Goal: Information Seeking & Learning: Learn about a topic

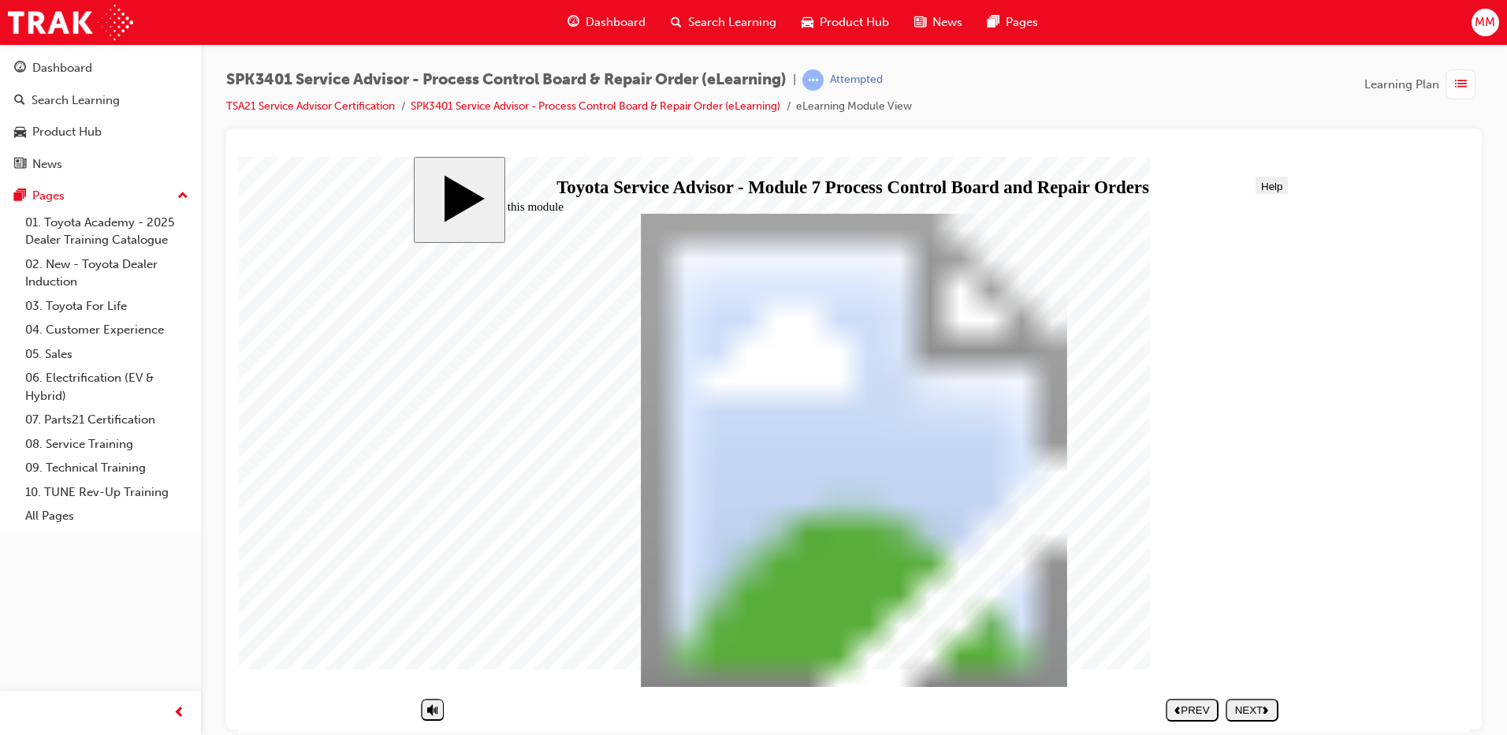
click at [1252, 707] on div "NEXT" at bounding box center [1252, 709] width 40 height 12
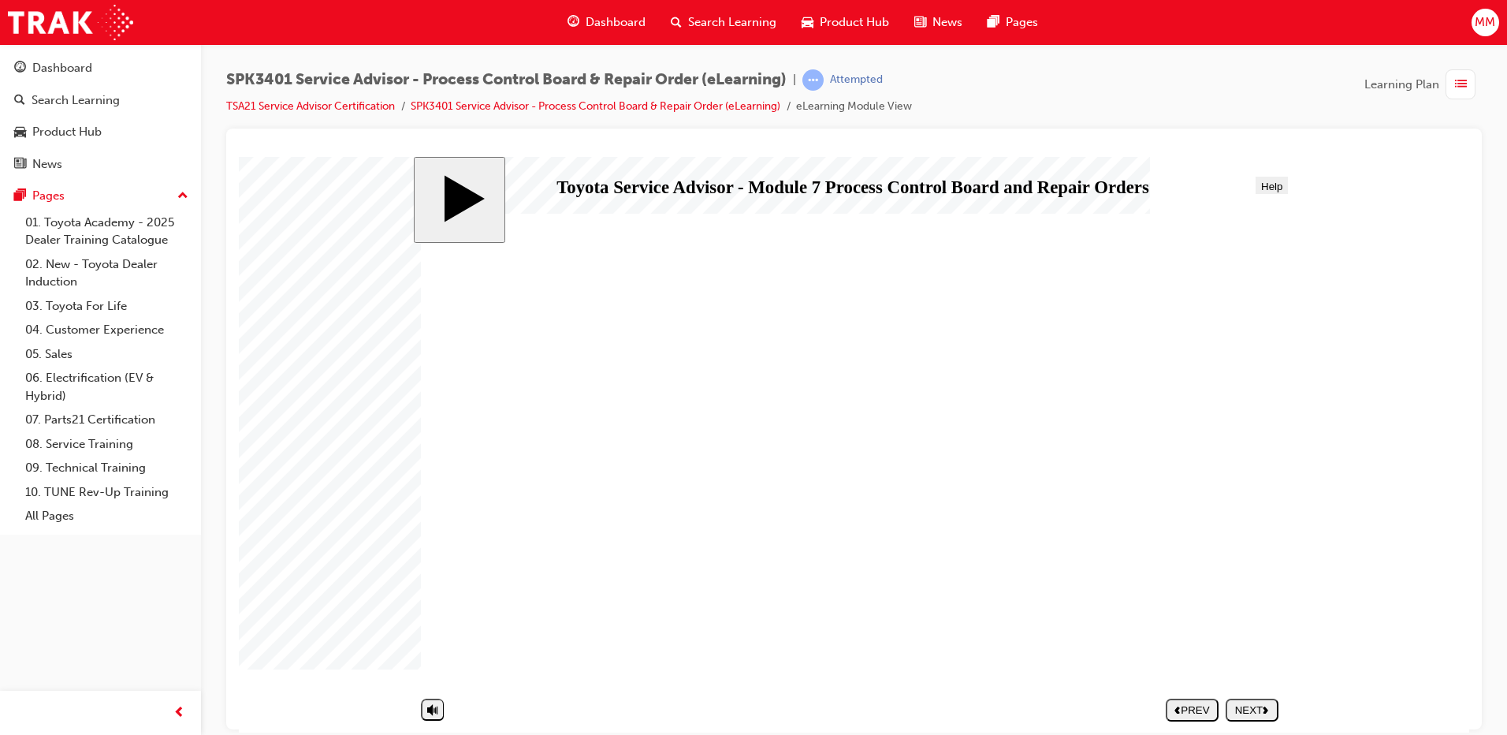
click at [1250, 705] on div "NEXT" at bounding box center [1252, 709] width 40 height 12
click at [1249, 705] on div "NEXT" at bounding box center [1252, 709] width 40 height 12
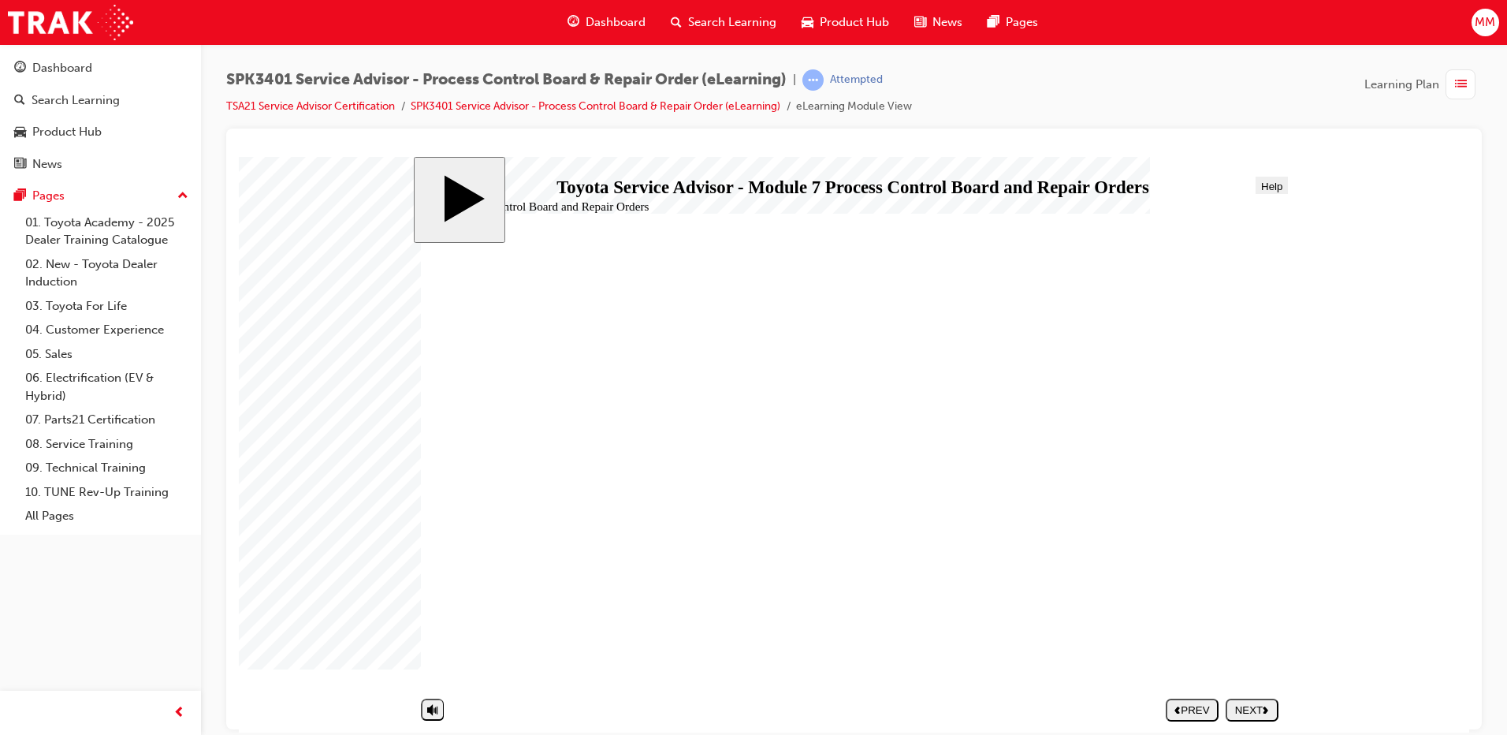
click at [1249, 705] on div "NEXT" at bounding box center [1252, 709] width 40 height 12
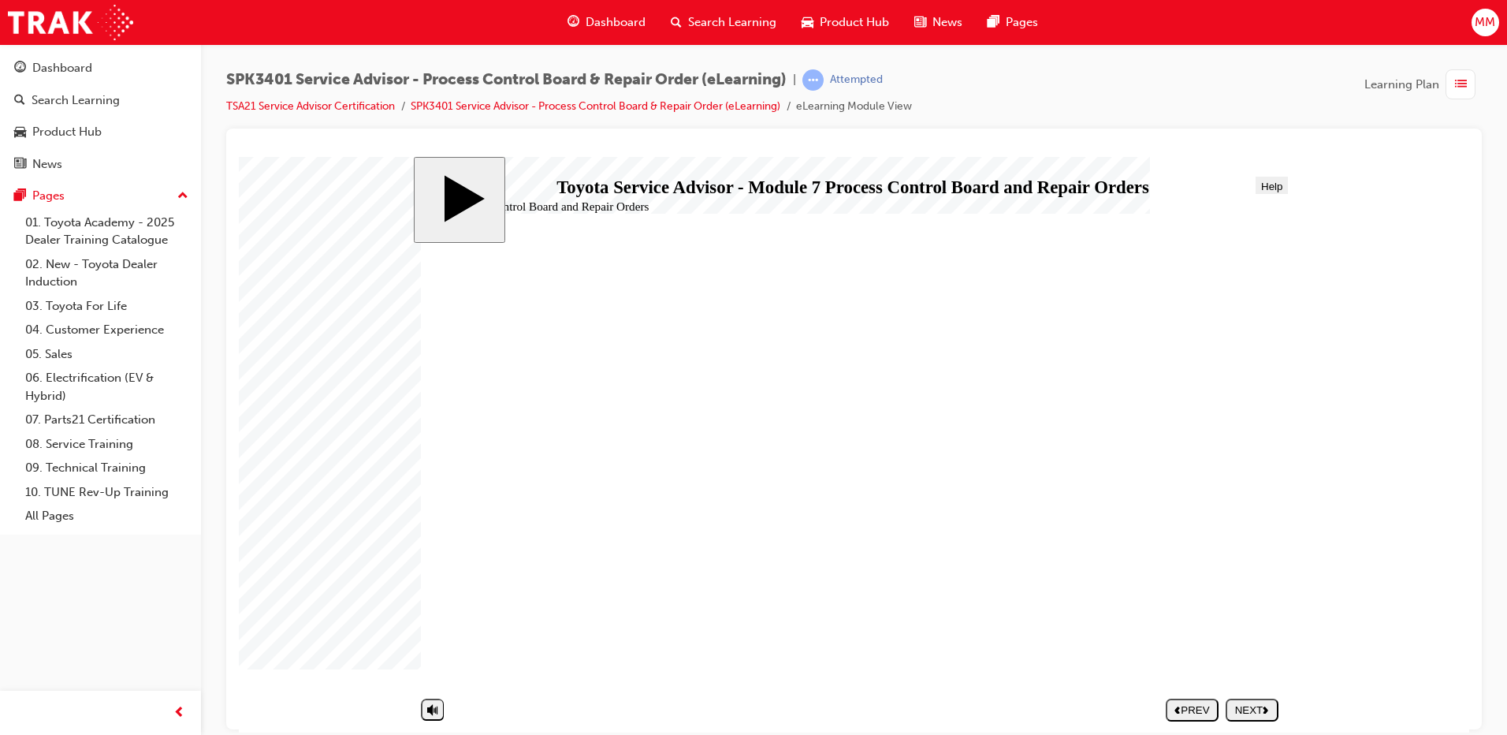
click at [1249, 705] on div "NEXT" at bounding box center [1252, 709] width 40 height 12
click at [1246, 705] on div "NEXT" at bounding box center [1252, 709] width 40 height 12
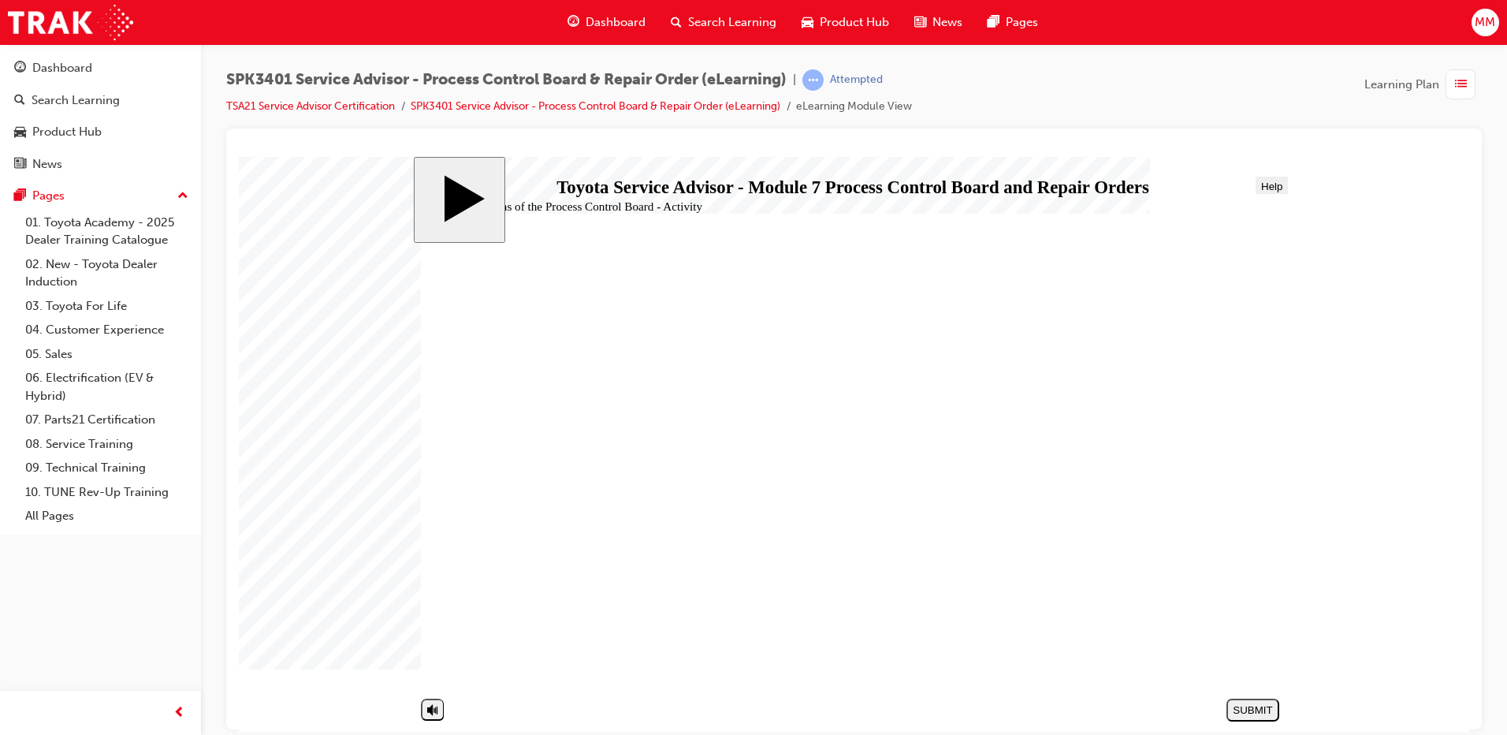
click at [1246, 705] on div "SUBMIT" at bounding box center [1253, 709] width 40 height 12
drag, startPoint x: 587, startPoint y: 493, endPoint x: 981, endPoint y: 382, distance: 409.4
drag, startPoint x: 597, startPoint y: 523, endPoint x: 981, endPoint y: 417, distance: 398.1
drag, startPoint x: 619, startPoint y: 455, endPoint x: 590, endPoint y: 463, distance: 29.7
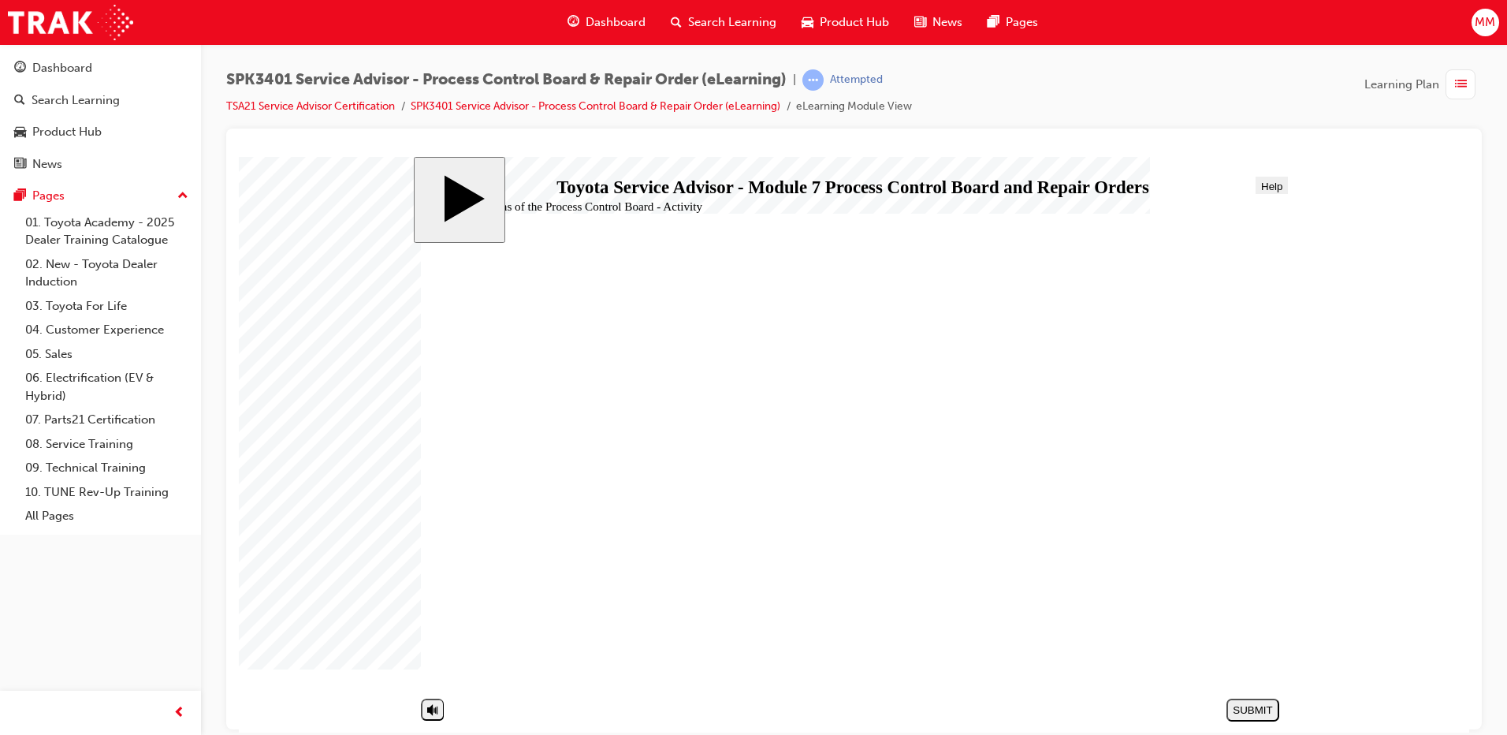
drag, startPoint x: 599, startPoint y: 524, endPoint x: 1030, endPoint y: 421, distance: 443.3
drag, startPoint x: 758, startPoint y: 526, endPoint x: 1201, endPoint y: 419, distance: 455.5
drag, startPoint x: 695, startPoint y: 530, endPoint x: 1136, endPoint y: 428, distance: 452.3
drag, startPoint x: 664, startPoint y: 530, endPoint x: 853, endPoint y: 420, distance: 218.3
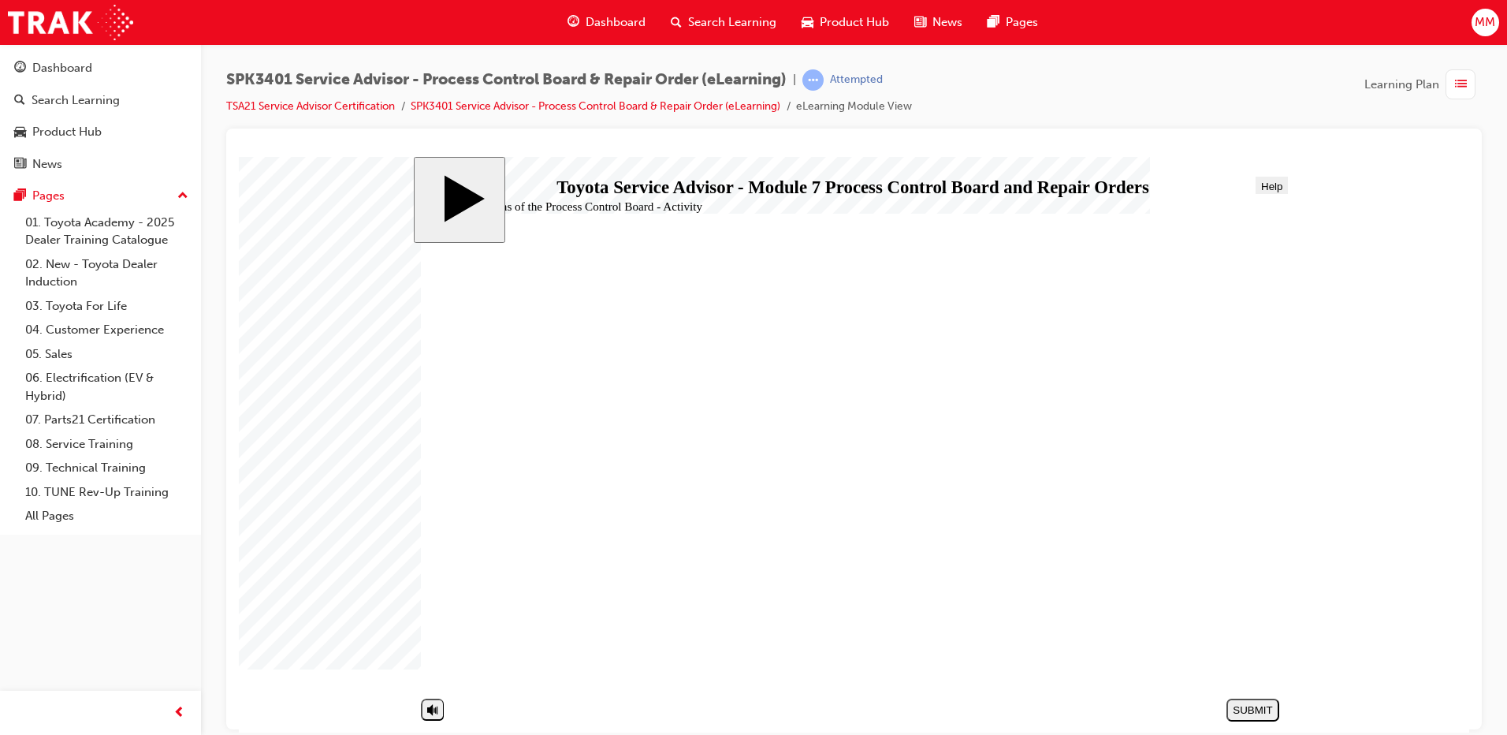
drag, startPoint x: 694, startPoint y: 455, endPoint x: 1092, endPoint y: 418, distance: 399.7
drag, startPoint x: 976, startPoint y: 378, endPoint x: 752, endPoint y: 477, distance: 245.3
drag, startPoint x: 625, startPoint y: 492, endPoint x: 1069, endPoint y: 384, distance: 456.6
drag, startPoint x: 664, startPoint y: 519, endPoint x: 1107, endPoint y: 419, distance: 454.8
drag, startPoint x: 581, startPoint y: 416, endPoint x: 1023, endPoint y: 420, distance: 442.1
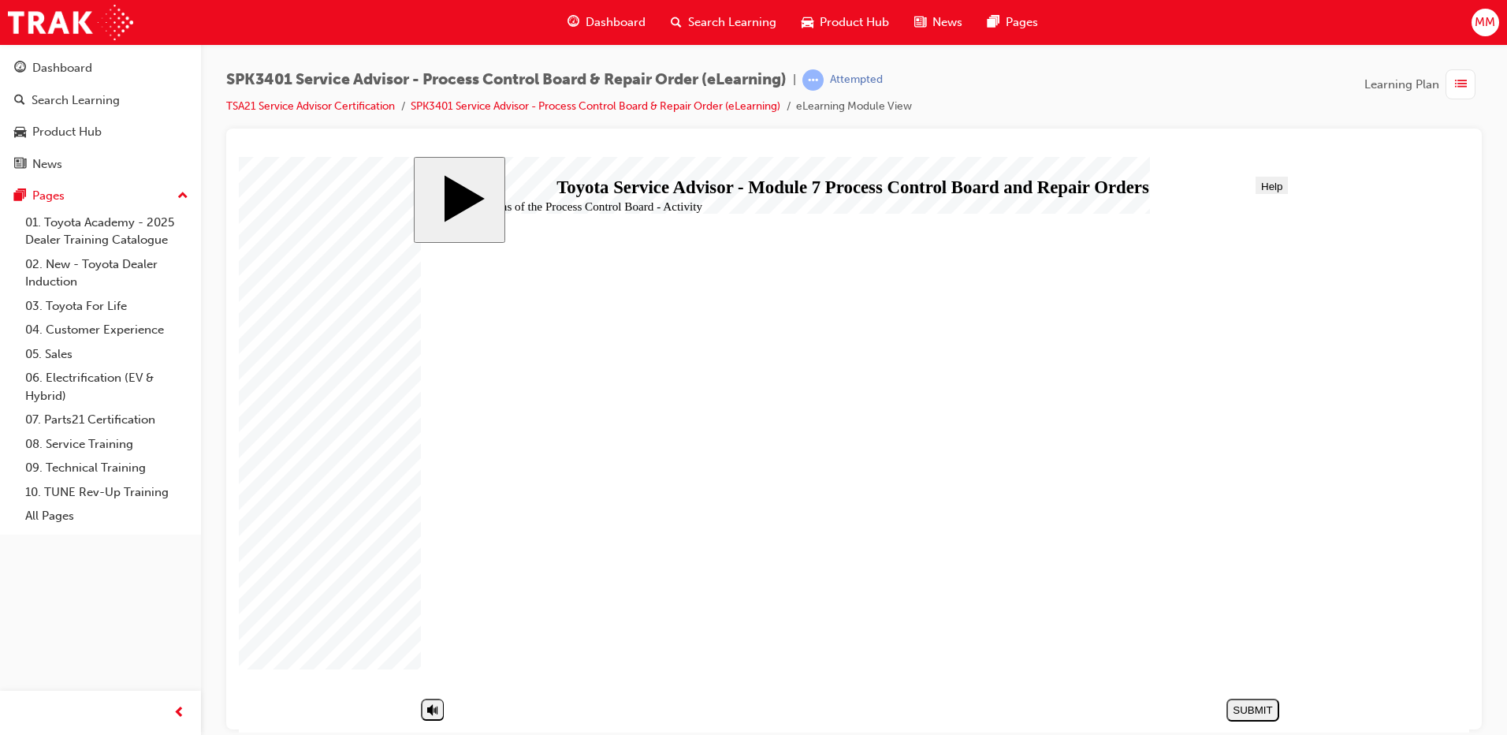
drag, startPoint x: 682, startPoint y: 459, endPoint x: 1128, endPoint y: 427, distance: 447.2
drag, startPoint x: 565, startPoint y: 627, endPoint x: 1006, endPoint y: 422, distance: 485.5
drag, startPoint x: 555, startPoint y: 526, endPoint x: 998, endPoint y: 425, distance: 454.4
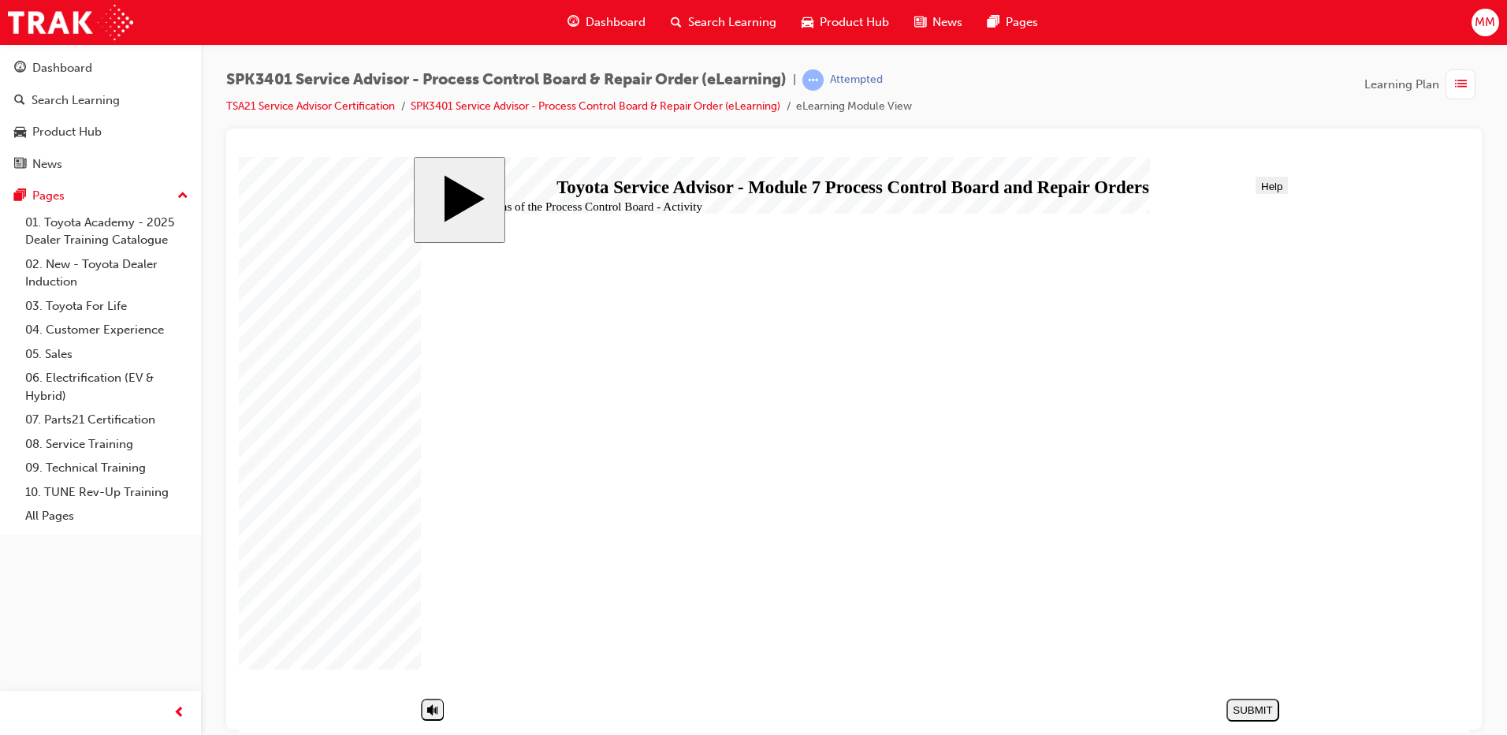
drag, startPoint x: 711, startPoint y: 519, endPoint x: 1153, endPoint y: 415, distance: 454.0
drag, startPoint x: 624, startPoint y: 519, endPoint x: 1066, endPoint y: 414, distance: 454.6
drag, startPoint x: 661, startPoint y: 531, endPoint x: 1103, endPoint y: 434, distance: 452.6
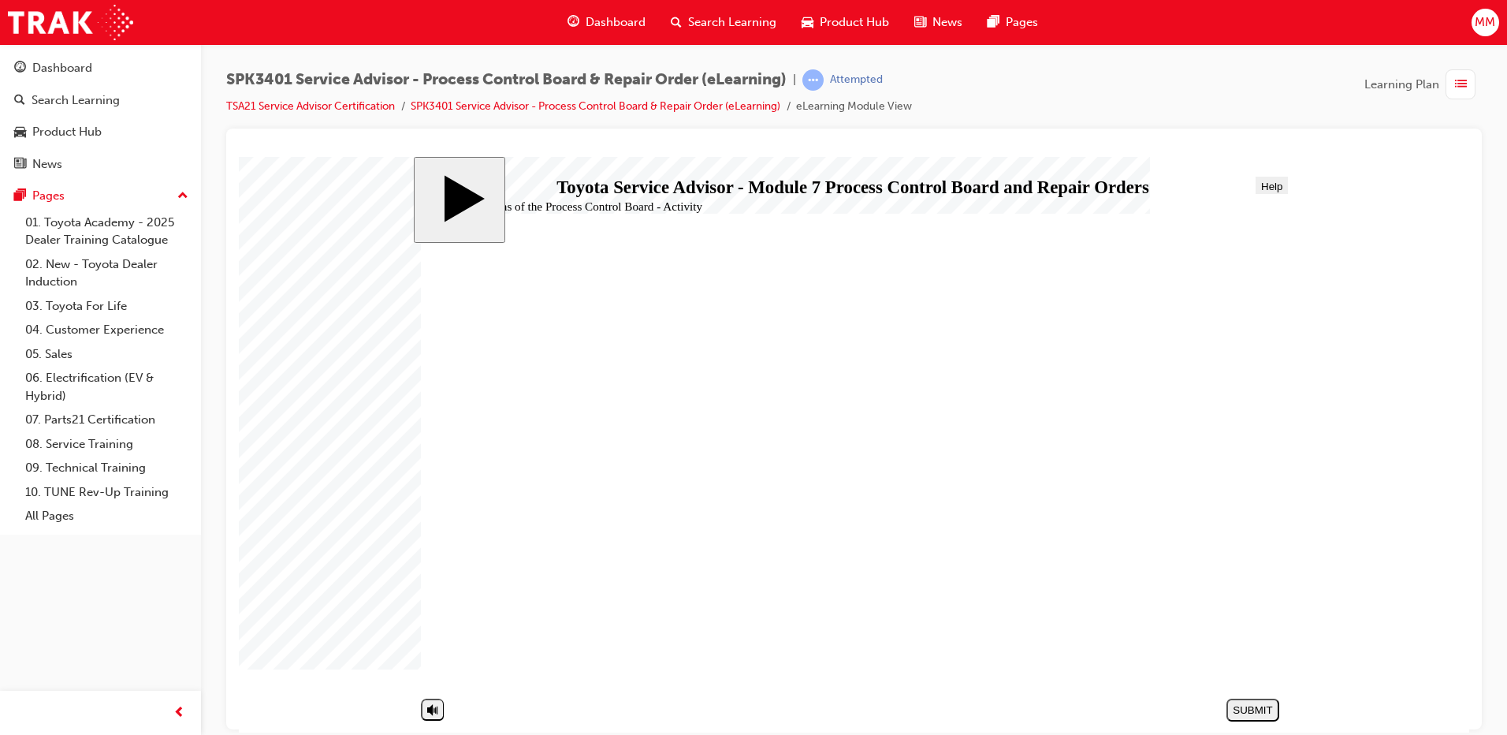
drag, startPoint x: 698, startPoint y: 519, endPoint x: 1138, endPoint y: 415, distance: 451.7
drag, startPoint x: 606, startPoint y: 594, endPoint x: 1043, endPoint y: 593, distance: 436.6
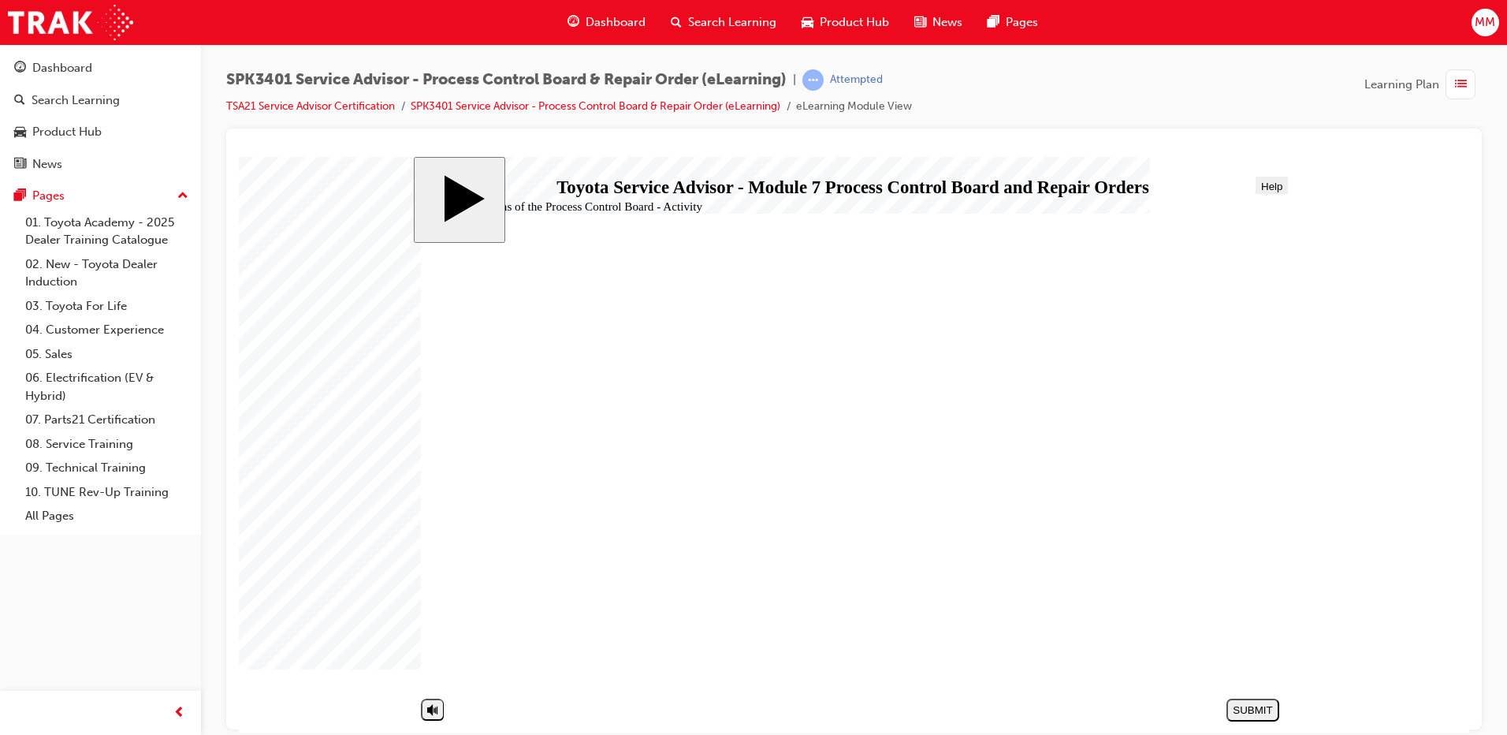
drag, startPoint x: 596, startPoint y: 560, endPoint x: 1038, endPoint y: 637, distance: 448.8
drag, startPoint x: 871, startPoint y: 630, endPoint x: 876, endPoint y: 619, distance: 11.6
drag, startPoint x: 882, startPoint y: 544, endPoint x: 885, endPoint y: 452, distance: 92.3
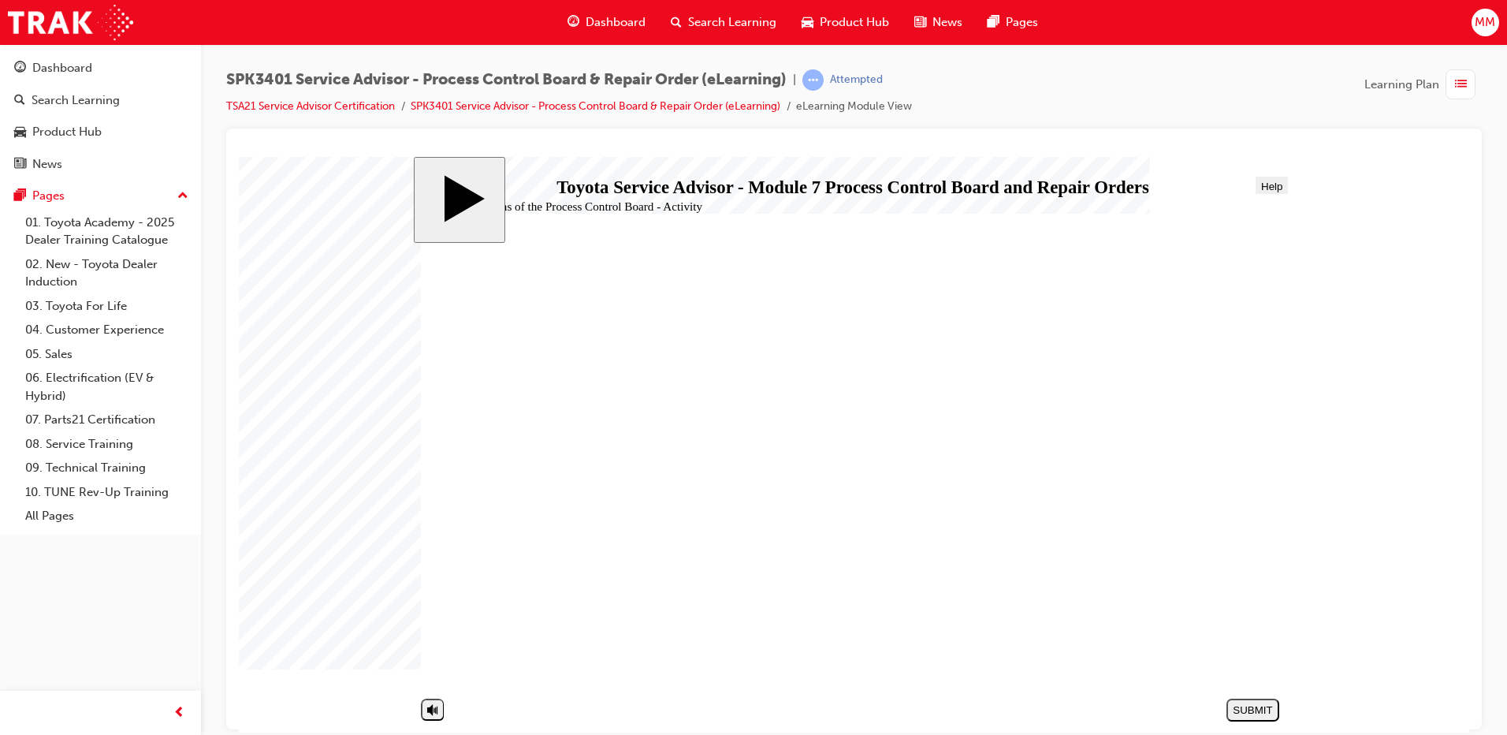
click at [1255, 705] on div "SUBMIT" at bounding box center [1253, 709] width 40 height 12
click at [1196, 703] on div "PREV" at bounding box center [1192, 709] width 40 height 12
drag, startPoint x: 580, startPoint y: 524, endPoint x: 780, endPoint y: 526, distance: 200.2
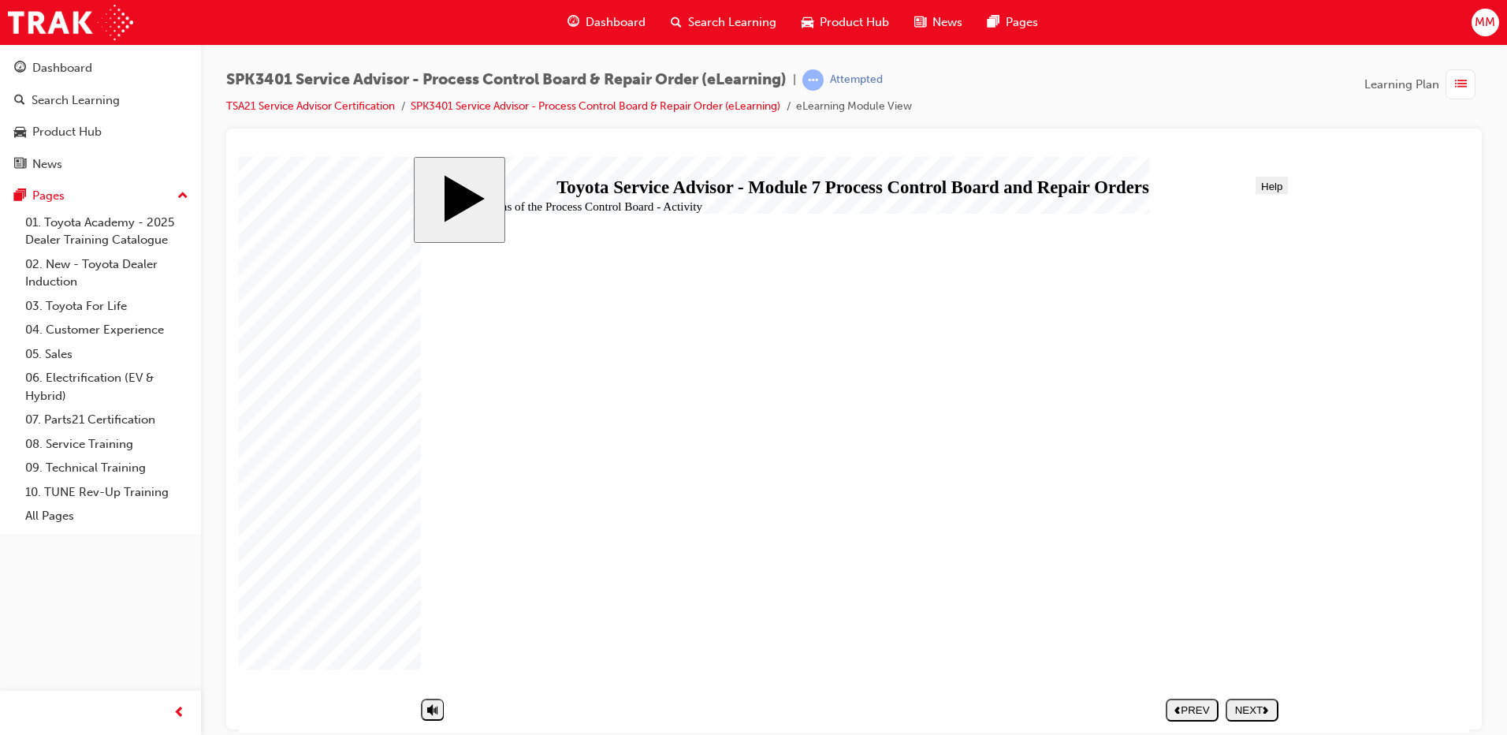
drag, startPoint x: 744, startPoint y: 526, endPoint x: 682, endPoint y: 520, distance: 61.8
drag, startPoint x: 574, startPoint y: 515, endPoint x: 586, endPoint y: 527, distance: 16.7
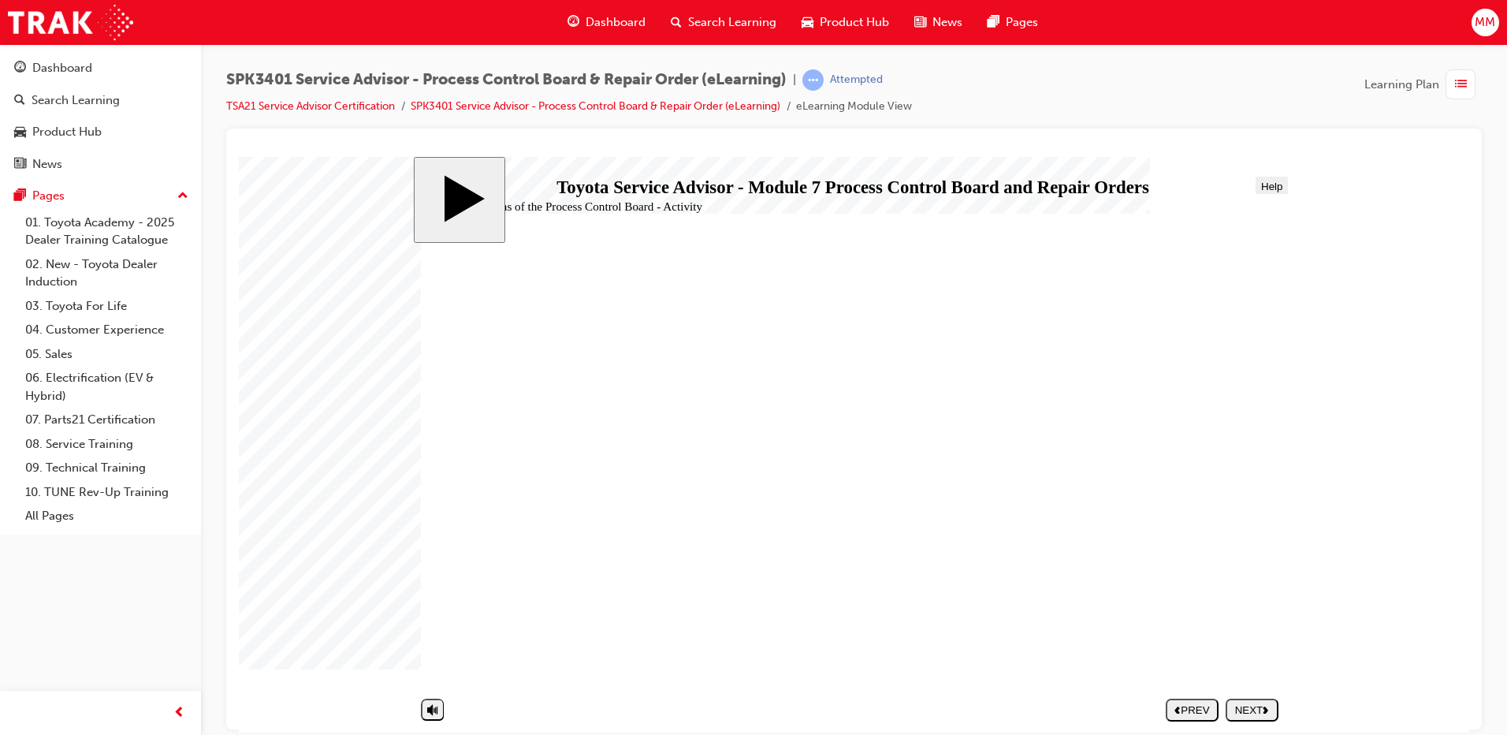
drag, startPoint x: 579, startPoint y: 523, endPoint x: 551, endPoint y: 595, distance: 77.9
click at [1259, 703] on div "NEXT" at bounding box center [1252, 709] width 40 height 12
click at [1263, 705] on icon "next" at bounding box center [1266, 709] width 6 height 8
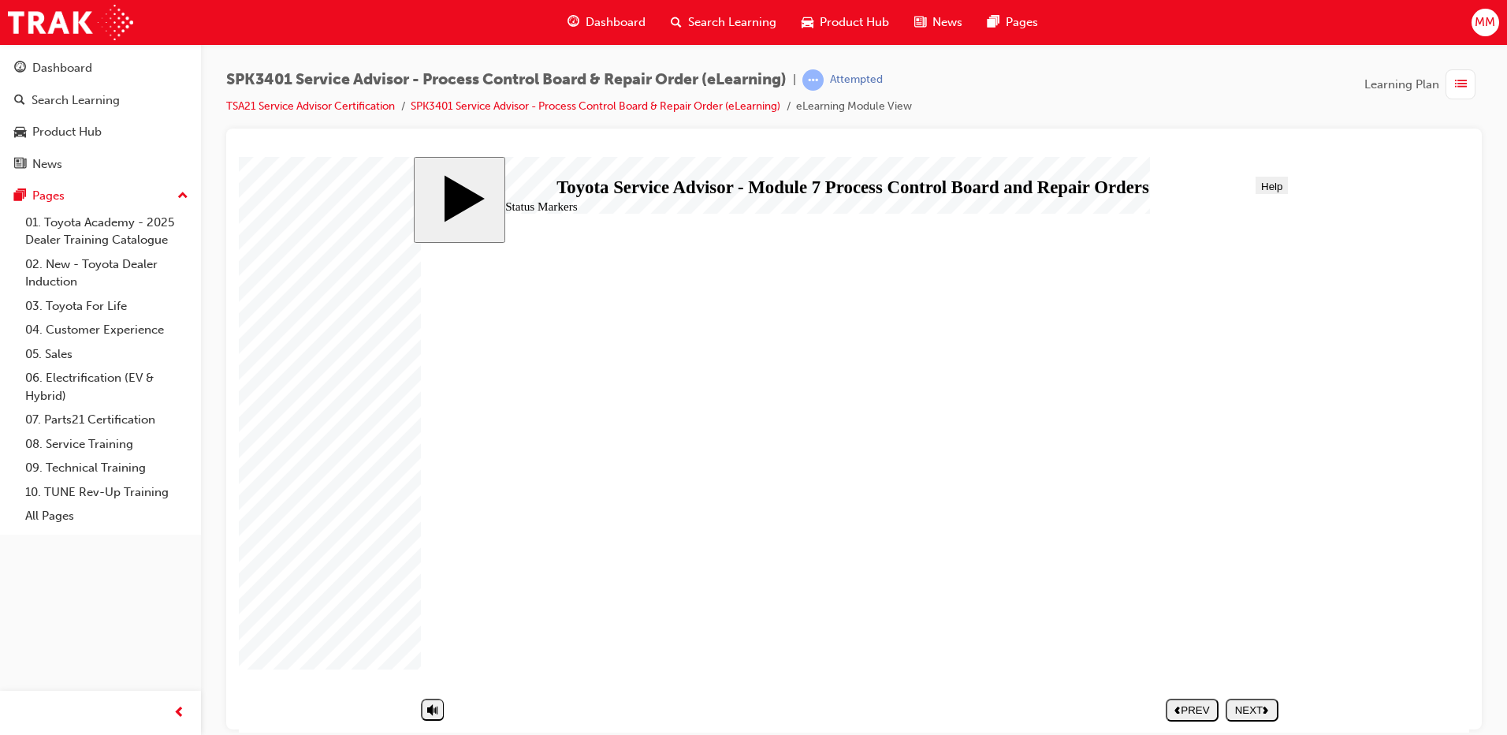
click at [1263, 705] on icon "next" at bounding box center [1266, 709] width 6 height 8
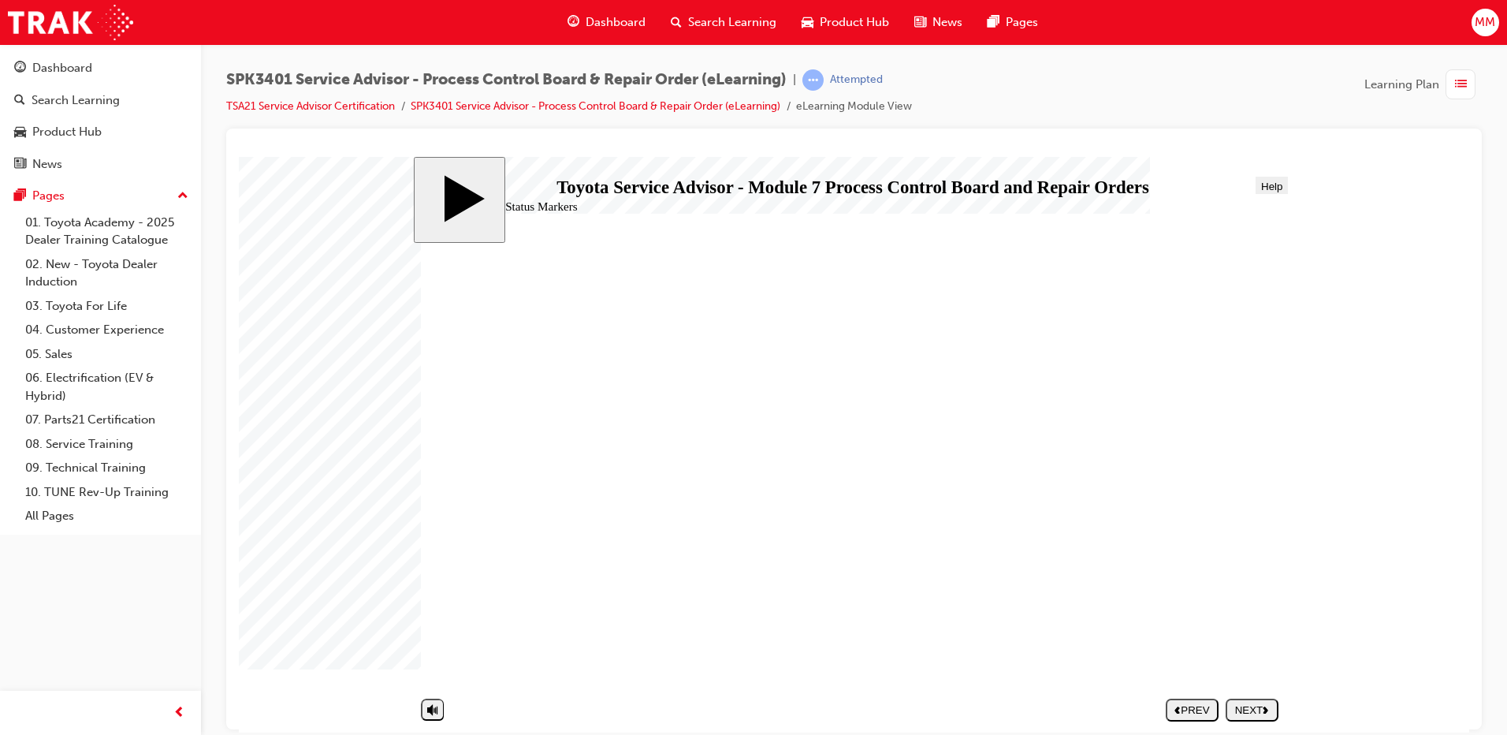
click at [1263, 705] on icon "next" at bounding box center [1266, 709] width 6 height 8
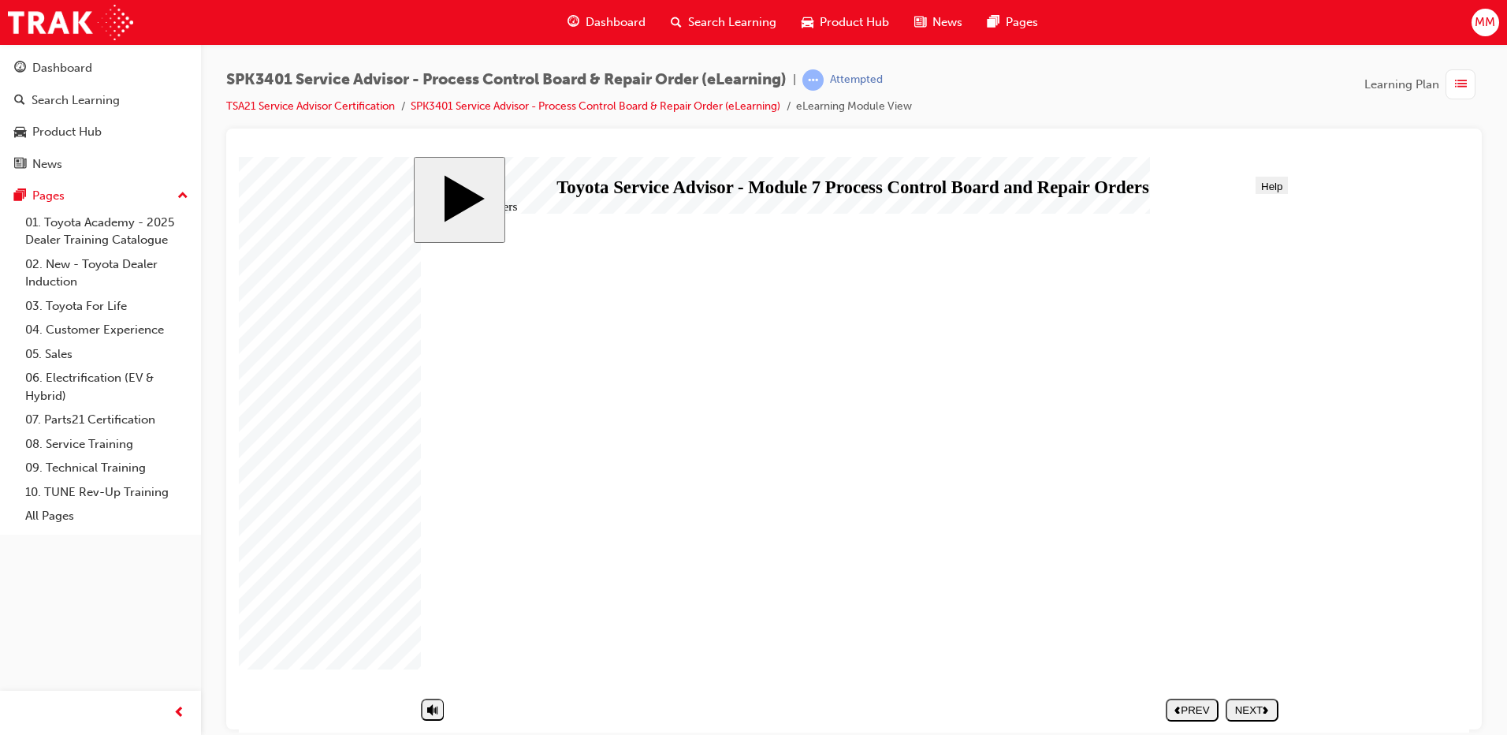
click at [1263, 705] on icon "next" at bounding box center [1266, 709] width 6 height 8
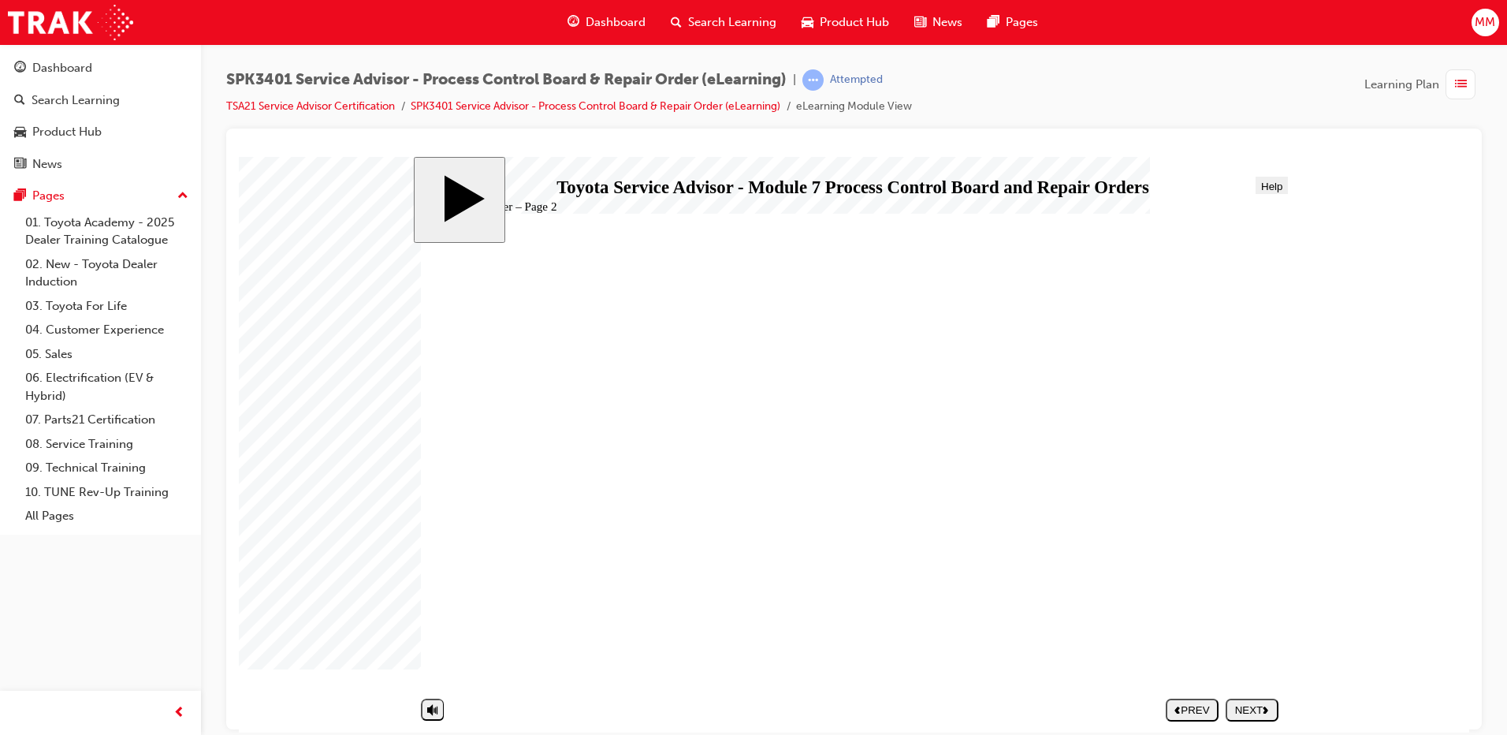
click at [1263, 705] on icon "next" at bounding box center [1266, 709] width 6 height 8
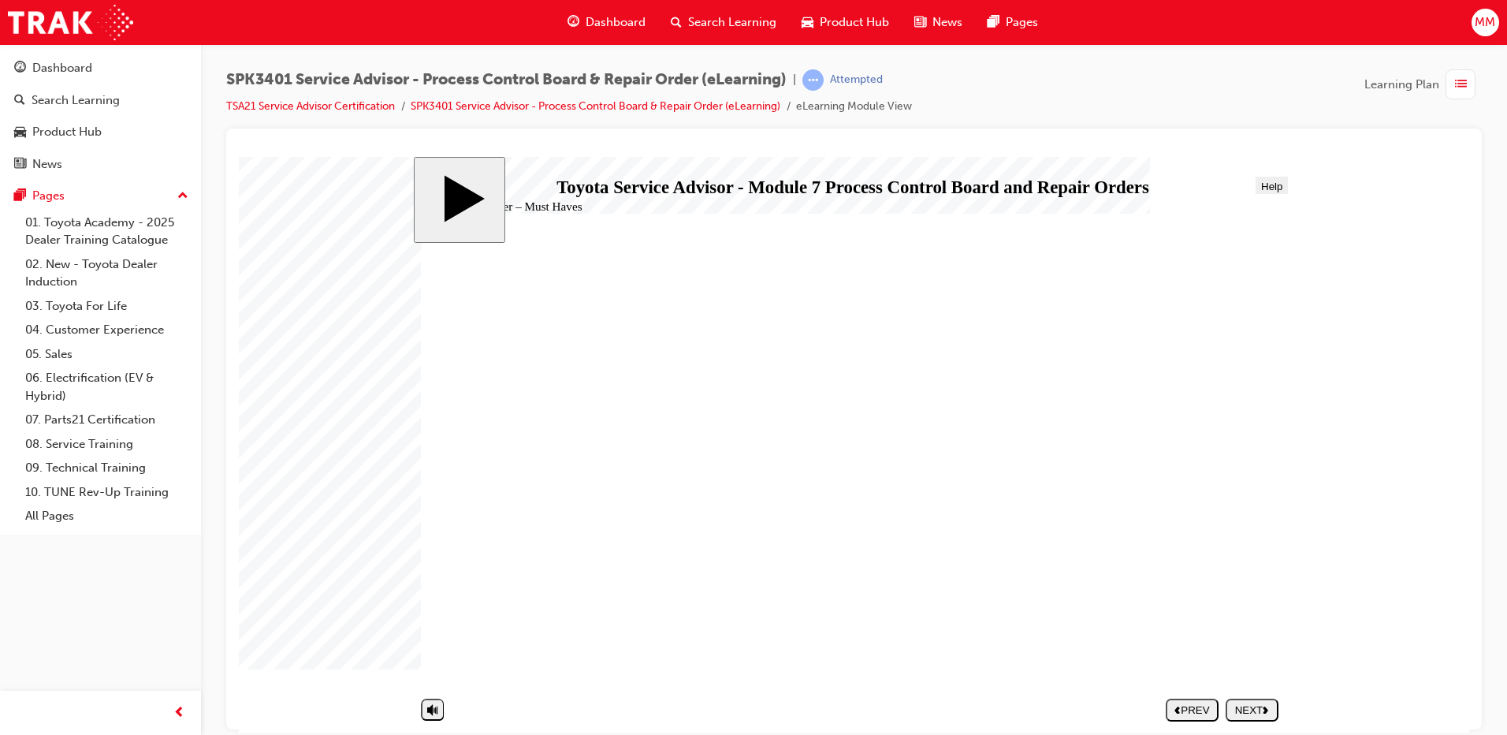
click at [1263, 705] on icon "next" at bounding box center [1266, 709] width 6 height 8
click at [1263, 705] on section "SUBMIT NEXT PREV" at bounding box center [849, 708] width 873 height 35
radio input "true"
click at [1262, 706] on div "SUBMIT" at bounding box center [1253, 709] width 40 height 12
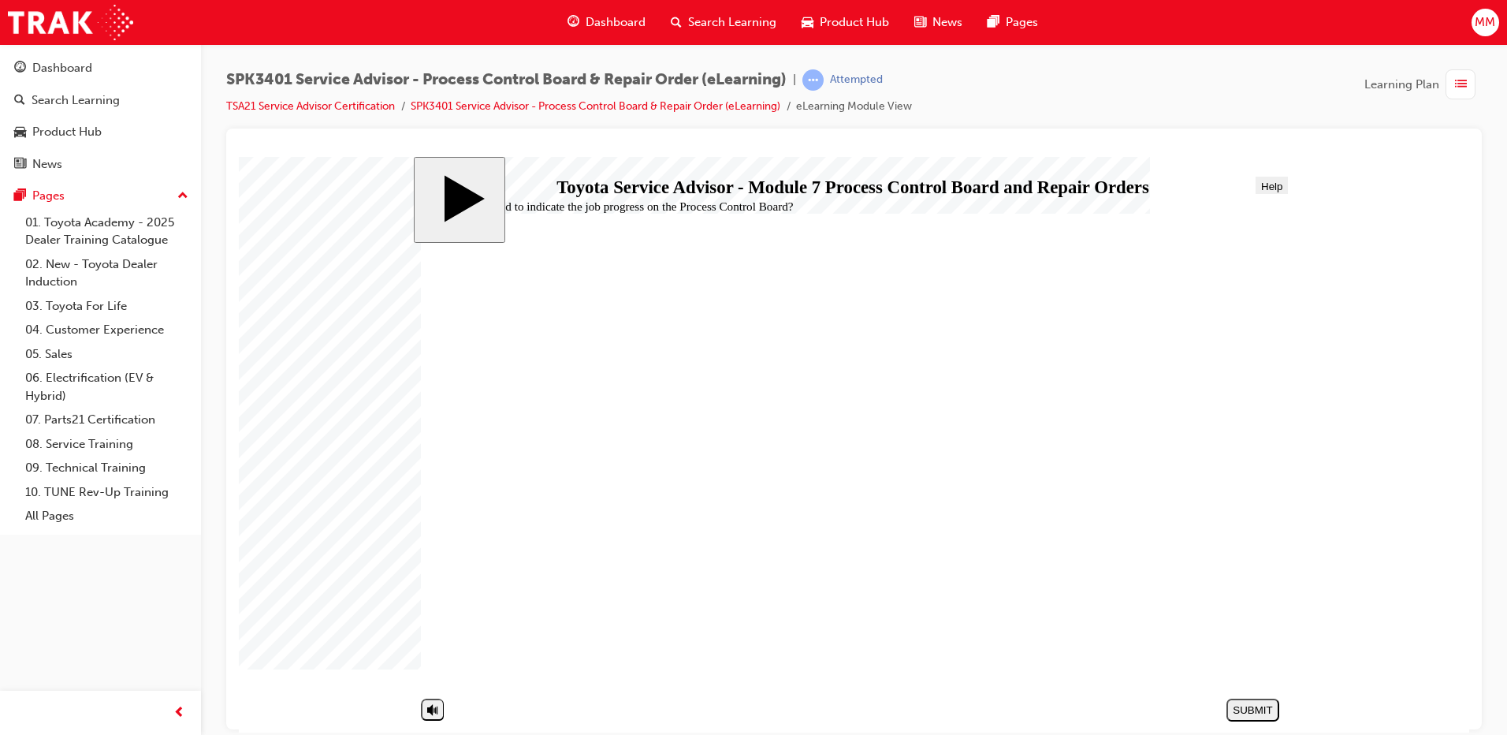
drag, startPoint x: 578, startPoint y: 526, endPoint x: 956, endPoint y: 601, distance: 384.9
radio input "false"
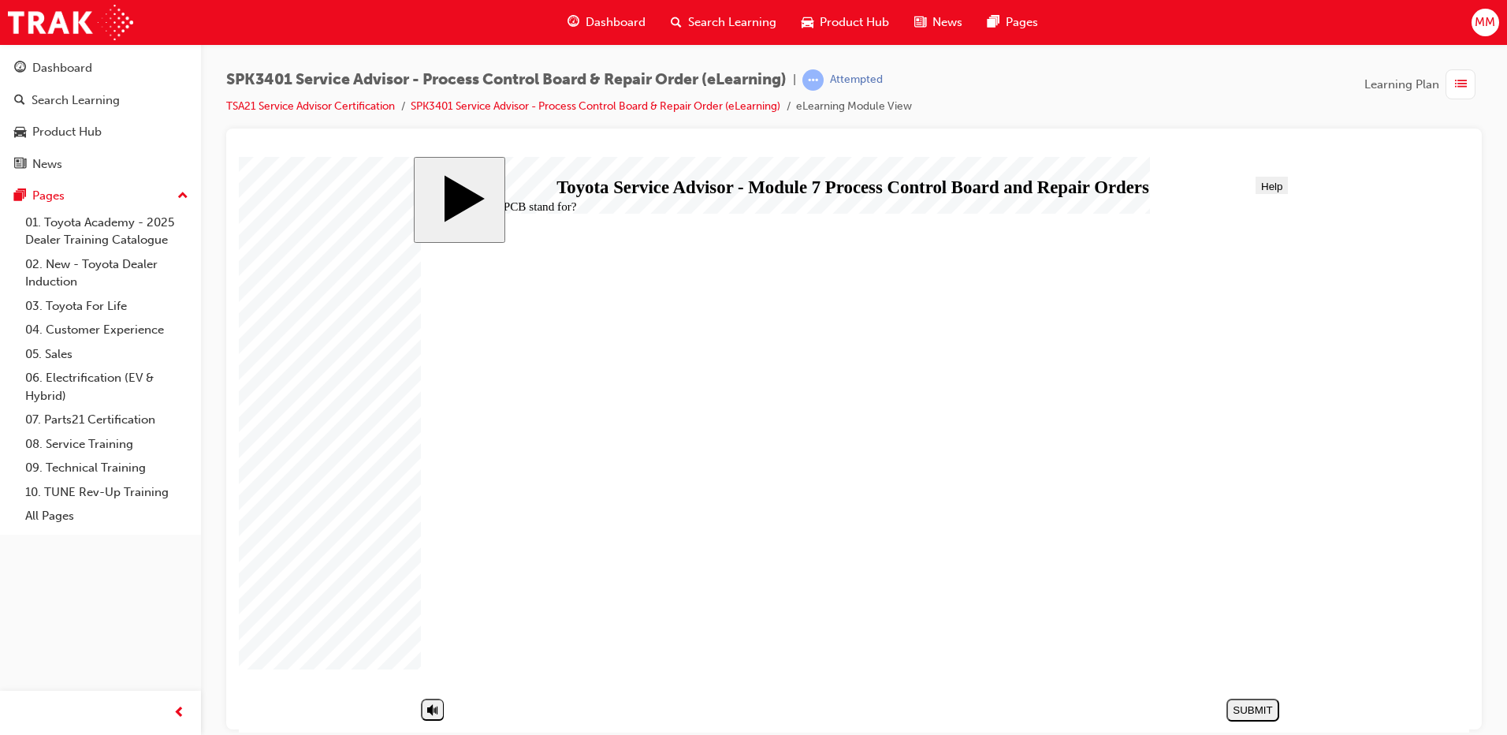
radio input "true"
click at [1249, 708] on div "SUBMIT" at bounding box center [1253, 709] width 40 height 12
radio input "true"
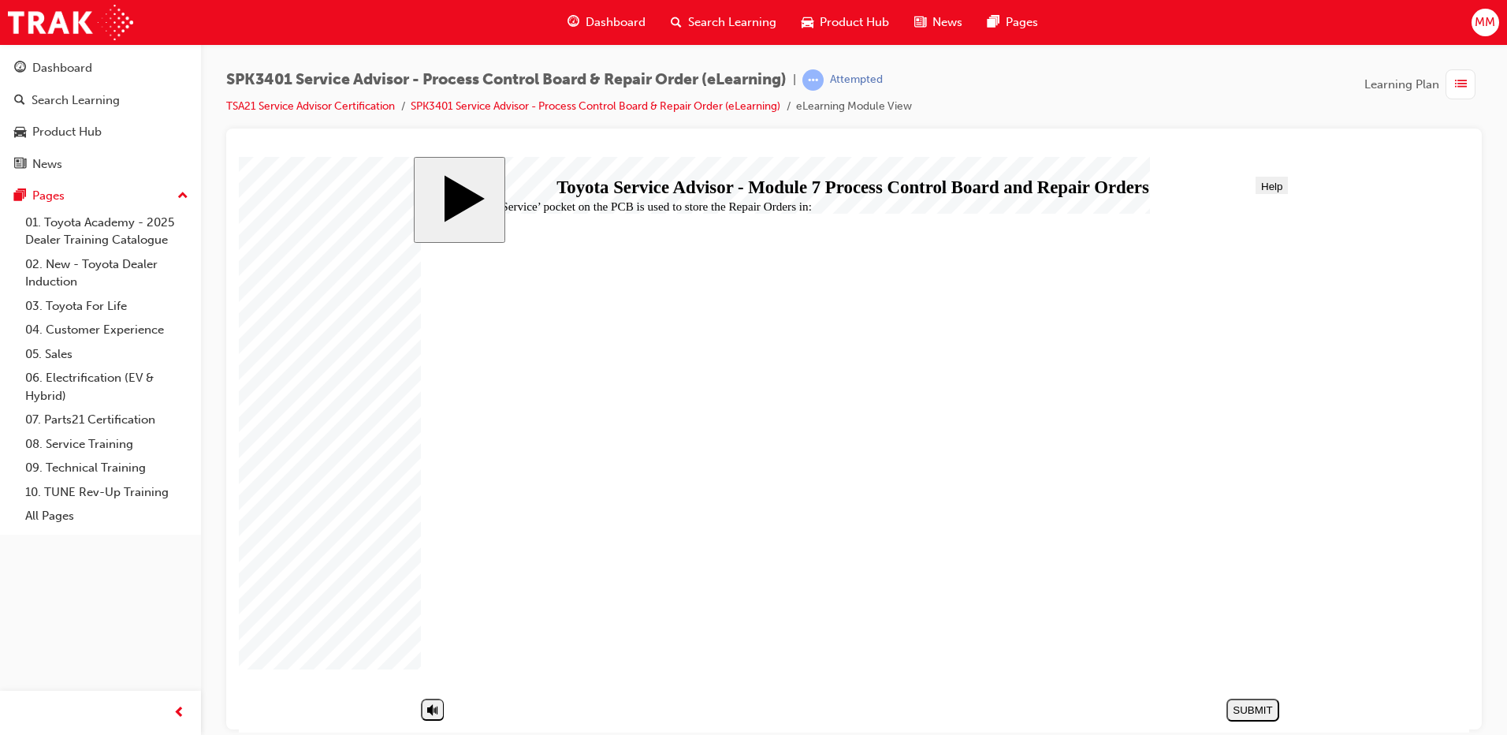
click at [1257, 700] on button "SUBMIT" at bounding box center [1252, 708] width 53 height 23
radio input "true"
click at [1251, 710] on div "SUBMIT" at bounding box center [1253, 709] width 40 height 12
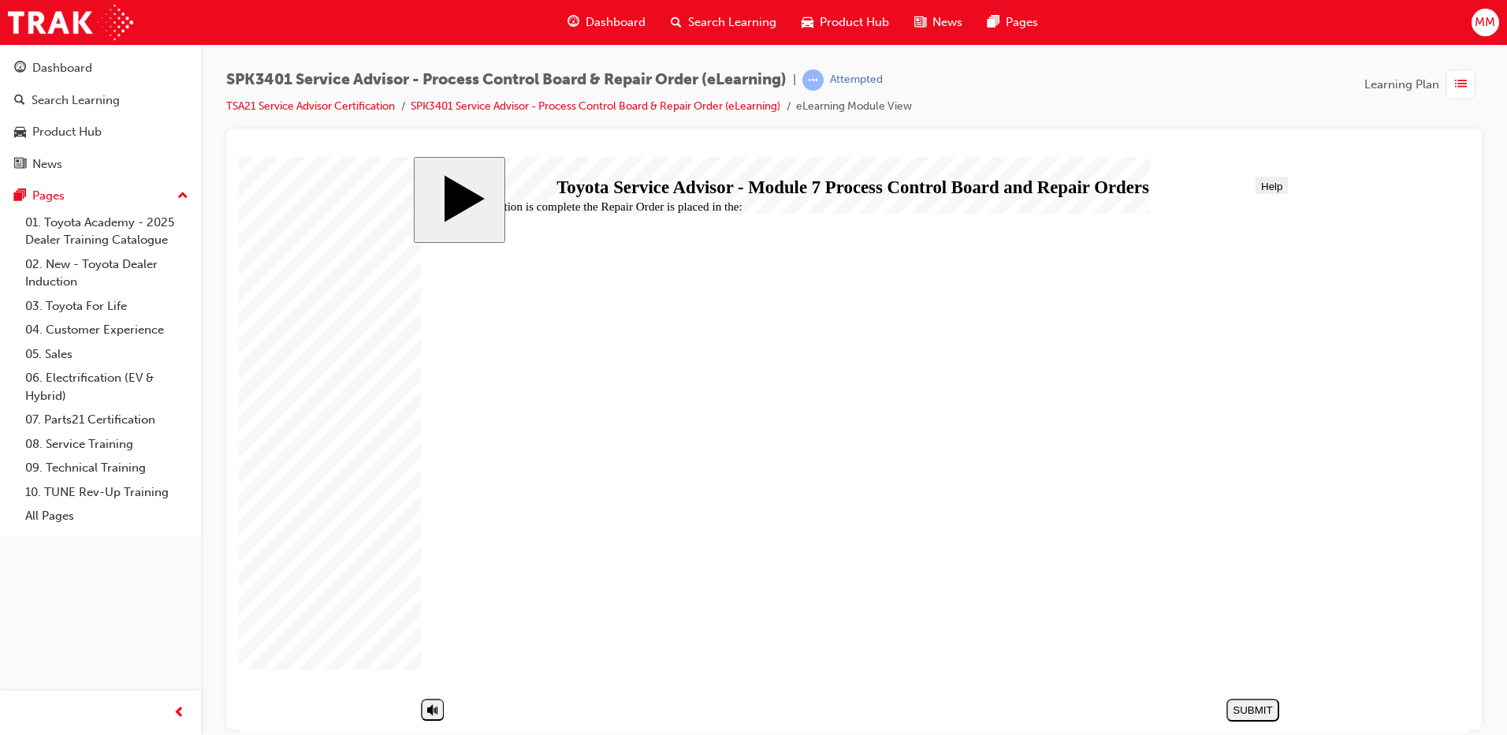
radio input "true"
click at [1253, 715] on div "SUBMIT" at bounding box center [1253, 709] width 40 height 12
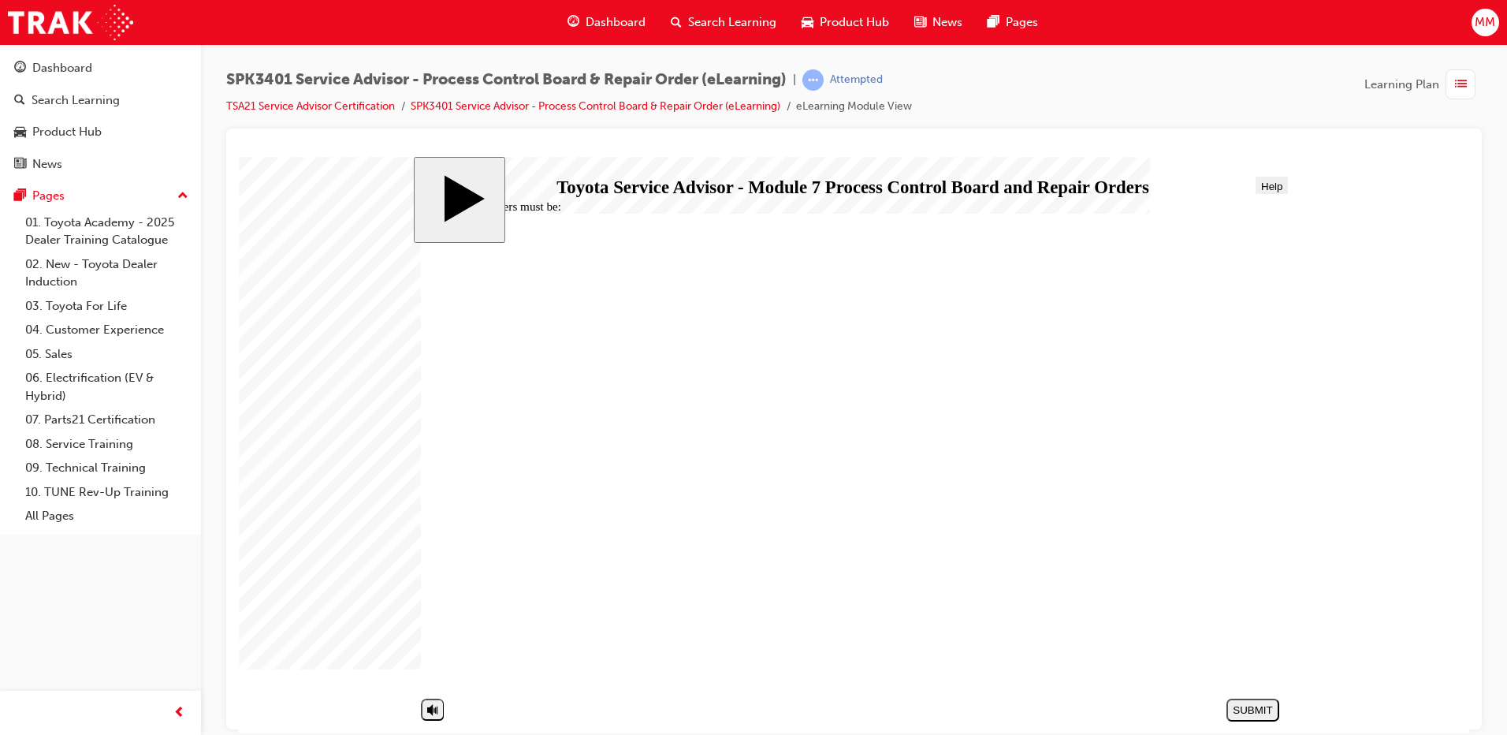
radio input "true"
click at [1245, 713] on div "SUBMIT" at bounding box center [1253, 709] width 40 height 12
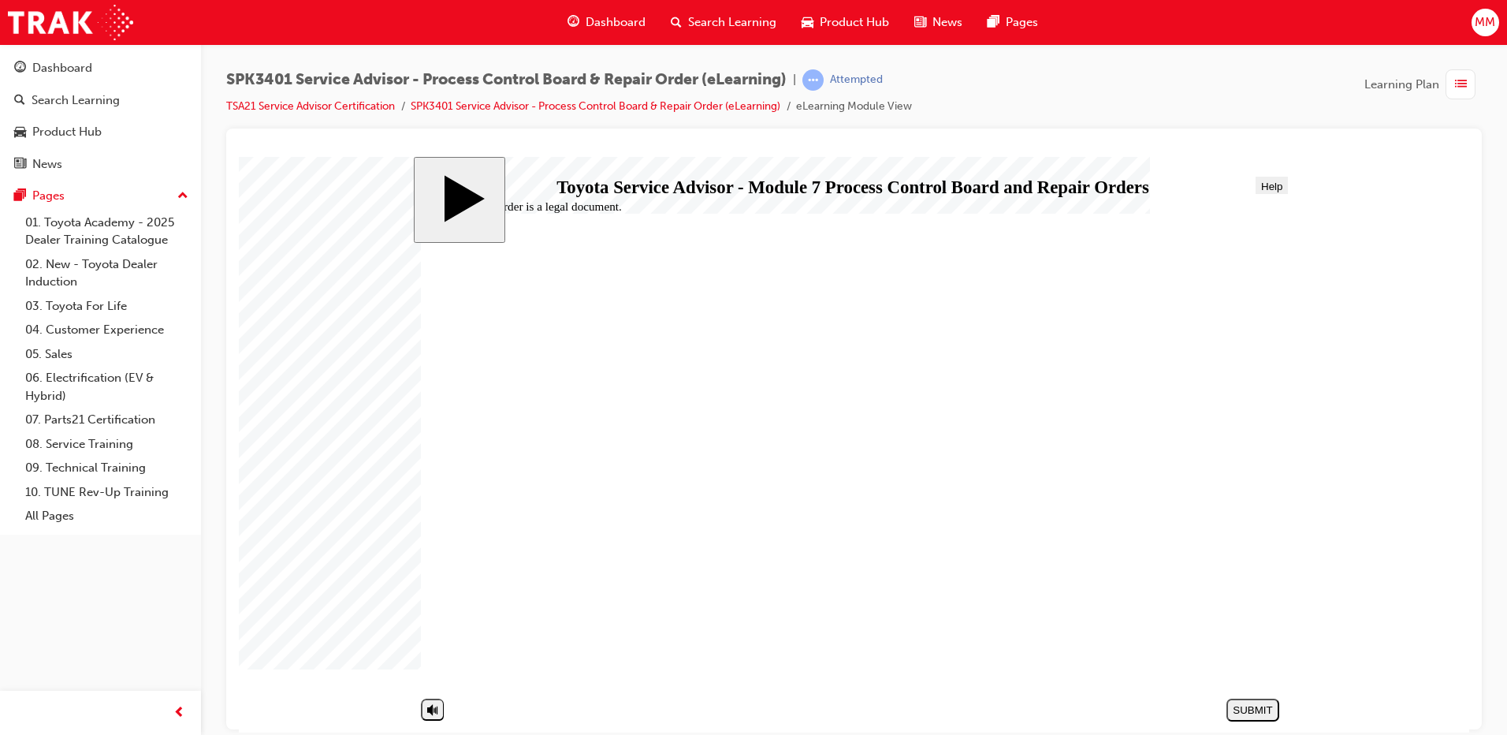
radio input "true"
click at [1254, 705] on div "SUBMIT" at bounding box center [1253, 709] width 40 height 12
radio input "true"
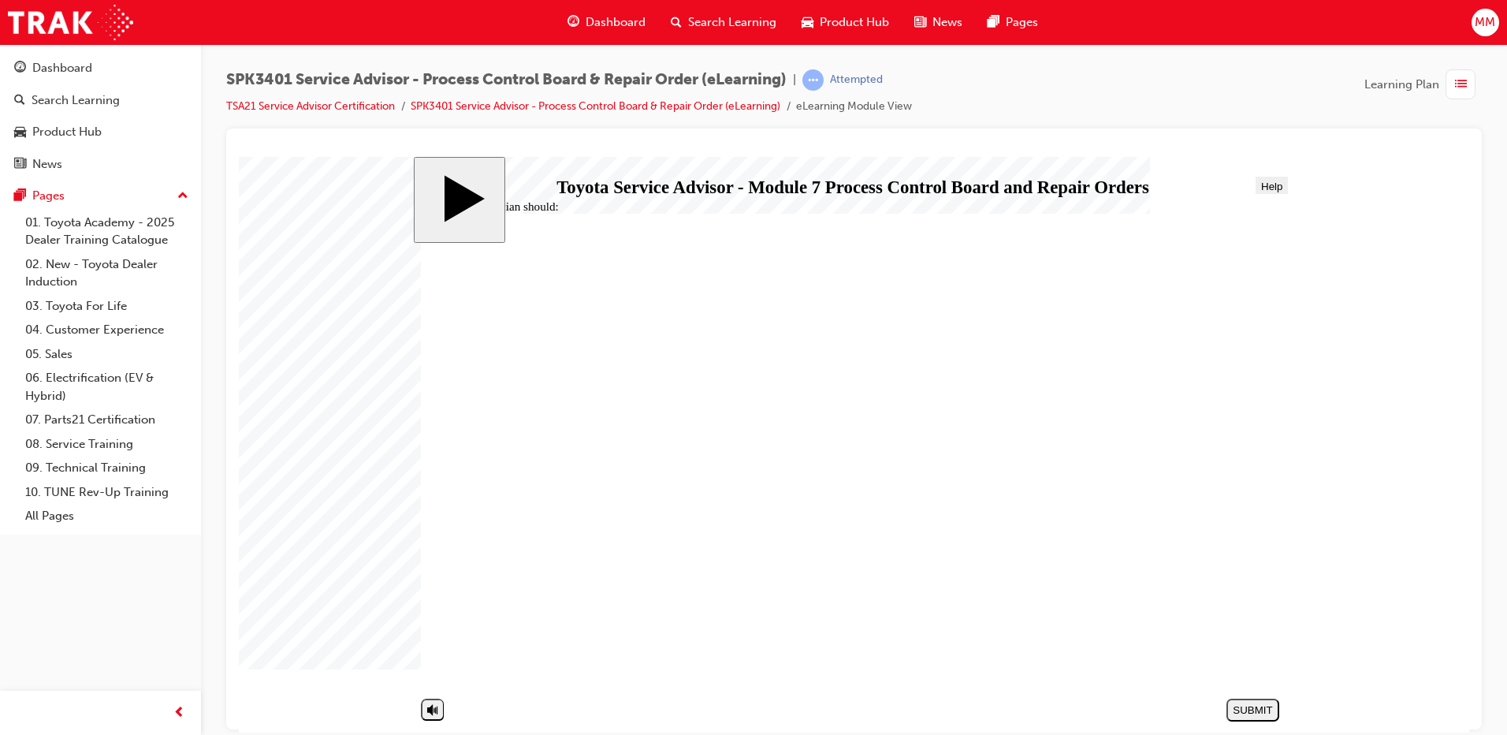
click at [1248, 715] on div "SUBMIT" at bounding box center [1253, 709] width 40 height 12
radio input "true"
click at [1263, 705] on div "SUBMIT" at bounding box center [1253, 709] width 40 height 12
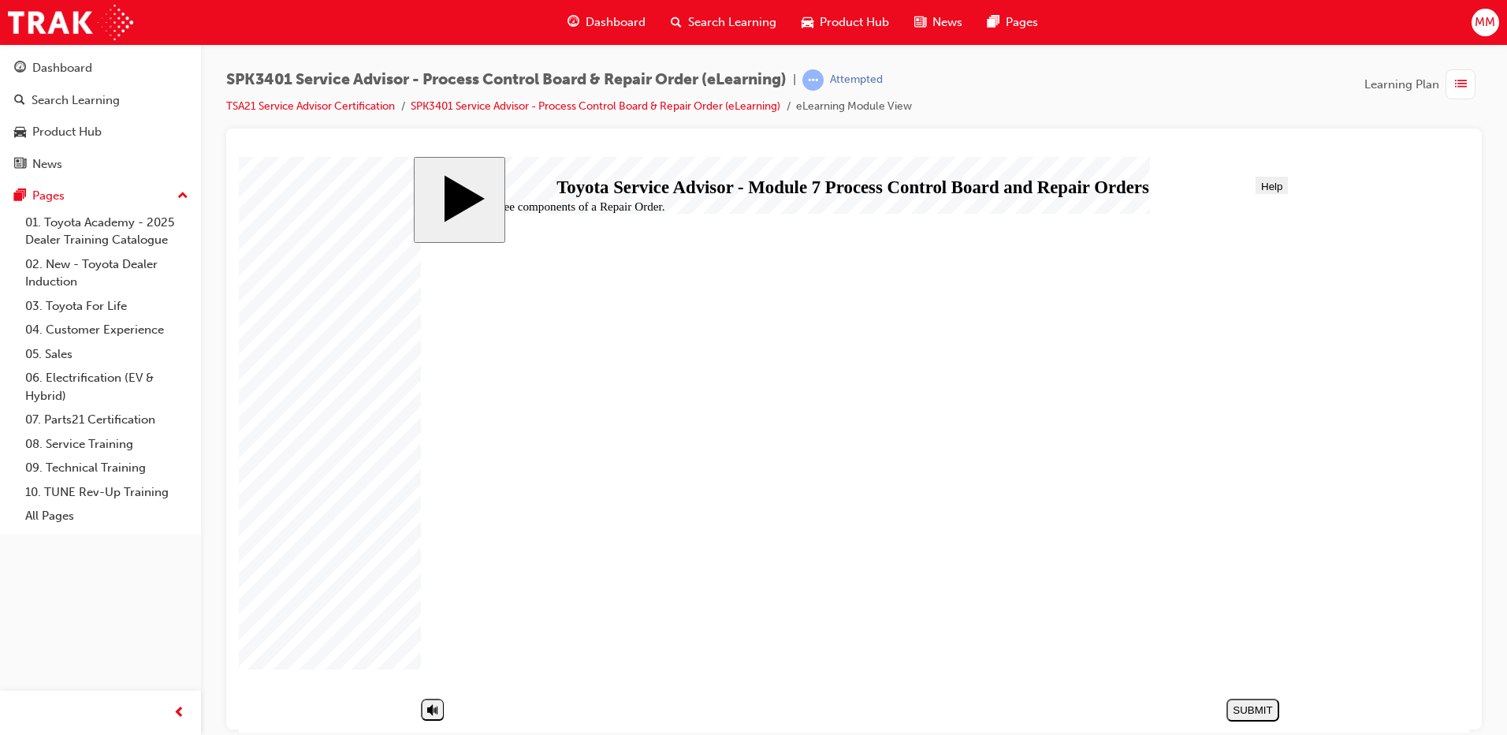
radio input "true"
click at [1252, 704] on div "SUBMIT" at bounding box center [1253, 709] width 40 height 12
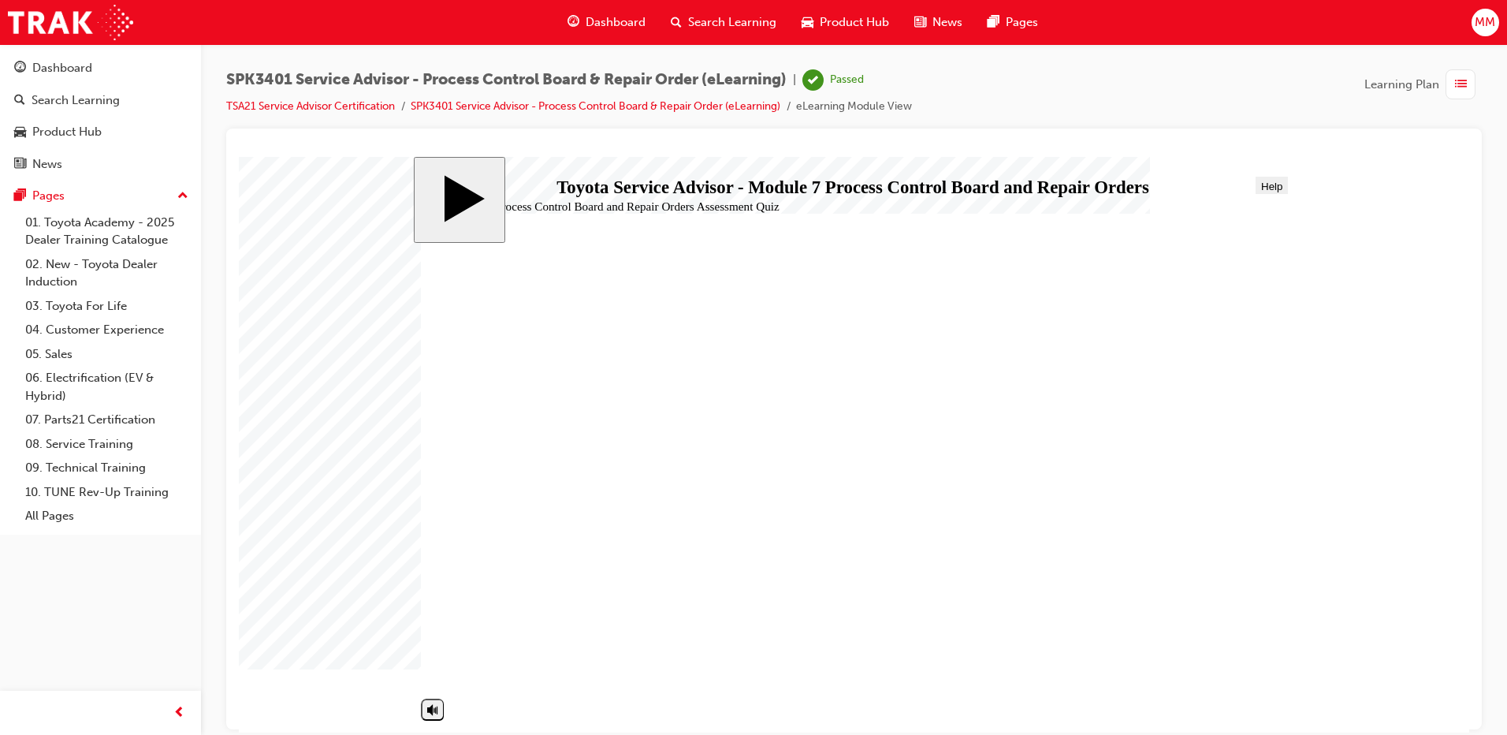
click at [39, 77] on div "Dashboard" at bounding box center [100, 68] width 173 height 20
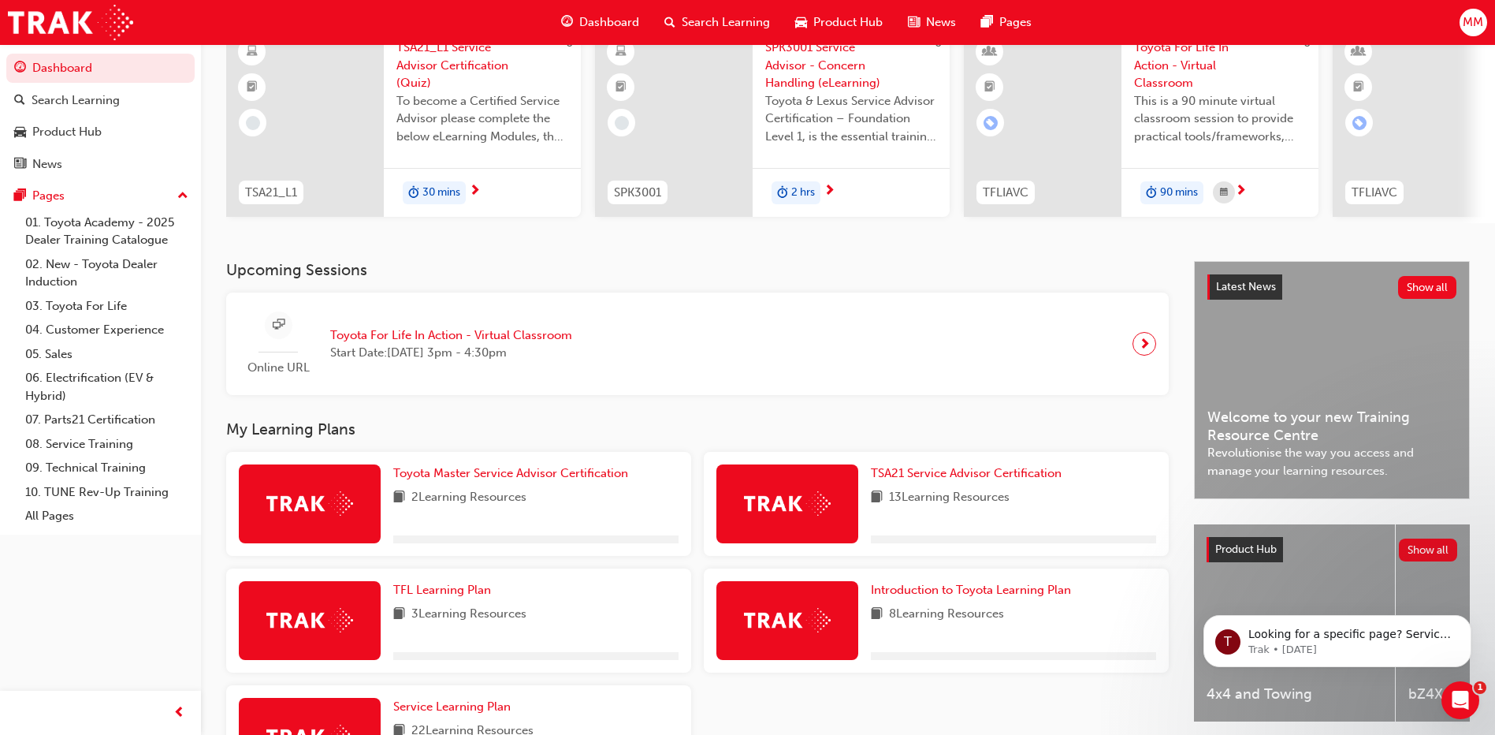
scroll to position [158, 0]
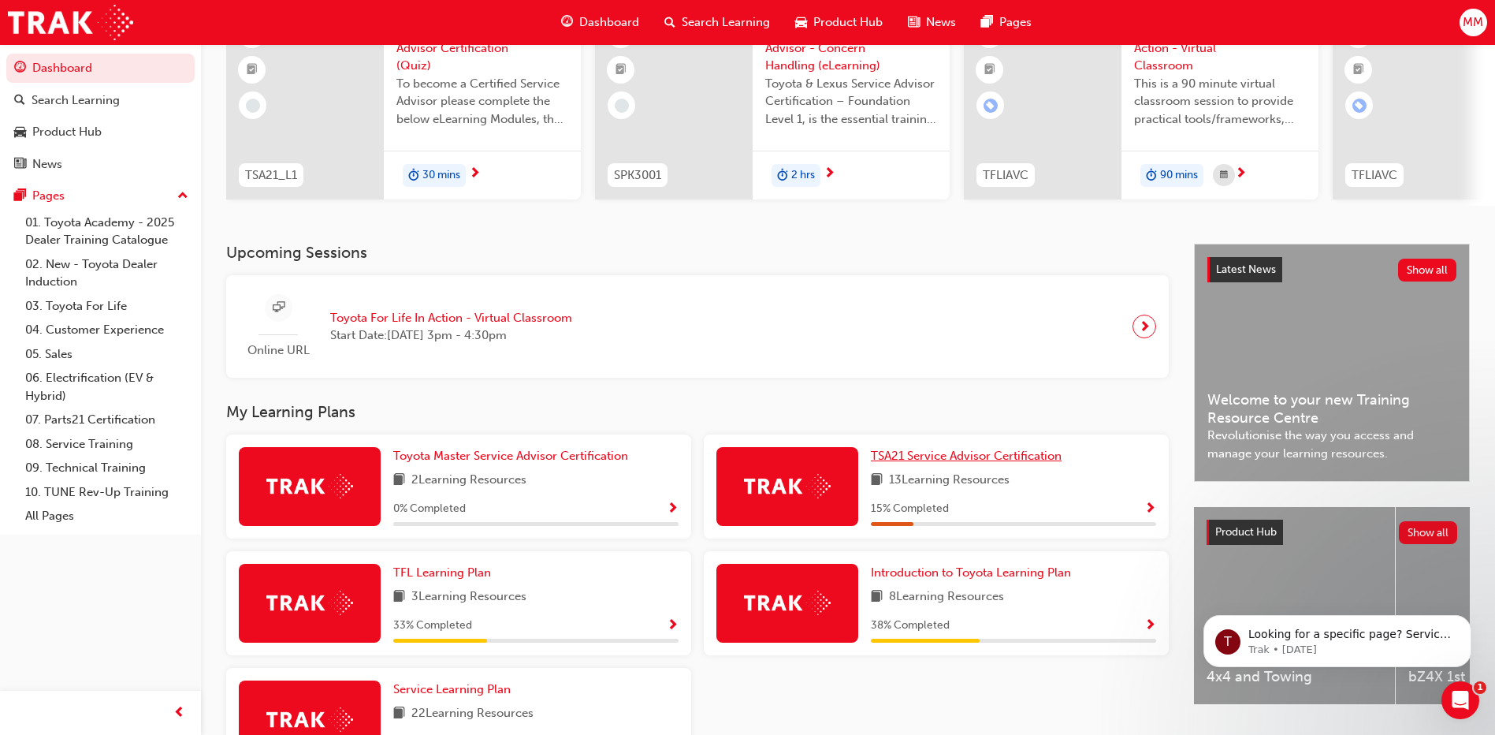
click at [957, 454] on link "TSA21 Service Advisor Certification" at bounding box center [969, 456] width 197 height 18
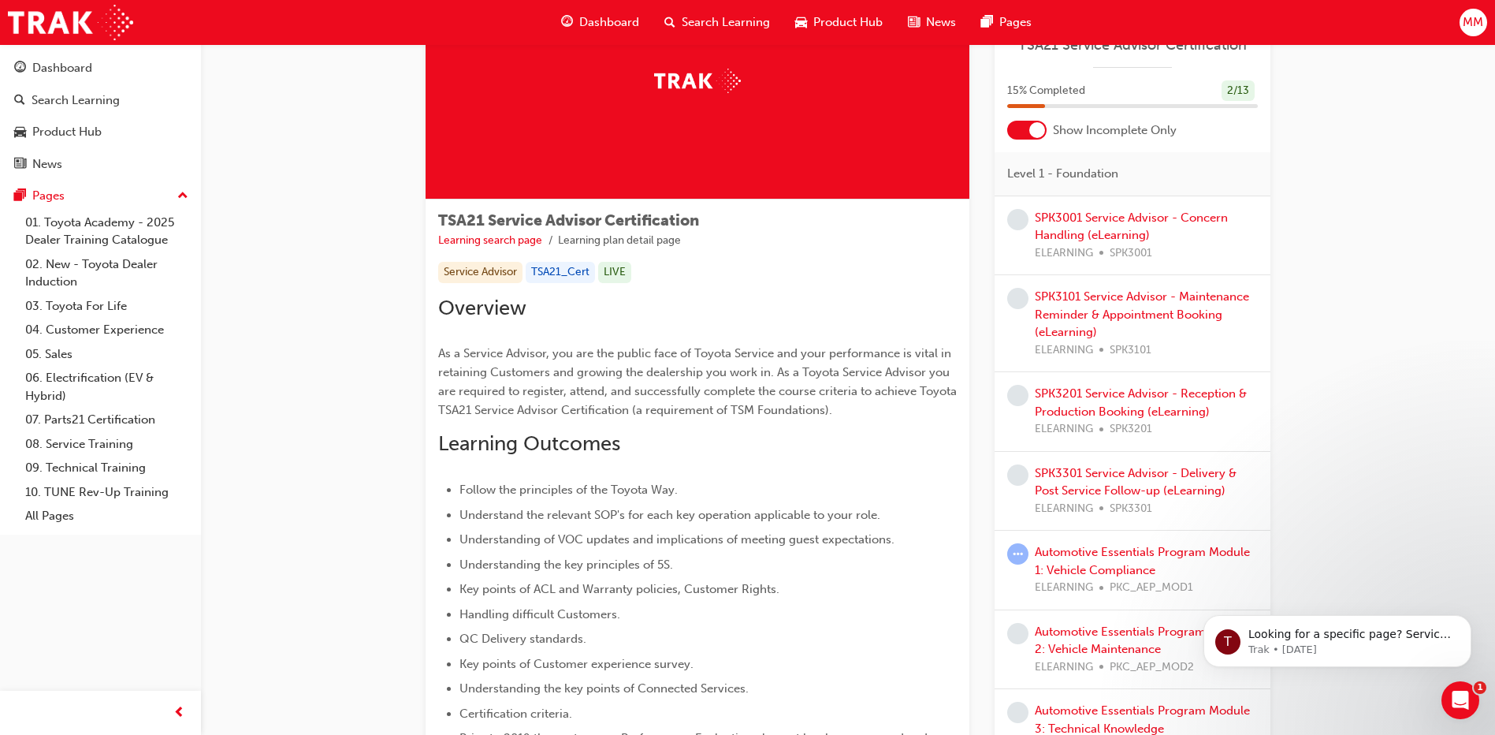
scroll to position [236, 0]
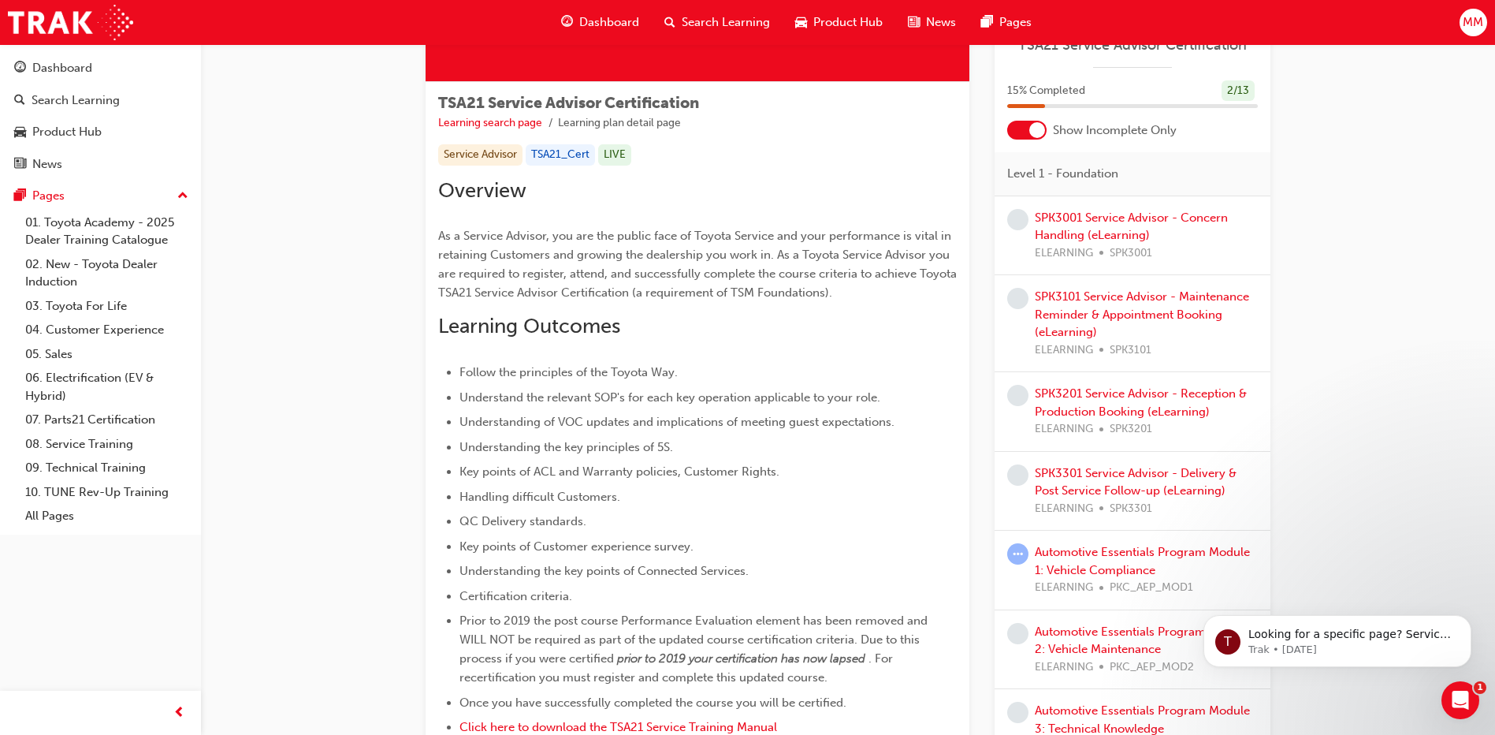
click at [1113, 400] on div "SPK3201 Service Advisor - Reception & Production Booking (eLearning) ELEARNING …" at bounding box center [1146, 412] width 223 height 54
click at [1111, 412] on link "SPK3201 Service Advisor - Reception & Production Booking (eLearning)" at bounding box center [1141, 402] width 212 height 32
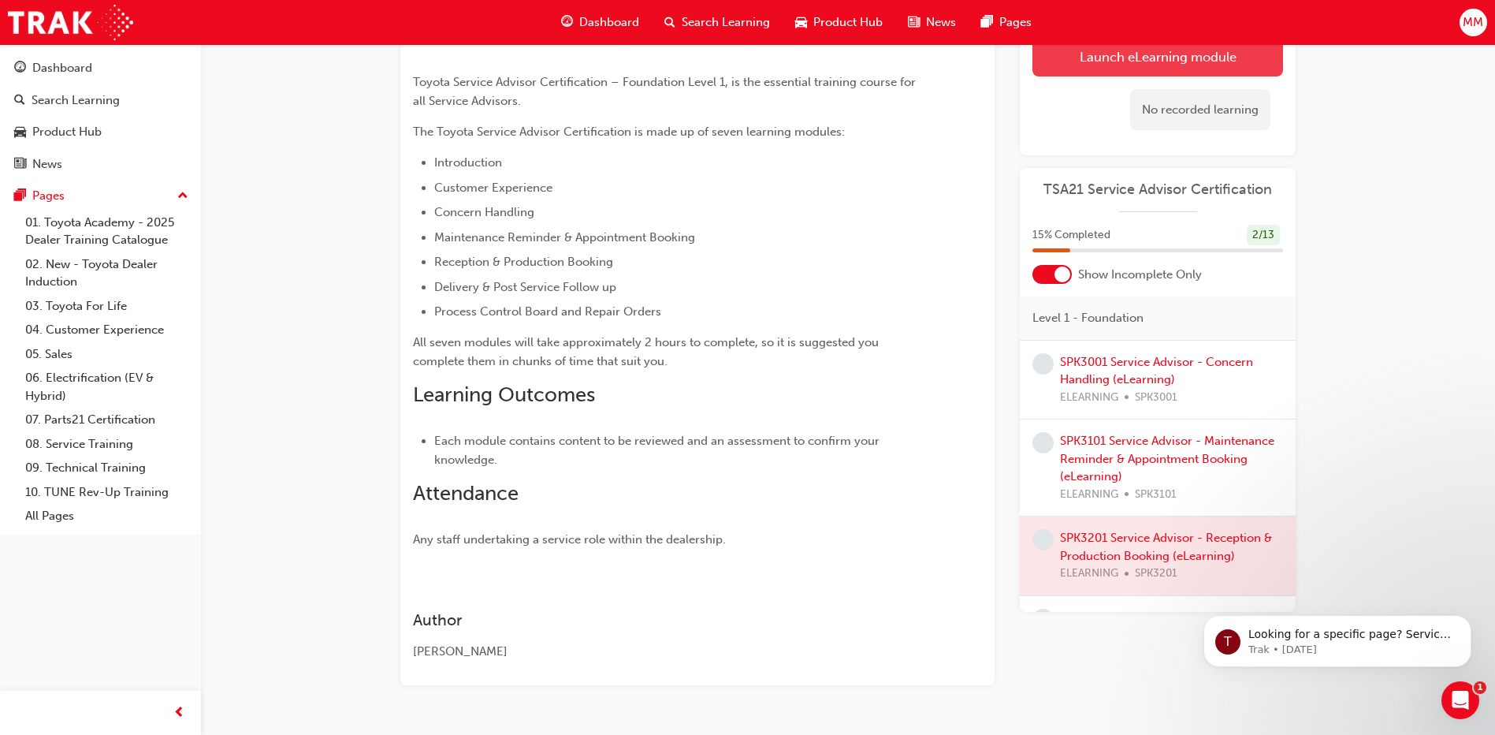
click at [1108, 69] on link "Launch eLearning module" at bounding box center [1157, 55] width 251 height 39
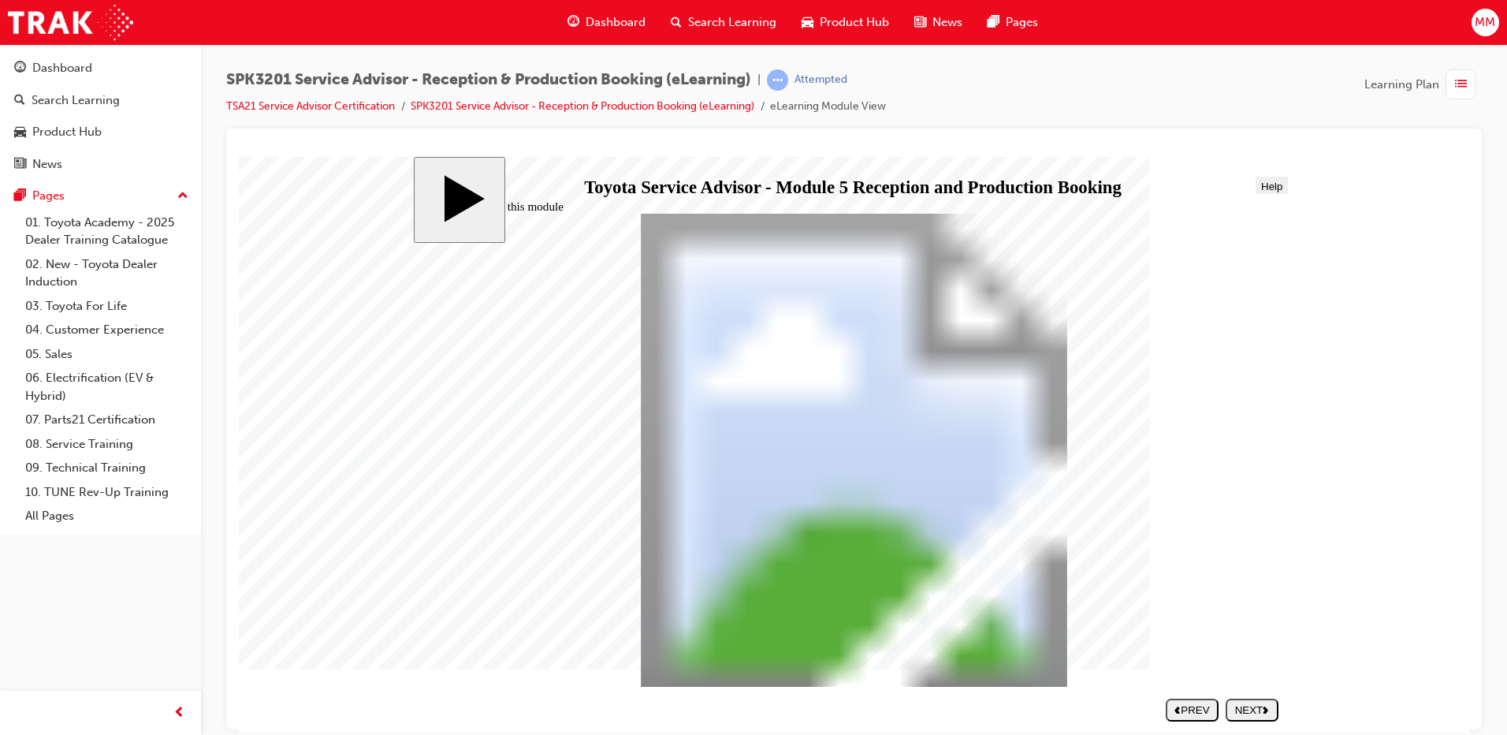
click at [1244, 703] on div "NEXT" at bounding box center [1252, 709] width 40 height 12
click at [1248, 703] on div "NEXT" at bounding box center [1252, 709] width 40 height 12
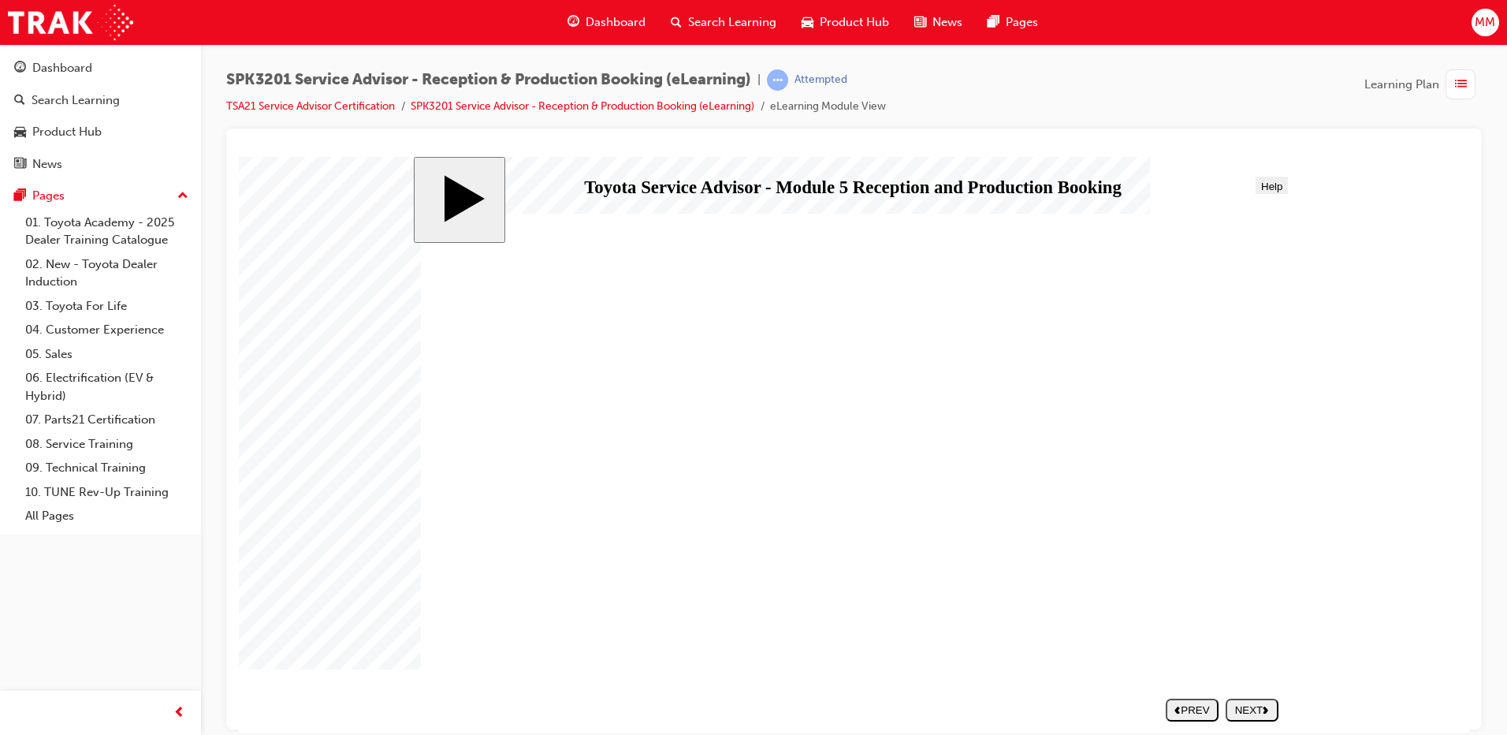
click at [1248, 703] on div "NEXT" at bounding box center [1252, 709] width 40 height 12
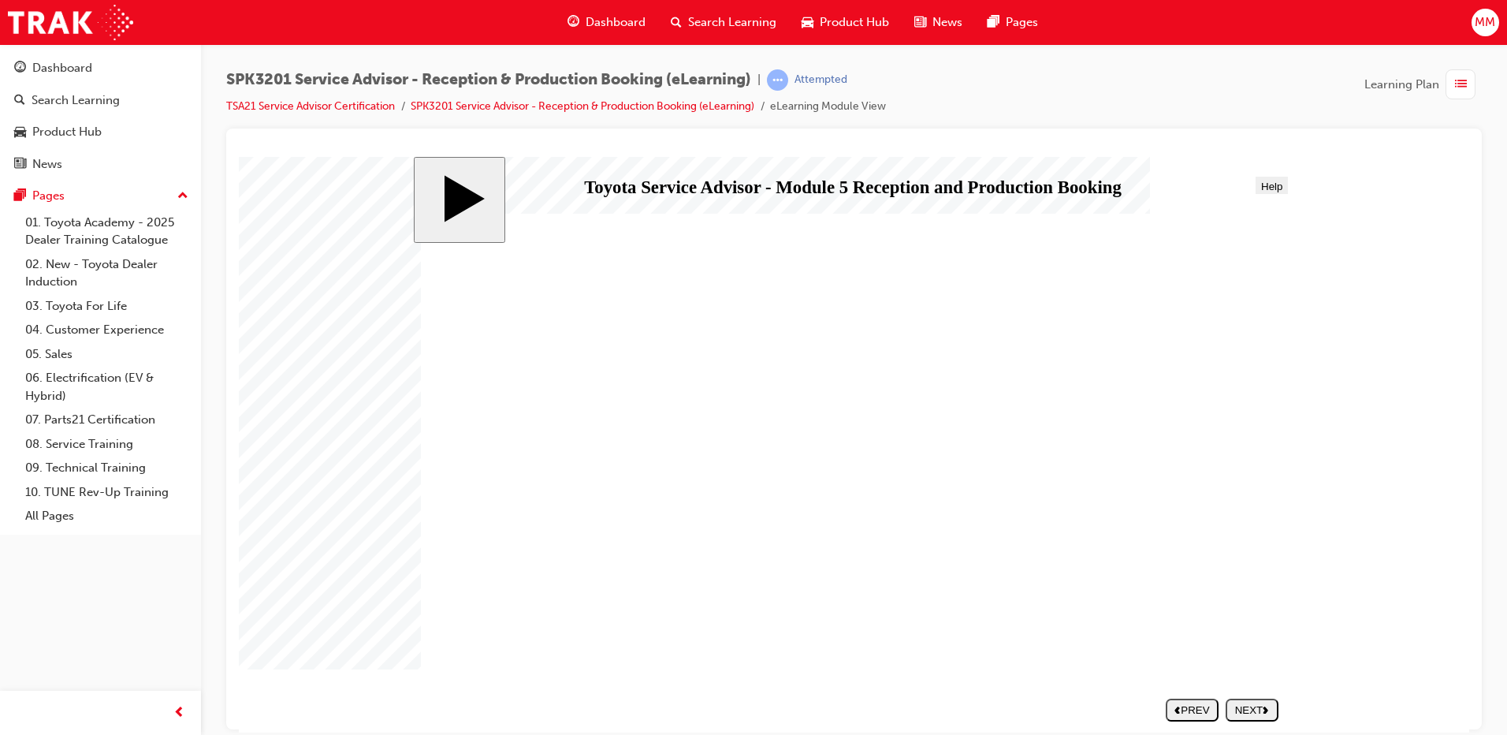
click at [1248, 703] on div "NEXT" at bounding box center [1252, 709] width 40 height 12
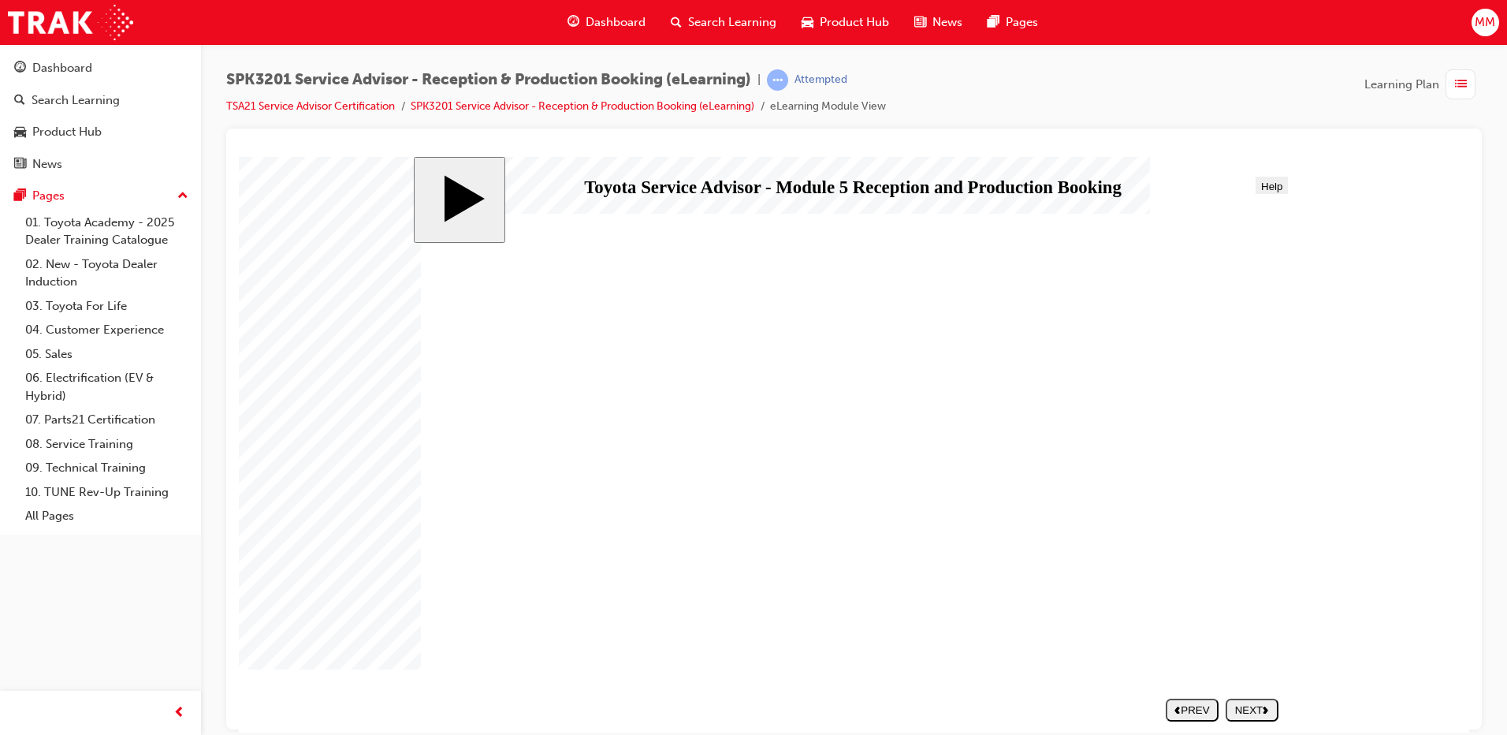
click at [1248, 708] on div "NEXT" at bounding box center [1252, 709] width 40 height 12
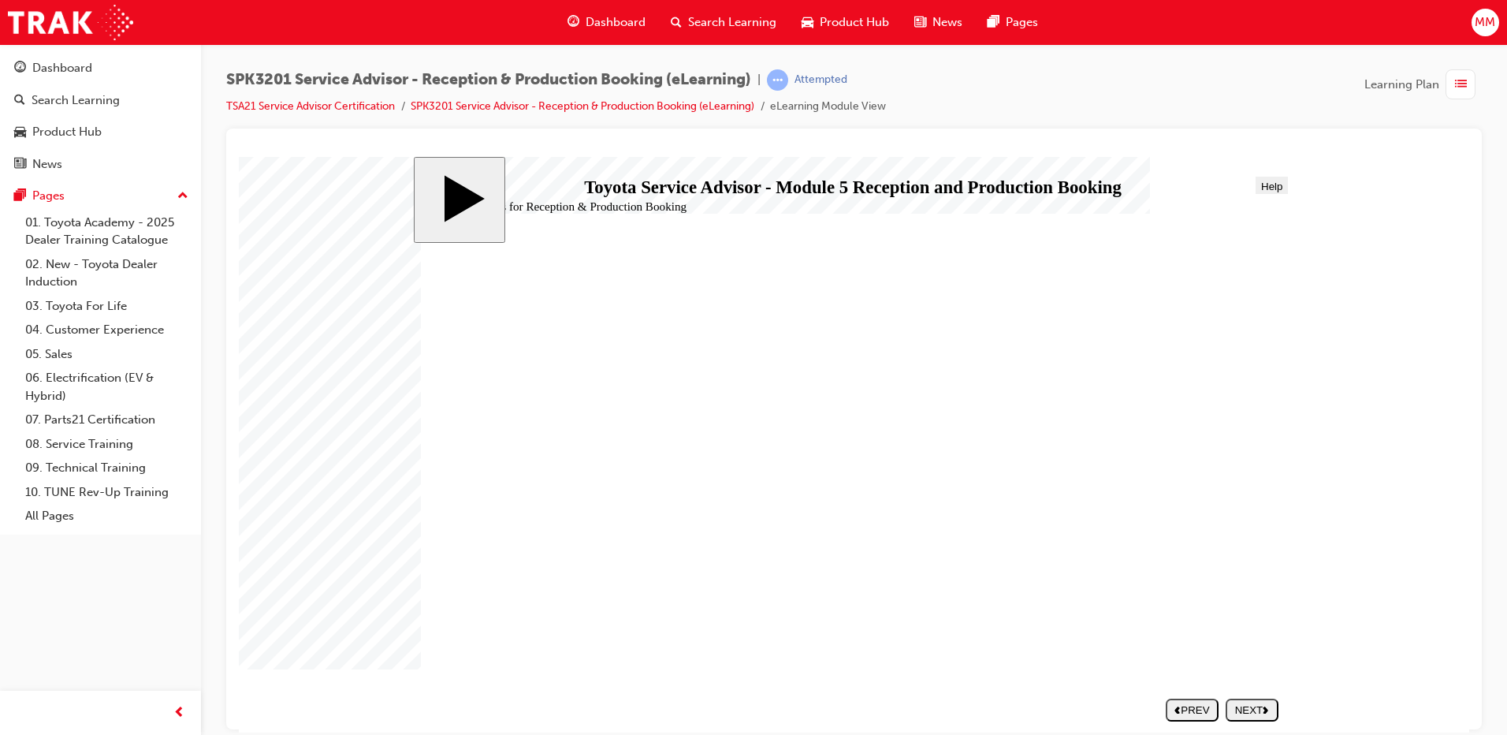
click at [1248, 708] on div "NEXT" at bounding box center [1252, 709] width 40 height 12
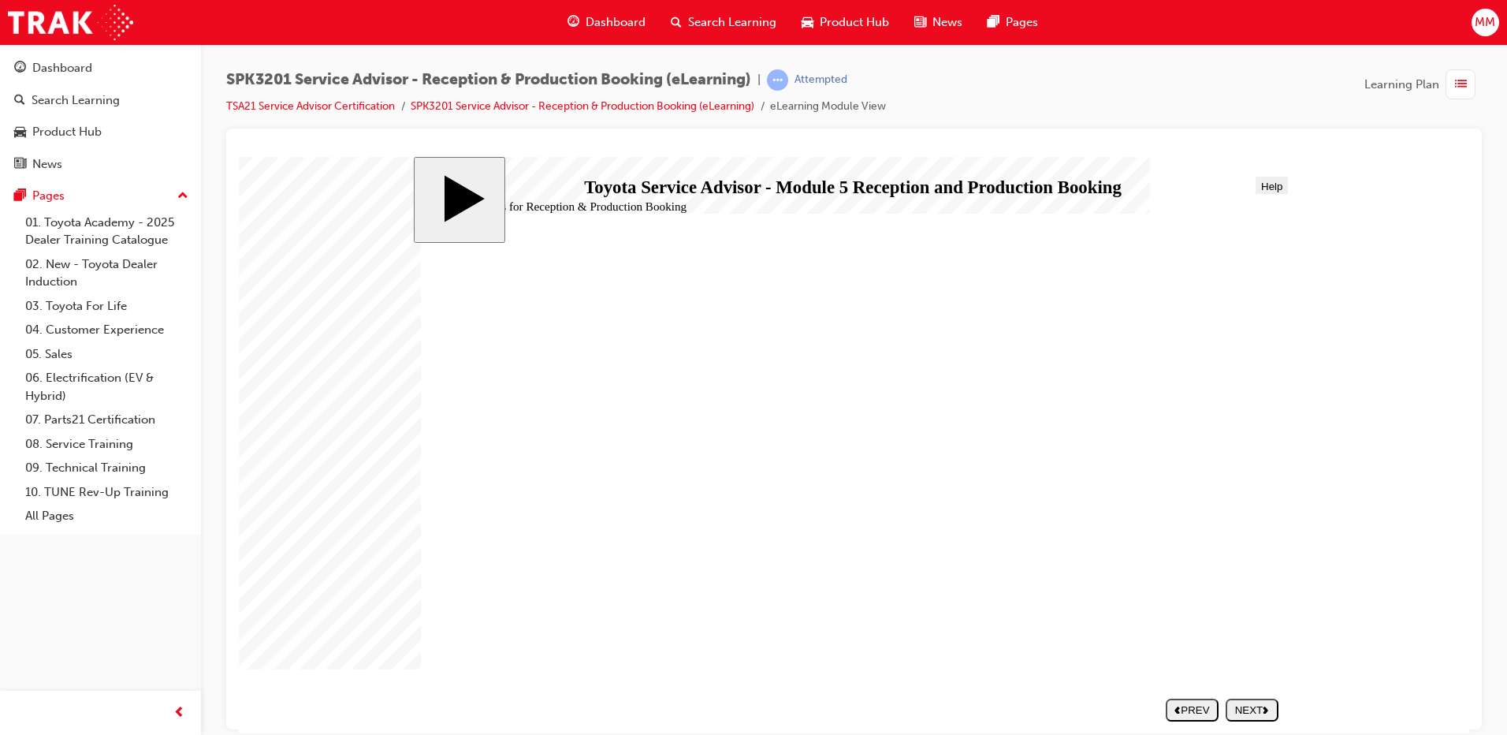
click at [1248, 708] on div "NEXT" at bounding box center [1252, 709] width 40 height 12
click at [1248, 708] on div "SUBMIT" at bounding box center [1253, 709] width 40 height 12
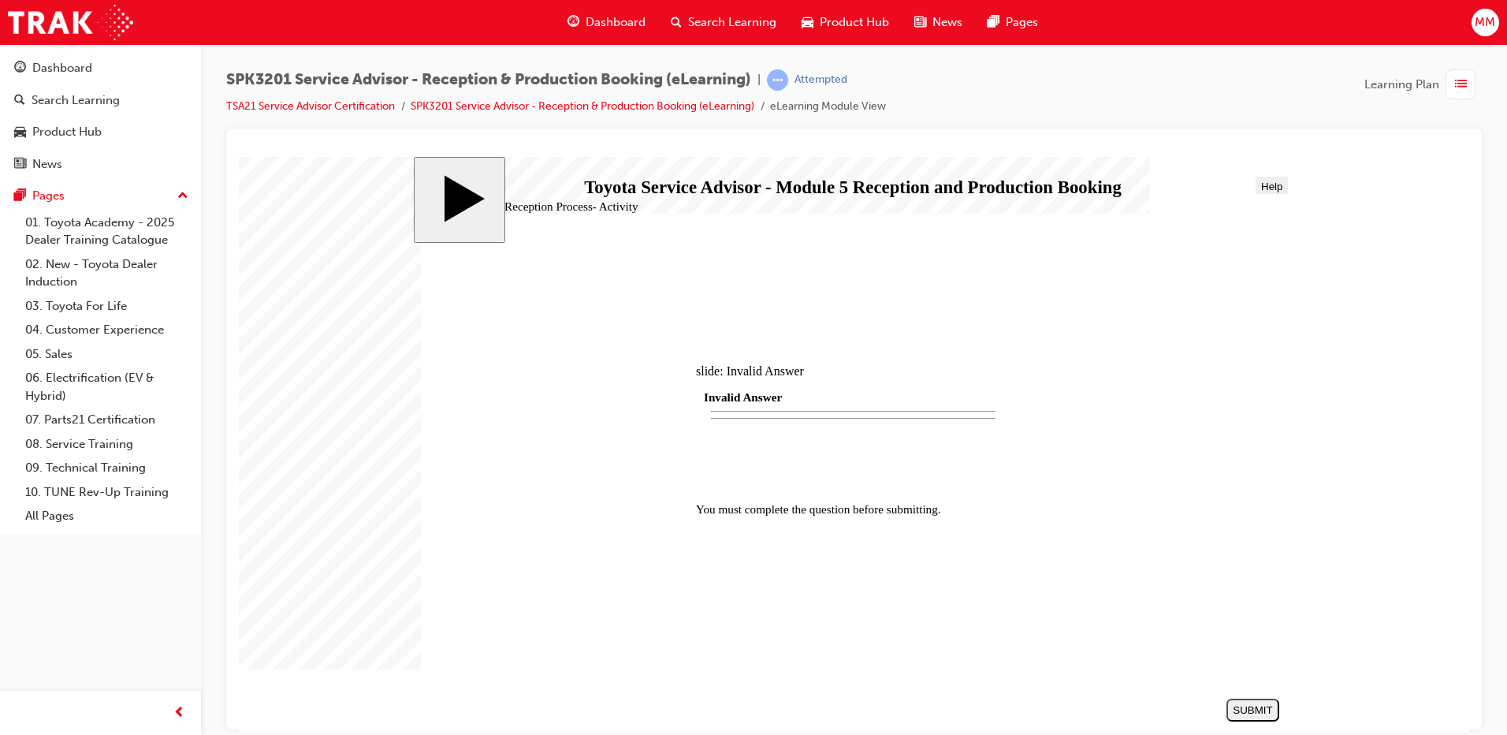
click at [1248, 708] on div "SUBMIT" at bounding box center [1253, 709] width 40 height 12
drag, startPoint x: 544, startPoint y: 503, endPoint x: 989, endPoint y: 415, distance: 453.8
drag, startPoint x: 680, startPoint y: 489, endPoint x: 880, endPoint y: 401, distance: 218.1
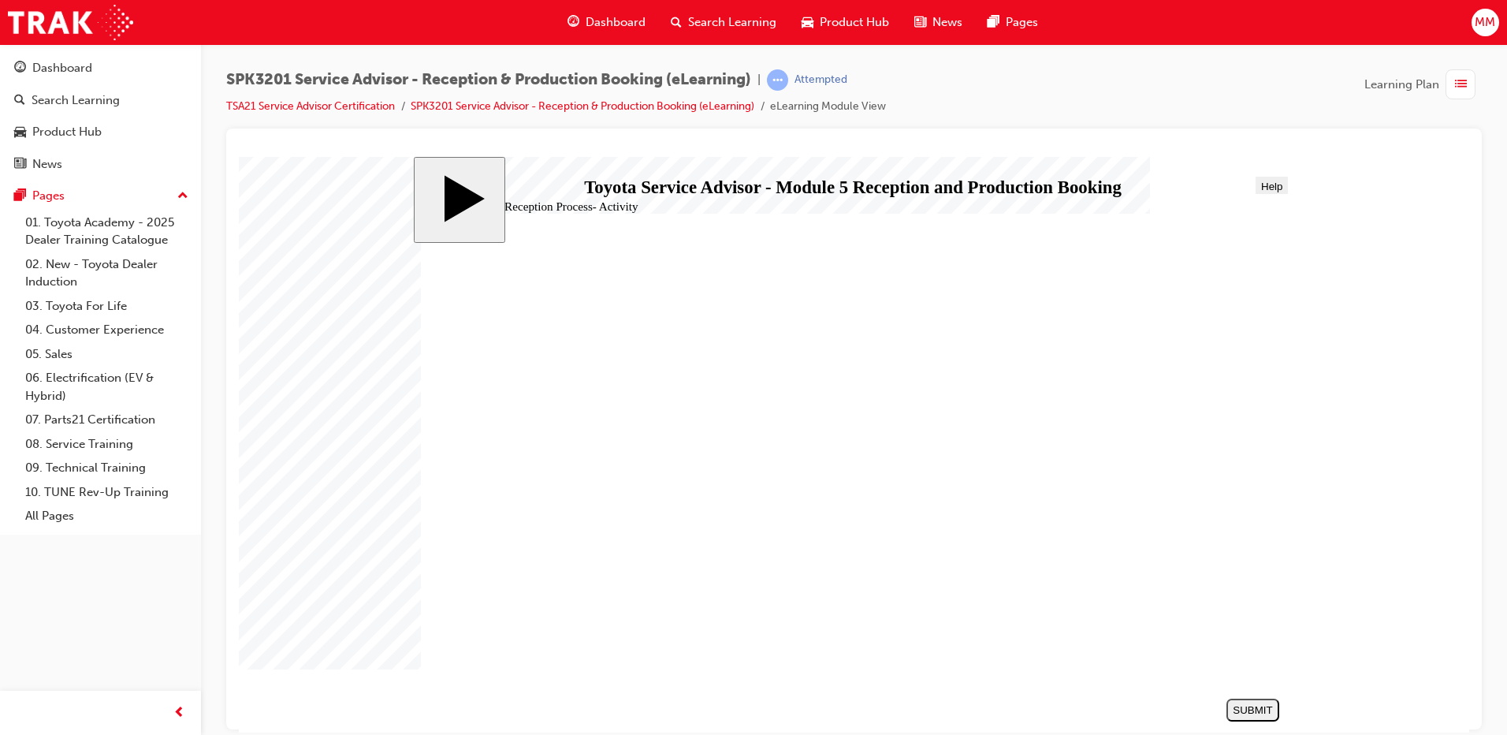
drag, startPoint x: 769, startPoint y: 531, endPoint x: 1216, endPoint y: 400, distance: 465.8
drag, startPoint x: 731, startPoint y: 539, endPoint x: 1177, endPoint y: 411, distance: 463.4
drag, startPoint x: 1117, startPoint y: 412, endPoint x: 1088, endPoint y: 420, distance: 30.2
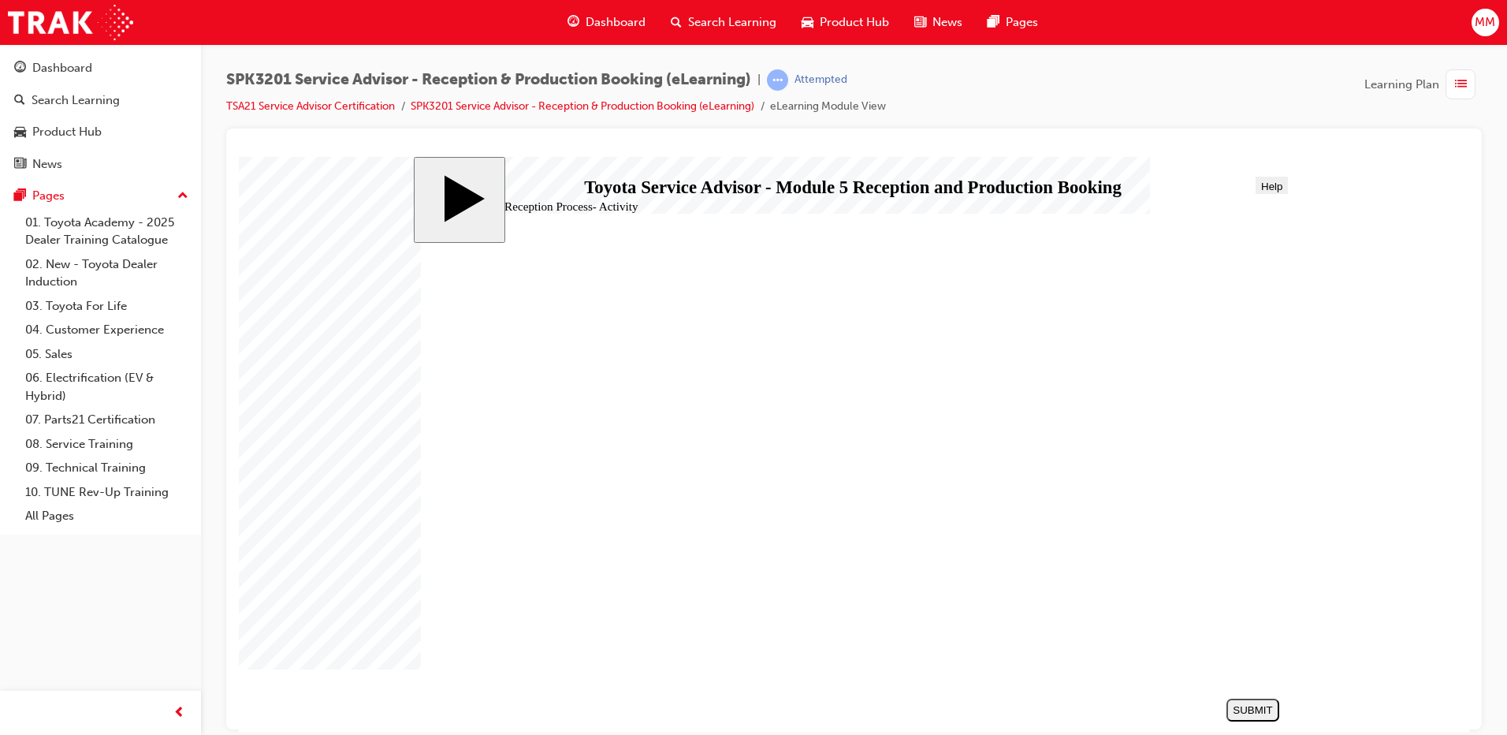
drag, startPoint x: 601, startPoint y: 449, endPoint x: 1046, endPoint y: 579, distance: 463.9
drag, startPoint x: 618, startPoint y: 493, endPoint x: 1064, endPoint y: 410, distance: 453.7
drag, startPoint x: 723, startPoint y: 404, endPoint x: 1161, endPoint y: 494, distance: 446.5
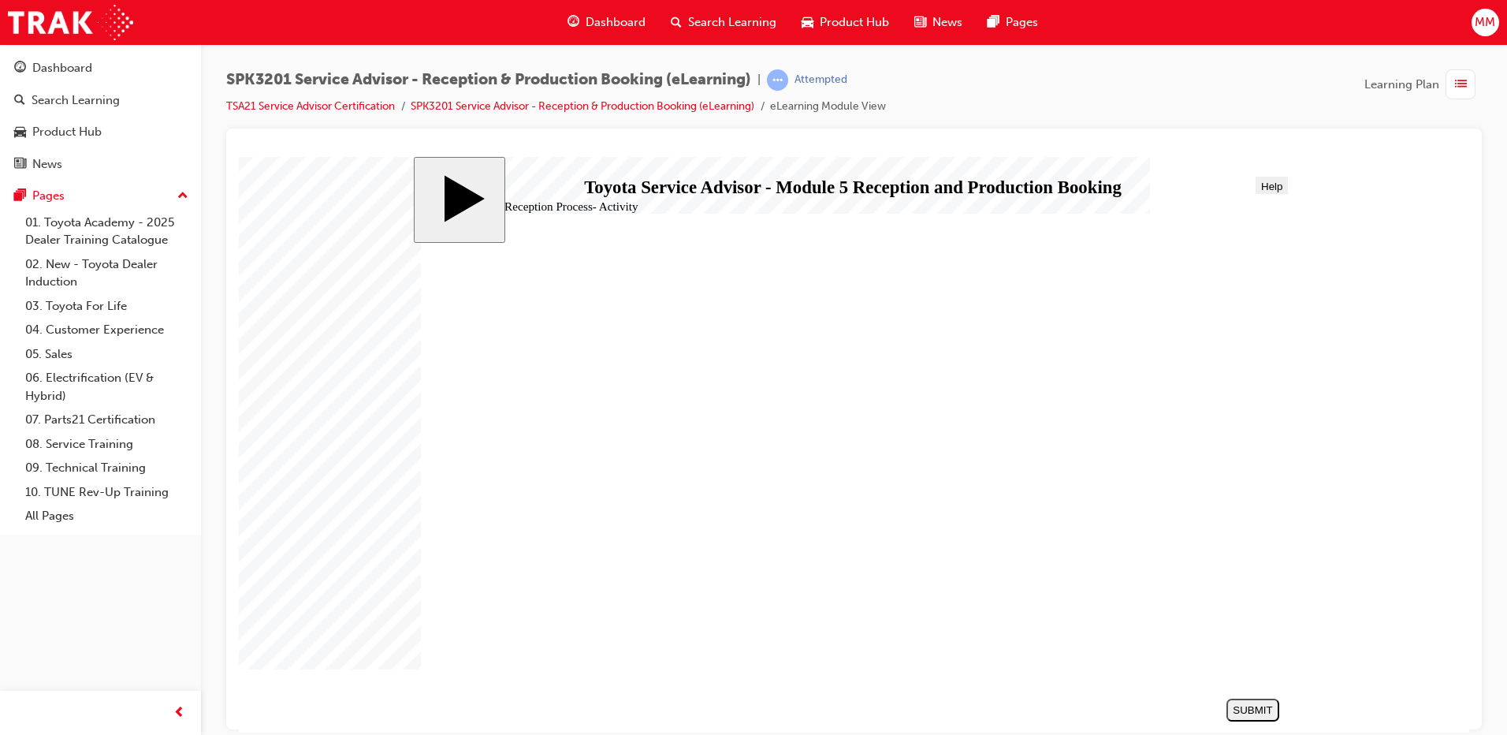
drag, startPoint x: 630, startPoint y: 579, endPoint x: 1069, endPoint y: 403, distance: 473.1
drag, startPoint x: 1061, startPoint y: 494, endPoint x: 1060, endPoint y: 537, distance: 43.4
drag, startPoint x: 742, startPoint y: 407, endPoint x: 1189, endPoint y: 537, distance: 465.6
drag, startPoint x: 708, startPoint y: 493, endPoint x: 1152, endPoint y: 452, distance: 446.3
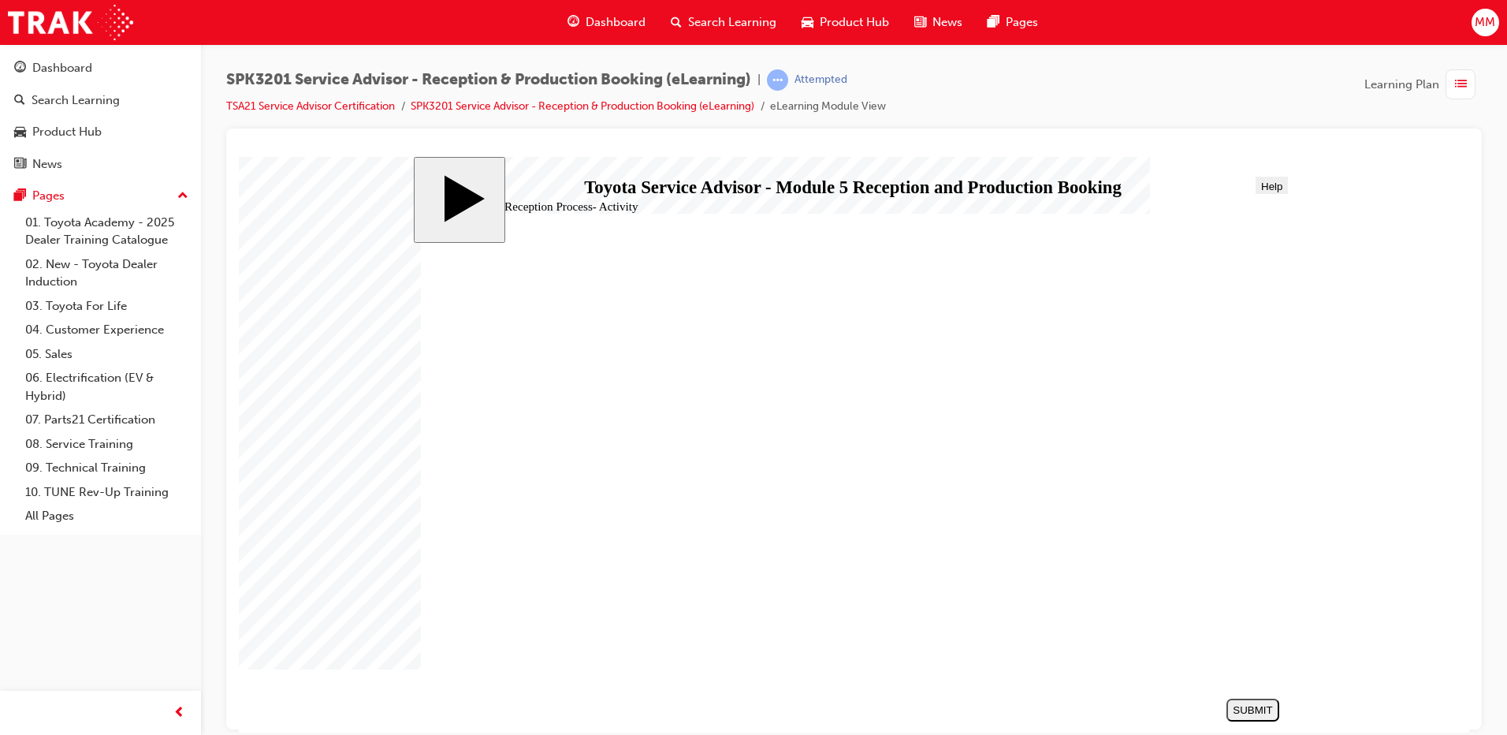
drag, startPoint x: 713, startPoint y: 537, endPoint x: 1155, endPoint y: 494, distance: 444.2
drag, startPoint x: 739, startPoint y: 541, endPoint x: 1181, endPoint y: 496, distance: 444.4
drag, startPoint x: 713, startPoint y: 401, endPoint x: 1157, endPoint y: 527, distance: 461.3
drag, startPoint x: 913, startPoint y: 466, endPoint x: 1132, endPoint y: 539, distance: 230.3
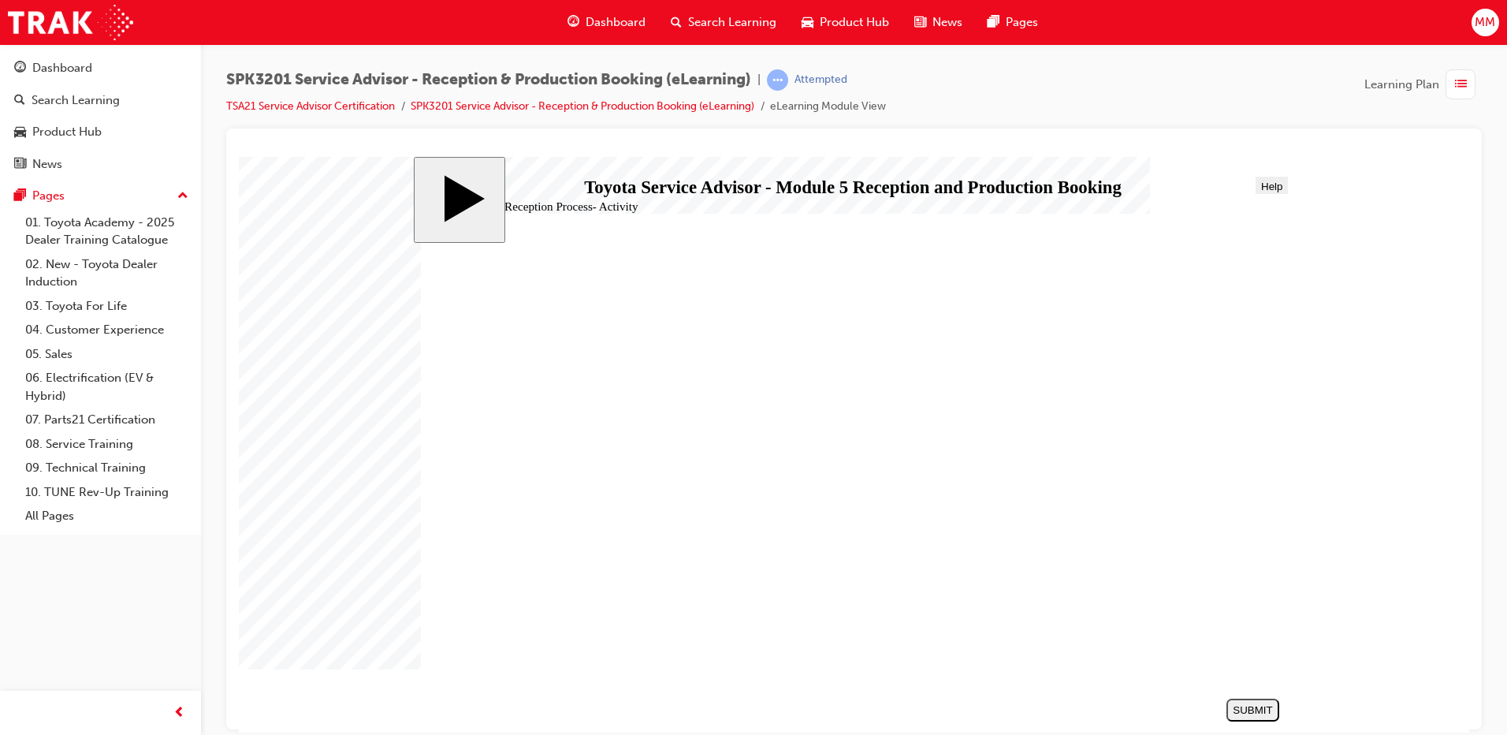
drag, startPoint x: 730, startPoint y: 527, endPoint x: 1173, endPoint y: 484, distance: 445.8
drag, startPoint x: 539, startPoint y: 541, endPoint x: 980, endPoint y: 493, distance: 443.1
drag, startPoint x: 1023, startPoint y: 553, endPoint x: 1099, endPoint y: 485, distance: 102.1
drag, startPoint x: 834, startPoint y: 543, endPoint x: 1032, endPoint y: 490, distance: 204.7
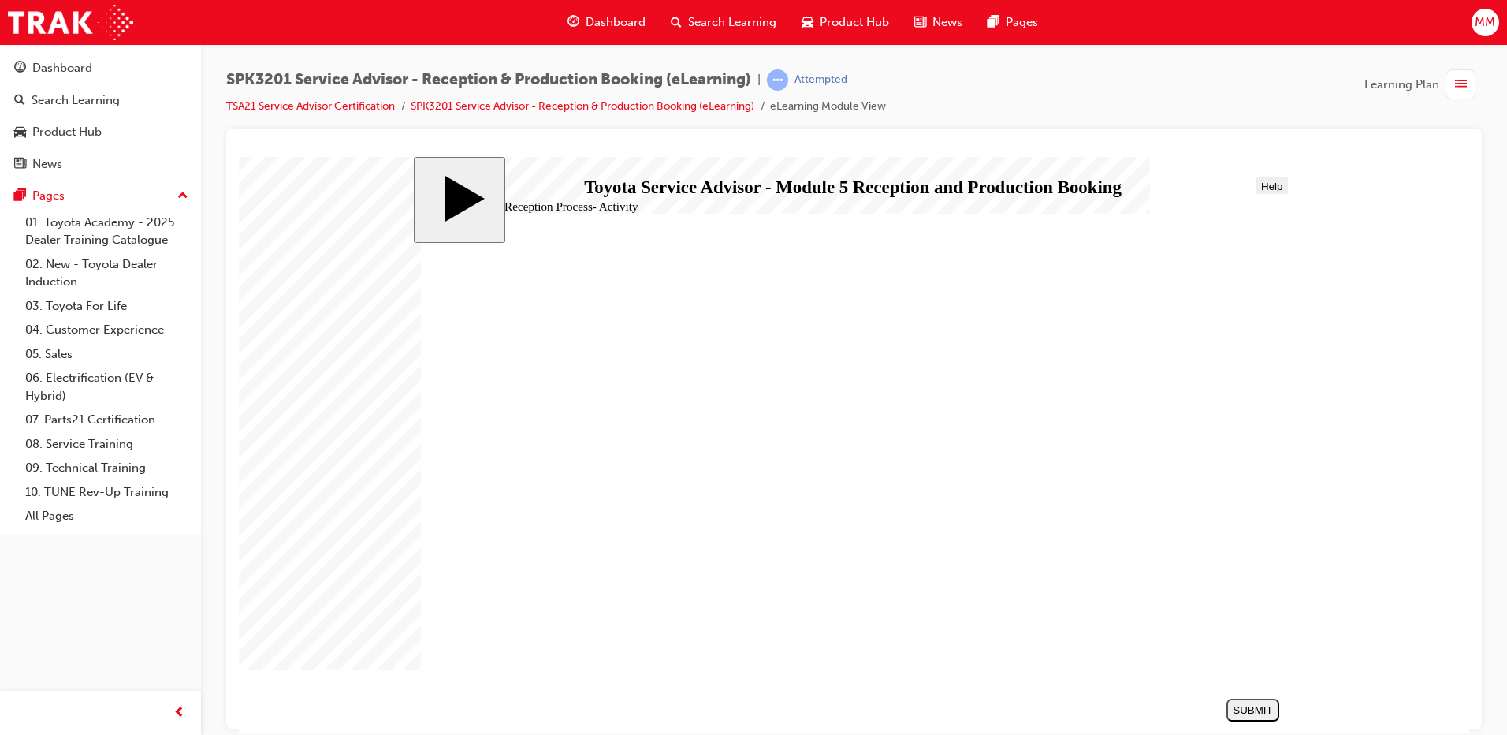
drag, startPoint x: 723, startPoint y: 406, endPoint x: 1161, endPoint y: 541, distance: 458.7
drag, startPoint x: 674, startPoint y: 435, endPoint x: 1052, endPoint y: 542, distance: 393.2
drag, startPoint x: 759, startPoint y: 535, endPoint x: 1147, endPoint y: 489, distance: 390.5
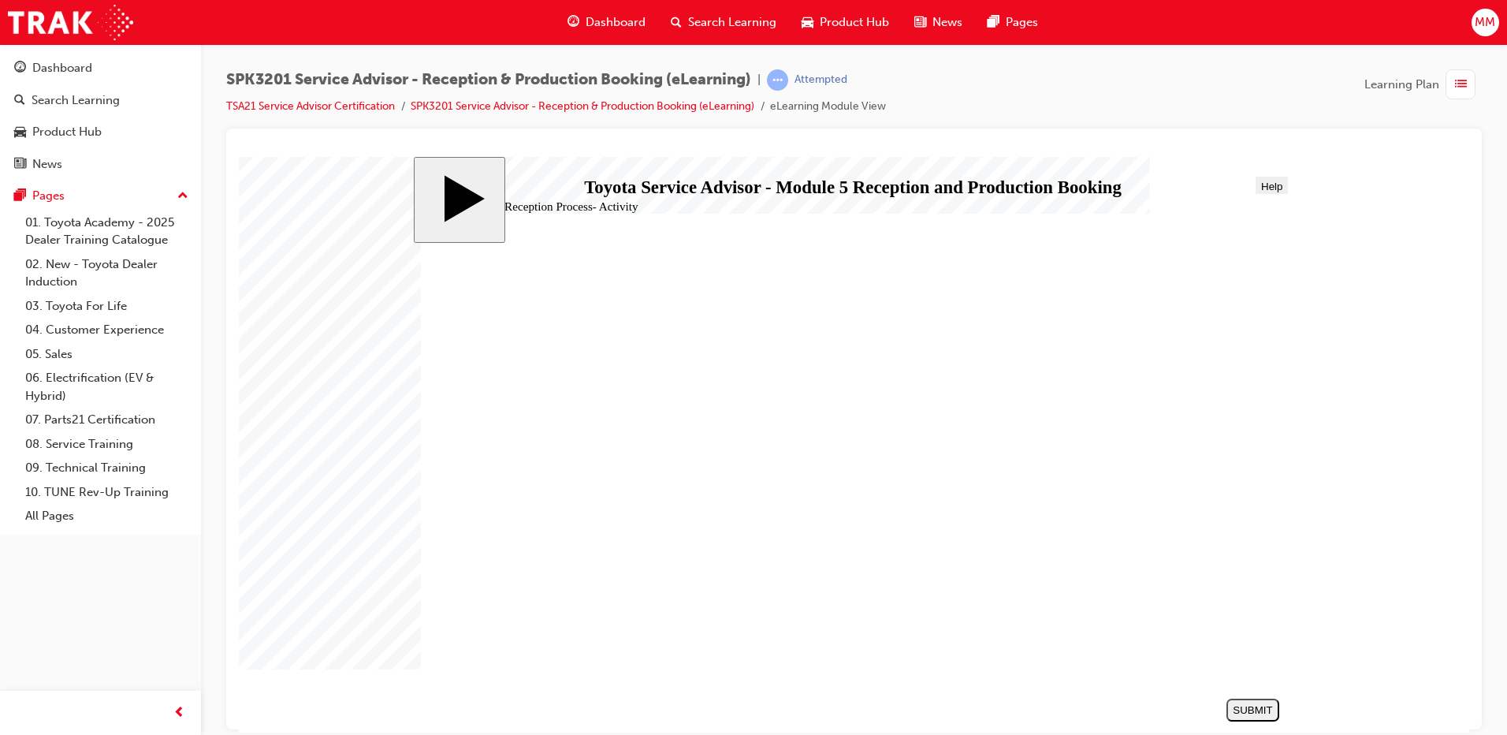
drag, startPoint x: 649, startPoint y: 402, endPoint x: 1093, endPoint y: 533, distance: 463.3
click at [1249, 711] on div "SUBMIT" at bounding box center [1253, 709] width 40 height 12
click at [1252, 713] on div "NEXT" at bounding box center [1252, 709] width 40 height 12
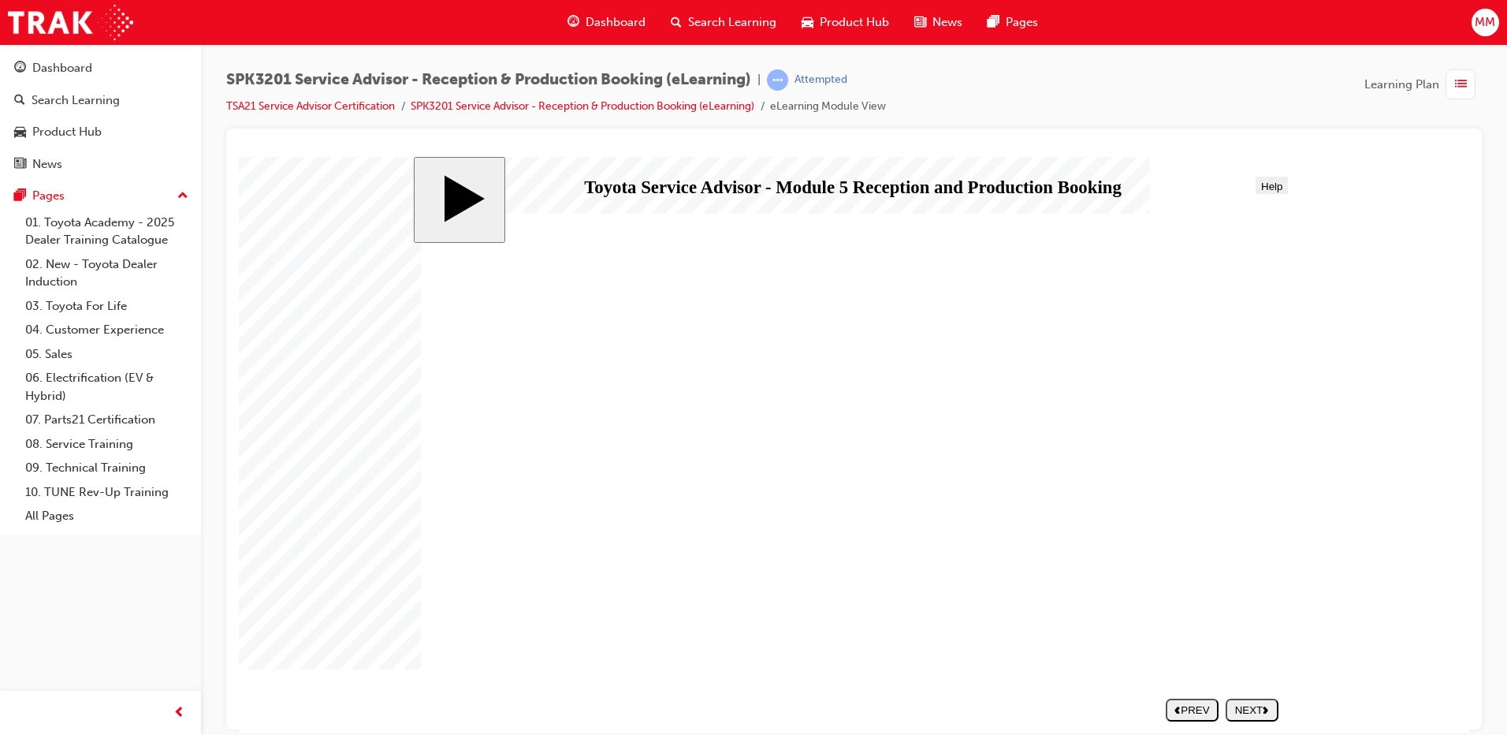
click at [1252, 713] on div "NEXT" at bounding box center [1252, 709] width 40 height 12
radio input "true"
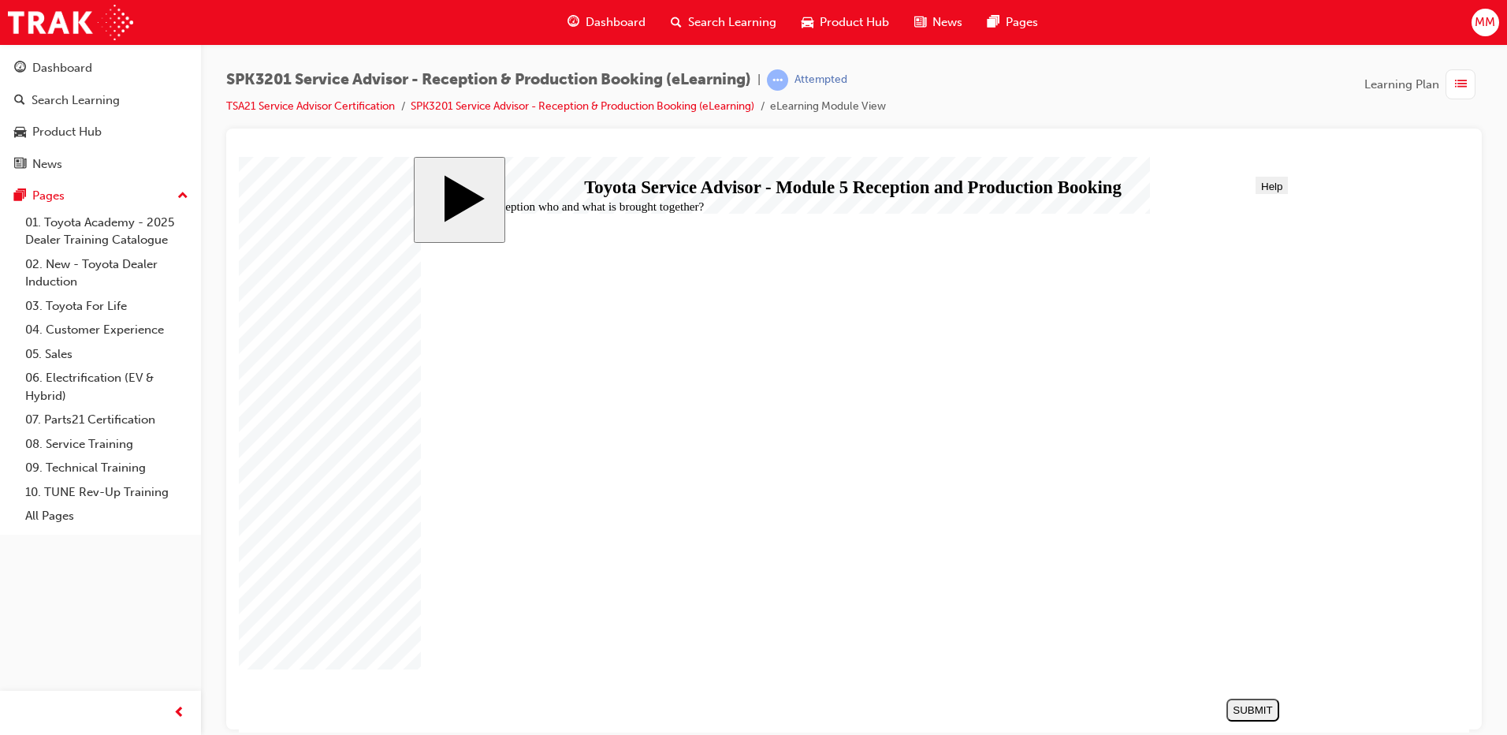
click at [1259, 709] on div "SUBMIT" at bounding box center [1253, 709] width 40 height 12
radio input "true"
click at [1255, 703] on div "SUBMIT" at bounding box center [1253, 709] width 40 height 12
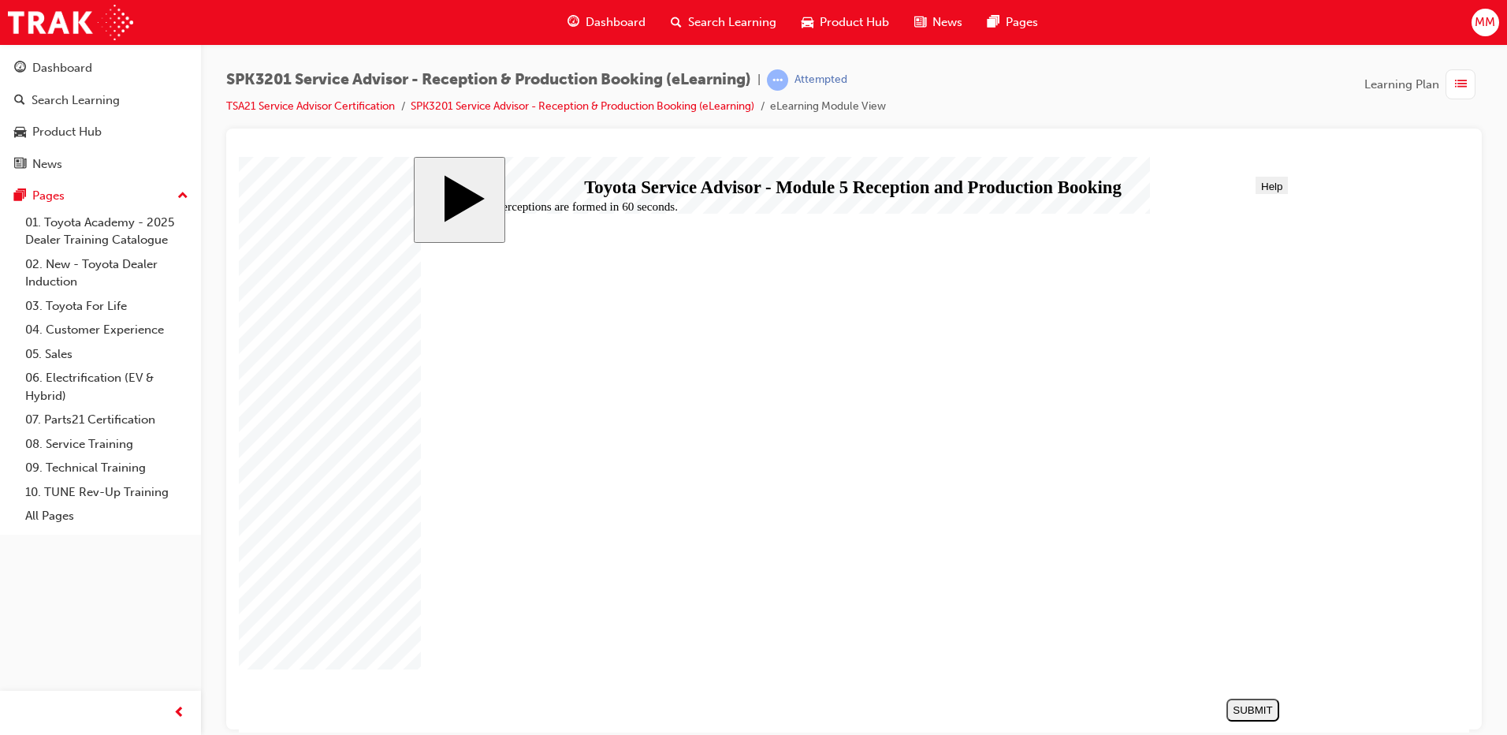
radio input "true"
click at [1256, 707] on div "SUBMIT" at bounding box center [1253, 709] width 40 height 12
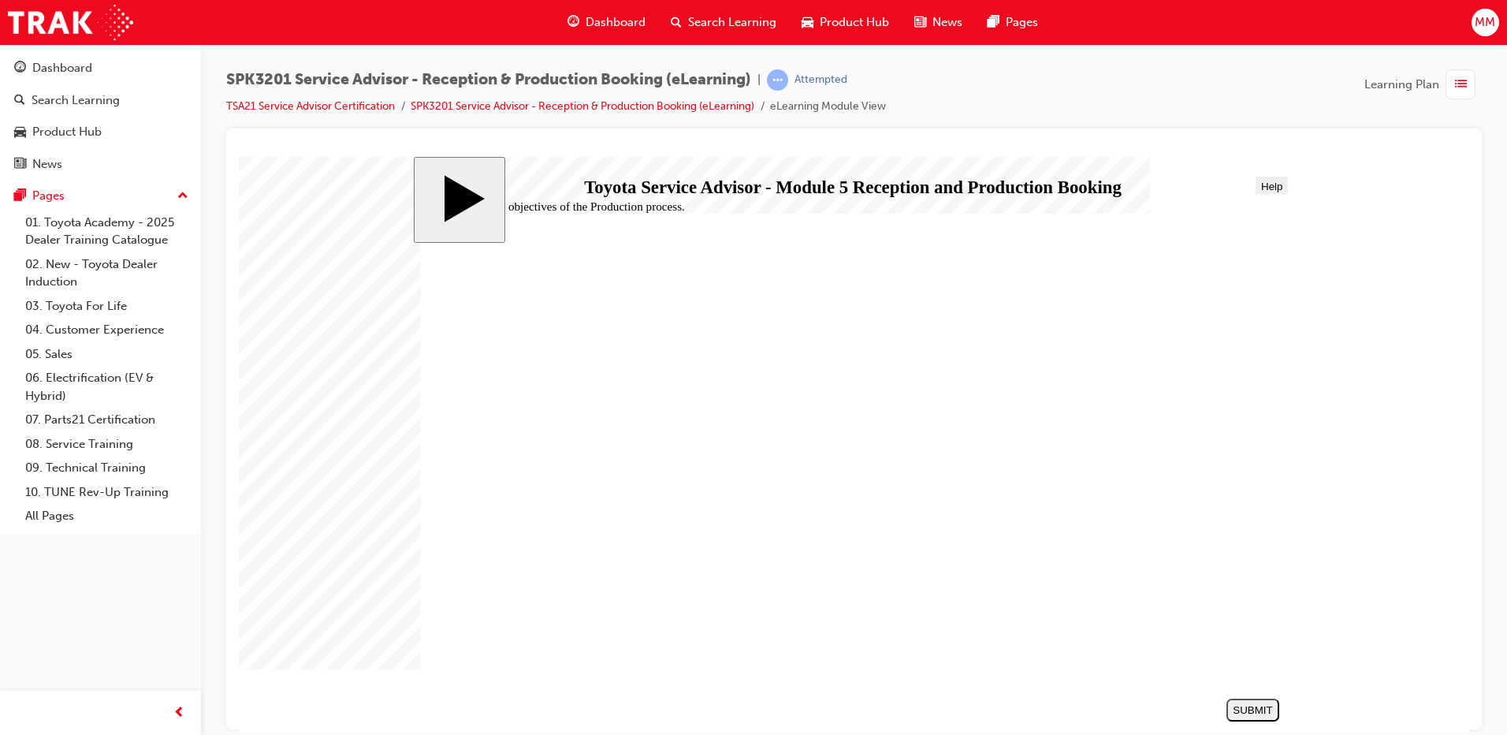
radio input "true"
click at [1259, 707] on div "SUBMIT" at bounding box center [1253, 709] width 40 height 12
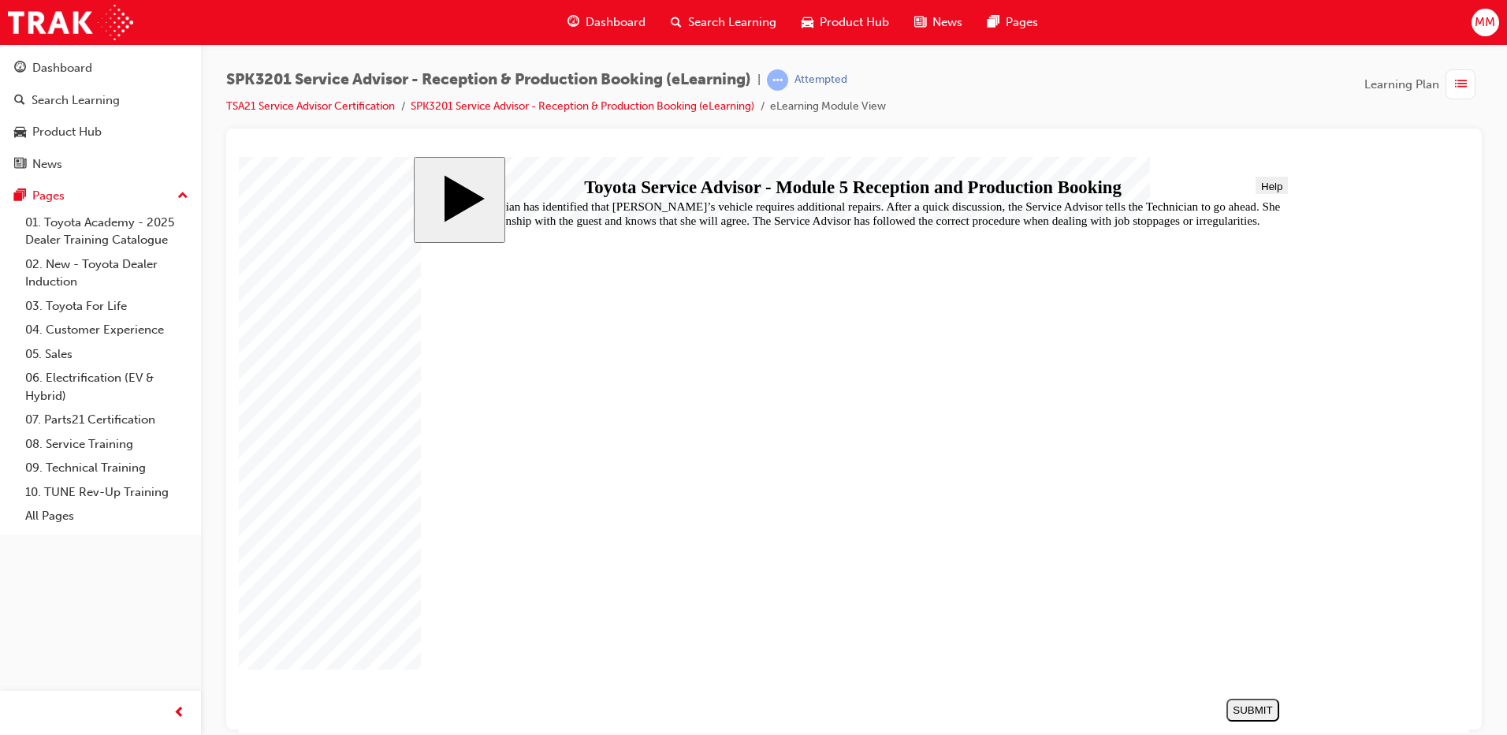
radio input "true"
click at [1254, 700] on button "SUBMIT" at bounding box center [1252, 708] width 53 height 23
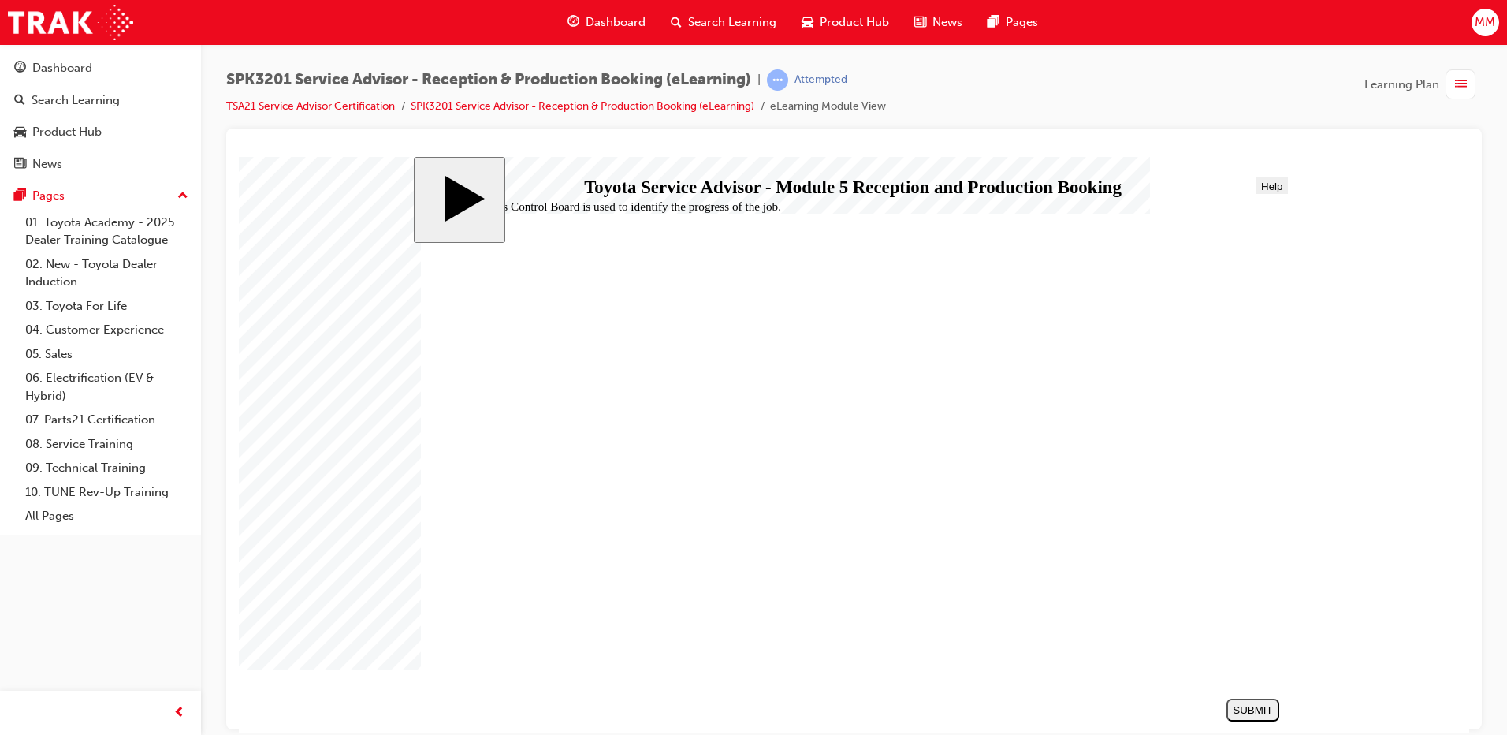
radio input "true"
click at [1248, 716] on button "SUBMIT" at bounding box center [1252, 708] width 53 height 23
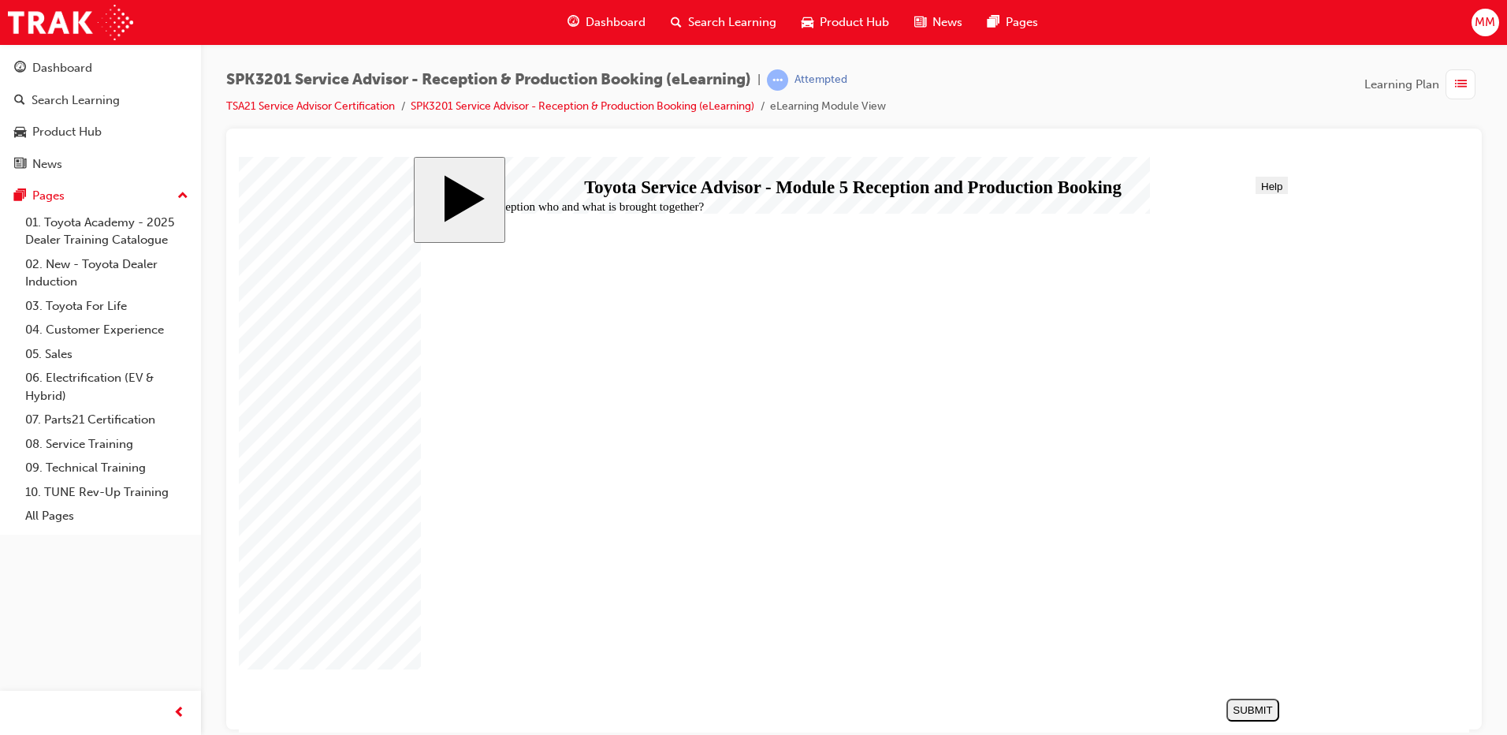
radio input "false"
radio input "true"
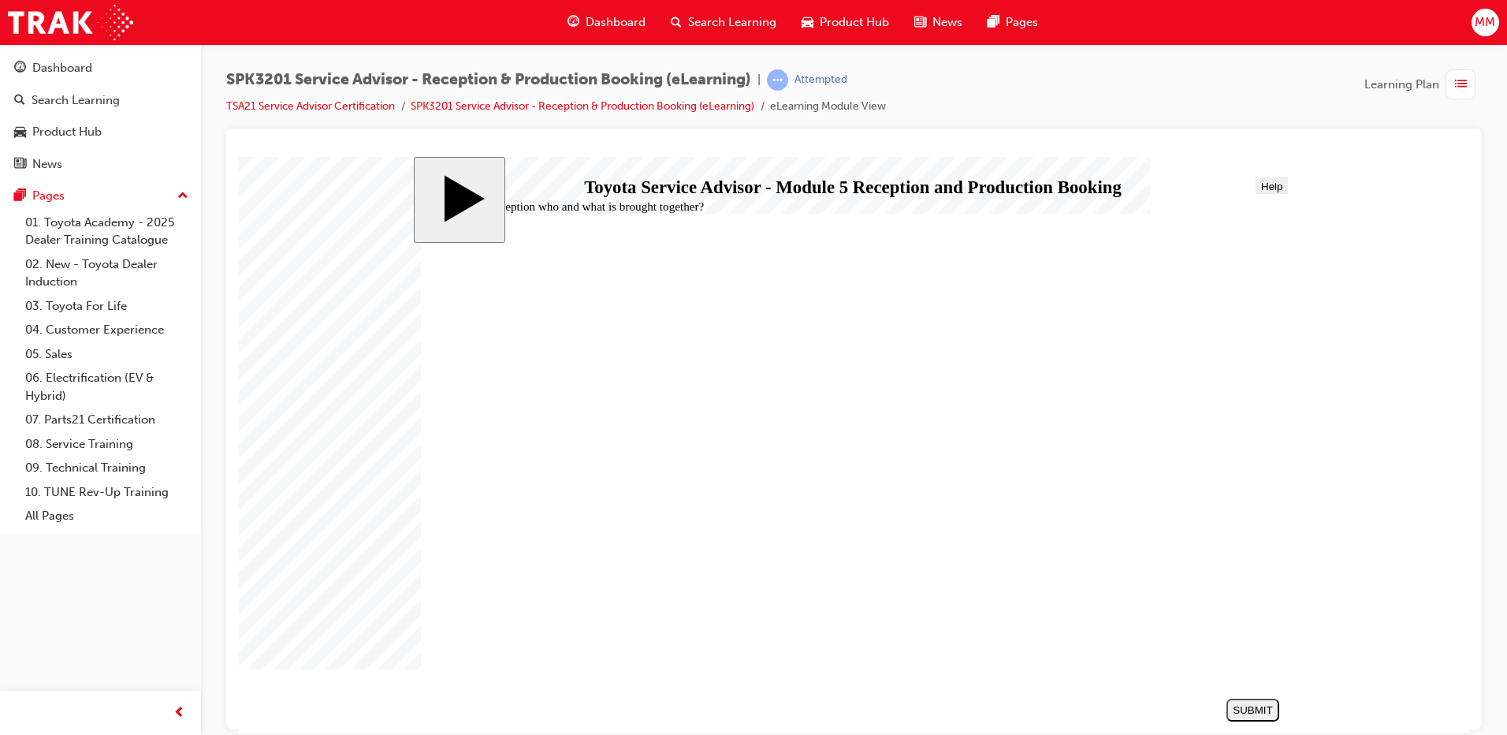
click at [1236, 705] on div "SUBMIT" at bounding box center [1253, 709] width 40 height 12
radio input "true"
click at [1262, 704] on div "SUBMIT" at bounding box center [1253, 709] width 40 height 12
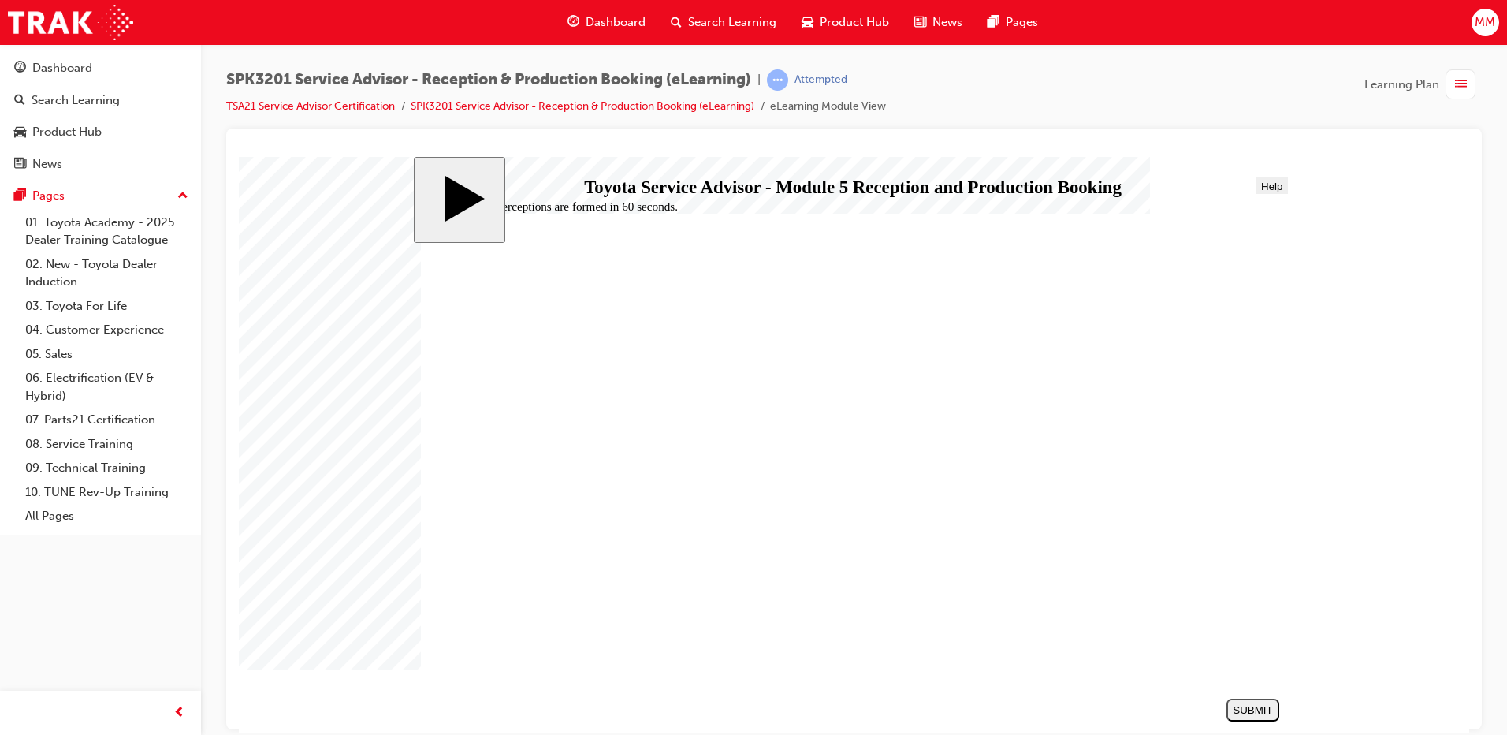
radio input "true"
click at [1244, 705] on div "SUBMIT" at bounding box center [1253, 709] width 40 height 12
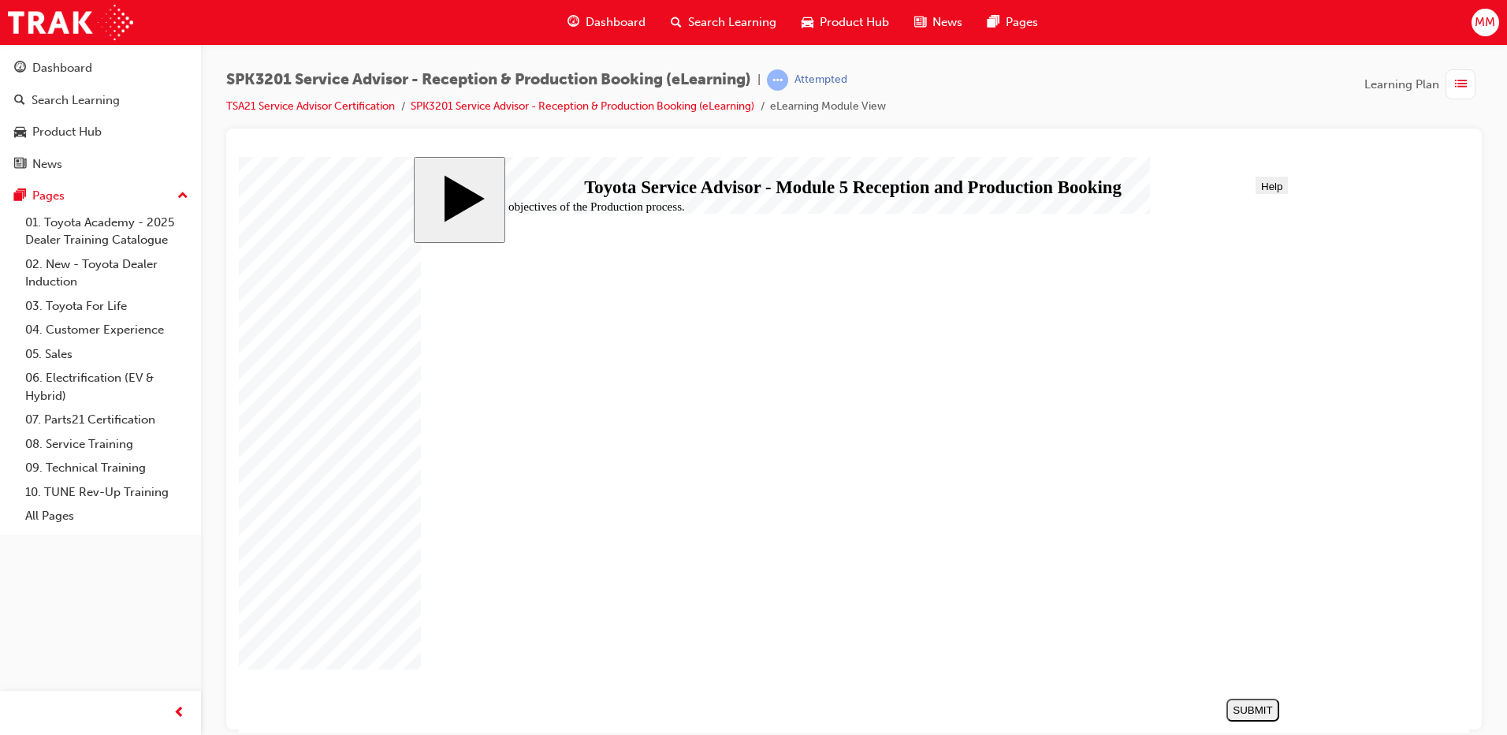
radio input "true"
click at [1257, 705] on div "SUBMIT" at bounding box center [1253, 709] width 40 height 12
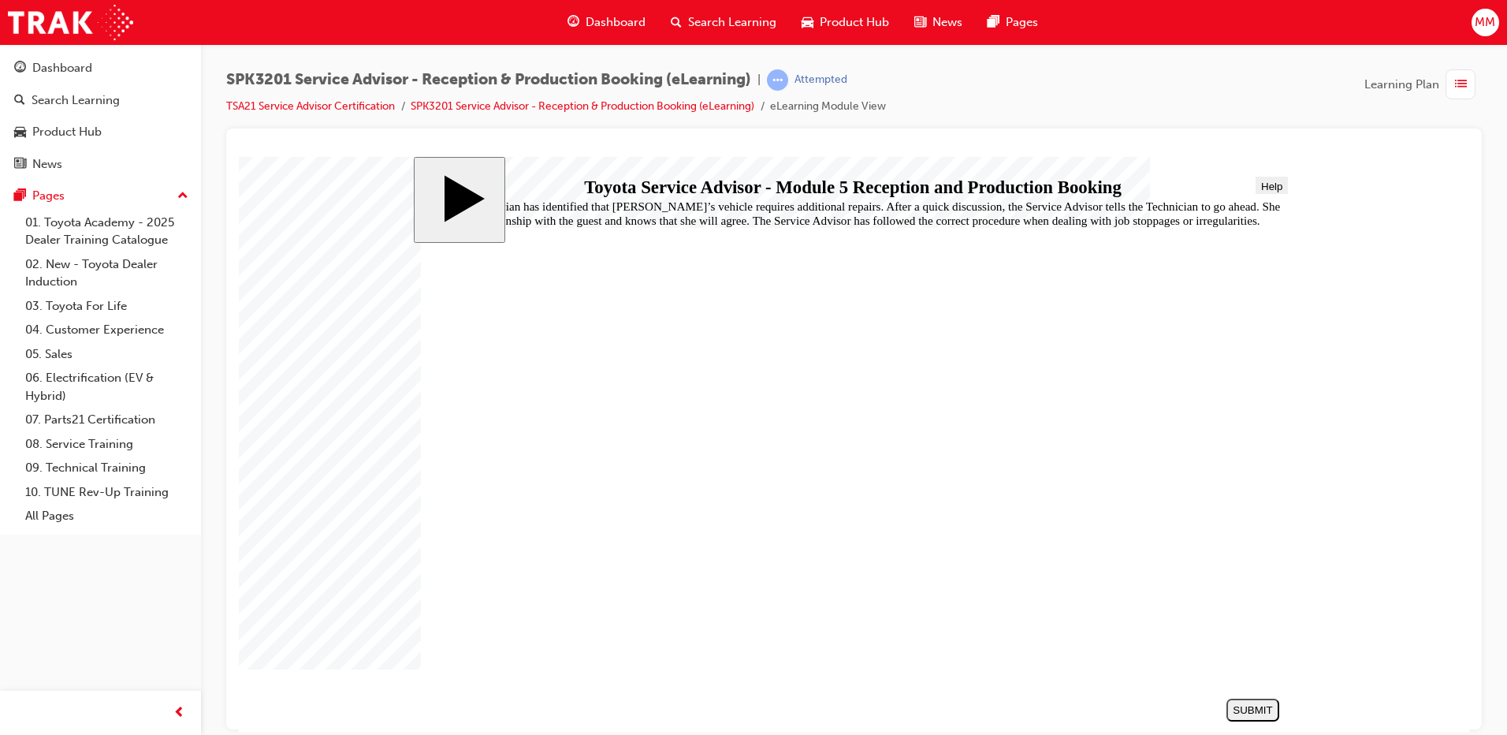
radio input "true"
click at [1243, 711] on div "SUBMIT" at bounding box center [1253, 709] width 40 height 12
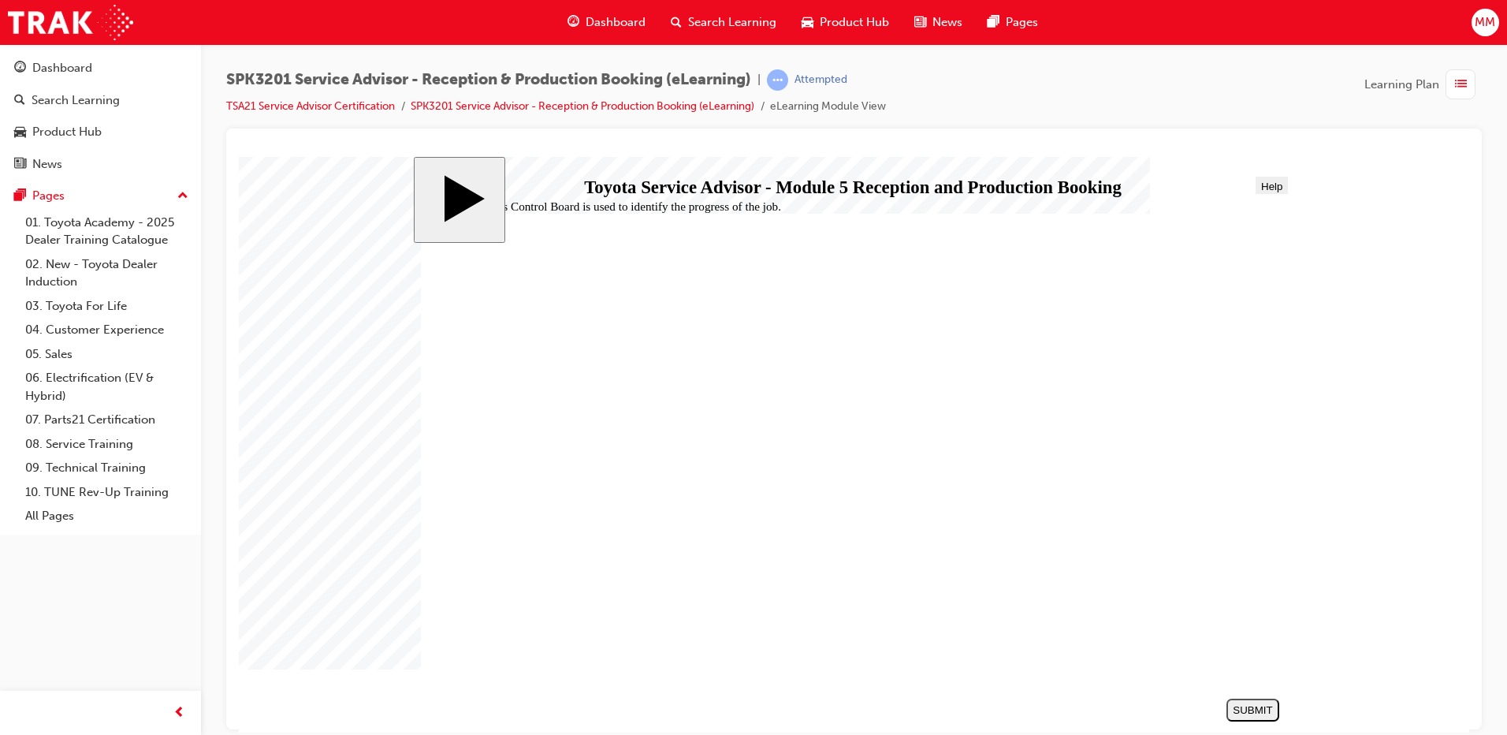
radio input "true"
click at [1261, 704] on div "SUBMIT" at bounding box center [1253, 709] width 40 height 12
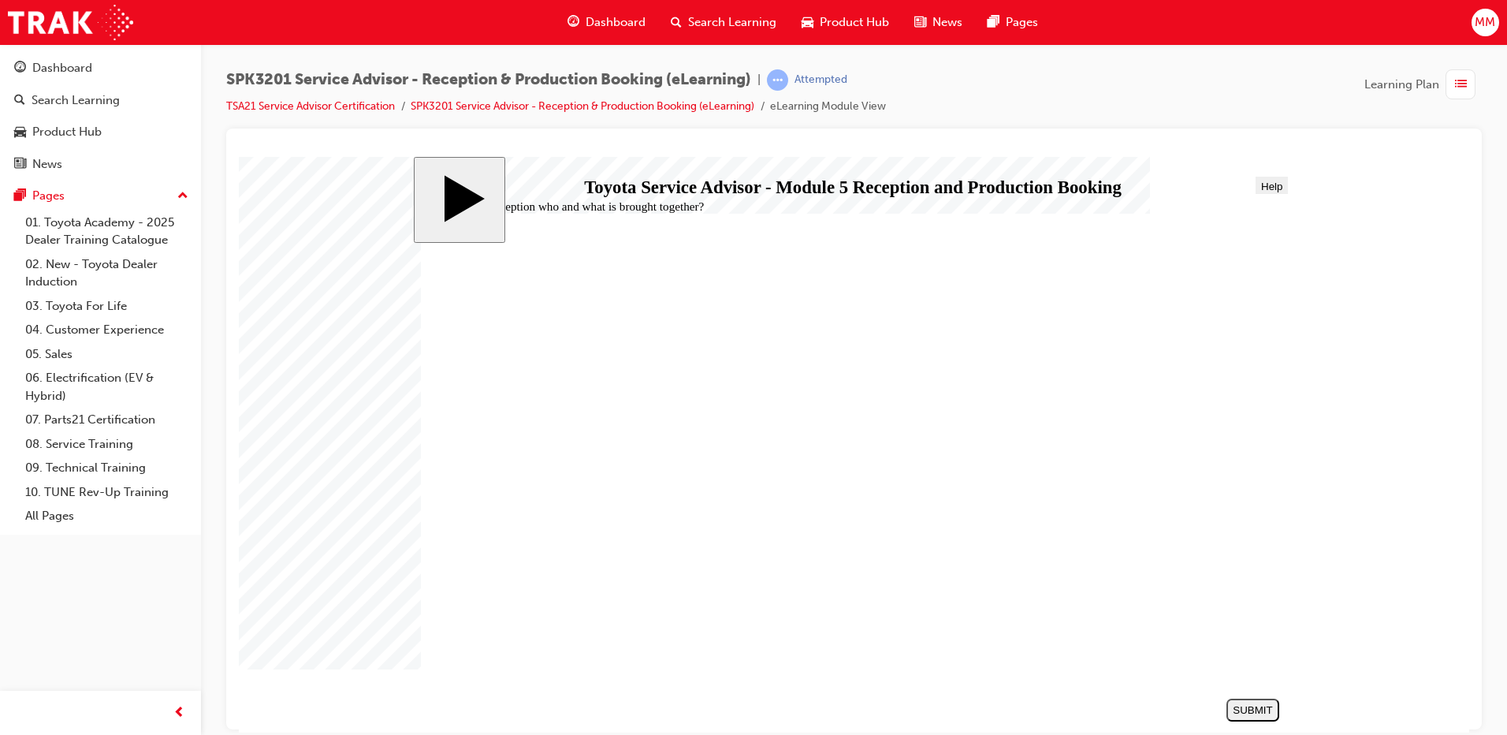
radio input "true"
click at [1265, 710] on div "SUBMIT" at bounding box center [1253, 709] width 40 height 12
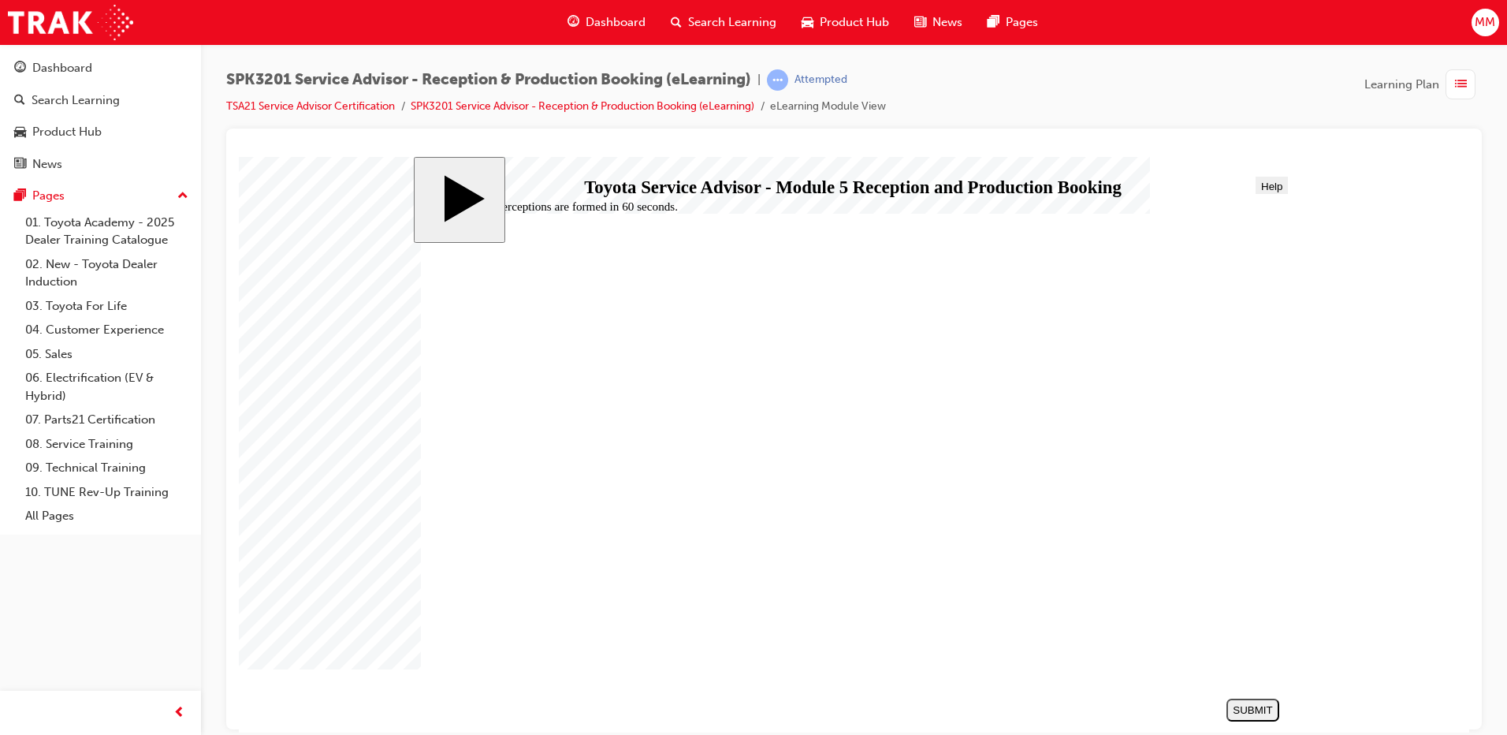
radio input "true"
click at [1240, 708] on div "SUBMIT" at bounding box center [1253, 709] width 40 height 12
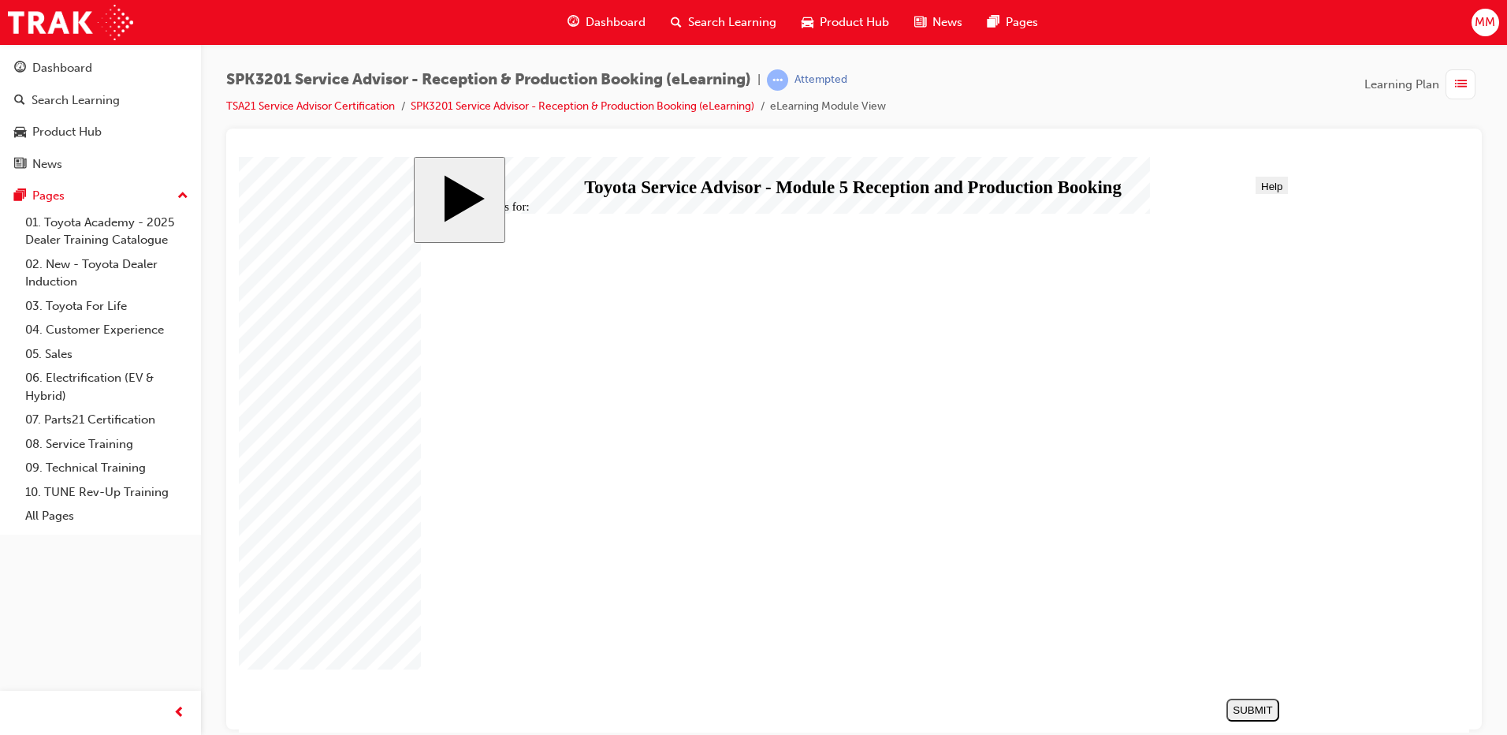
radio input "true"
click at [1263, 714] on div "SUBMIT" at bounding box center [1253, 709] width 40 height 12
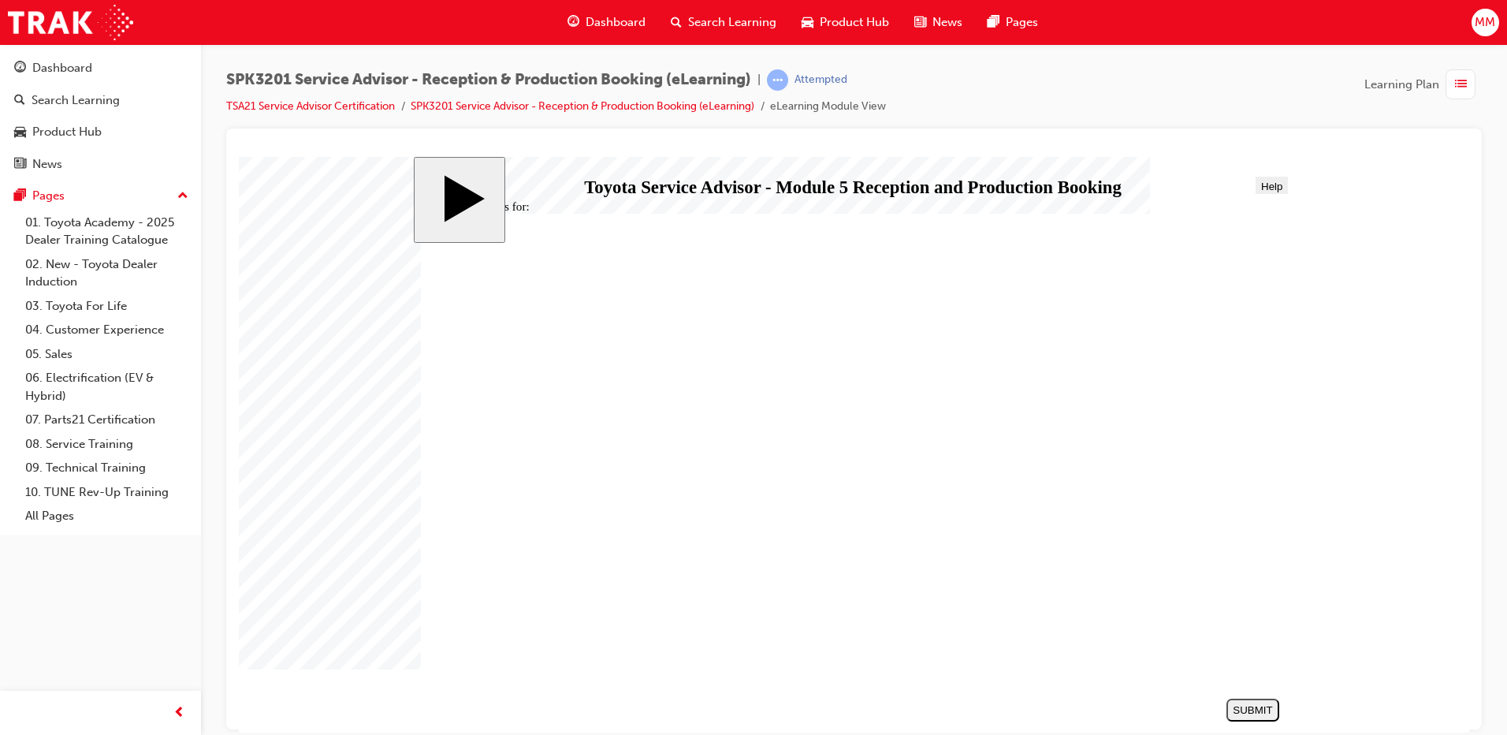
radio input "true"
click at [1245, 711] on div "SUBMIT" at bounding box center [1253, 709] width 40 height 12
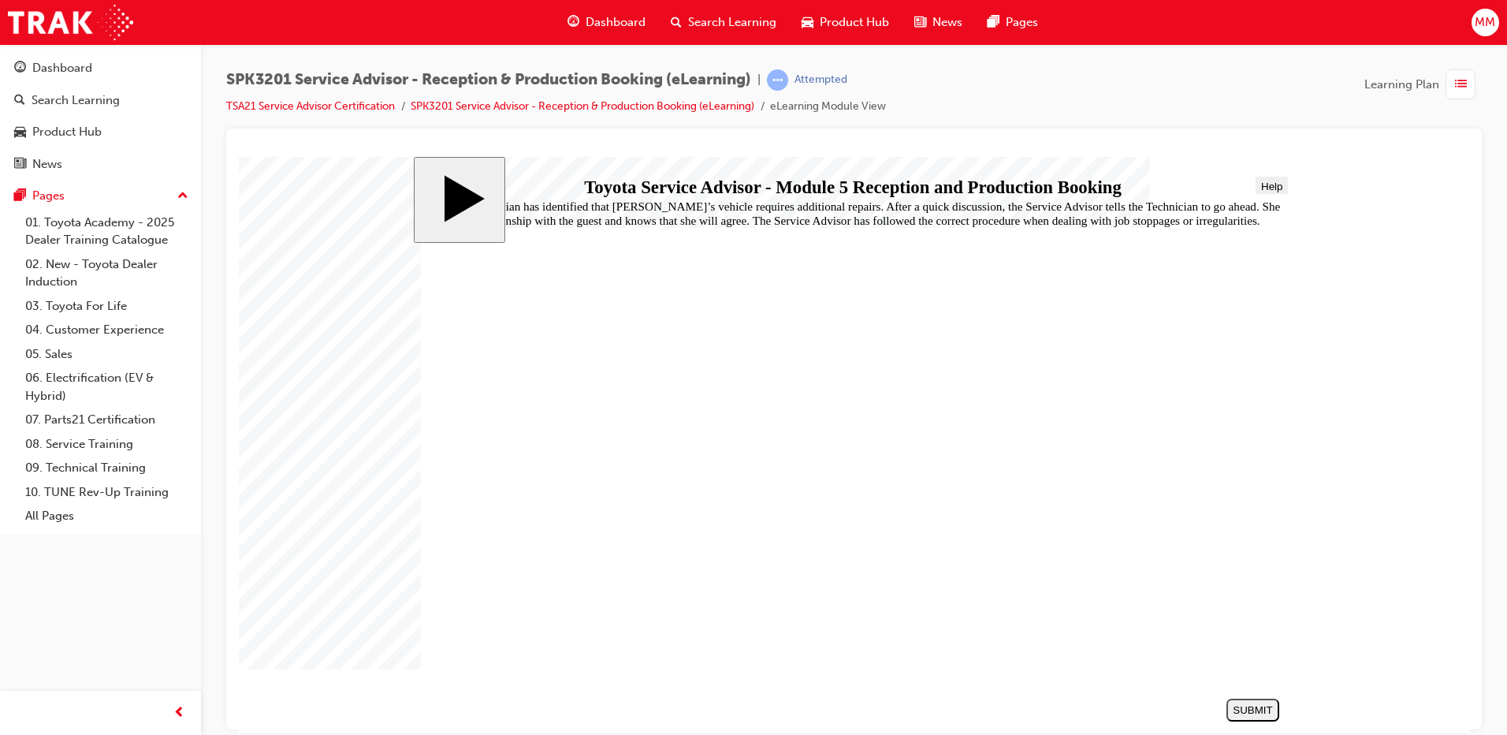
radio input "true"
click at [1258, 720] on button "SUBMIT" at bounding box center [1252, 708] width 53 height 23
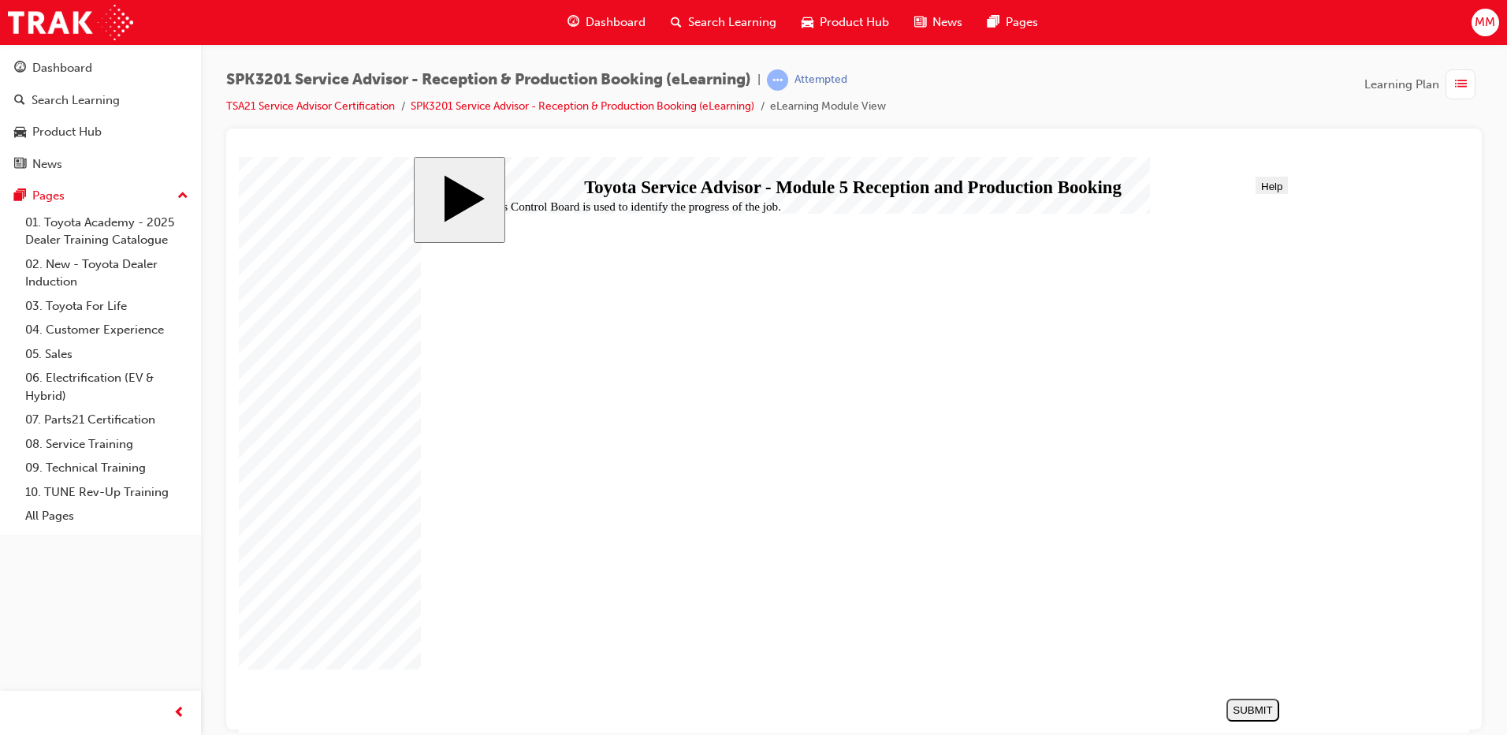
radio input "true"
click at [1243, 716] on button "SUBMIT" at bounding box center [1252, 708] width 53 height 23
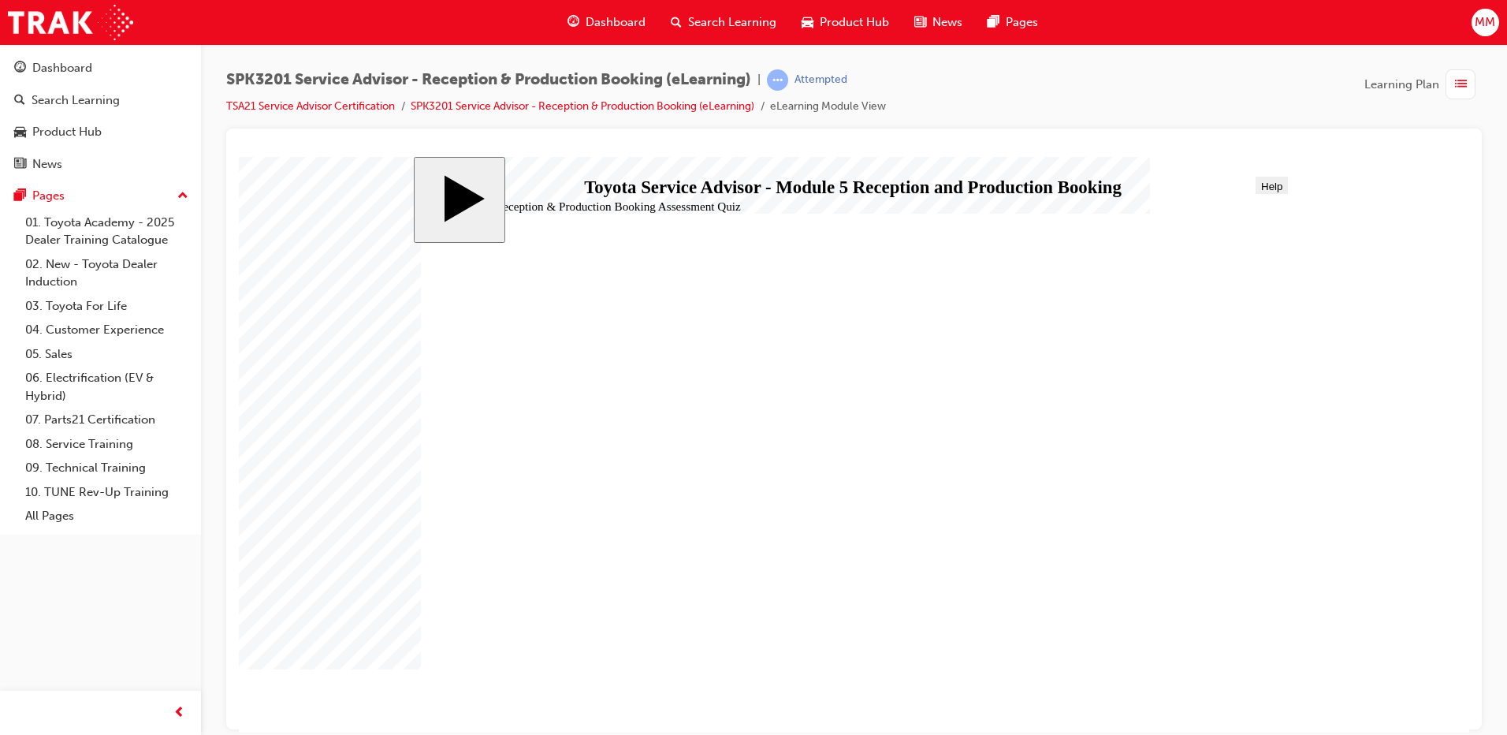
radio input "true"
click at [1259, 705] on div "SUBMIT" at bounding box center [1253, 709] width 40 height 12
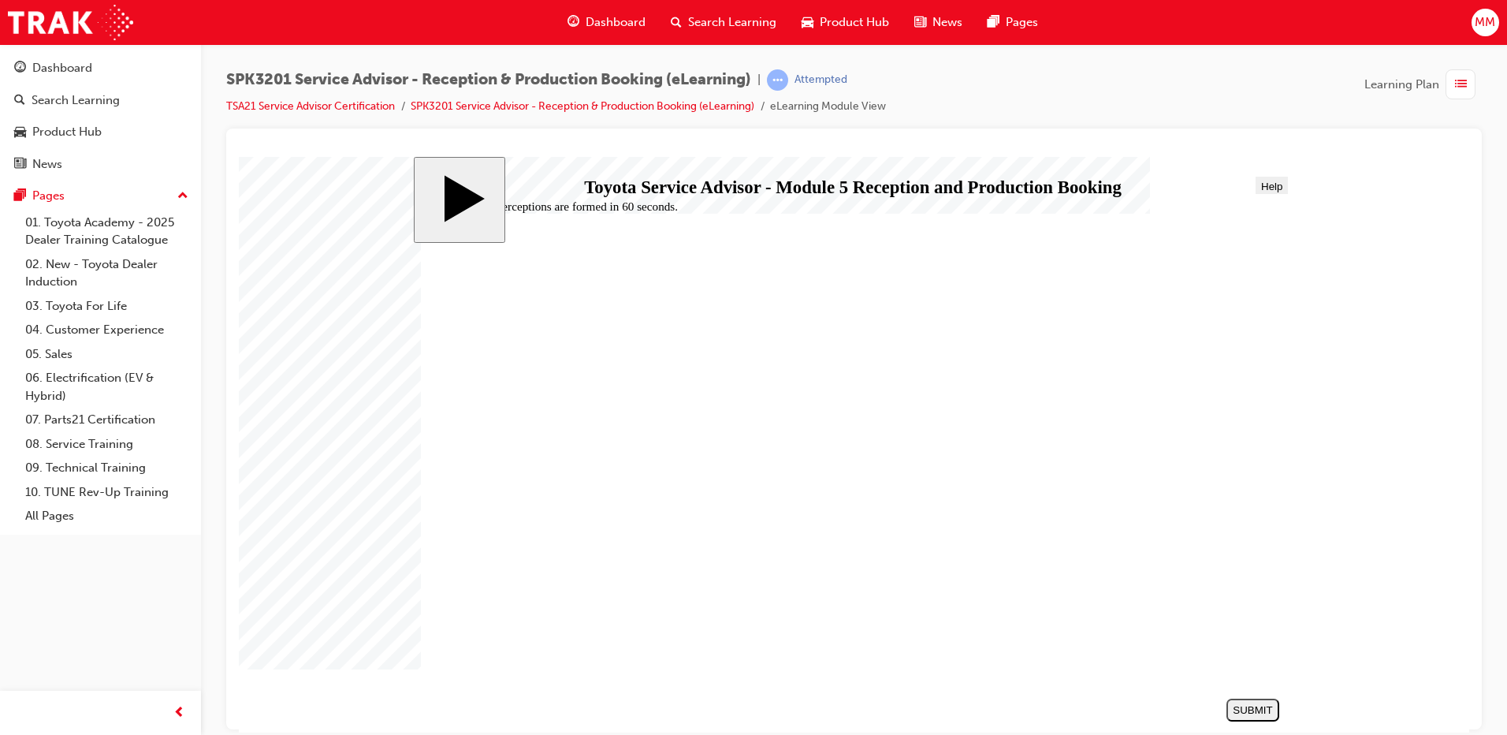
radio input "true"
click at [1244, 705] on div "SUBMIT" at bounding box center [1253, 709] width 40 height 12
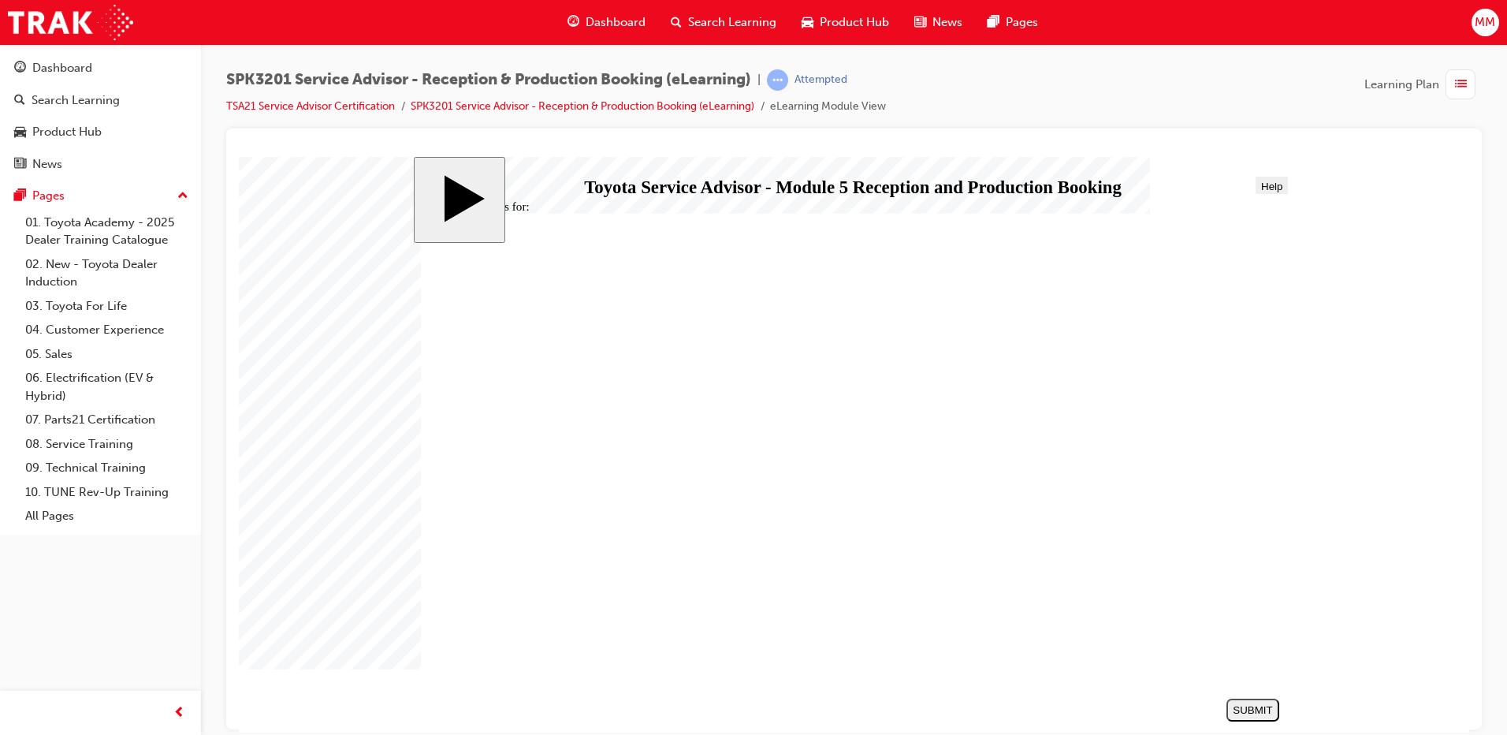
radio input "true"
click at [1270, 705] on div "SUBMIT" at bounding box center [1253, 709] width 40 height 12
radio input "true"
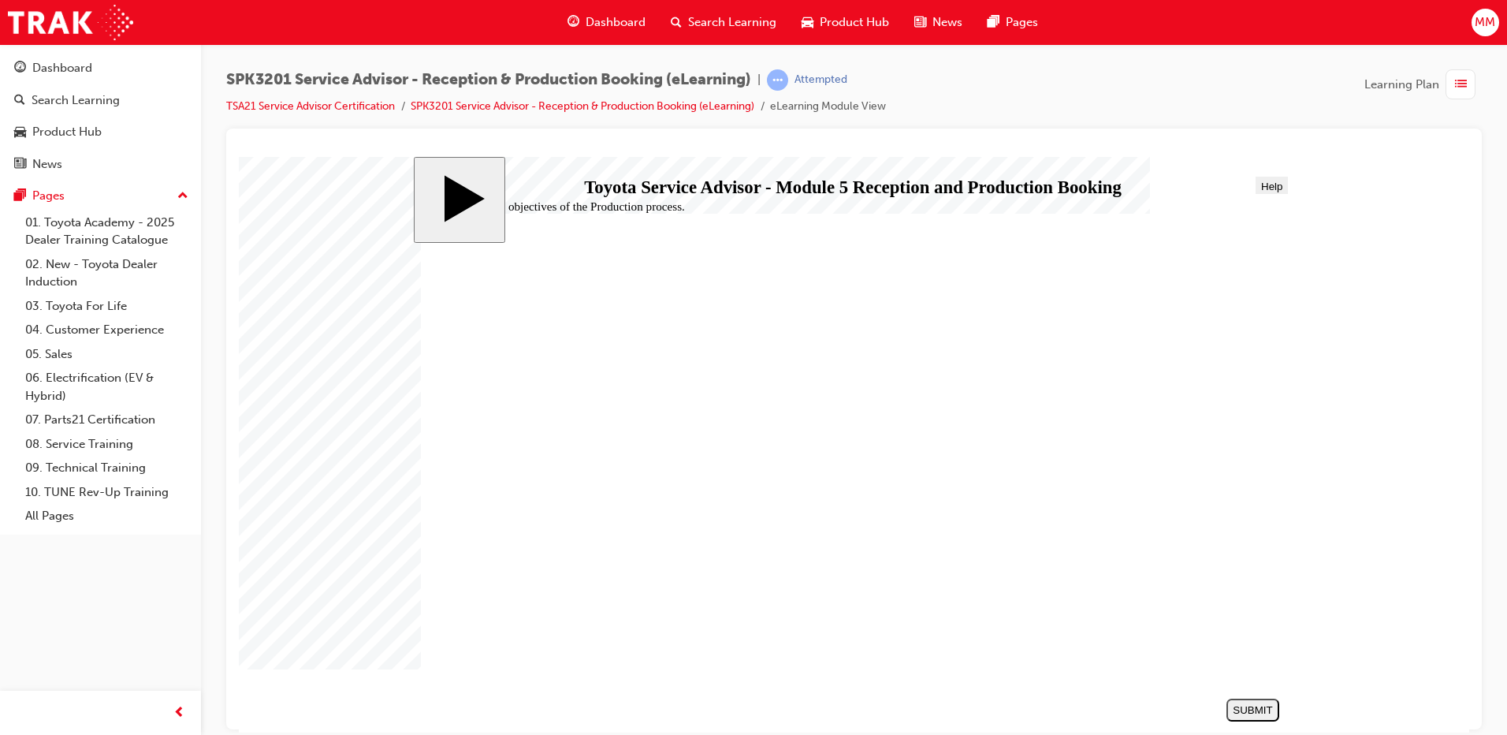
click at [1248, 706] on div "SUBMIT" at bounding box center [1253, 709] width 40 height 12
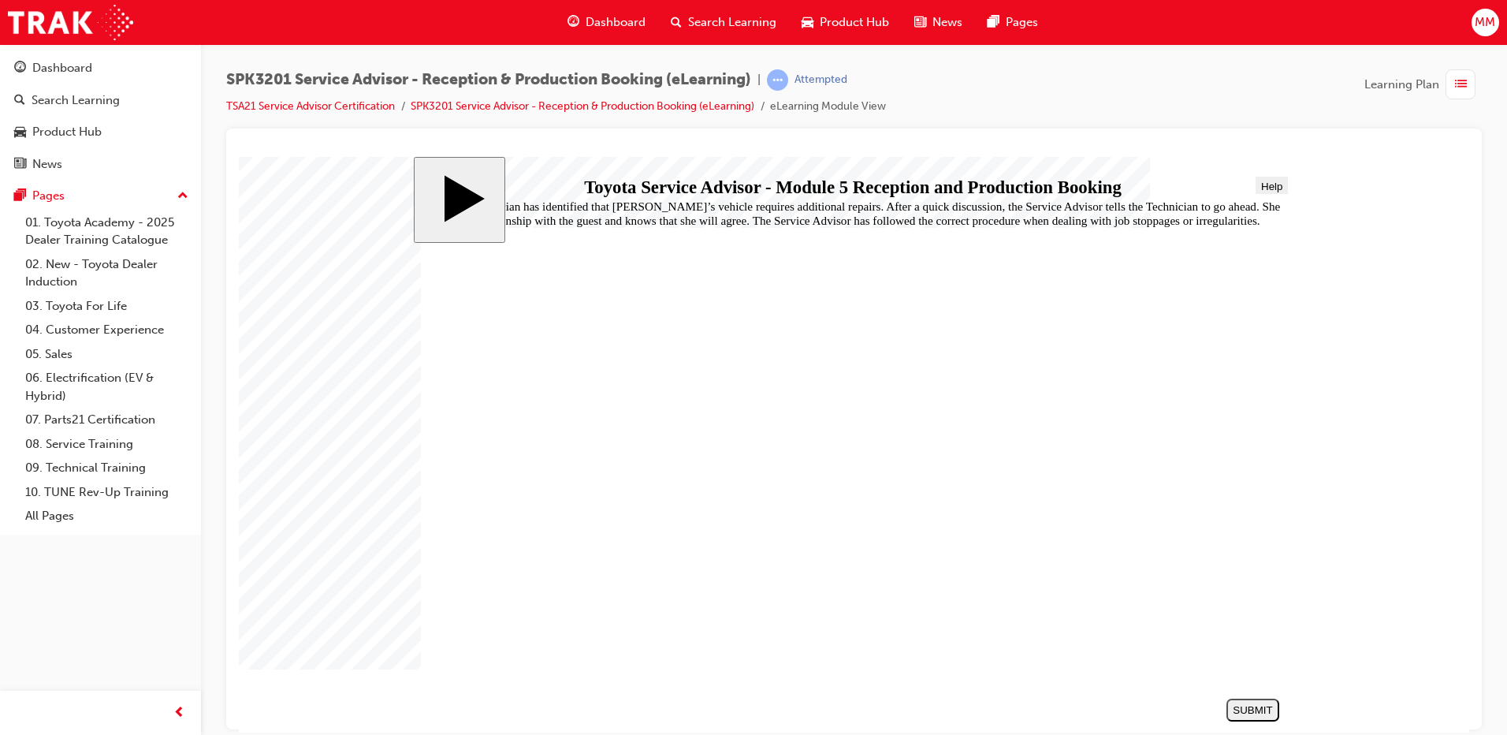
radio input "true"
click at [1255, 716] on button "SUBMIT" at bounding box center [1252, 708] width 53 height 23
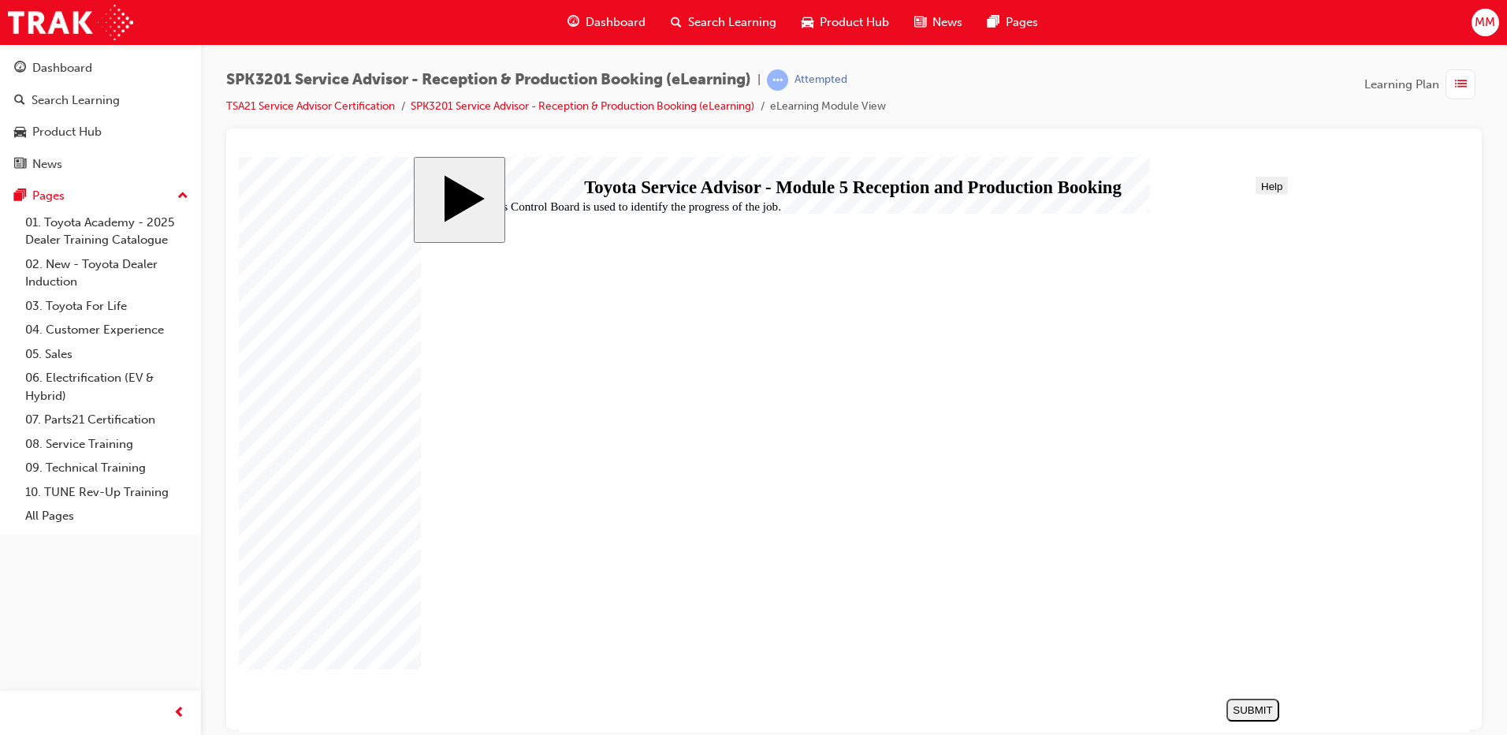
radio input "true"
click at [1266, 706] on div "SUBMIT" at bounding box center [1253, 709] width 40 height 12
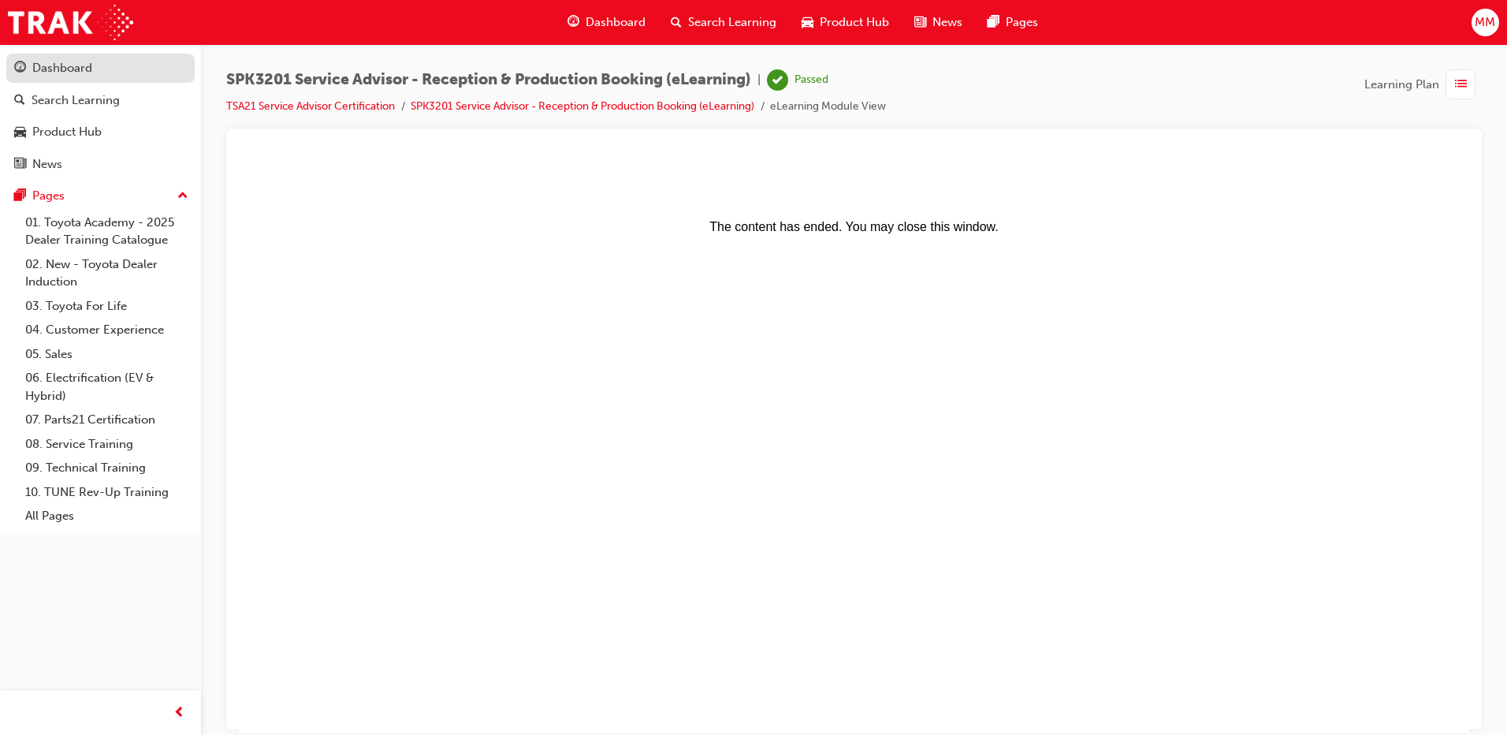
click at [89, 78] on link "Dashboard" at bounding box center [100, 68] width 188 height 29
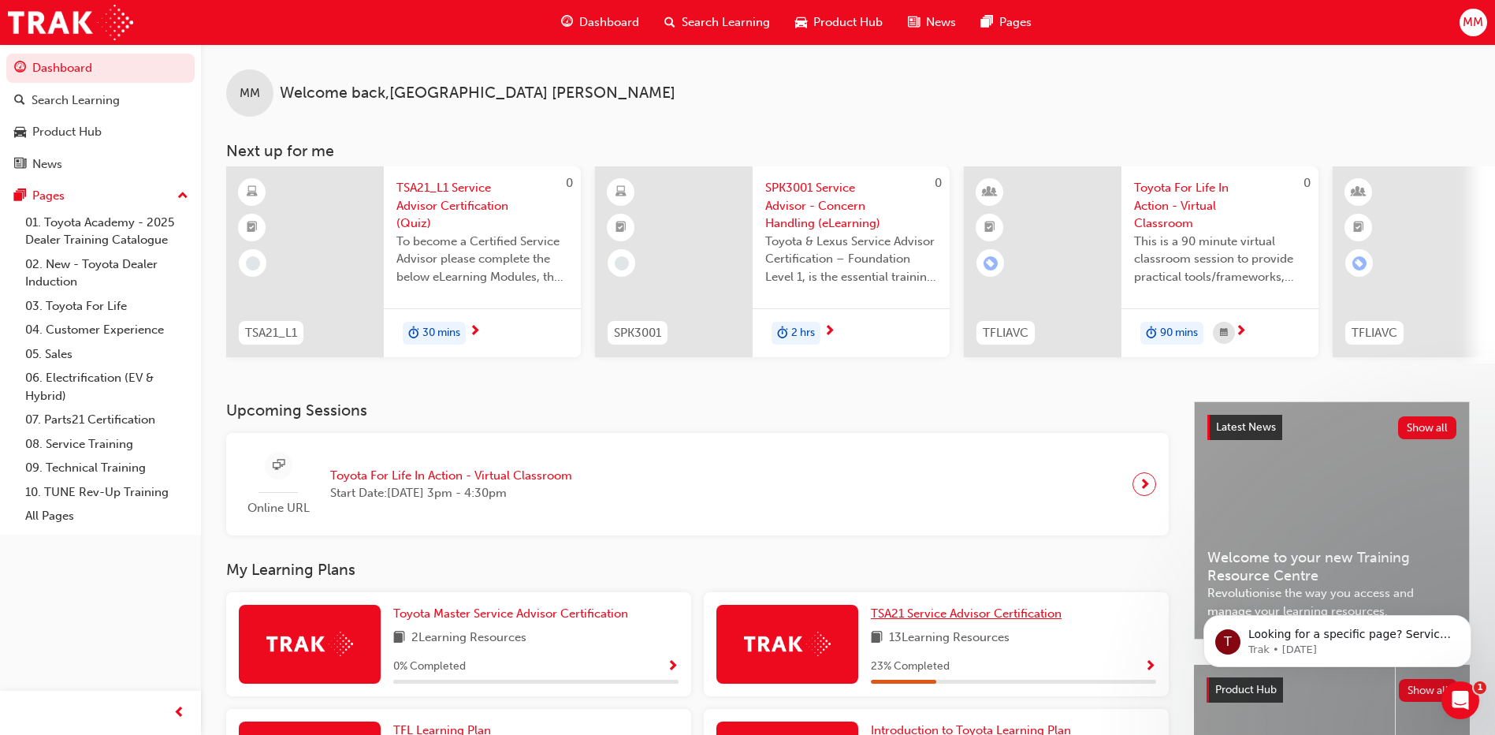
click at [929, 617] on span "TSA21 Service Advisor Certification" at bounding box center [966, 613] width 191 height 14
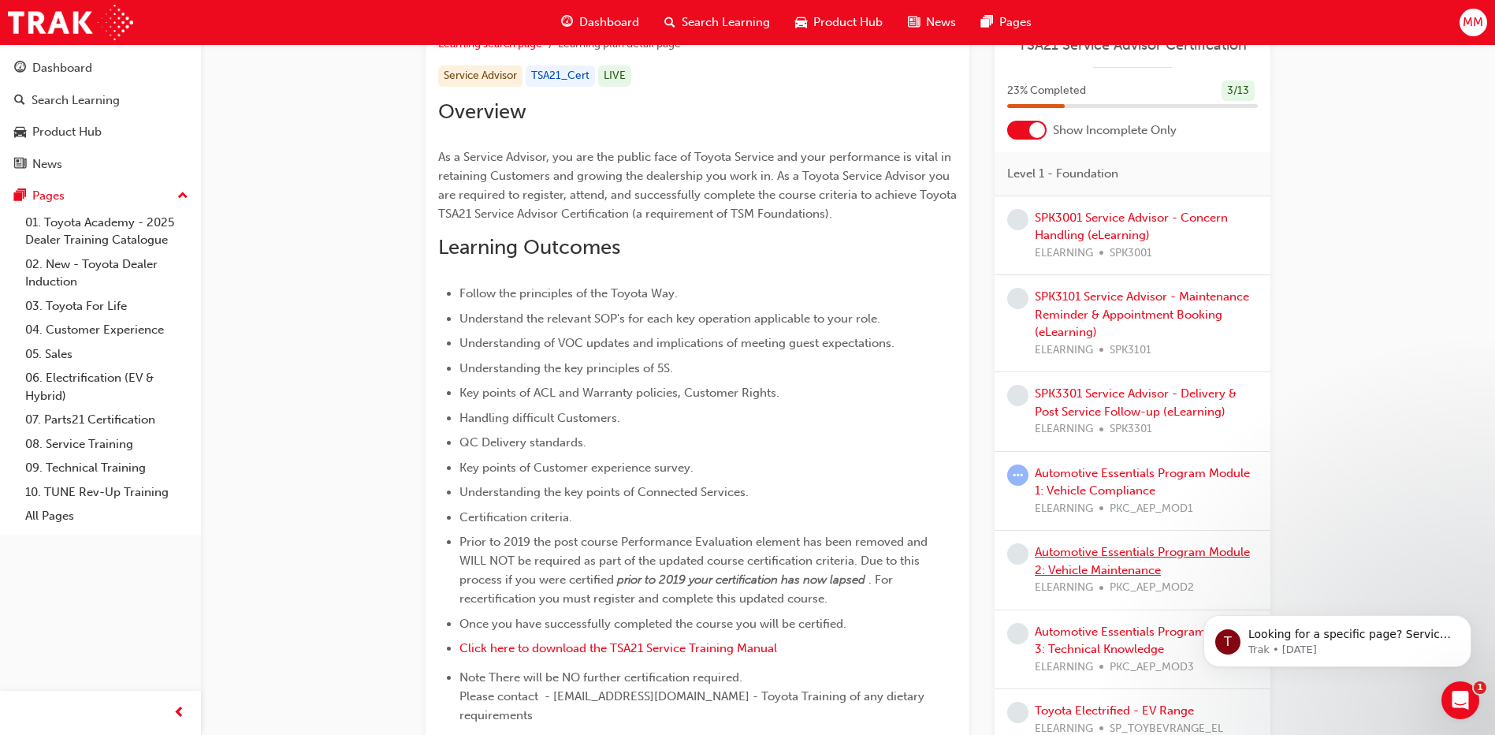
click at [1122, 566] on link "Automotive Essentials Program Module 2: Vehicle Maintenance" at bounding box center [1142, 561] width 215 height 32
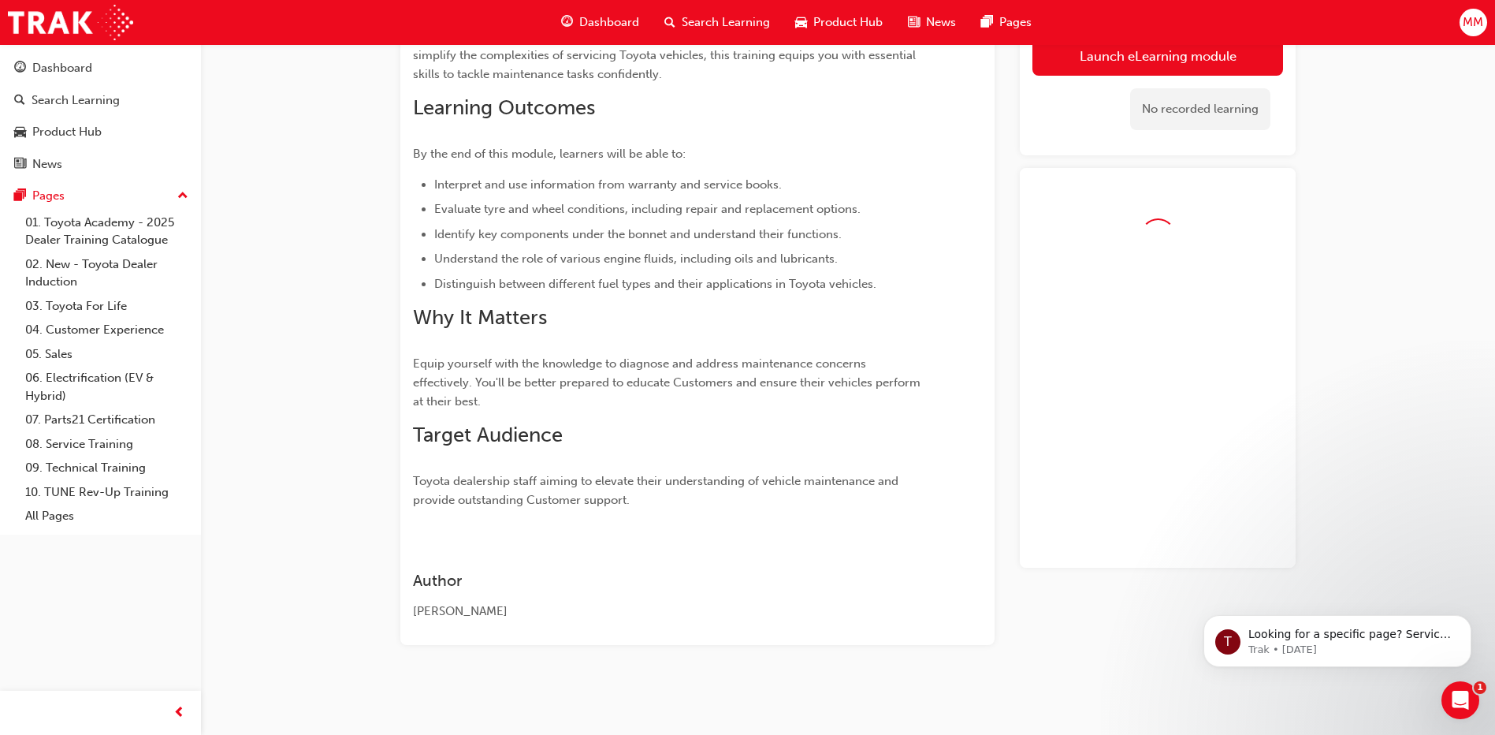
scroll to position [315, 0]
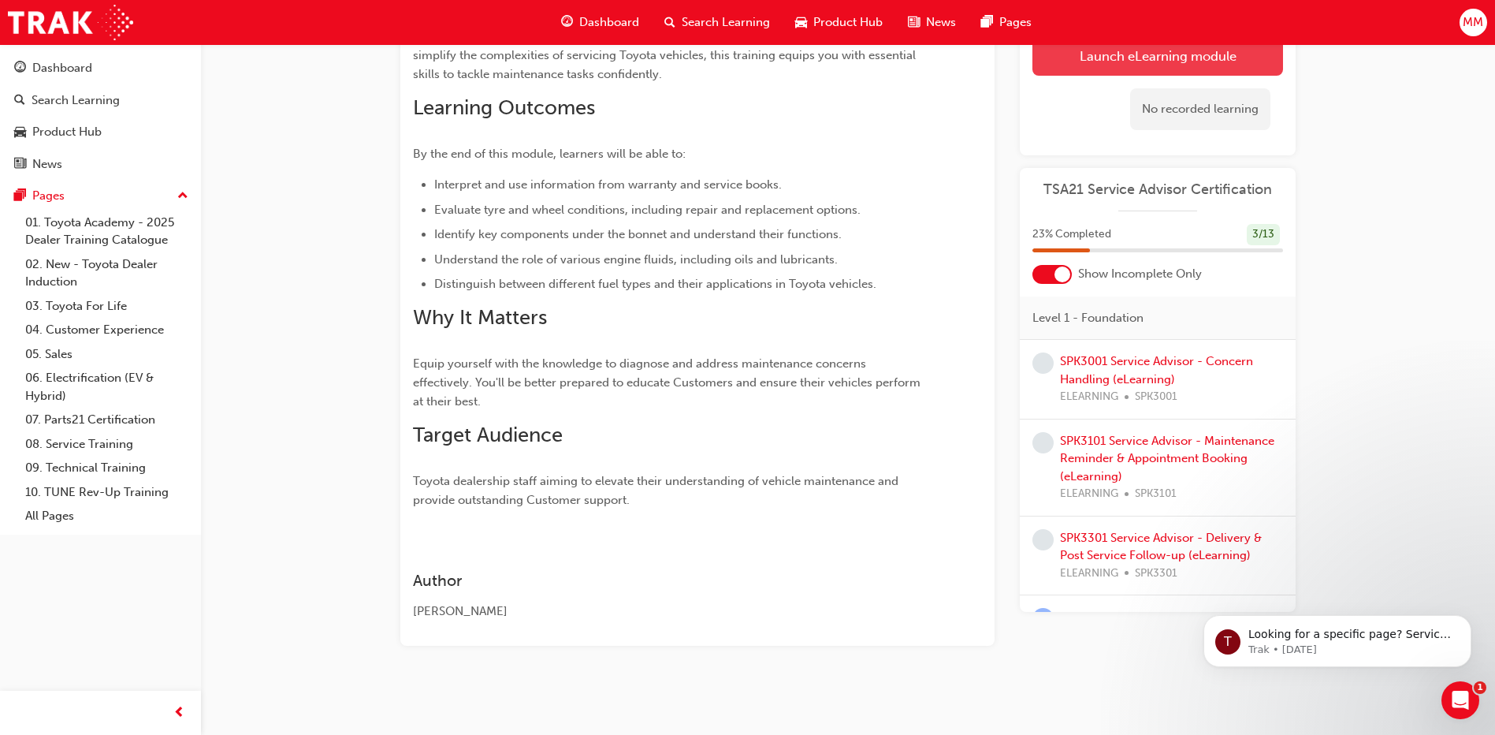
click at [1224, 65] on button "Launch eLearning module" at bounding box center [1157, 55] width 251 height 39
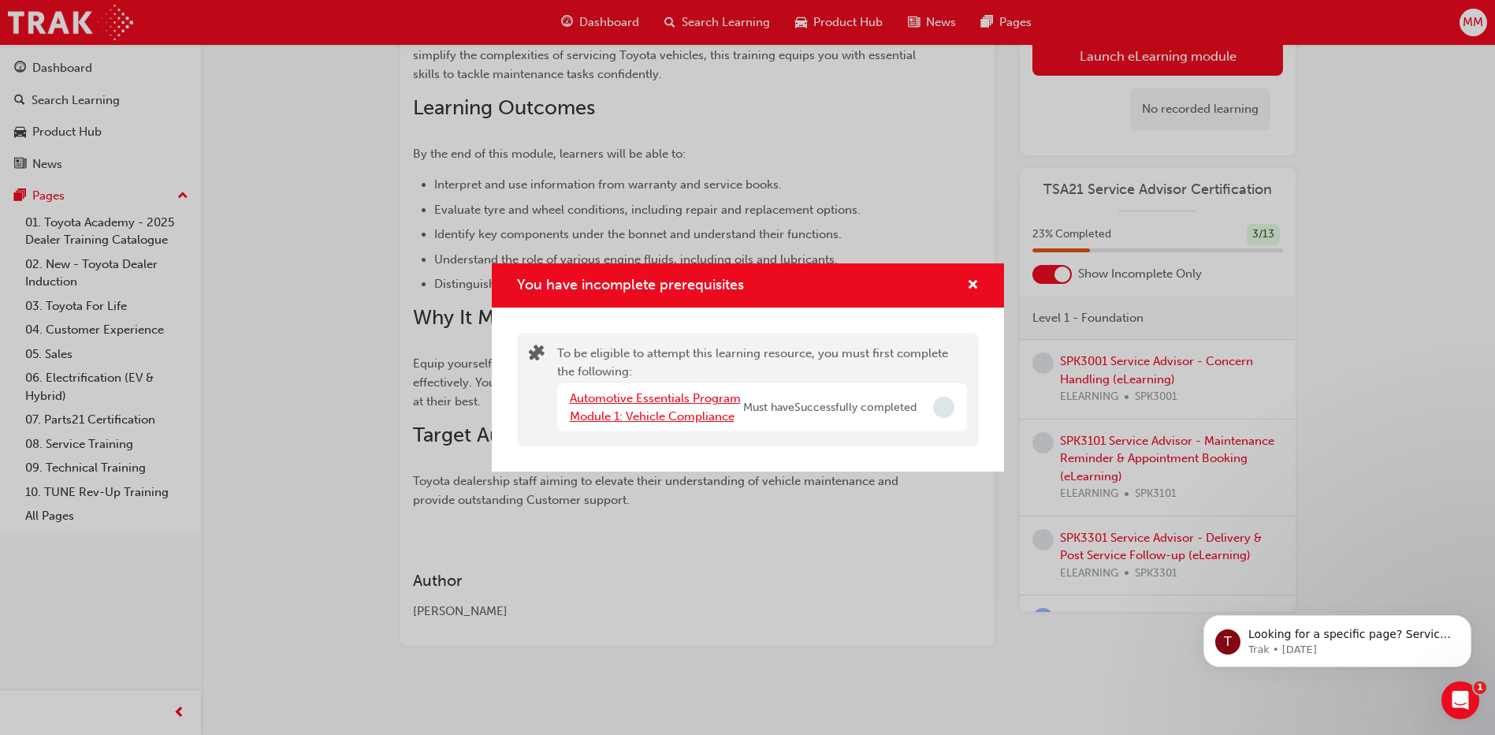
click at [681, 404] on link "Automotive Essentials Program Module 1: Vehicle Compliance" at bounding box center [655, 407] width 171 height 32
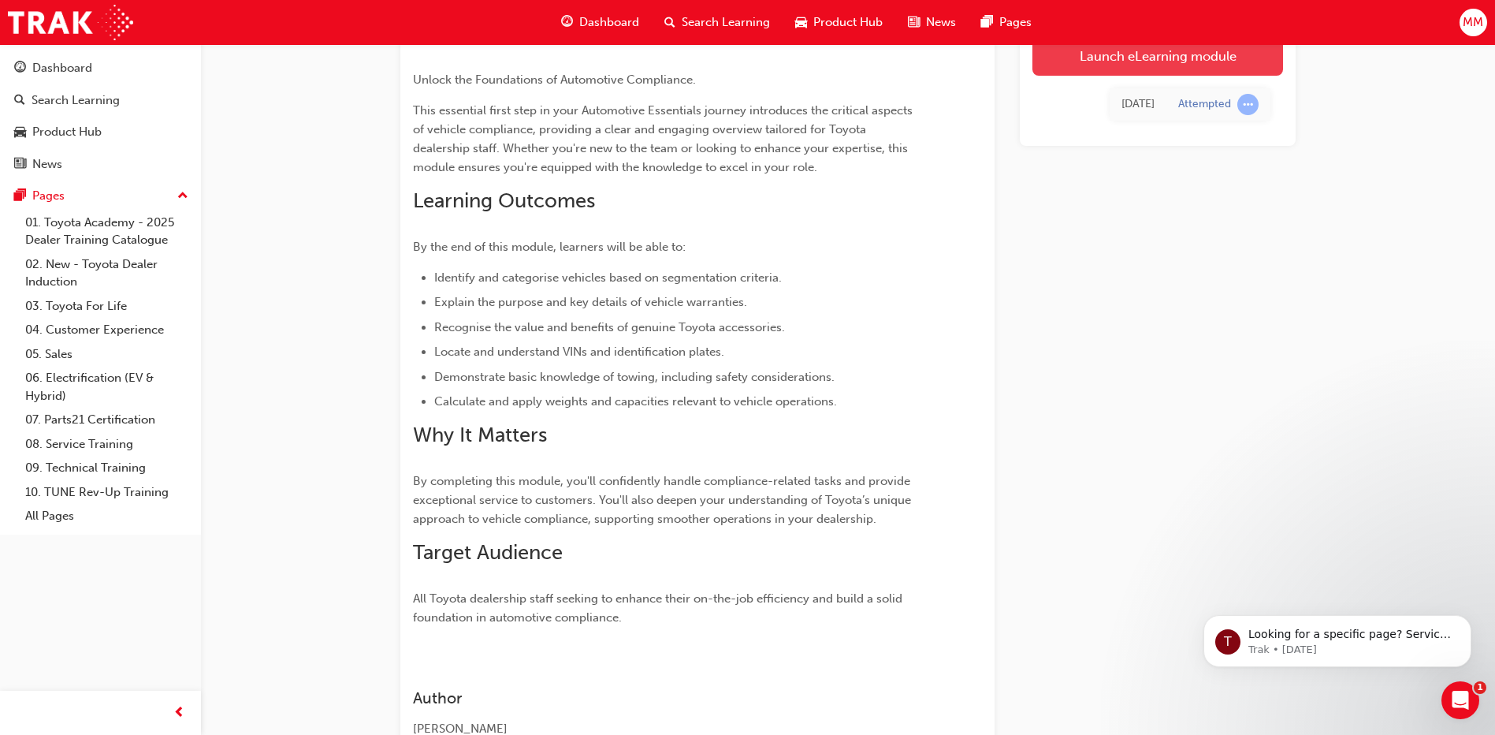
scroll to position [61, 0]
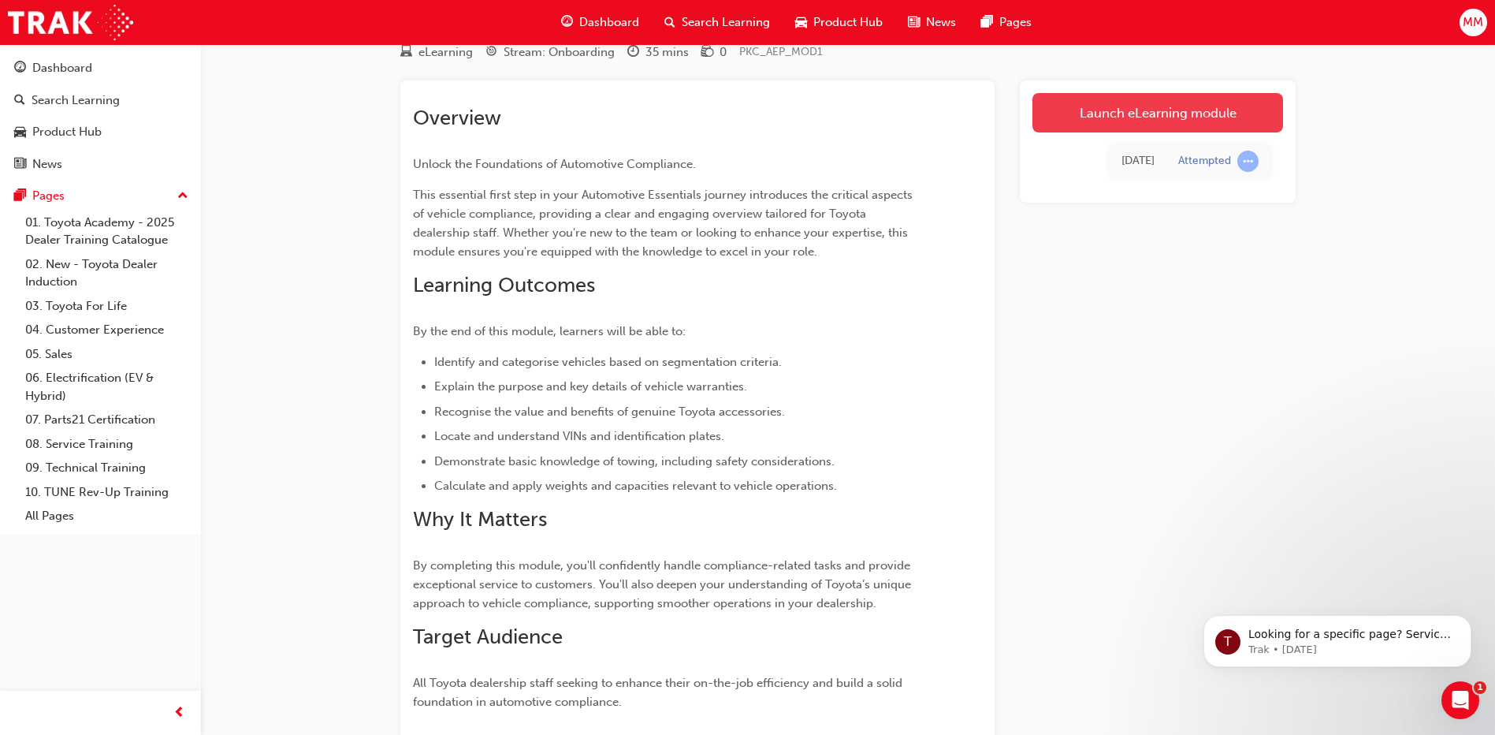
click at [1149, 113] on link "Launch eLearning module" at bounding box center [1157, 112] width 251 height 39
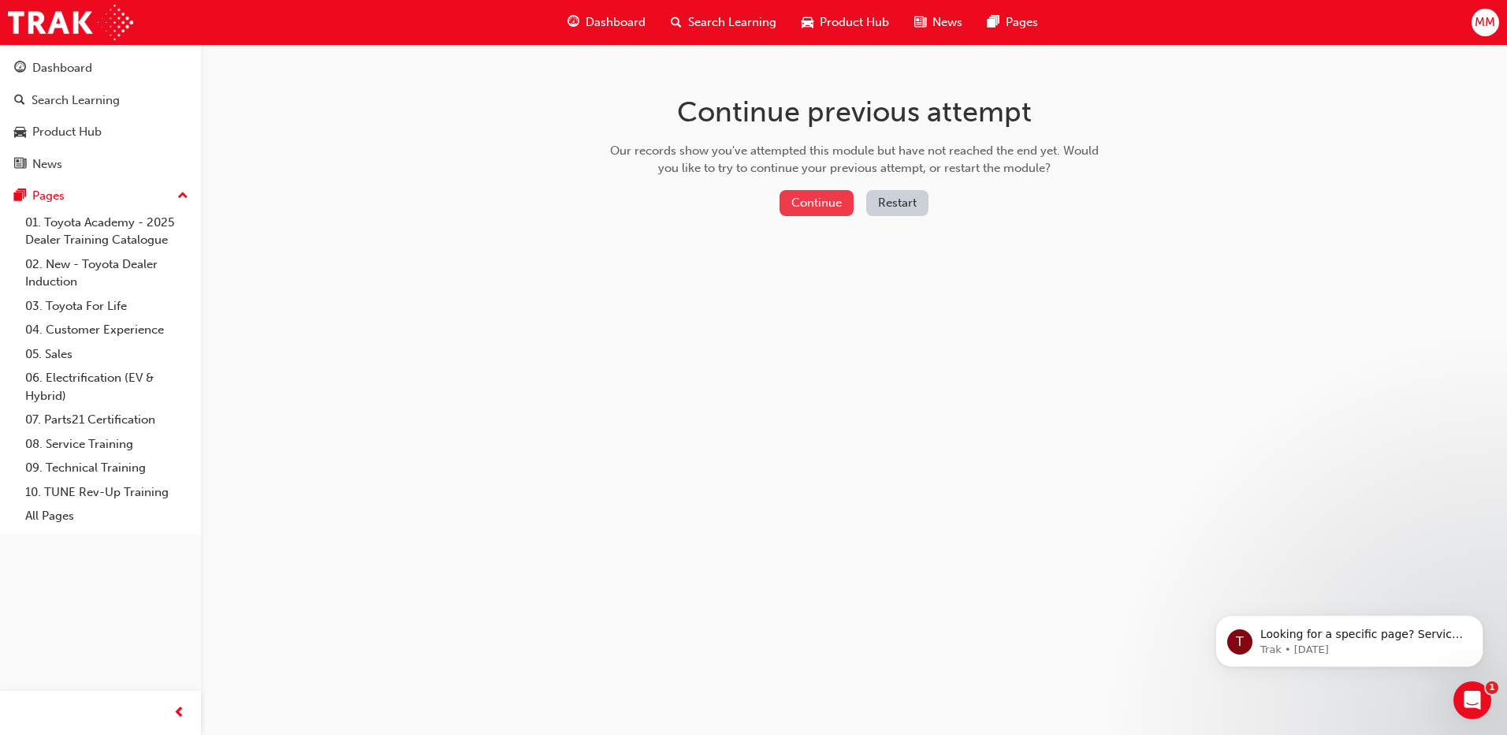
click at [842, 205] on button "Continue" at bounding box center [816, 203] width 74 height 26
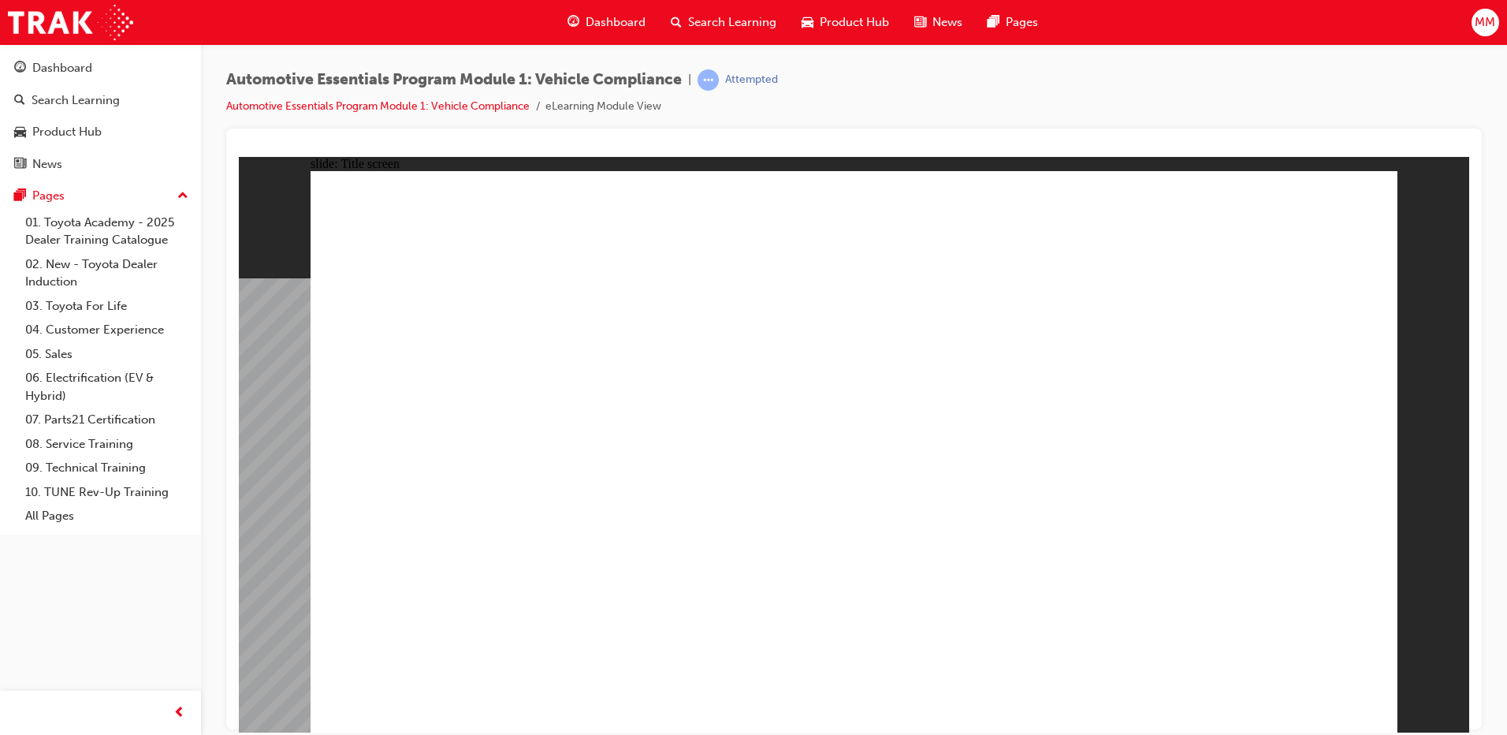
drag, startPoint x: 1266, startPoint y: 634, endPoint x: 1282, endPoint y: 646, distance: 20.8
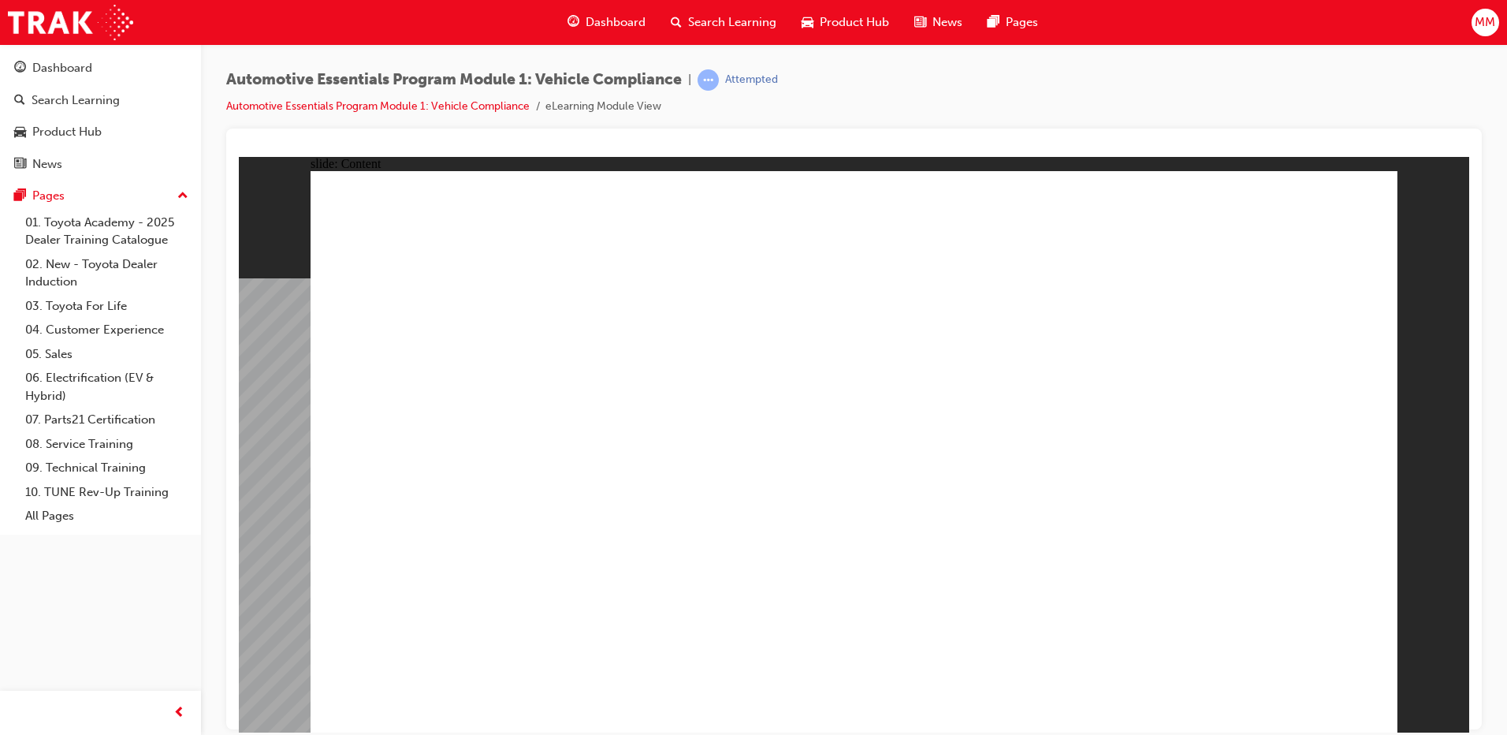
drag, startPoint x: 1200, startPoint y: 232, endPoint x: 1224, endPoint y: 224, distance: 24.9
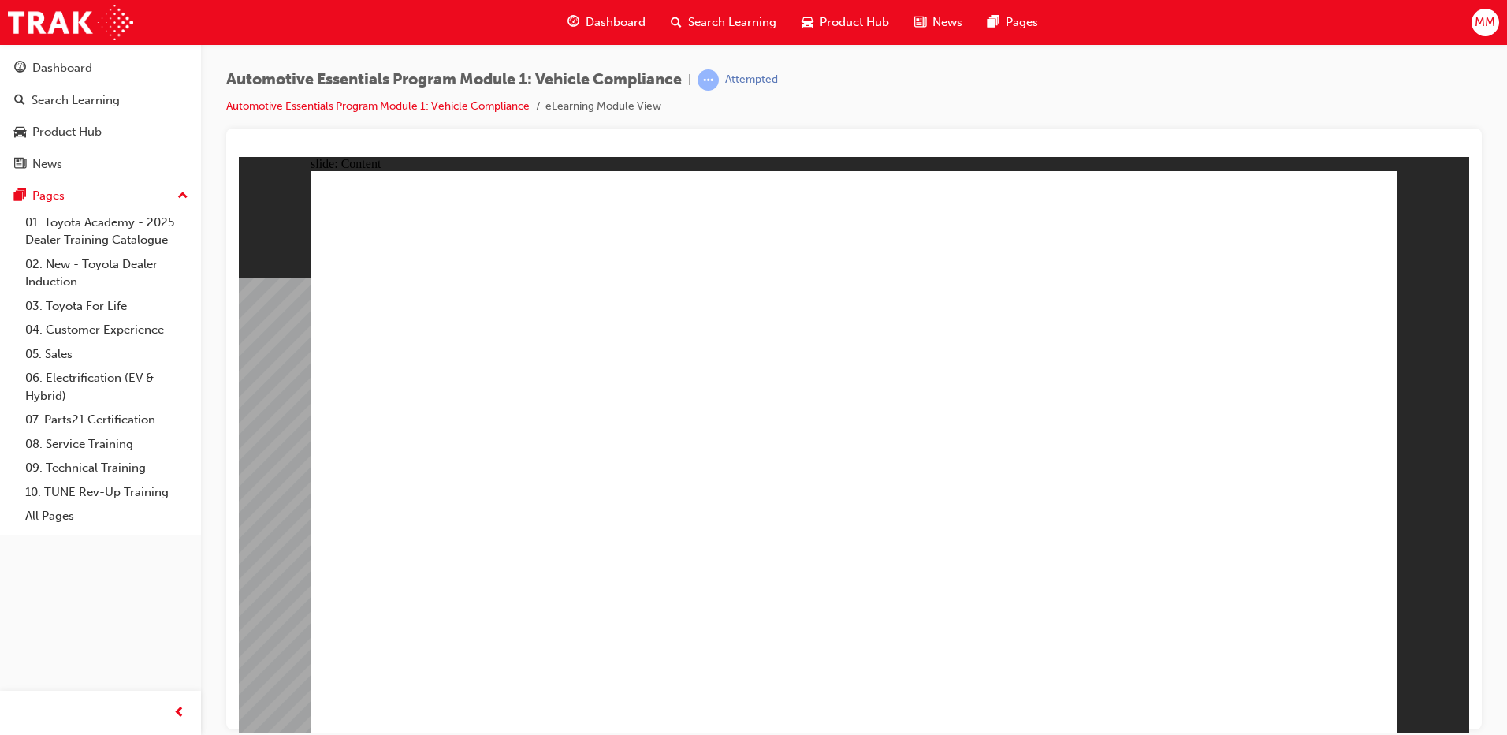
drag, startPoint x: 638, startPoint y: 333, endPoint x: 654, endPoint y: 331, distance: 16.7
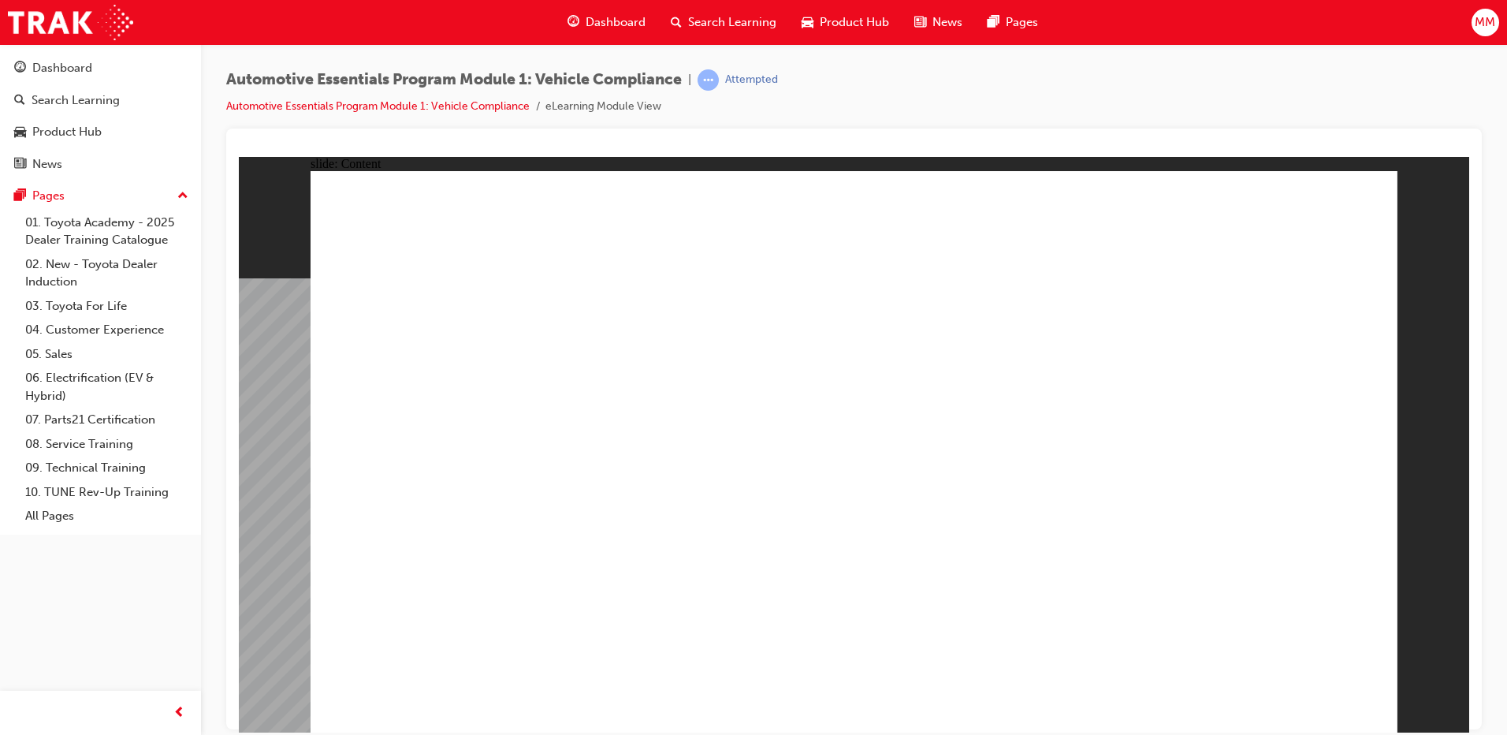
drag, startPoint x: 615, startPoint y: 547, endPoint x: 623, endPoint y: 549, distance: 8.0
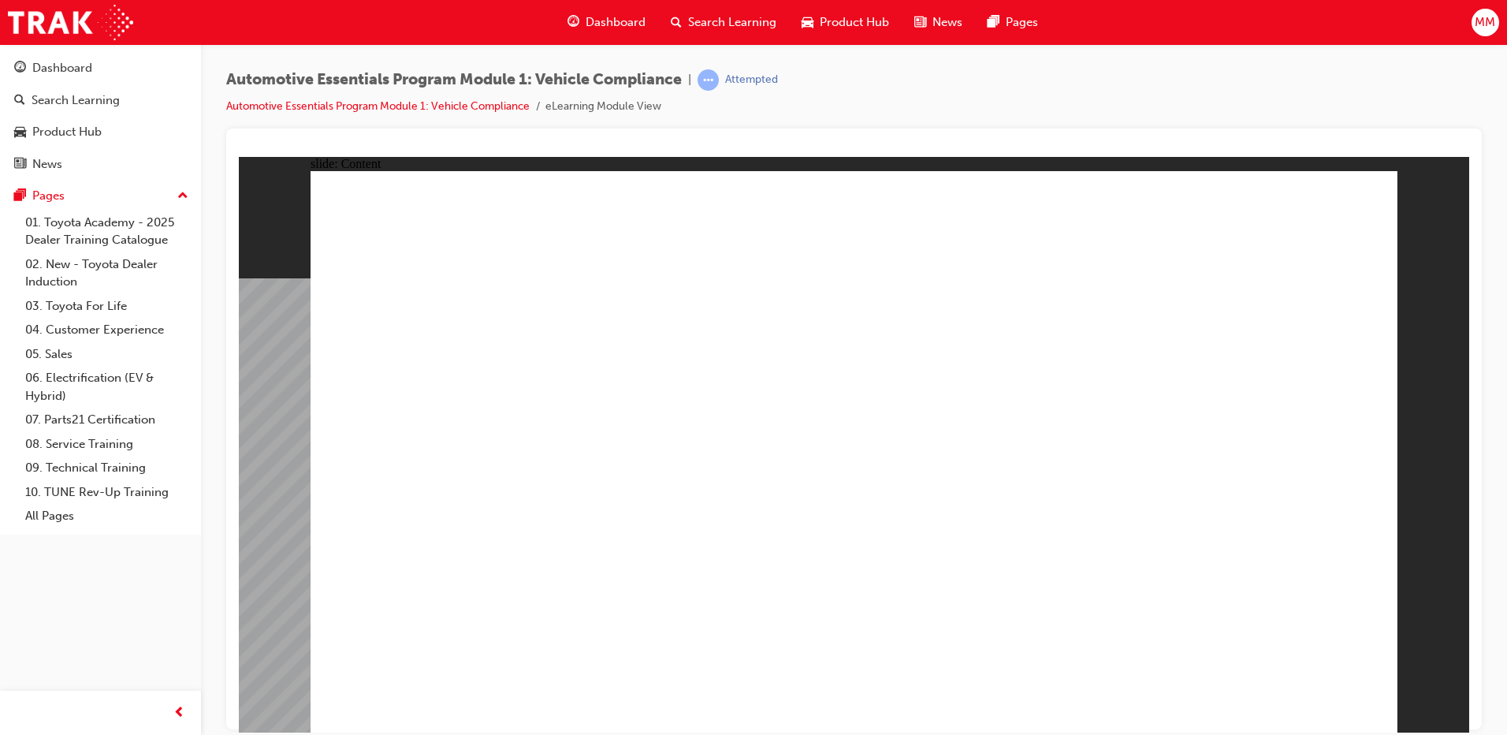
drag, startPoint x: 489, startPoint y: 323, endPoint x: 478, endPoint y: 355, distance: 33.1
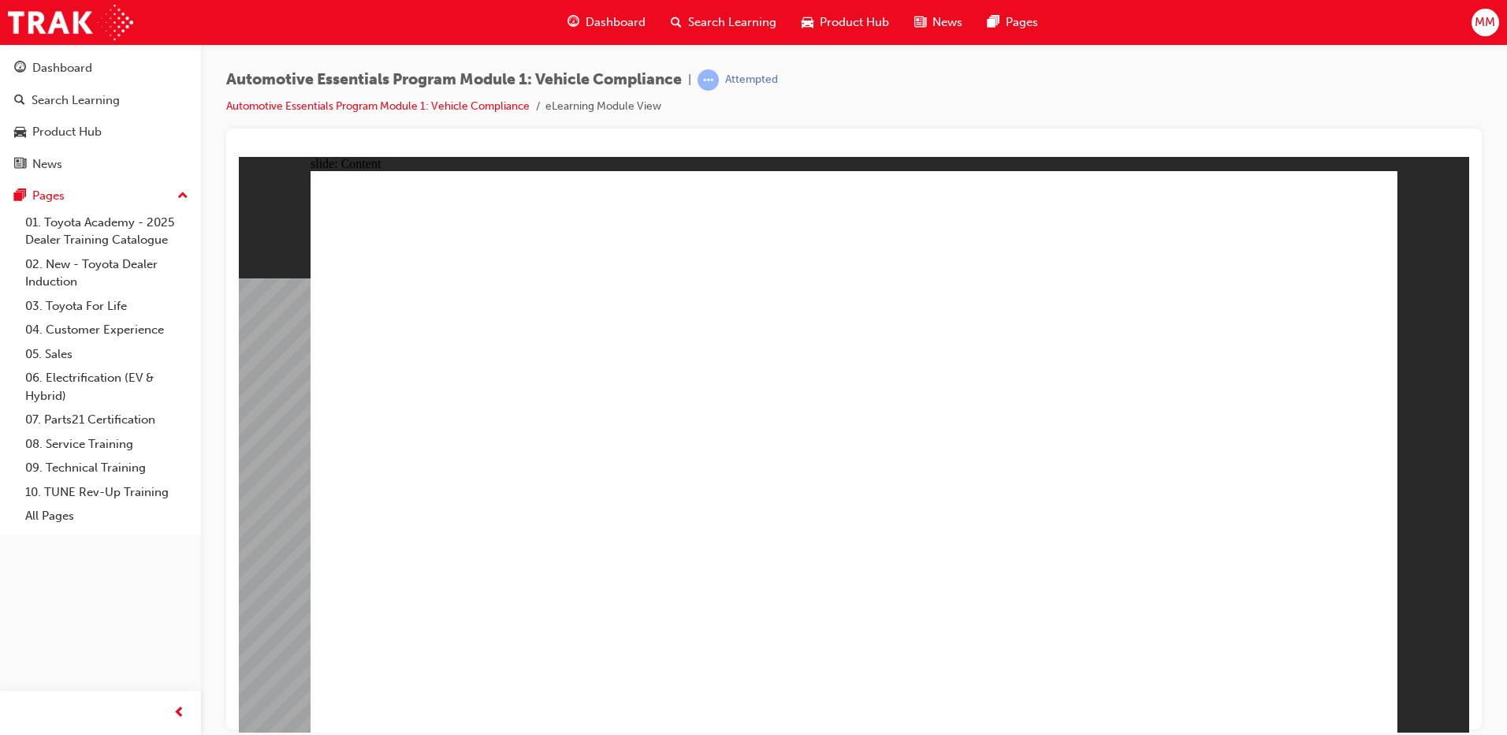
drag, startPoint x: 573, startPoint y: 451, endPoint x: 573, endPoint y: 467, distance: 16.6
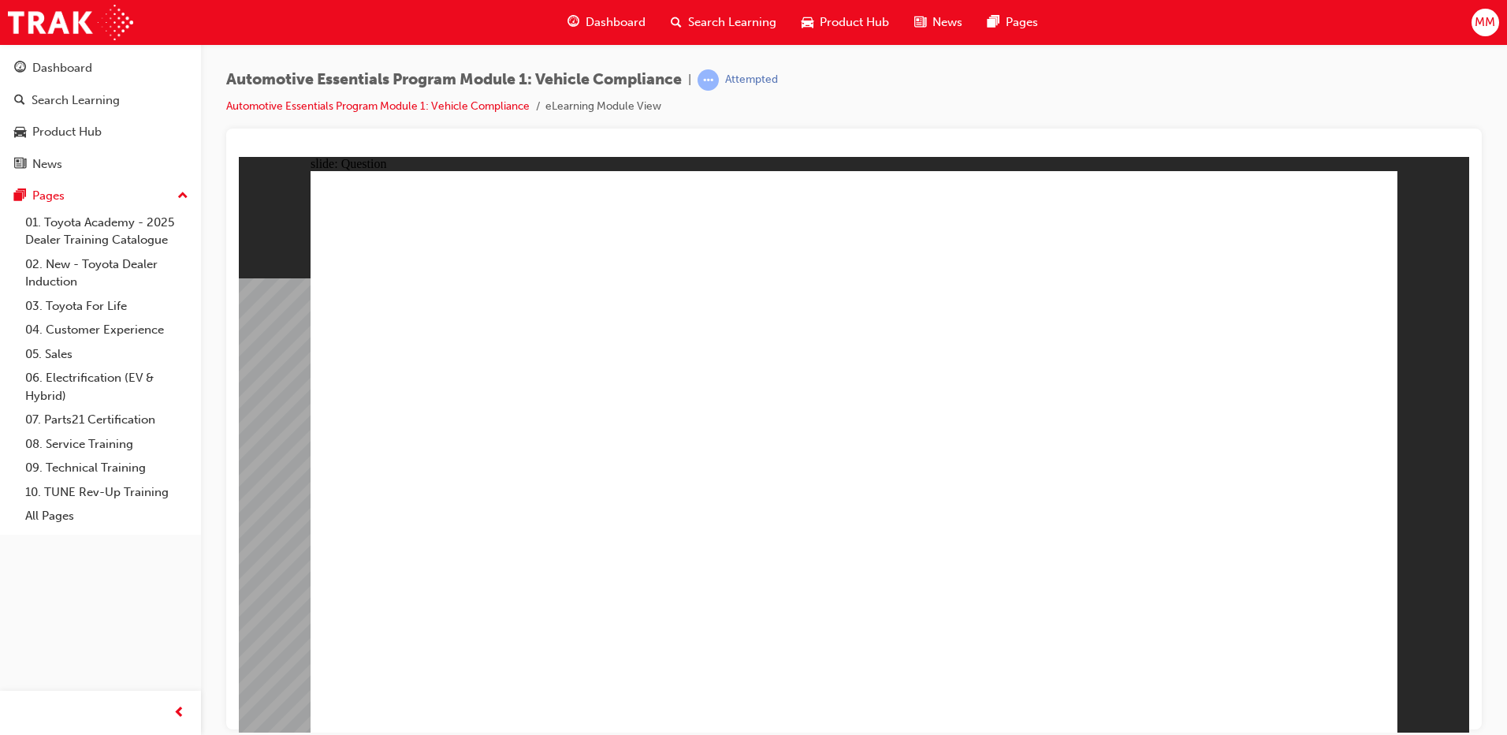
radio input "true"
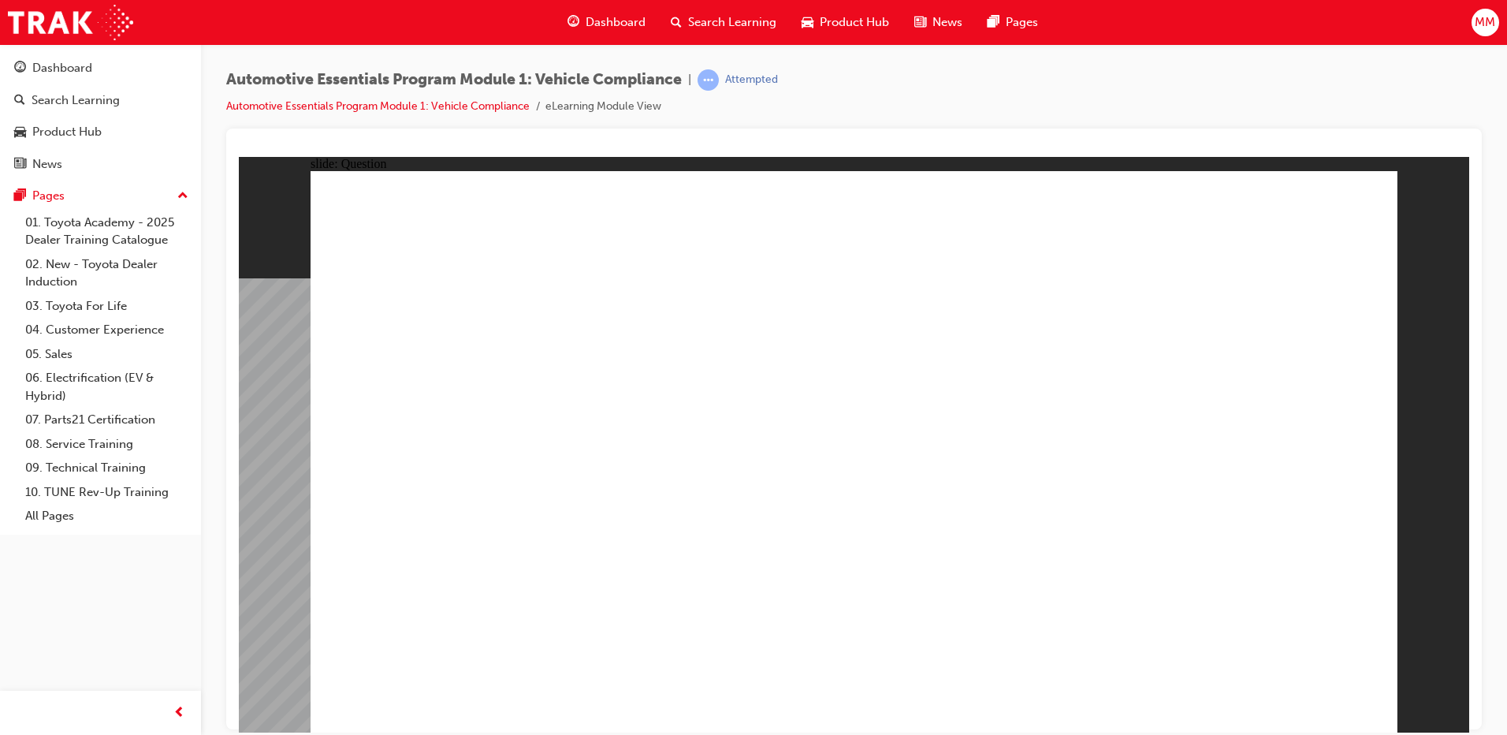
radio input "true"
drag, startPoint x: 1307, startPoint y: 678, endPoint x: 1308, endPoint y: 686, distance: 8.8
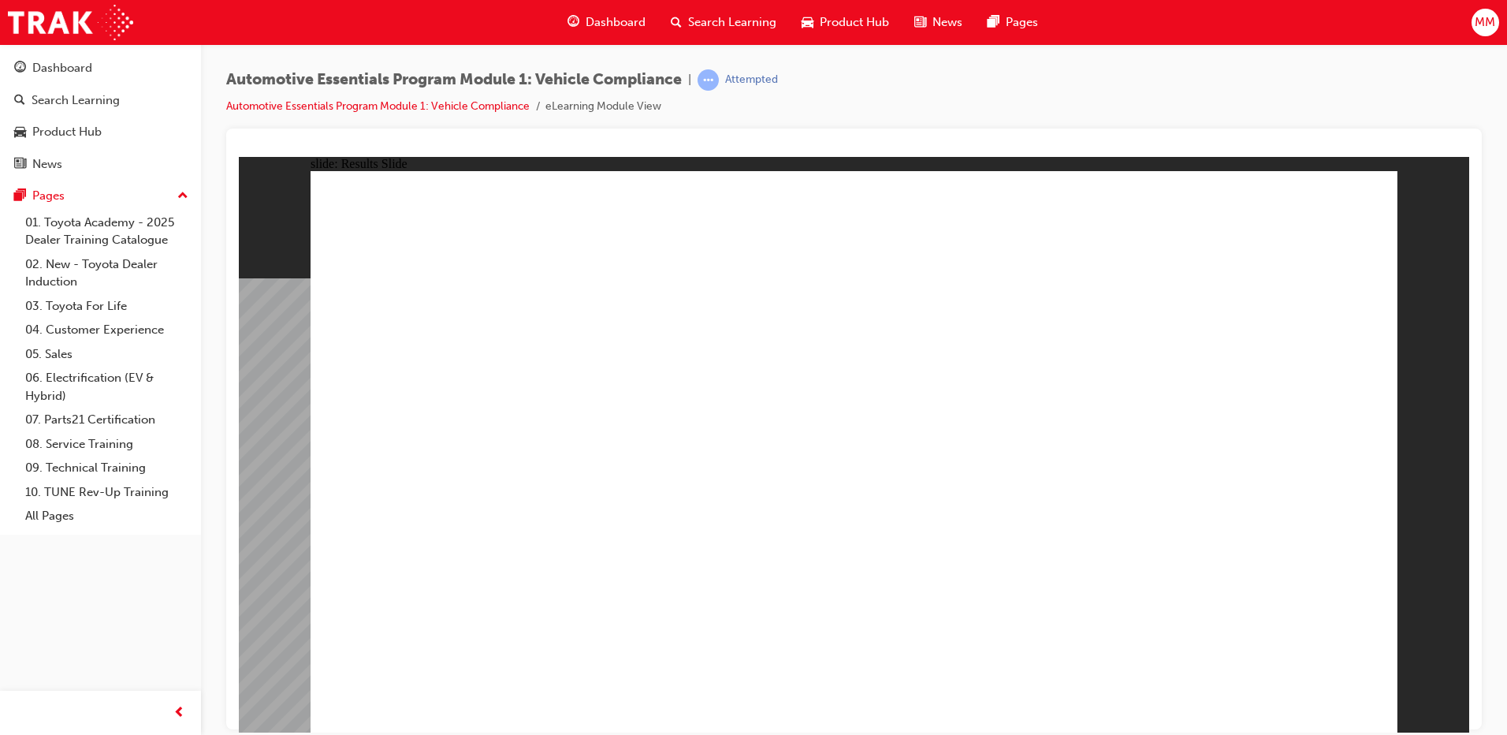
radio input "true"
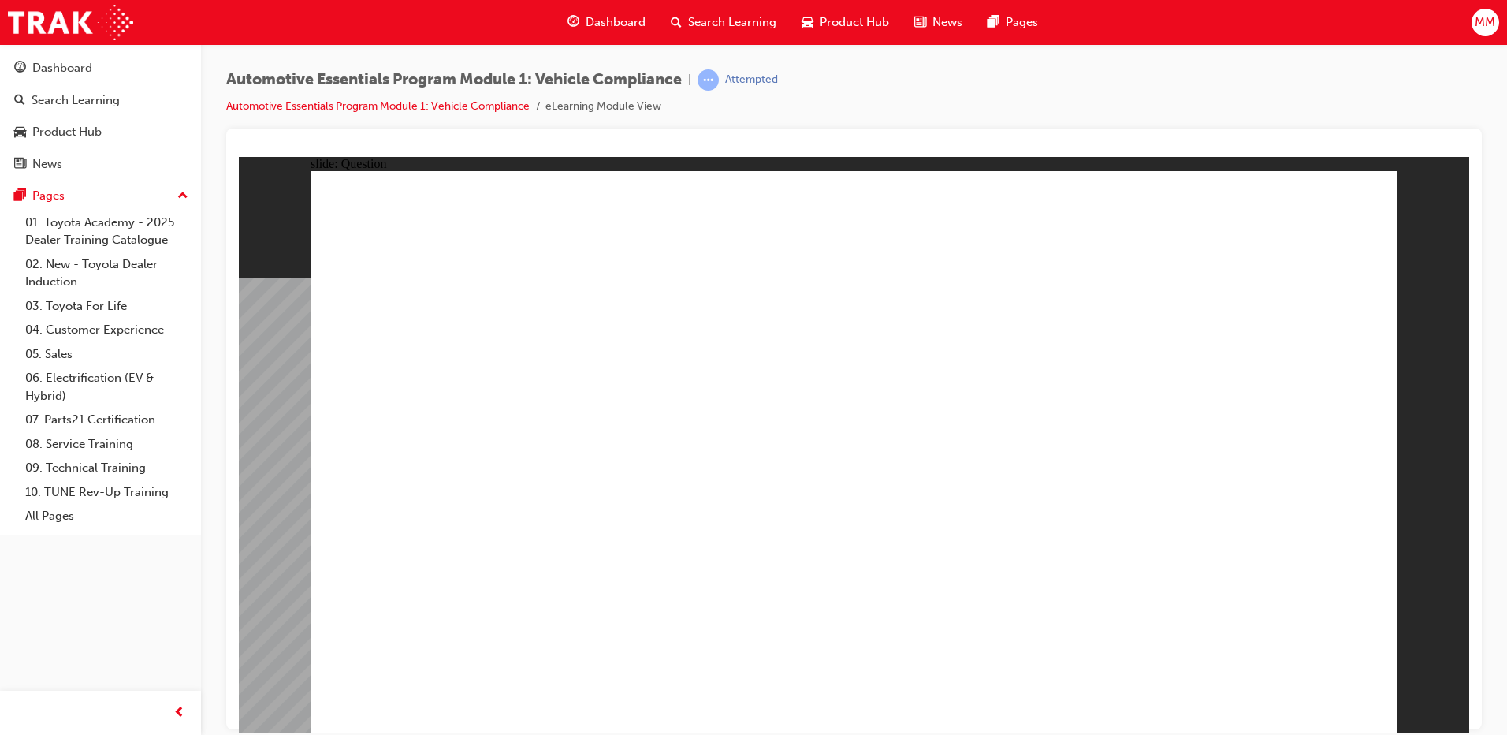
radio input "true"
drag, startPoint x: 828, startPoint y: 534, endPoint x: 835, endPoint y: 544, distance: 12.9
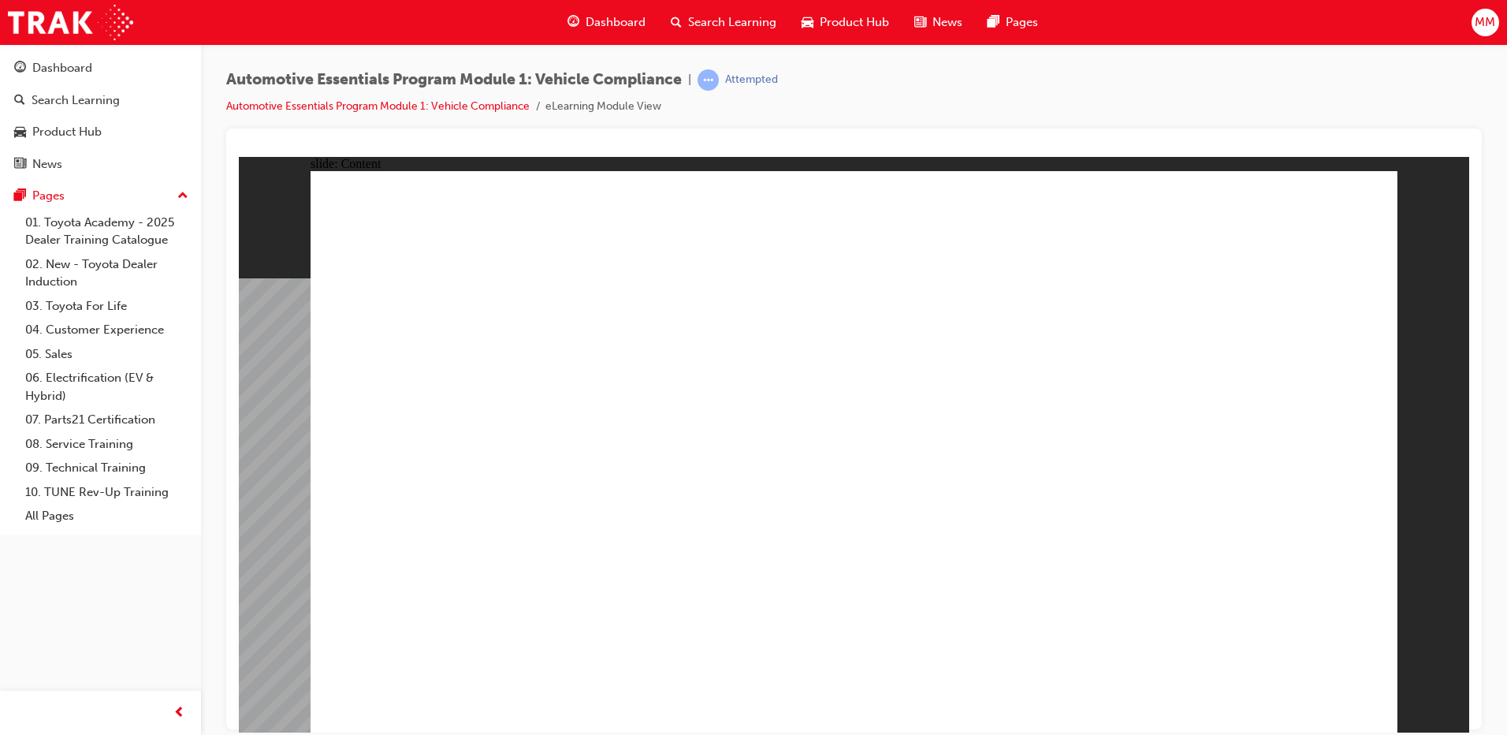
drag, startPoint x: 588, startPoint y: 630, endPoint x: 567, endPoint y: 625, distance: 21.2
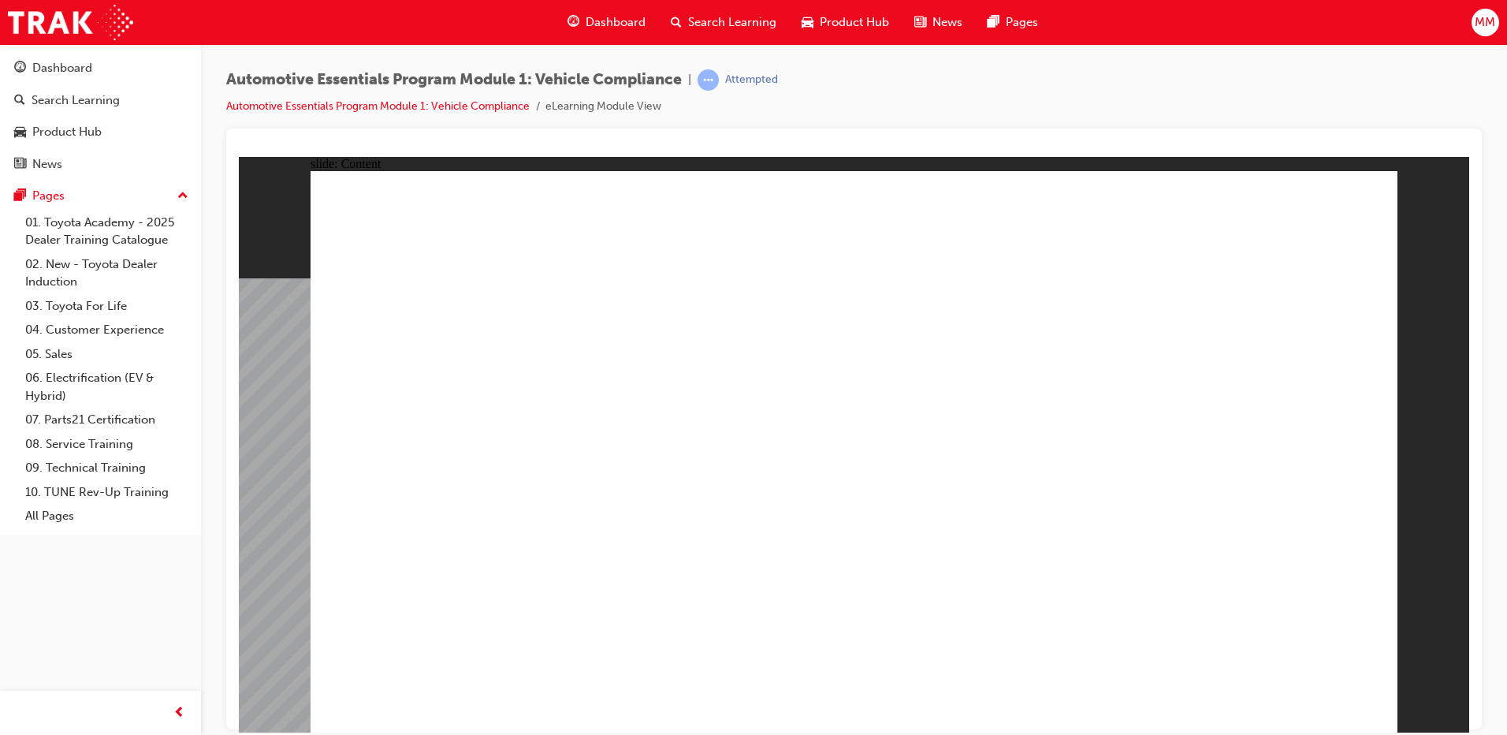
drag, startPoint x: 794, startPoint y: 414, endPoint x: 789, endPoint y: 432, distance: 18.9
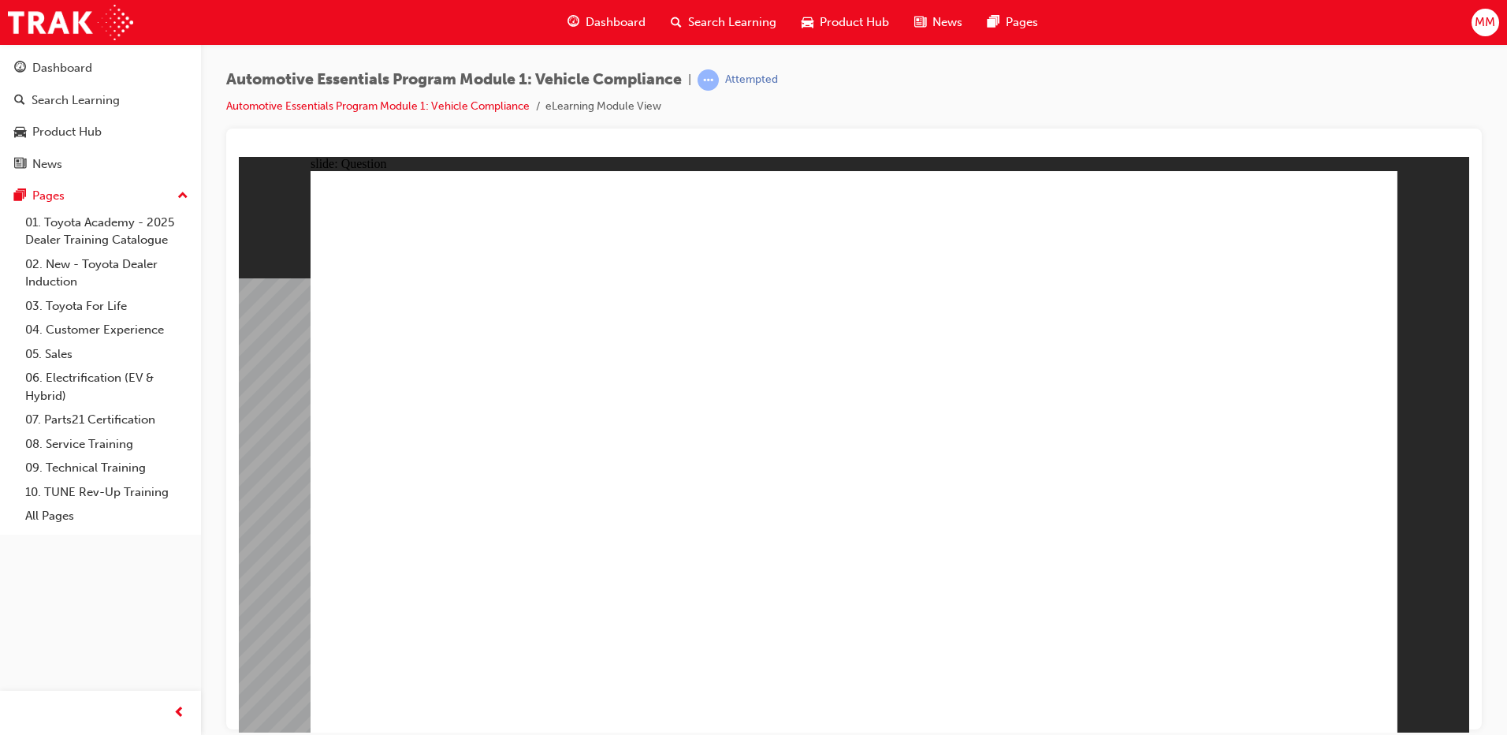
radio input "true"
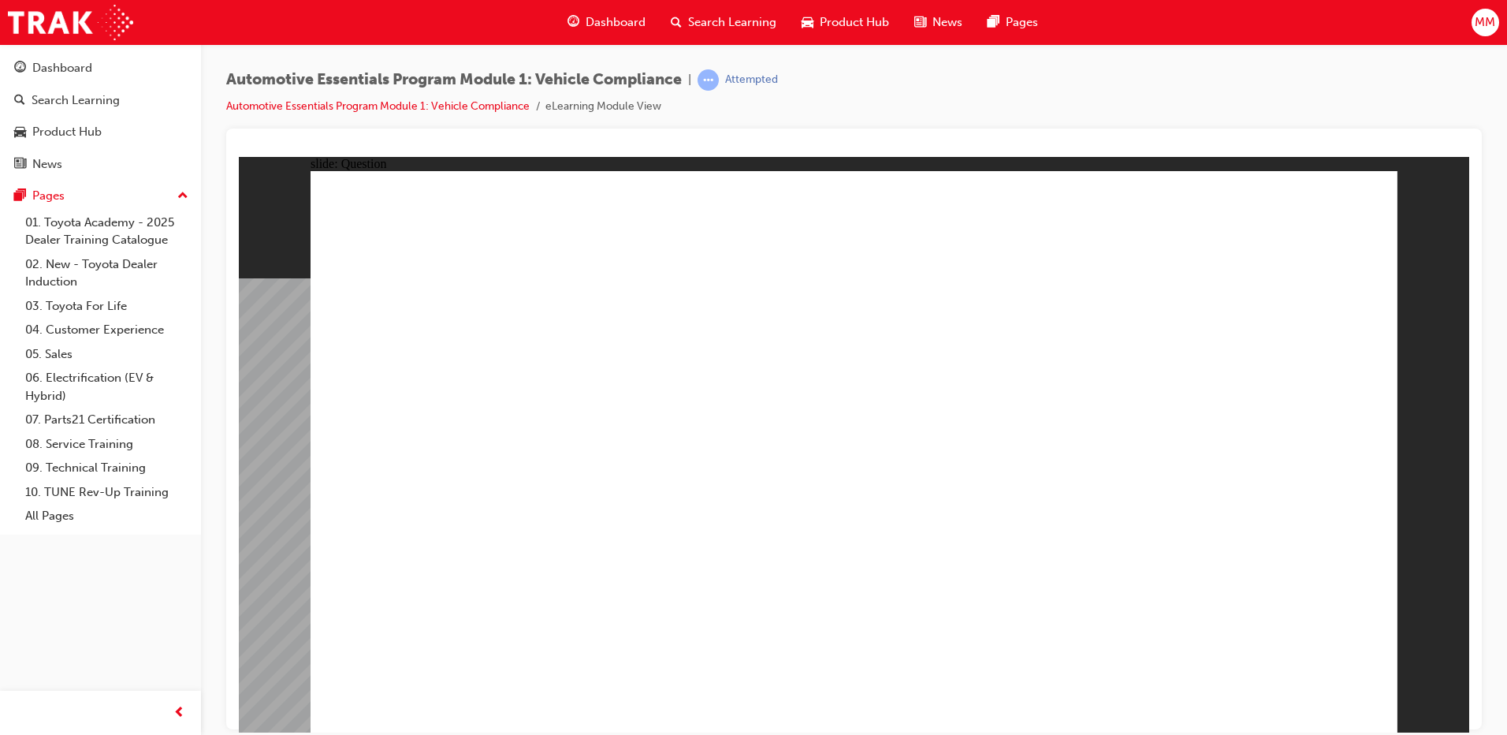
radio input "true"
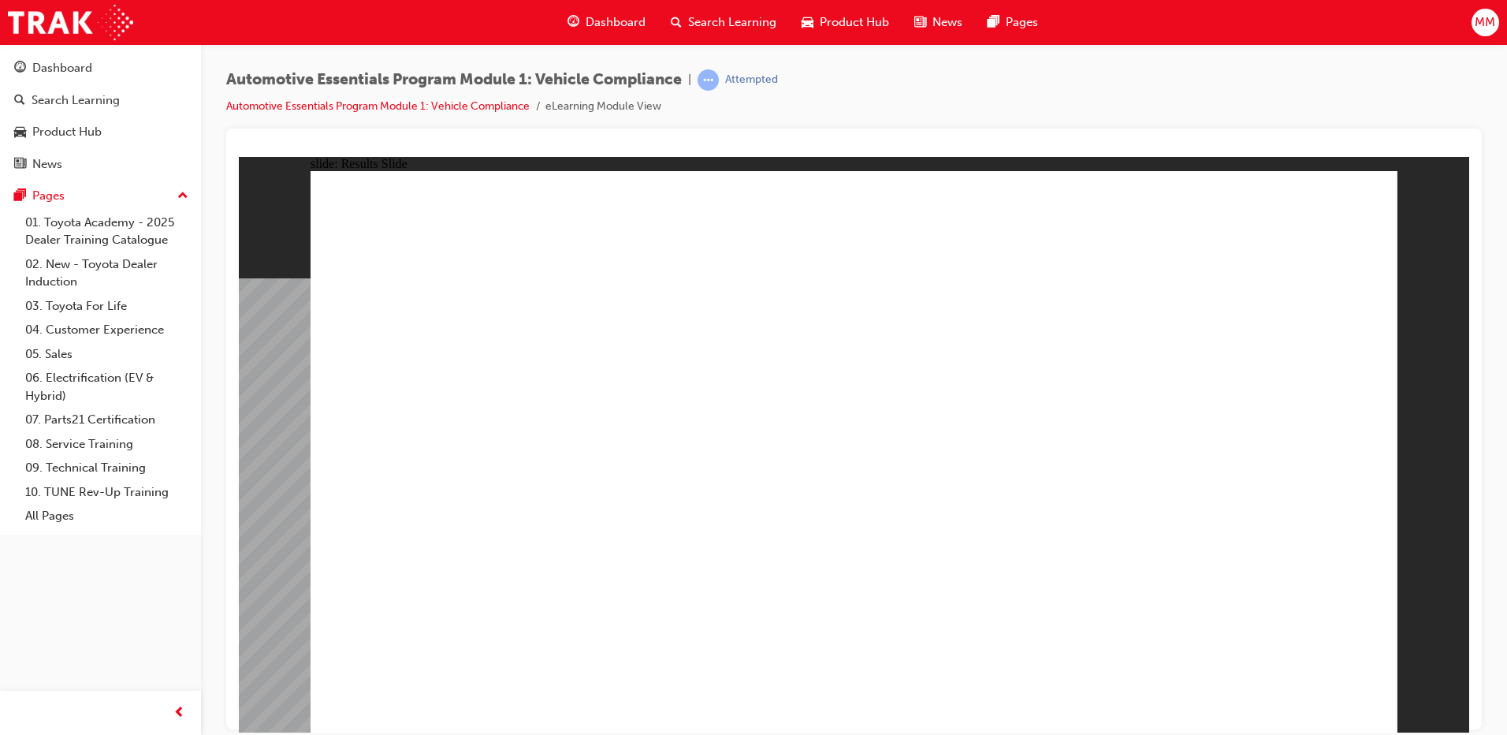
drag, startPoint x: 800, startPoint y: 596, endPoint x: 772, endPoint y: 578, distance: 33.7
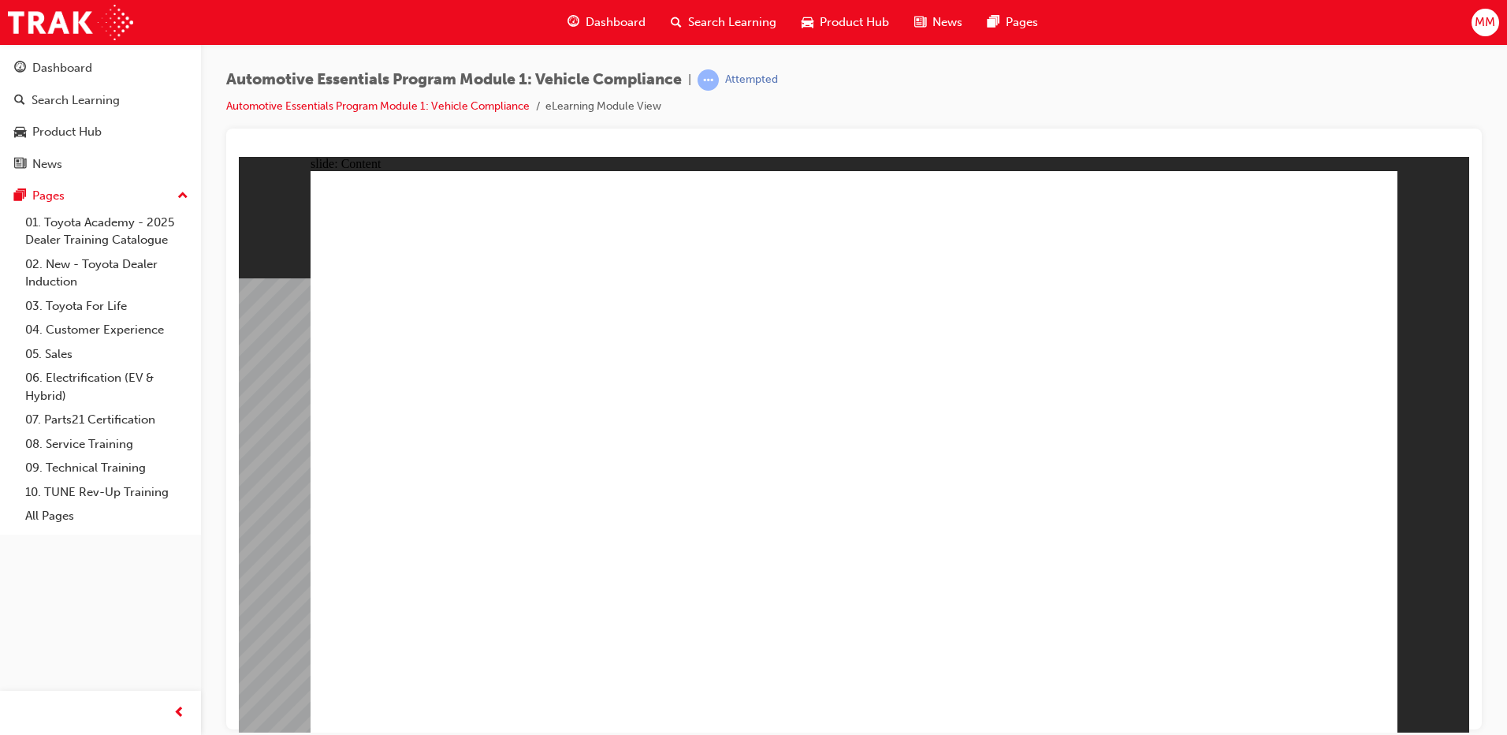
drag, startPoint x: 1044, startPoint y: 430, endPoint x: 996, endPoint y: 433, distance: 48.2
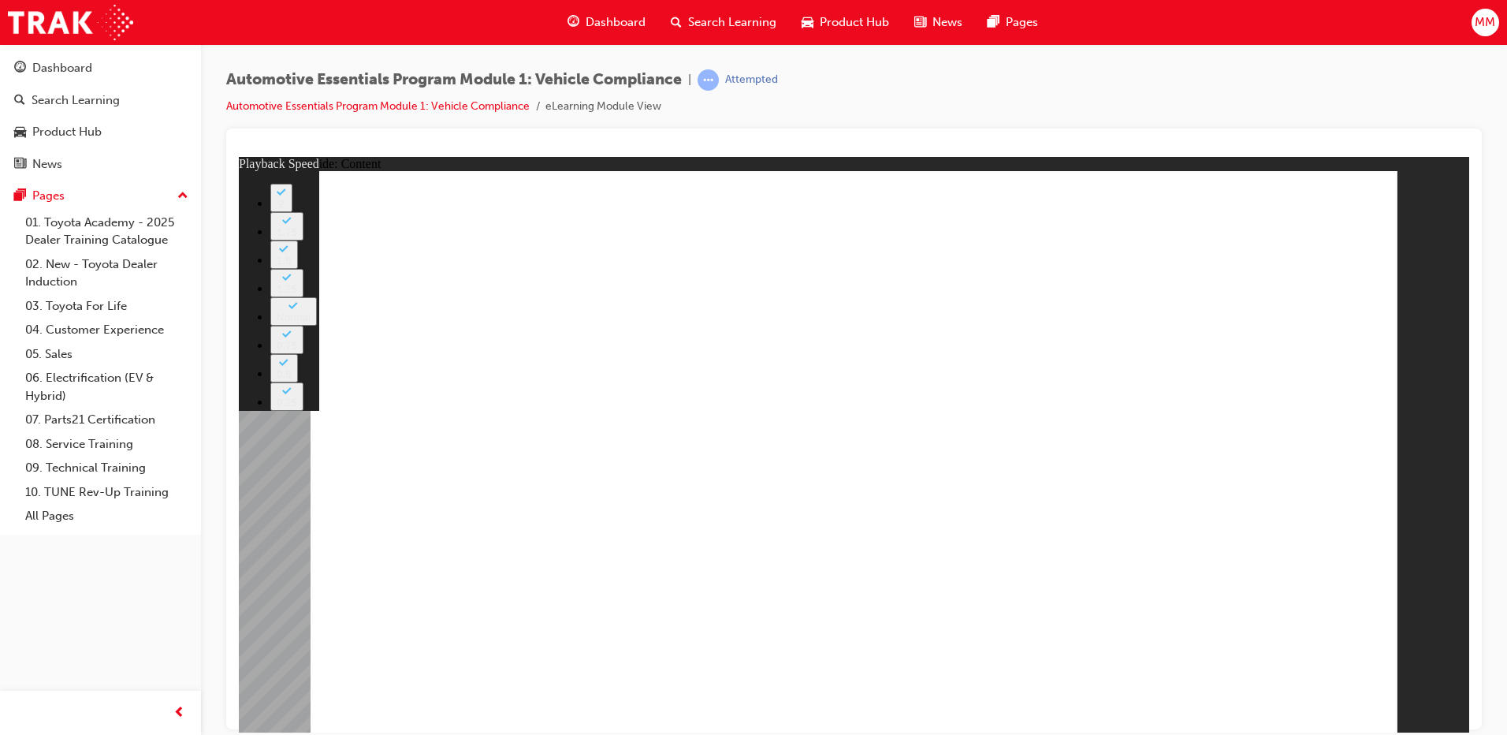
drag, startPoint x: 840, startPoint y: 526, endPoint x: 1337, endPoint y: 534, distance: 497.4
type input "43"
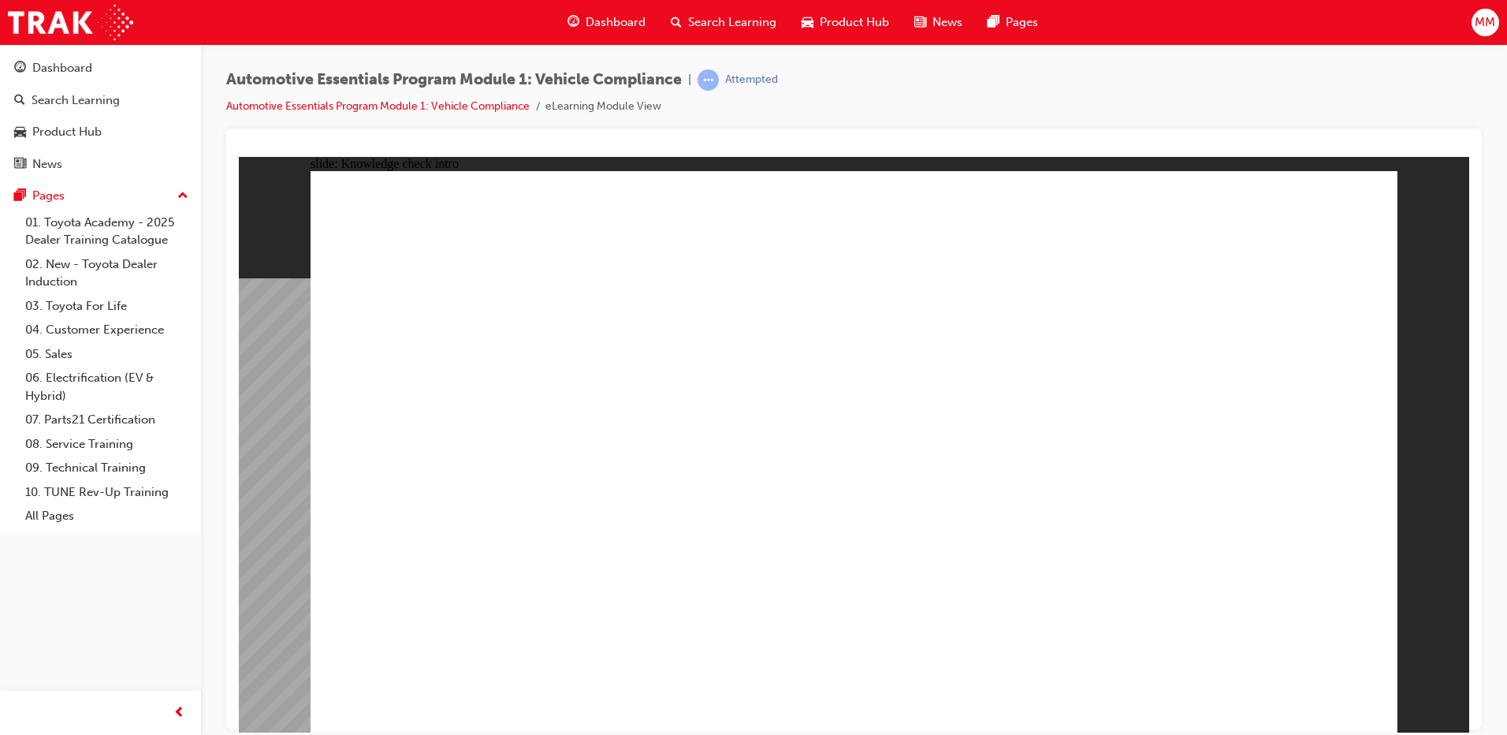
radio input "true"
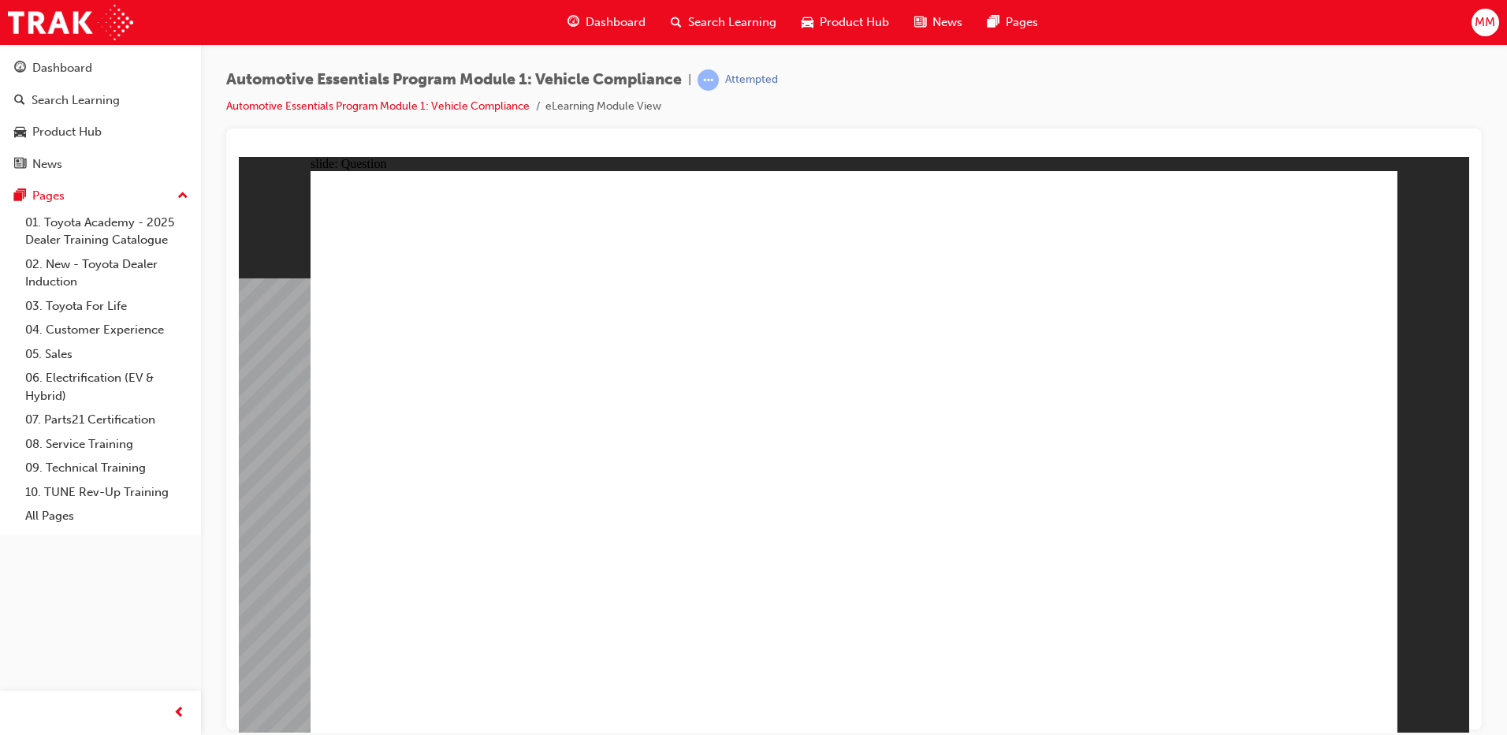
drag, startPoint x: 1088, startPoint y: 407, endPoint x: 1292, endPoint y: 567, distance: 259.3
radio input "true"
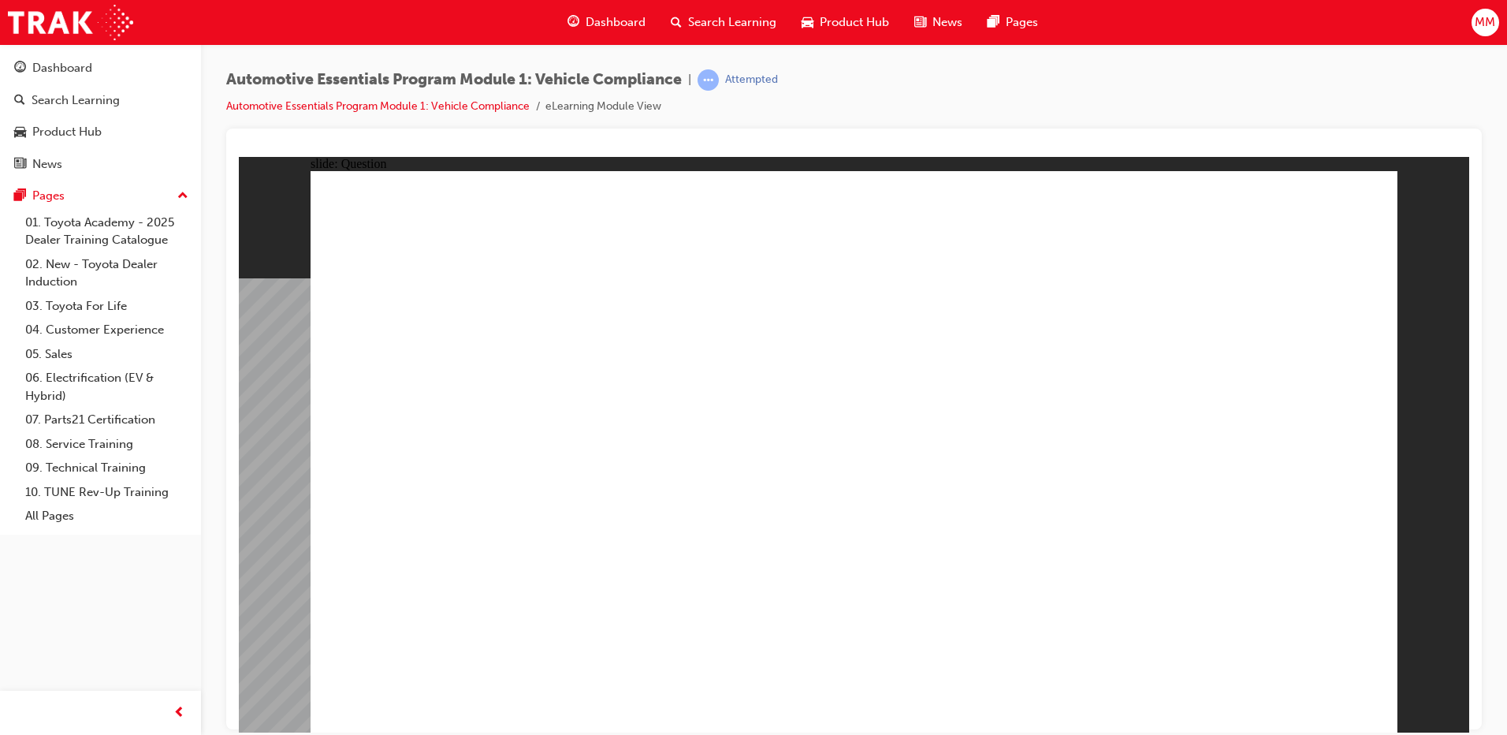
radio input "true"
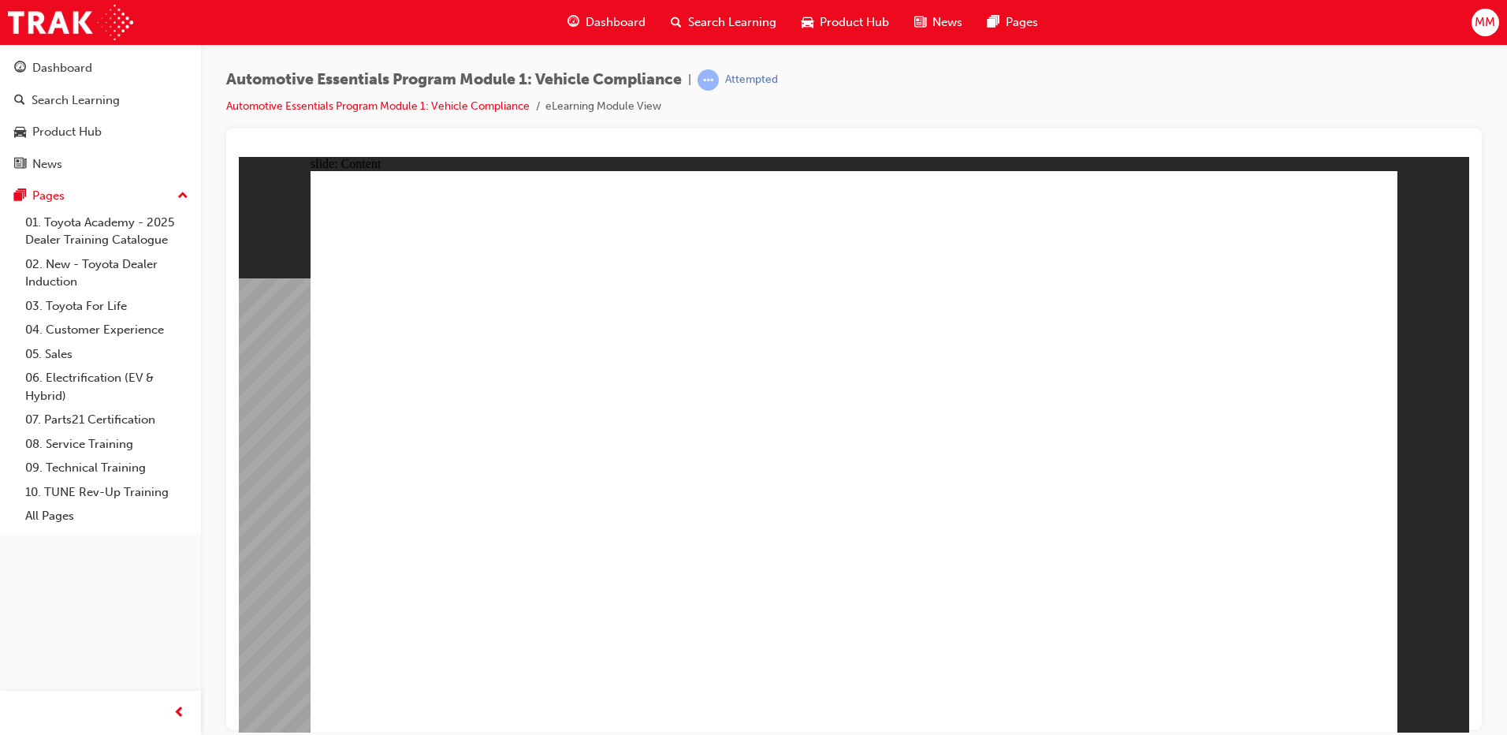
click at [1404, 212] on div "slide: Content Rectangle 1 close_hover.png Rectangle 1 Group 1 Did You Know? Be…" at bounding box center [854, 443] width 1230 height 575
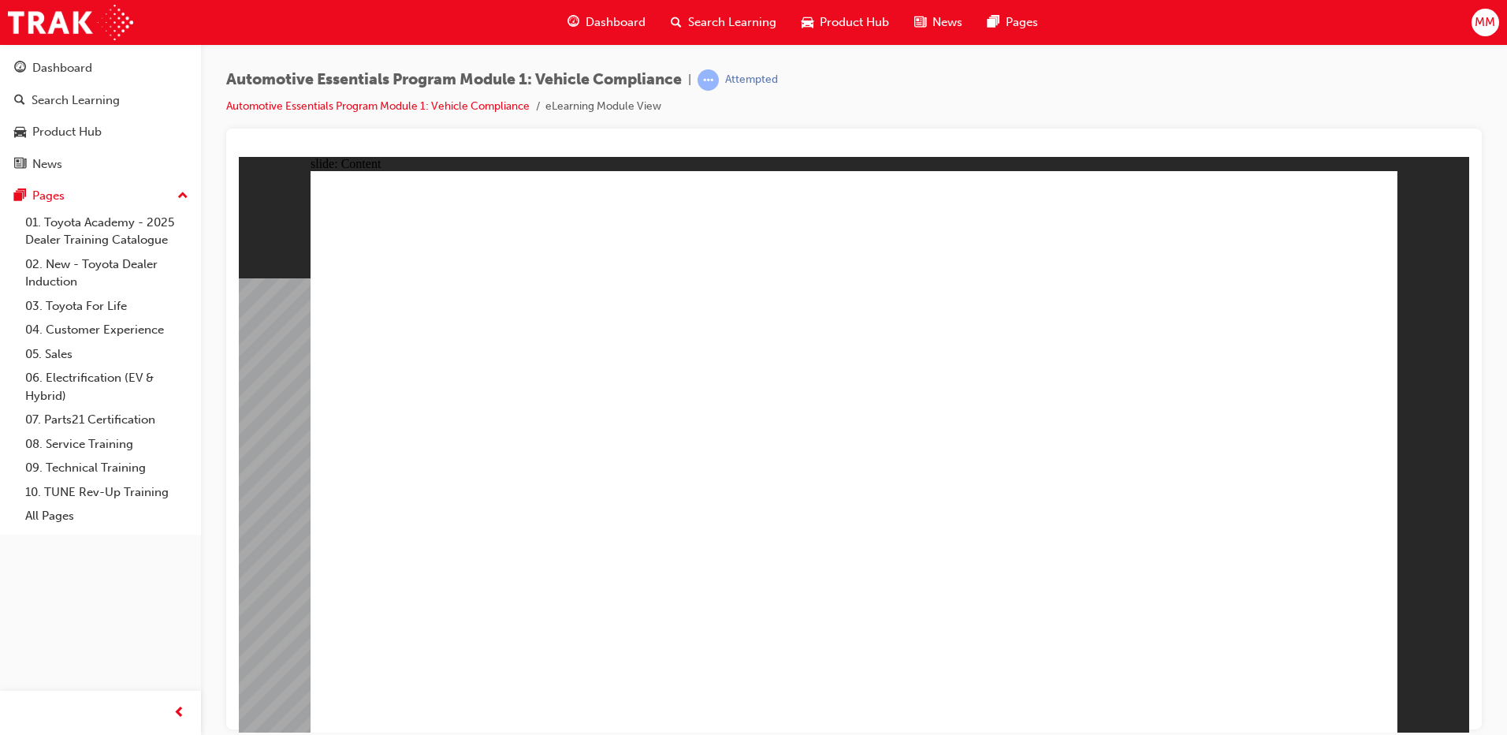
drag, startPoint x: 1331, startPoint y: 221, endPoint x: 1145, endPoint y: 499, distance: 334.0
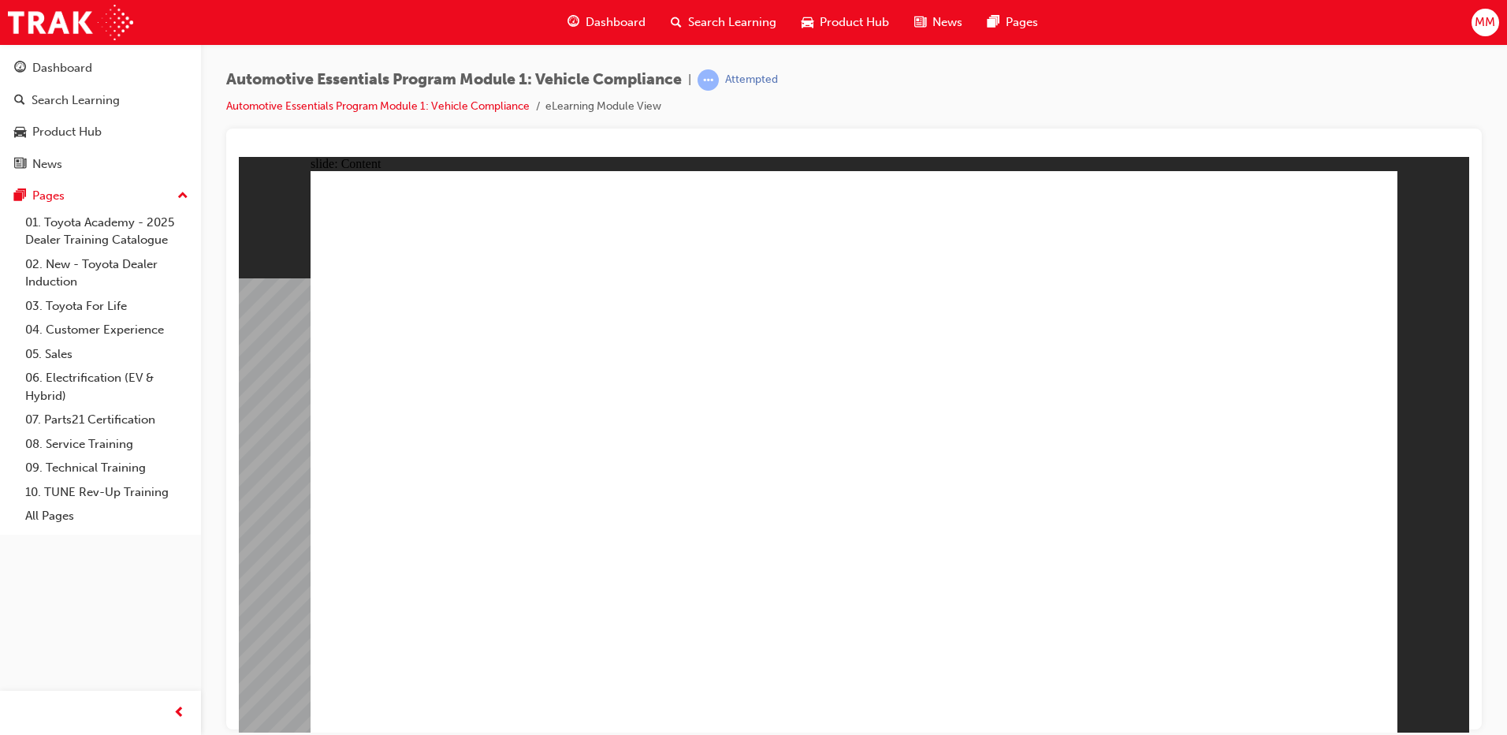
radio input "true"
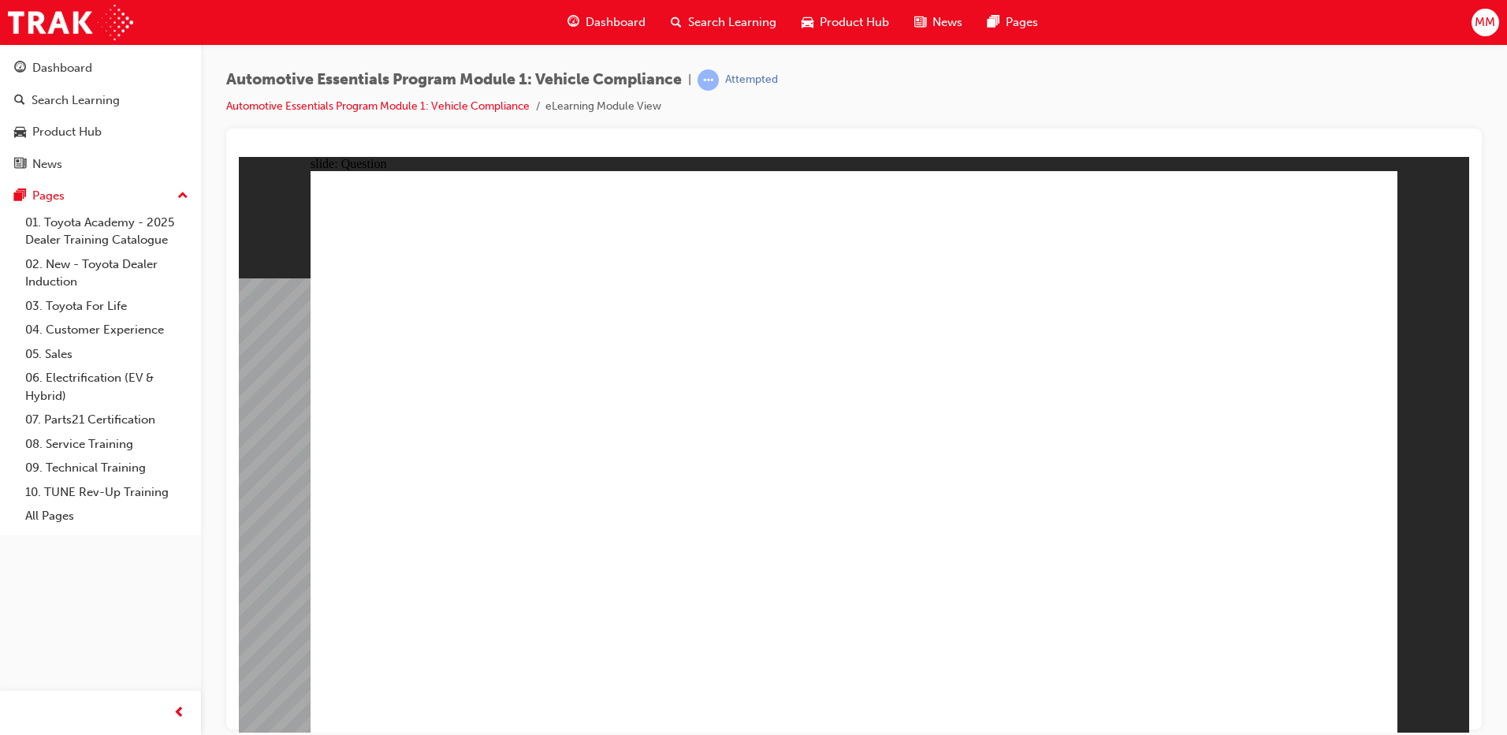
radio input "true"
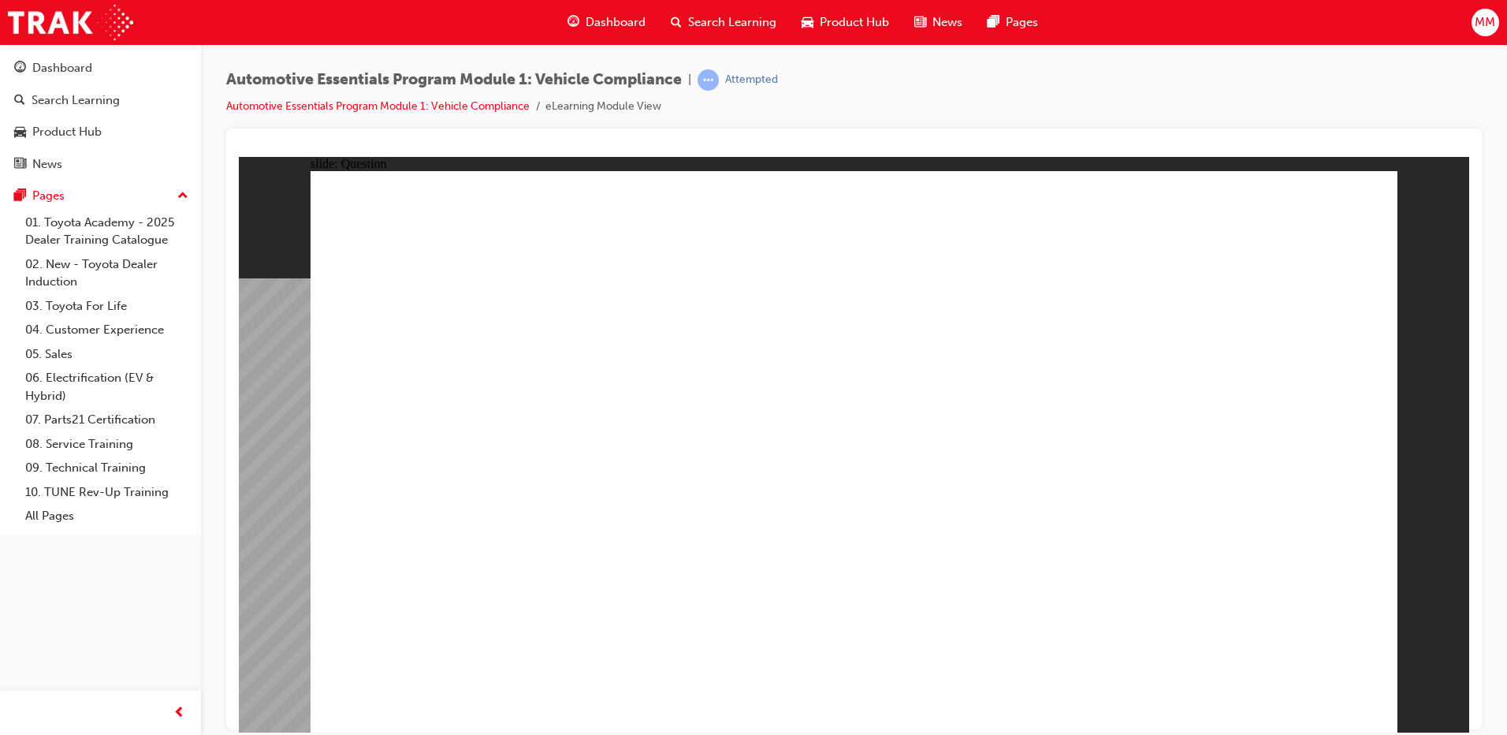
radio input "true"
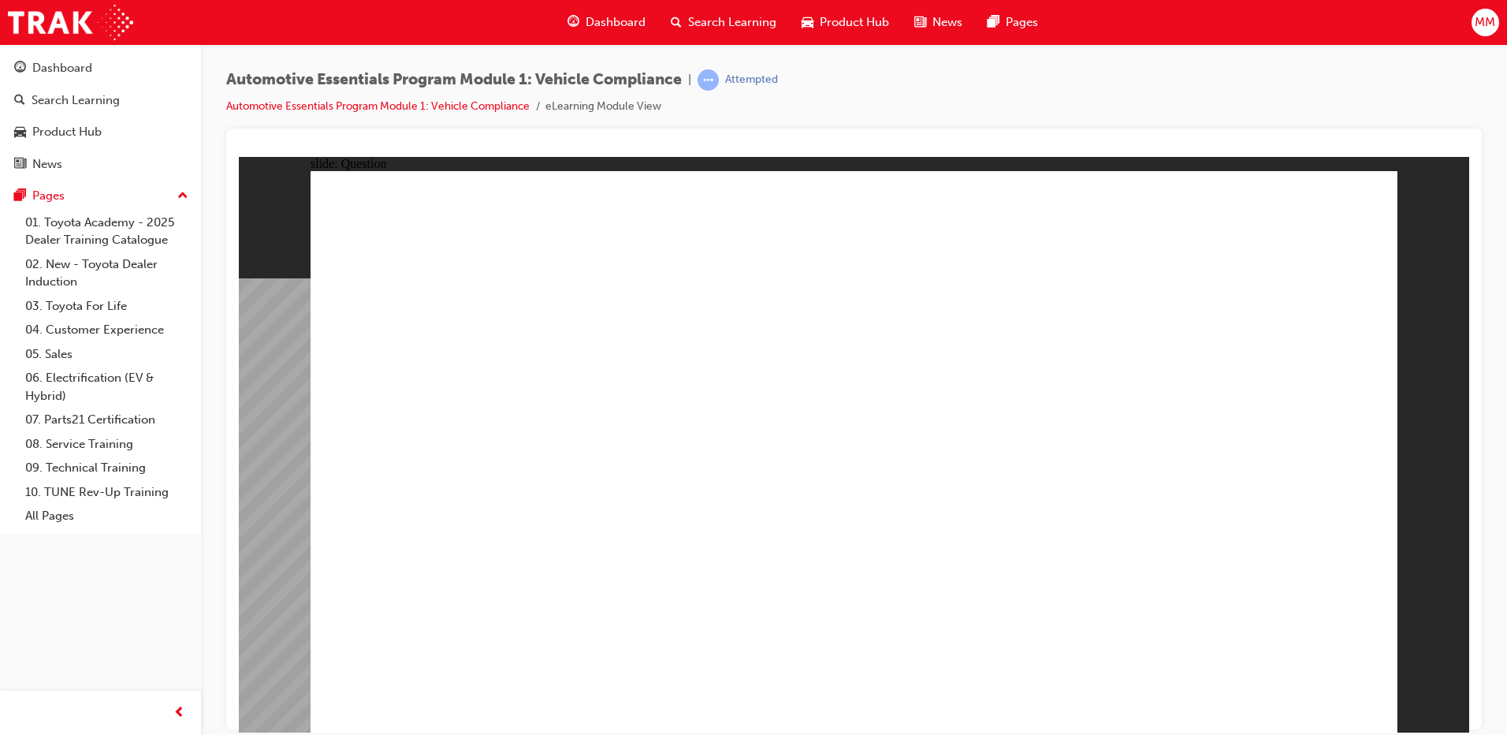
radio input "true"
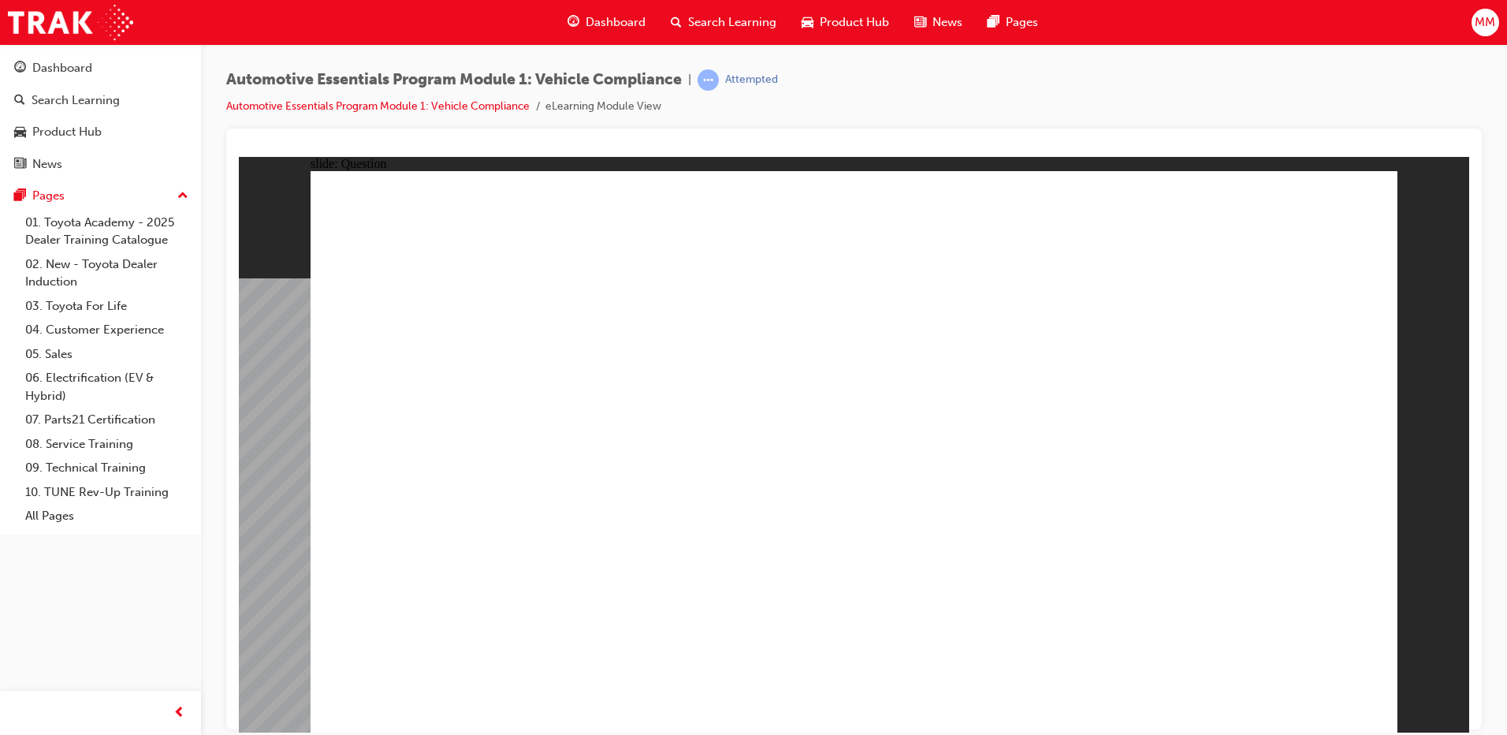
radio input "true"
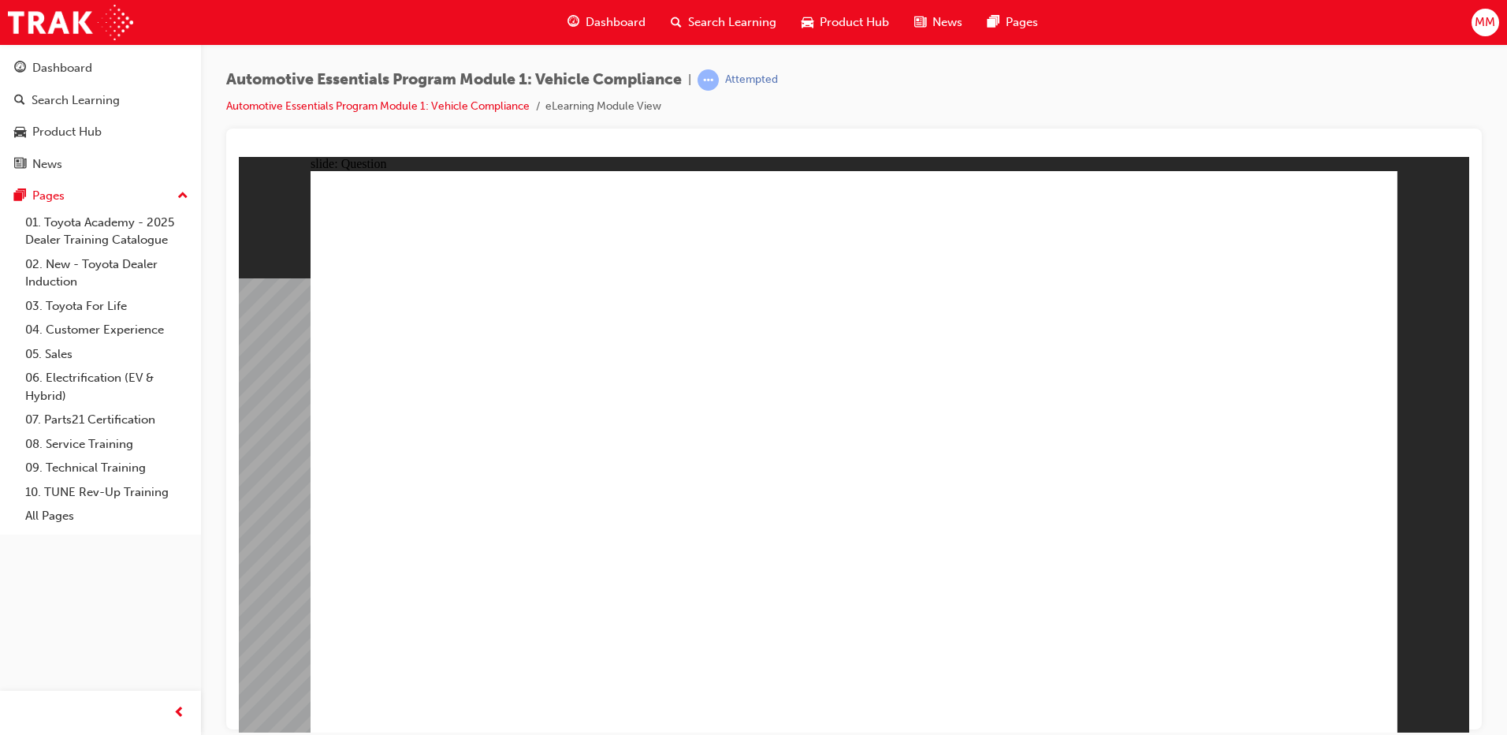
radio input "true"
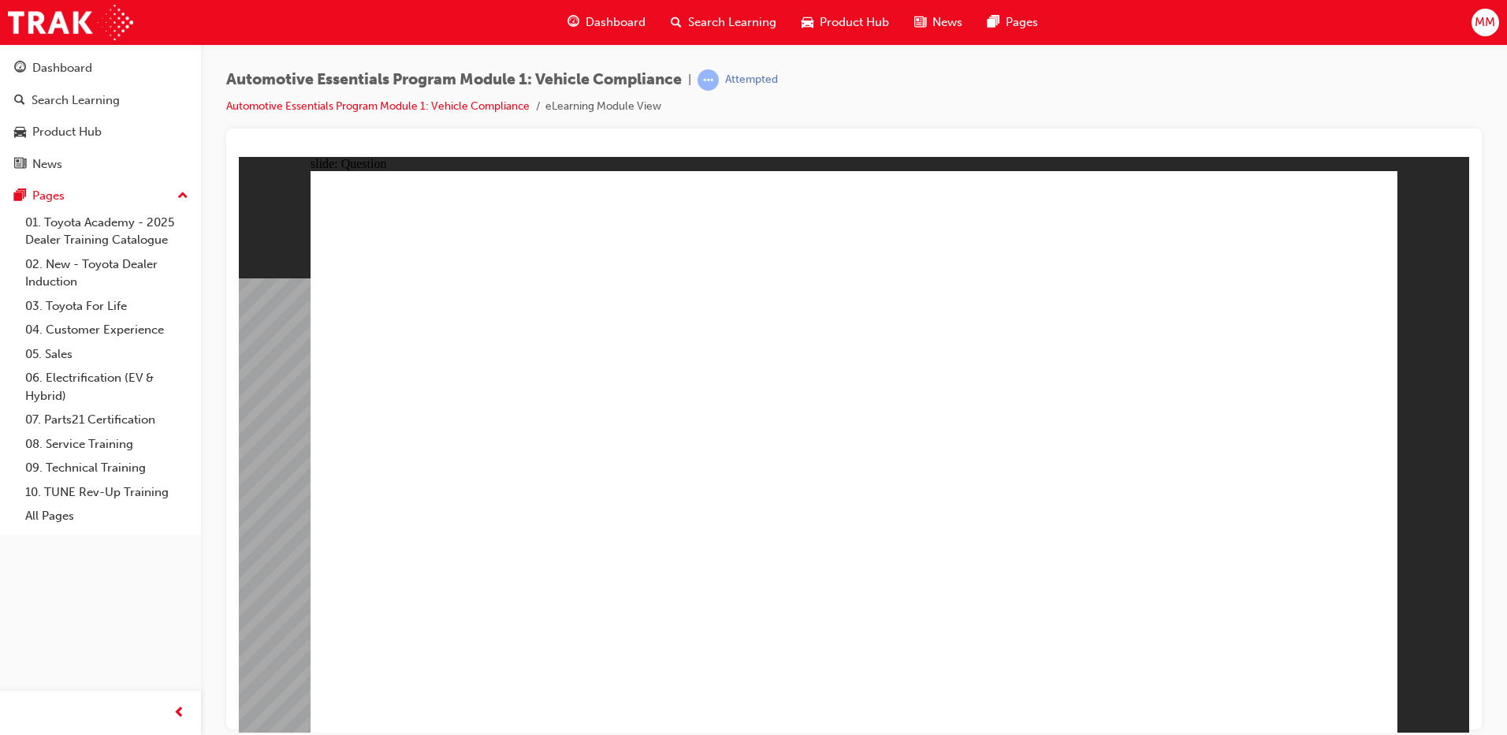
radio input "true"
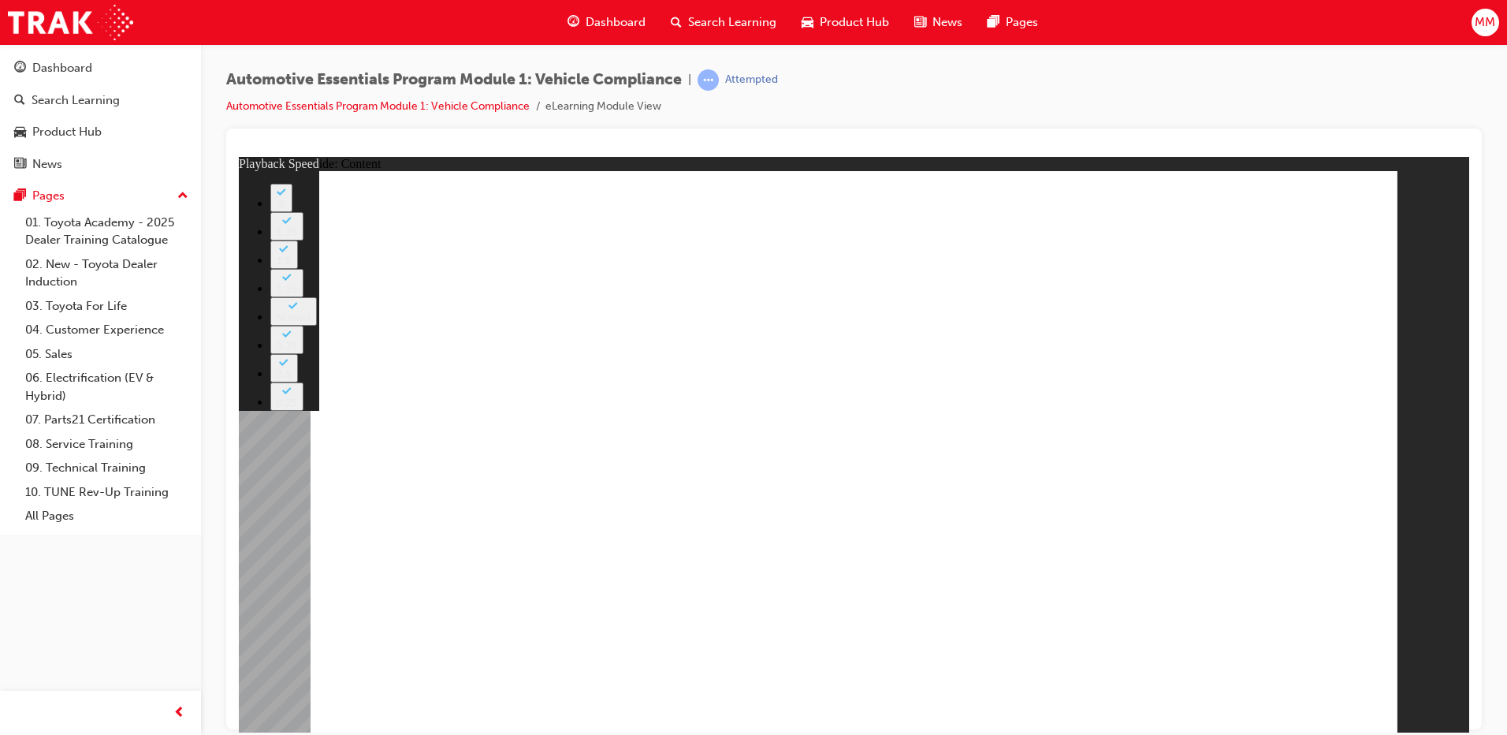
type input "35"
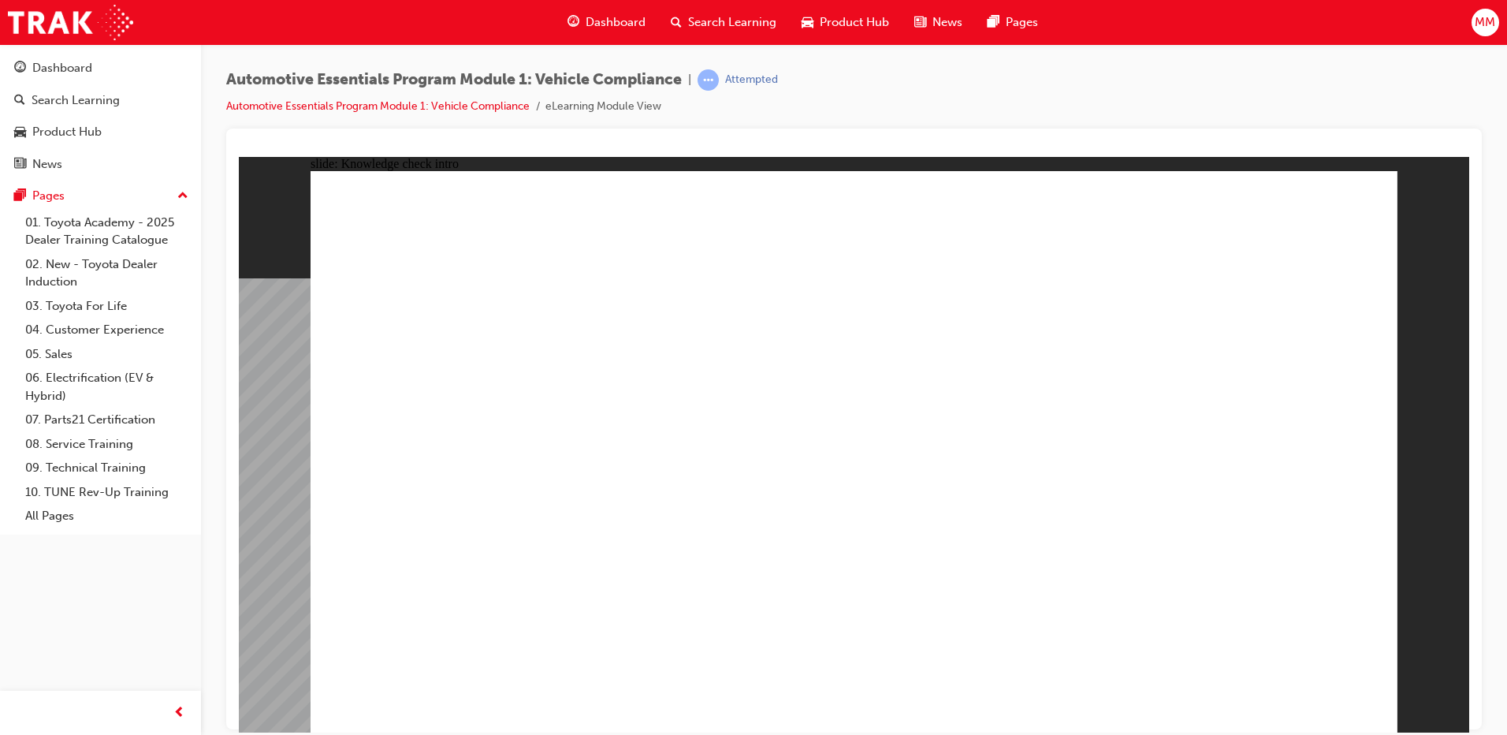
radio input "true"
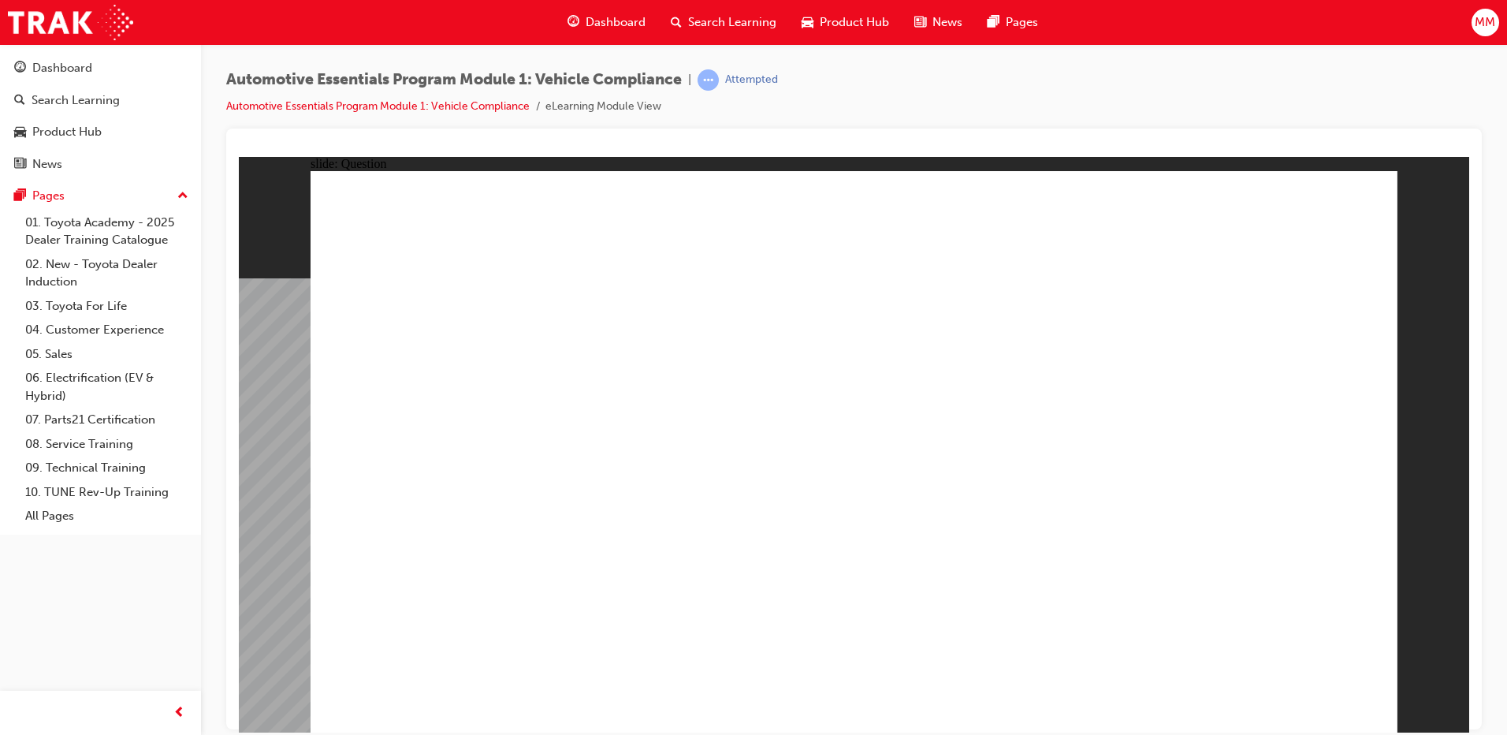
radio input "true"
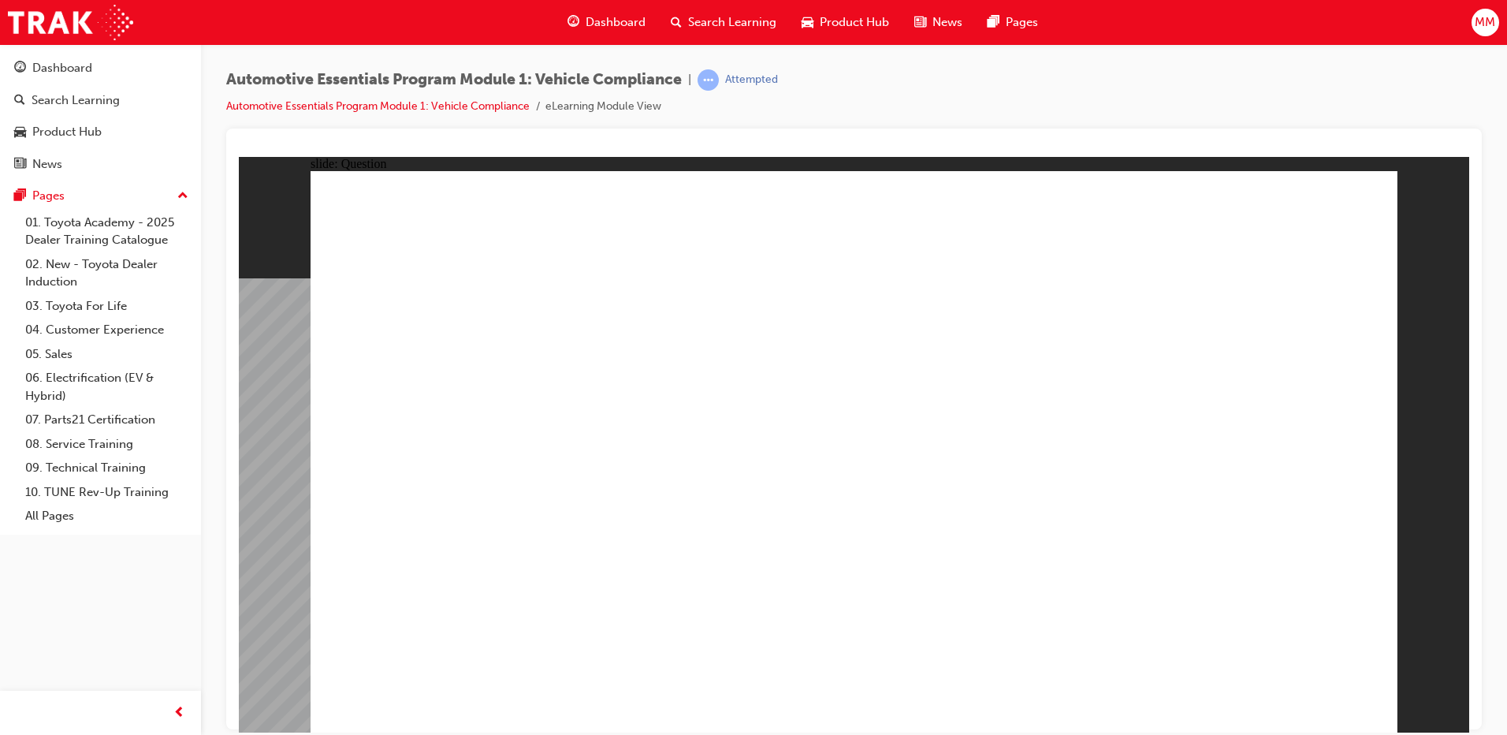
radio input "true"
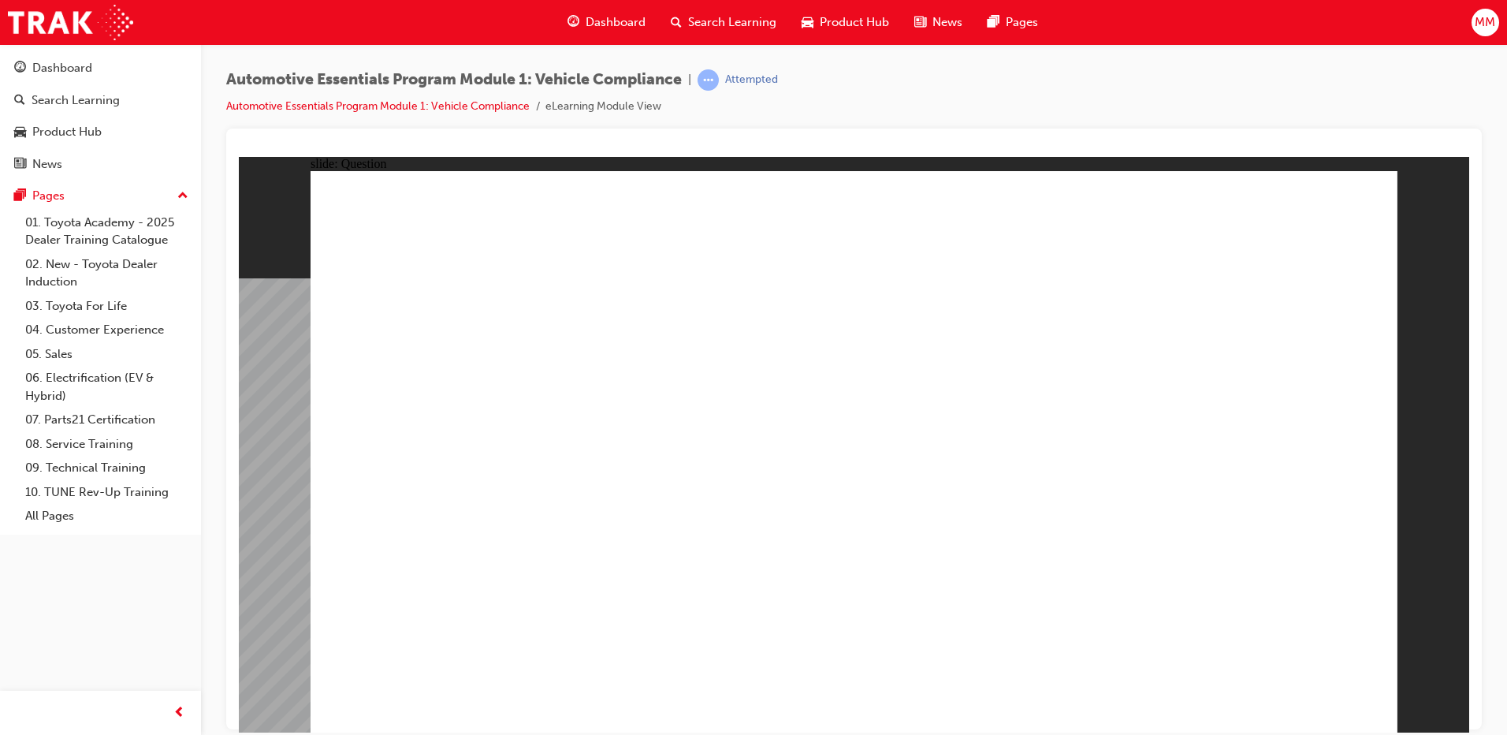
radio input "true"
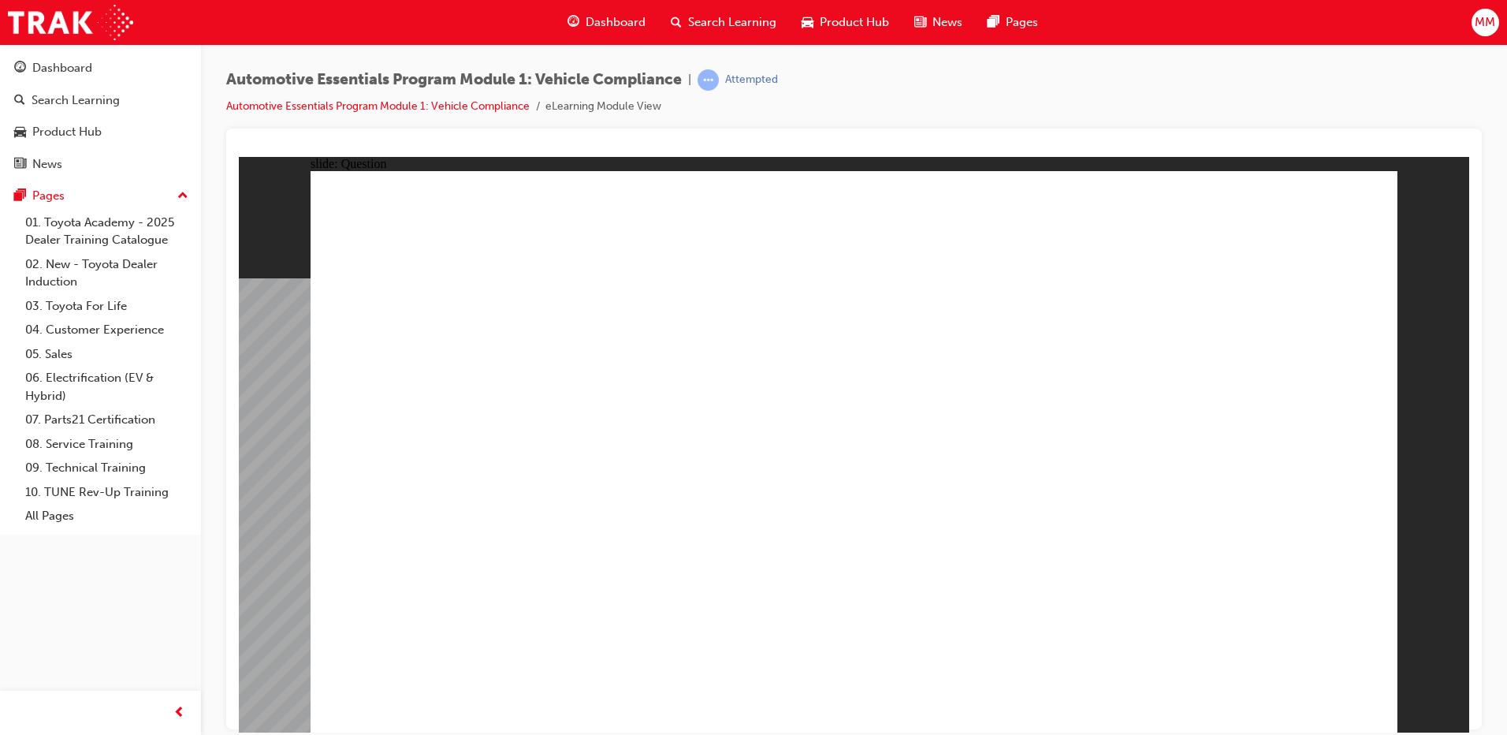
radio input "true"
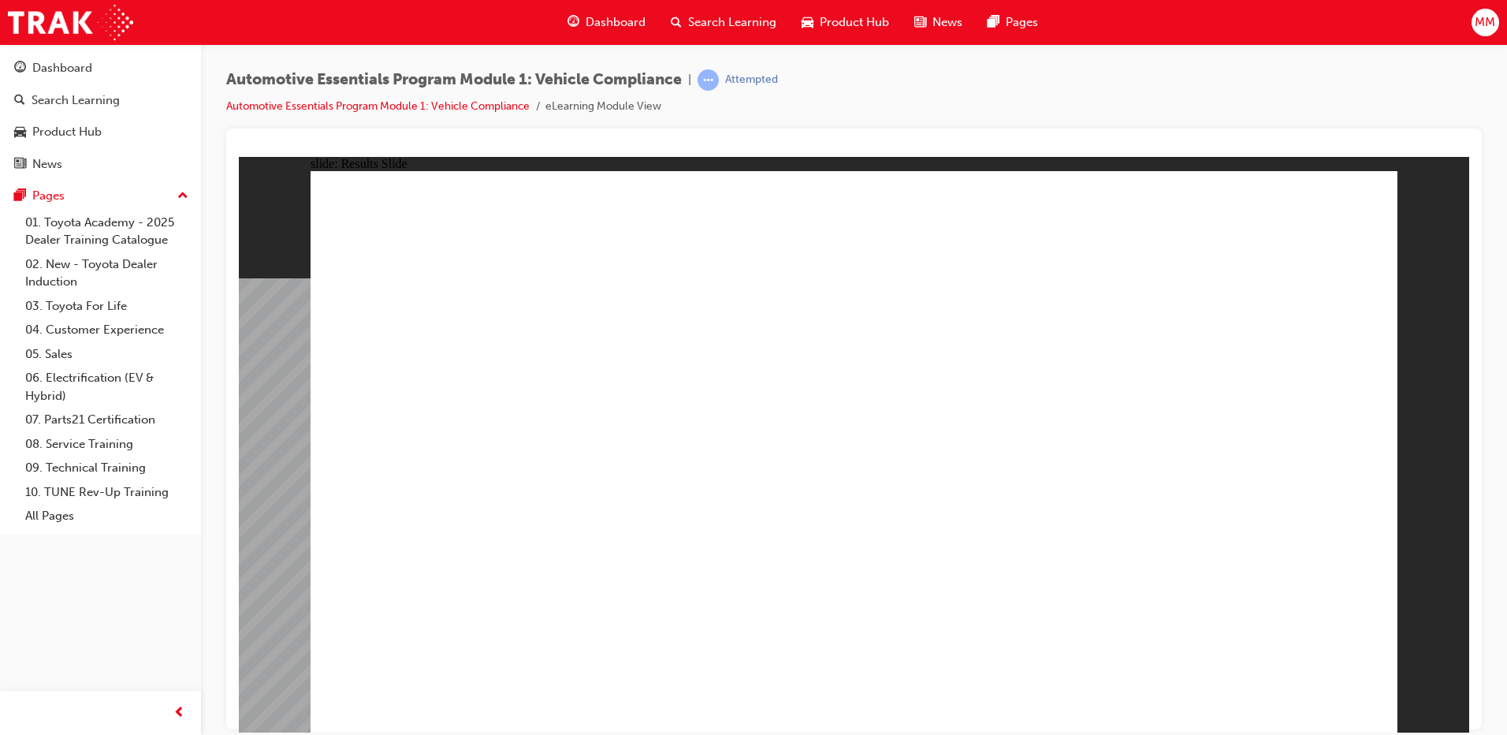
radio input "true"
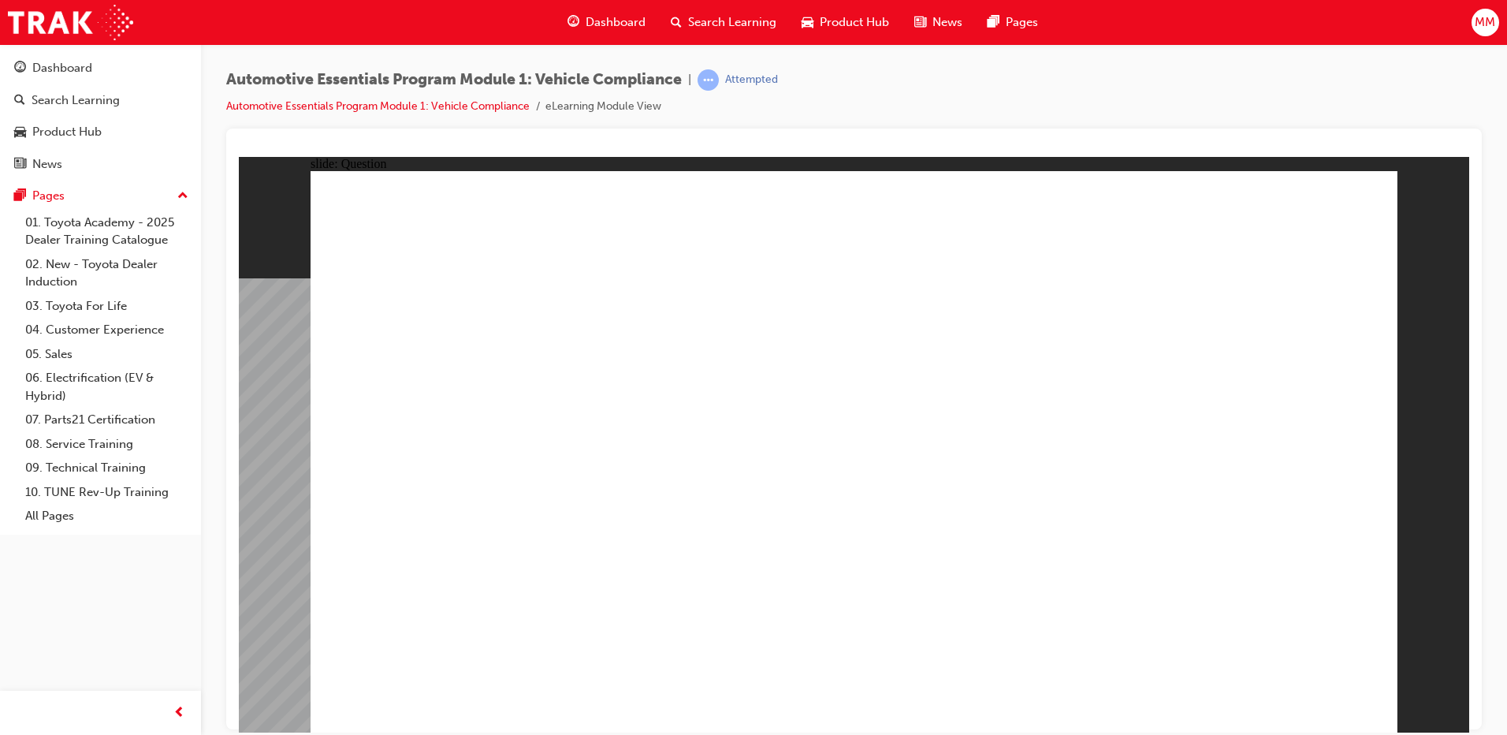
radio input "true"
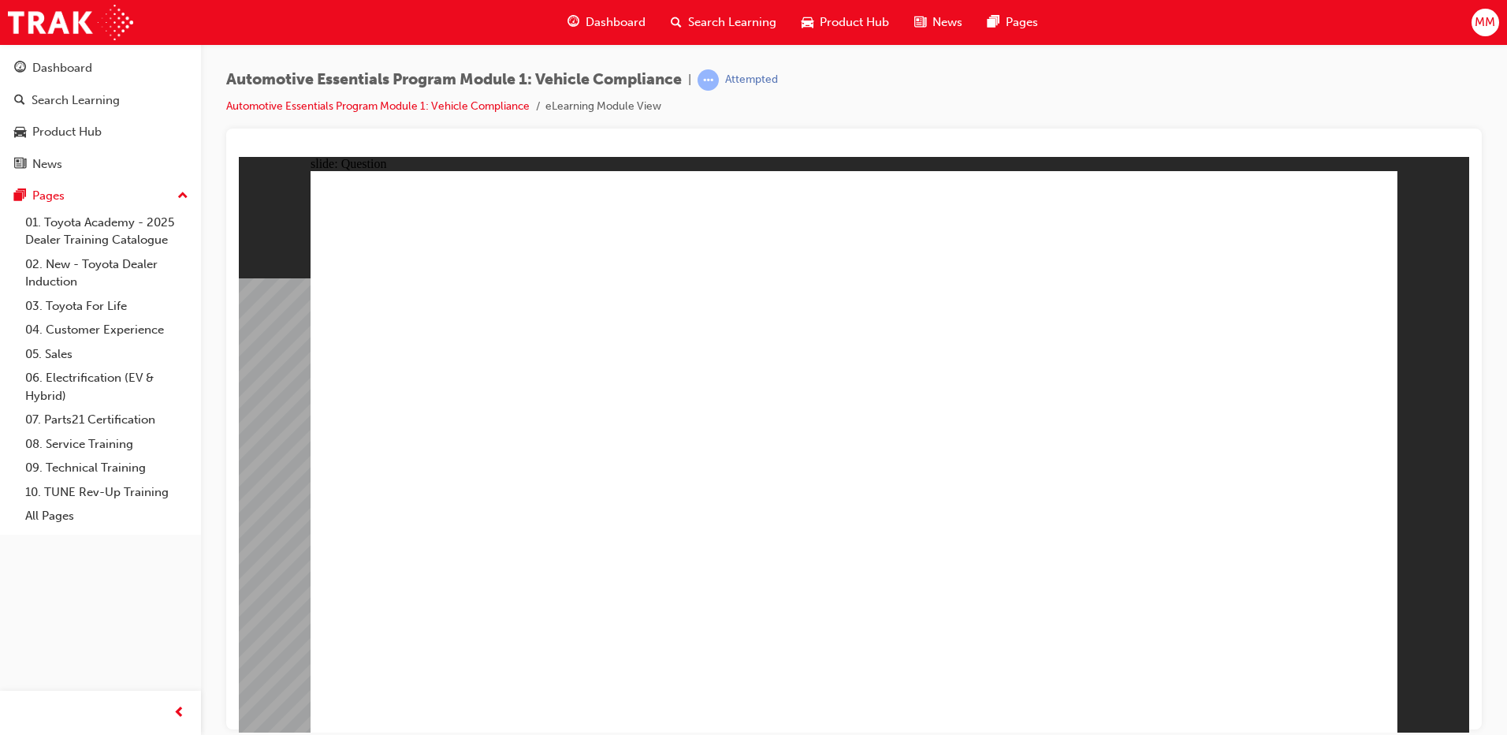
radio input "true"
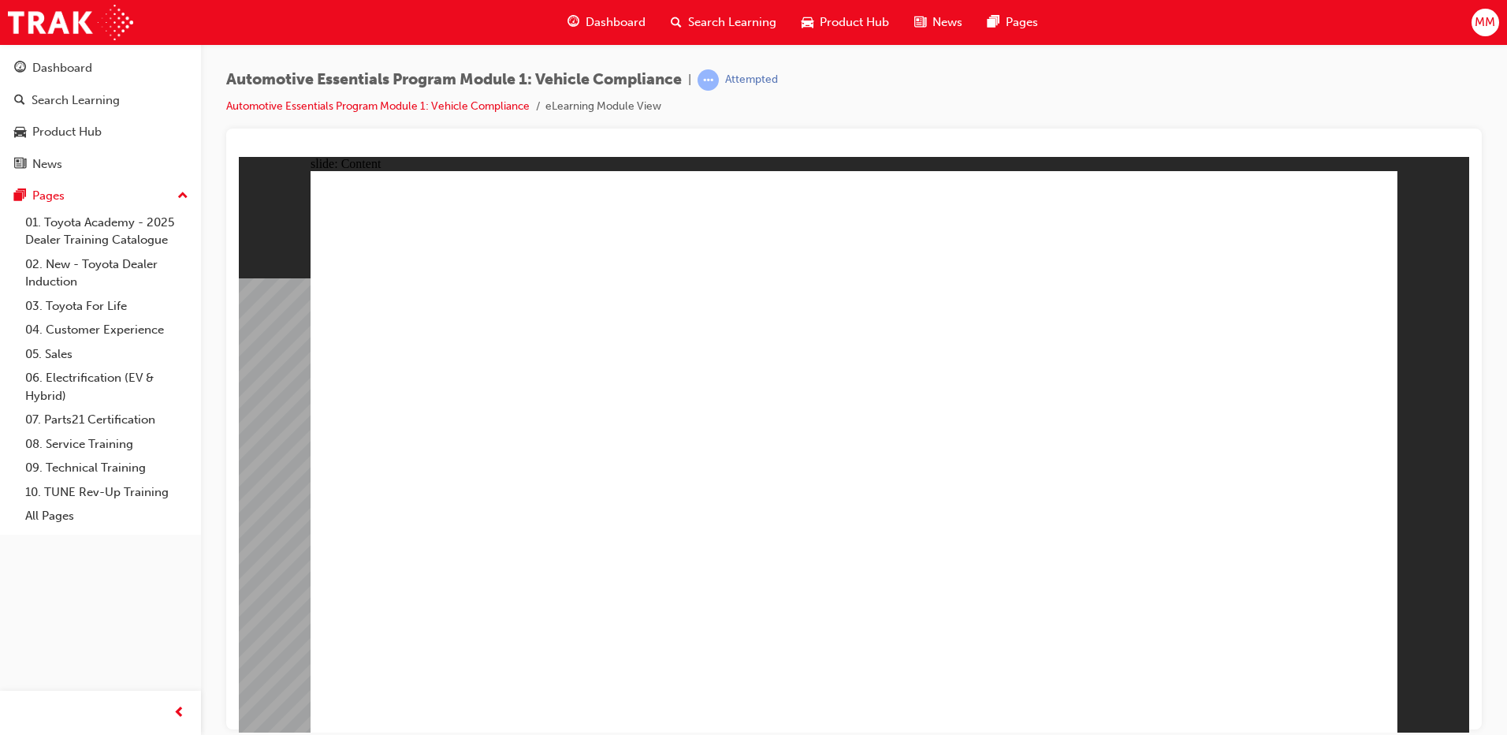
drag, startPoint x: 1120, startPoint y: 277, endPoint x: 1311, endPoint y: 320, distance: 195.6
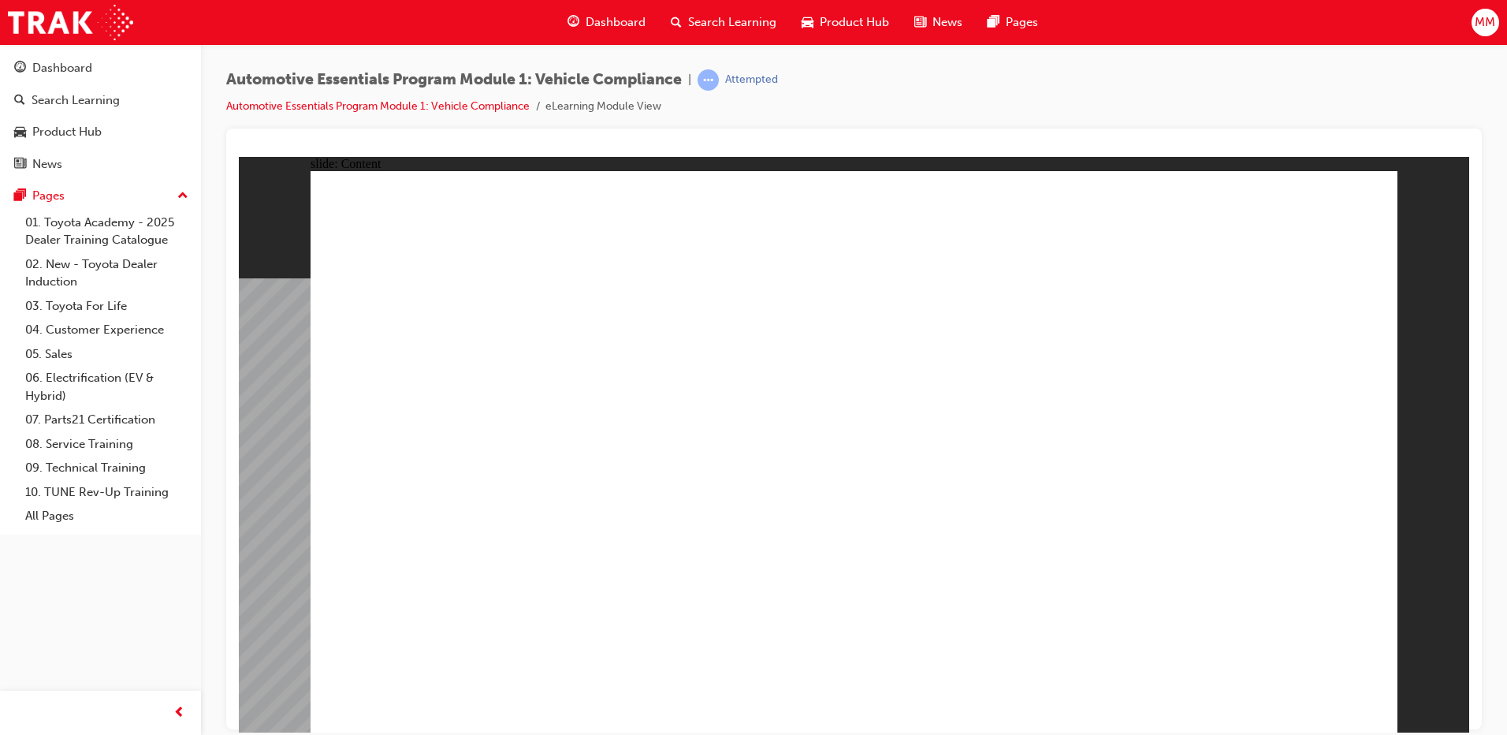
drag, startPoint x: 1317, startPoint y: 675, endPoint x: 1316, endPoint y: 686, distance: 11.1
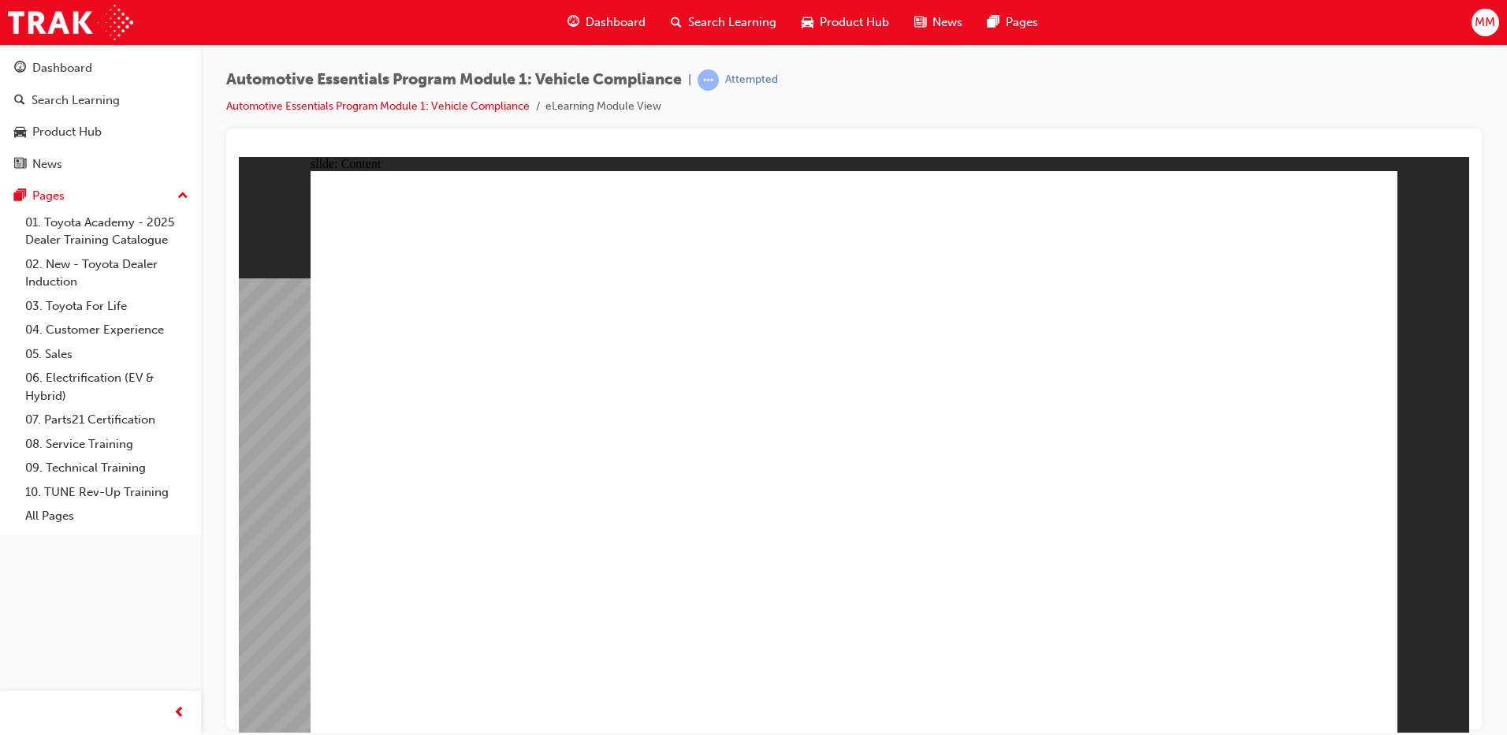
drag, startPoint x: 1068, startPoint y: 349, endPoint x: 1047, endPoint y: 408, distance: 62.6
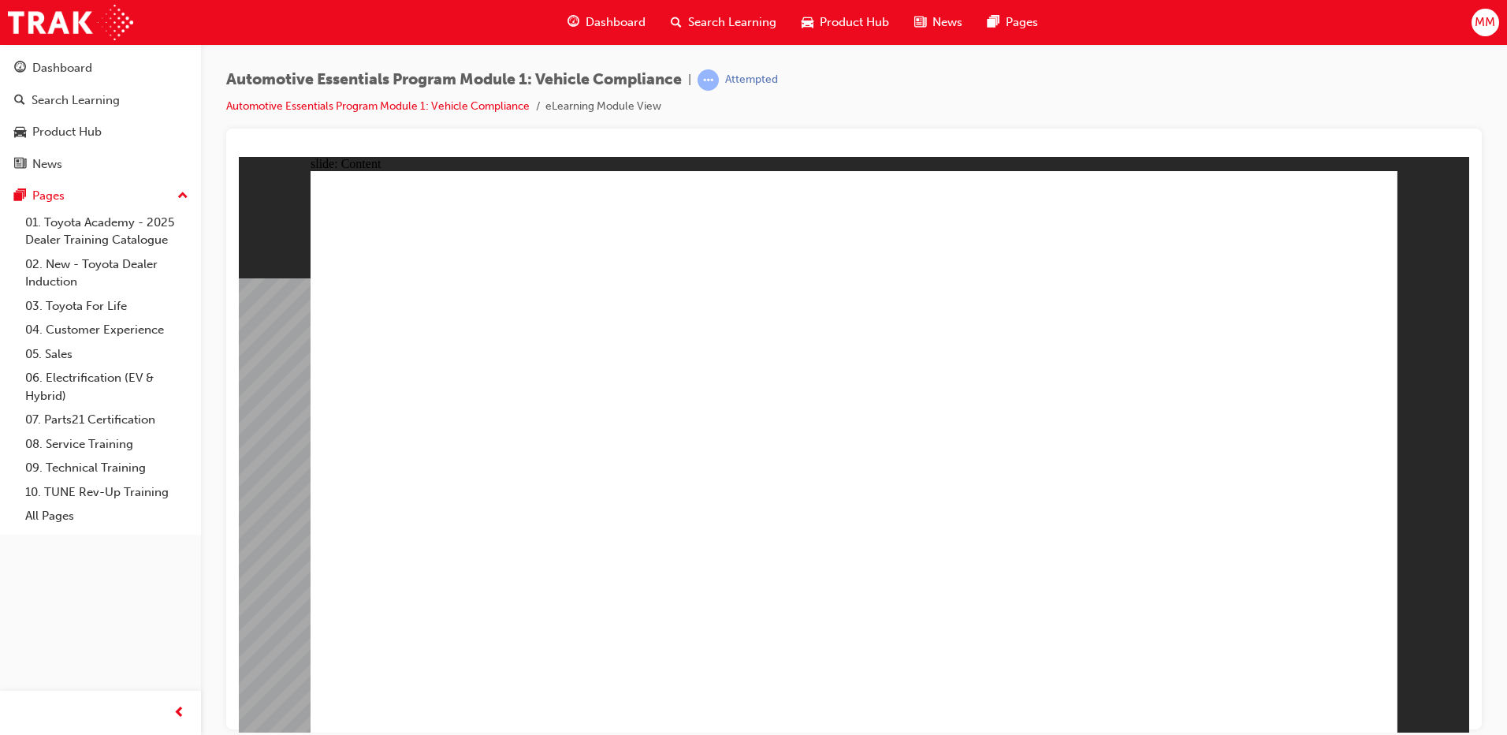
radio input "true"
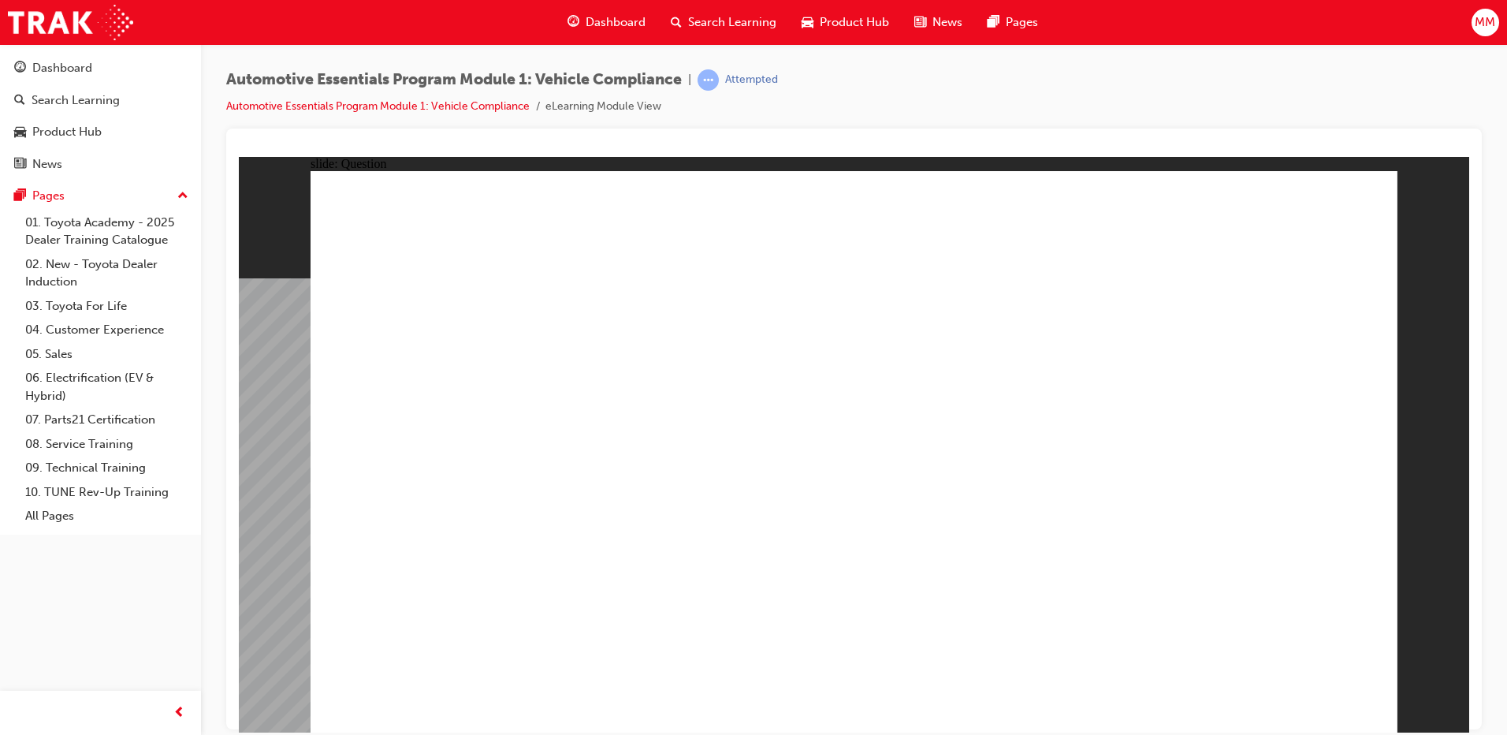
radio input "true"
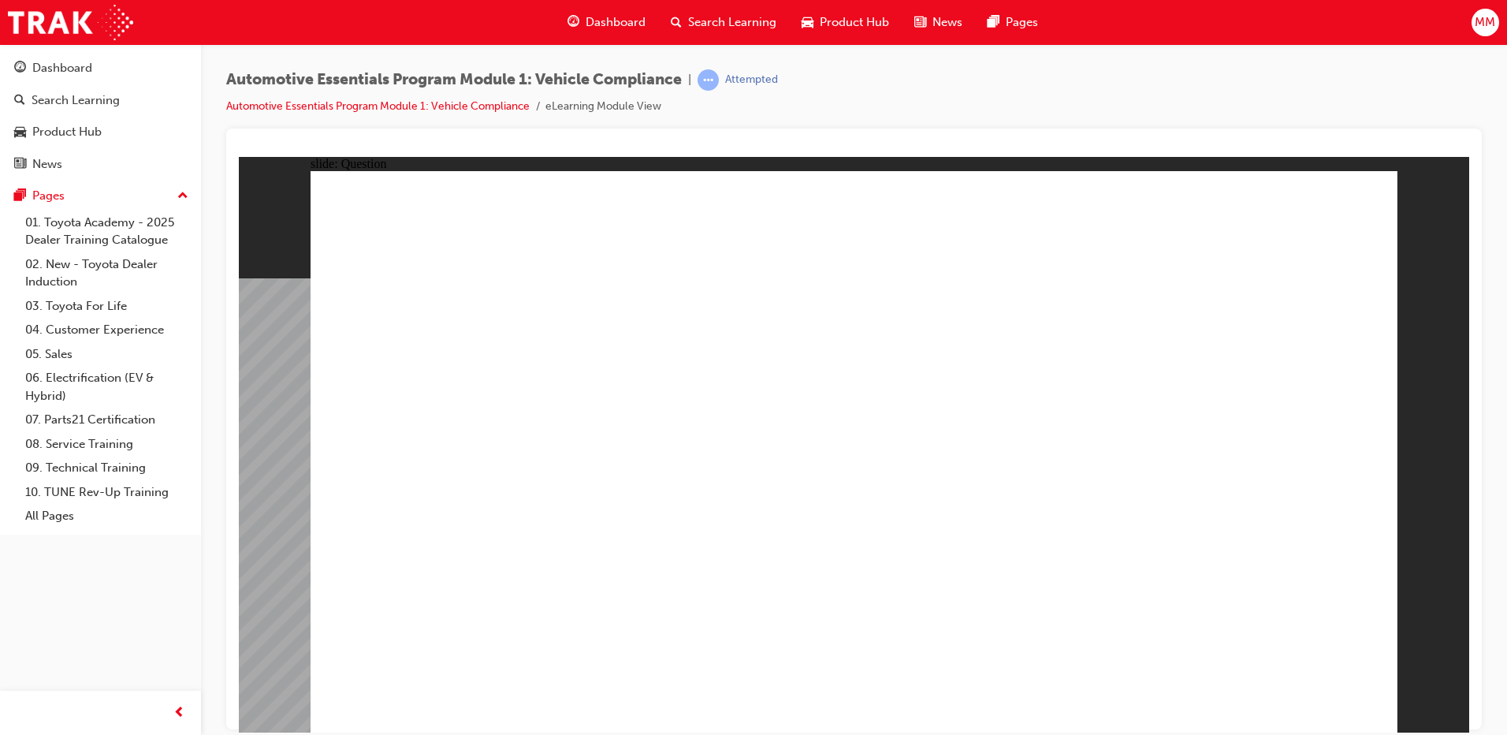
radio input "true"
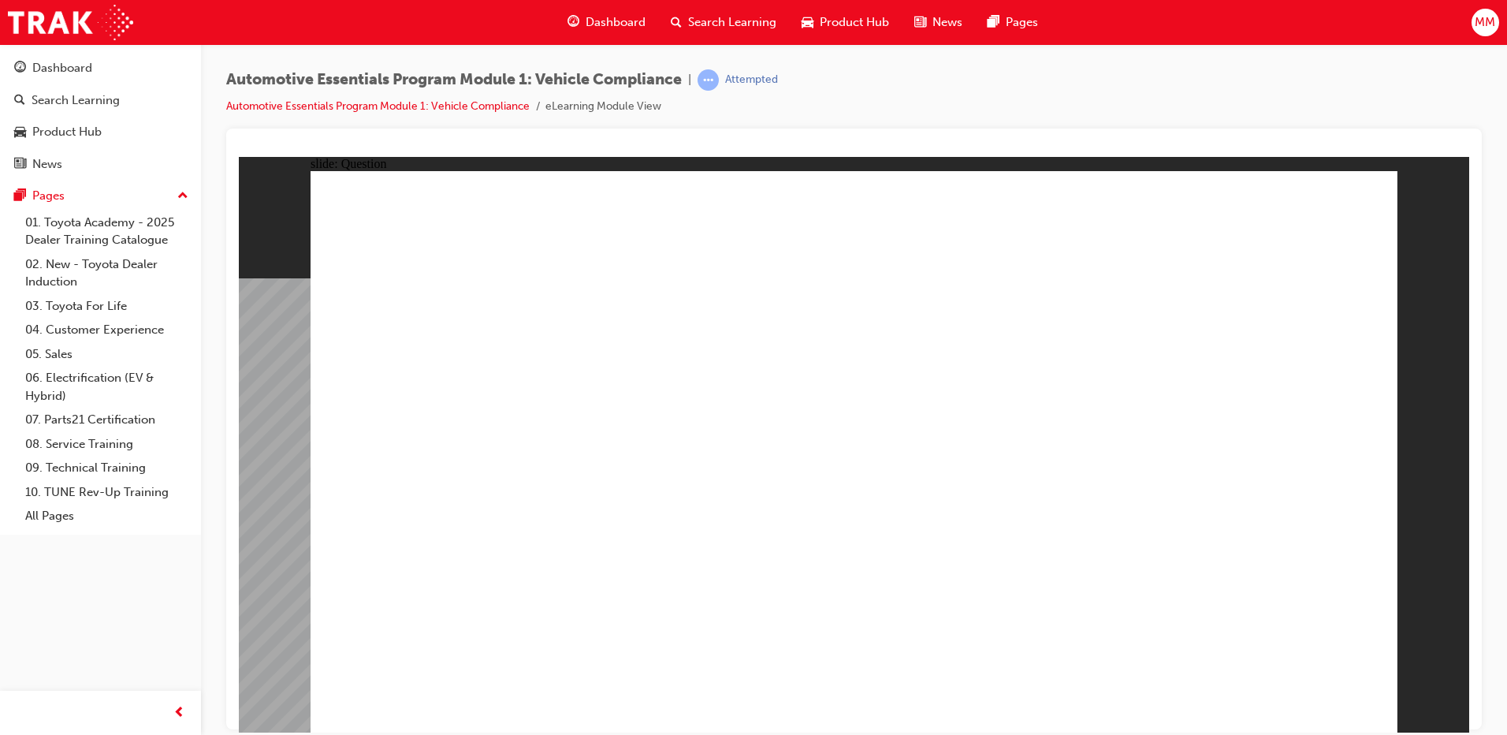
radio input "true"
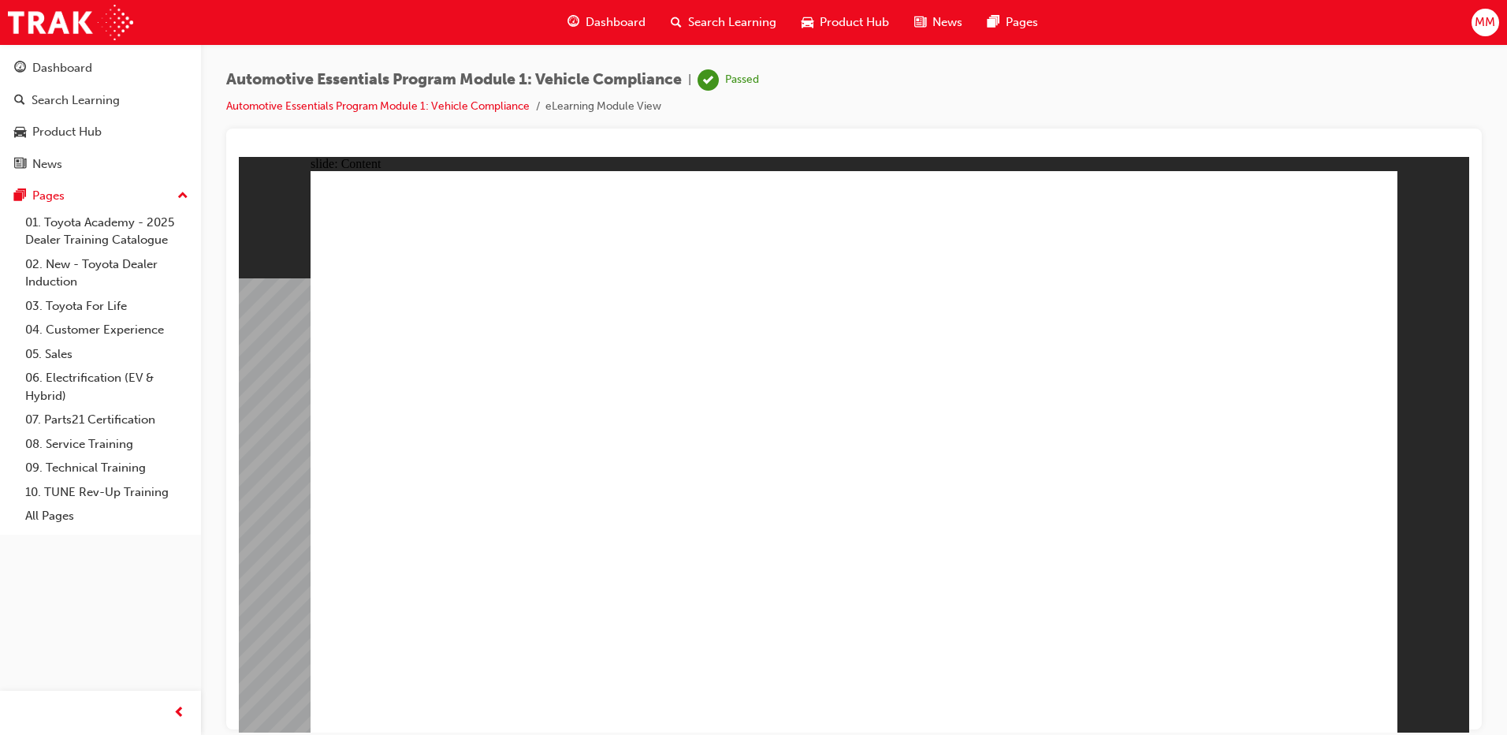
click at [83, 73] on div "Dashboard" at bounding box center [62, 68] width 60 height 18
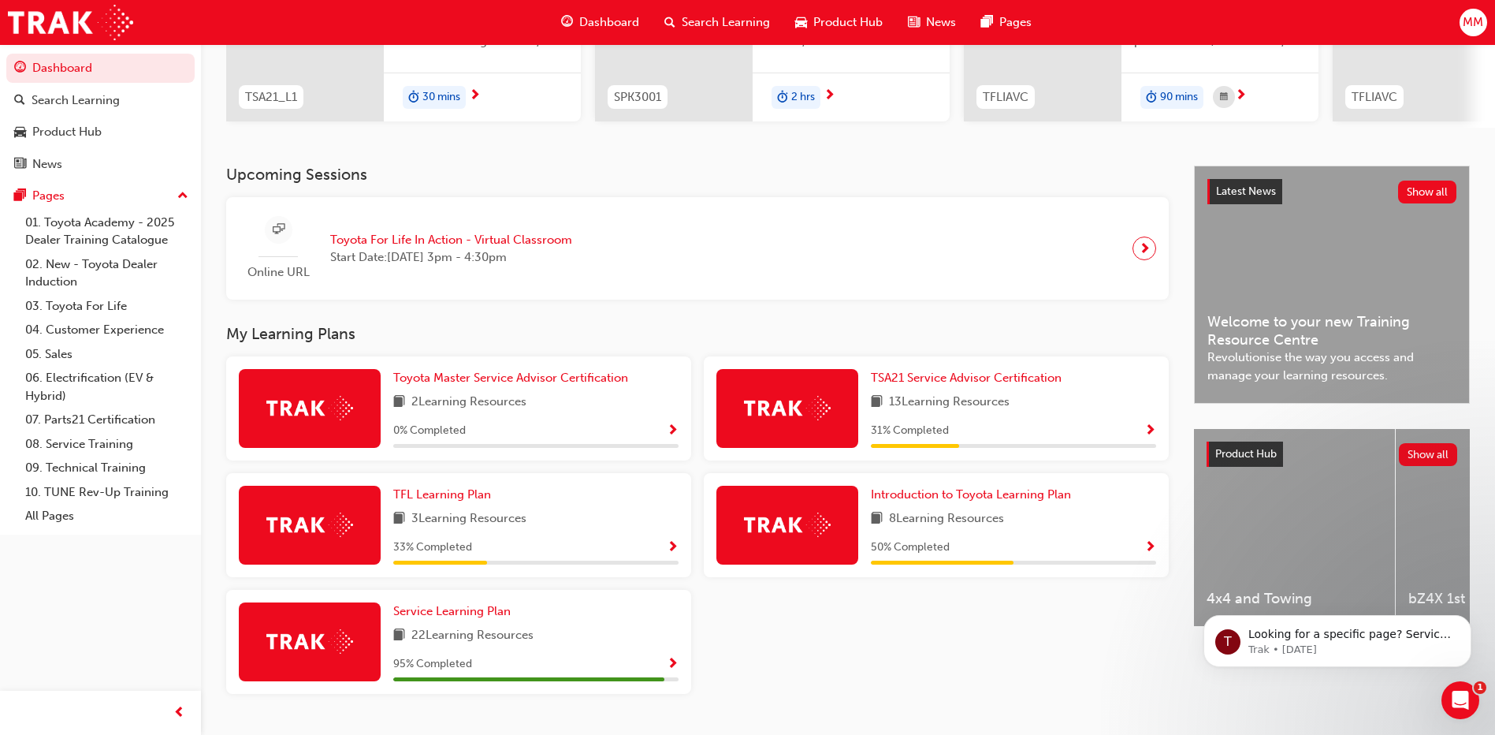
scroll to position [236, 0]
click at [951, 384] on span "TSA21 Service Advisor Certification" at bounding box center [966, 377] width 191 height 14
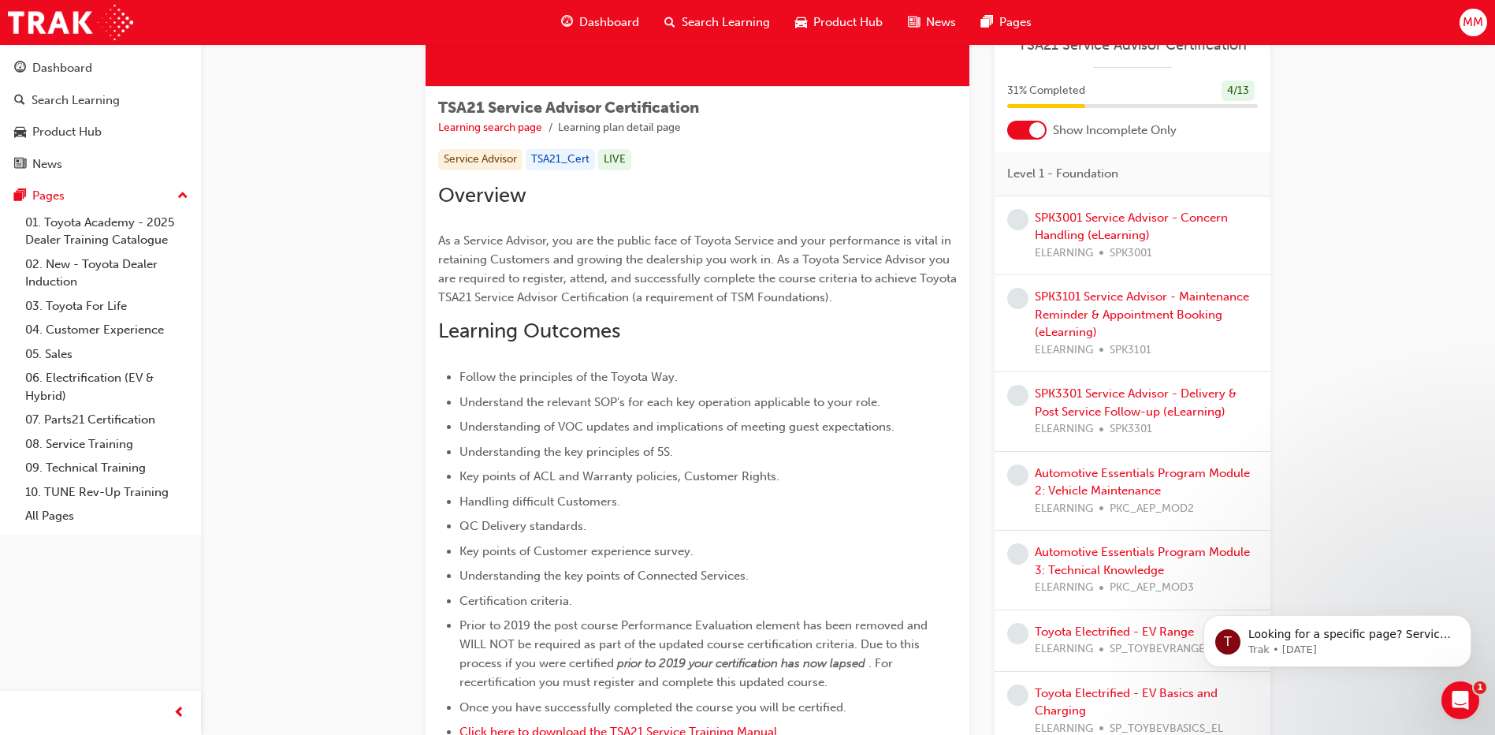
scroll to position [236, 0]
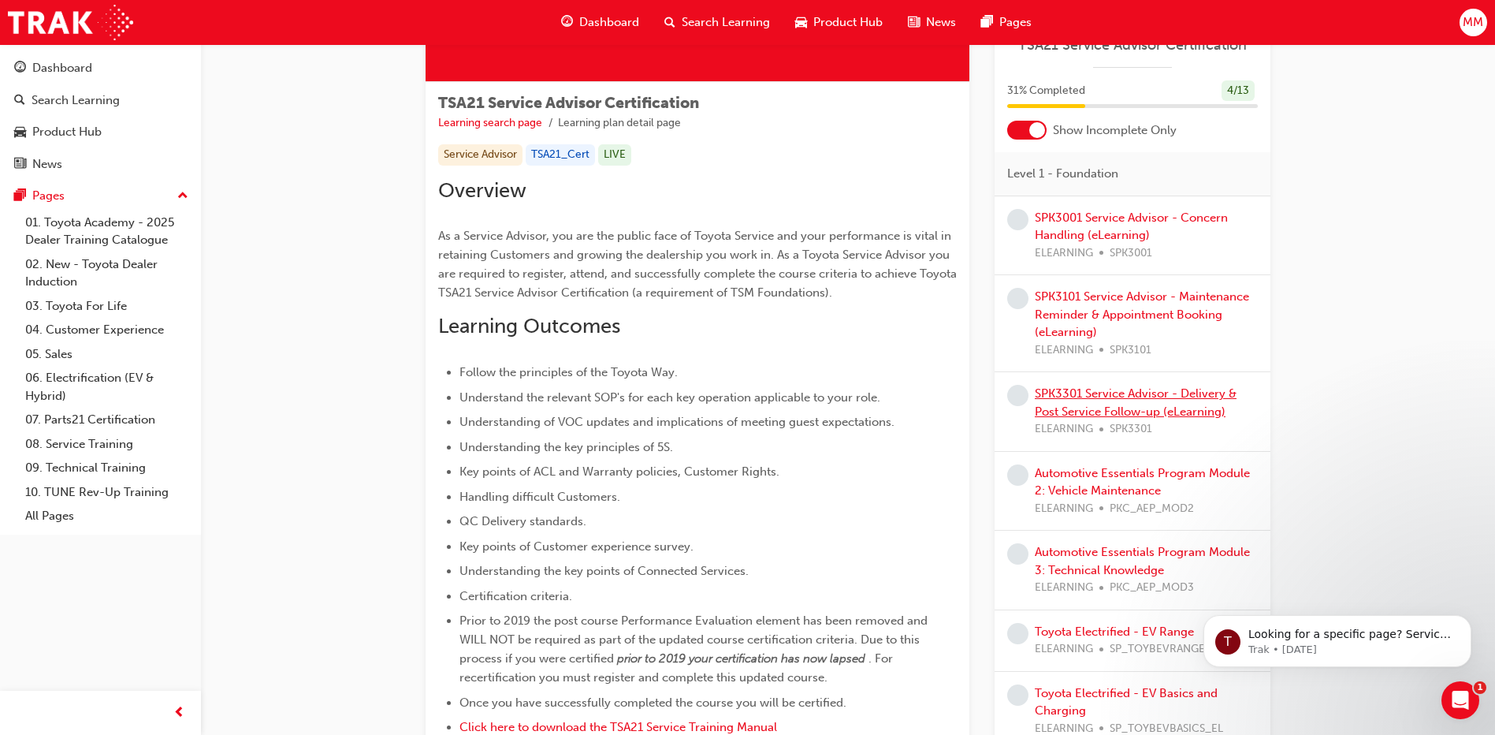
click at [1096, 399] on link "SPK3301 Service Advisor - Delivery & Post Service Follow-up (eLearning)" at bounding box center [1136, 402] width 202 height 32
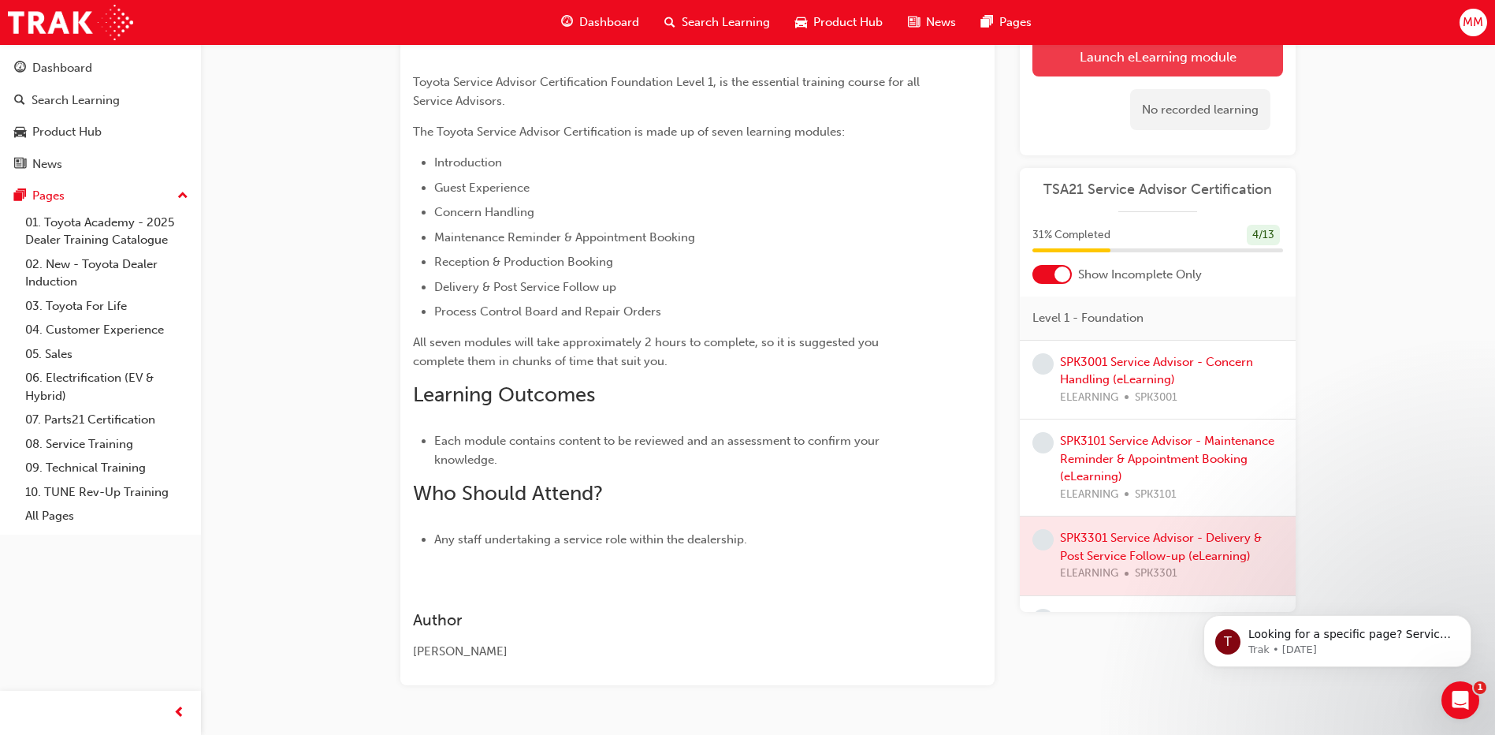
click at [1150, 61] on button "Launch eLearning module" at bounding box center [1157, 55] width 251 height 39
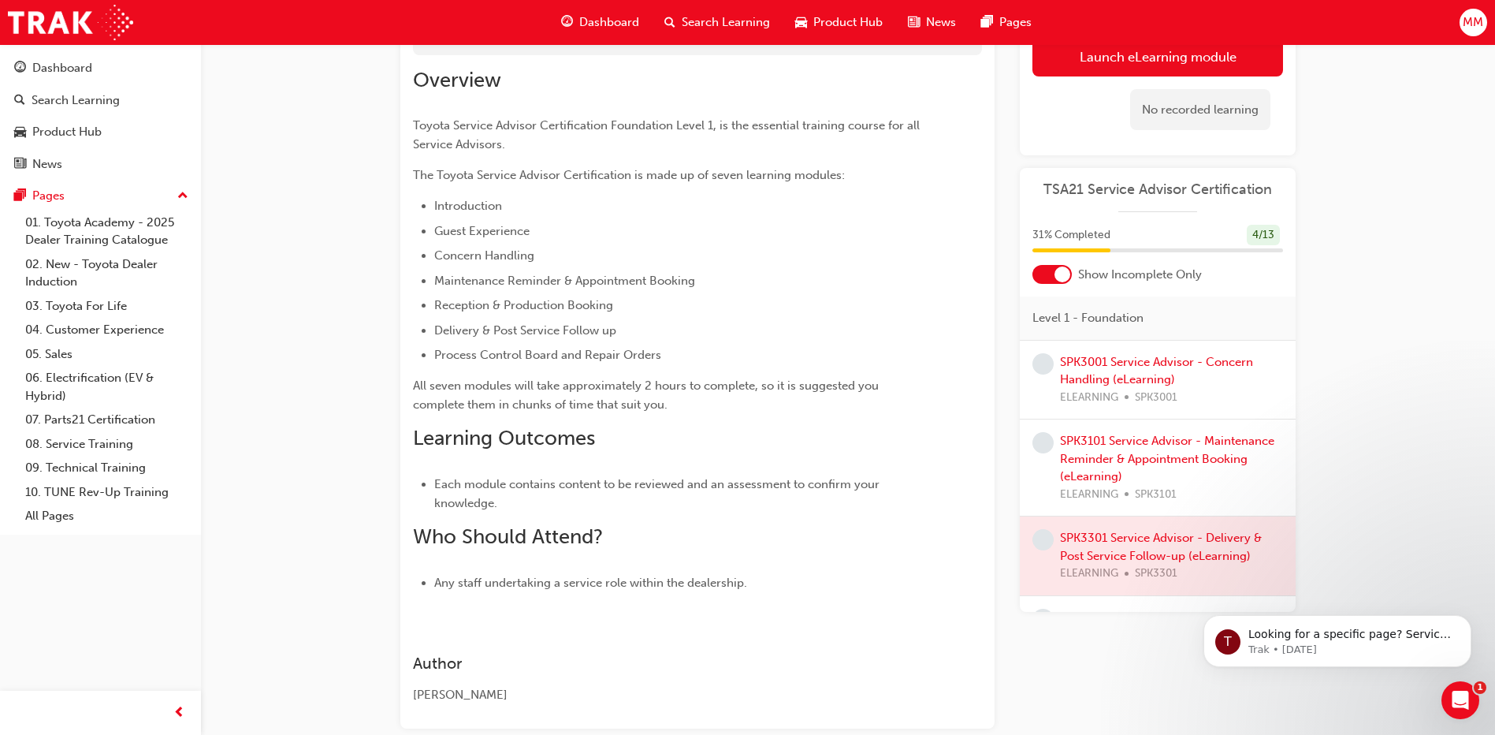
scroll to position [158, 0]
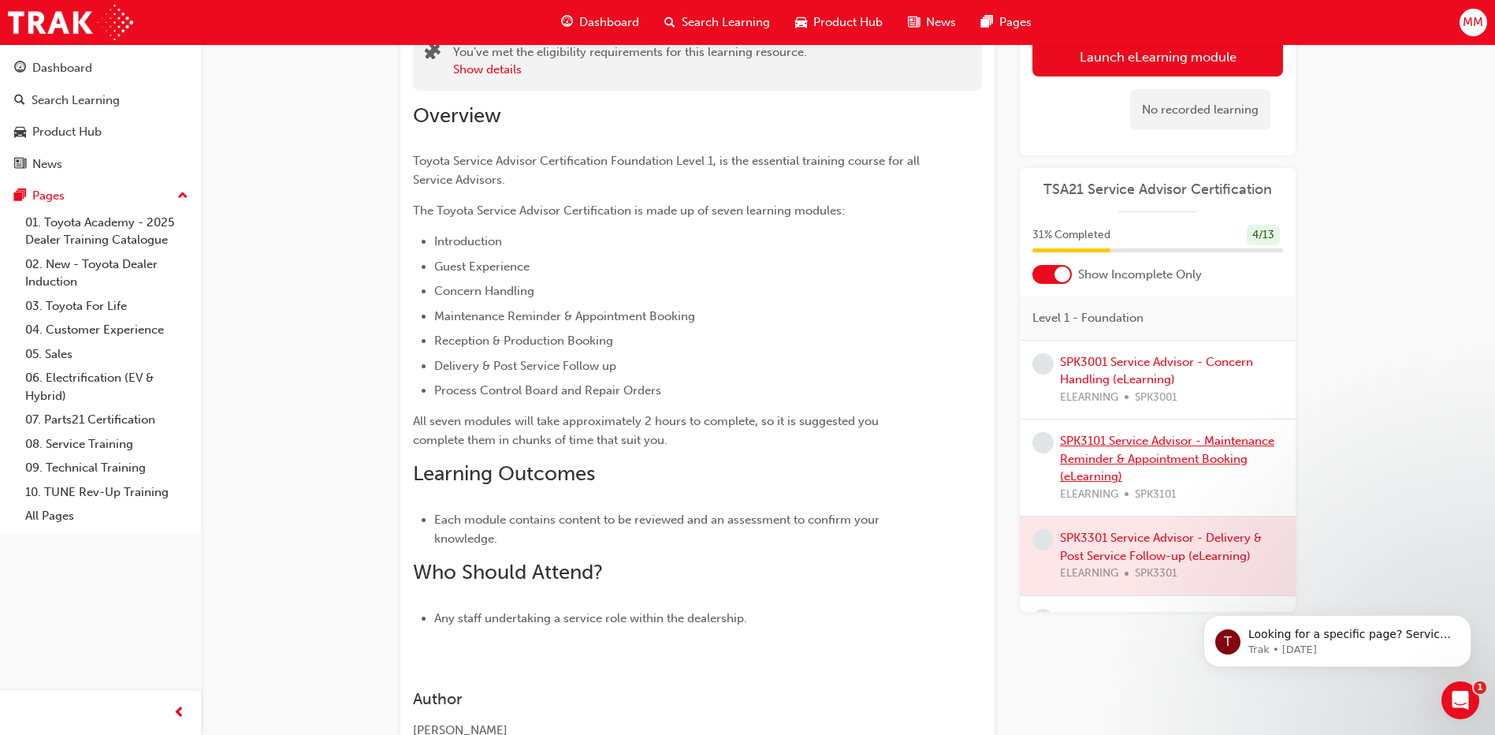
click at [1111, 458] on link "SPK3101 Service Advisor - Maintenance Reminder & Appointment Booking (eLearning)" at bounding box center [1167, 458] width 214 height 50
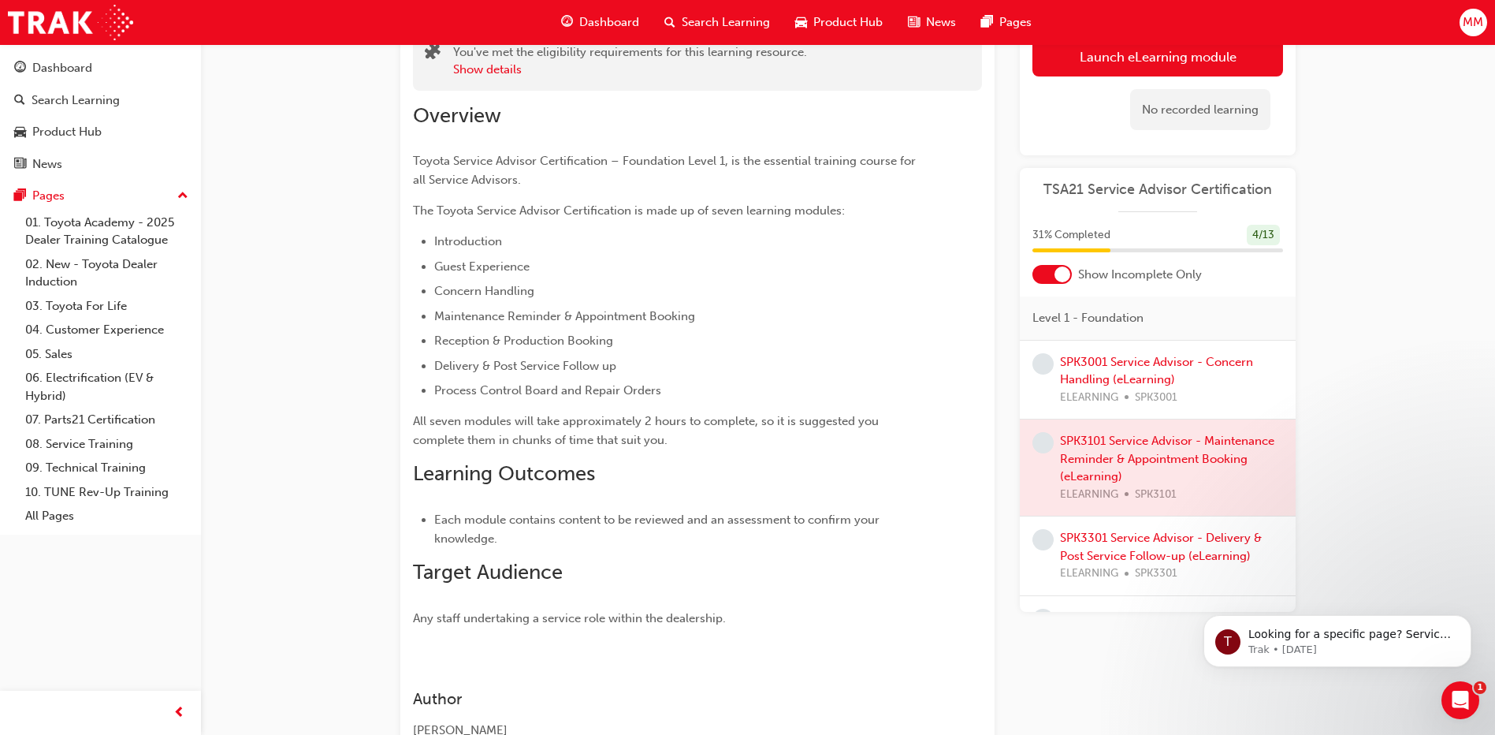
click at [1151, 469] on div at bounding box center [1158, 467] width 276 height 96
click at [1124, 472] on div at bounding box center [1158, 467] width 276 height 96
click at [1119, 545] on div "SPK3301 Service Advisor - Delivery & Post Service Follow-up (eLearning) ELEARNI…" at bounding box center [1171, 556] width 223 height 54
click at [1118, 561] on link "SPK3301 Service Advisor - Delivery & Post Service Follow-up (eLearning)" at bounding box center [1161, 546] width 202 height 32
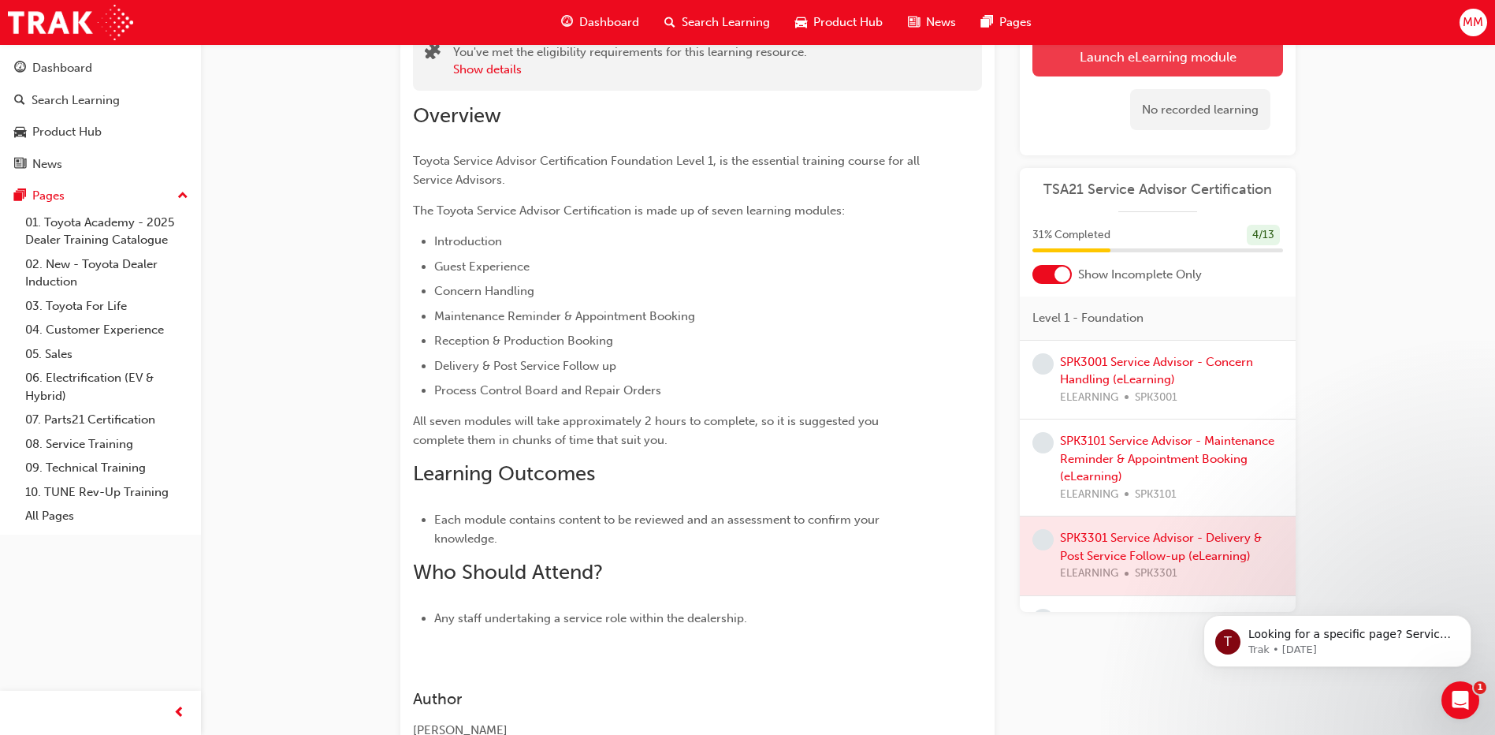
click at [1132, 50] on link "Launch eLearning module" at bounding box center [1157, 55] width 251 height 39
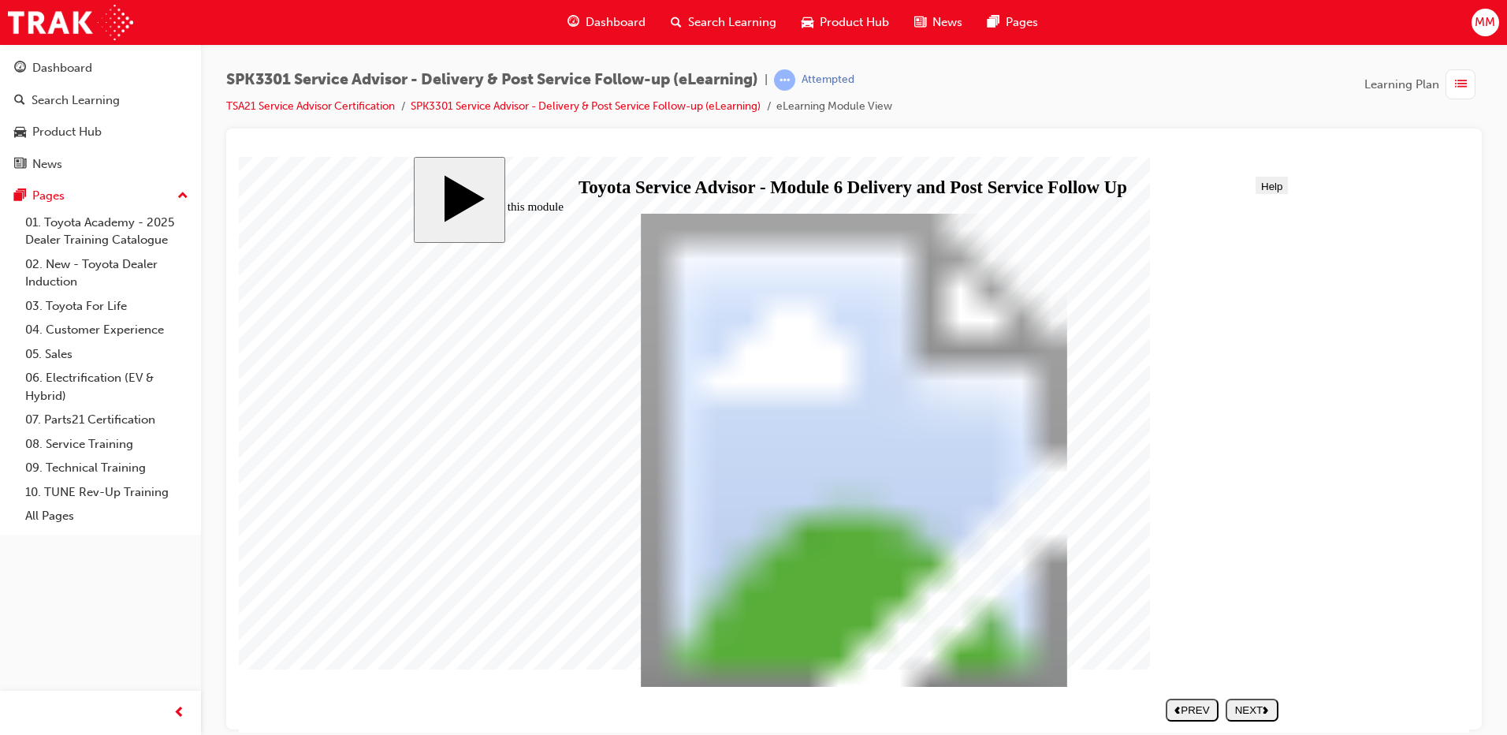
click at [1263, 709] on icon "next" at bounding box center [1266, 709] width 6 height 8
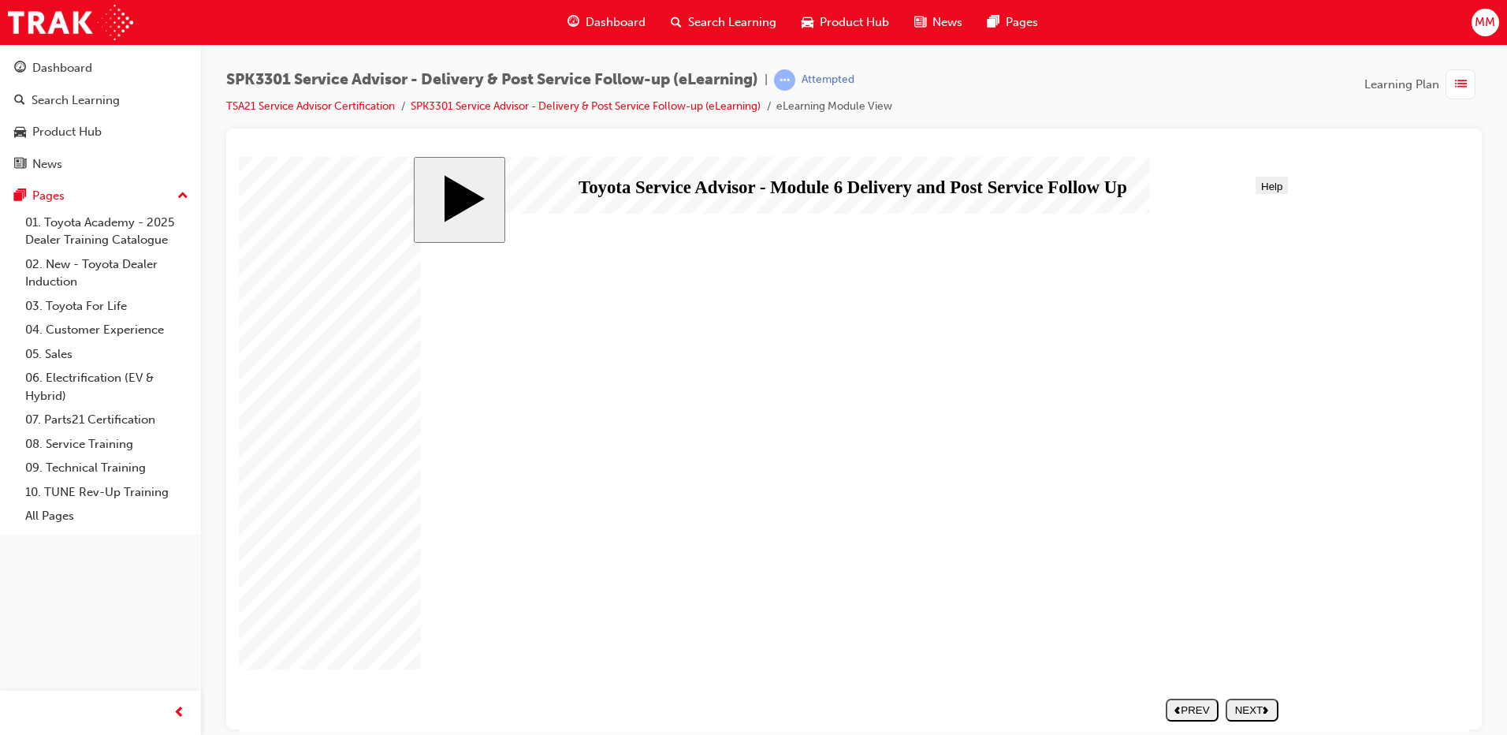
click at [1263, 709] on icon "next" at bounding box center [1266, 709] width 6 height 8
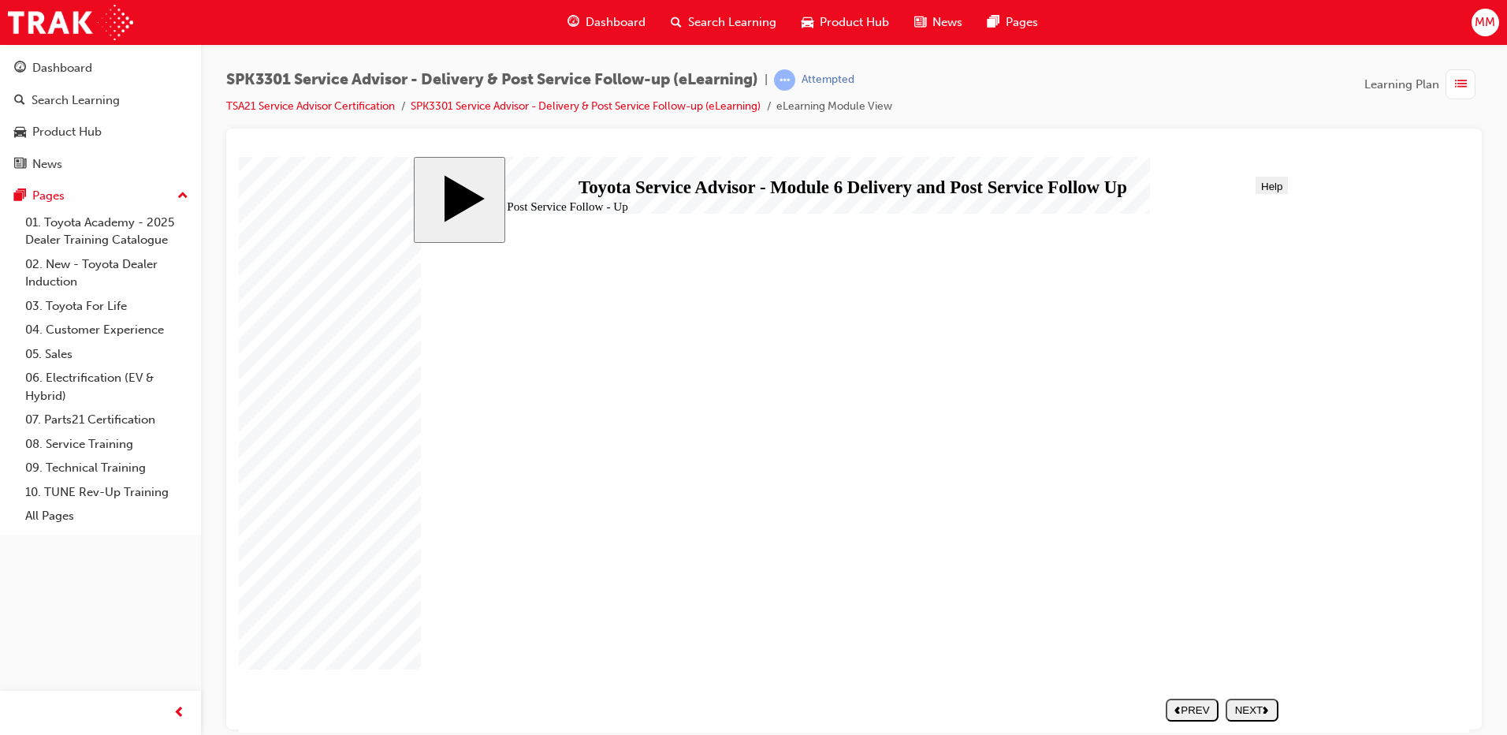
click at [1263, 709] on icon "next" at bounding box center [1266, 709] width 6 height 8
click at [1263, 709] on nav "SUBMIT NEXT PREV" at bounding box center [1218, 708] width 121 height 35
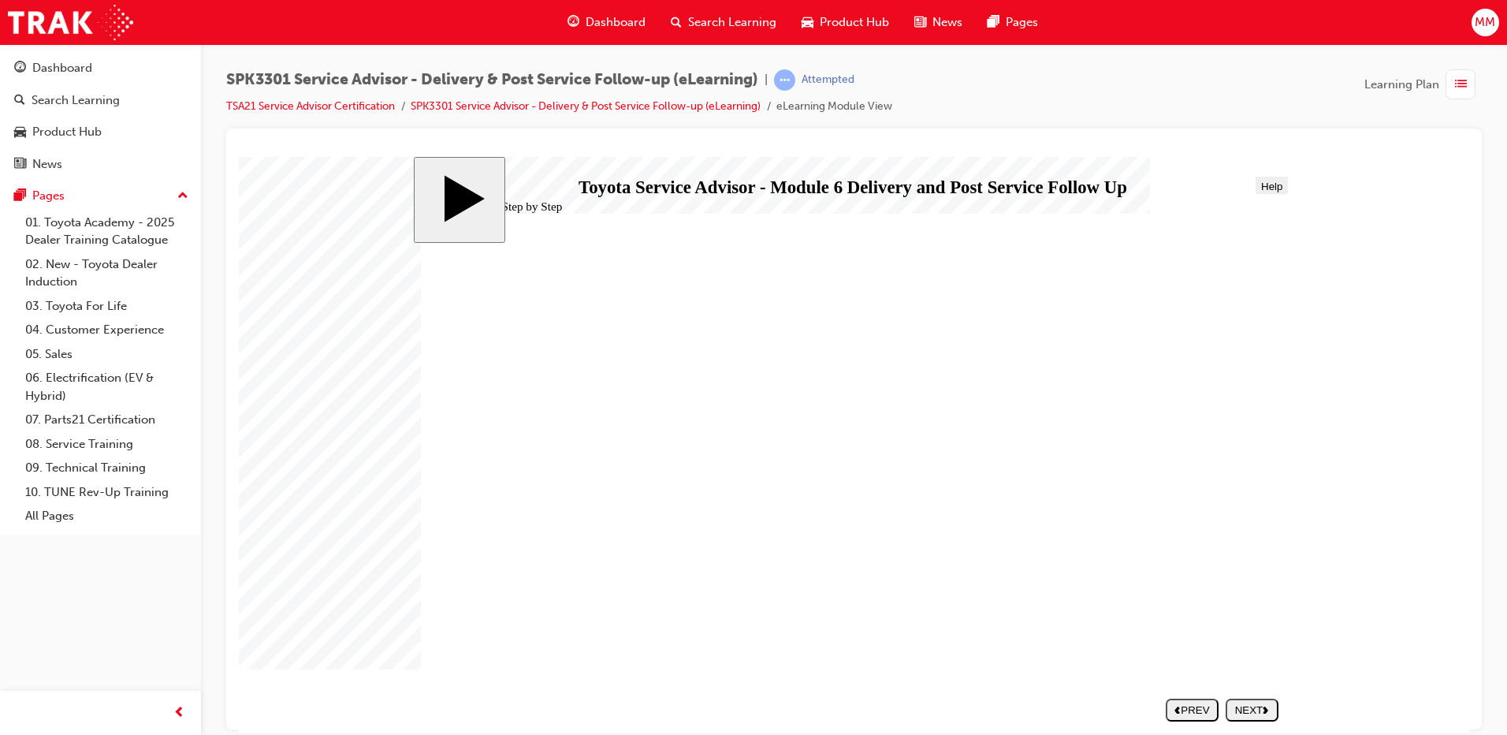
drag, startPoint x: 945, startPoint y: 582, endPoint x: 921, endPoint y: 589, distance: 24.9
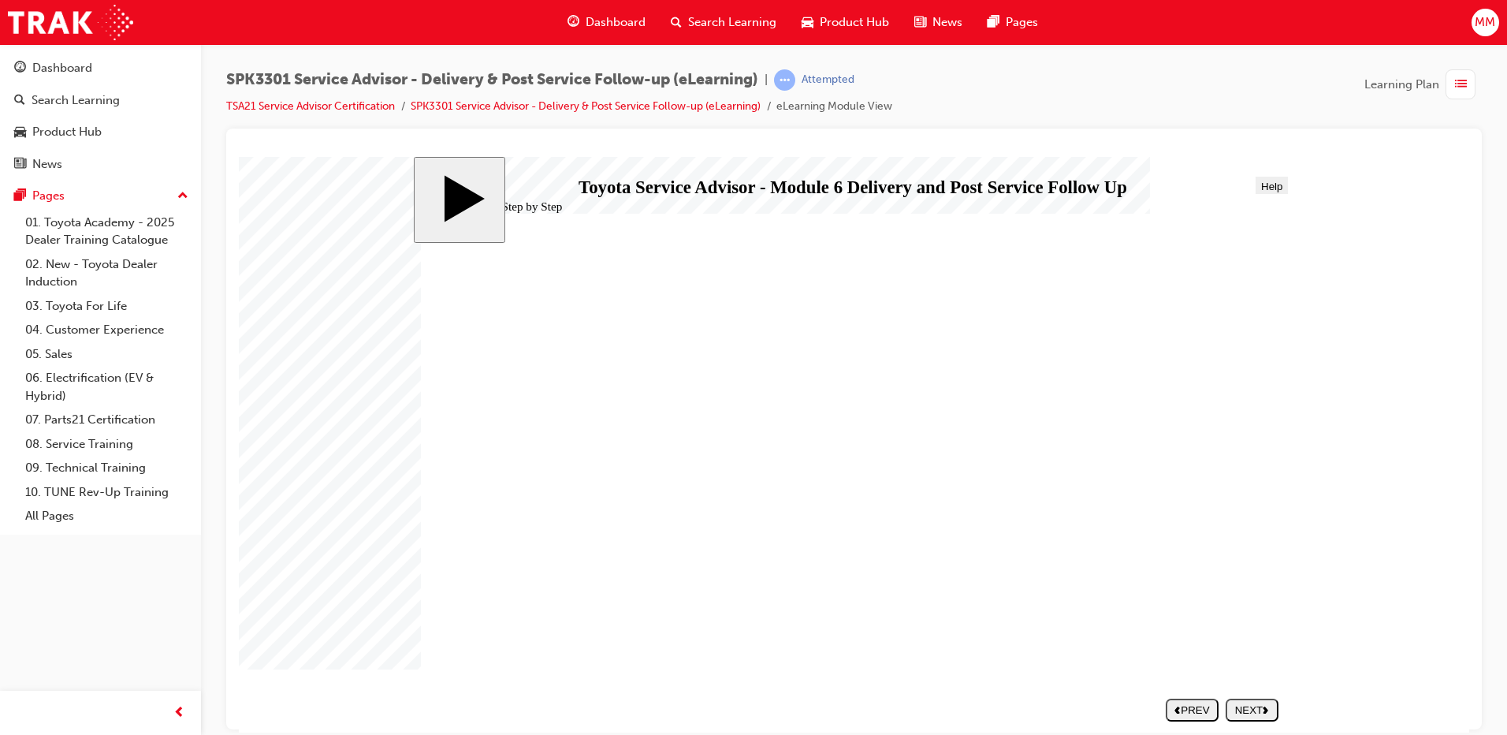
click at [1263, 718] on button "NEXT" at bounding box center [1251, 708] width 53 height 23
click at [1261, 717] on button "NEXT" at bounding box center [1251, 708] width 53 height 23
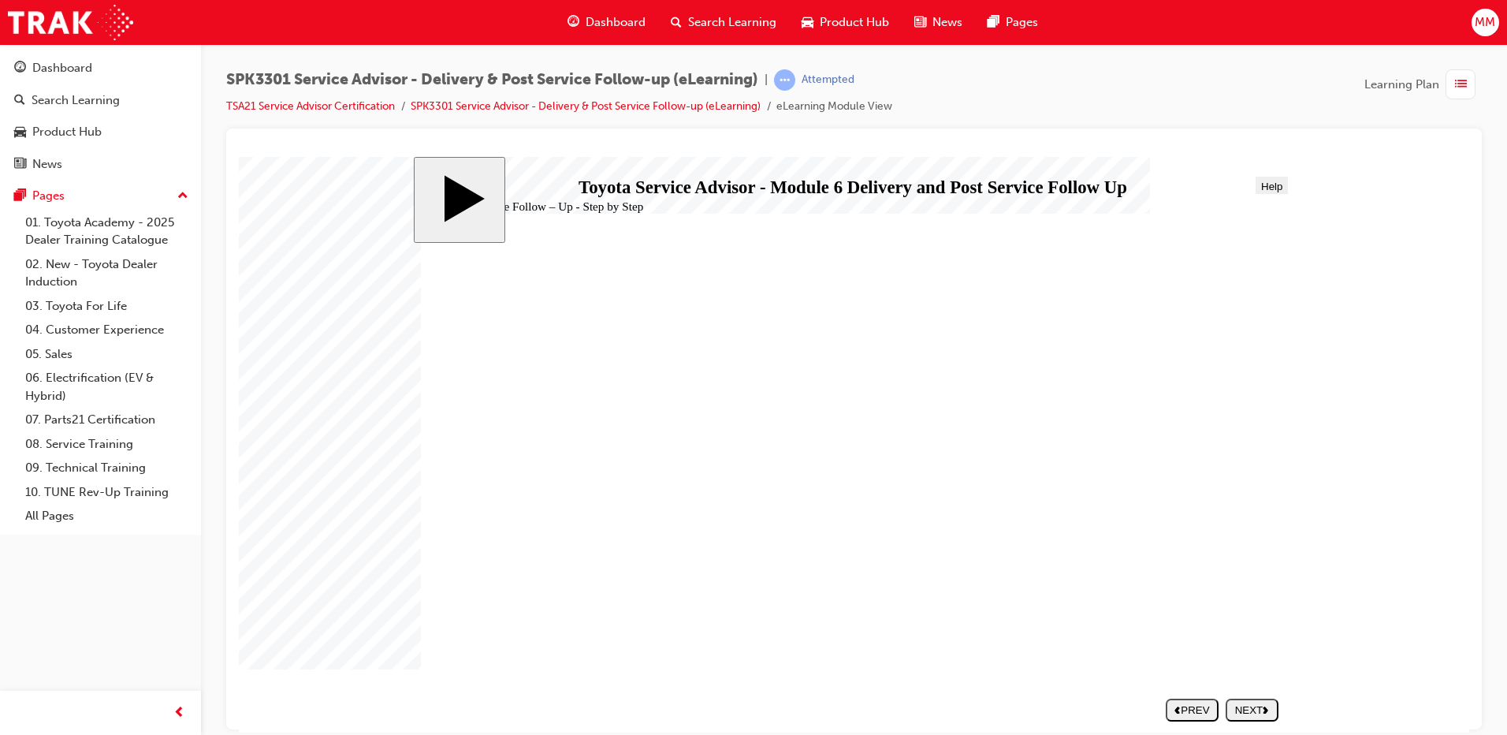
click at [1261, 717] on button "NEXT" at bounding box center [1251, 708] width 53 height 23
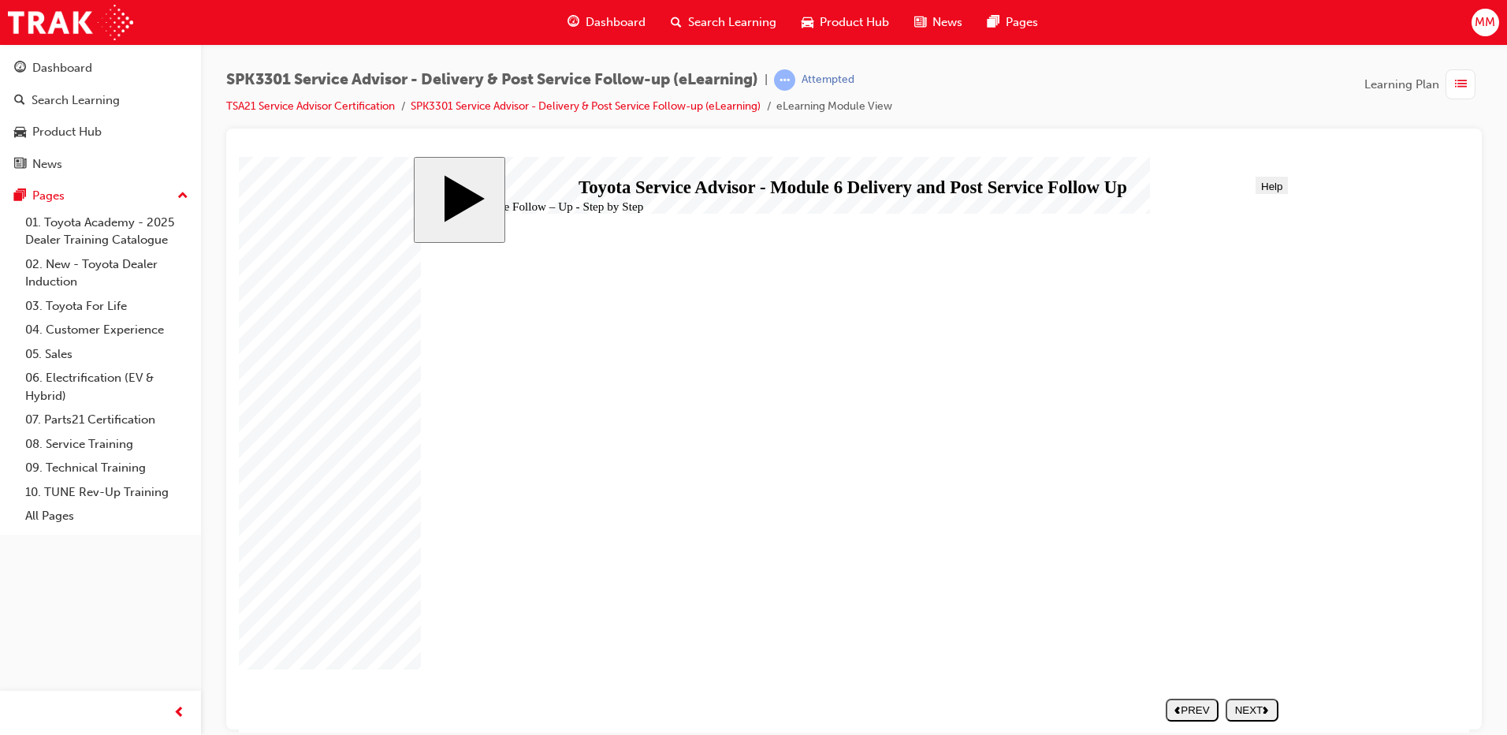
click at [1261, 717] on button "NEXT" at bounding box center [1251, 708] width 53 height 23
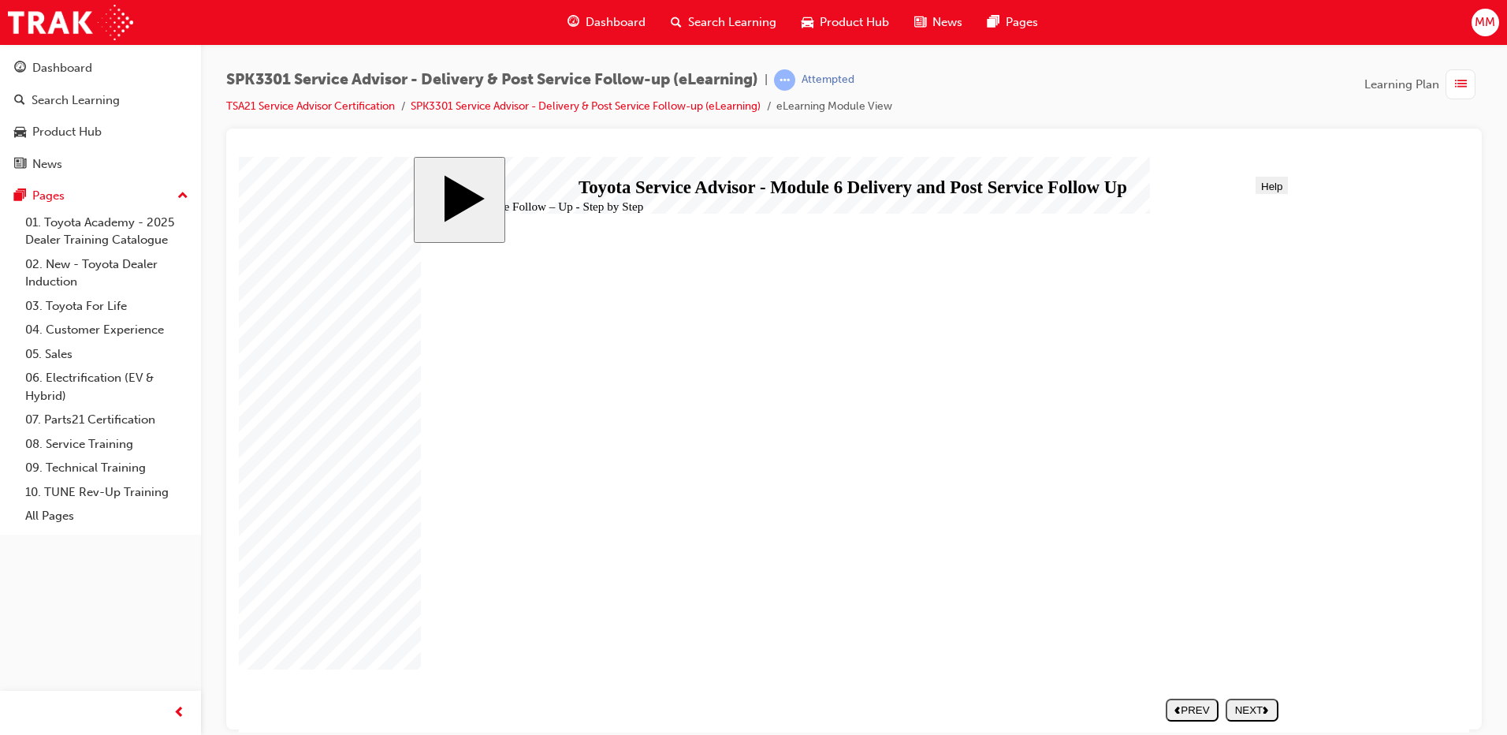
click at [1263, 708] on div "NEXT" at bounding box center [1252, 709] width 40 height 12
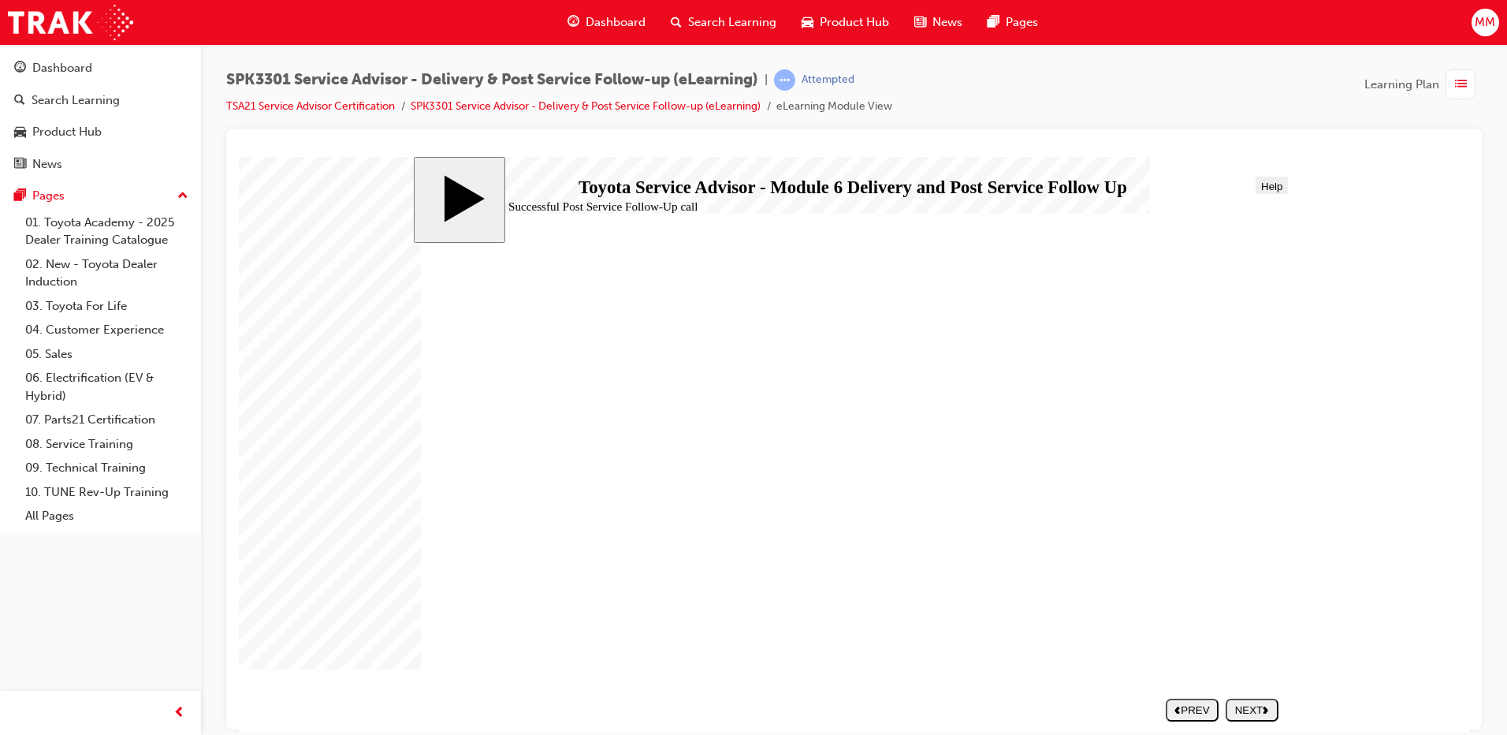
drag, startPoint x: 980, startPoint y: 400, endPoint x: 1010, endPoint y: 449, distance: 58.0
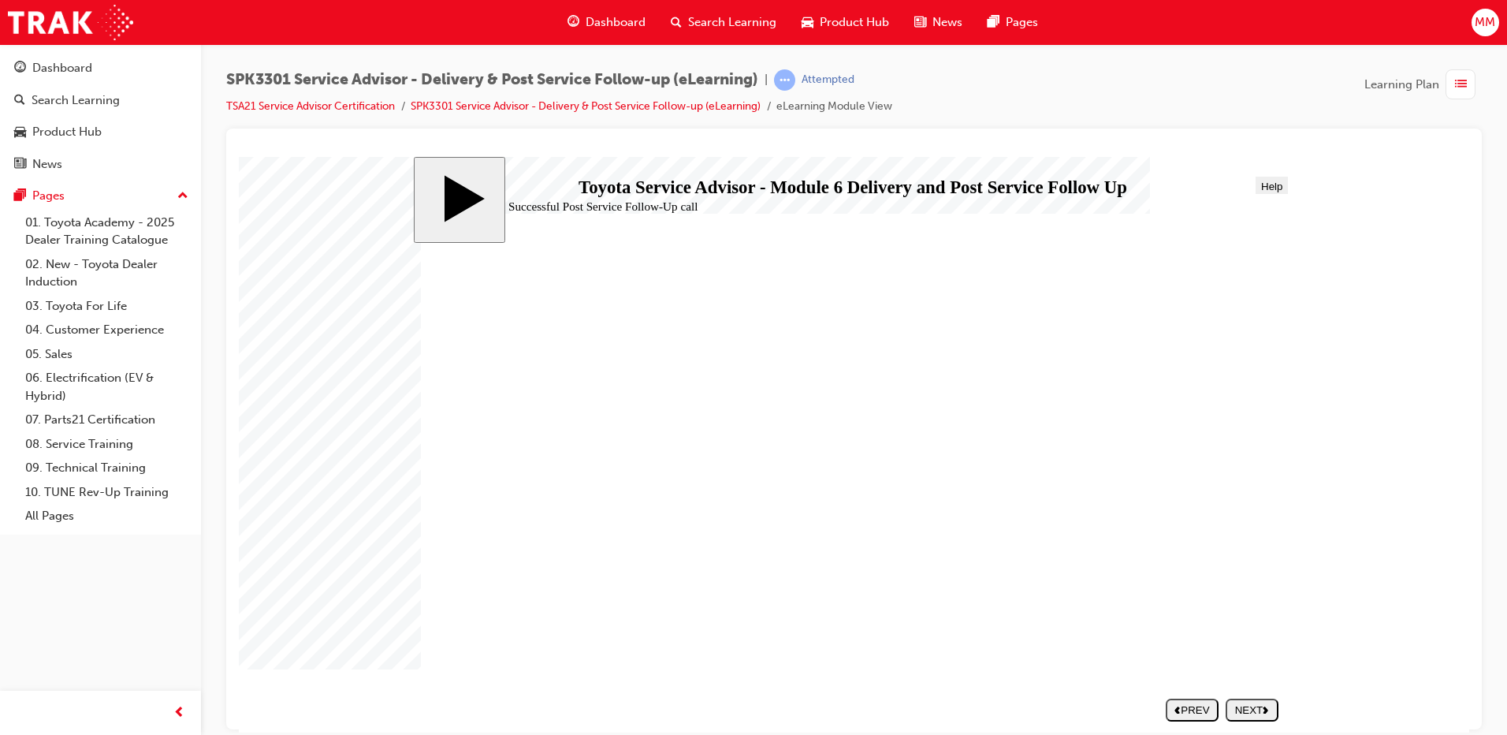
click at [1263, 708] on icon "next" at bounding box center [1266, 709] width 6 height 8
drag, startPoint x: 581, startPoint y: 601, endPoint x: 1018, endPoint y: 385, distance: 488.1
drag, startPoint x: 575, startPoint y: 597, endPoint x: 1020, endPoint y: 382, distance: 493.8
click at [1263, 712] on div "SUBMIT" at bounding box center [1253, 709] width 40 height 12
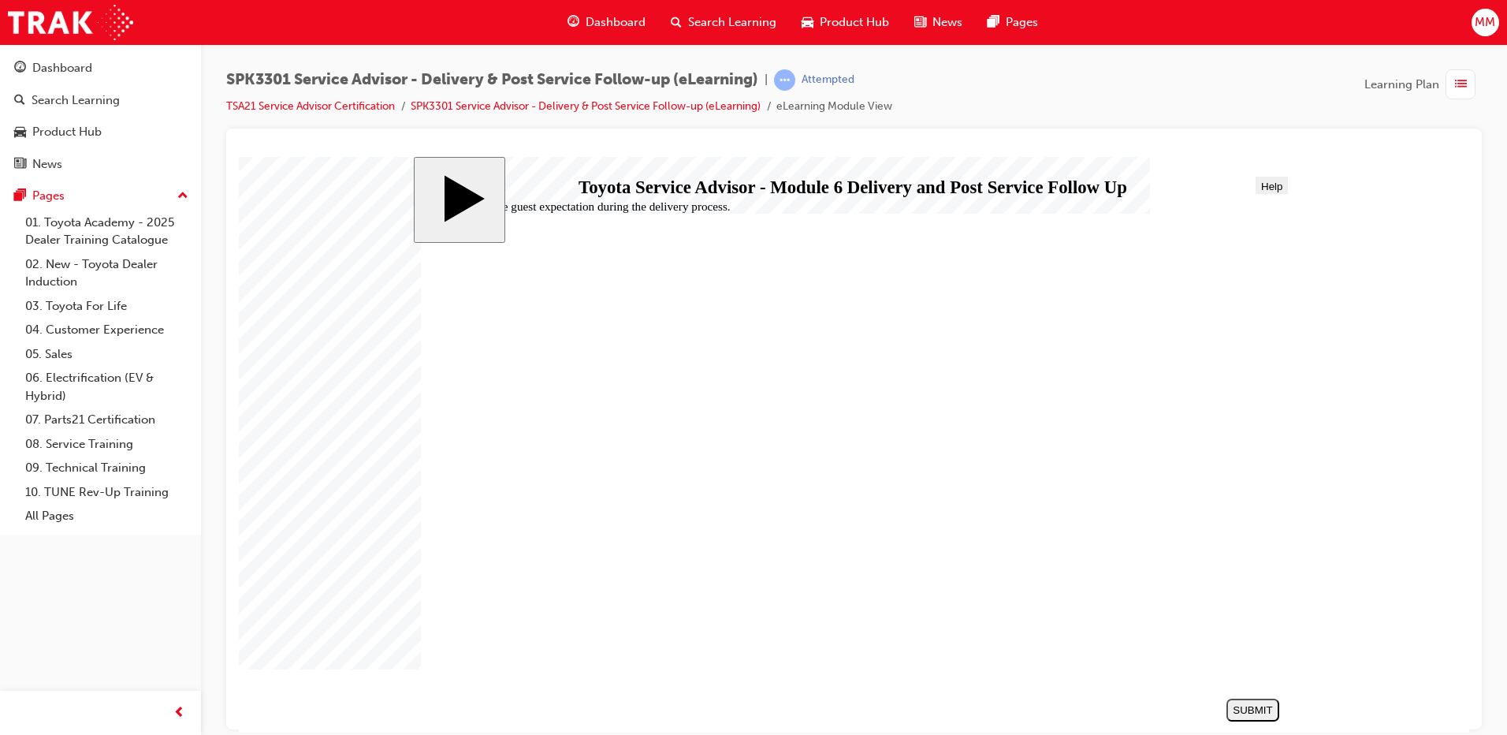
radio input "true"
radio input "false"
radio input "true"
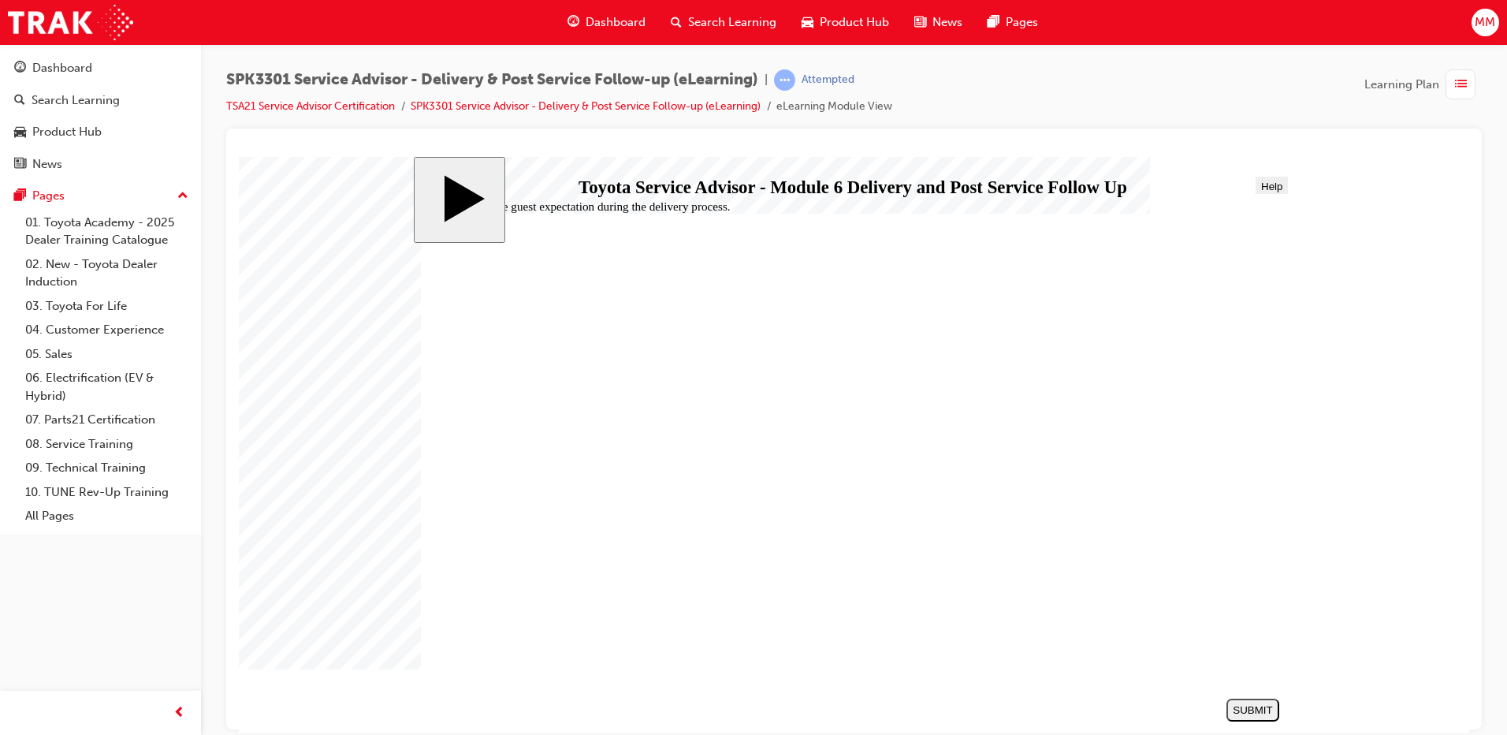
click at [1270, 719] on button "SUBMIT" at bounding box center [1252, 708] width 53 height 23
radio input "true"
click at [1256, 705] on div "SUBMIT" at bounding box center [1253, 709] width 40 height 12
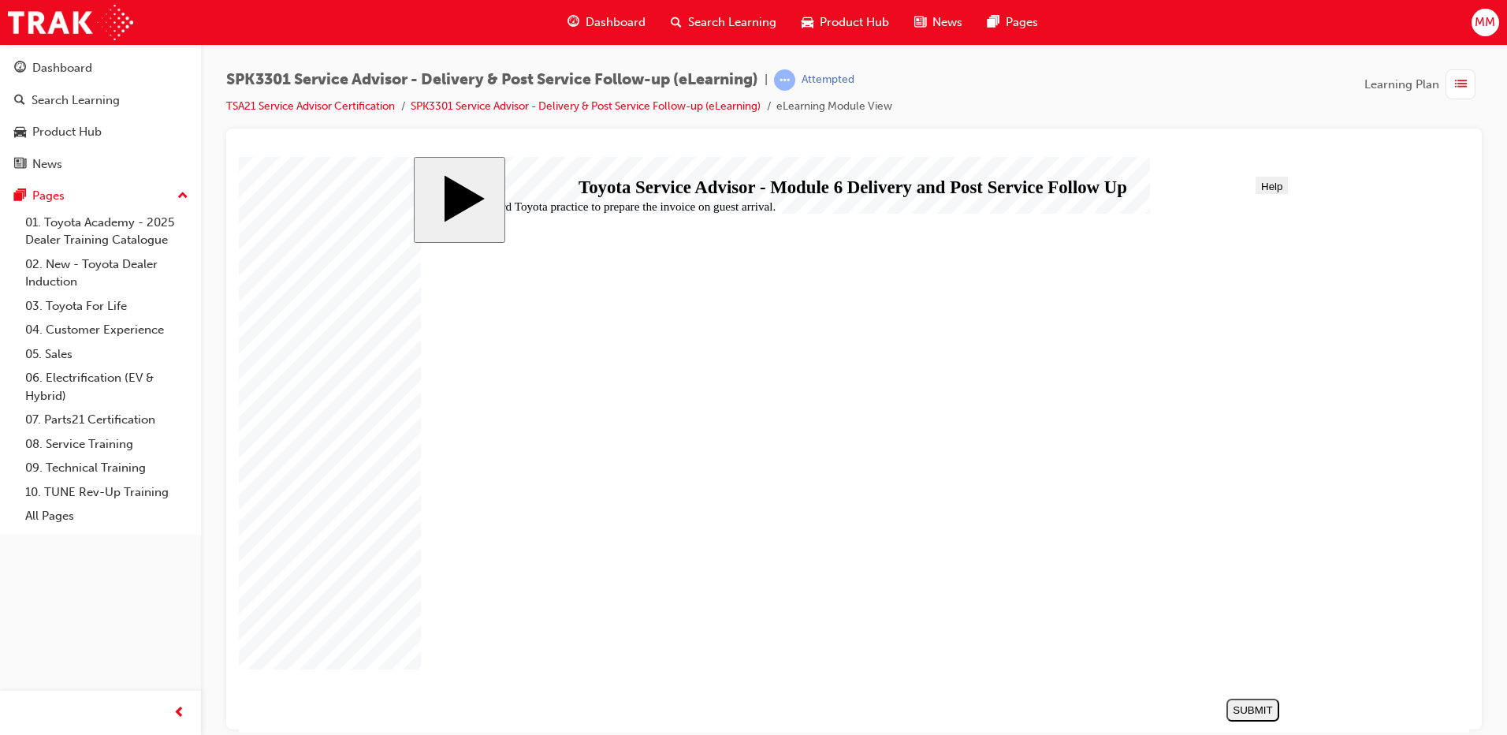
radio input "true"
click at [1252, 700] on button "SUBMIT" at bounding box center [1252, 708] width 53 height 23
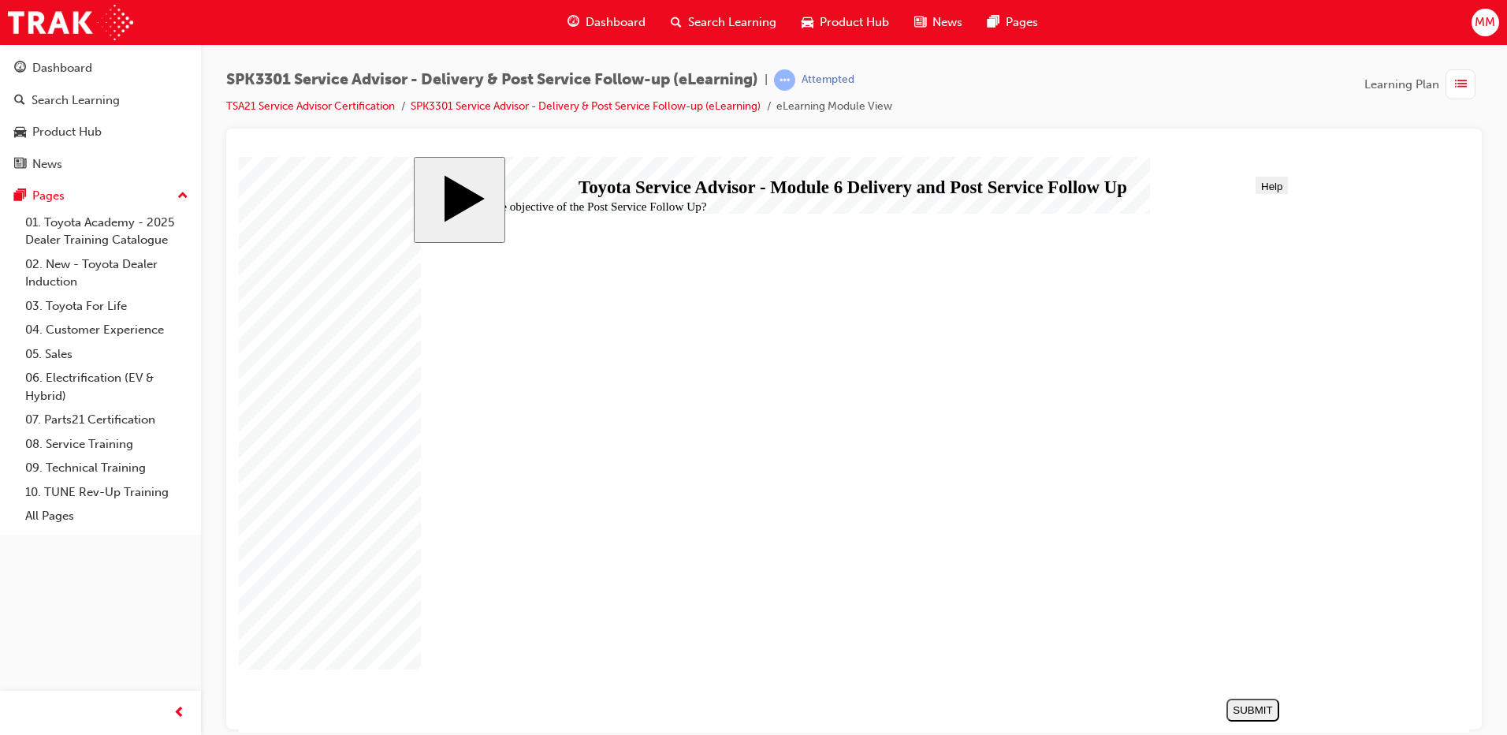
radio input "true"
click at [1273, 709] on div "SUBMIT" at bounding box center [1253, 709] width 40 height 12
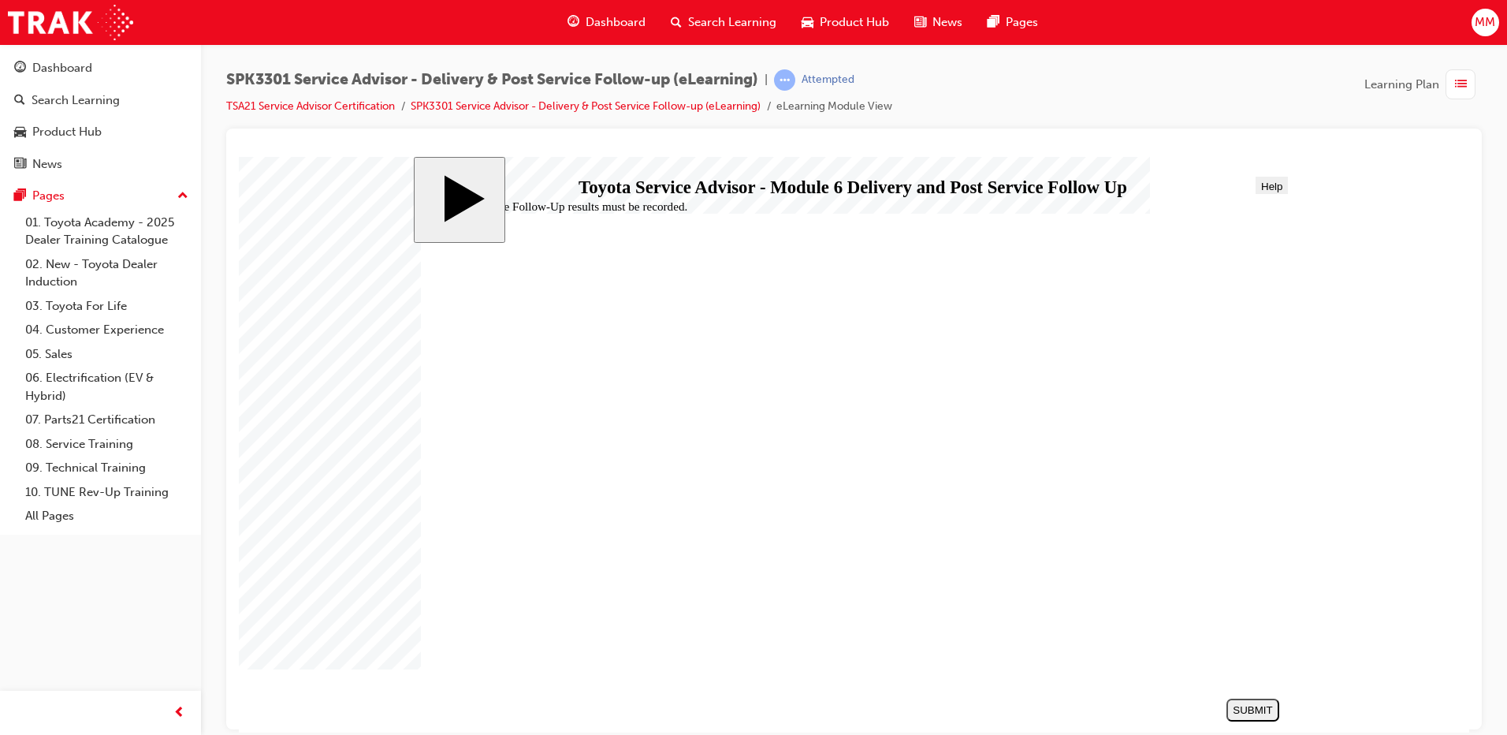
radio input "true"
click at [1260, 705] on div "SUBMIT" at bounding box center [1253, 709] width 40 height 12
checkbox input "true"
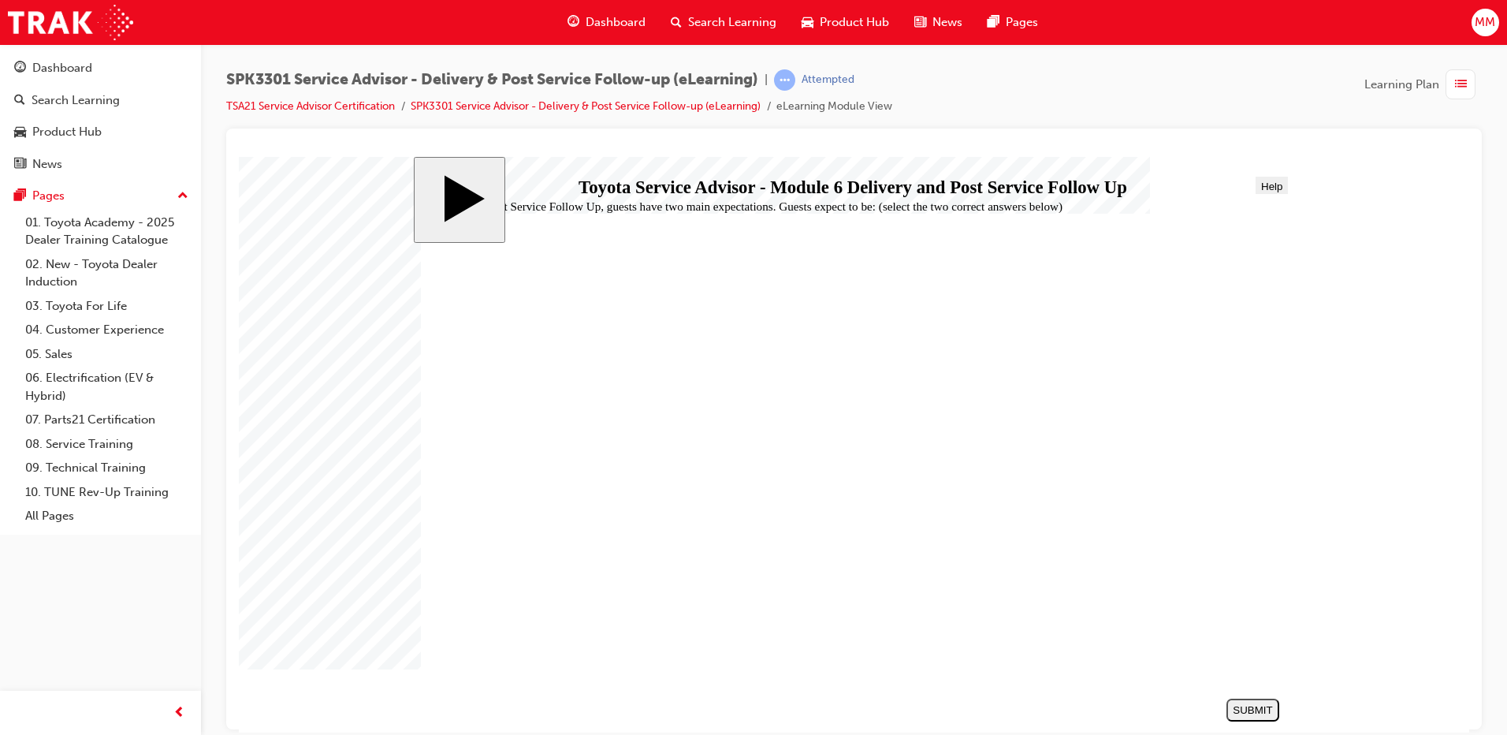
checkbox input "true"
click at [1255, 710] on div "SUBMIT" at bounding box center [1253, 709] width 40 height 12
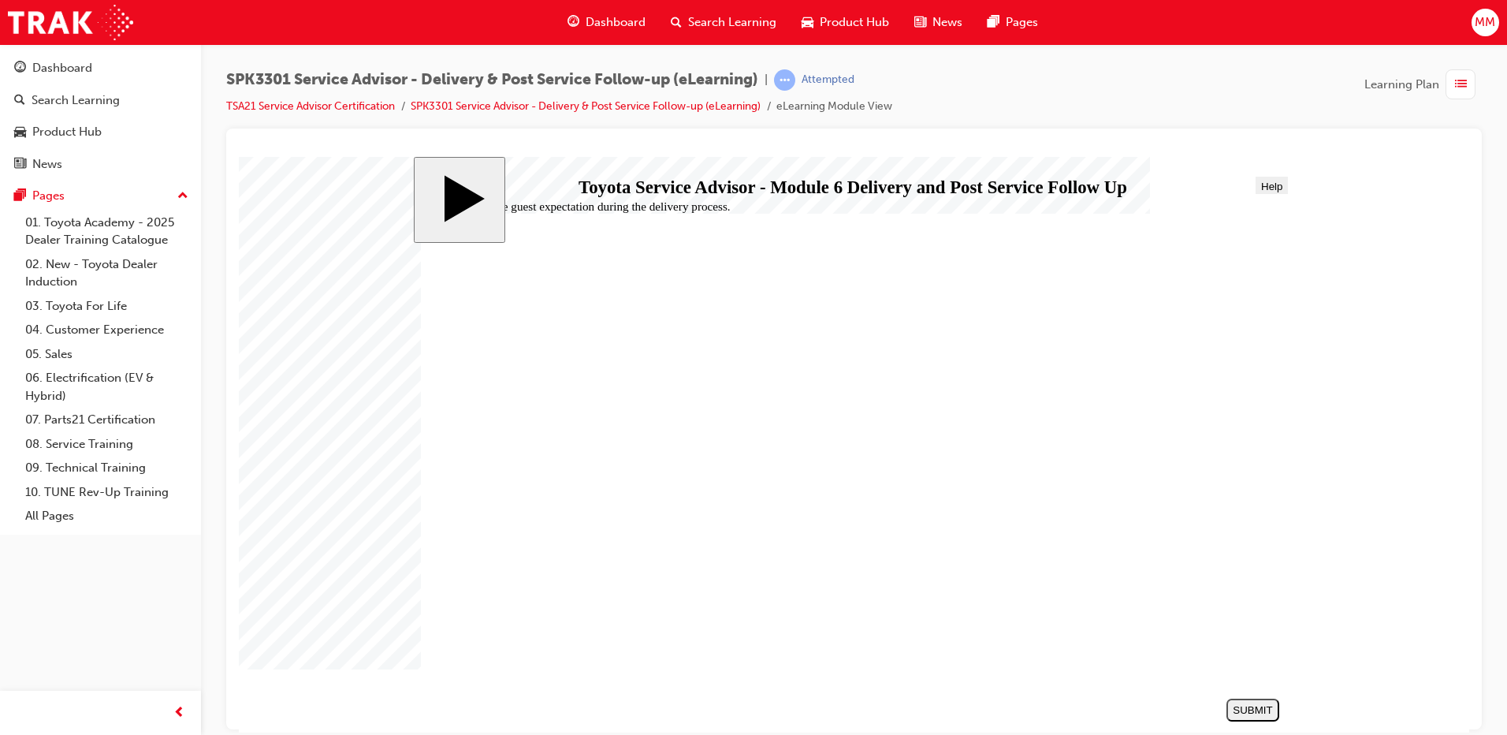
radio input "true"
click at [1243, 712] on div "SUBMIT" at bounding box center [1253, 709] width 40 height 12
radio input "true"
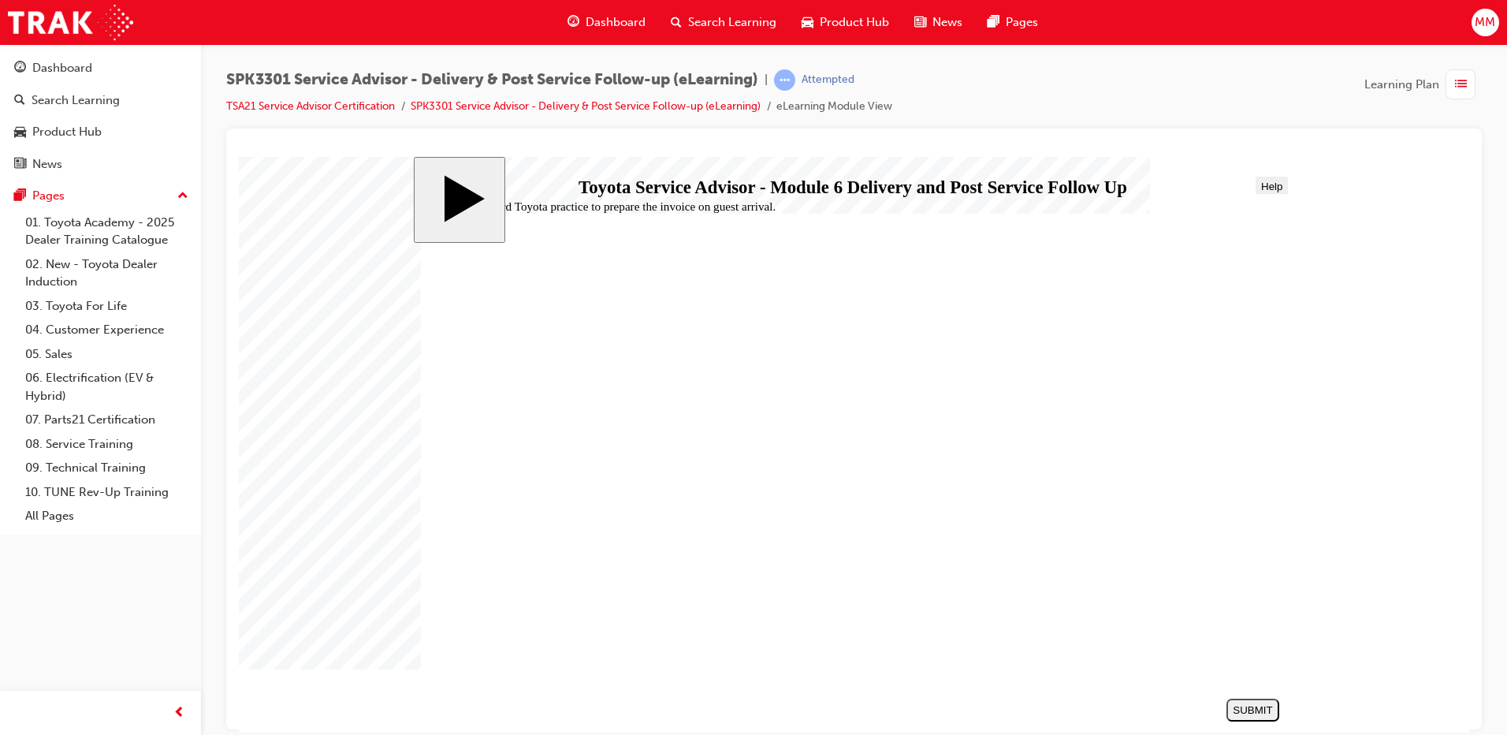
click at [1264, 710] on div "SUBMIT" at bounding box center [1253, 709] width 40 height 12
radio input "true"
click at [1248, 704] on div "SUBMIT" at bounding box center [1253, 709] width 40 height 12
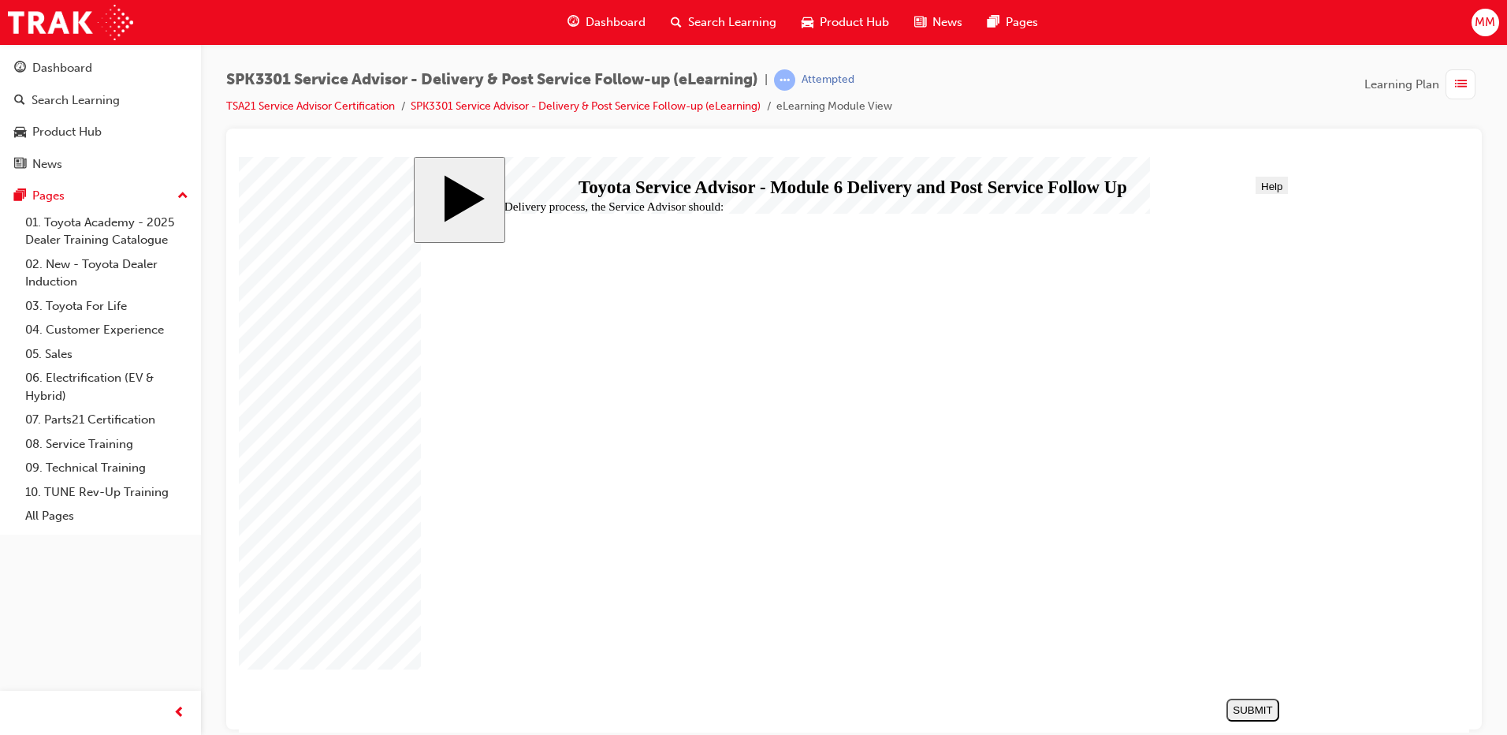
radio input "true"
click at [1255, 705] on div "SUBMIT" at bounding box center [1253, 709] width 40 height 12
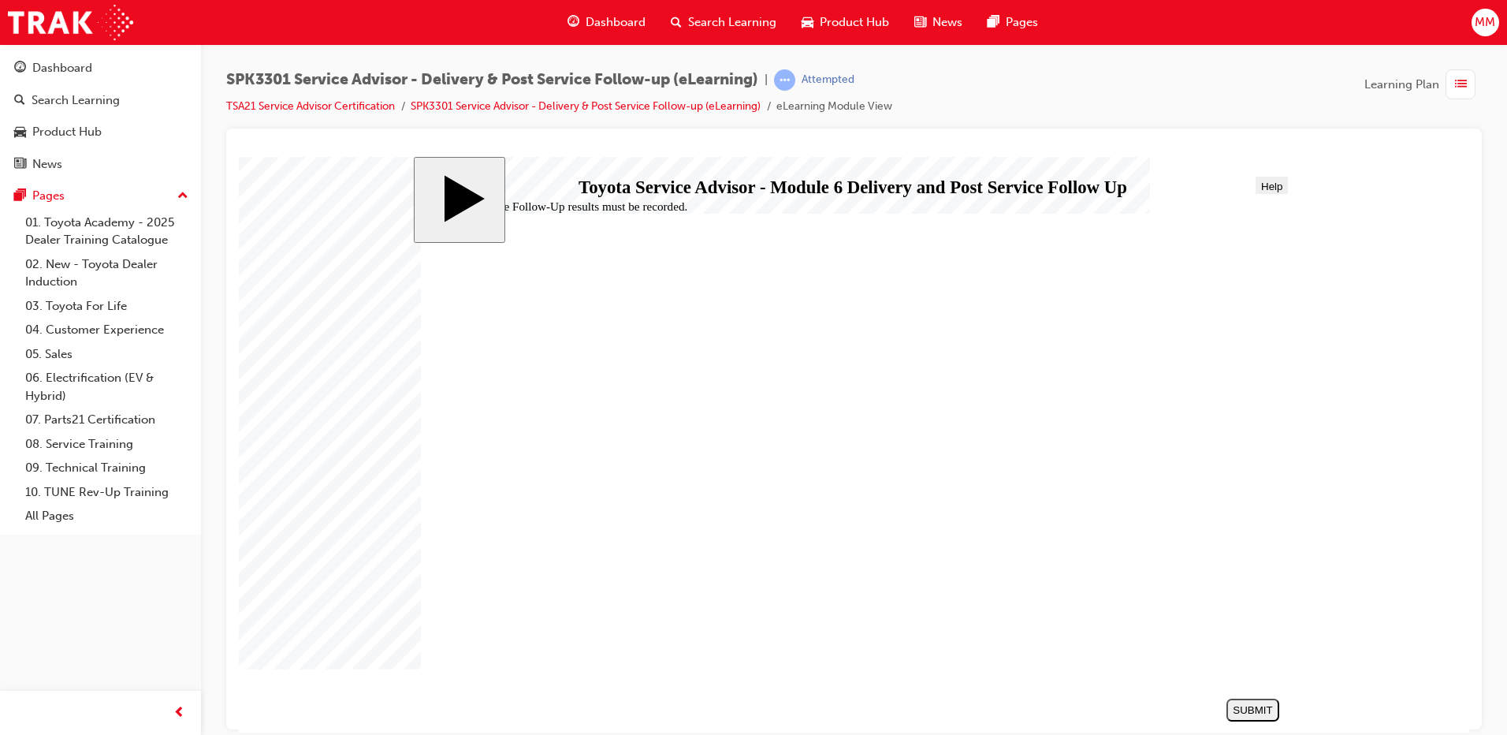
radio input "true"
click at [1272, 712] on div "SUBMIT" at bounding box center [1253, 709] width 40 height 12
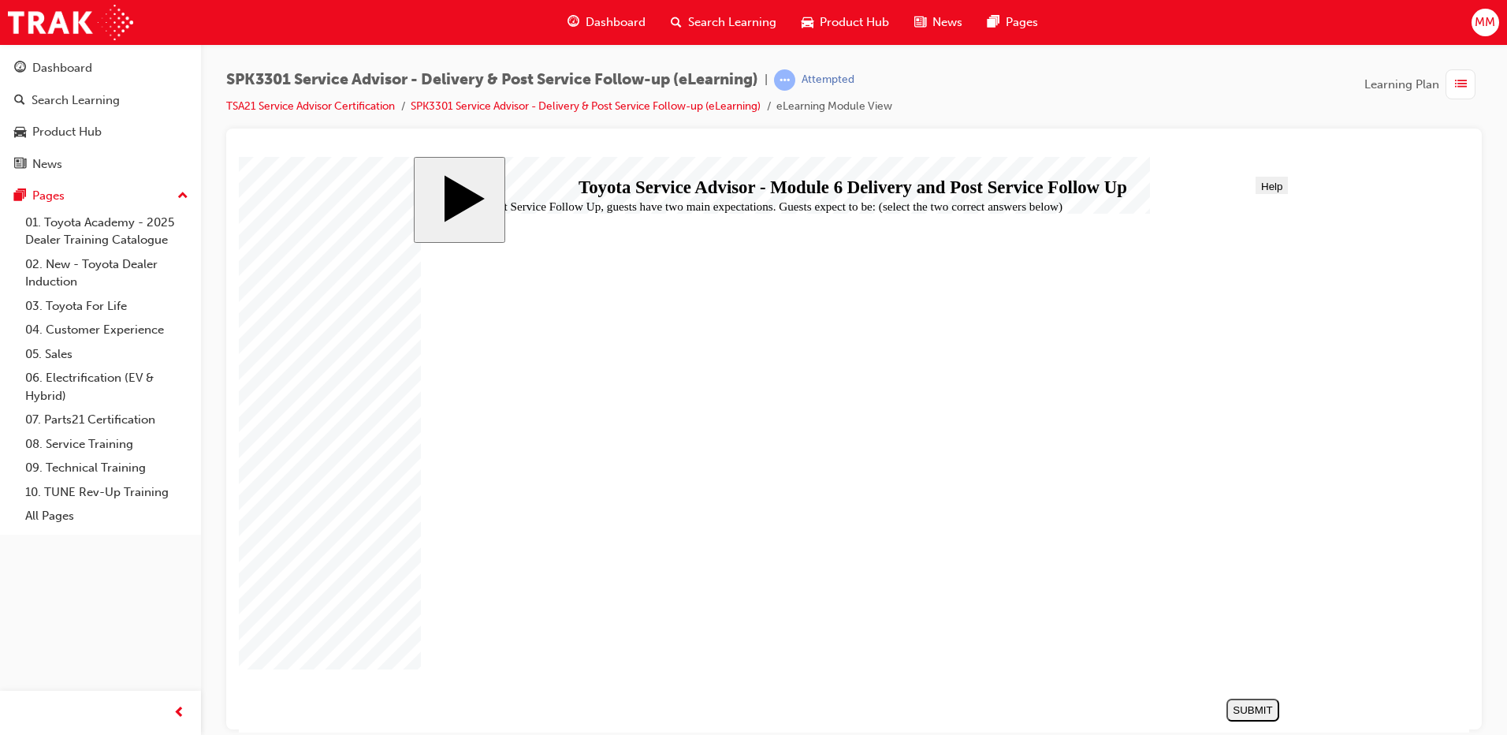
checkbox input "true"
click at [1259, 705] on div "SUBMIT" at bounding box center [1253, 709] width 40 height 12
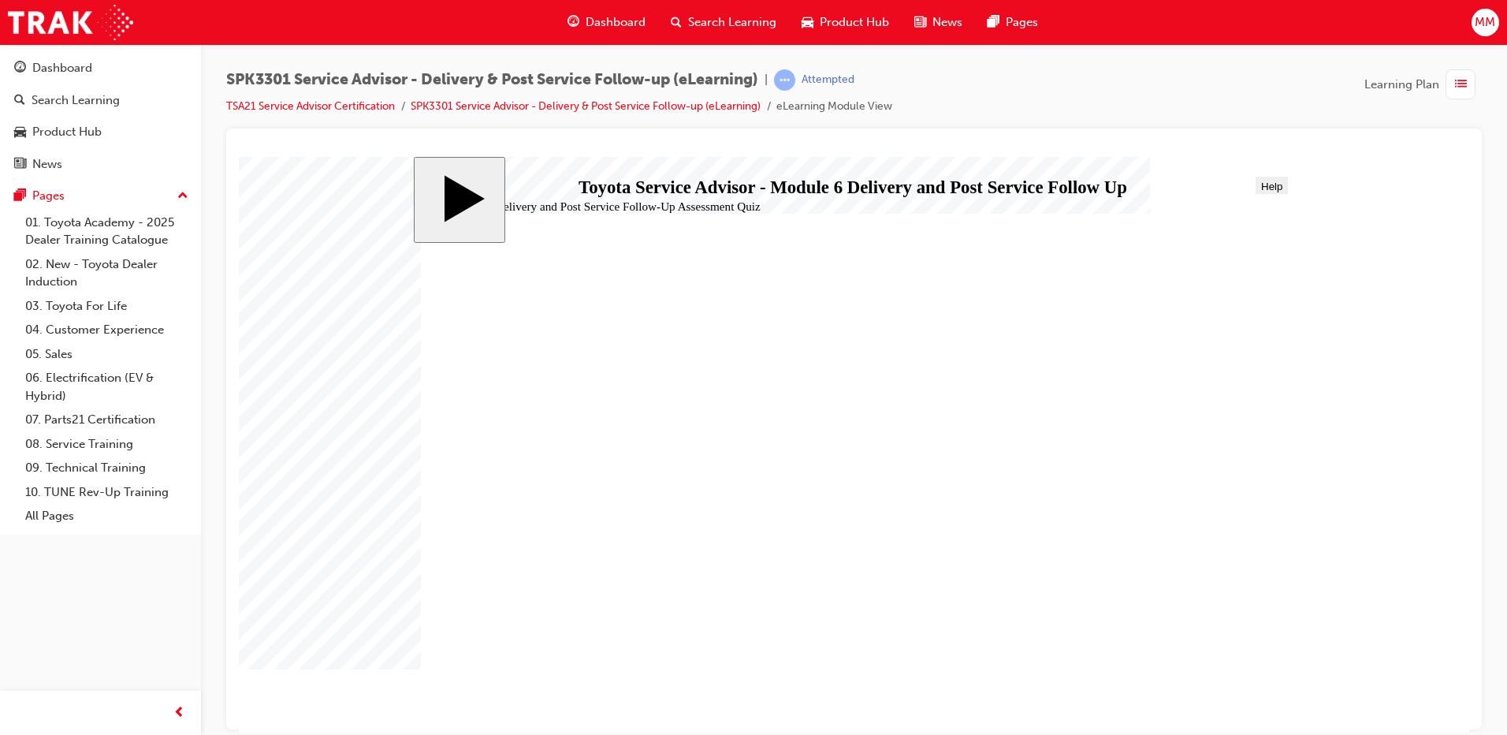
radio input "true"
click at [1271, 715] on div "SUBMIT" at bounding box center [1253, 709] width 40 height 12
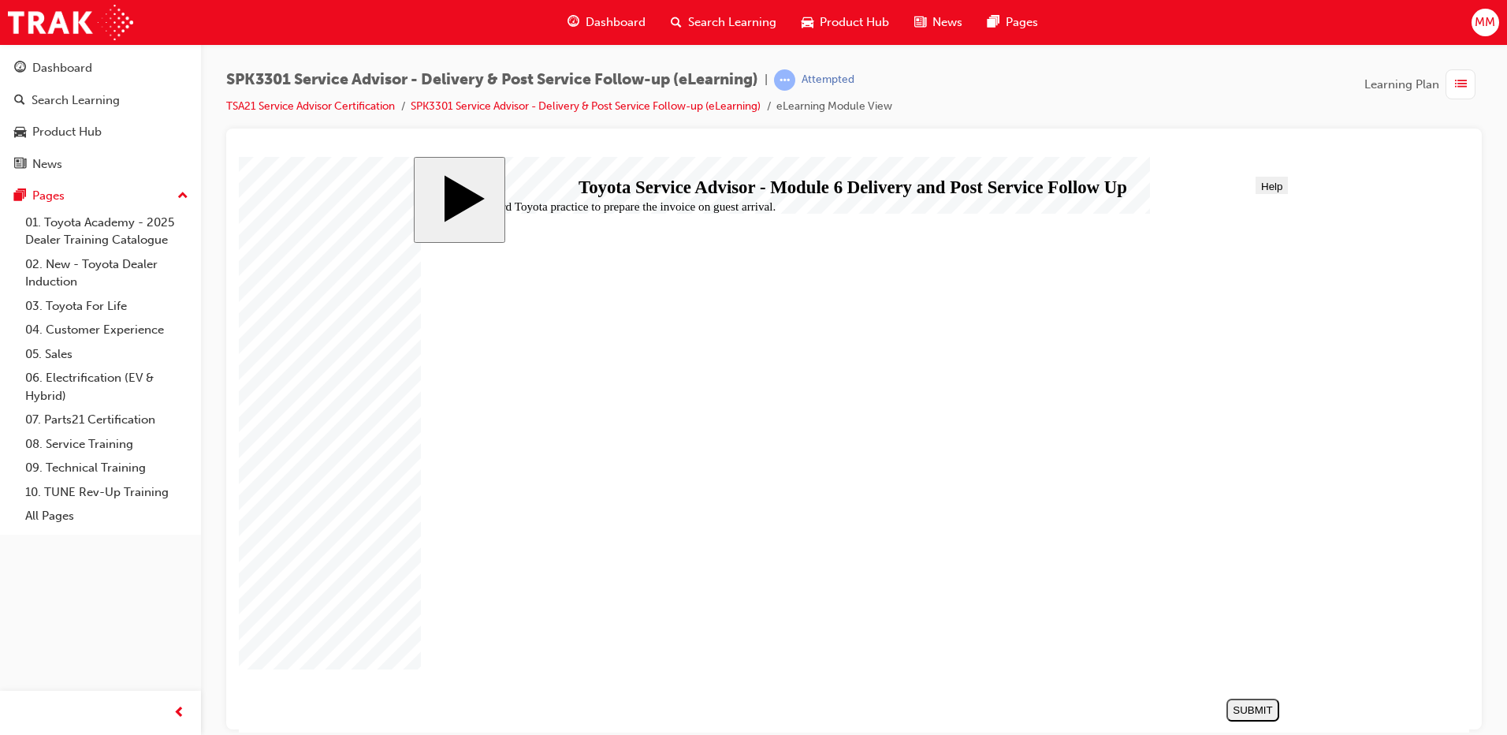
radio input "true"
click at [1251, 708] on div "SUBMIT" at bounding box center [1253, 709] width 40 height 12
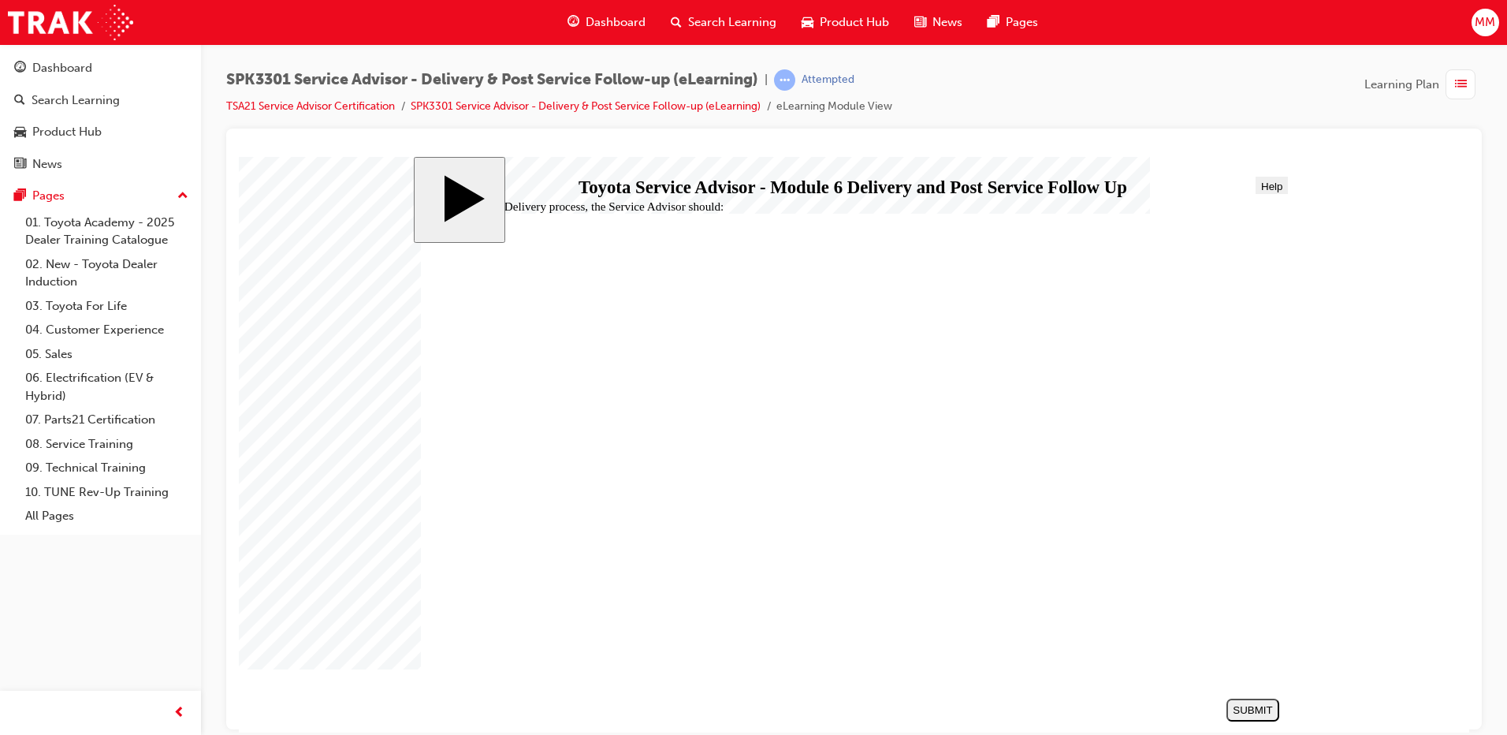
radio input "true"
click at [1267, 713] on div "SUBMIT" at bounding box center [1253, 709] width 40 height 12
radio input "true"
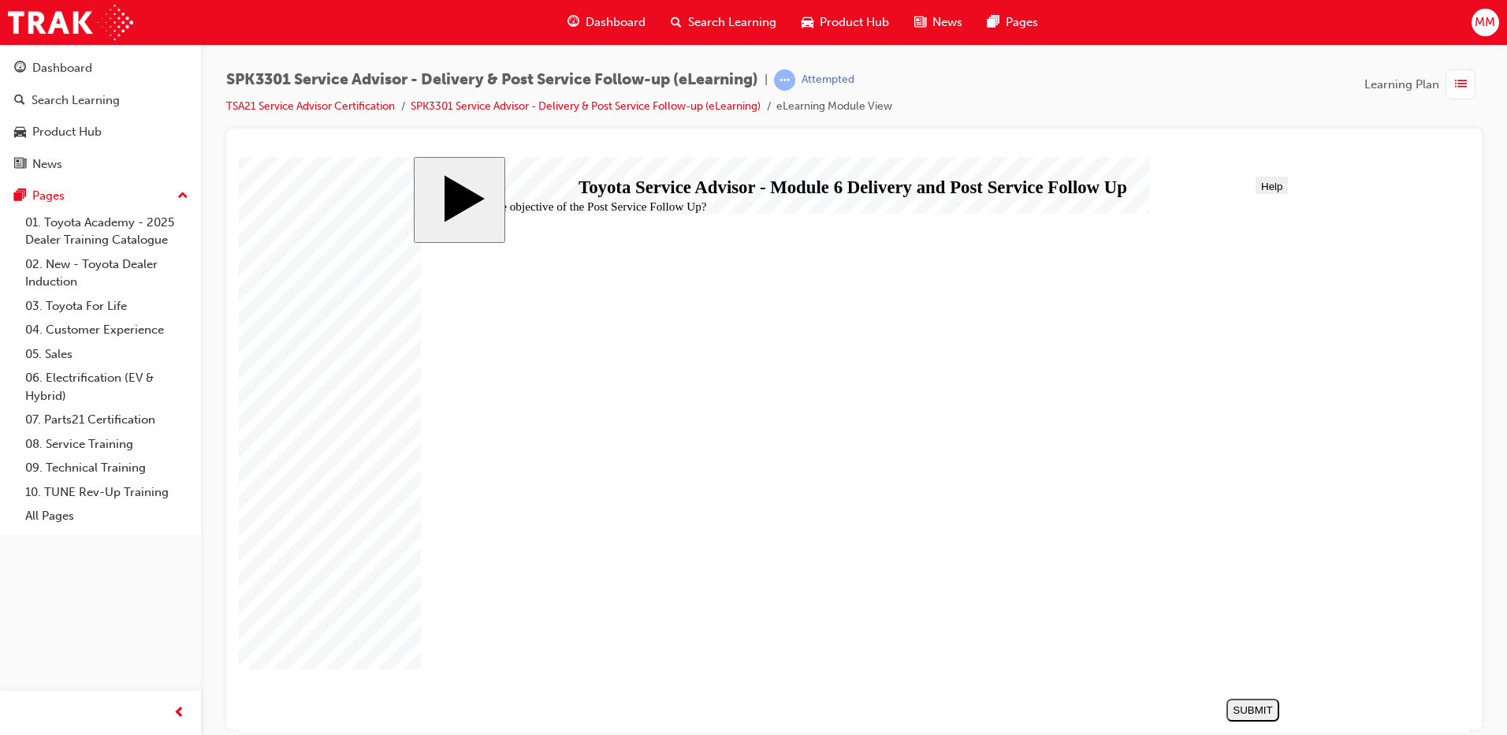
click at [1268, 704] on div "SUBMIT" at bounding box center [1253, 709] width 40 height 12
radio input "true"
click at [1237, 707] on div "SUBMIT" at bounding box center [1253, 709] width 40 height 12
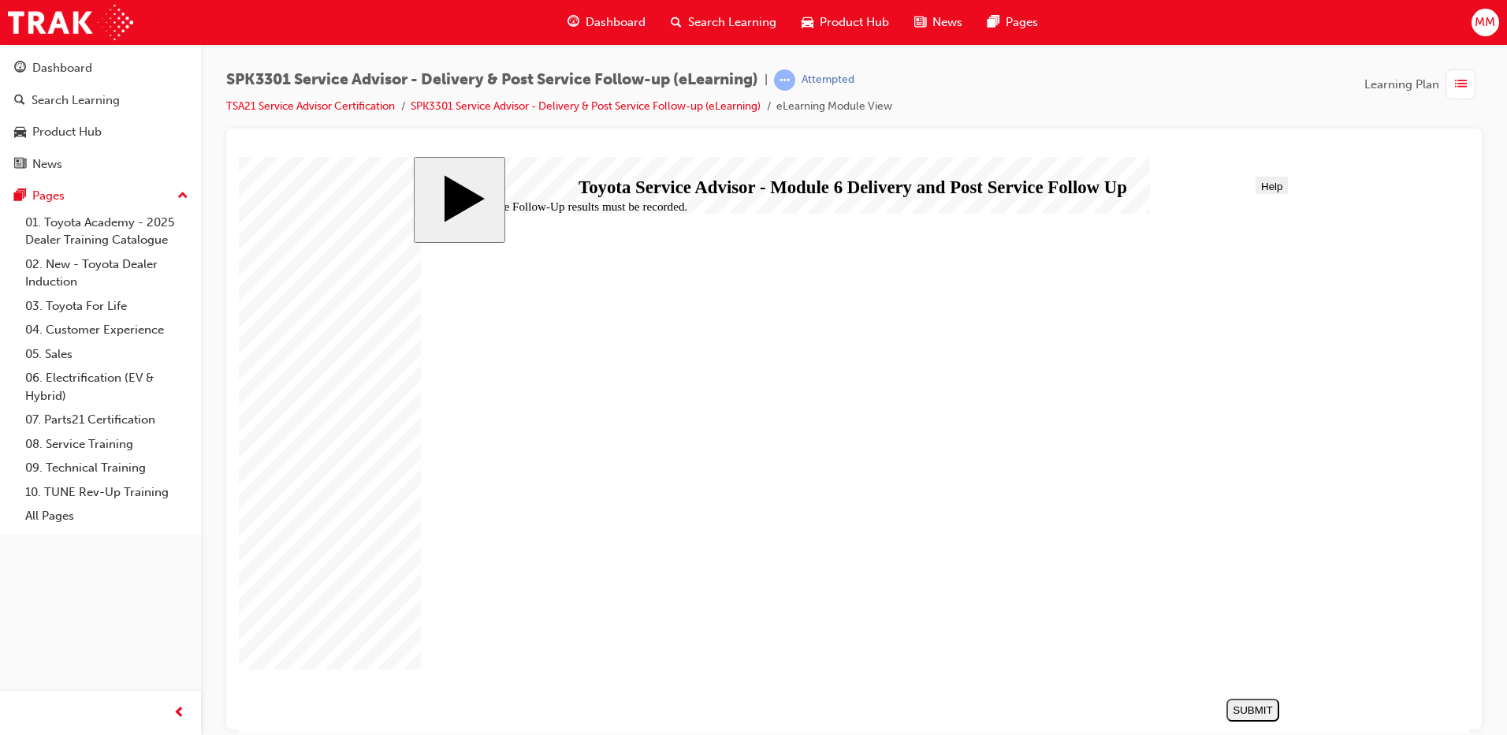
checkbox input "true"
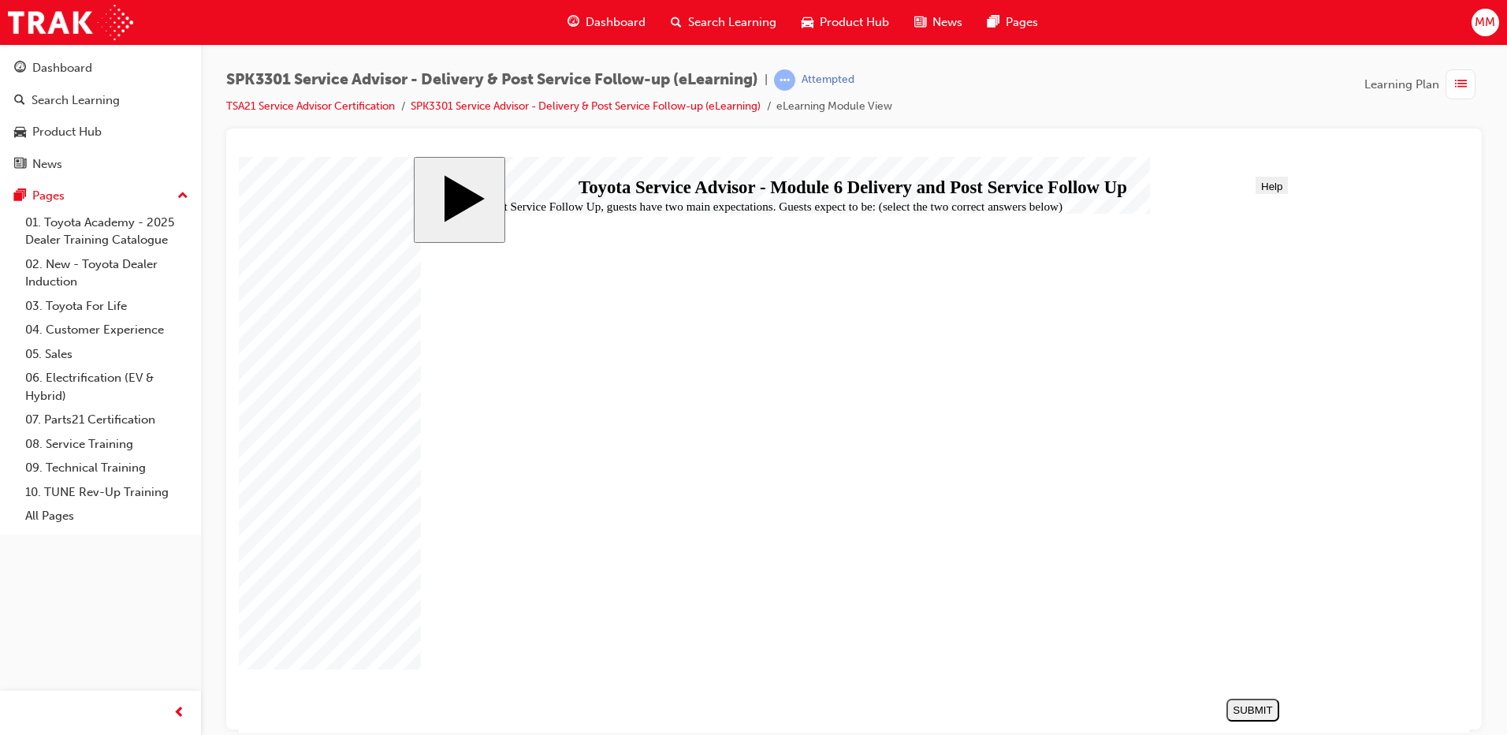
click at [1260, 720] on button "SUBMIT" at bounding box center [1252, 708] width 53 height 23
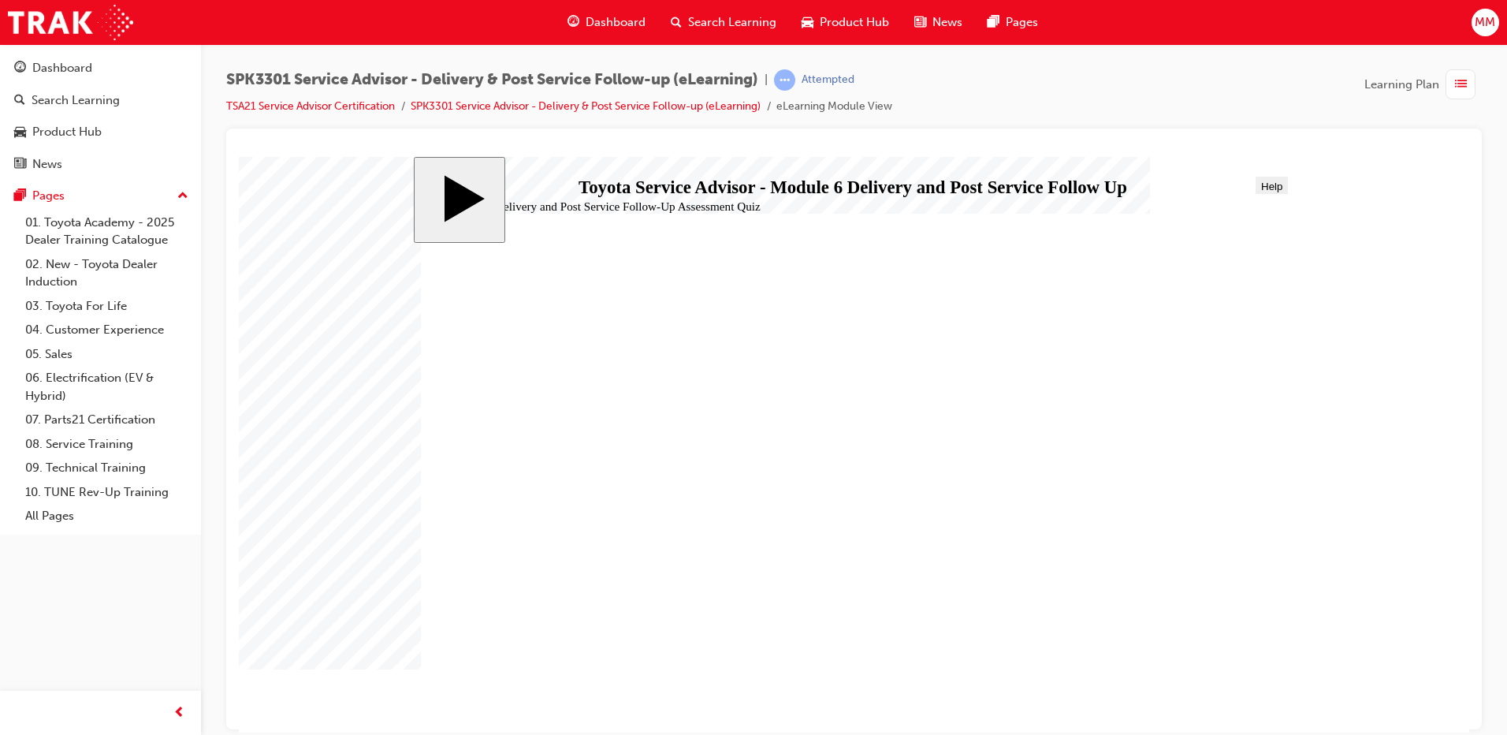
click at [66, 270] on link "02. New - Toyota Dealer Induction" at bounding box center [107, 273] width 176 height 42
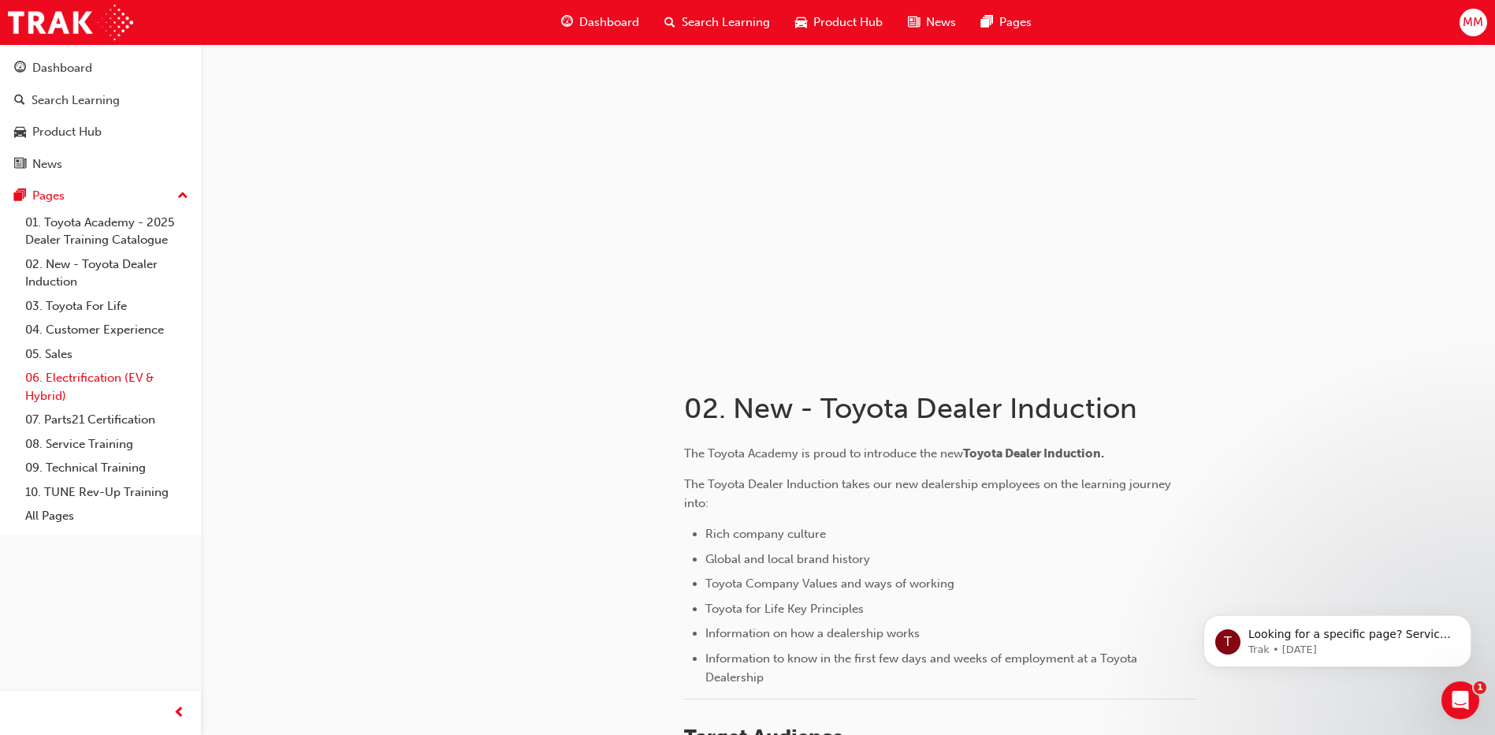
click at [24, 372] on link "06. Electrification (EV & Hybrid)" at bounding box center [107, 387] width 176 height 42
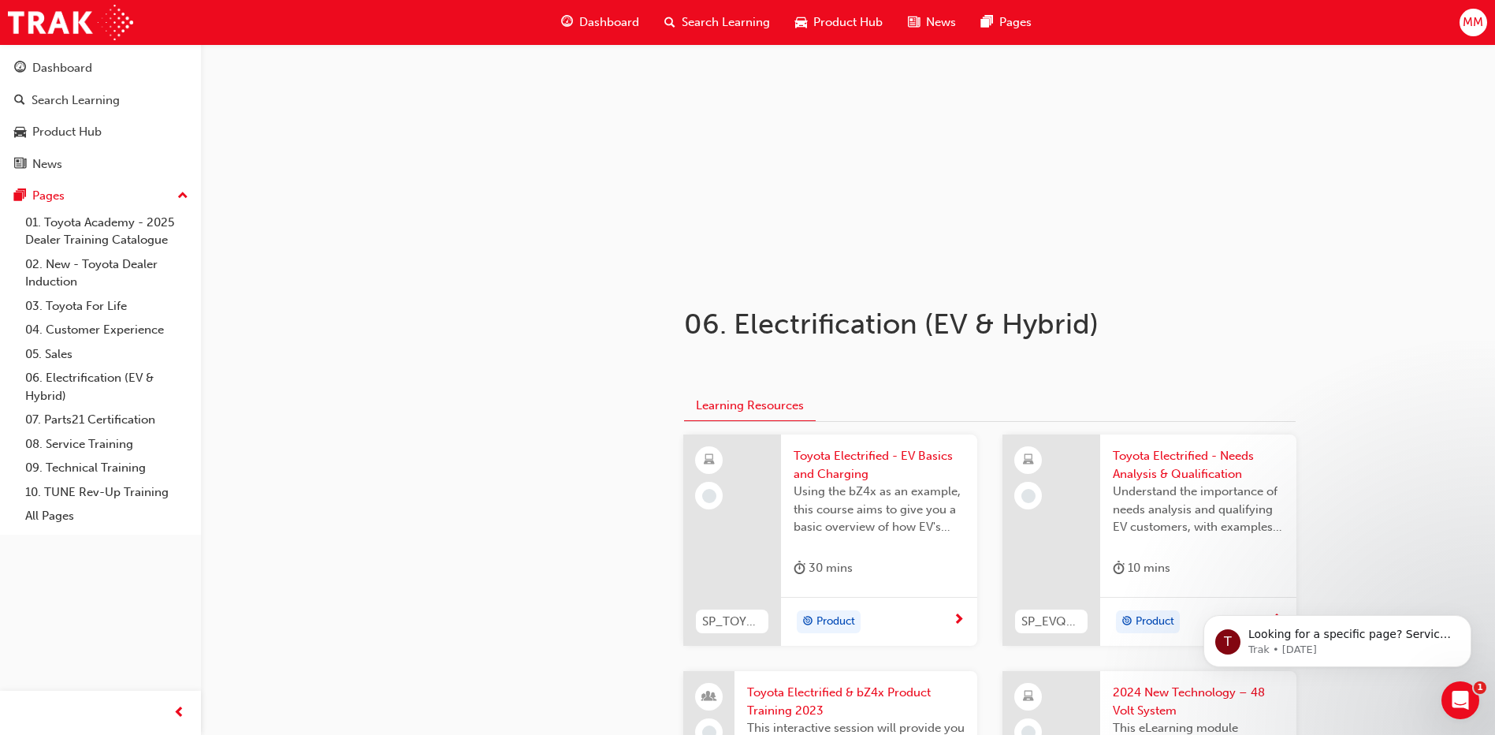
scroll to position [158, 0]
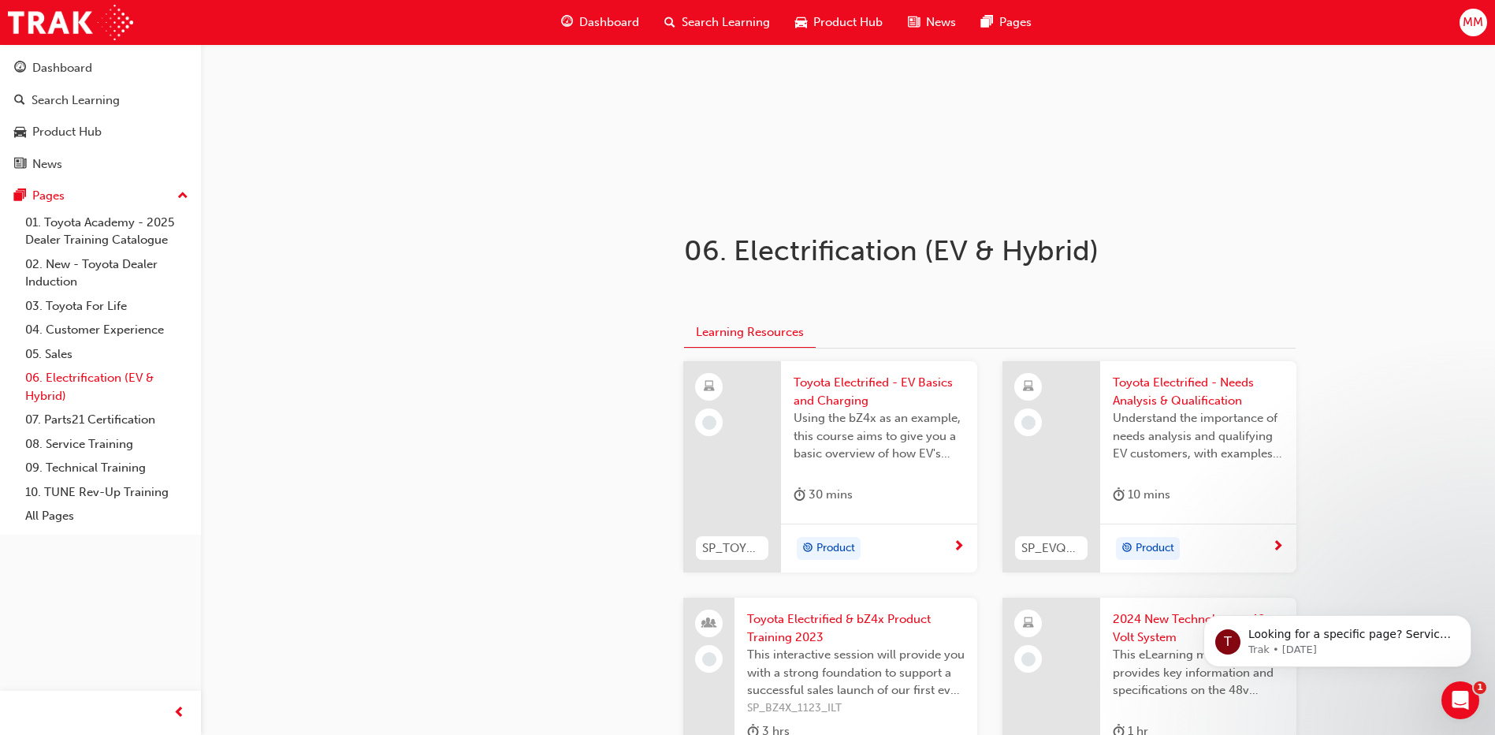
click at [118, 402] on link "06. Electrification (EV & Hybrid)" at bounding box center [107, 387] width 176 height 42
click at [103, 415] on link "07. Parts21 Certification" at bounding box center [107, 419] width 176 height 24
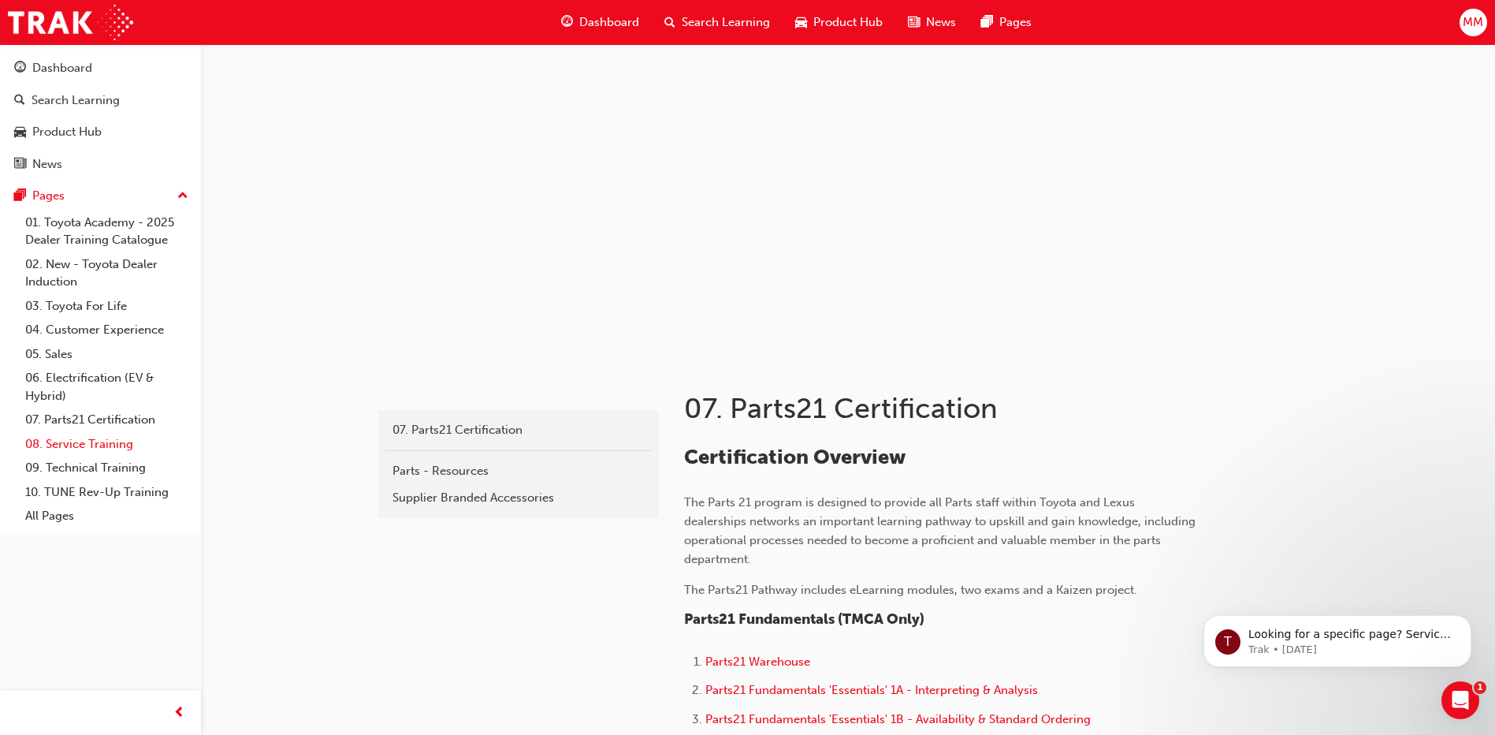
click at [102, 448] on link "08. Service Training" at bounding box center [107, 444] width 176 height 24
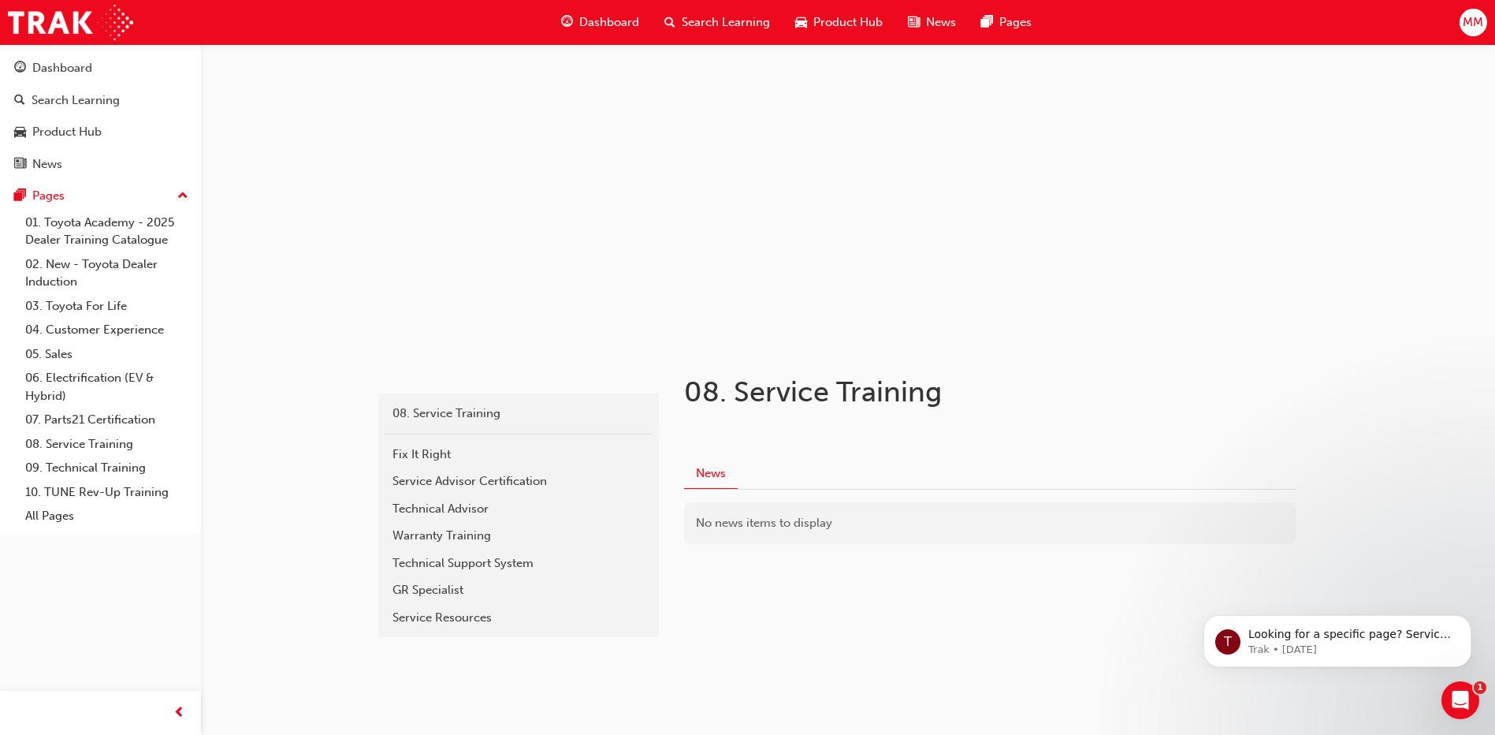
scroll to position [21, 0]
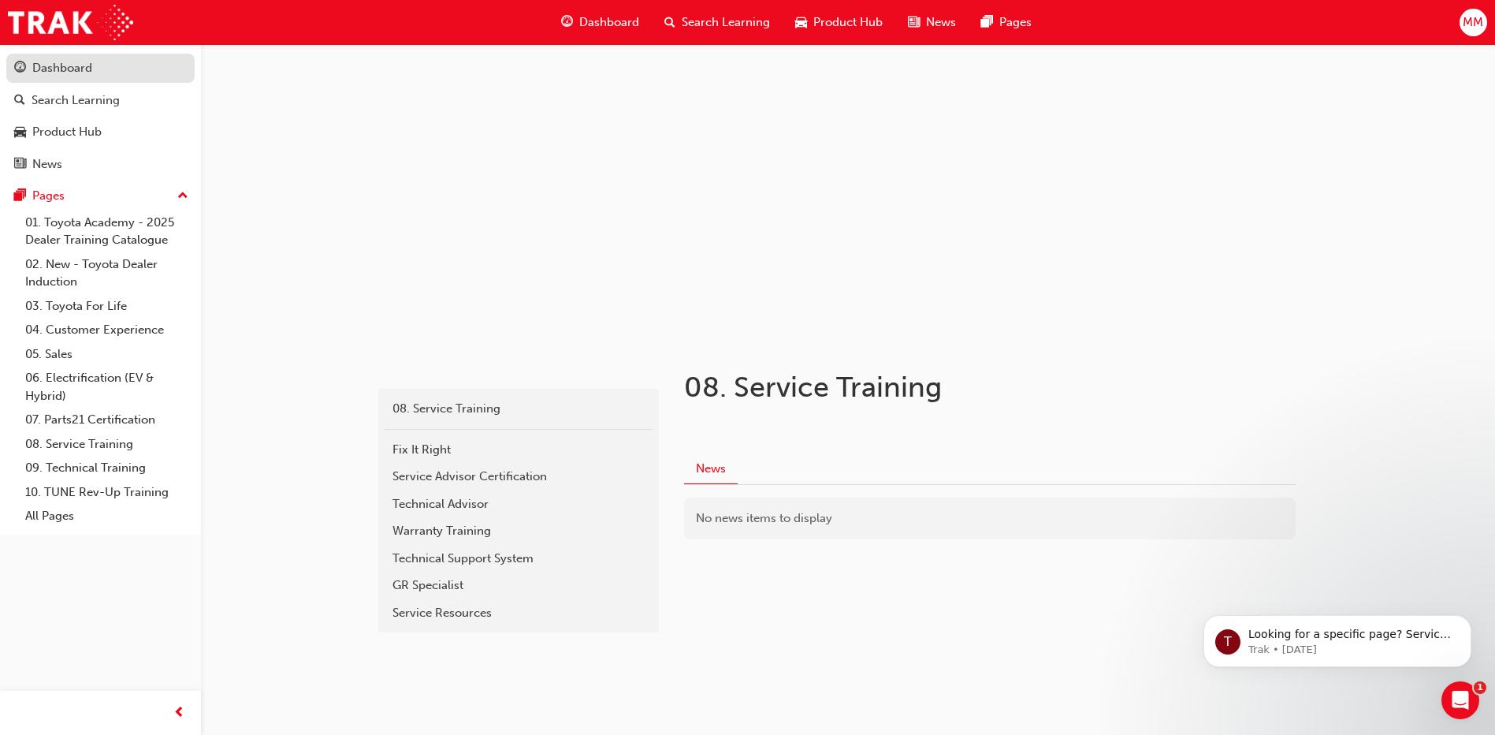
click at [72, 73] on div "Dashboard" at bounding box center [62, 68] width 60 height 18
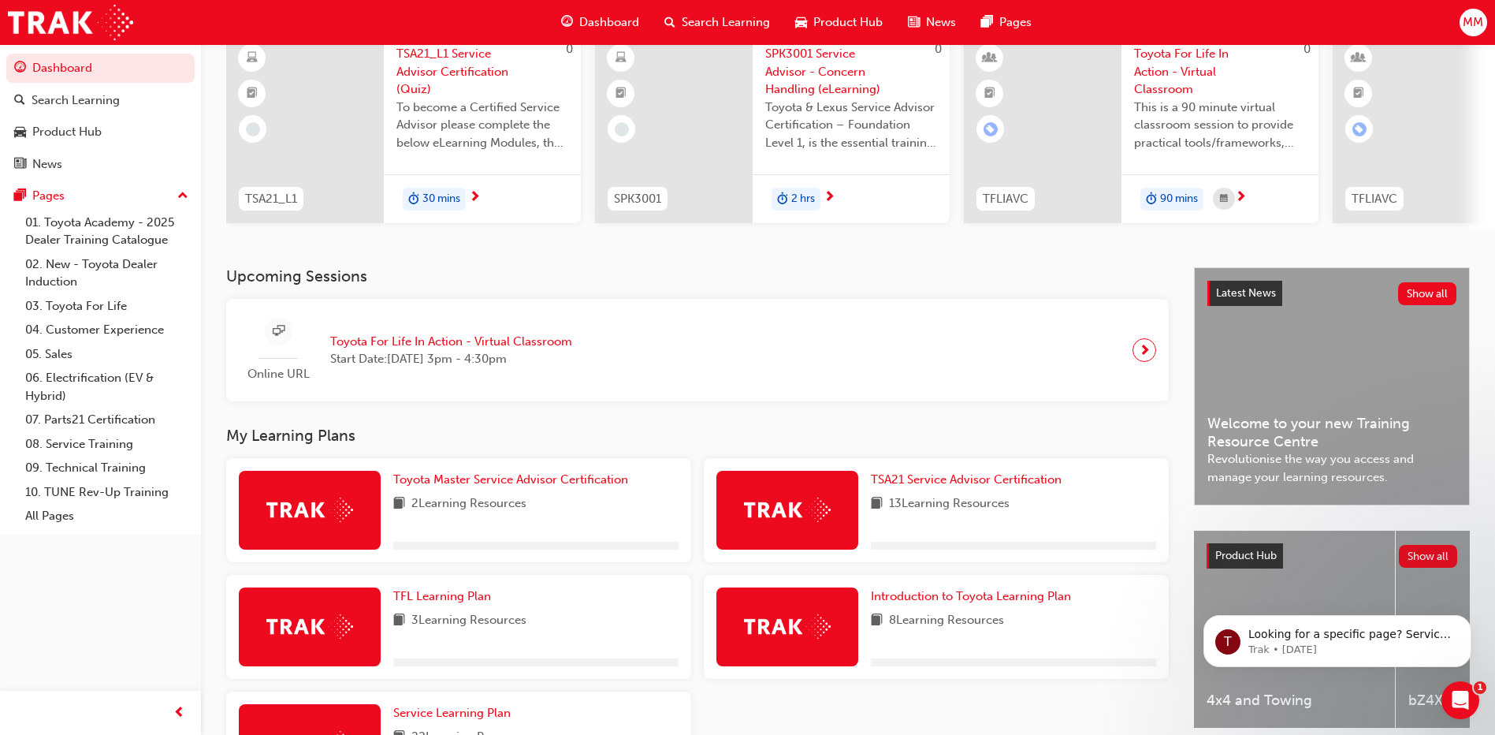
scroll to position [236, 0]
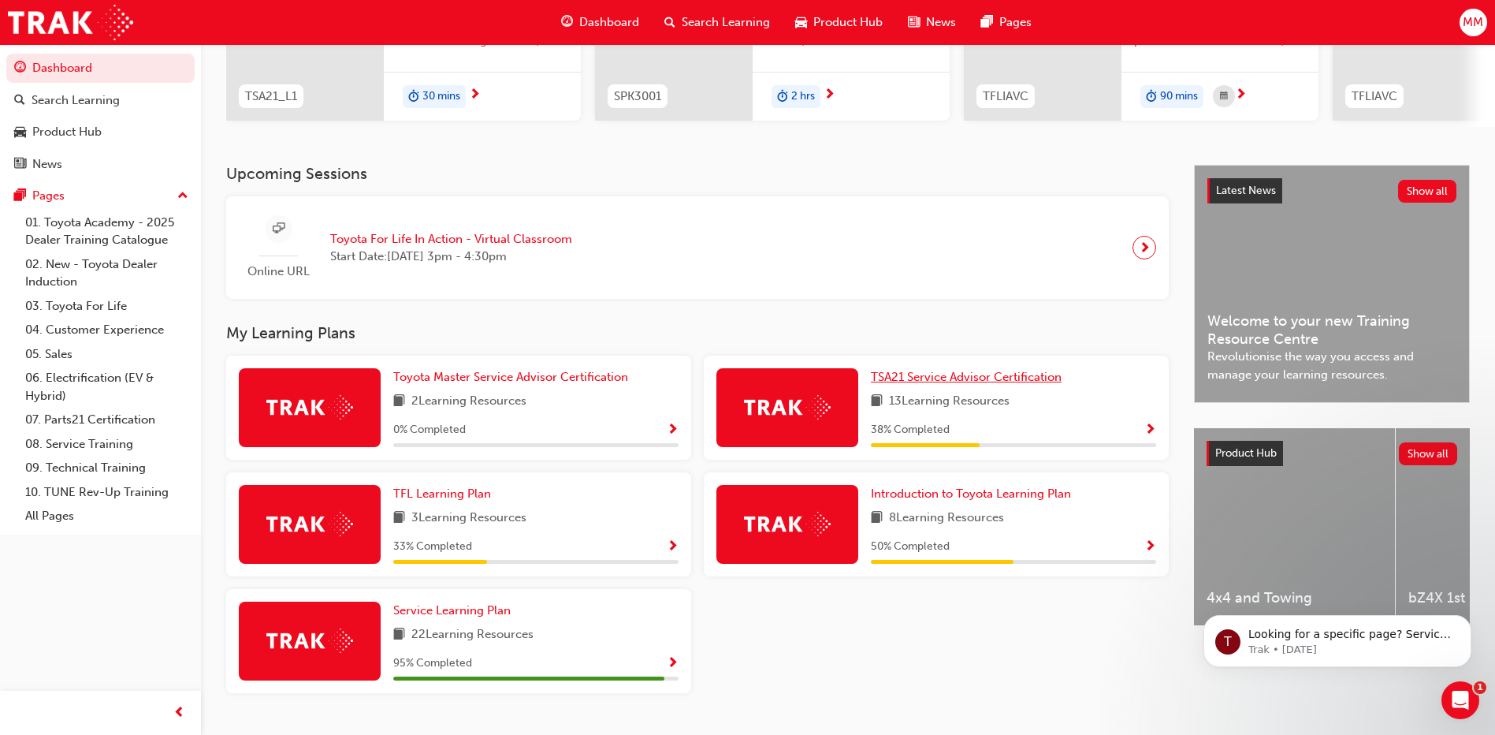
click at [986, 380] on span "TSA21 Service Advisor Certification" at bounding box center [966, 377] width 191 height 14
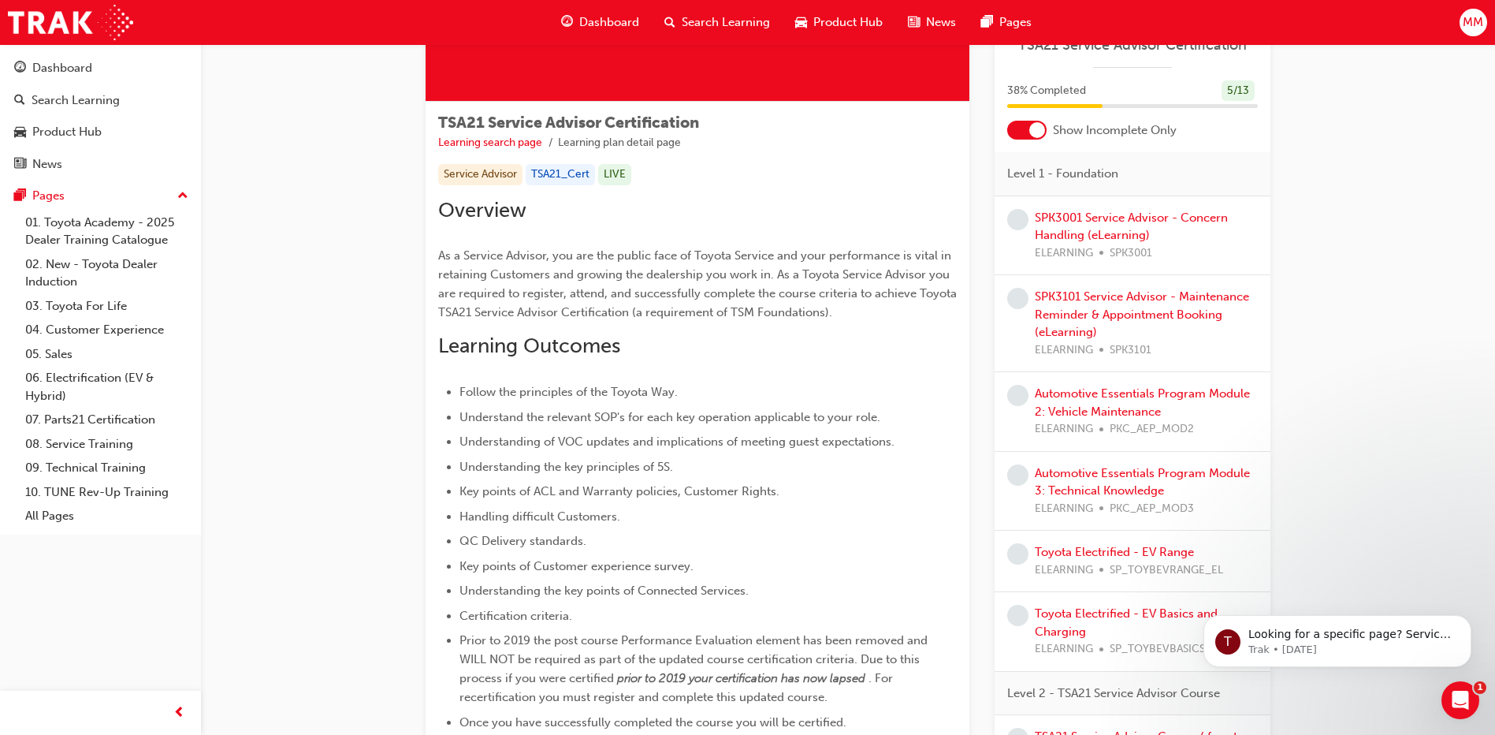
scroll to position [236, 0]
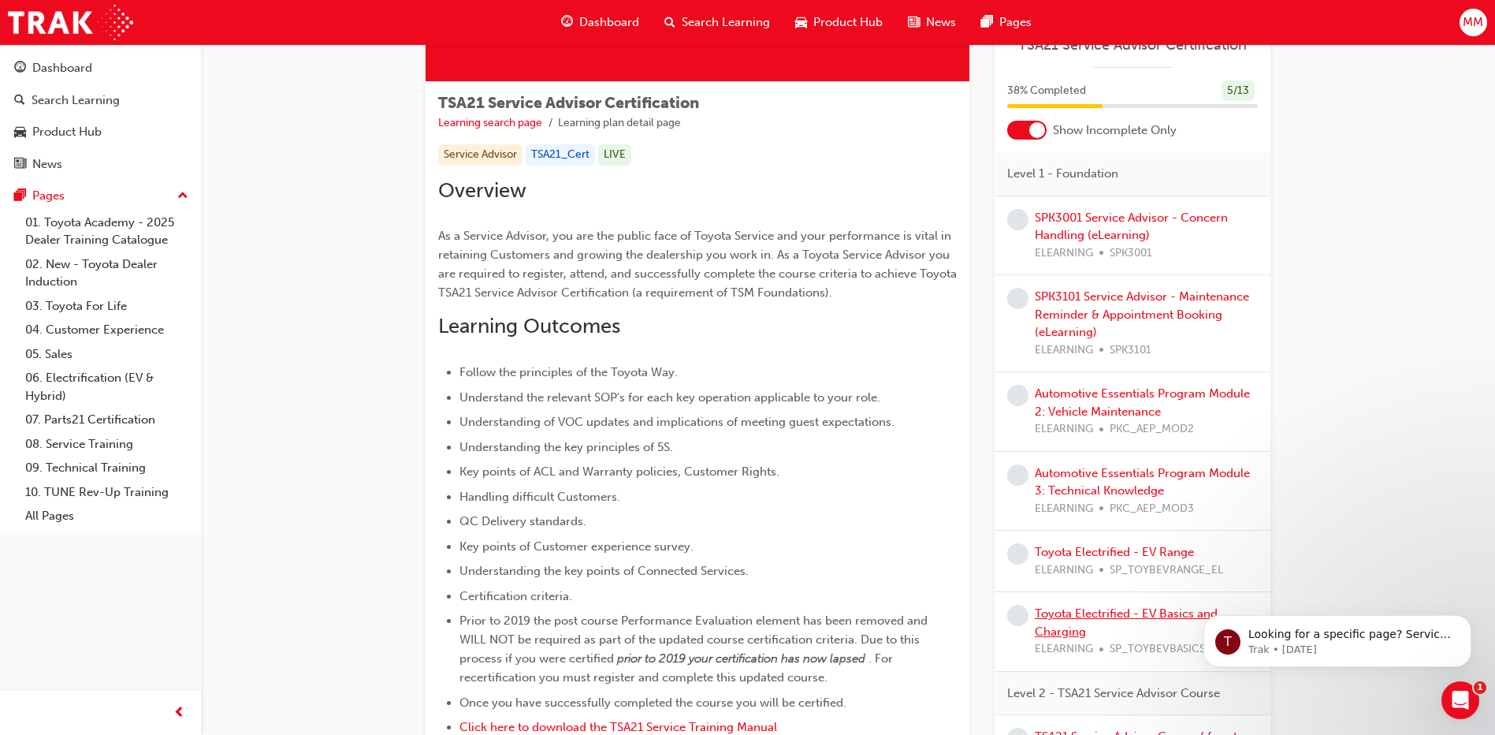
click at [1072, 616] on link "Toyota Electrified - EV Basics and Charging" at bounding box center [1126, 622] width 183 height 32
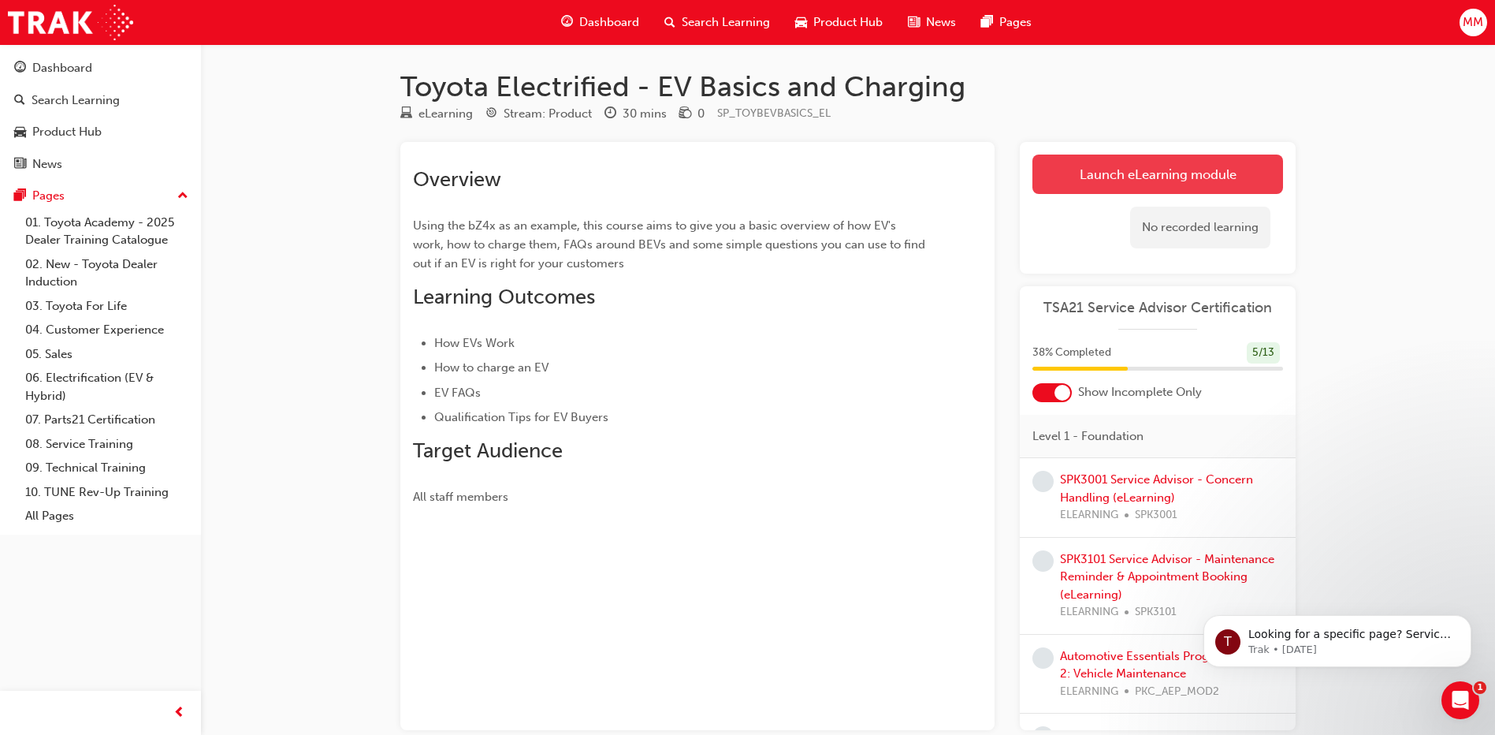
click at [1166, 184] on link "Launch eLearning module" at bounding box center [1157, 173] width 251 height 39
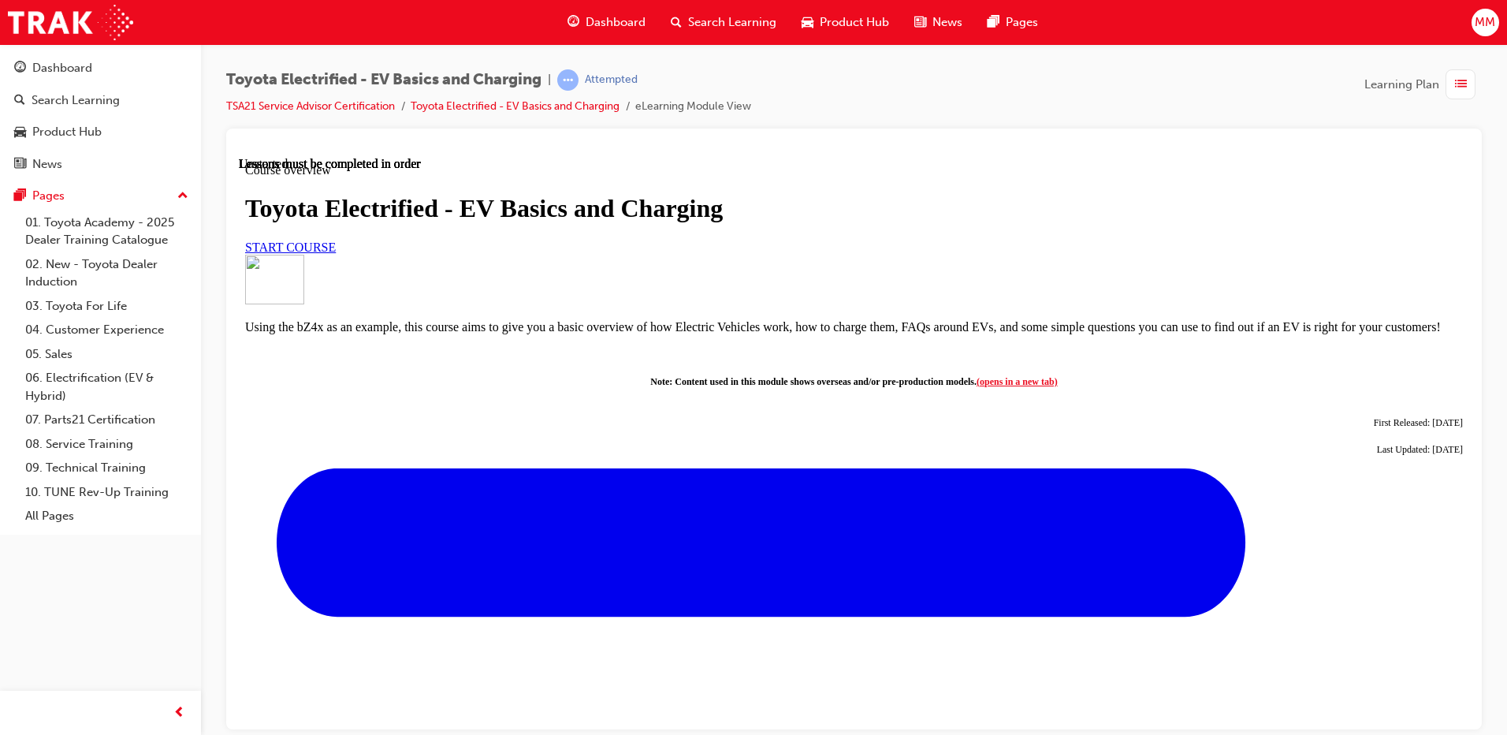
click at [336, 253] on link "START COURSE" at bounding box center [290, 246] width 91 height 13
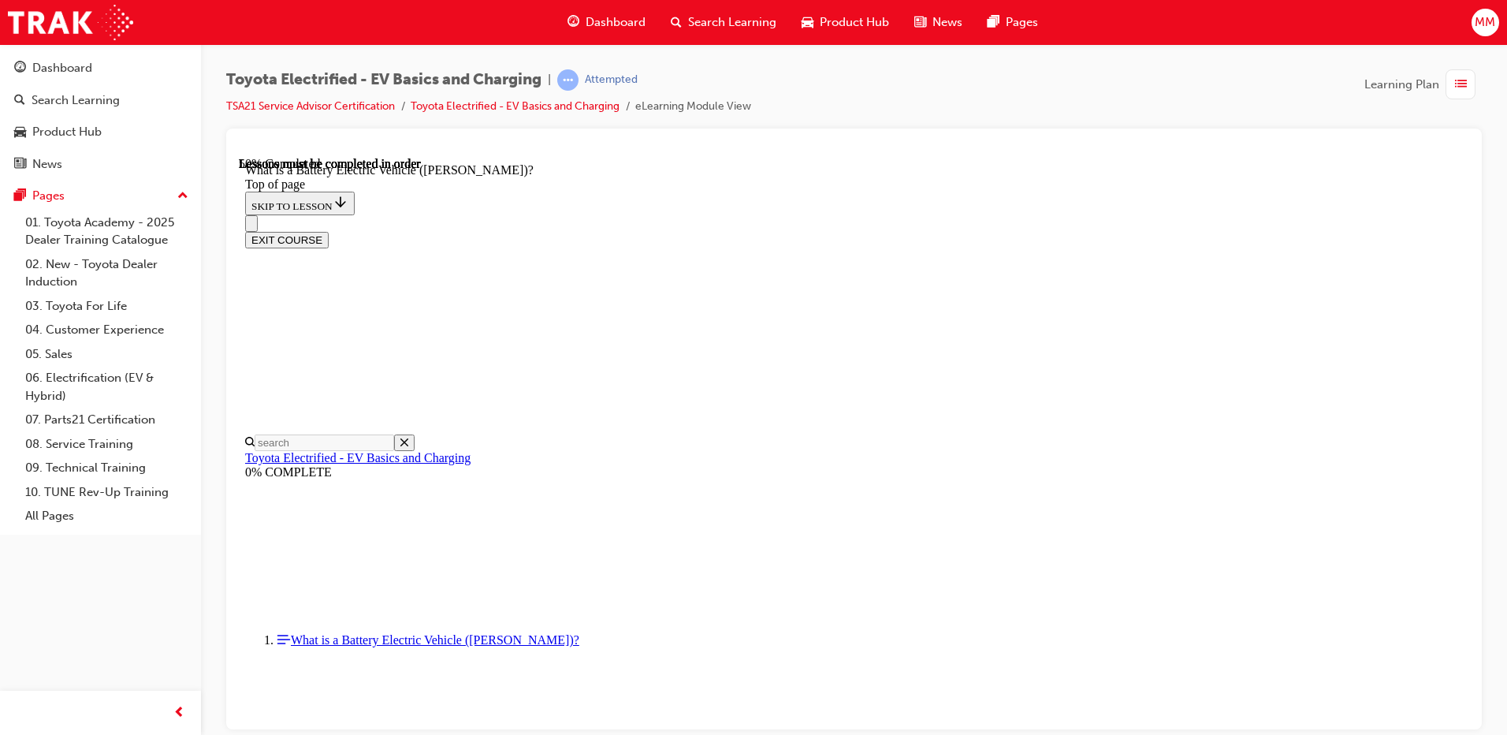
scroll to position [1742, 0]
drag, startPoint x: 587, startPoint y: 613, endPoint x: 1153, endPoint y: 619, distance: 565.9
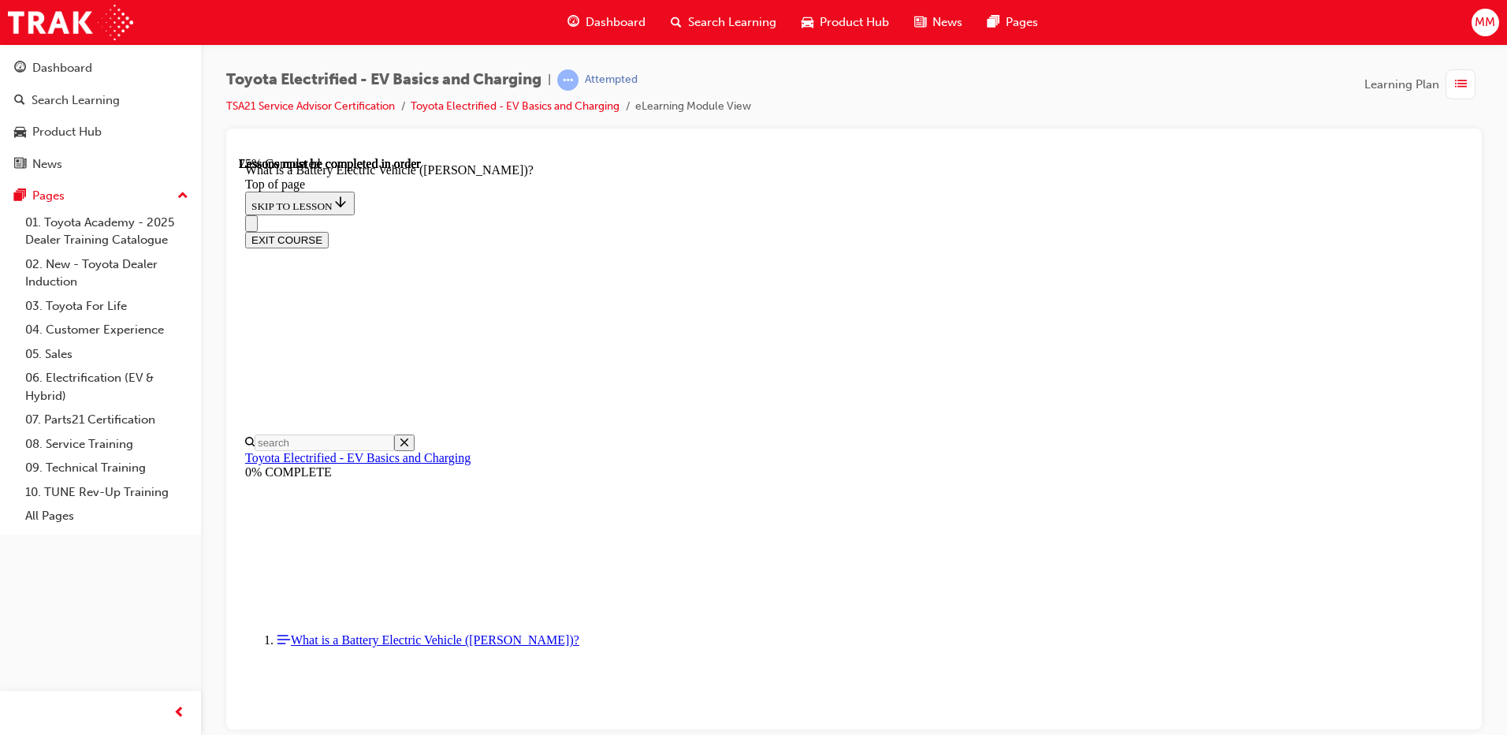
scroll to position [1739, 0]
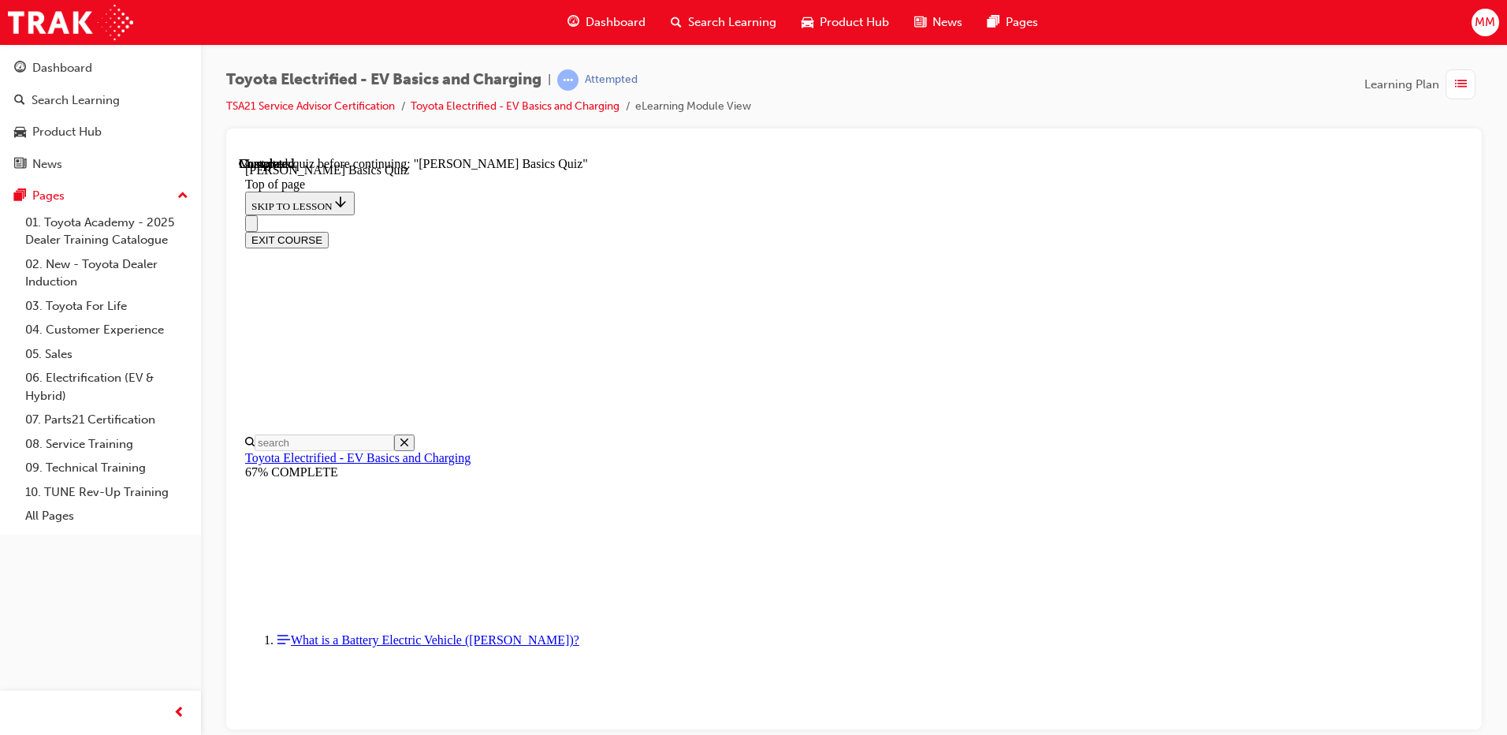
scroll to position [315, 0]
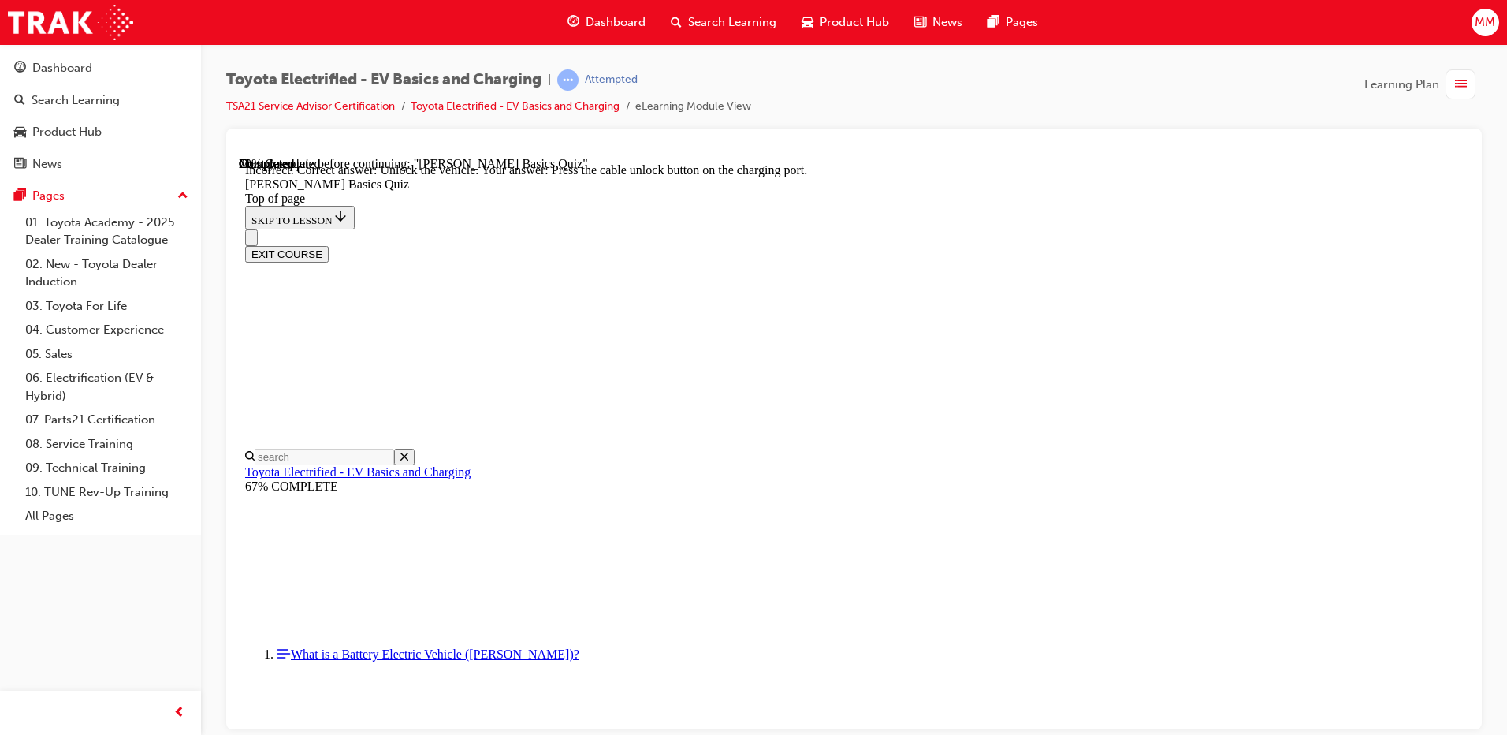
scroll to position [423, 0]
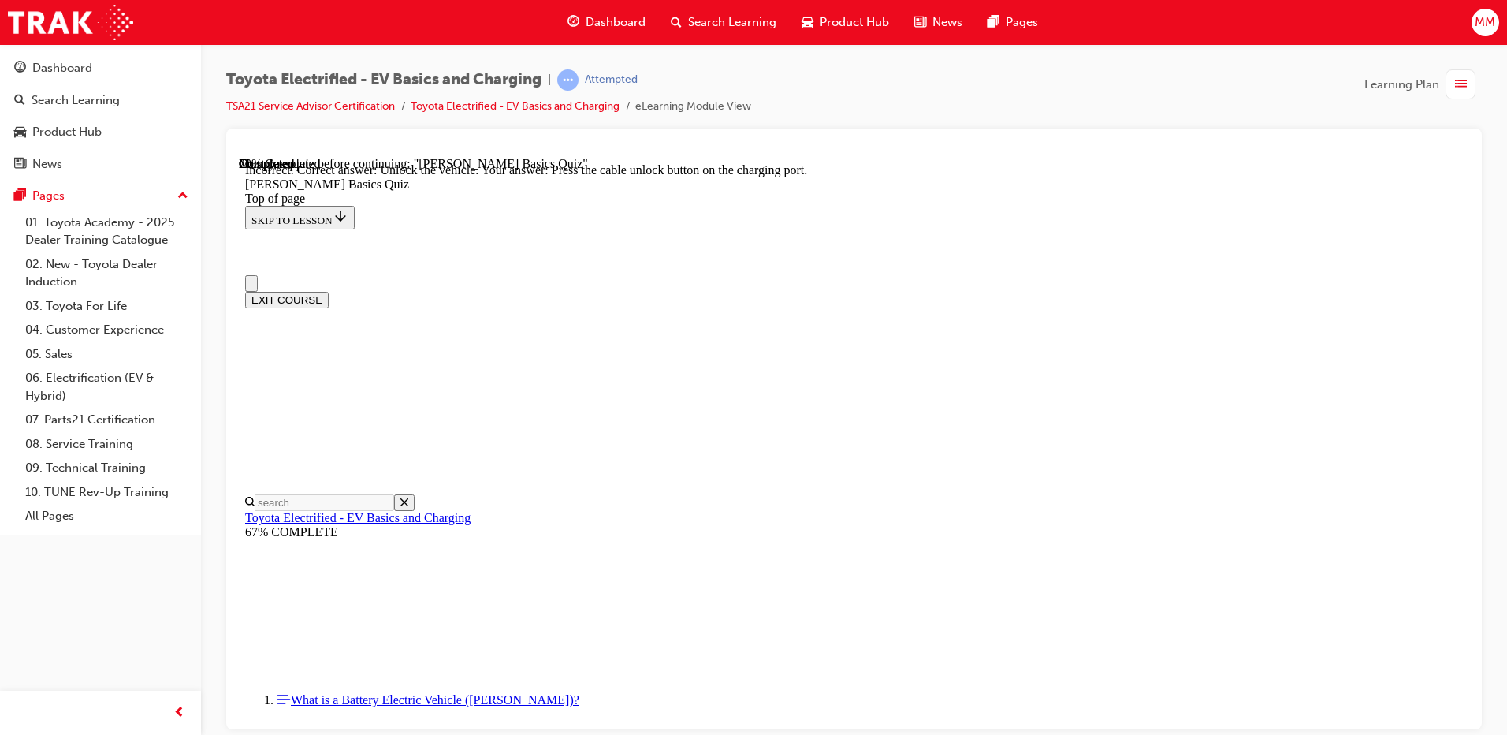
scroll to position [0, 0]
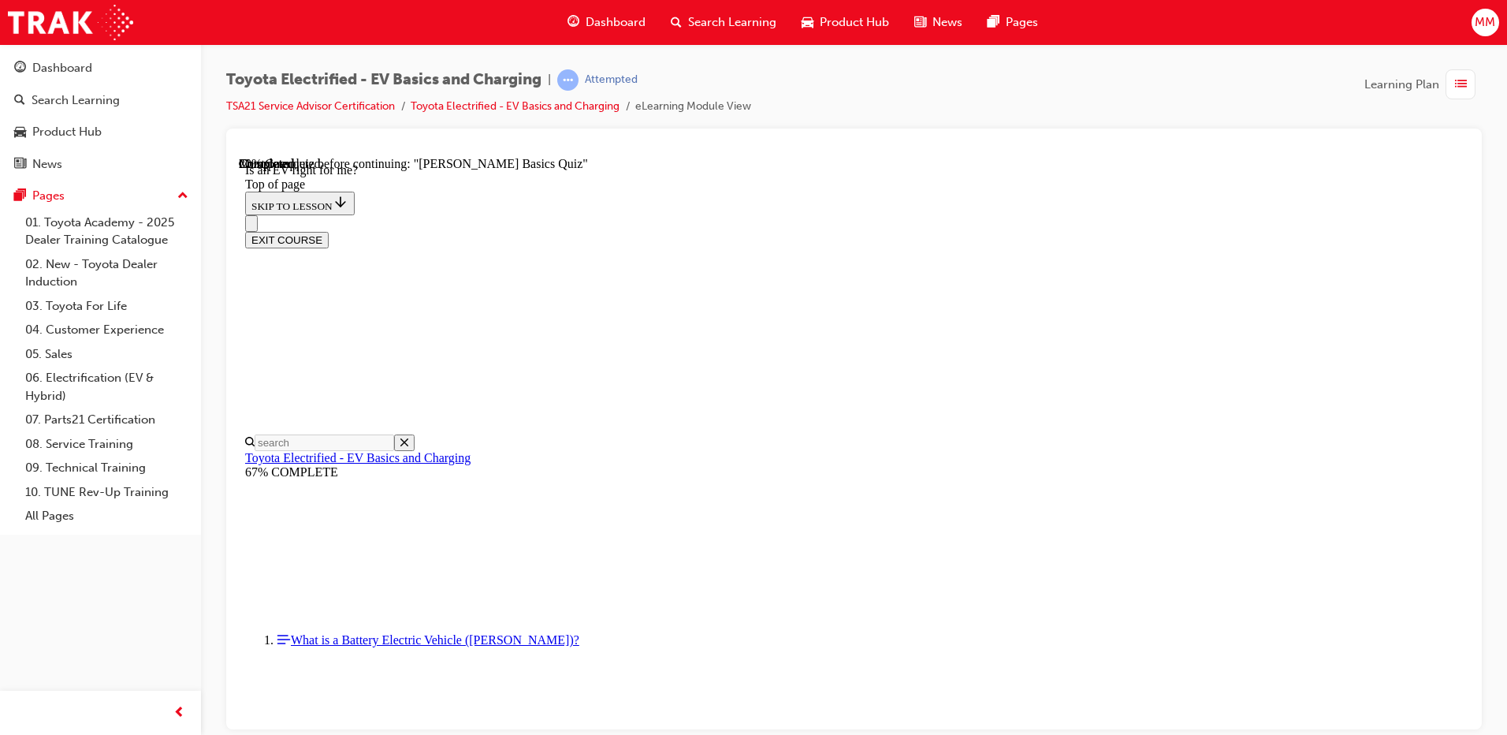
scroll to position [837, 0]
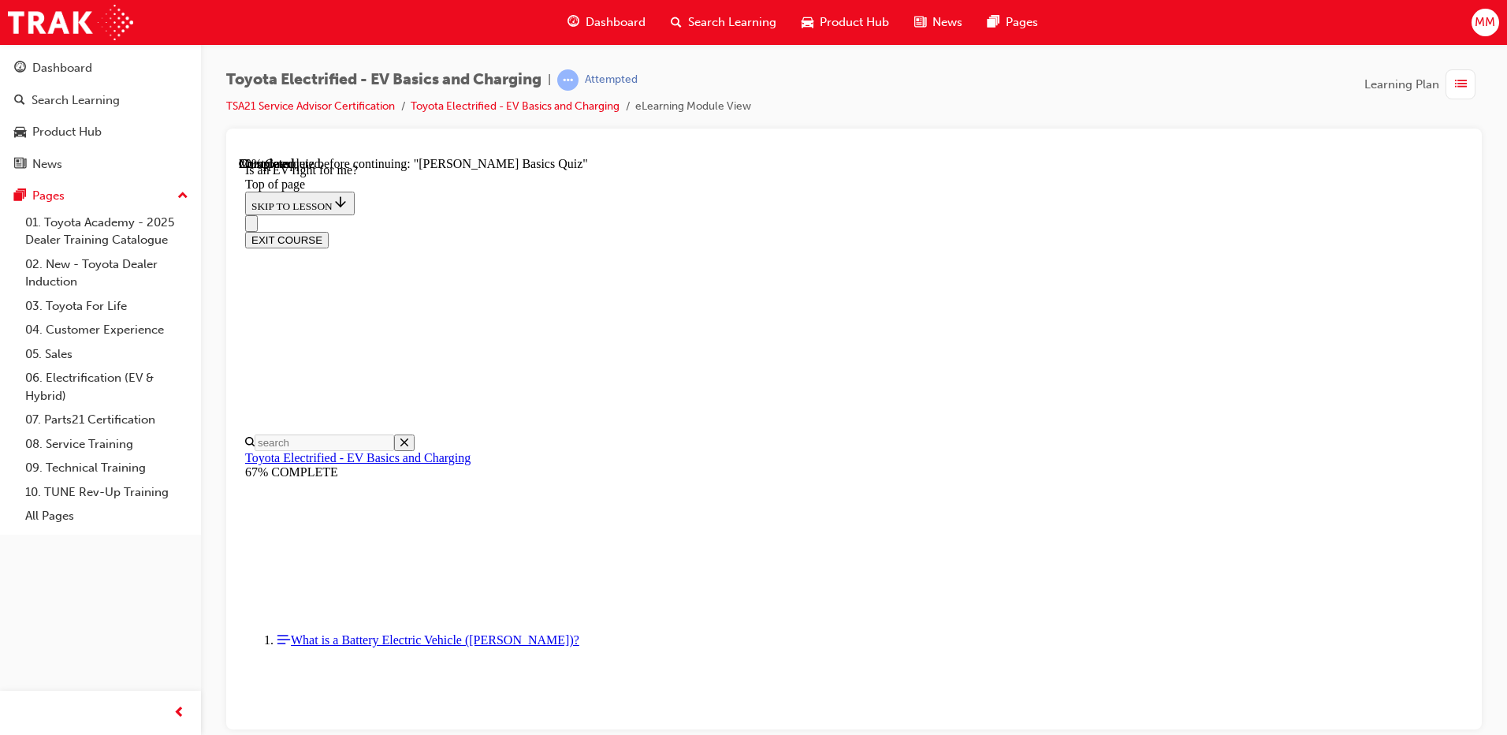
scroll to position [1917, 0]
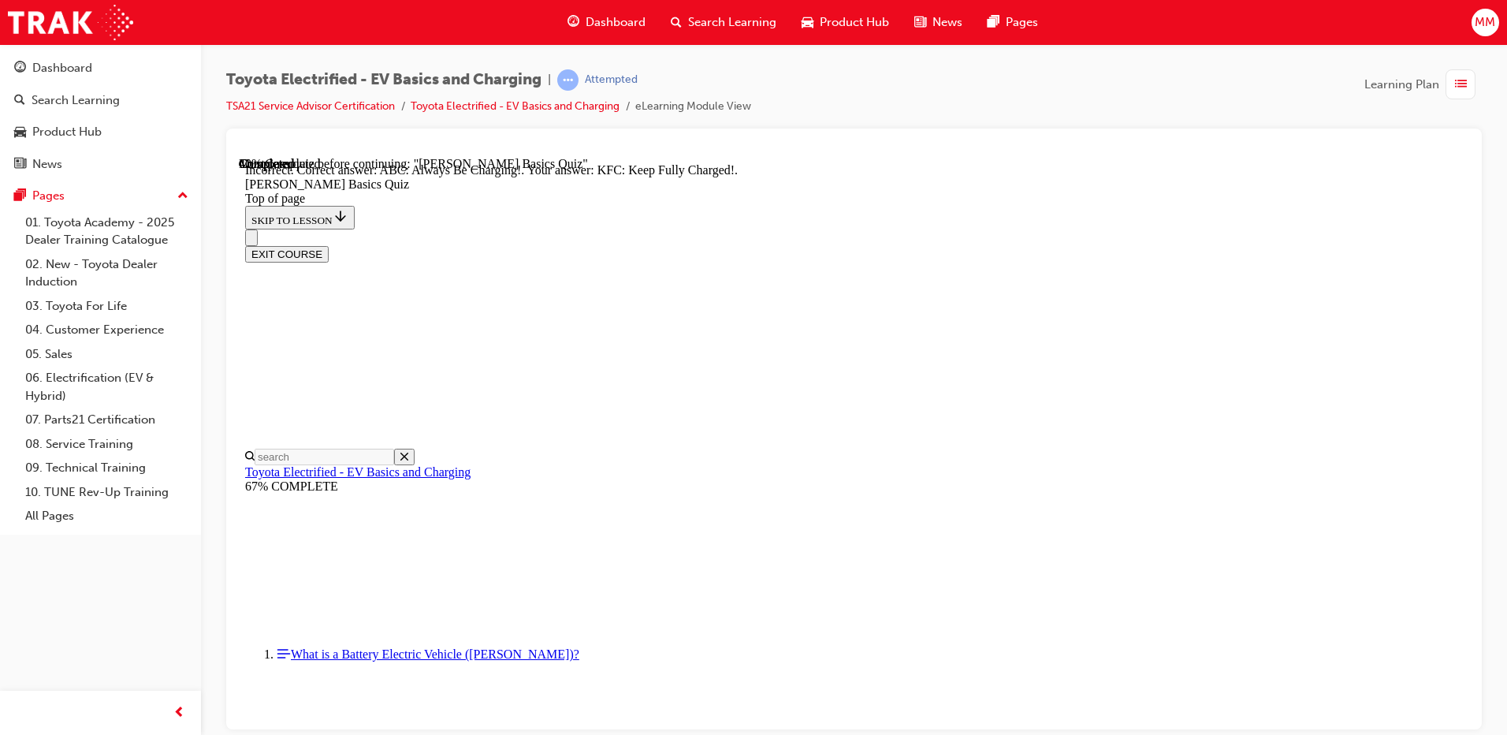
scroll to position [219, 0]
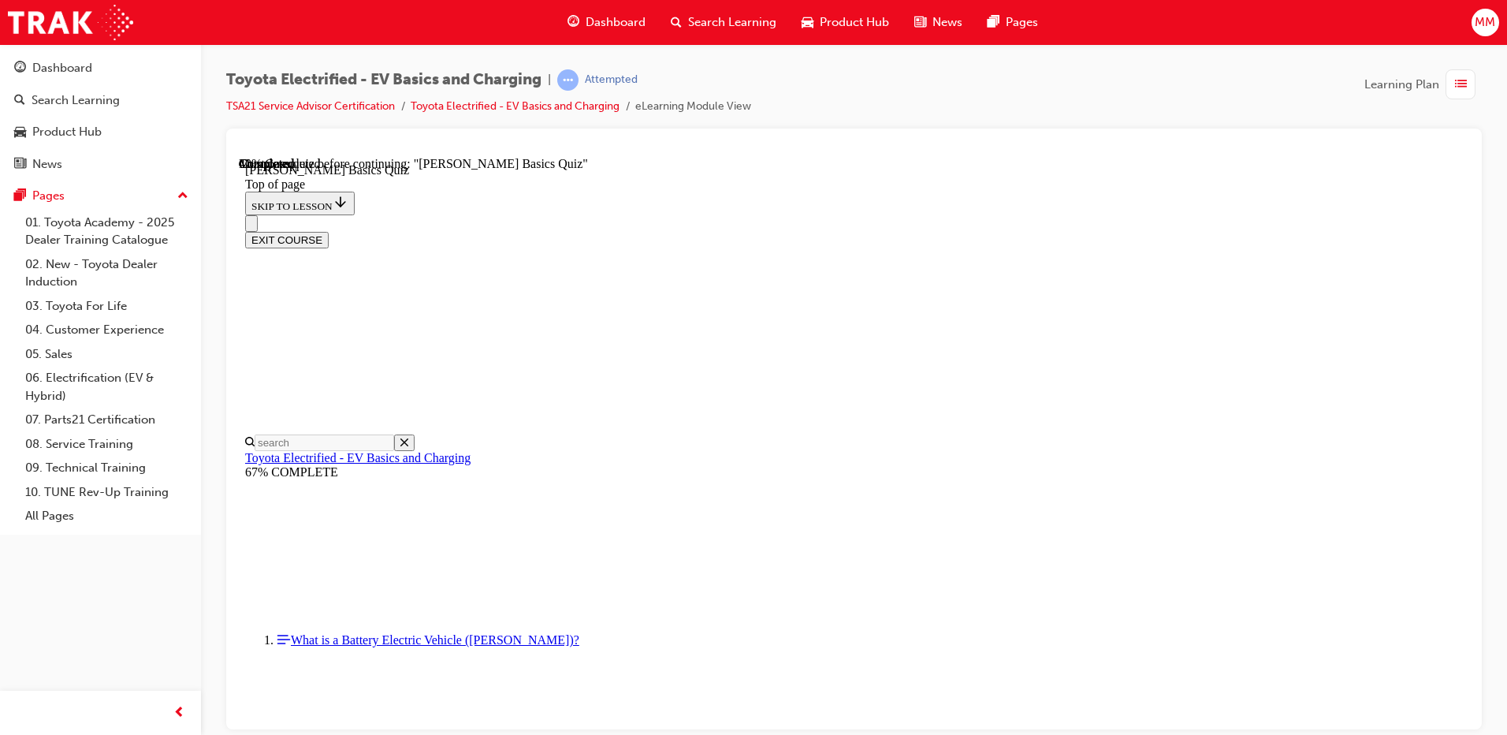
scroll to position [206, 0]
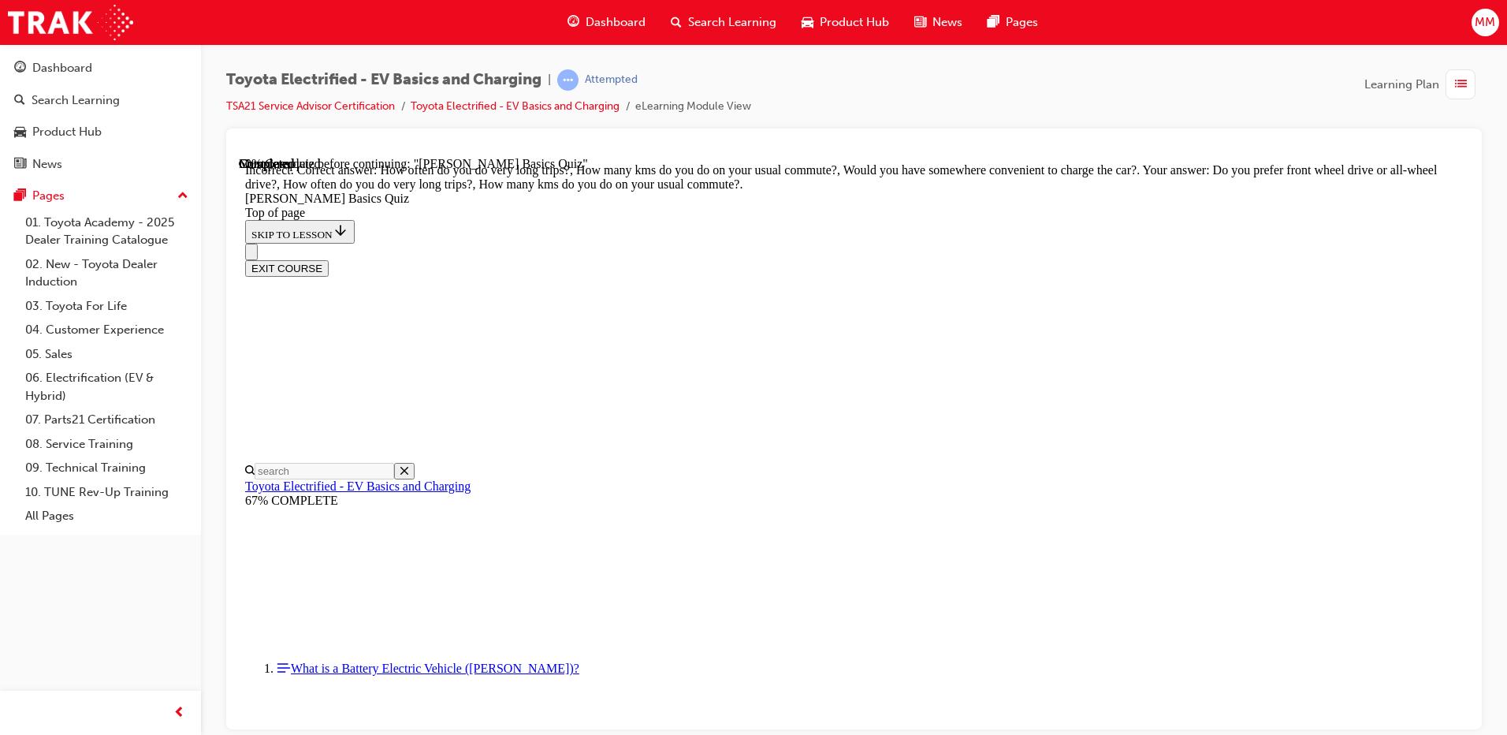
scroll to position [282, 0]
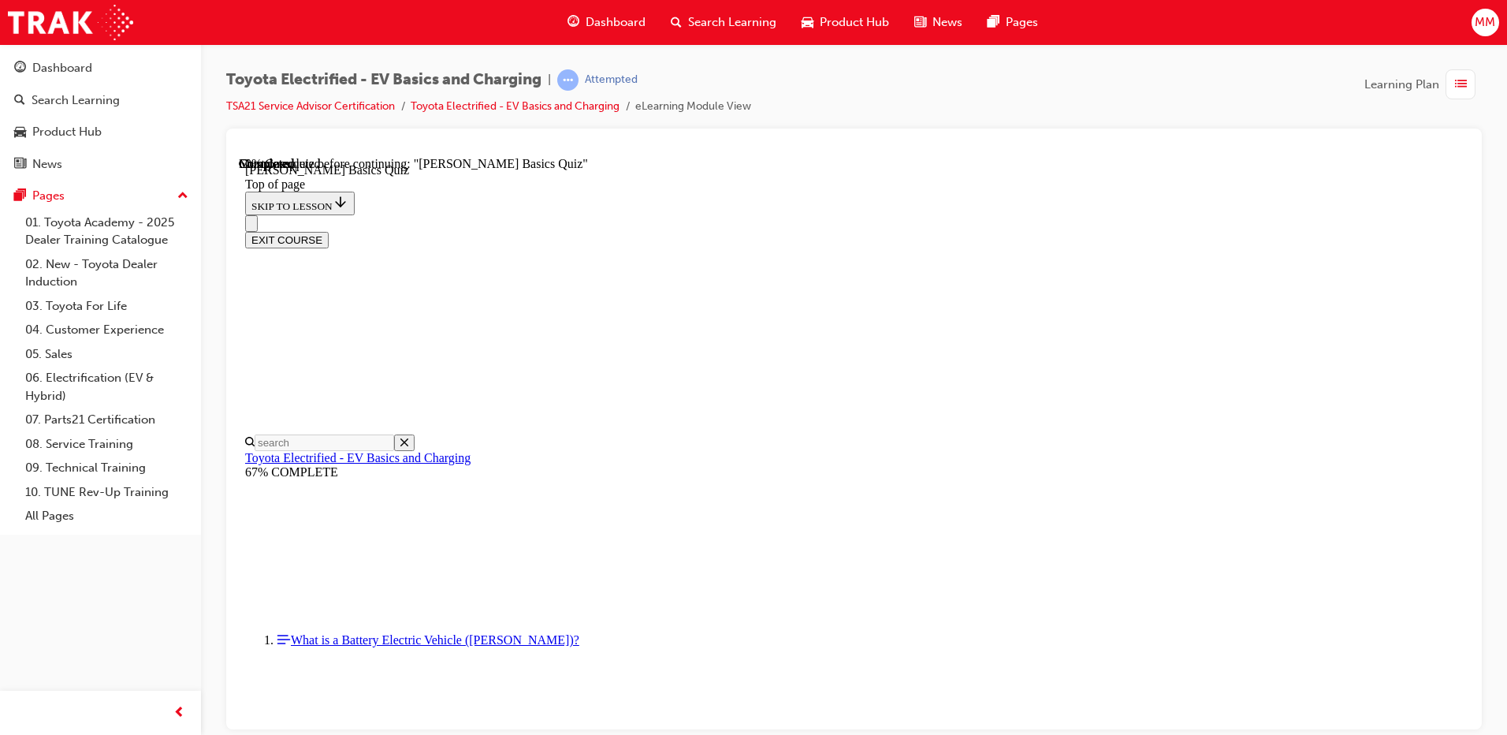
scroll to position [48, 0]
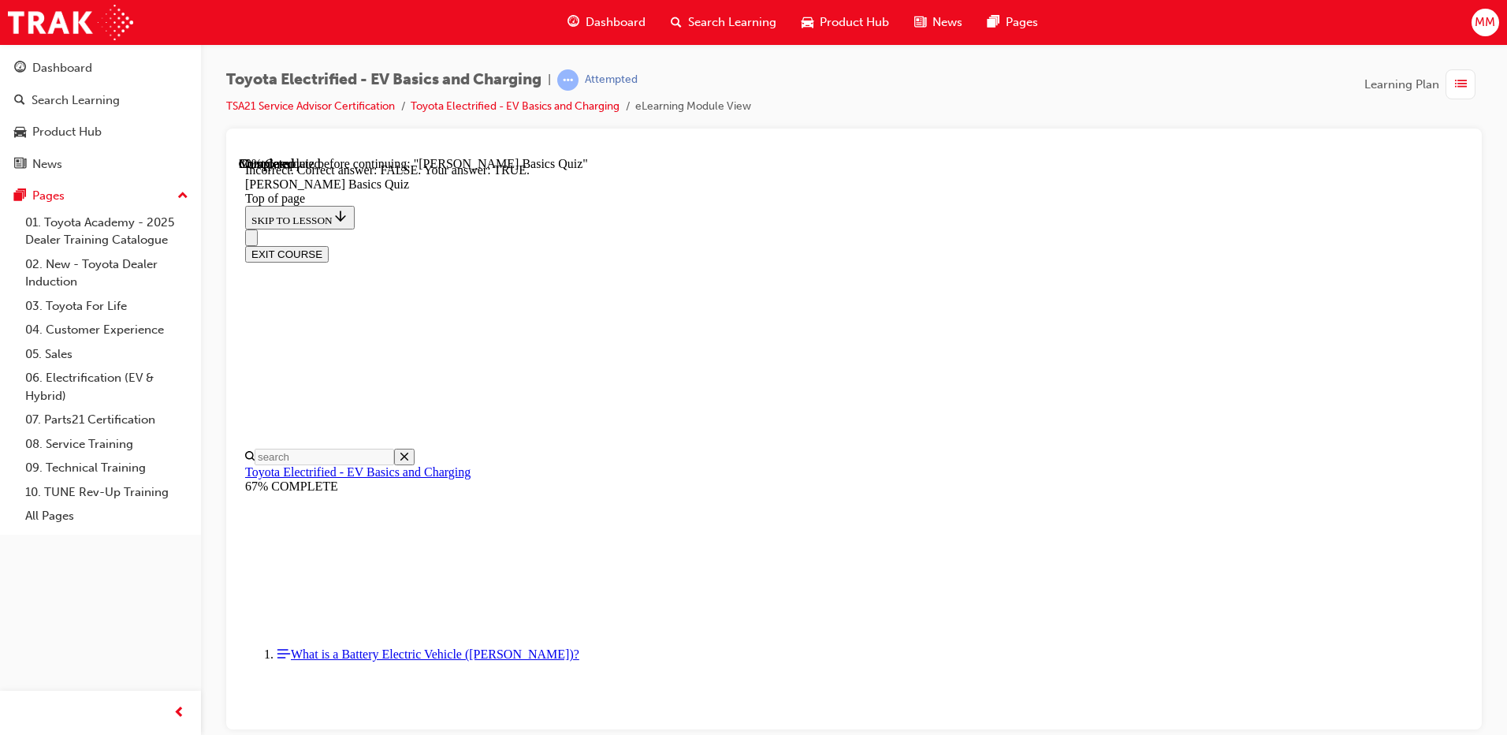
scroll to position [156, 0]
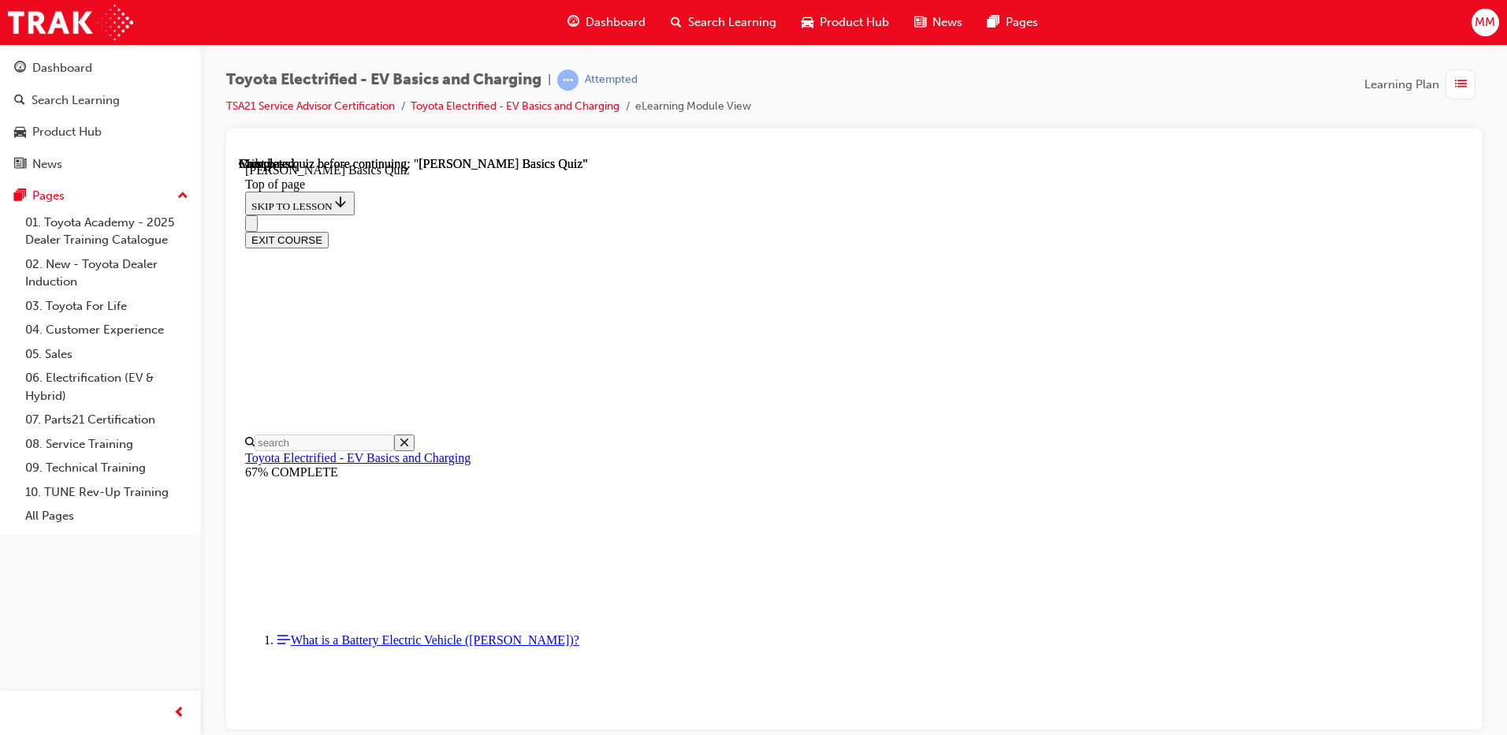
scroll to position [281, 0]
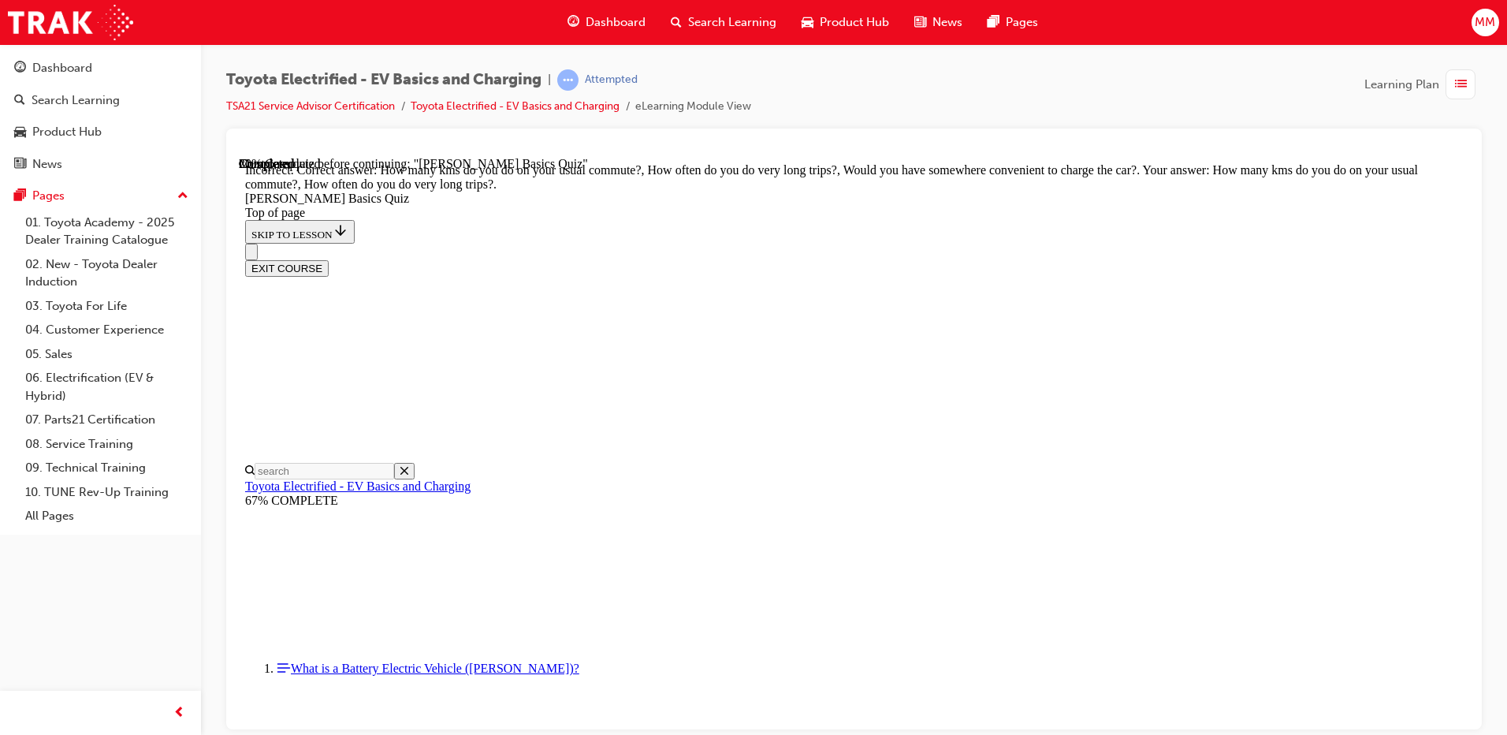
scroll to position [203, 0]
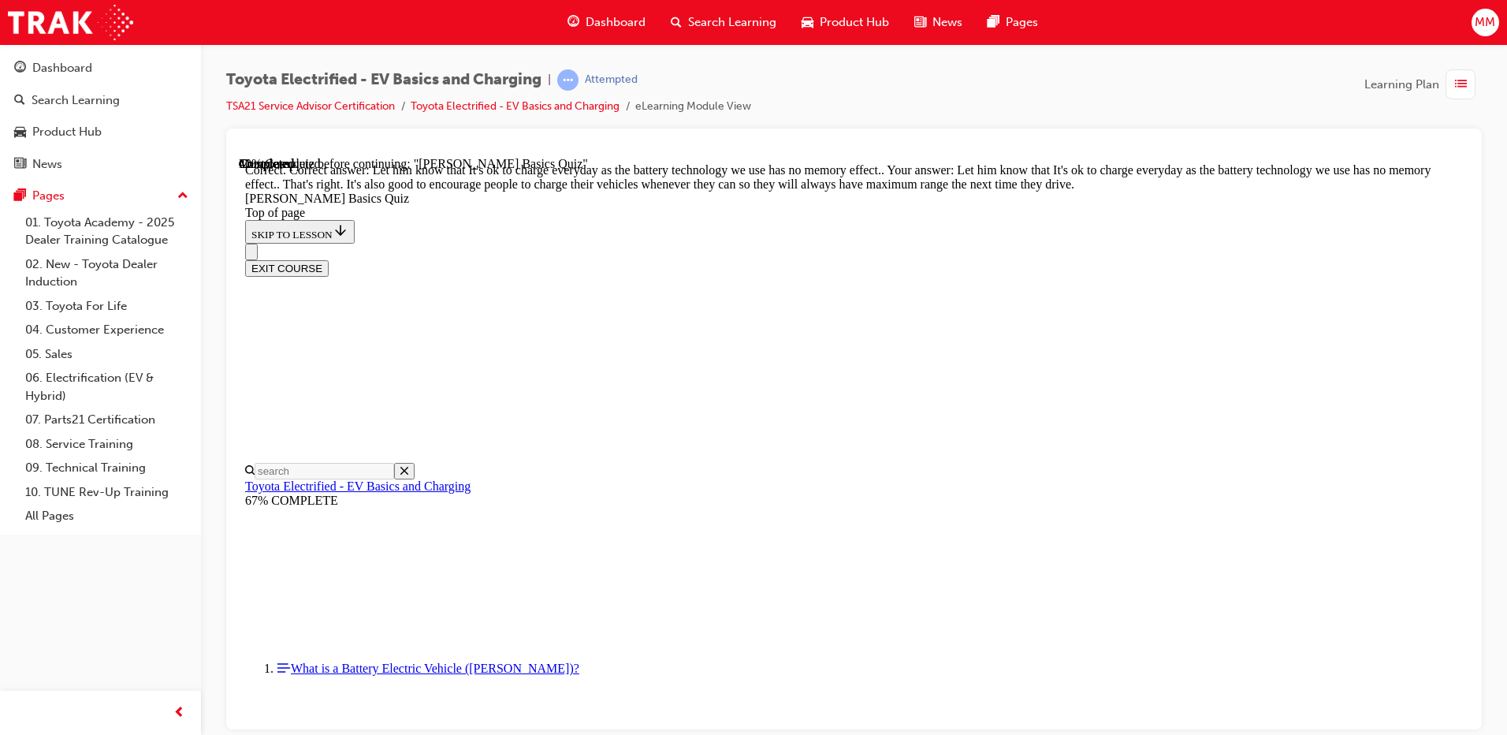
scroll to position [303, 0]
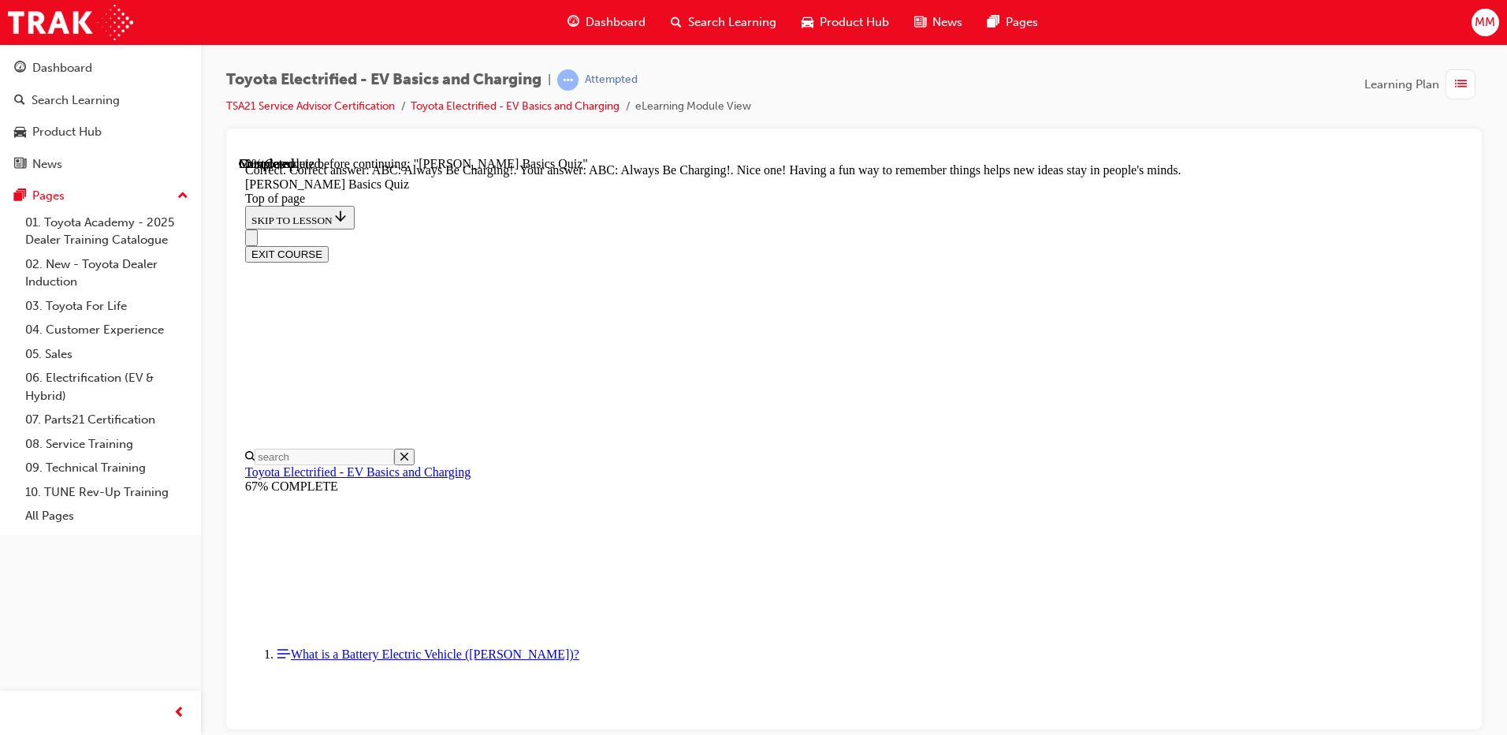
scroll to position [316, 0]
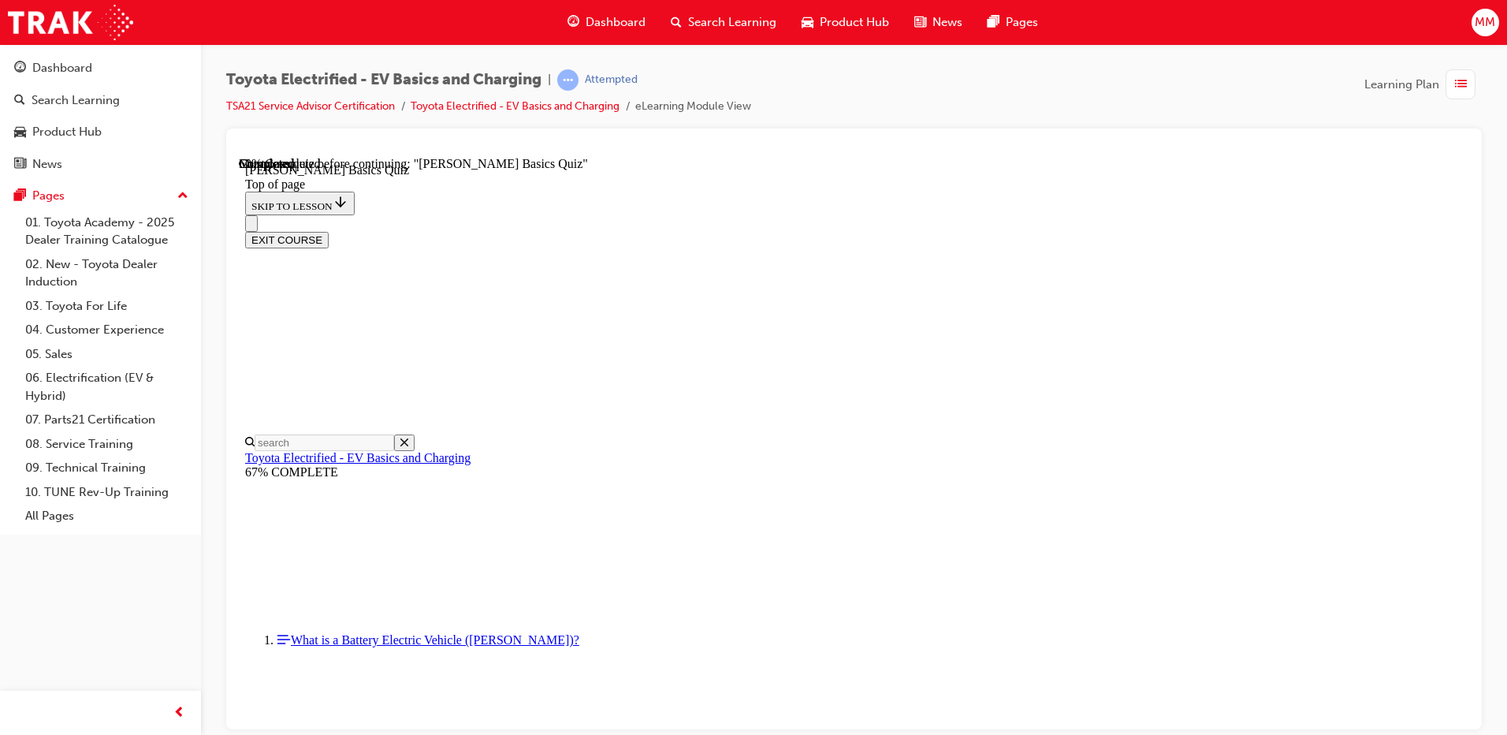
scroll to position [48, 0]
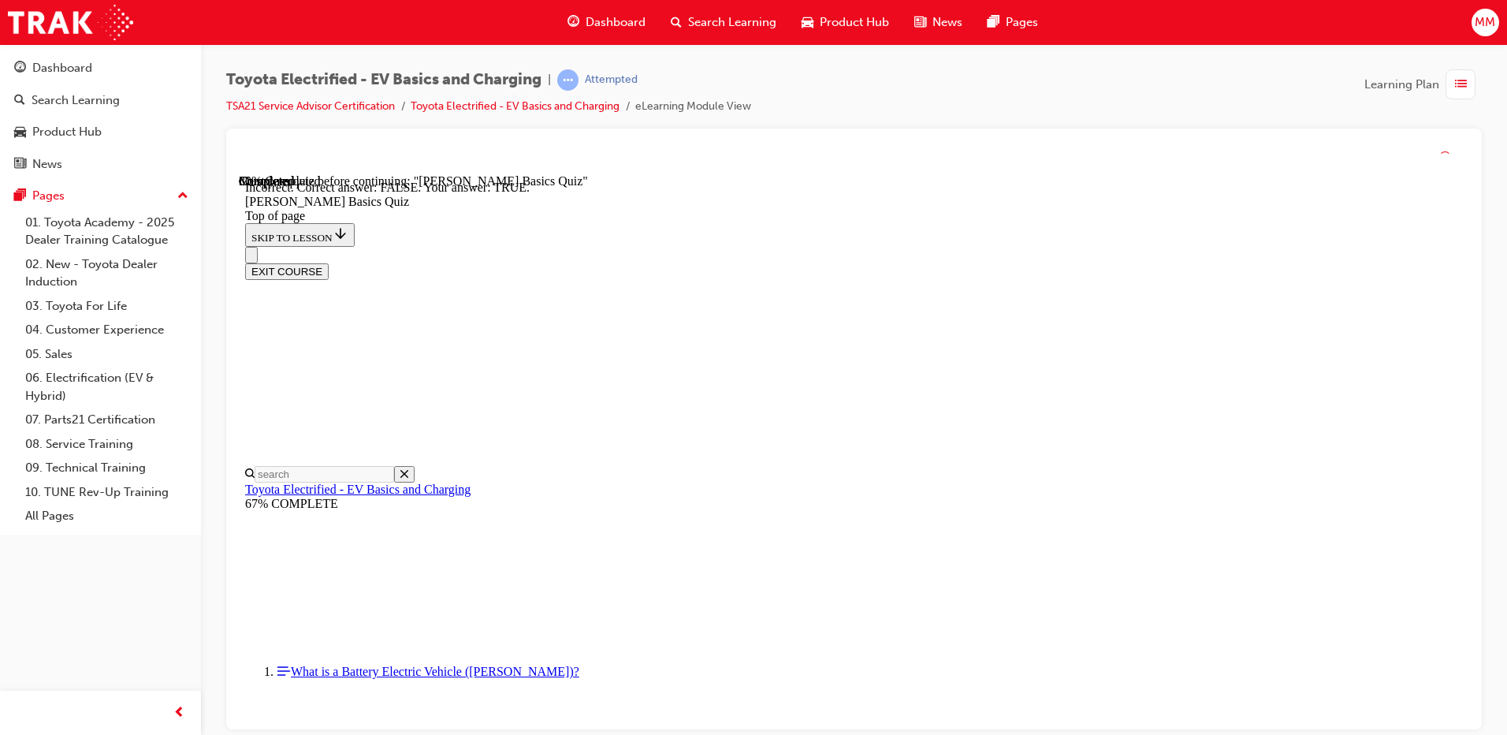
scroll to position [156, 0]
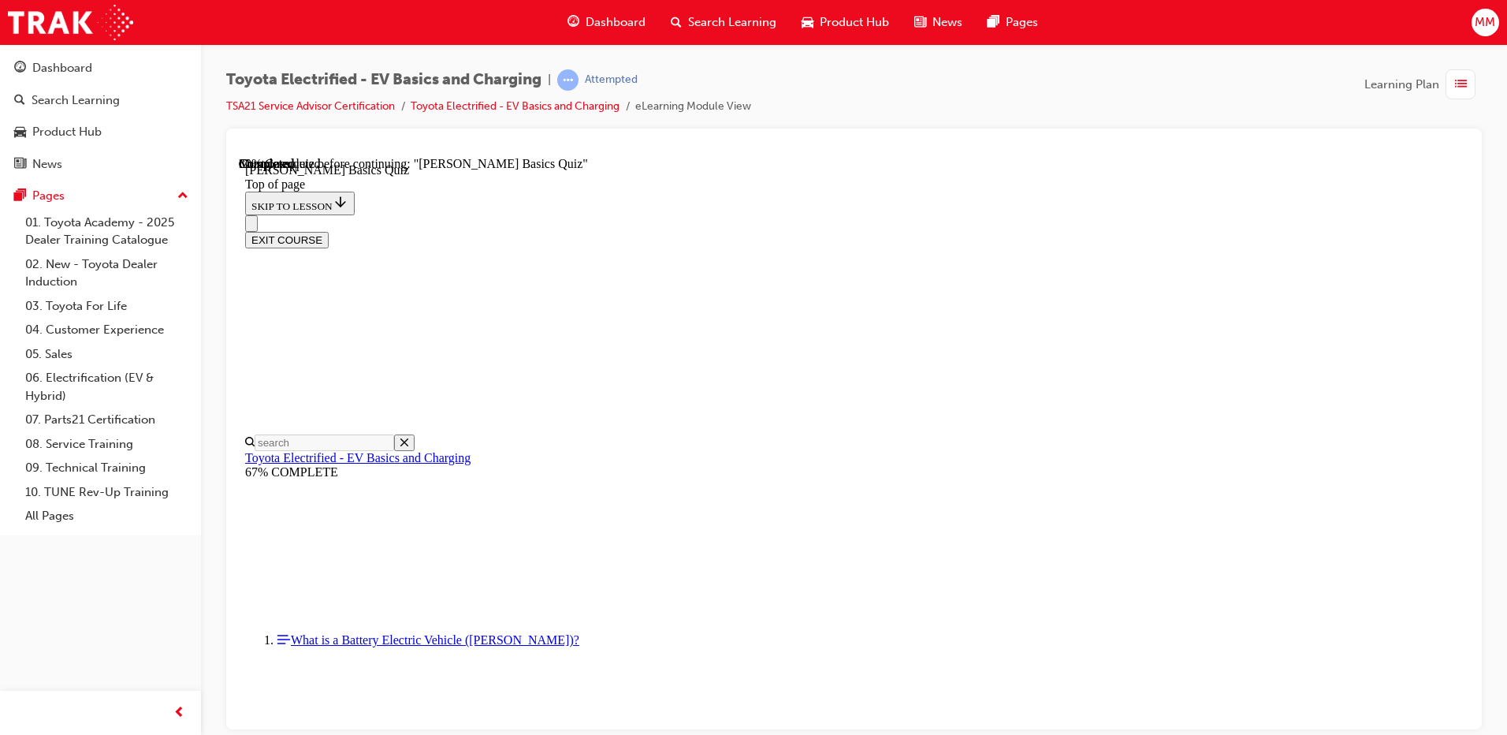
scroll to position [347, 0]
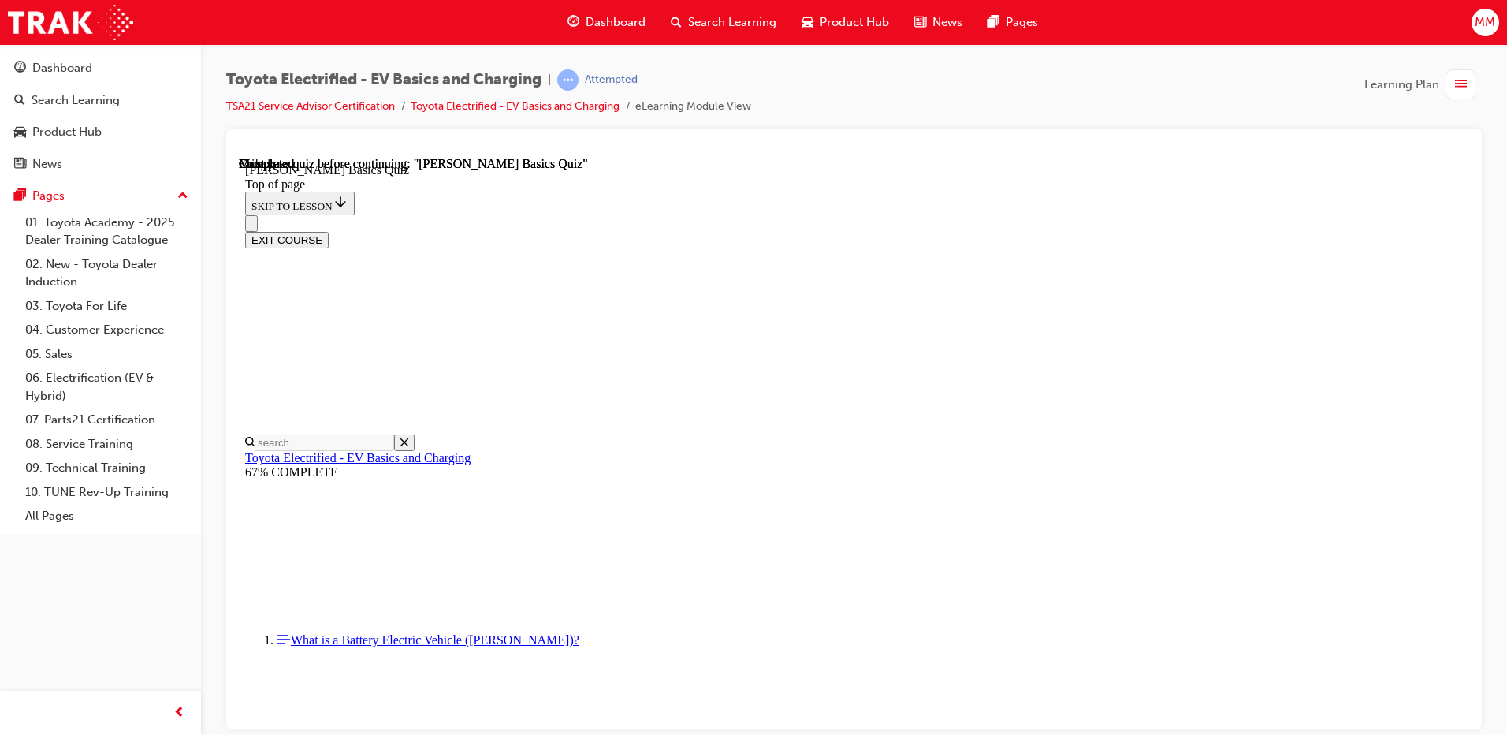
scroll to position [281, 0]
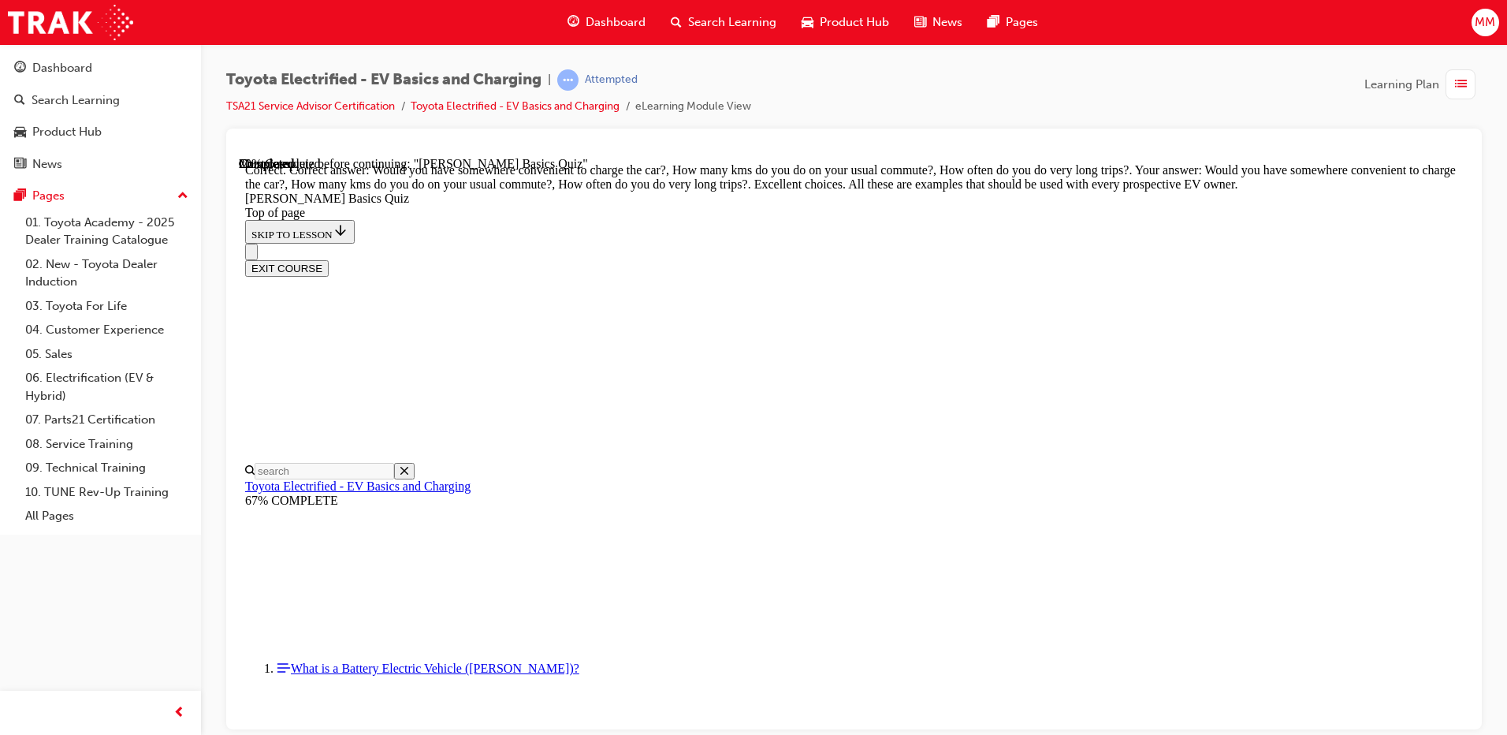
scroll to position [379, 0]
drag, startPoint x: 974, startPoint y: 654, endPoint x: 979, endPoint y: 662, distance: 9.2
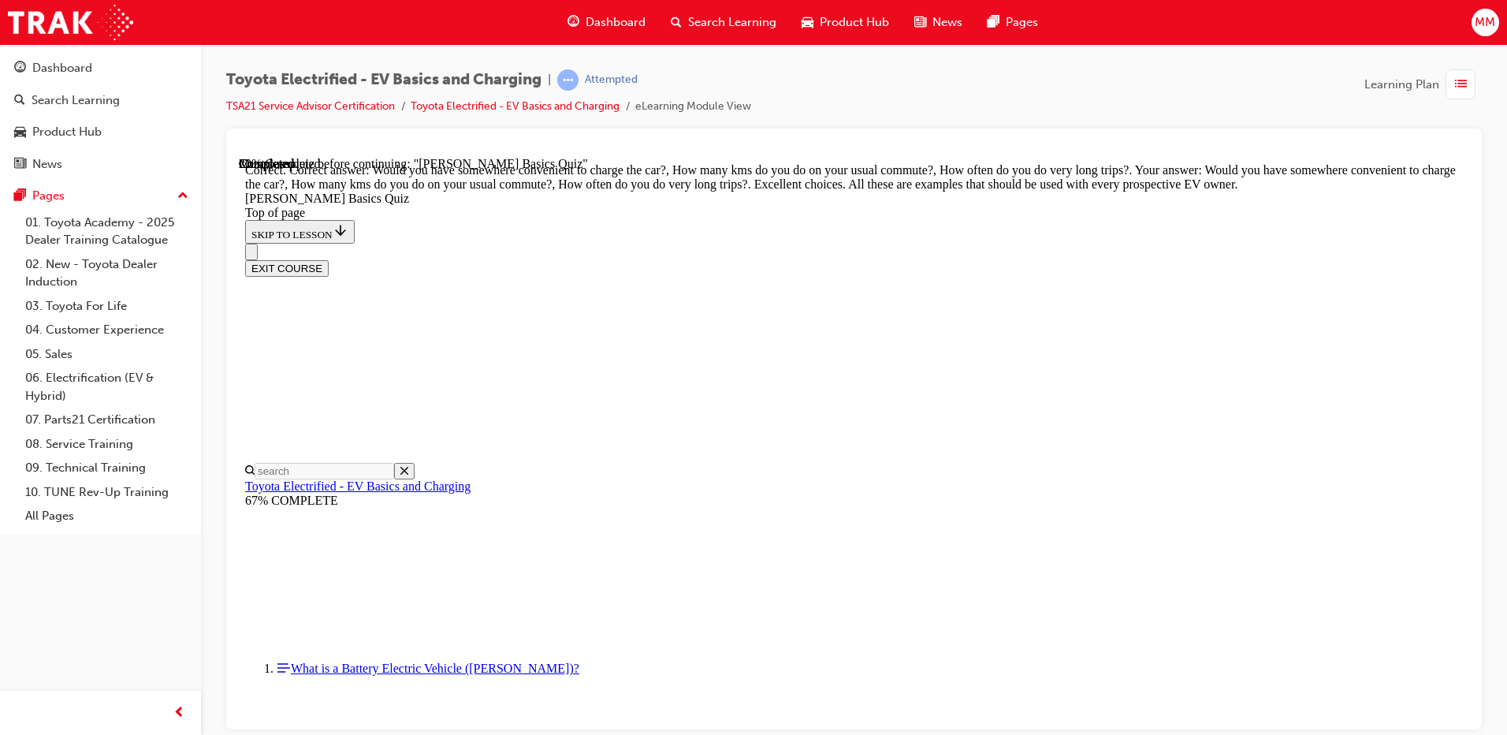
drag, startPoint x: 967, startPoint y: 634, endPoint x: 965, endPoint y: 651, distance: 17.4
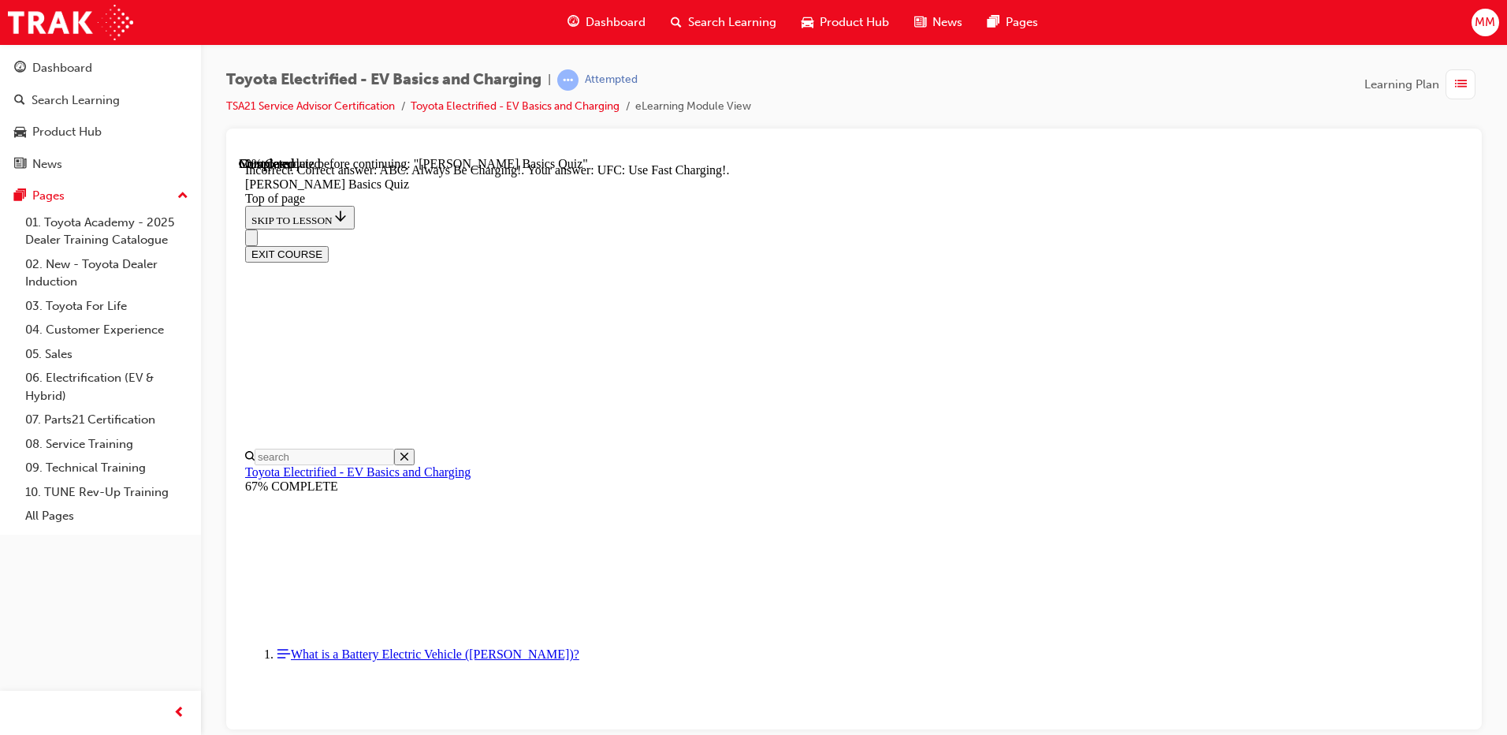
scroll to position [219, 0]
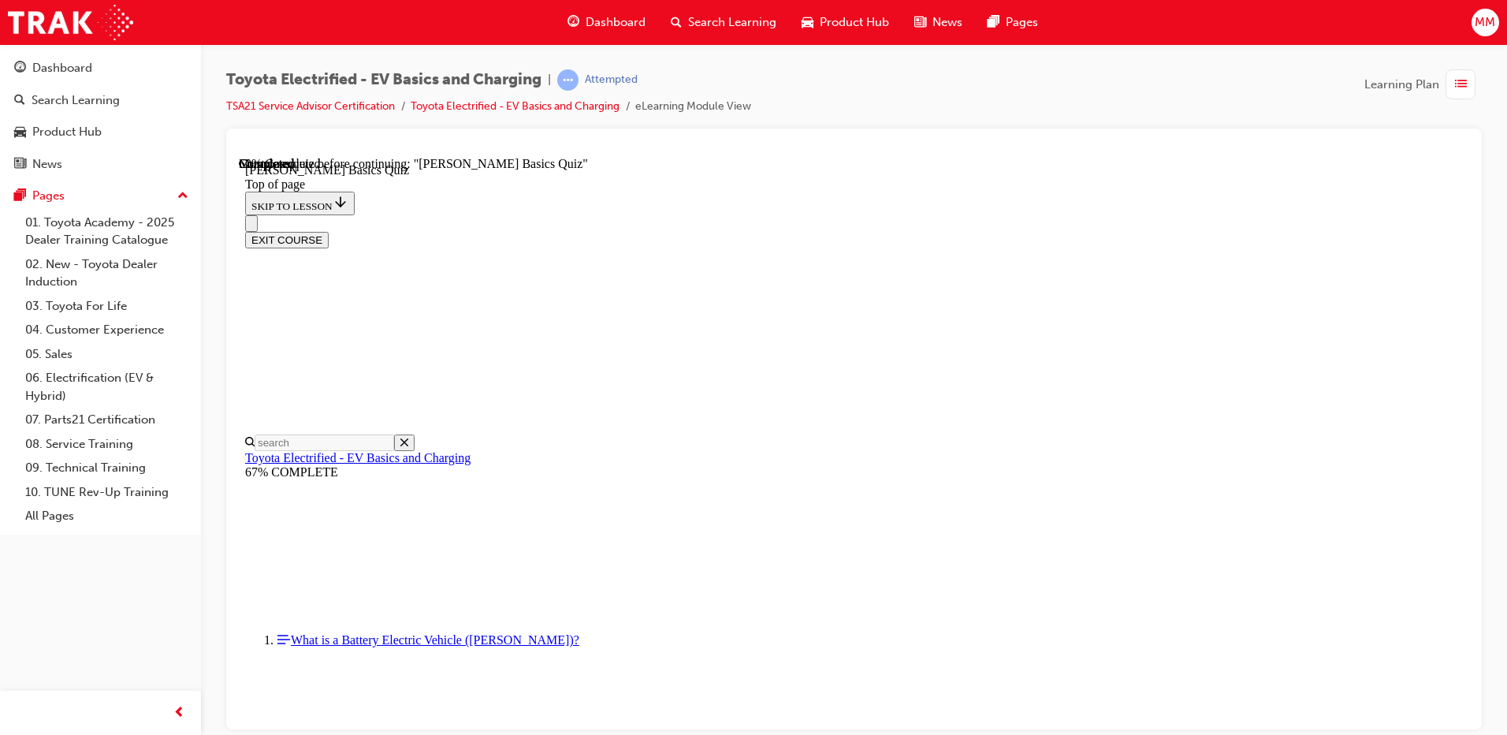
scroll to position [48, 0]
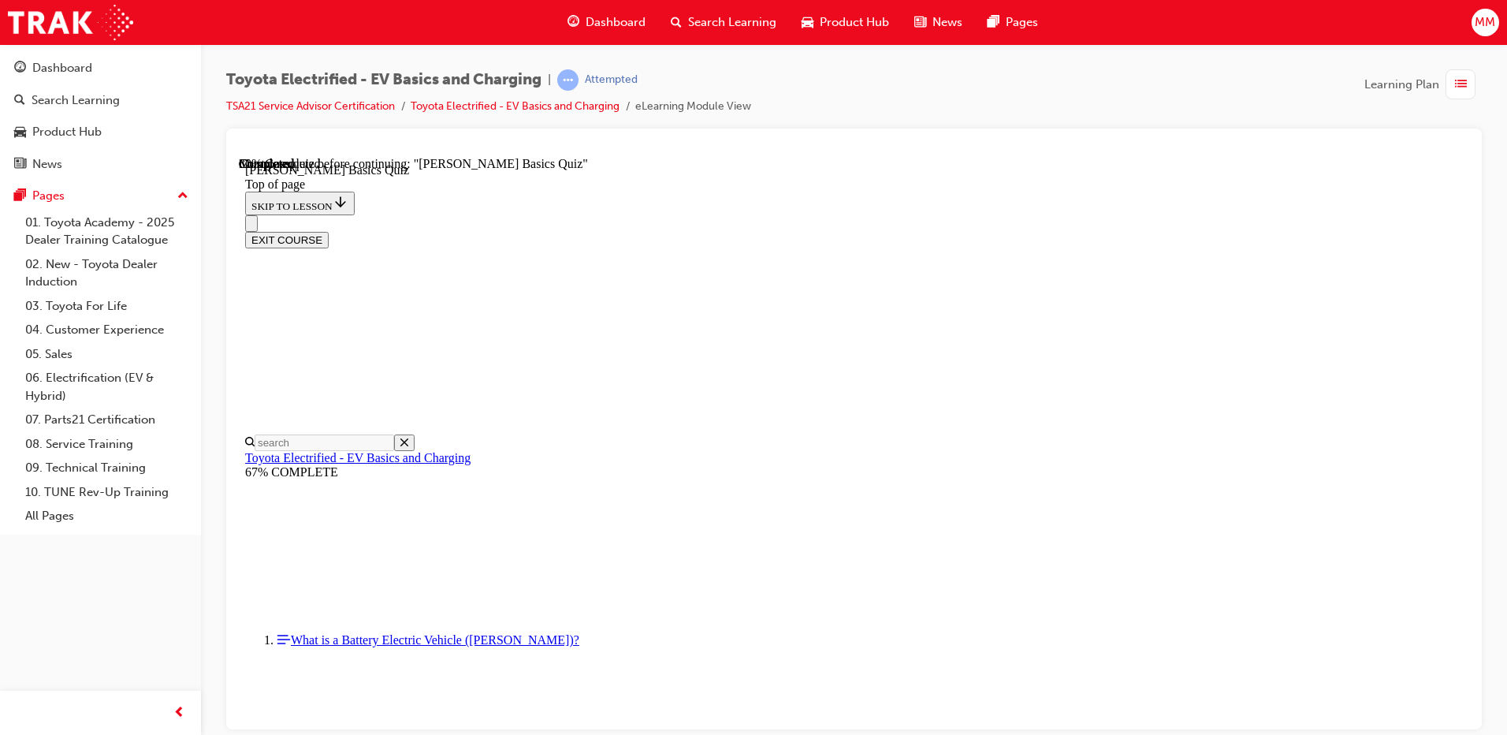
scroll to position [347, 0]
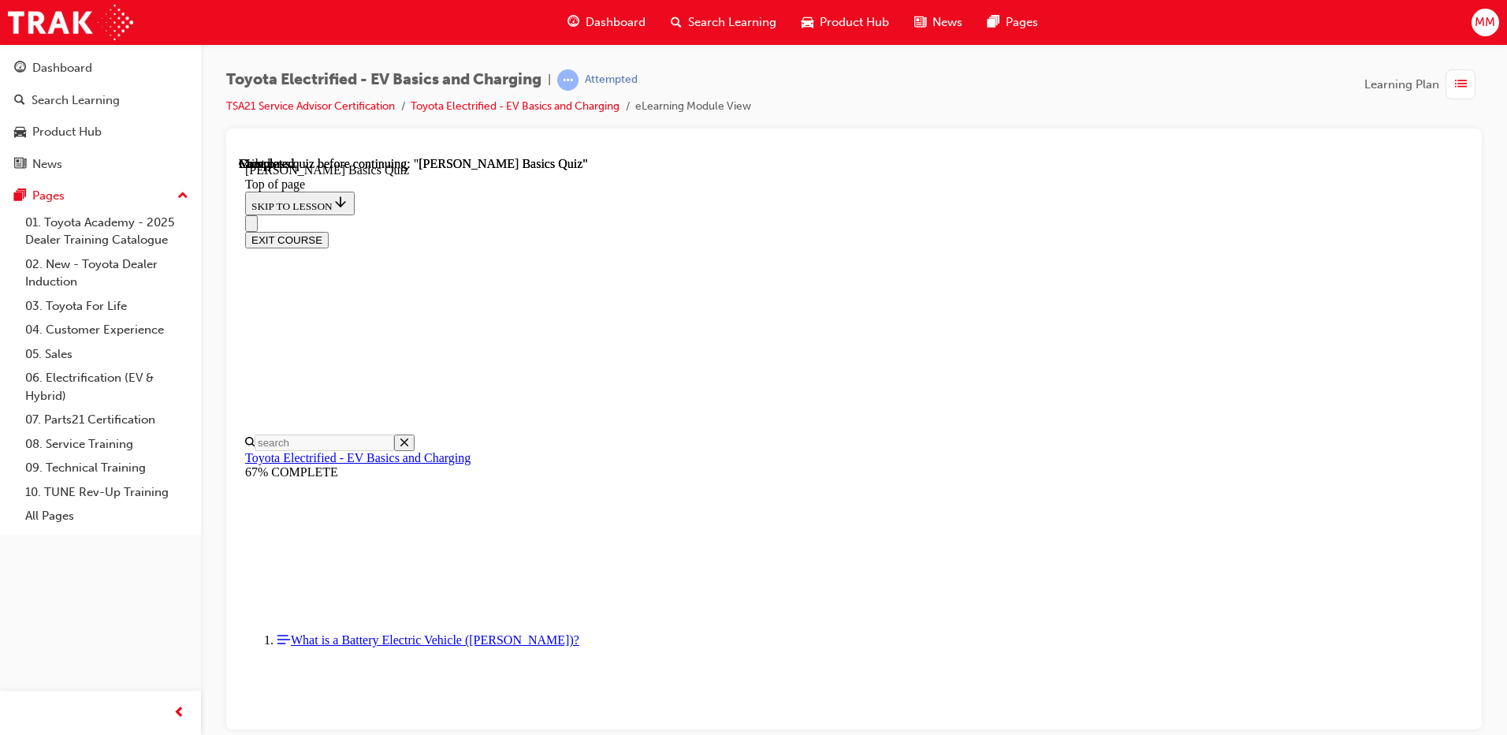
scroll to position [281, 0]
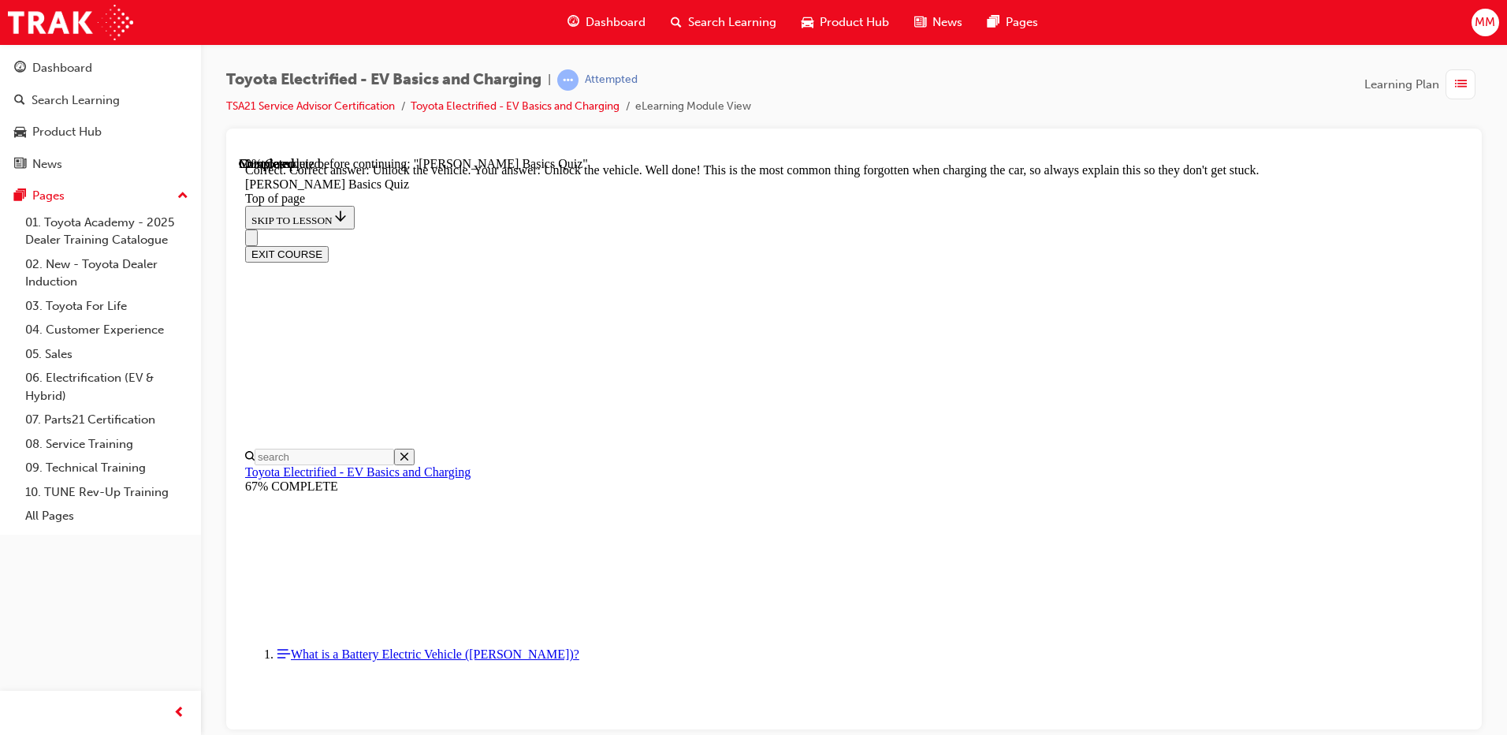
scroll to position [520, 0]
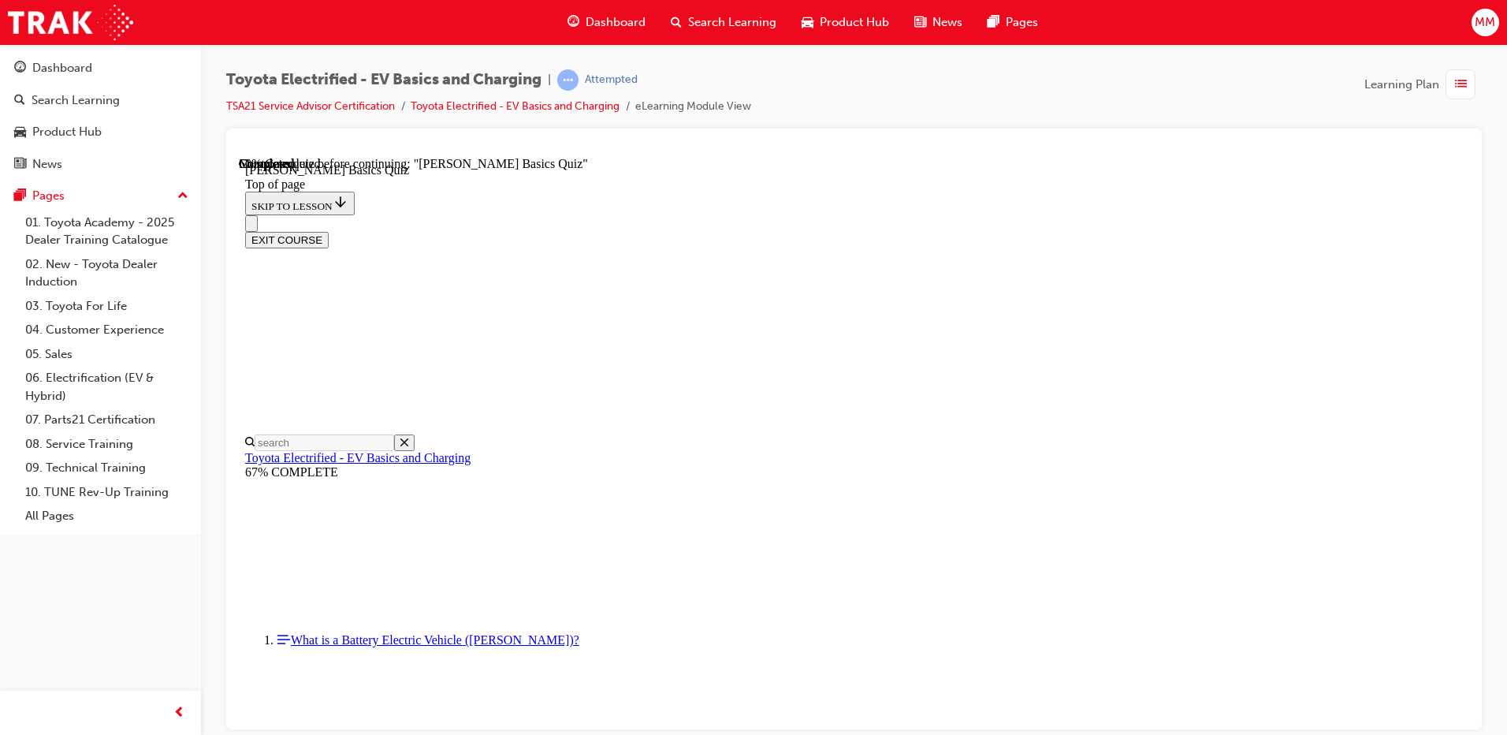
scroll to position [48, 0]
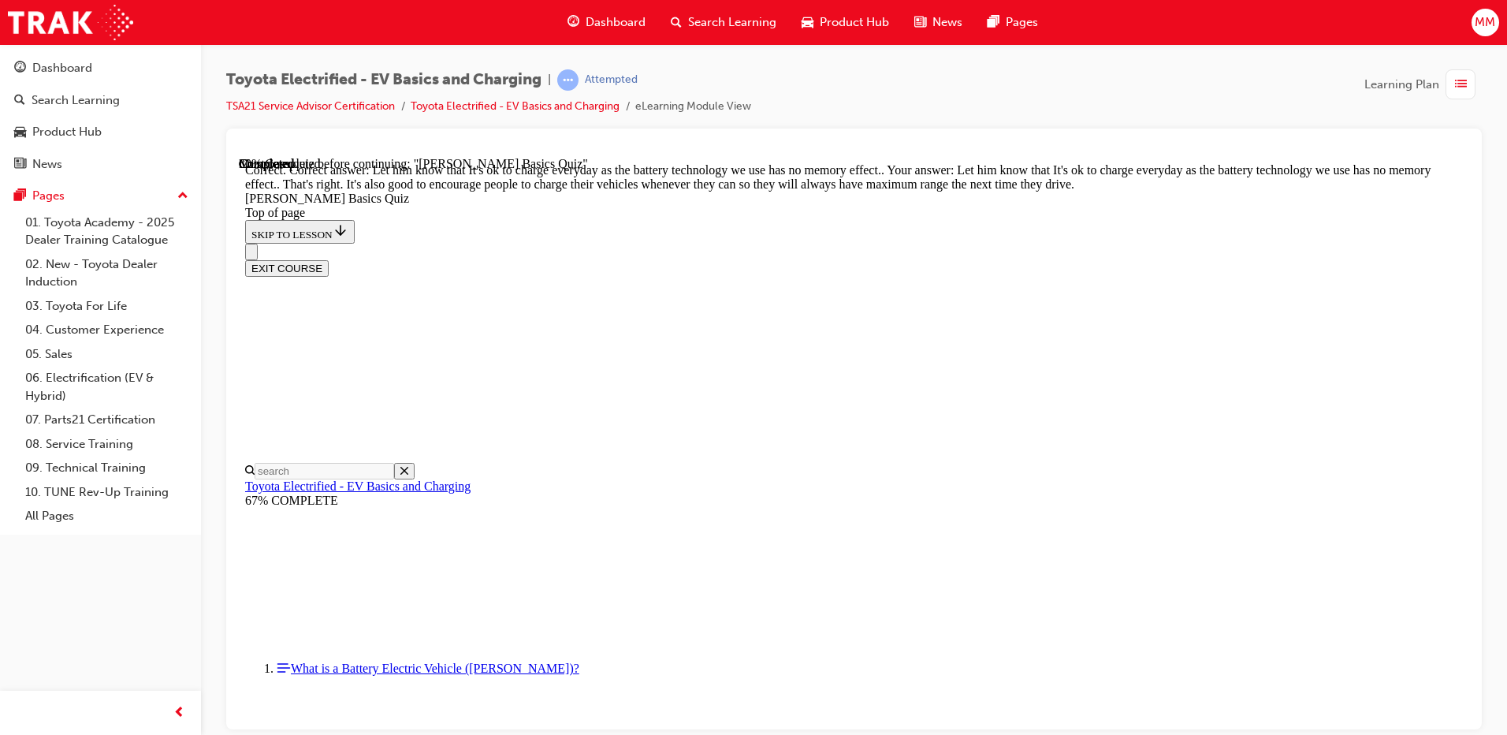
scroll to position [303, 0]
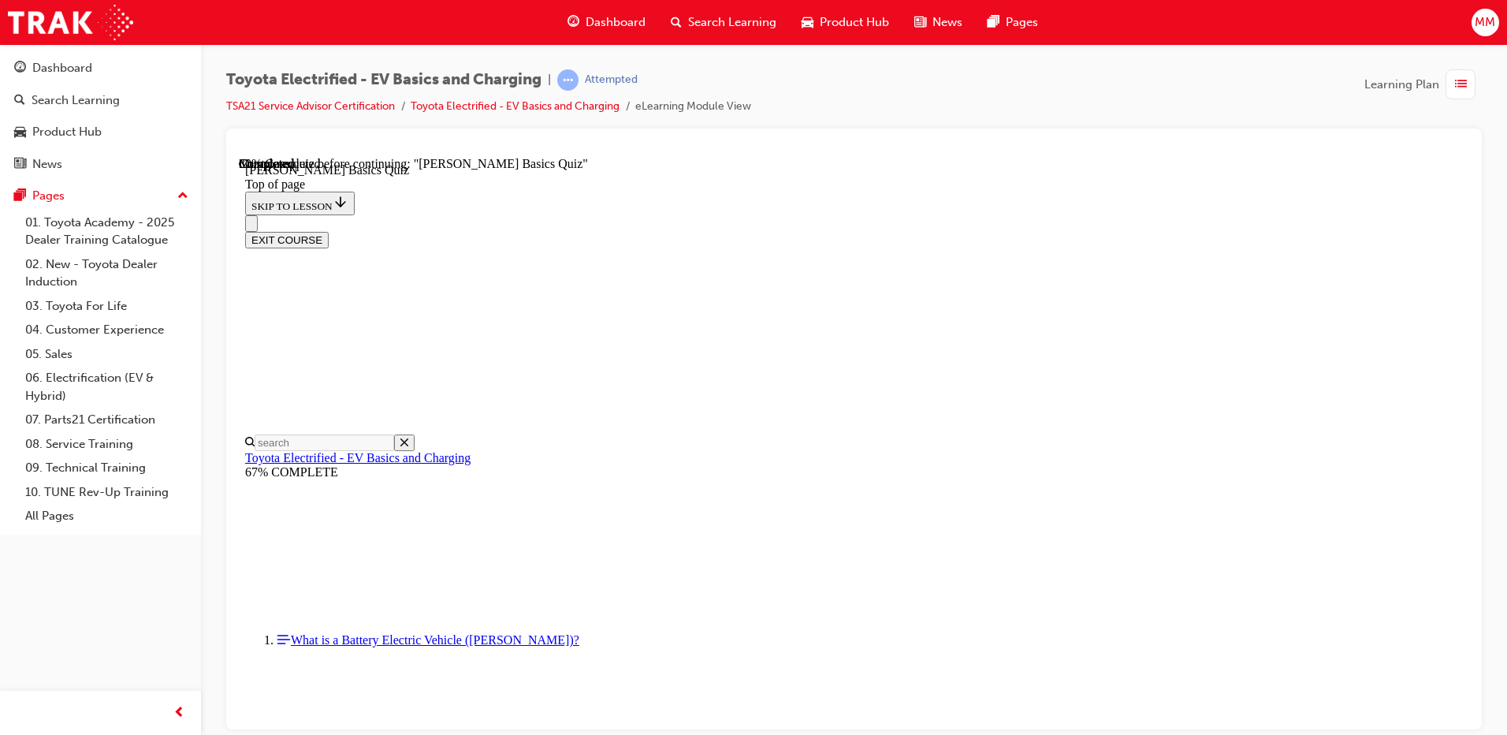
scroll to position [48, 0]
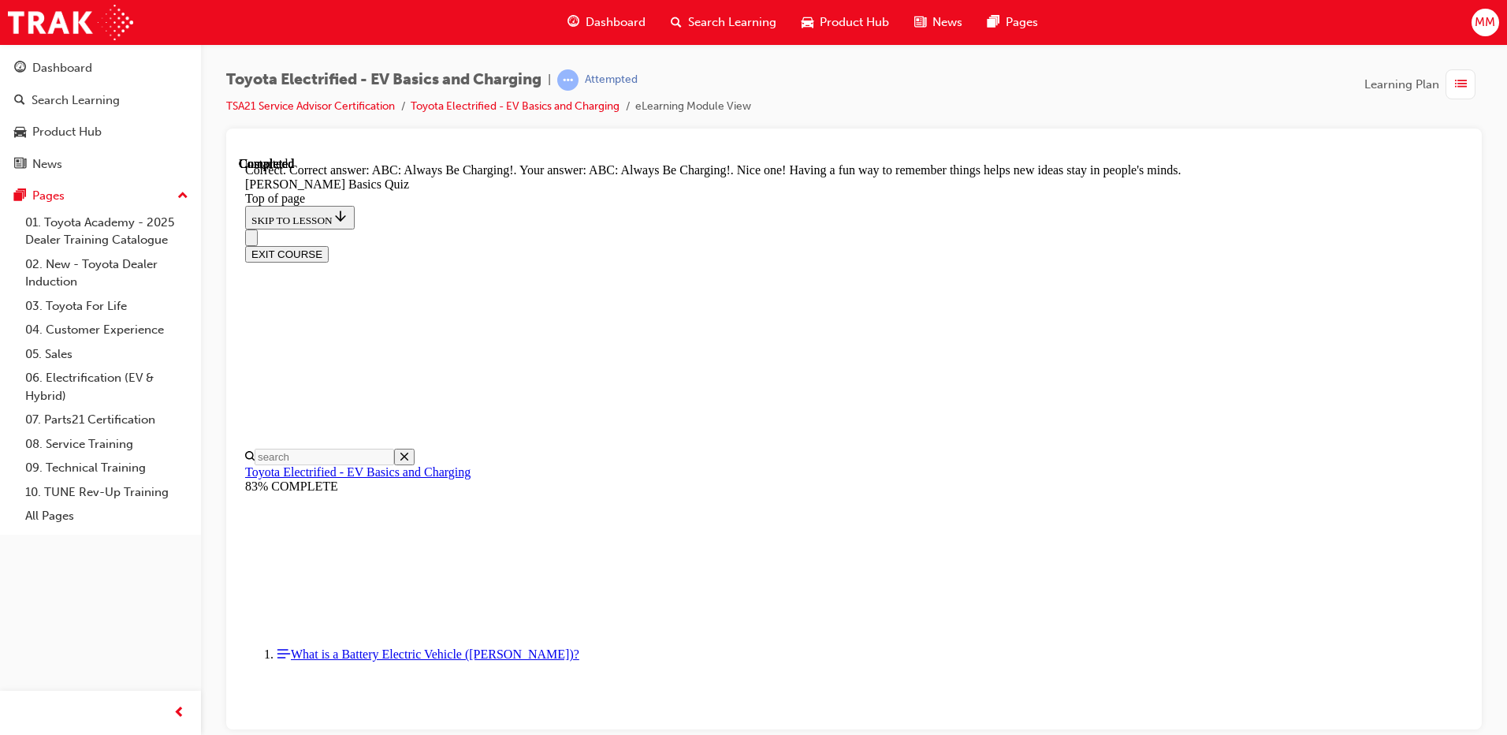
scroll to position [316, 0]
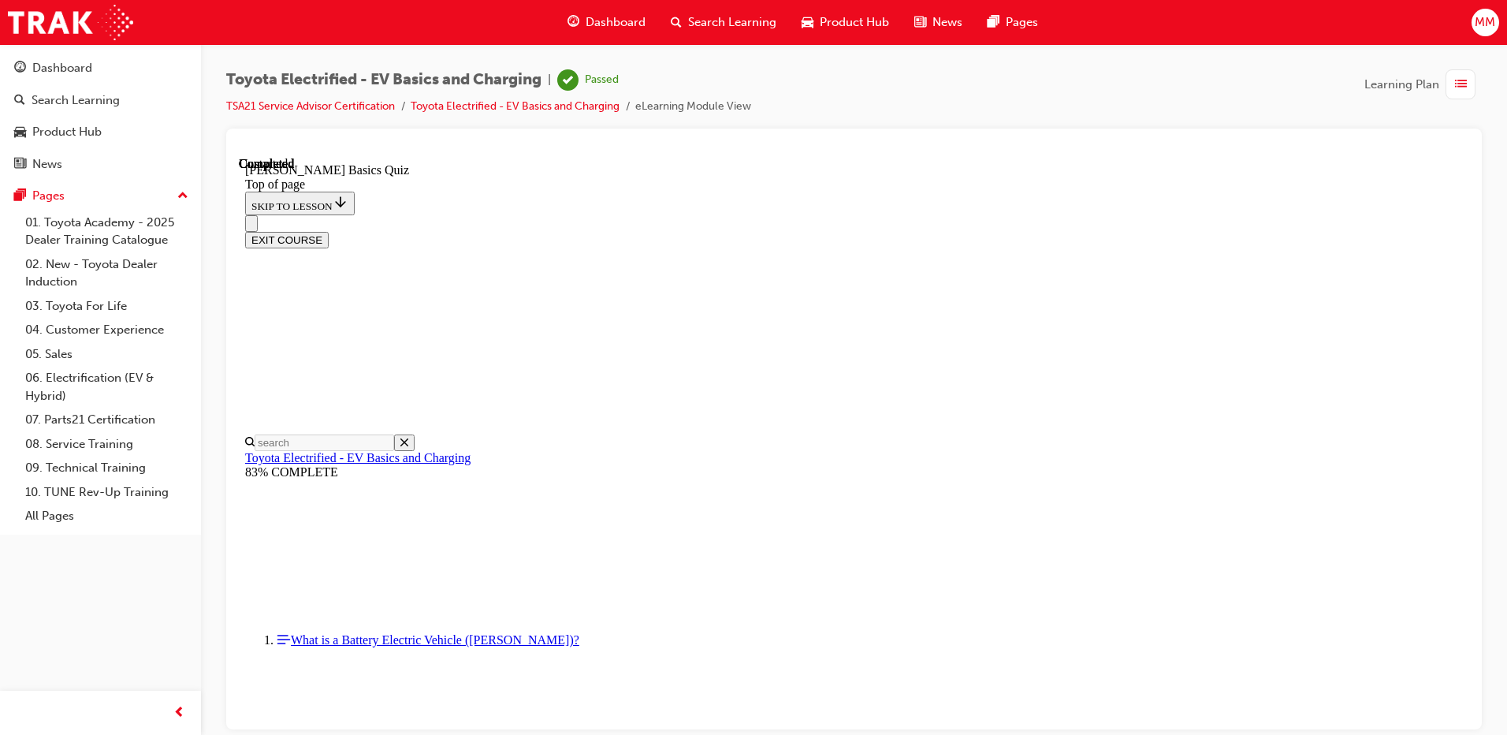
scroll to position [281, 0]
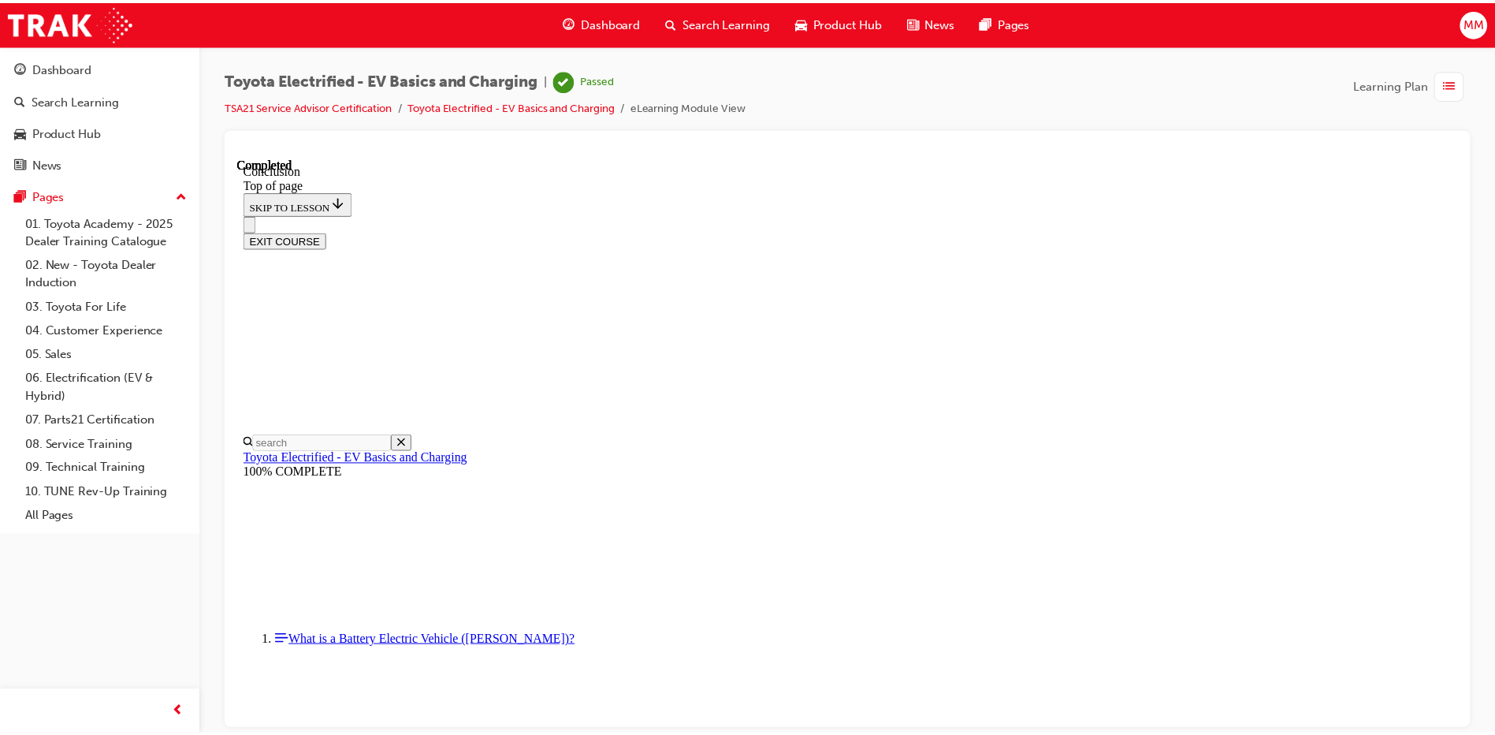
scroll to position [604, 0]
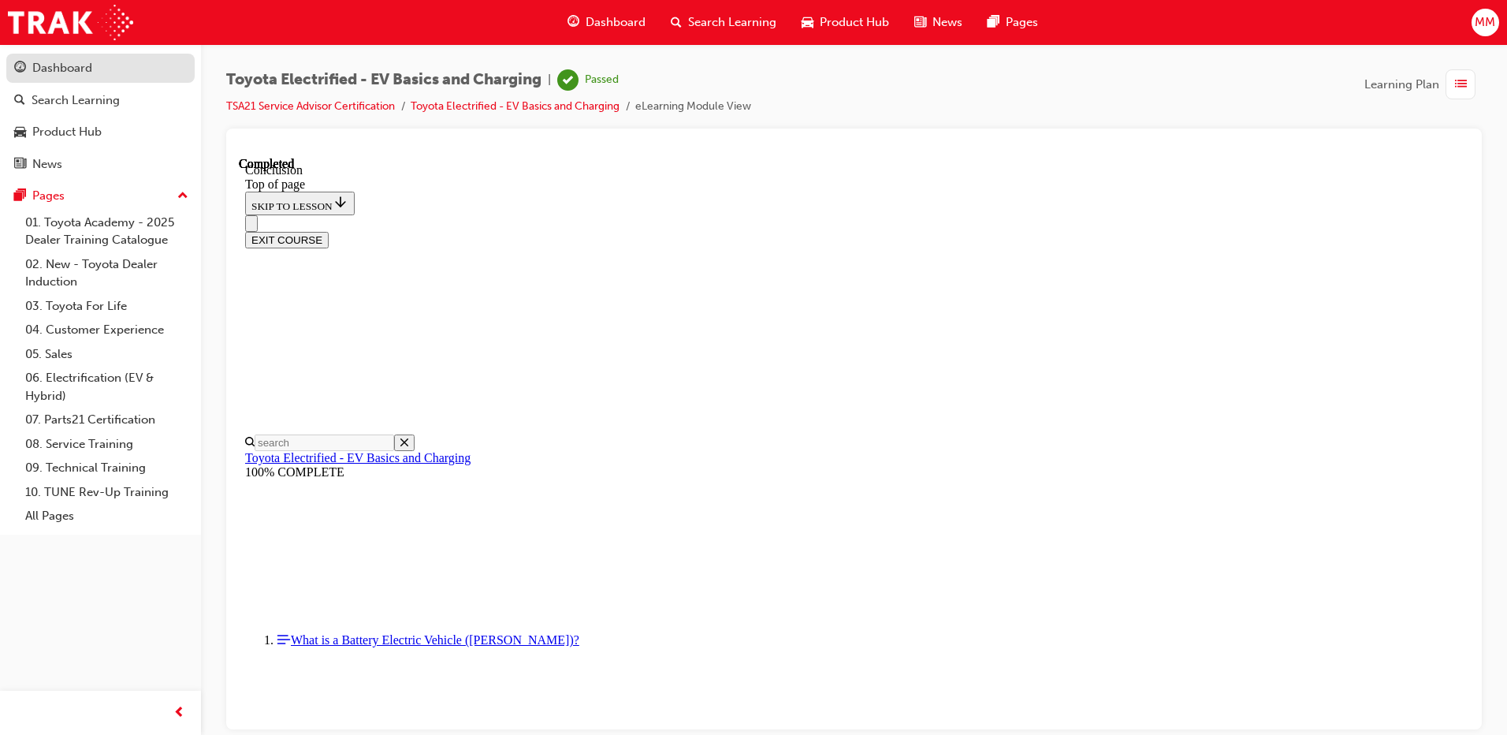
click at [74, 76] on div "Dashboard" at bounding box center [62, 68] width 60 height 18
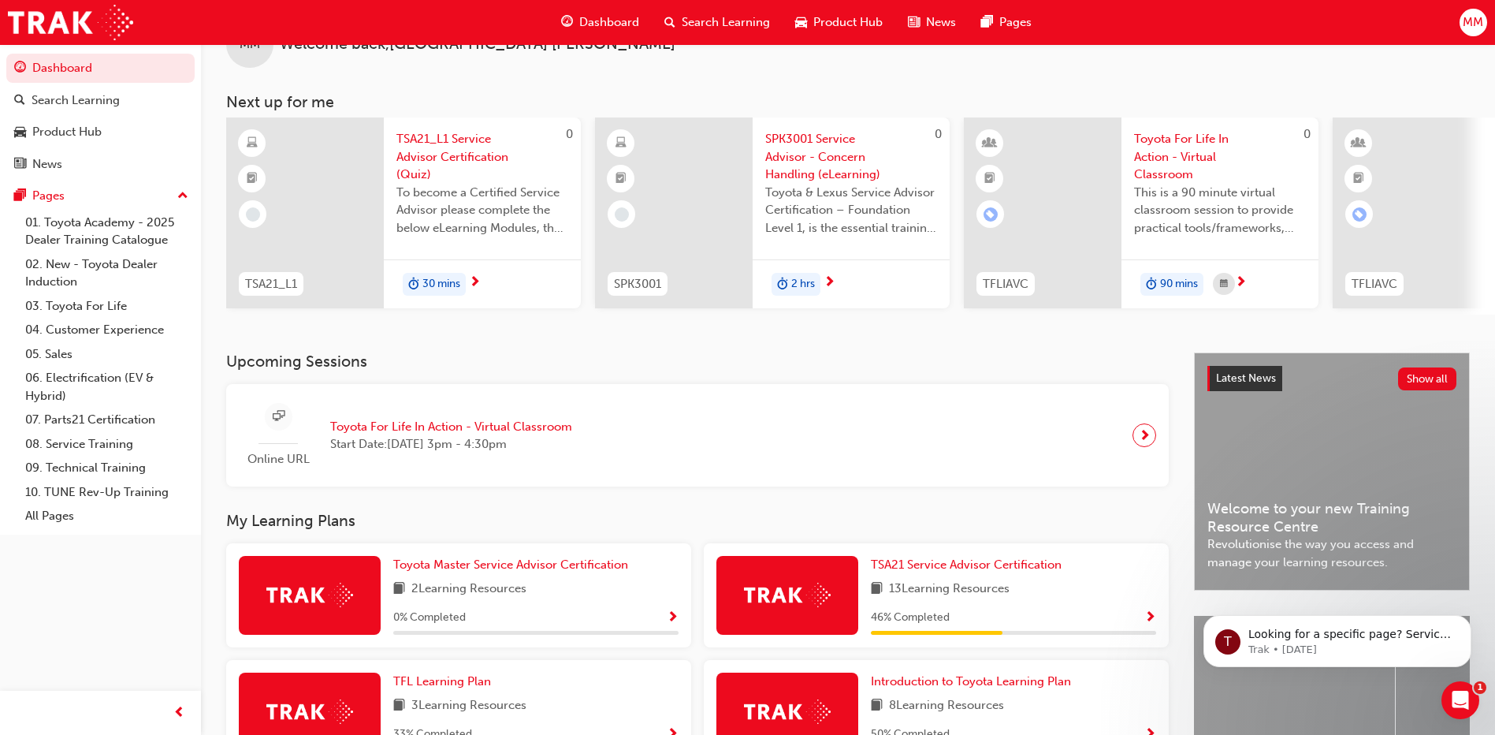
scroll to position [278, 0]
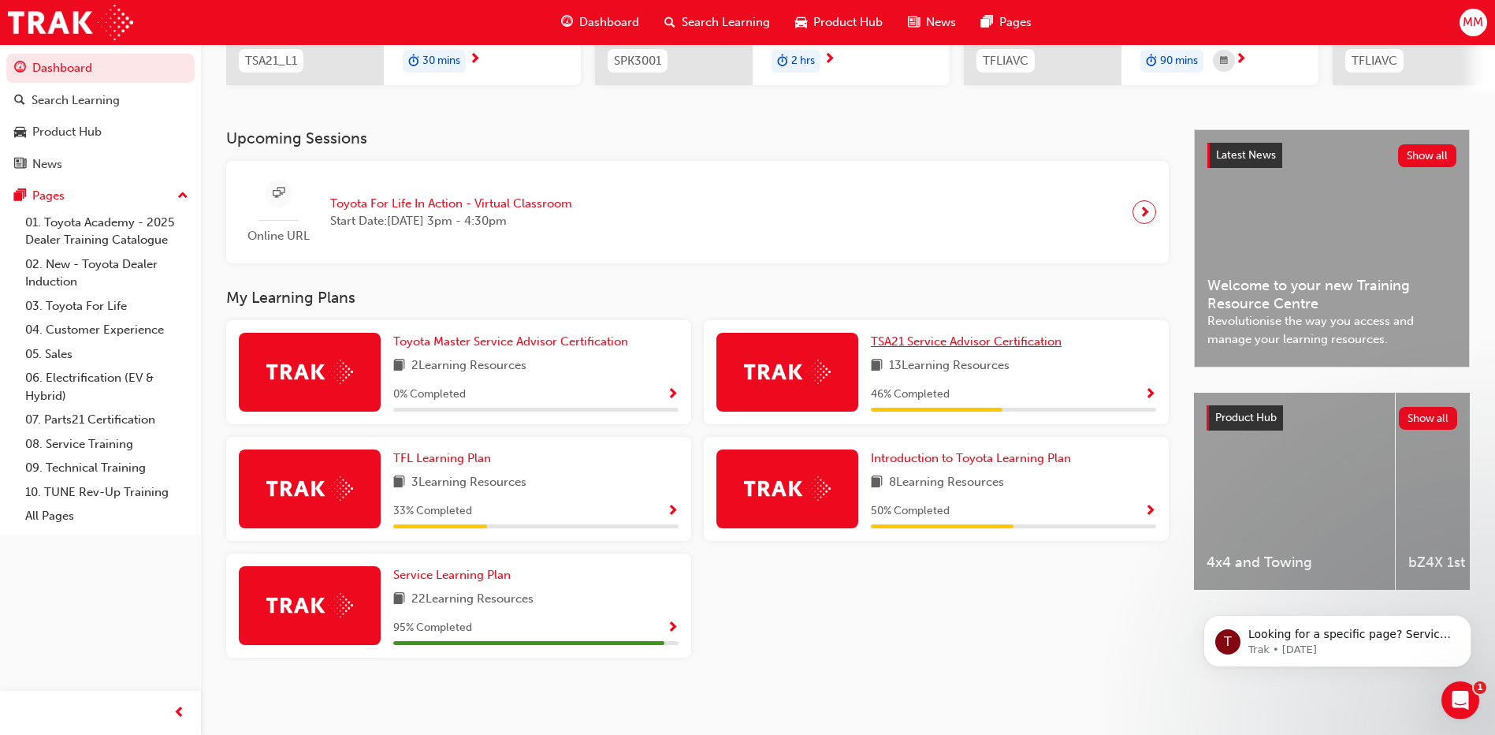
click at [951, 349] on link "TSA21 Service Advisor Certification" at bounding box center [969, 342] width 197 height 18
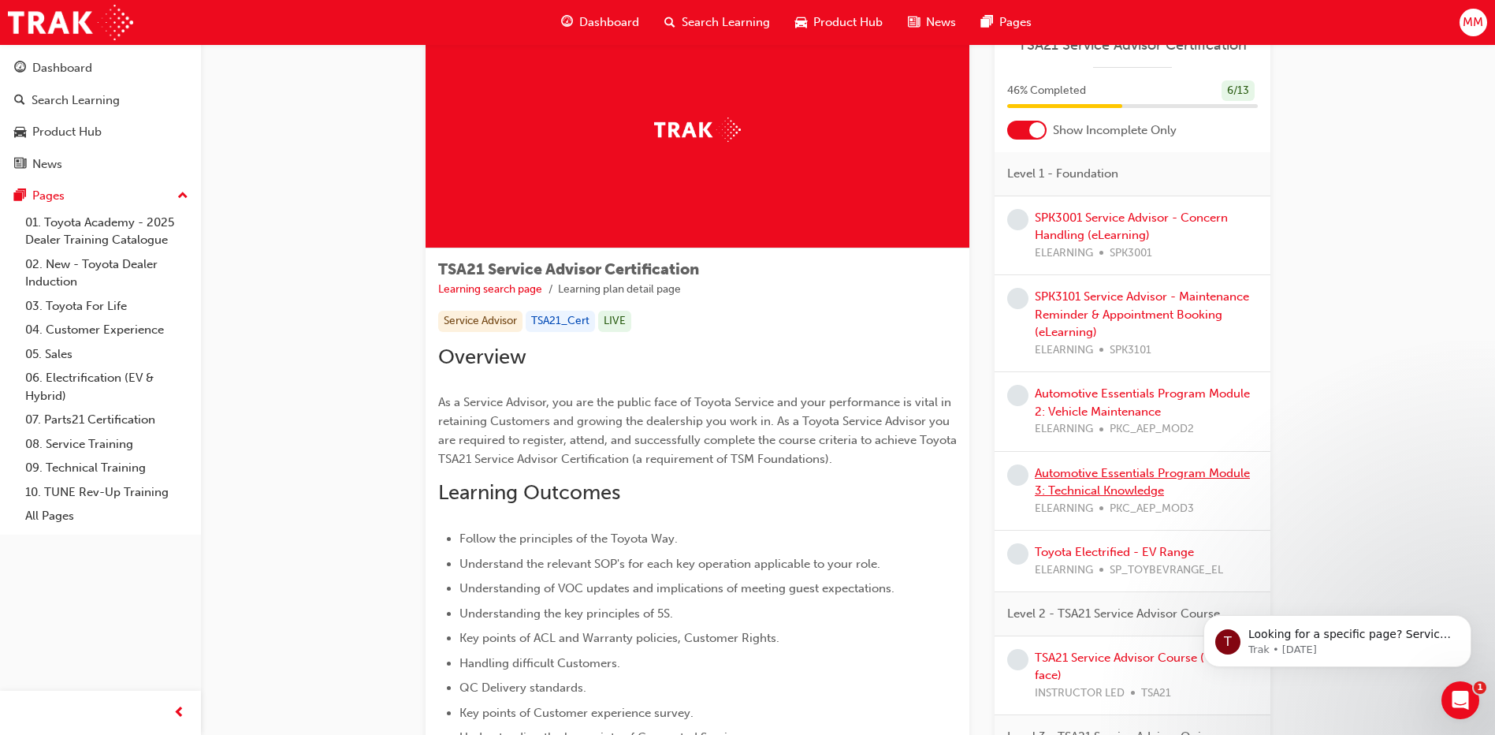
scroll to position [315, 0]
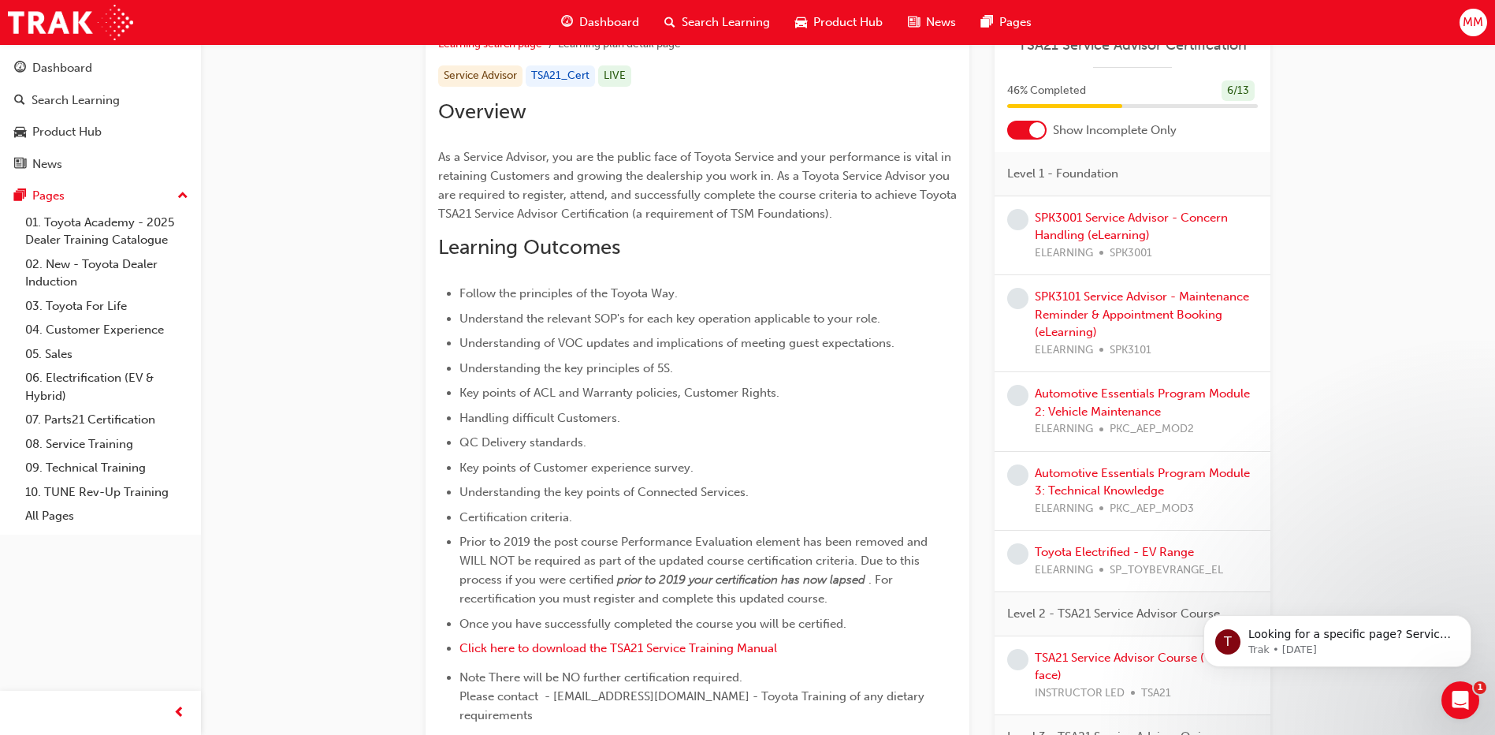
click at [1087, 482] on div "Automotive Essentials Program Module 3: Technical Knowledge ELEARNING PKC_AEP_M…" at bounding box center [1146, 491] width 223 height 54
click at [1091, 496] on link "Automotive Essentials Program Module 3: Technical Knowledge" at bounding box center [1142, 482] width 215 height 32
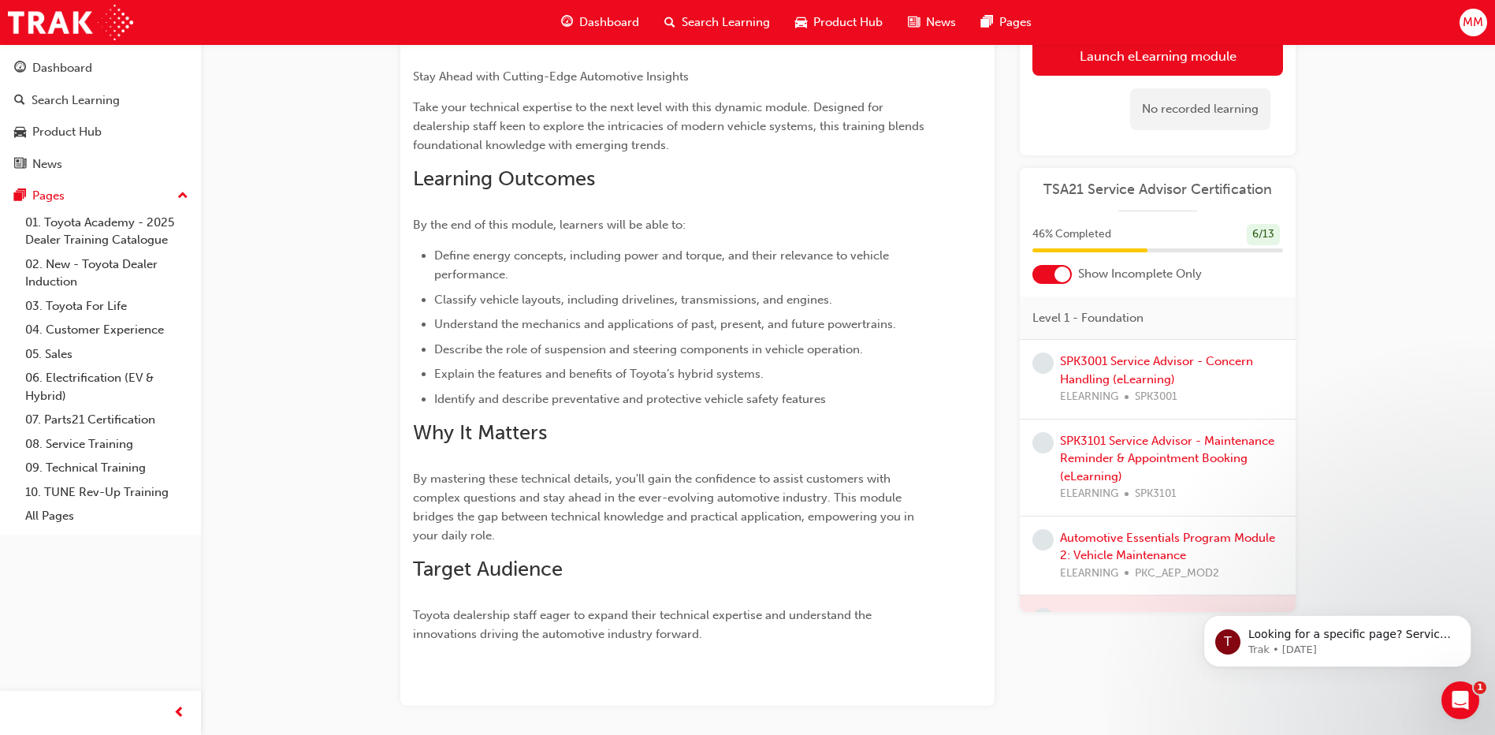
scroll to position [305, 0]
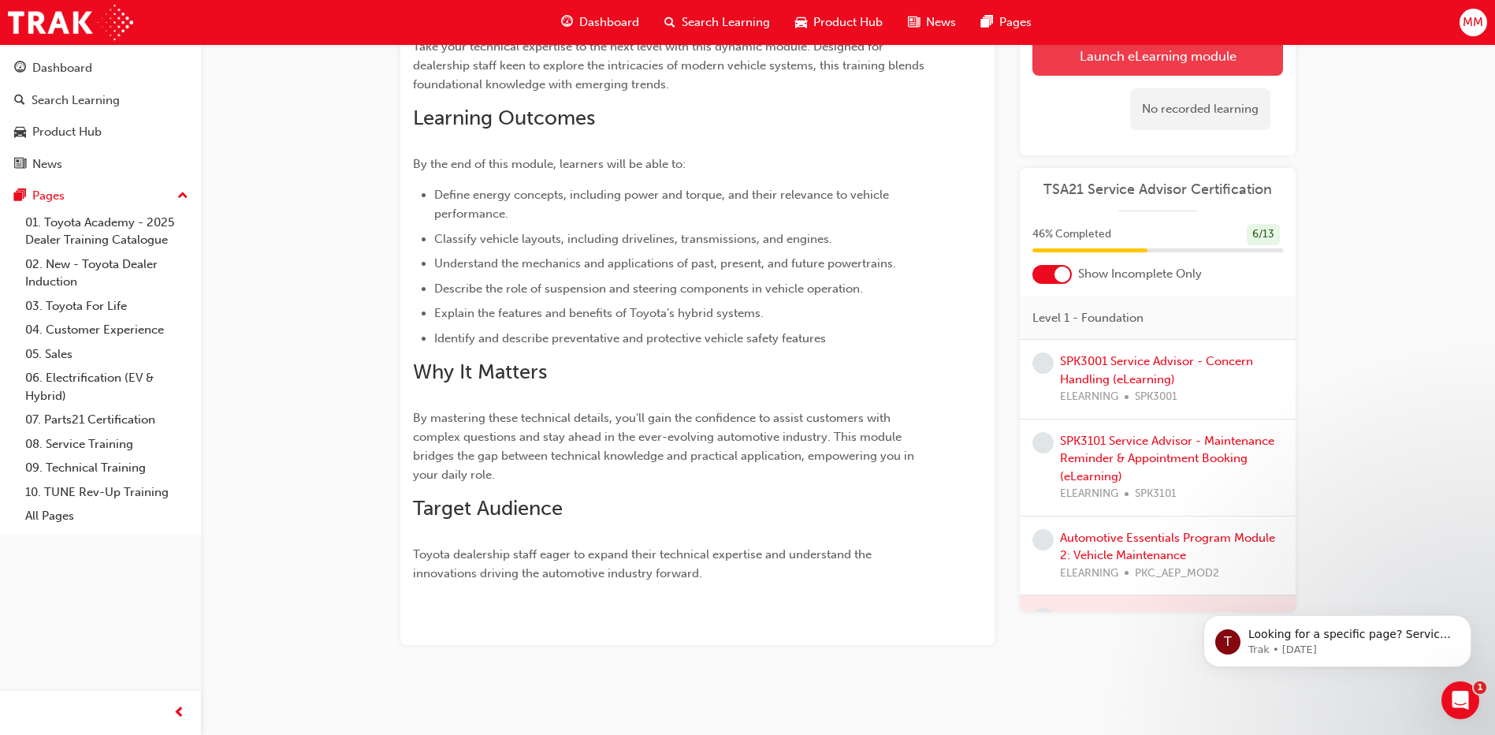
click at [1115, 57] on button "Launch eLearning module" at bounding box center [1157, 55] width 251 height 39
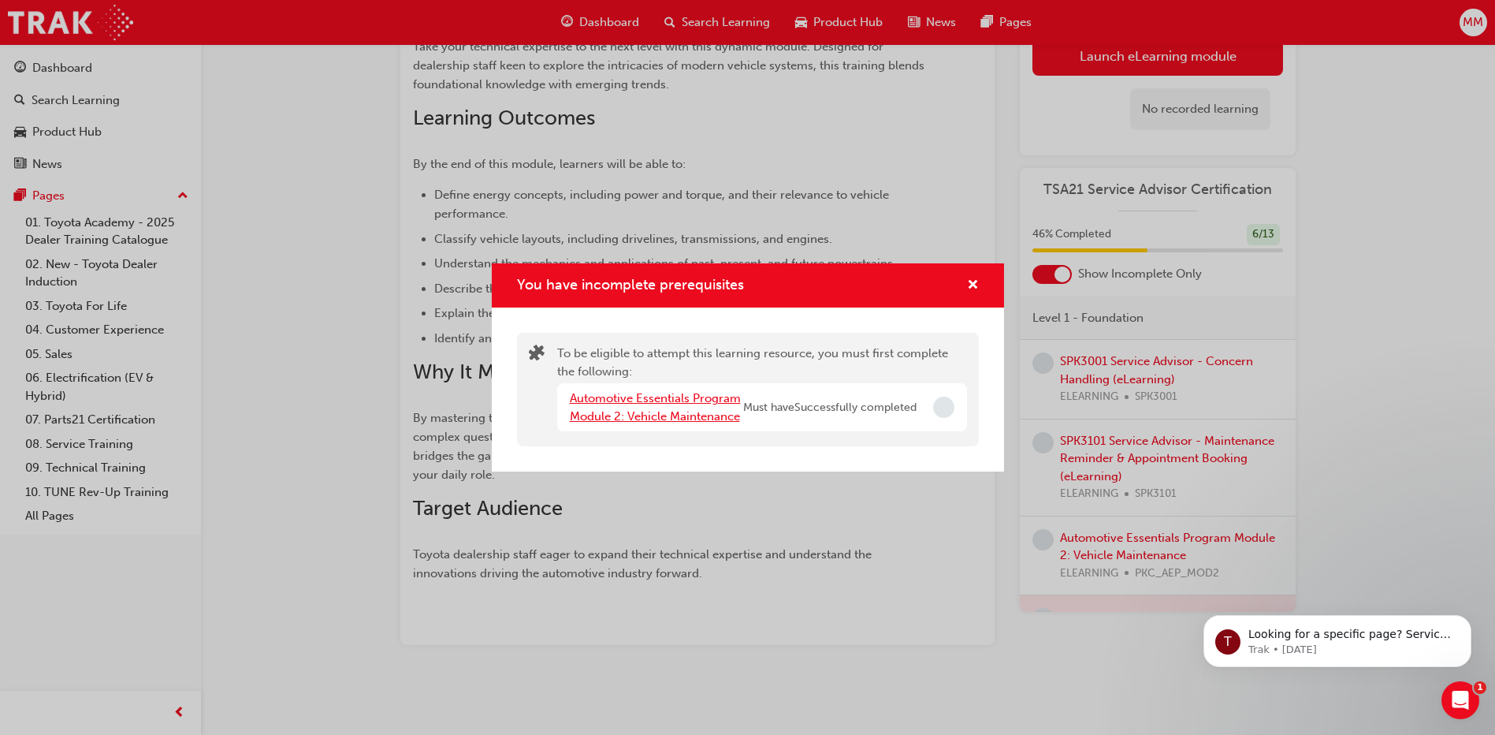
click at [607, 421] on link "Automotive Essentials Program Module 2: Vehicle Maintenance" at bounding box center [655, 407] width 171 height 32
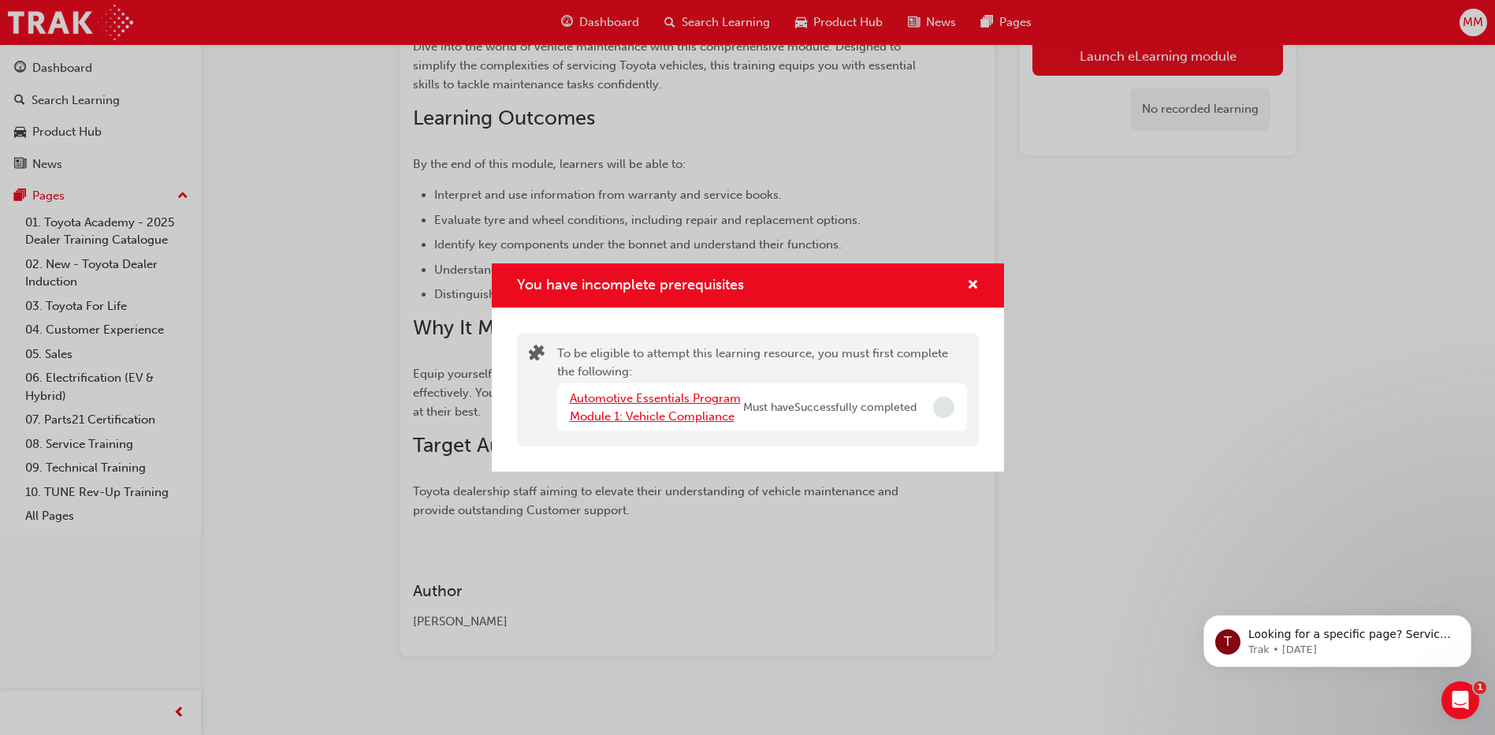
scroll to position [269, 0]
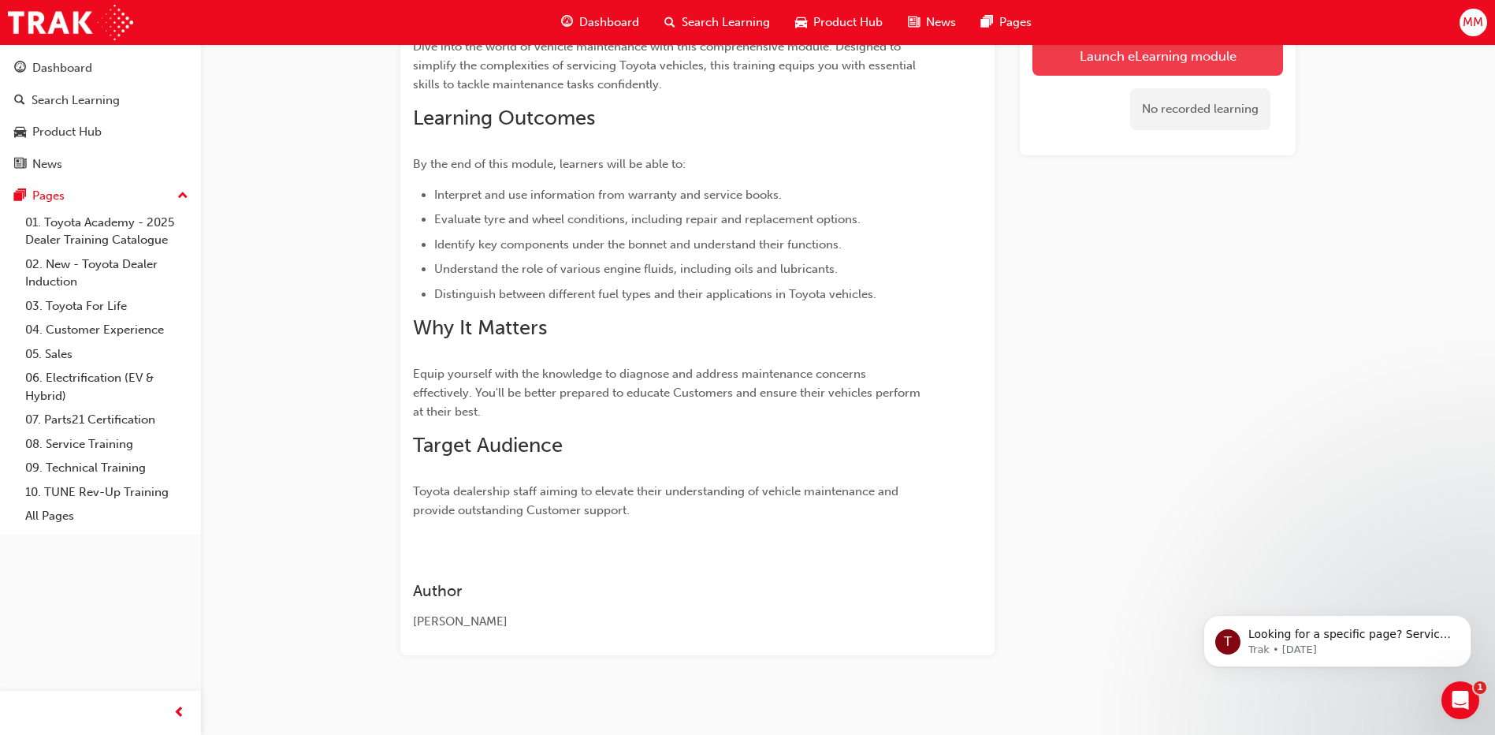
click at [1106, 52] on link "Launch eLearning module" at bounding box center [1157, 55] width 251 height 39
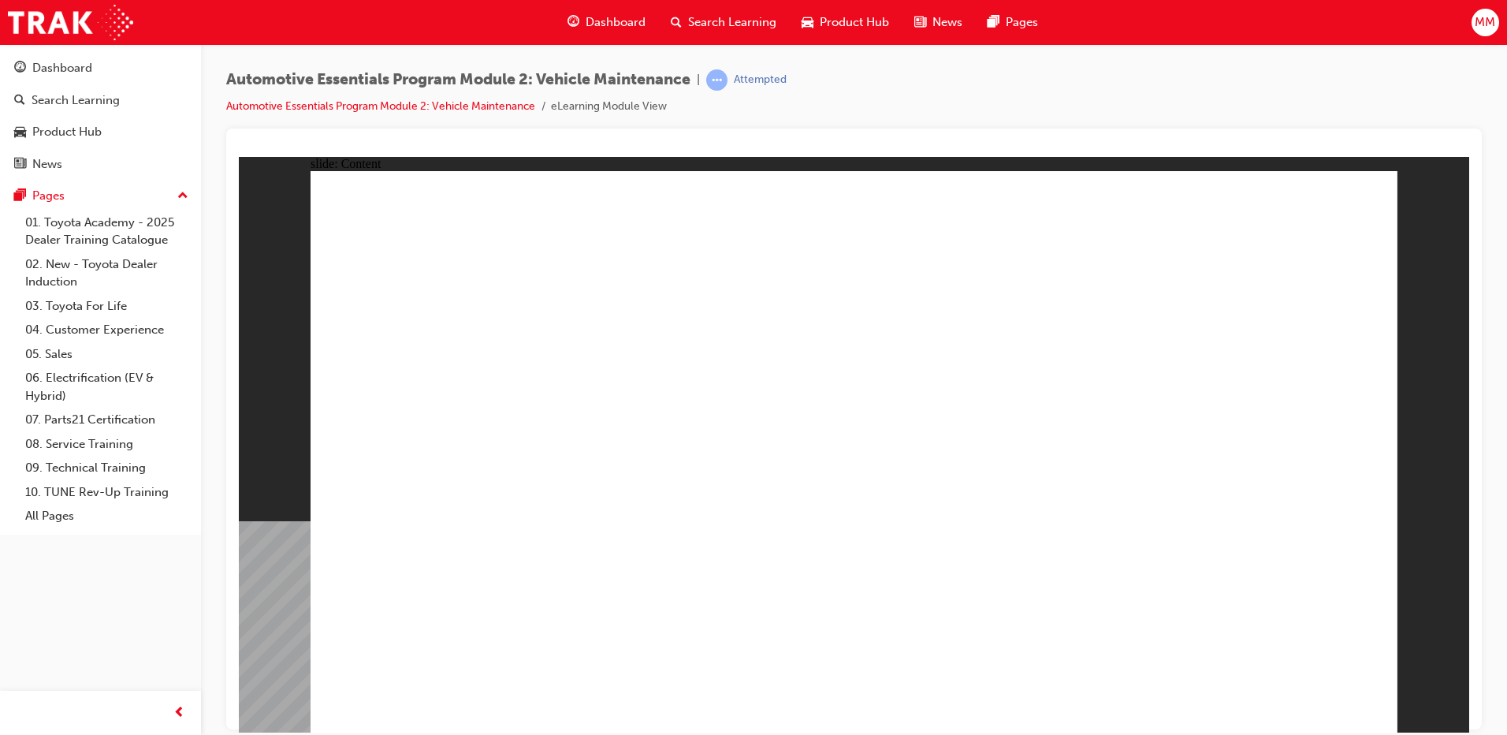
drag, startPoint x: 1351, startPoint y: 204, endPoint x: 1285, endPoint y: 292, distance: 109.7
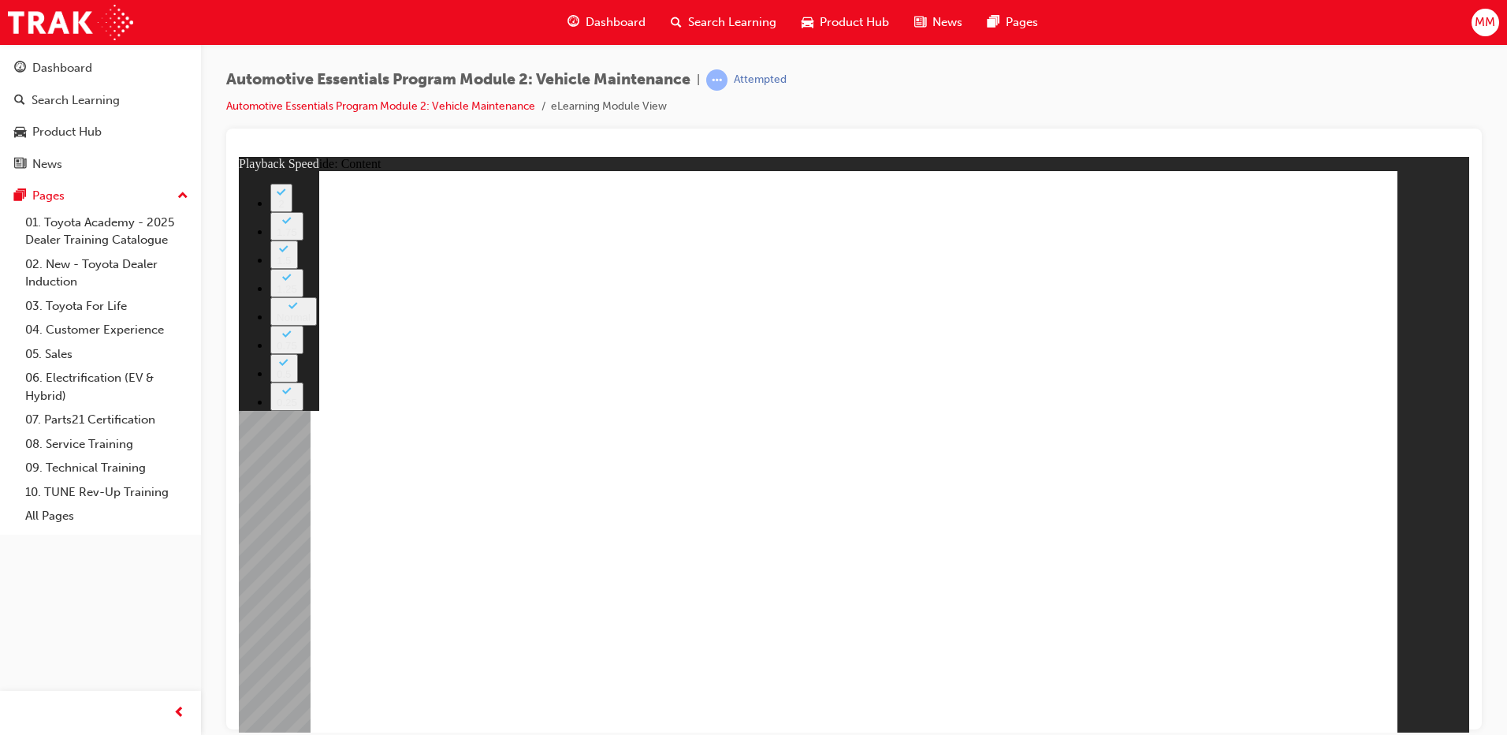
drag, startPoint x: 990, startPoint y: 624, endPoint x: 1171, endPoint y: 623, distance: 181.3
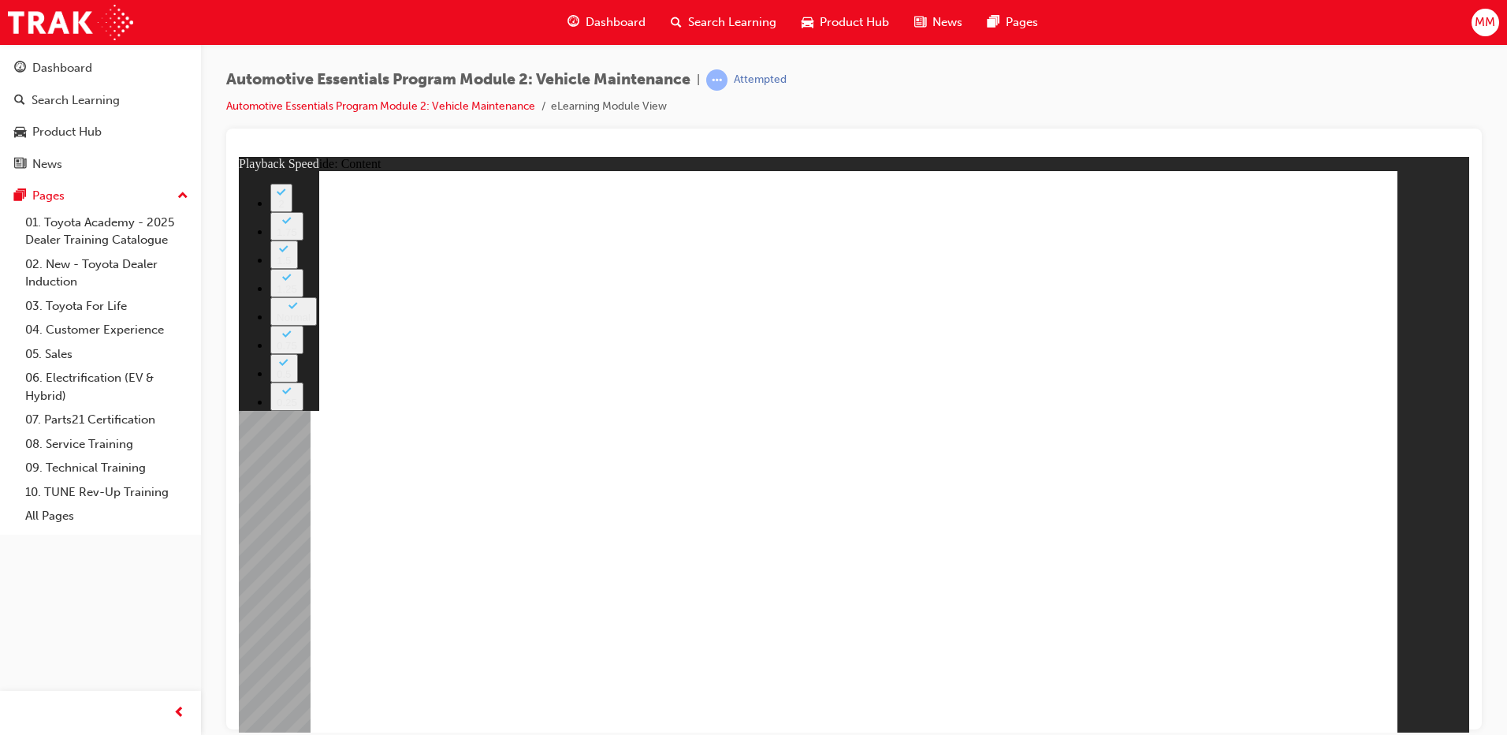
type input "8"
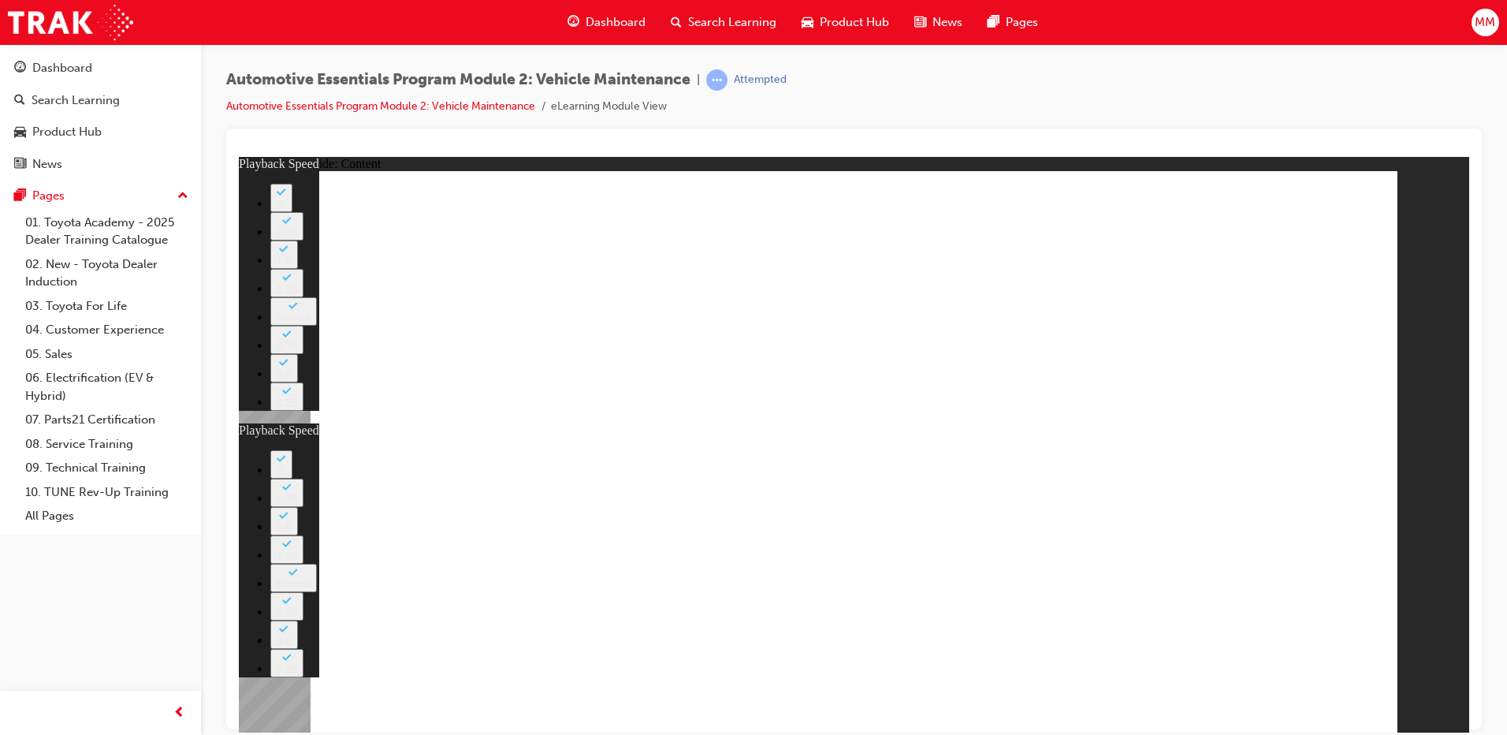
click at [1411, 300] on div "slide: Content Rectangle 1 close_white.png playback speed 2 1.75 1.5 1.25 Norma…" at bounding box center [854, 443] width 1230 height 575
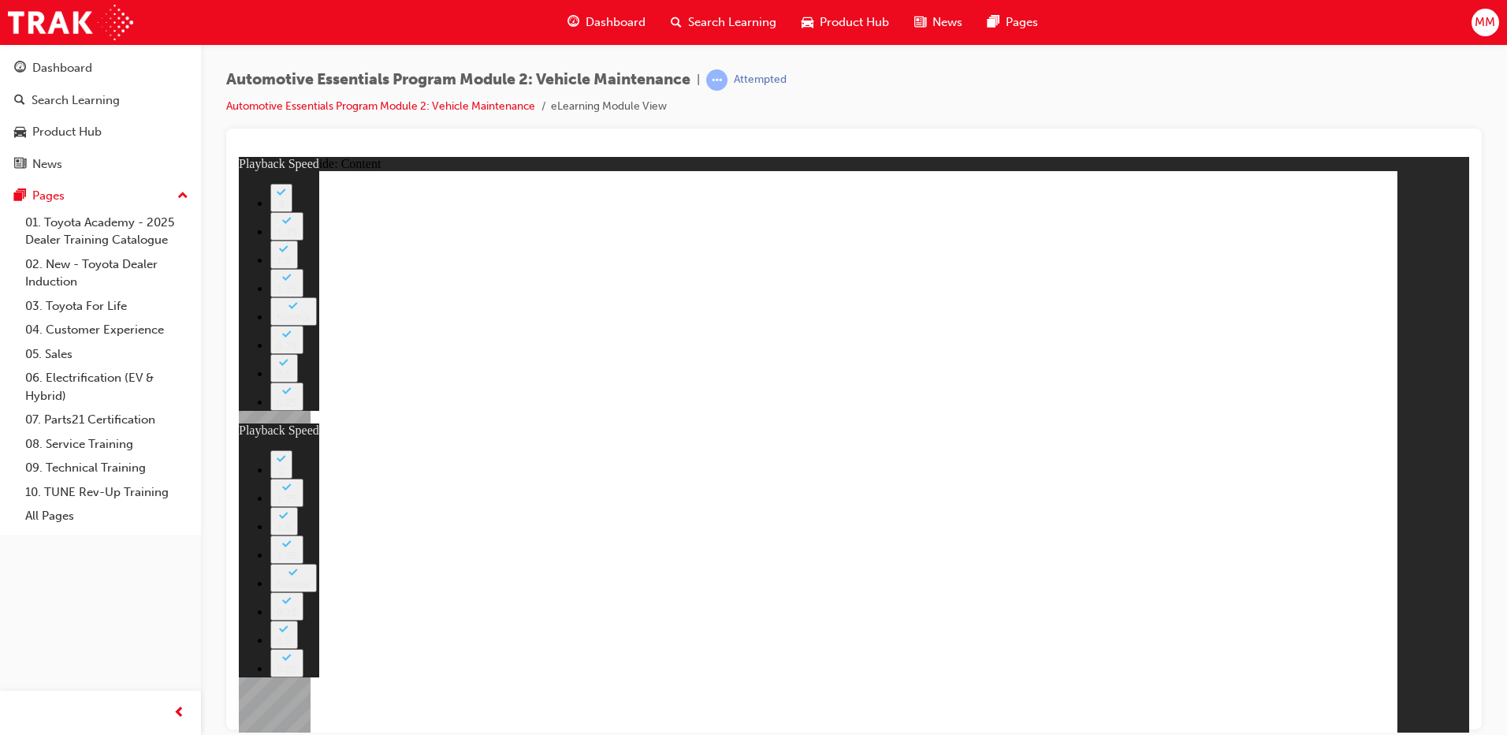
type input "0"
drag, startPoint x: 938, startPoint y: 621, endPoint x: 925, endPoint y: 630, distance: 15.3
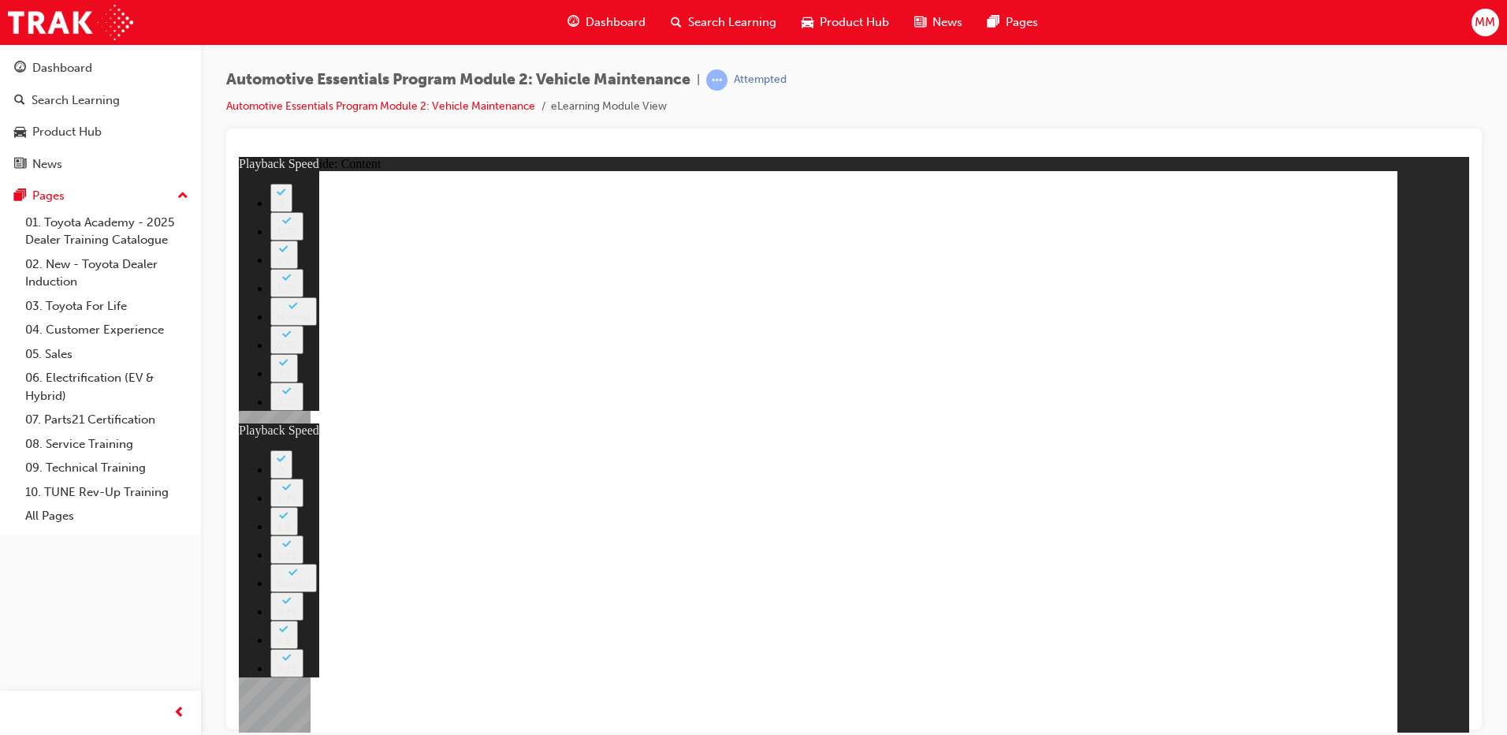
type input "2"
type input "8"
drag, startPoint x: 996, startPoint y: 618, endPoint x: 1185, endPoint y: 637, distance: 190.1
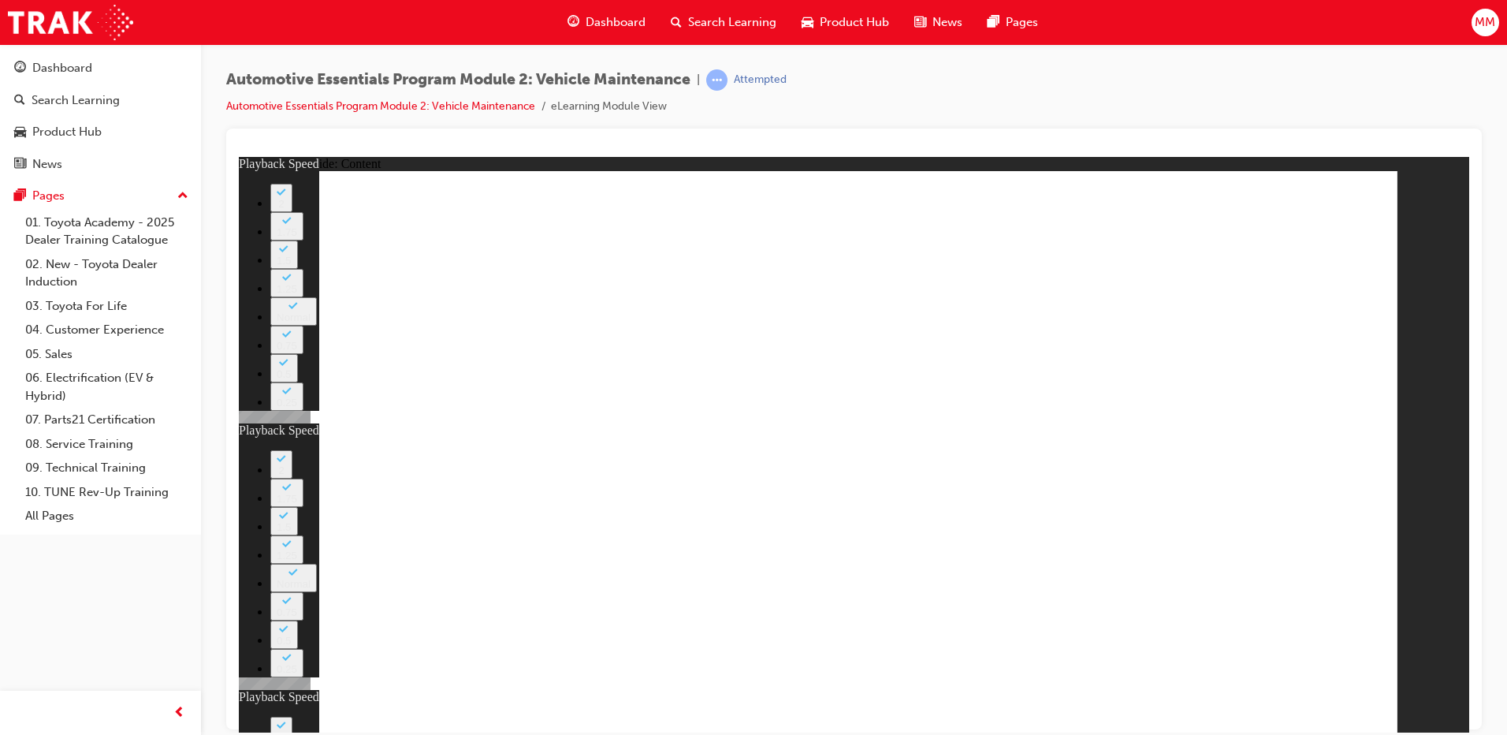
type input "12"
type input "2"
type input "8"
type input "12"
drag, startPoint x: 1017, startPoint y: 619, endPoint x: 1147, endPoint y: 612, distance: 130.2
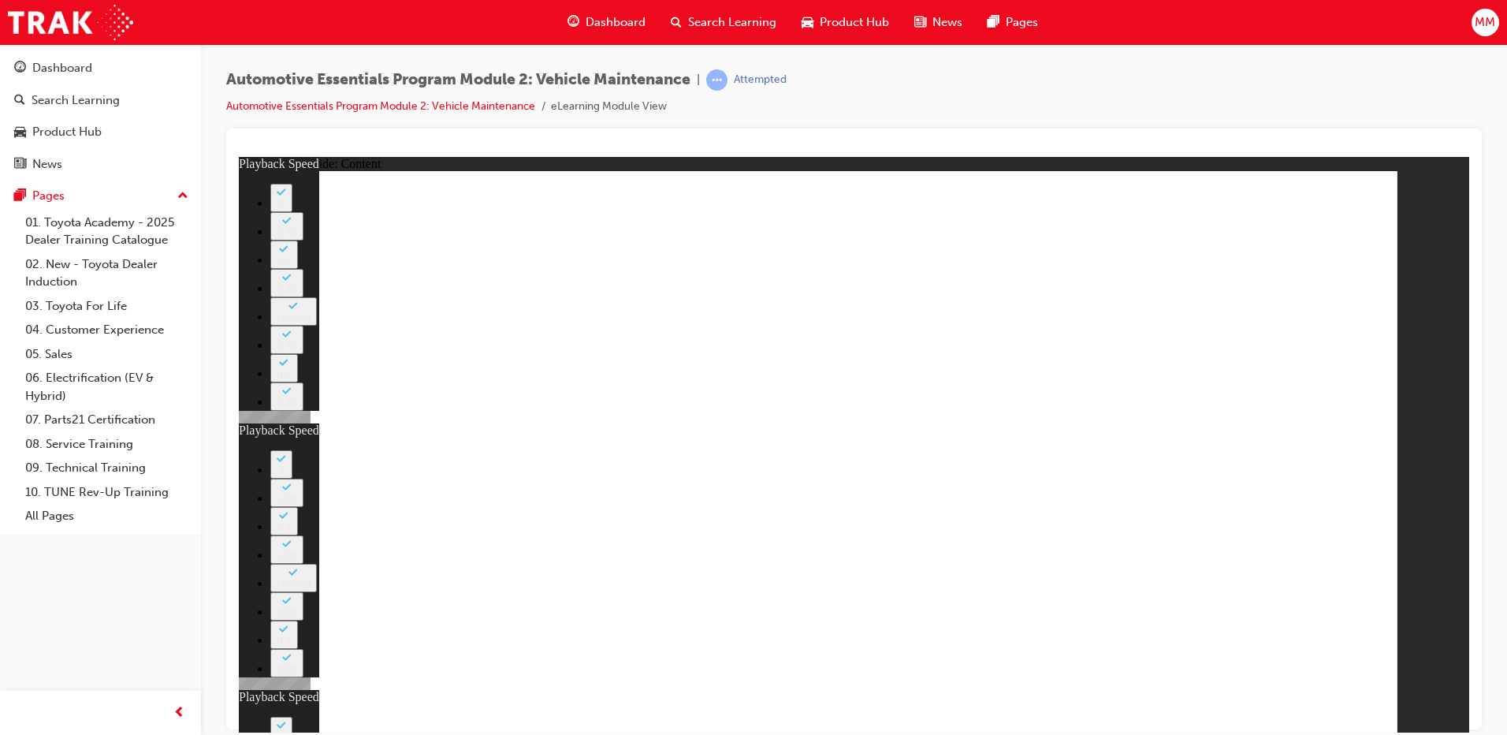
drag, startPoint x: 1021, startPoint y: 615, endPoint x: 952, endPoint y: 619, distance: 69.5
type input "21"
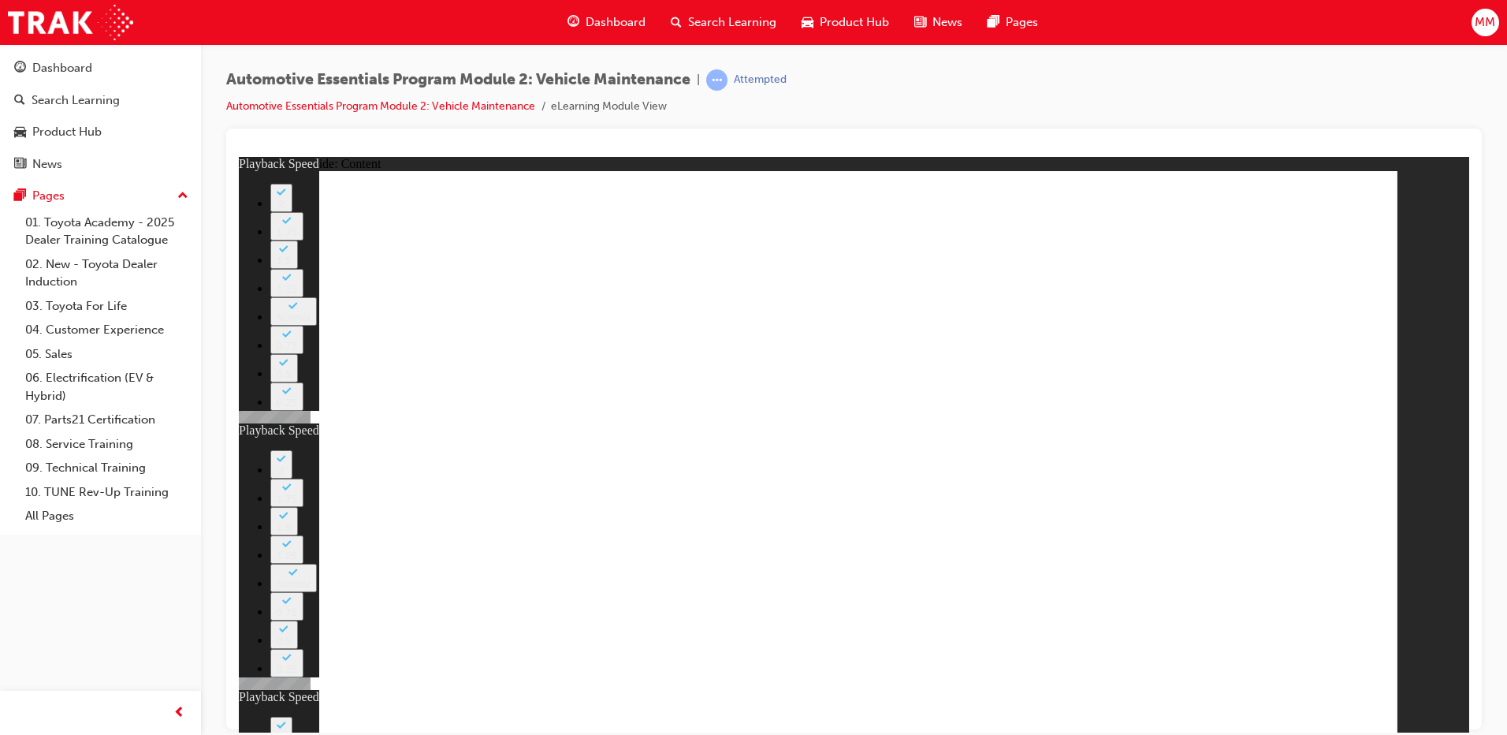
type input "2"
type input "8"
type input "12"
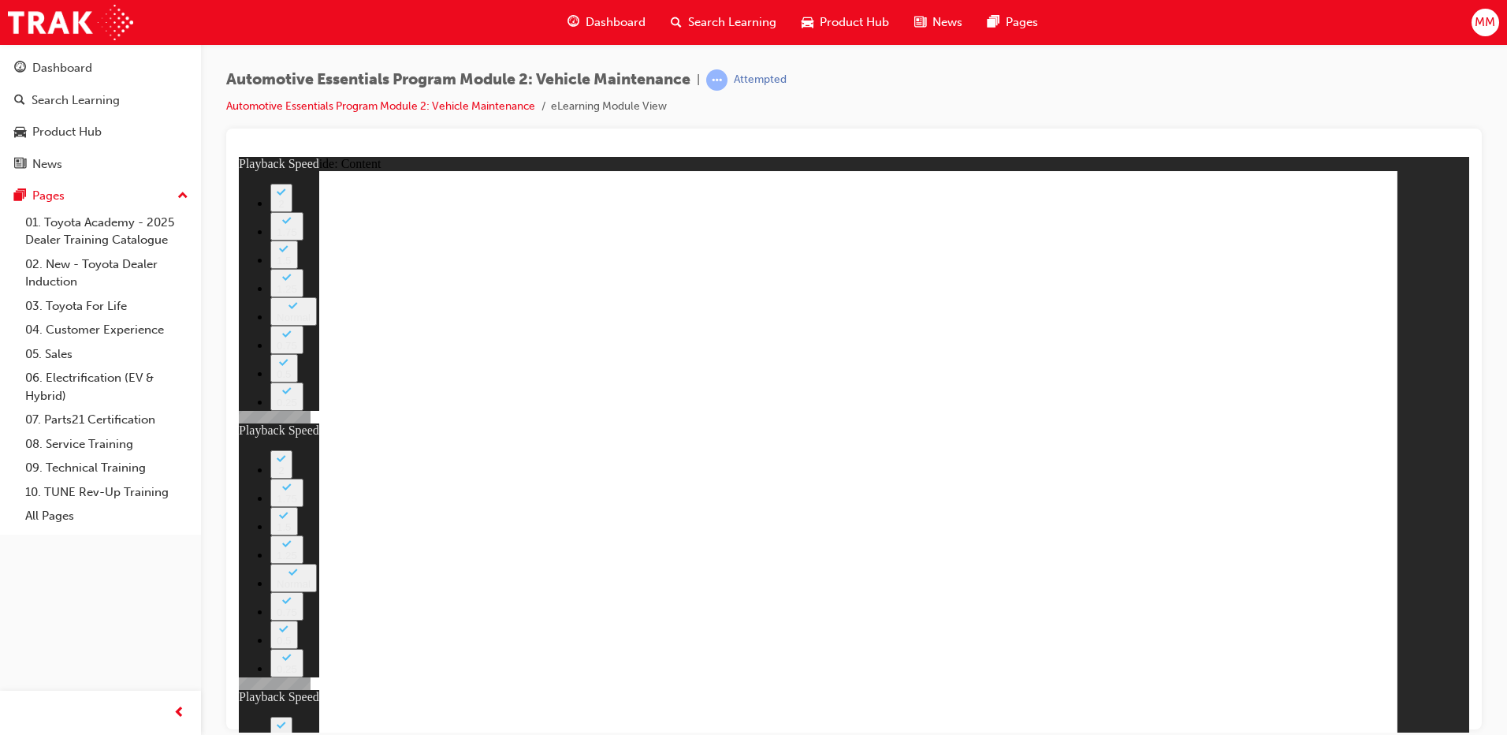
drag, startPoint x: 1363, startPoint y: 226, endPoint x: 1357, endPoint y: 214, distance: 13.4
type input "13"
type input "2"
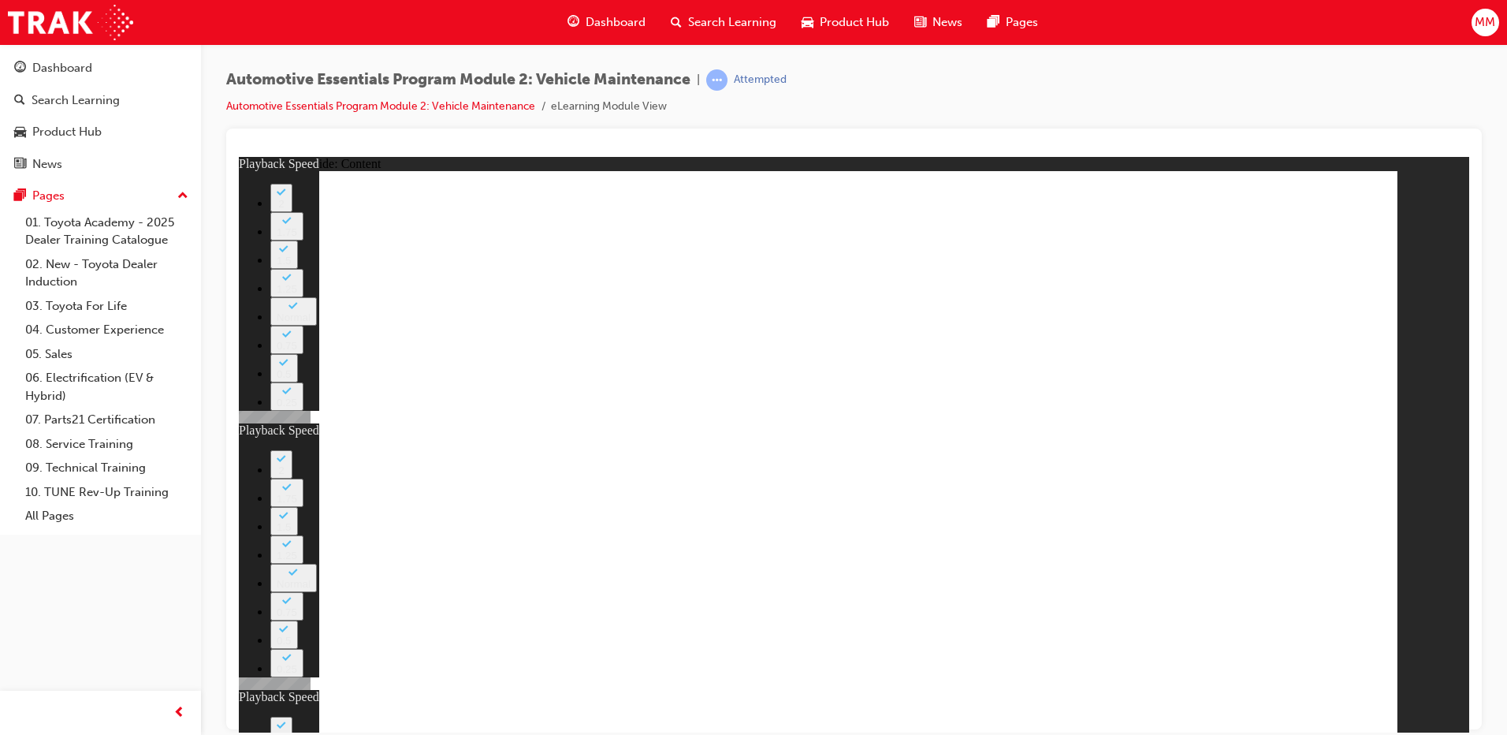
type input "8"
type input "12"
type input "21"
type input "13"
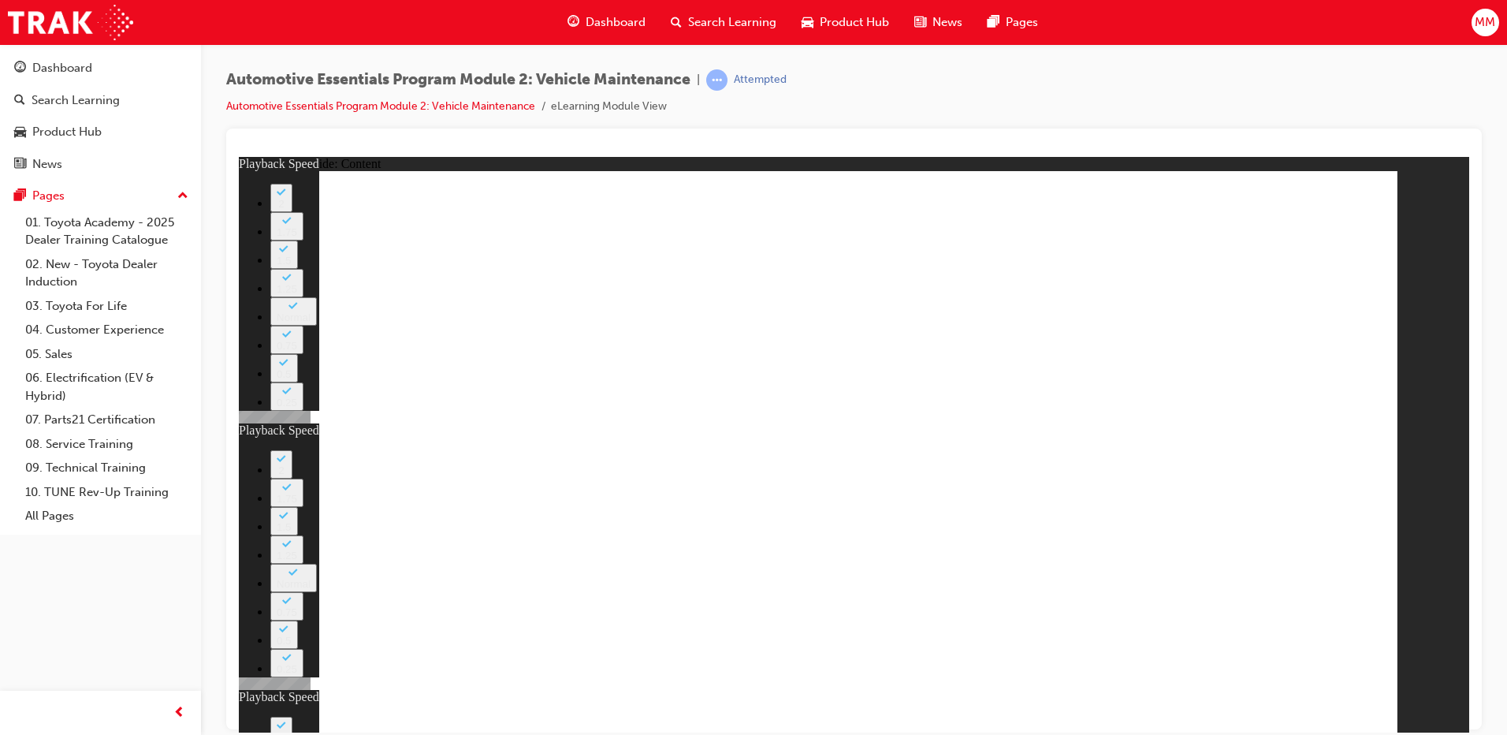
type input "2"
type input "8"
type input "12"
type input "21"
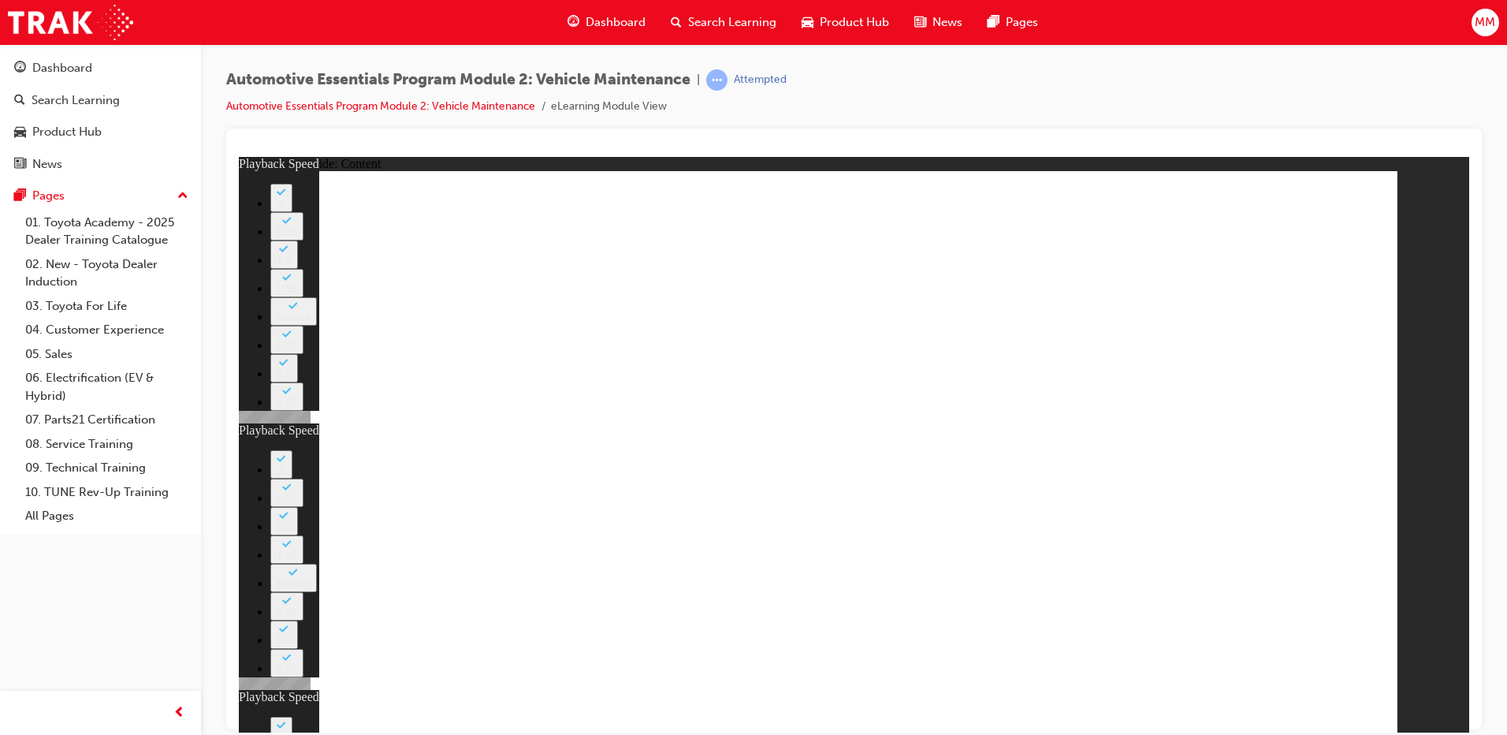
type input "13"
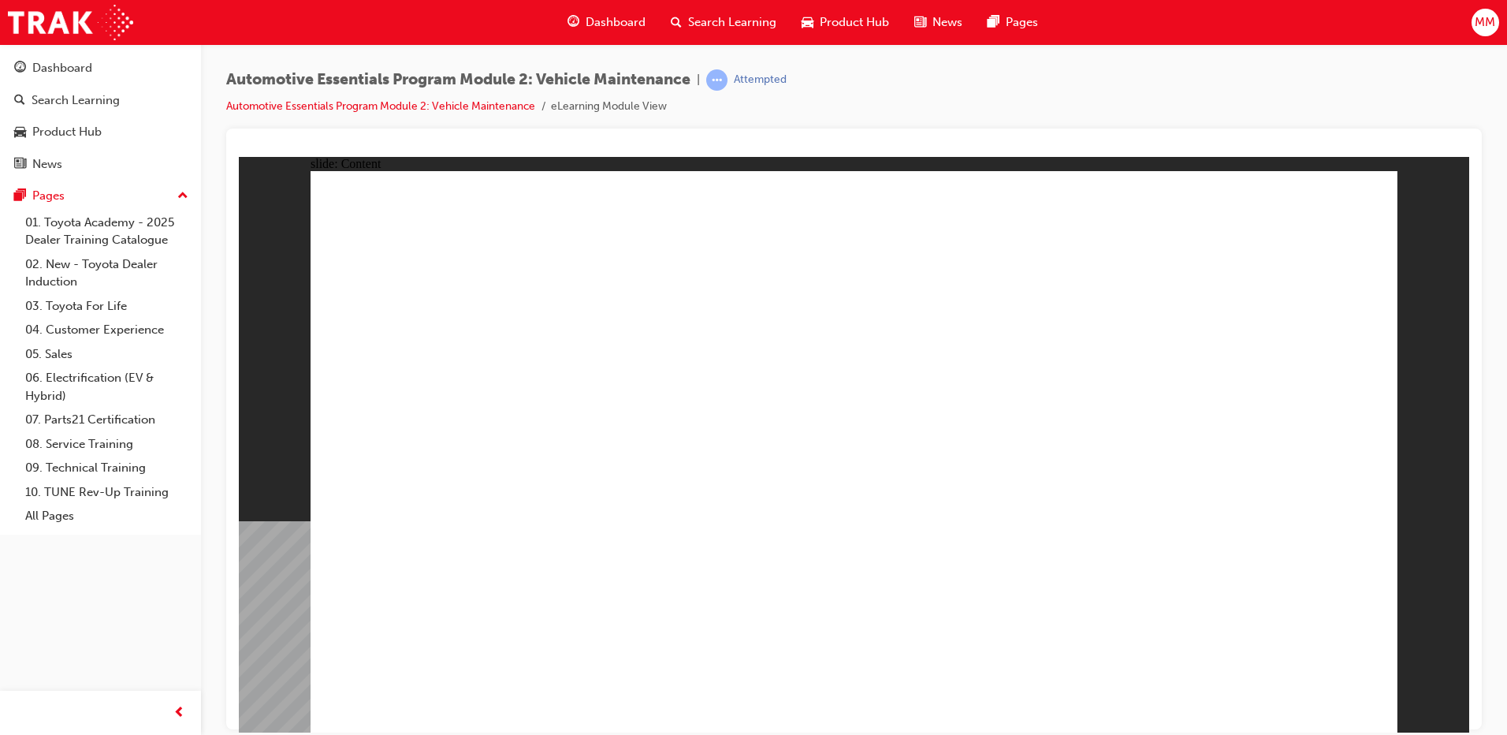
drag, startPoint x: 1098, startPoint y: 232, endPoint x: 1113, endPoint y: 198, distance: 37.8
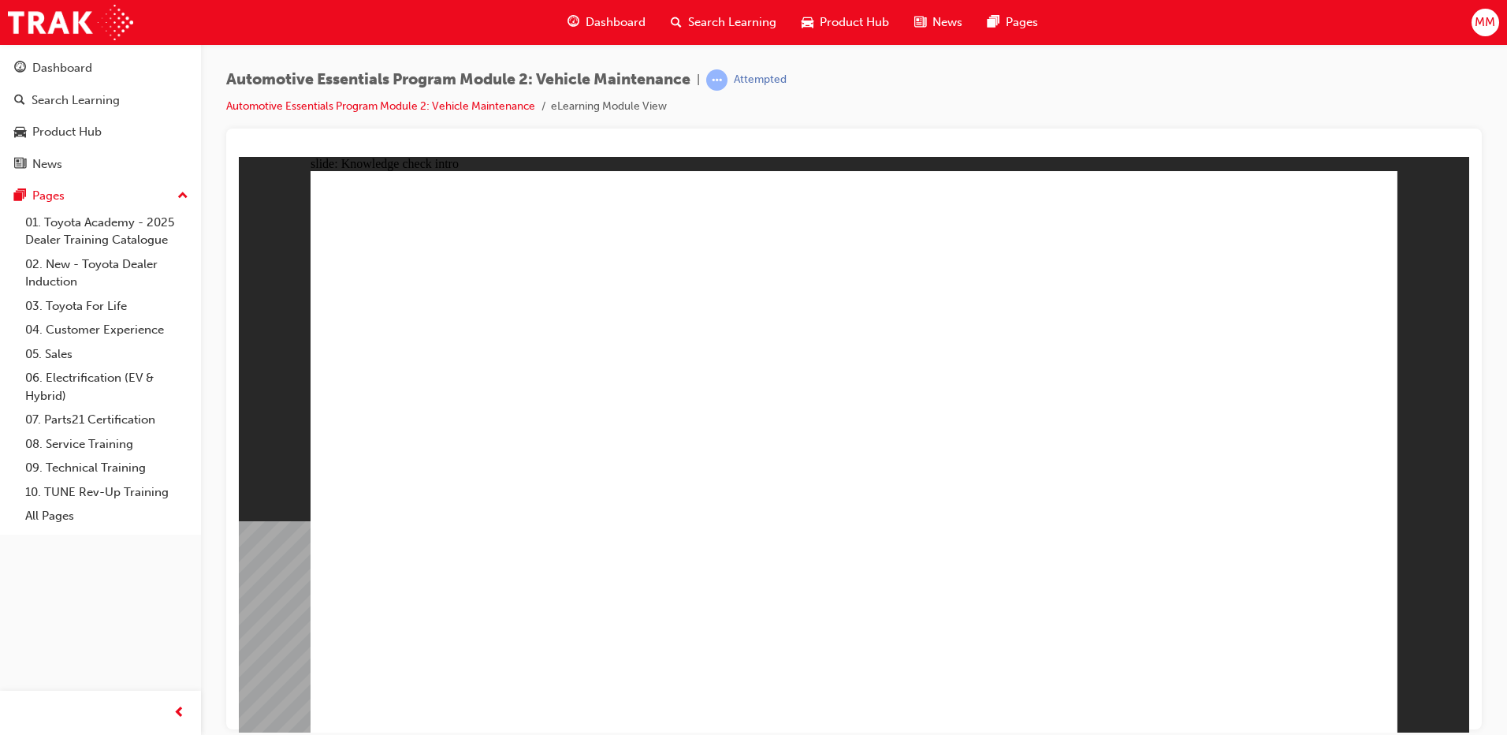
radio input "true"
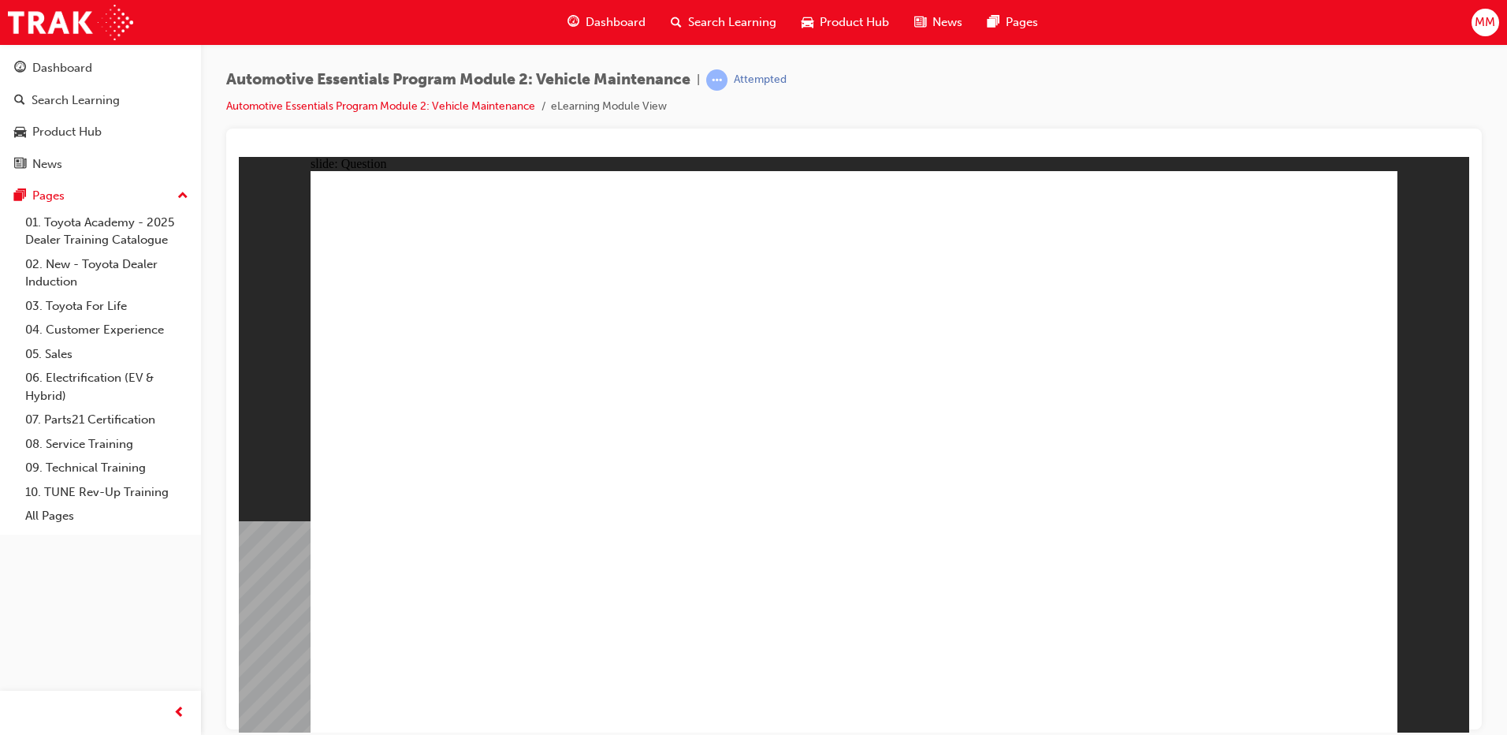
drag, startPoint x: 1062, startPoint y: 402, endPoint x: 1072, endPoint y: 371, distance: 32.4
radio input "true"
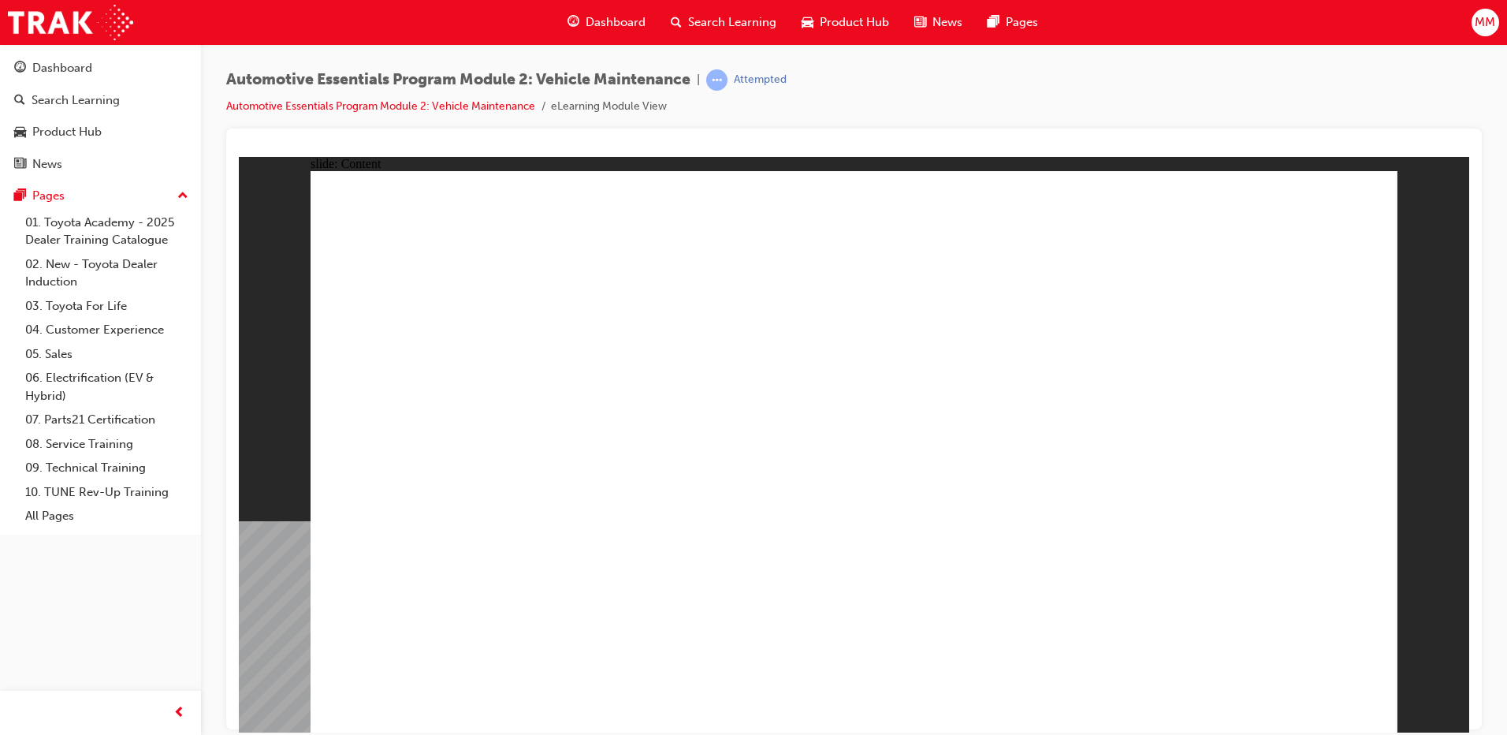
drag, startPoint x: 1182, startPoint y: 377, endPoint x: 1199, endPoint y: 370, distance: 18.4
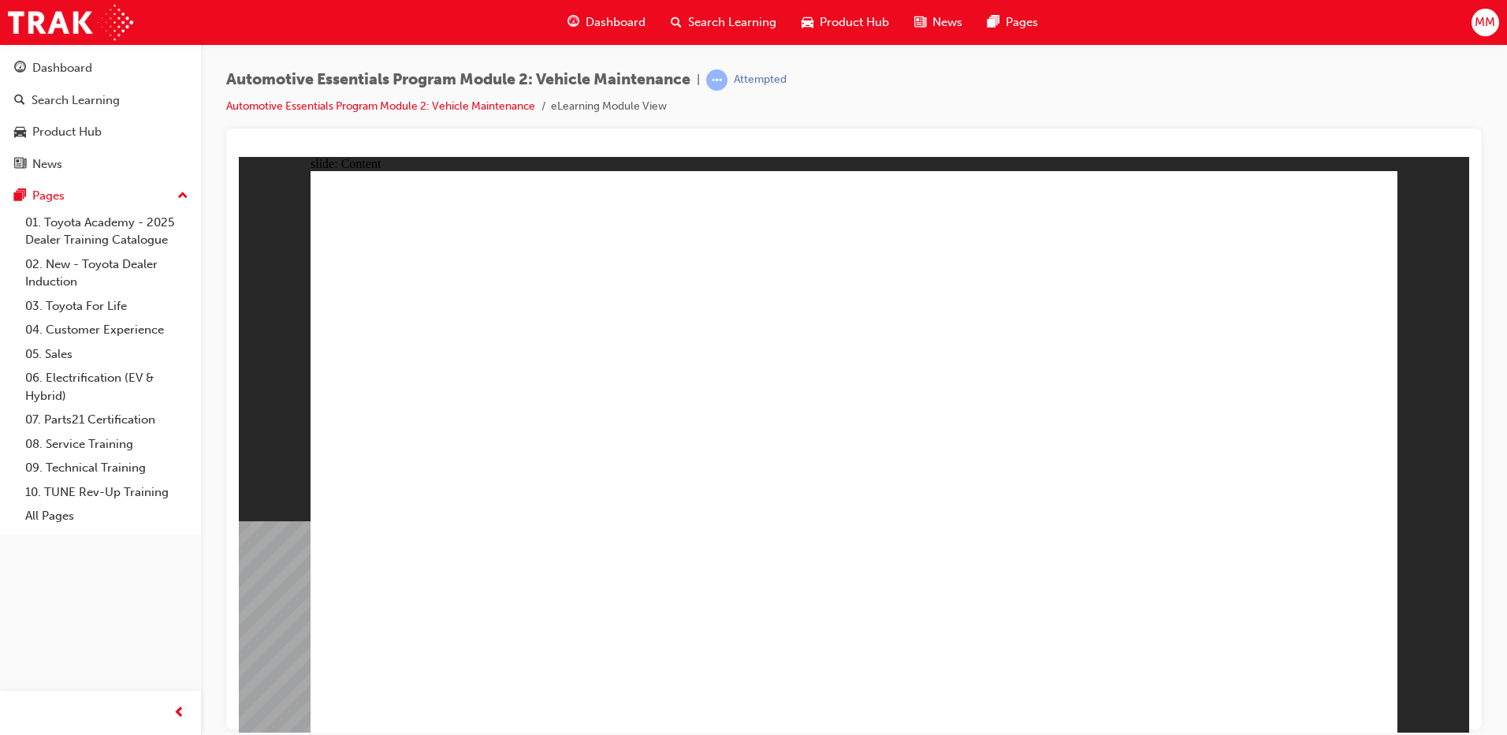
drag, startPoint x: 1325, startPoint y: 712, endPoint x: 1323, endPoint y: 701, distance: 11.1
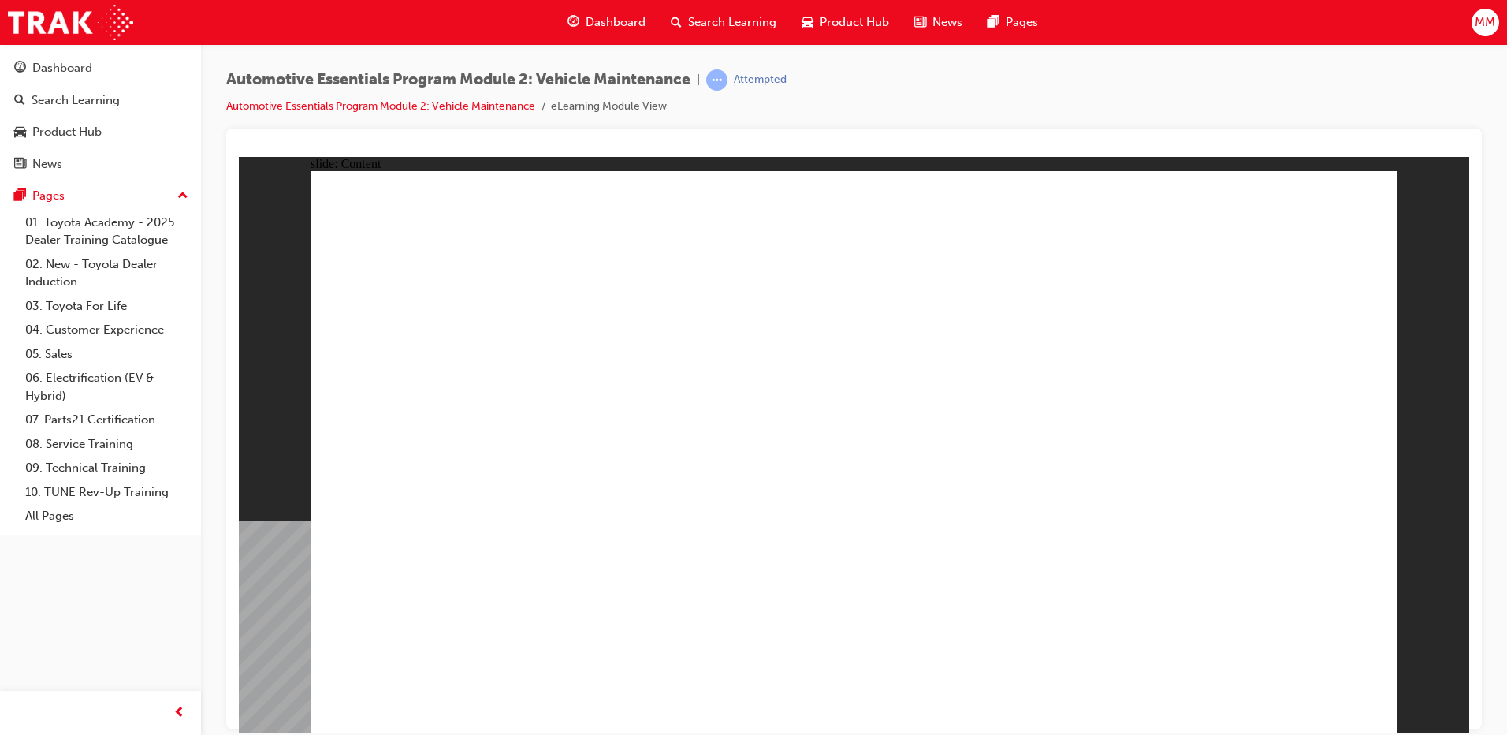
drag, startPoint x: 976, startPoint y: 535, endPoint x: 976, endPoint y: 545, distance: 9.5
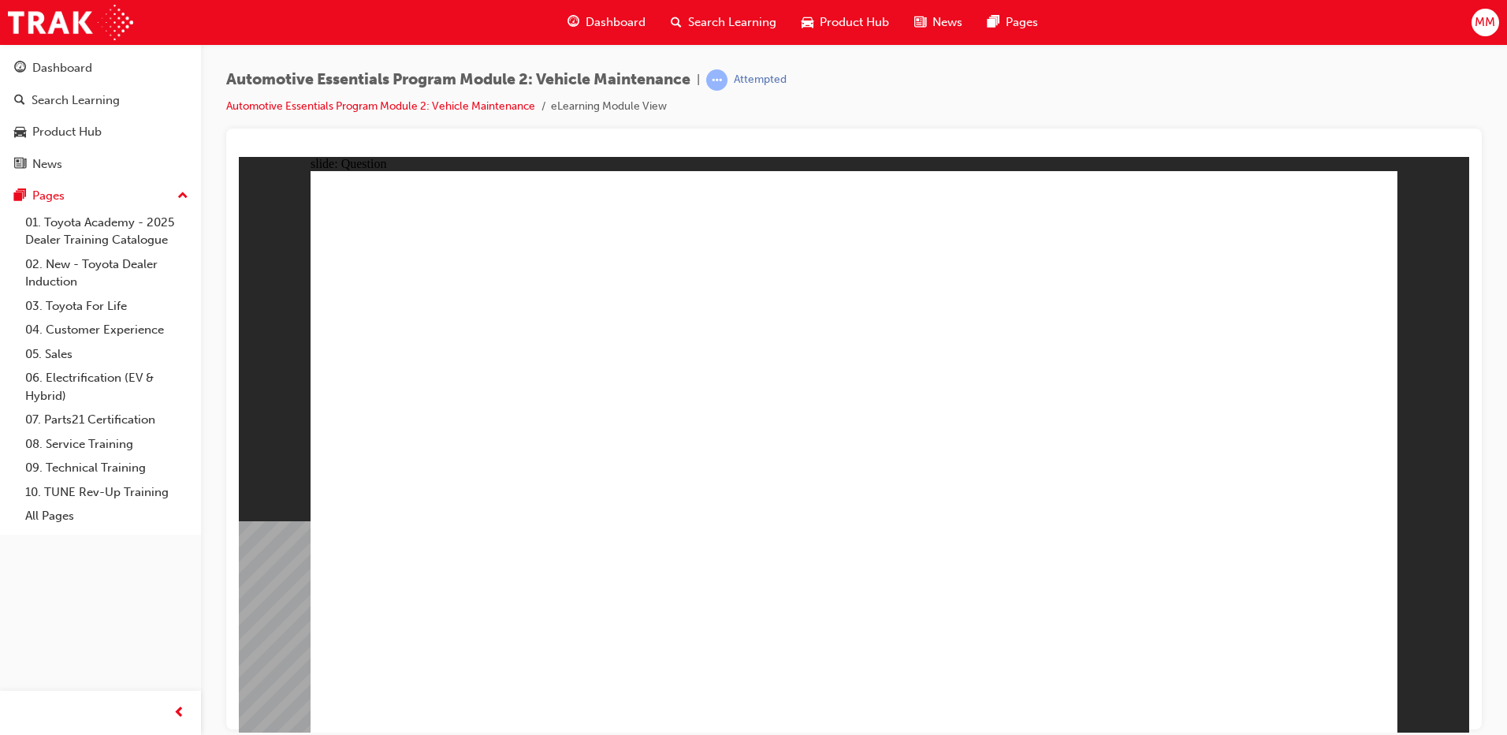
radio input "true"
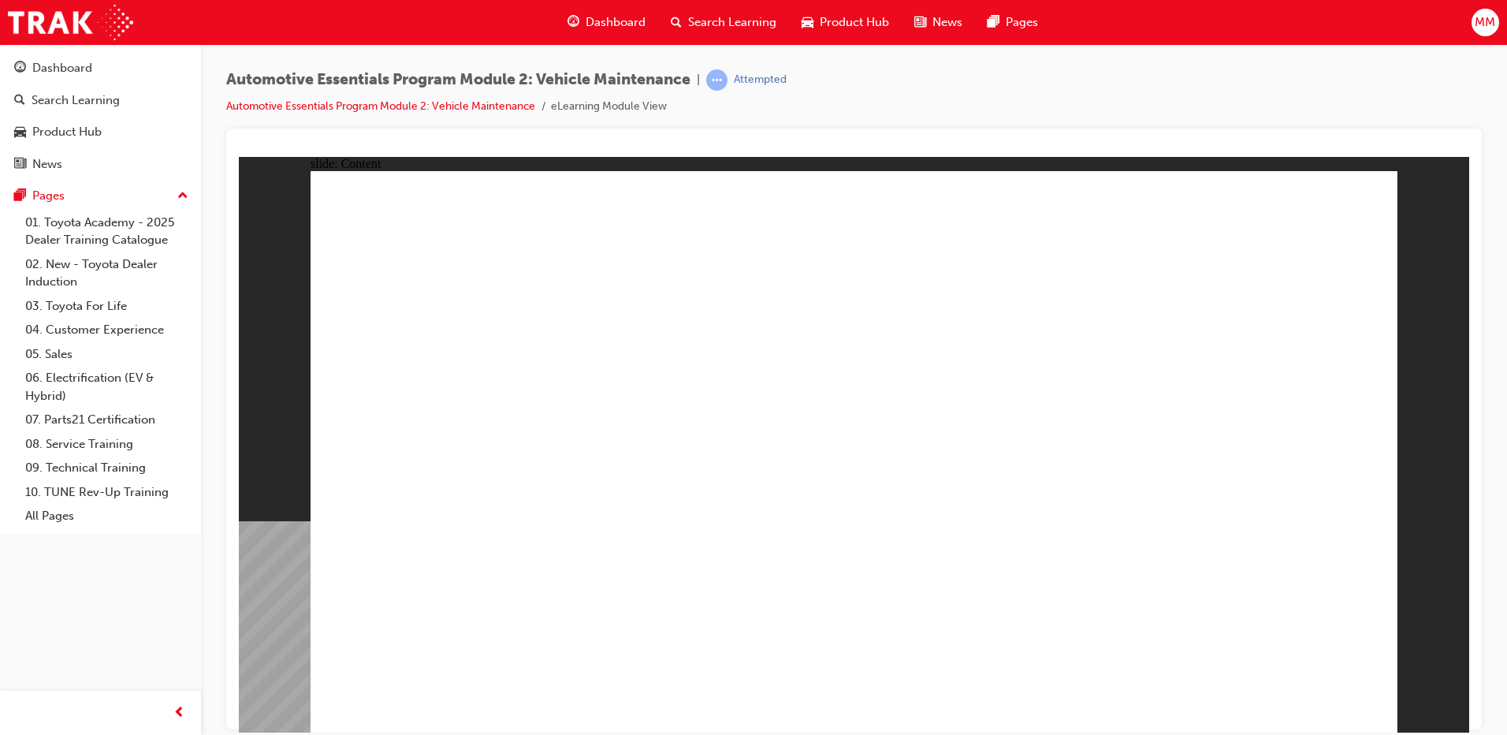
radio input "true"
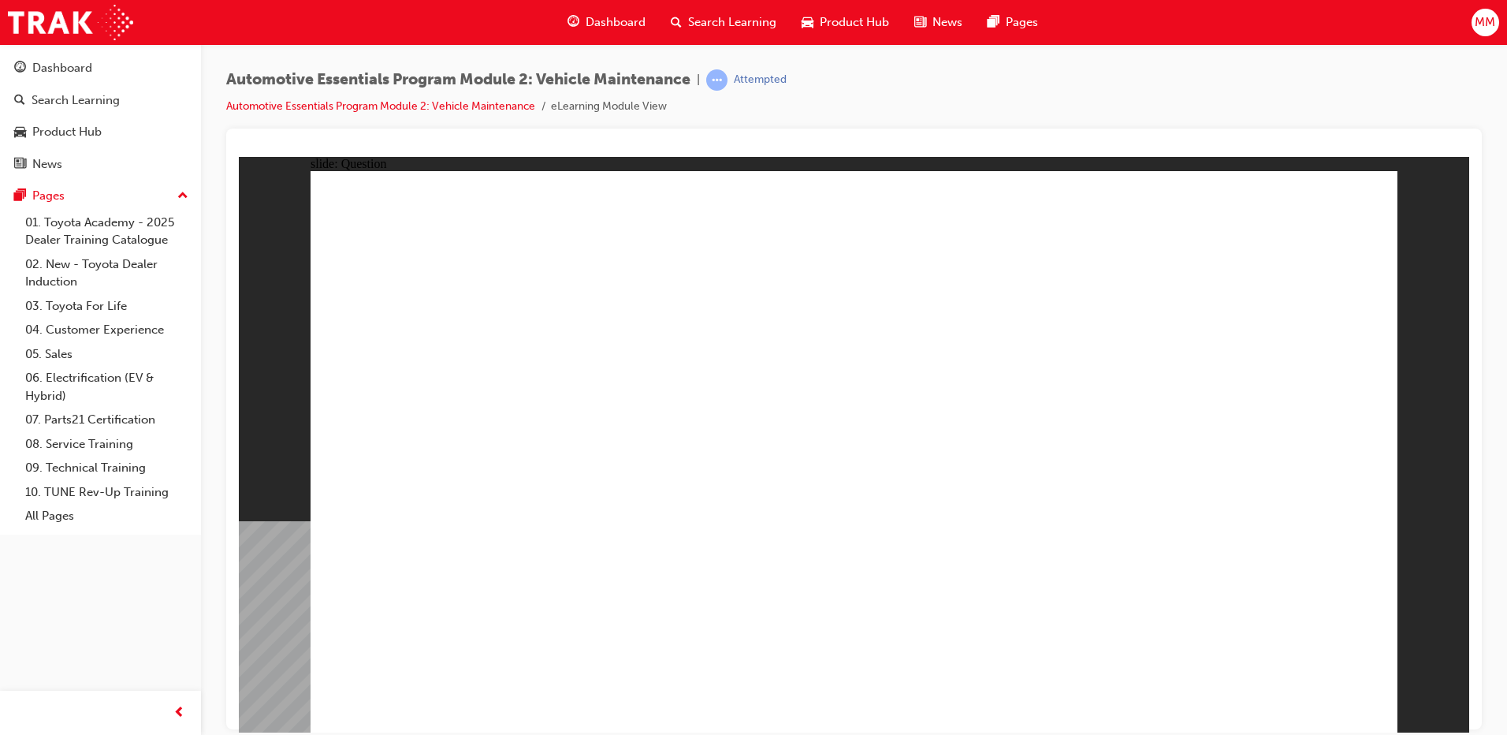
radio input "true"
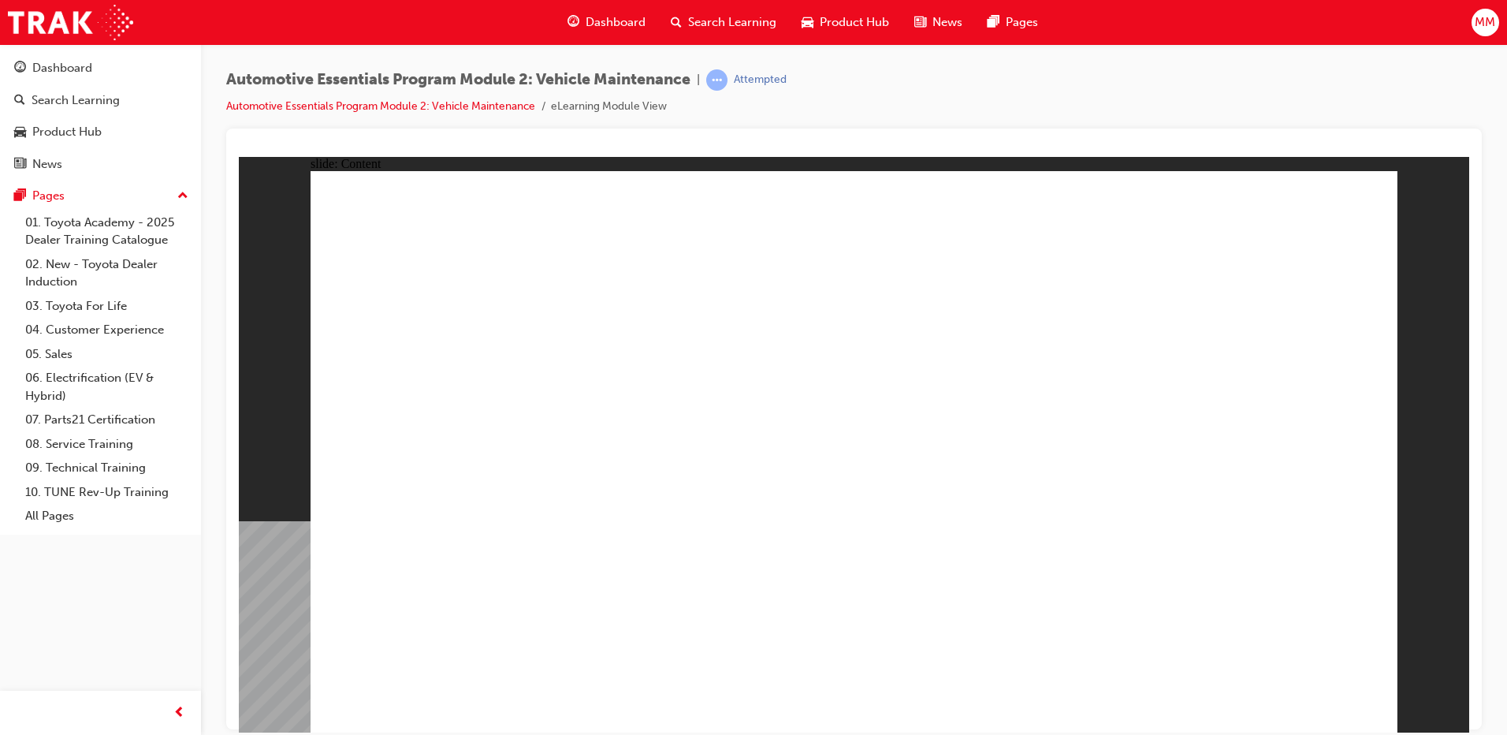
drag, startPoint x: 854, startPoint y: 638, endPoint x: 866, endPoint y: 619, distance: 22.7
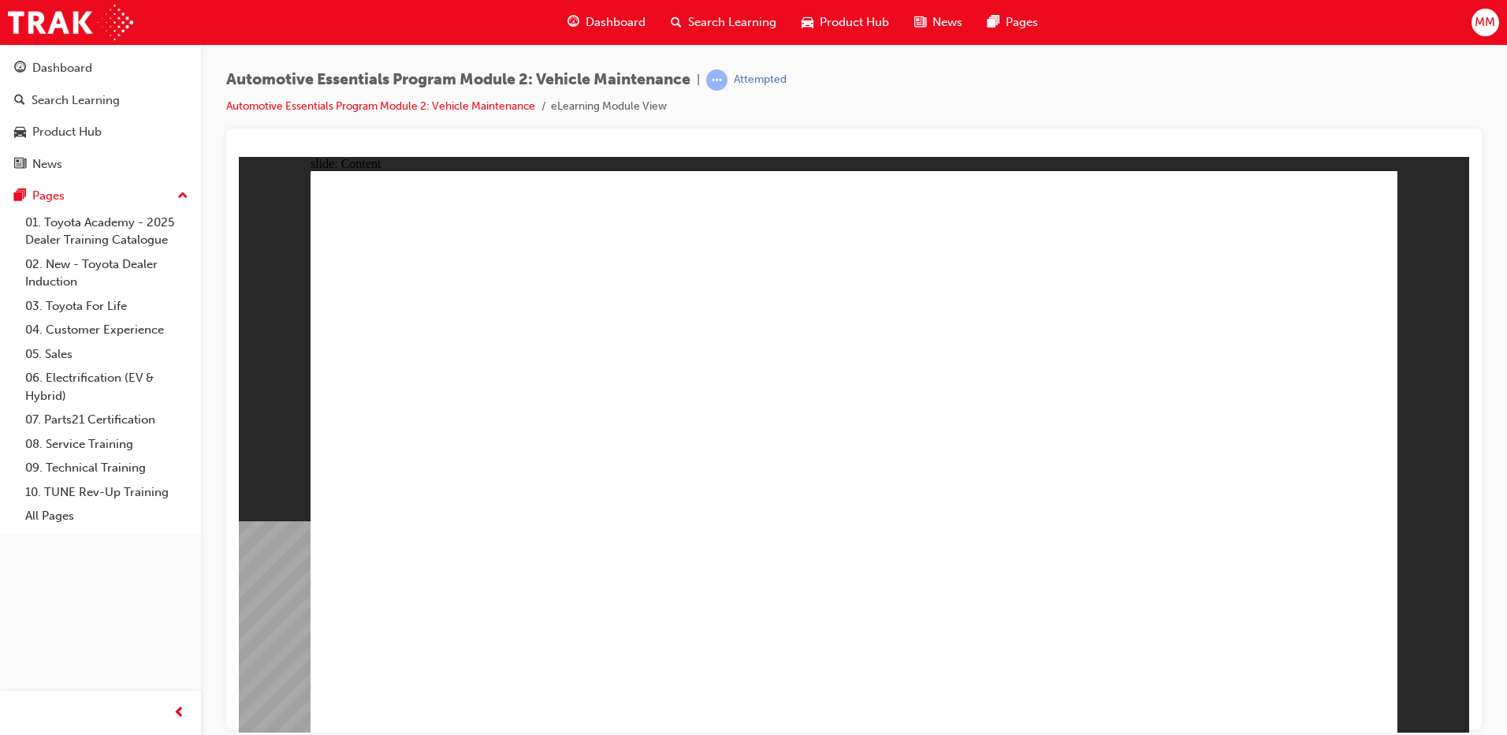
drag, startPoint x: 812, startPoint y: 560, endPoint x: 854, endPoint y: 604, distance: 61.3
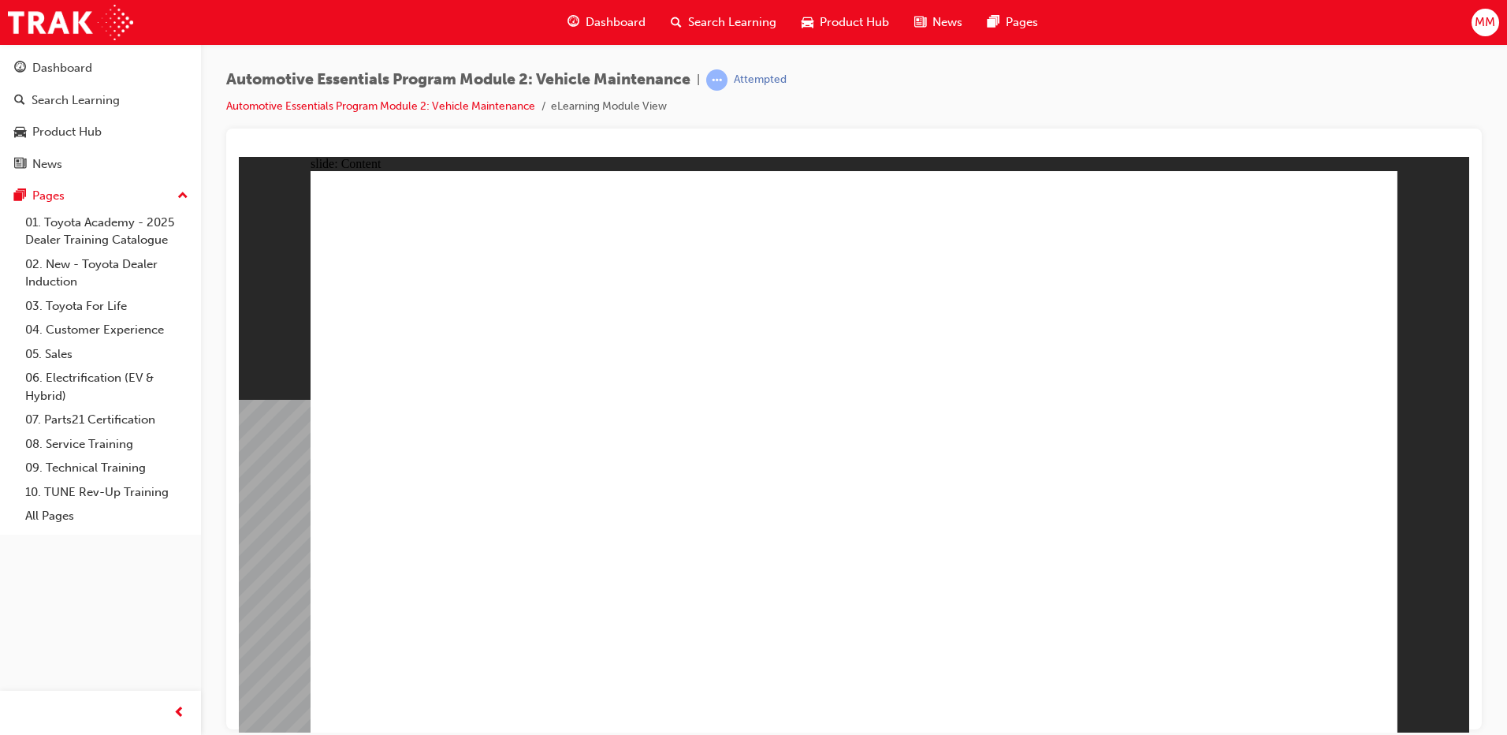
radio input "true"
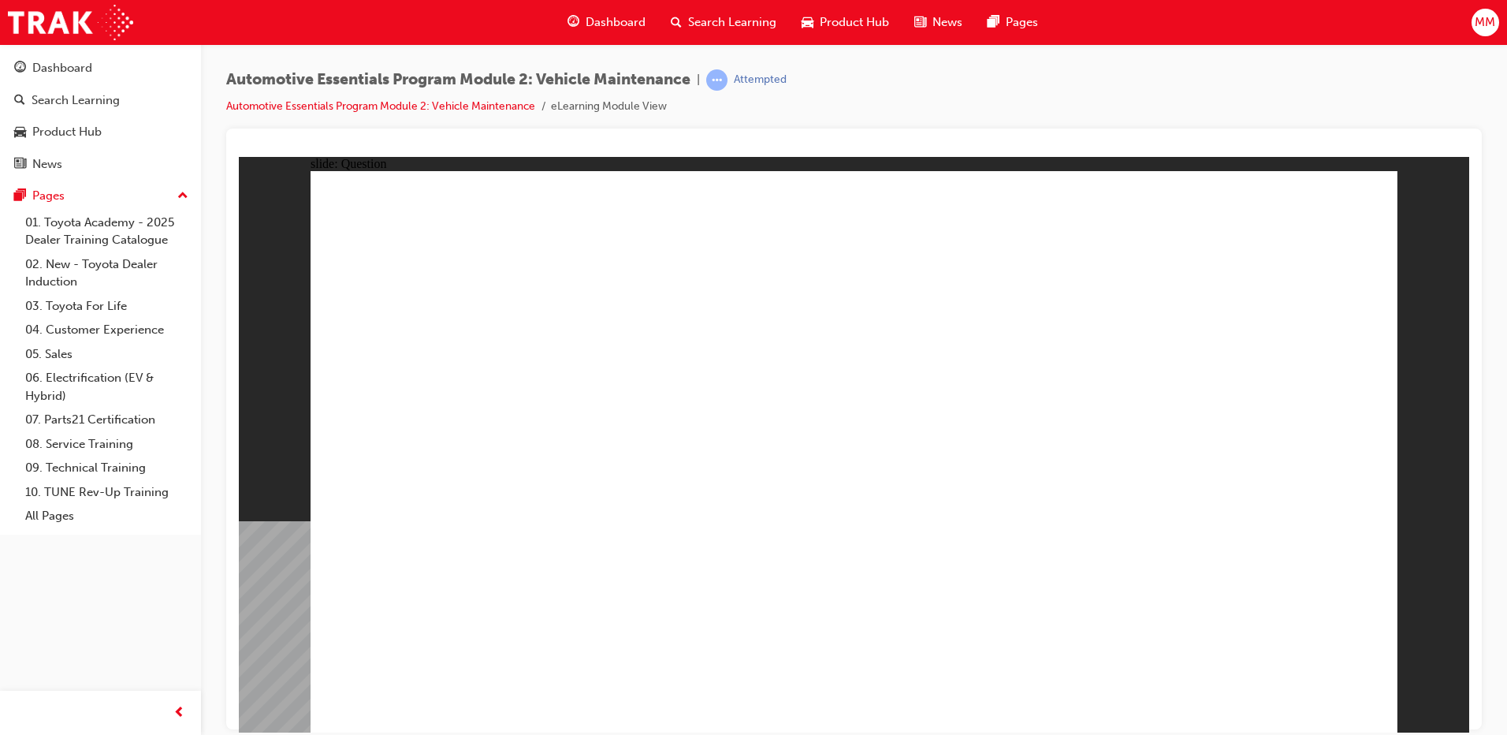
radio input "true"
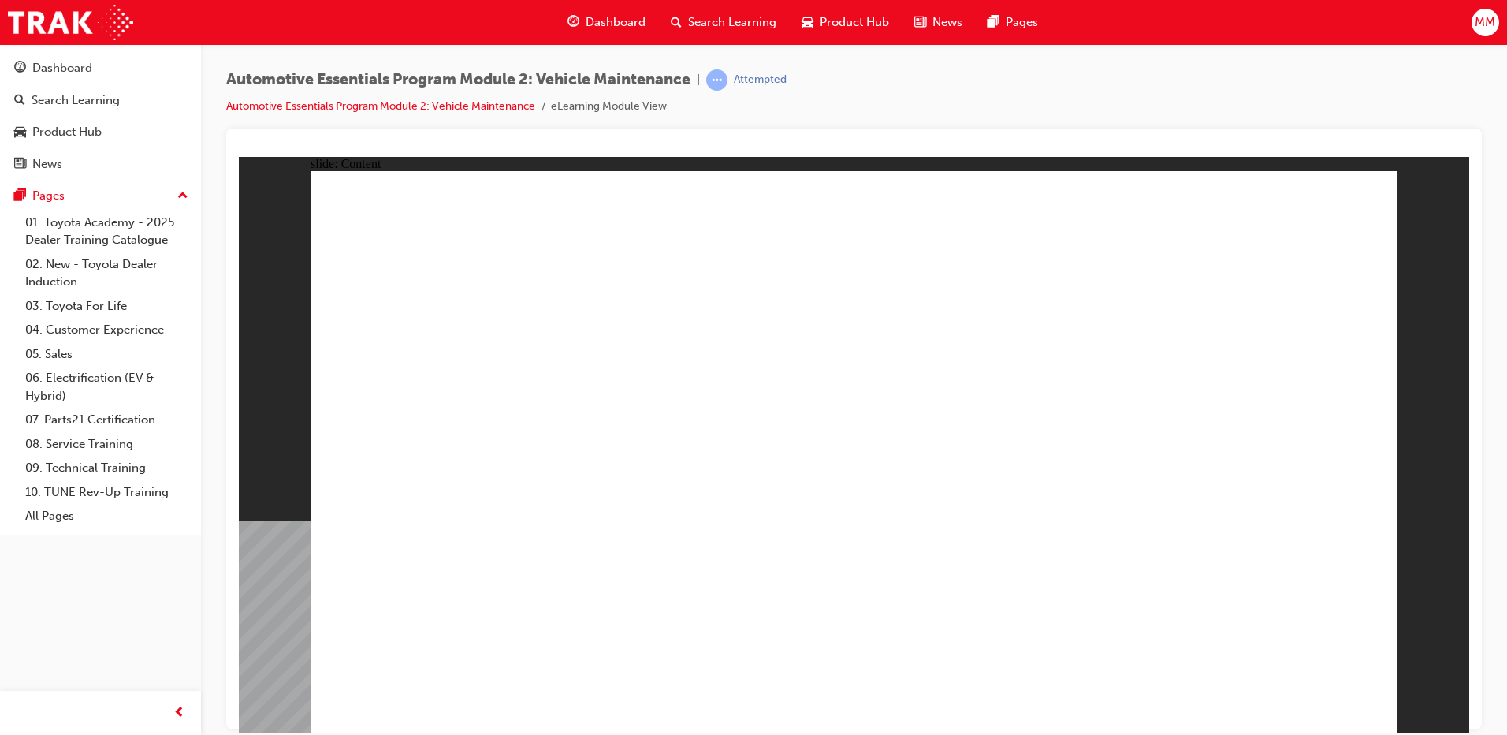
drag, startPoint x: 1361, startPoint y: 222, endPoint x: 1269, endPoint y: 277, distance: 107.5
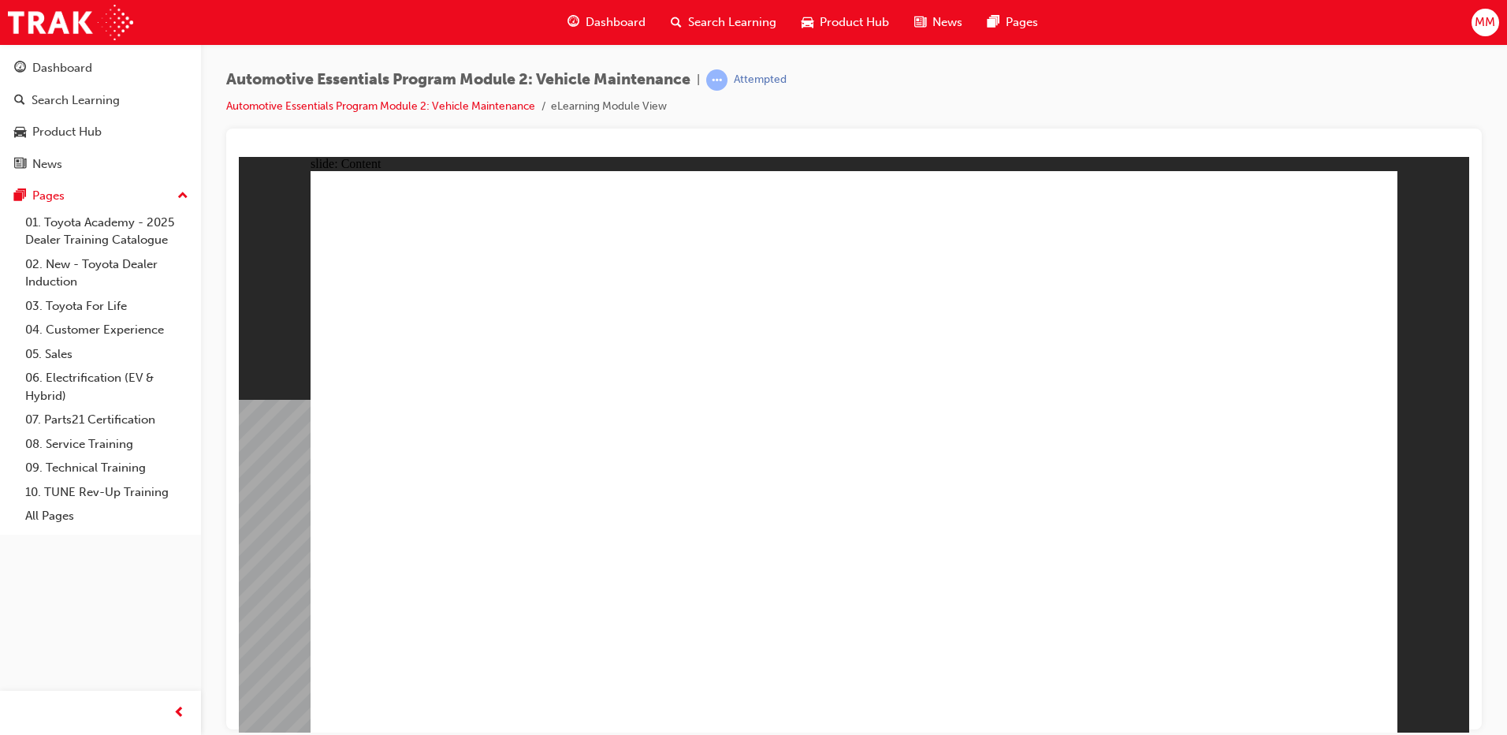
drag, startPoint x: 1302, startPoint y: 677, endPoint x: 1430, endPoint y: 621, distance: 140.1
drag, startPoint x: 927, startPoint y: 656, endPoint x: 923, endPoint y: 648, distance: 9.5
drag, startPoint x: 1325, startPoint y: 184, endPoint x: 1347, endPoint y: 231, distance: 52.2
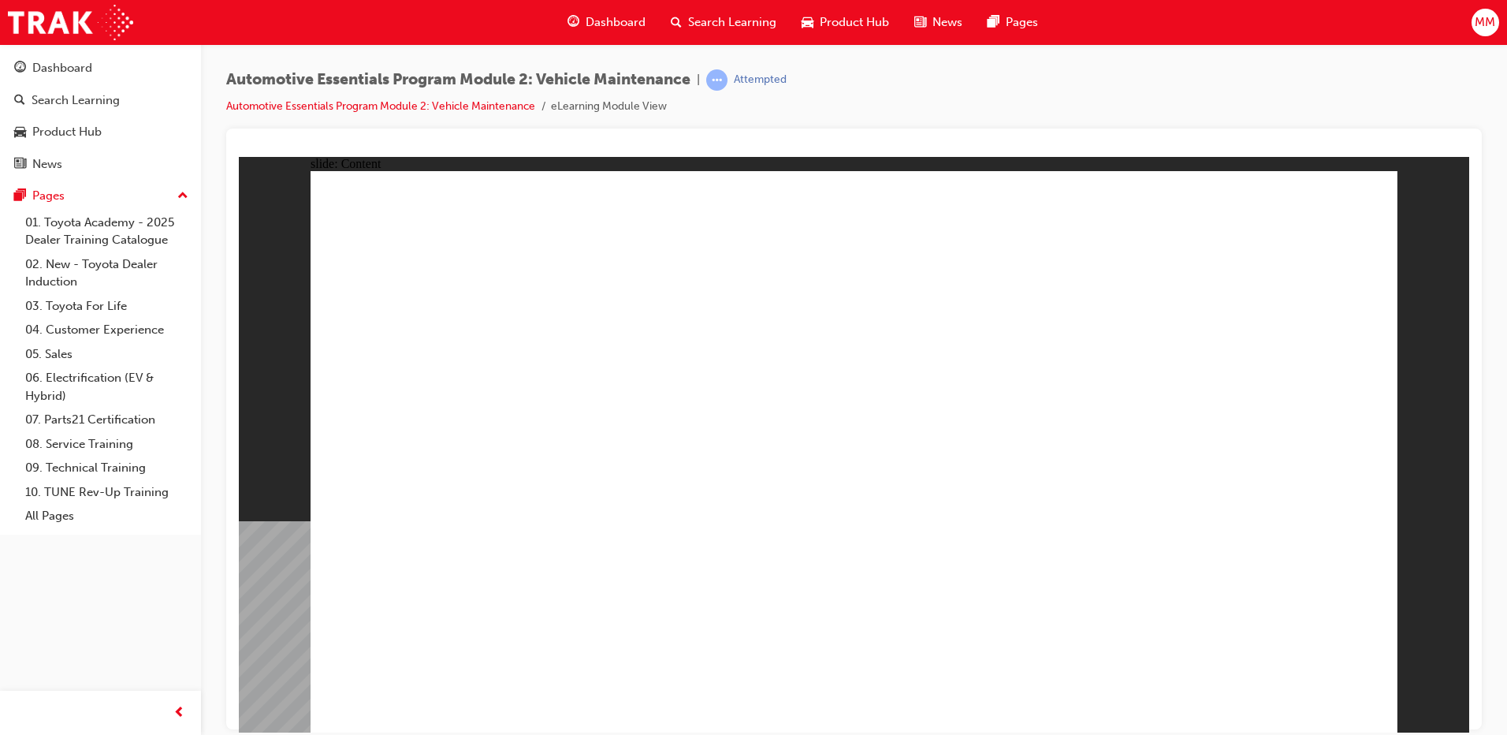
radio input "true"
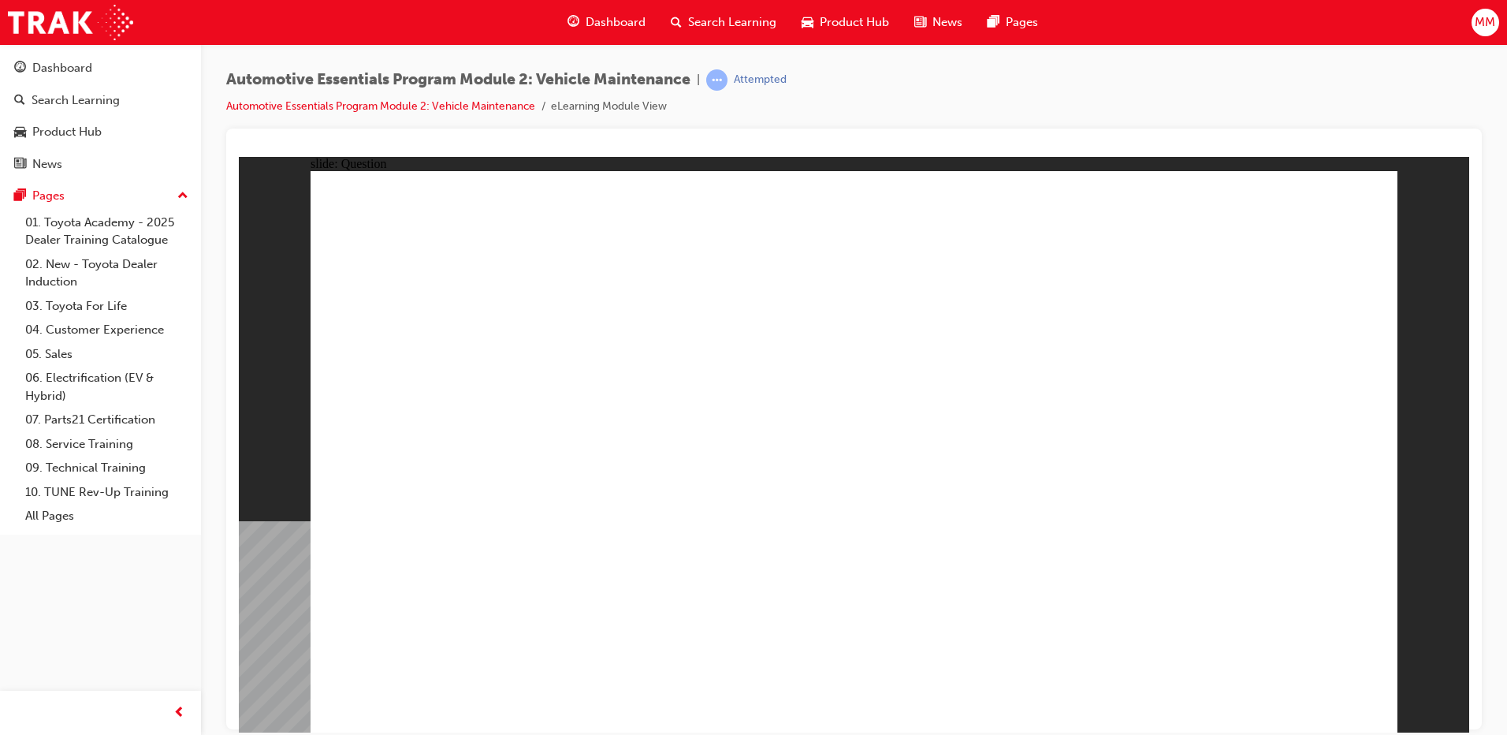
radio input "true"
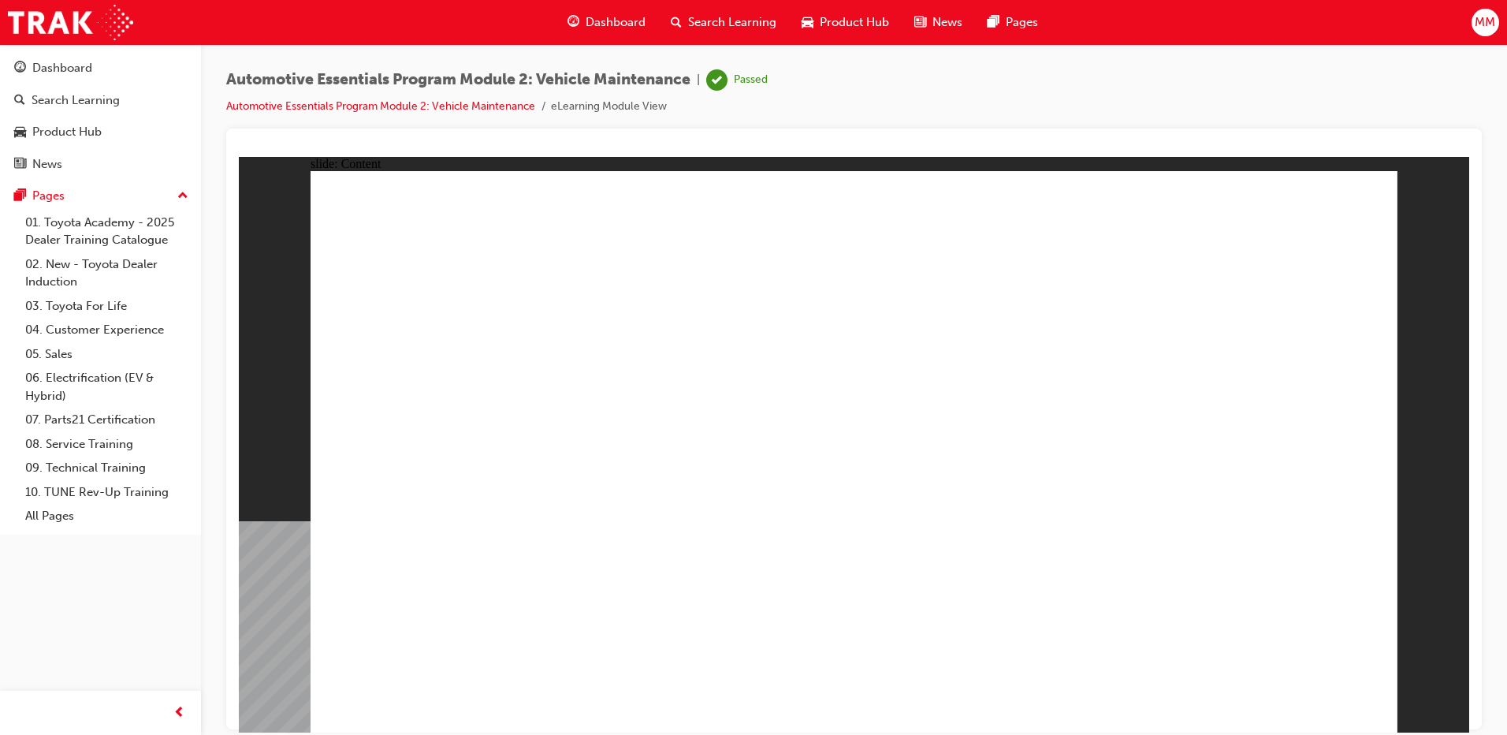
click at [84, 82] on link "Dashboard" at bounding box center [100, 68] width 188 height 29
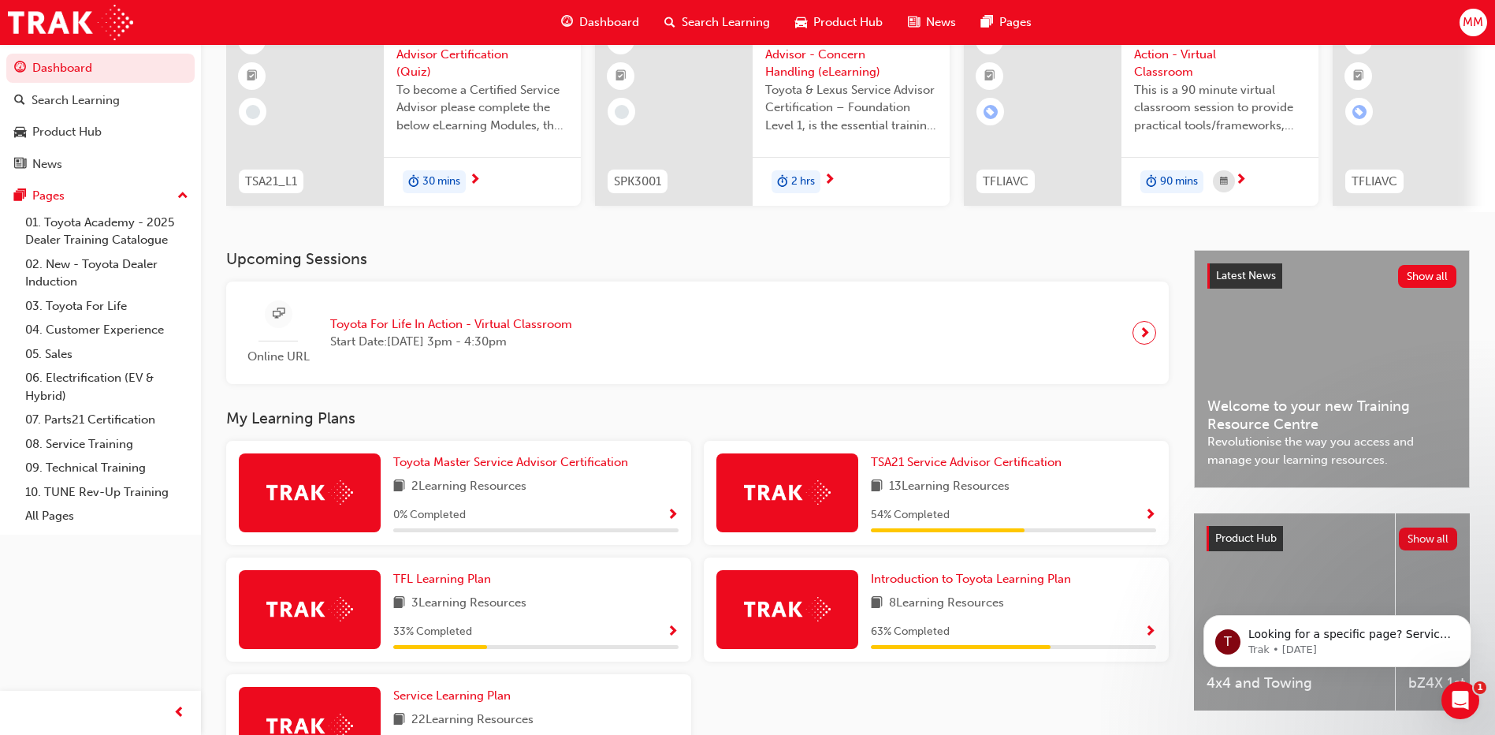
scroll to position [158, 0]
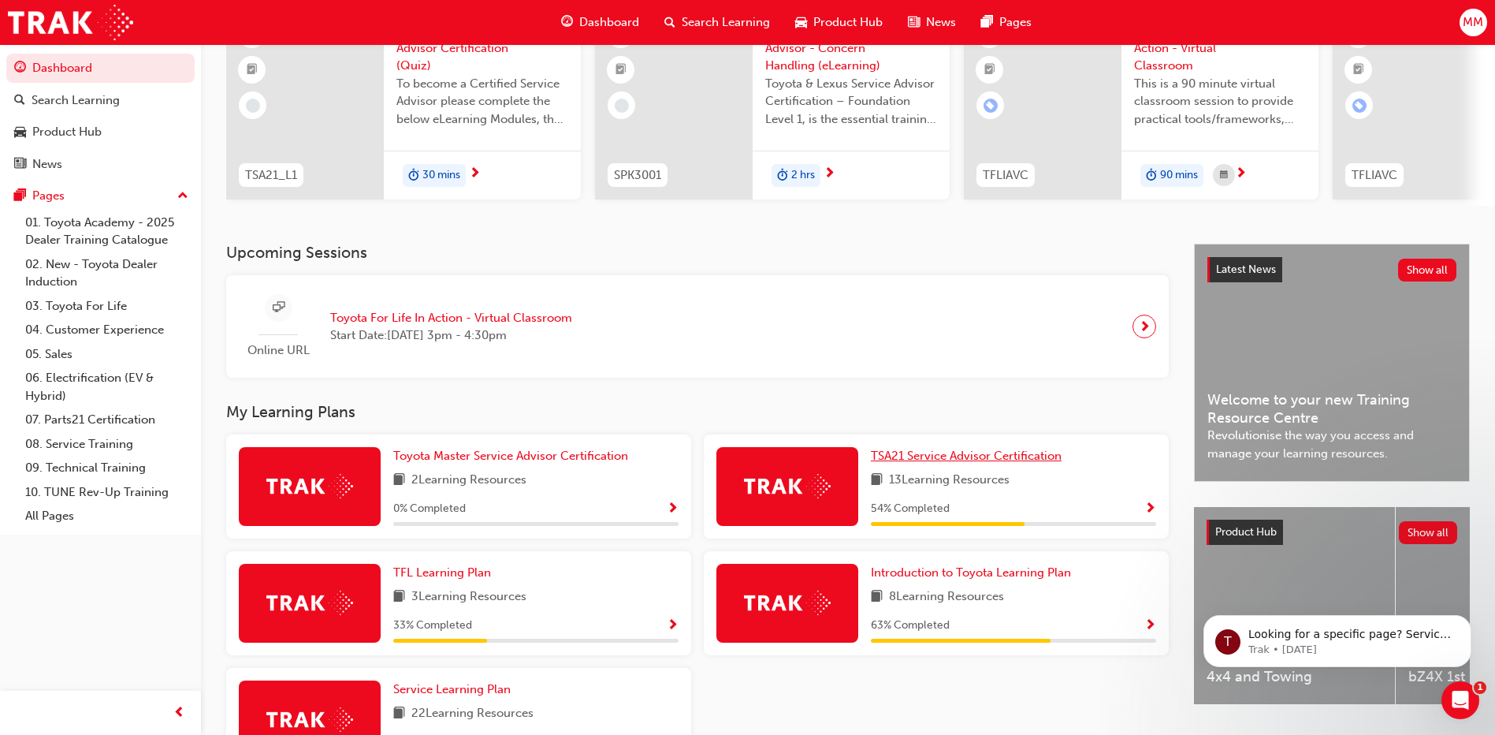
click at [950, 459] on span "TSA21 Service Advisor Certification" at bounding box center [966, 455] width 191 height 14
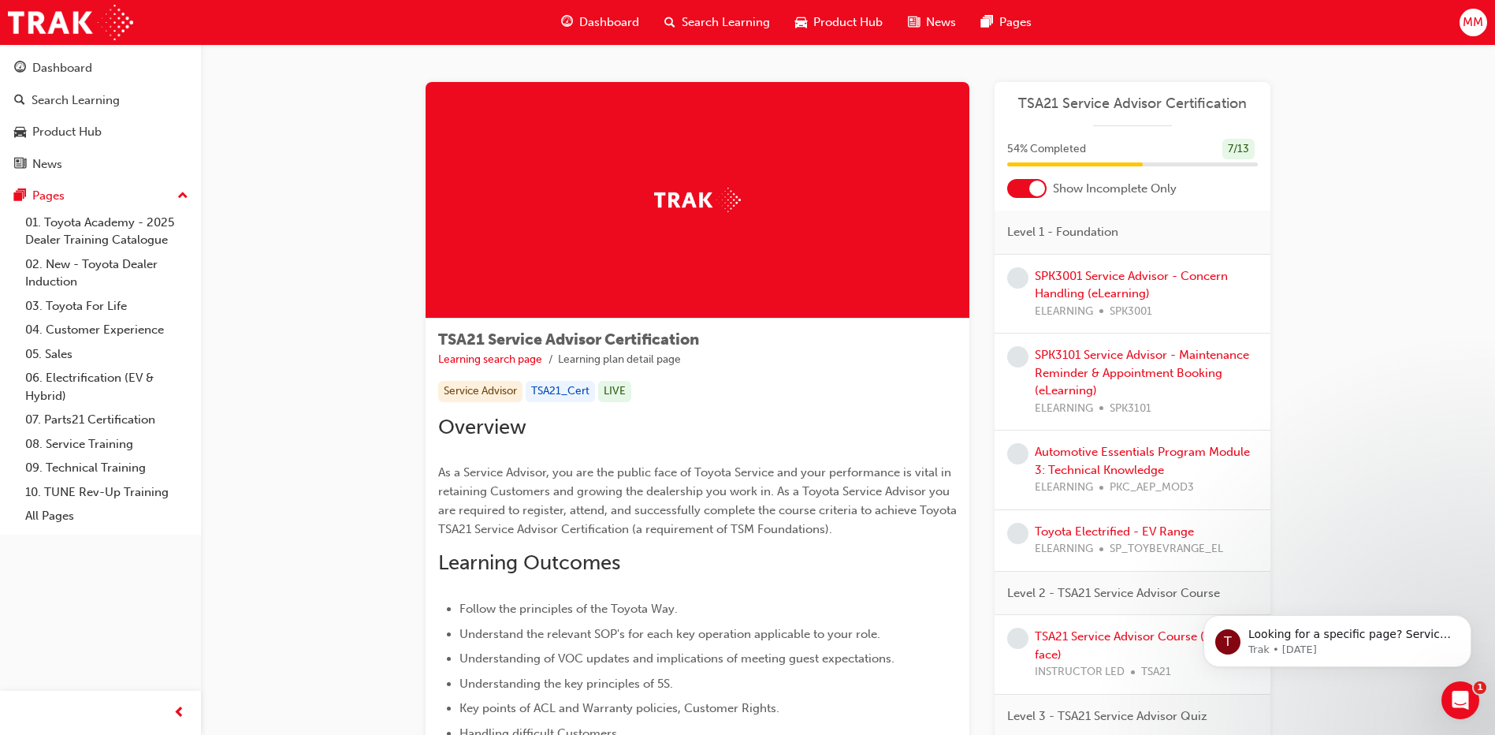
scroll to position [79, 0]
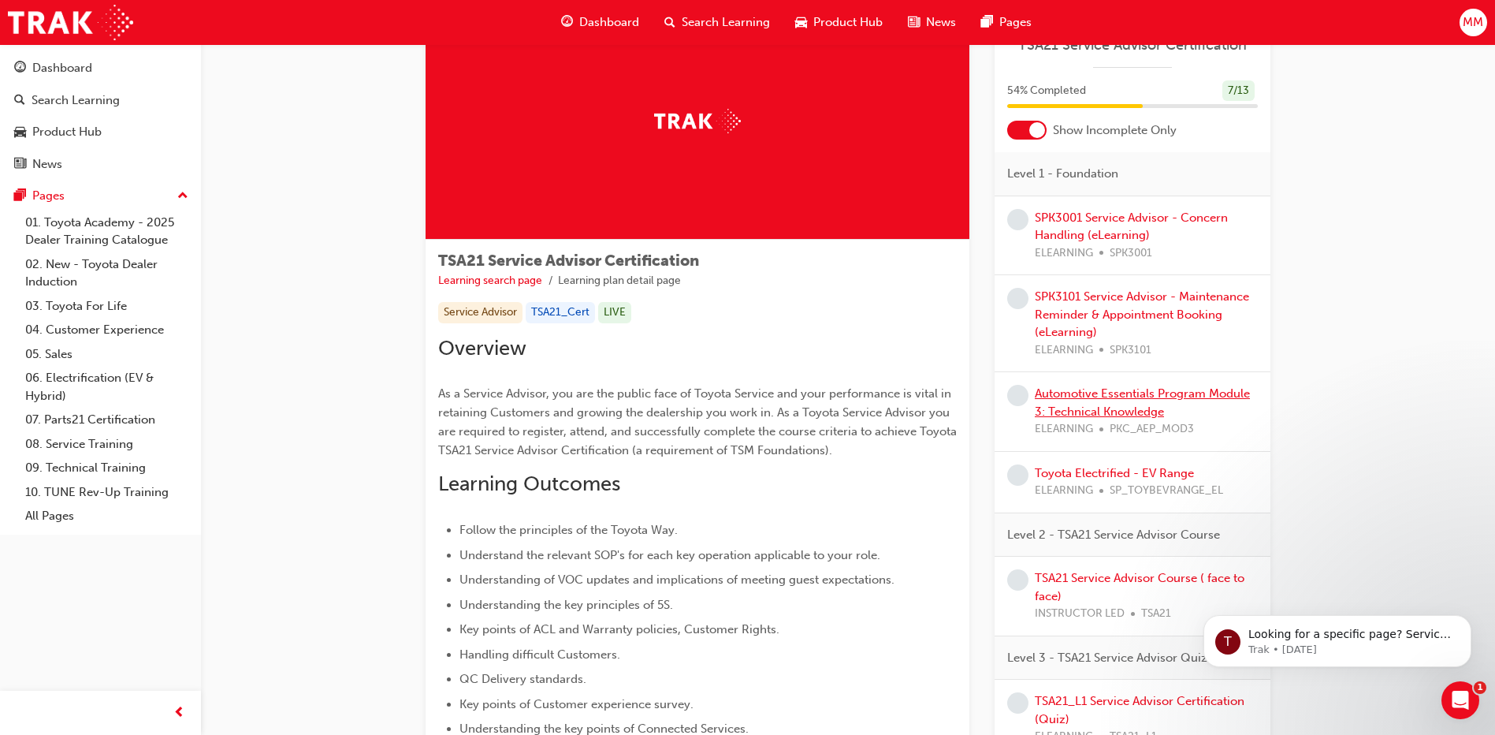
click at [1091, 393] on link "Automotive Essentials Program Module 3: Technical Knowledge" at bounding box center [1142, 402] width 215 height 32
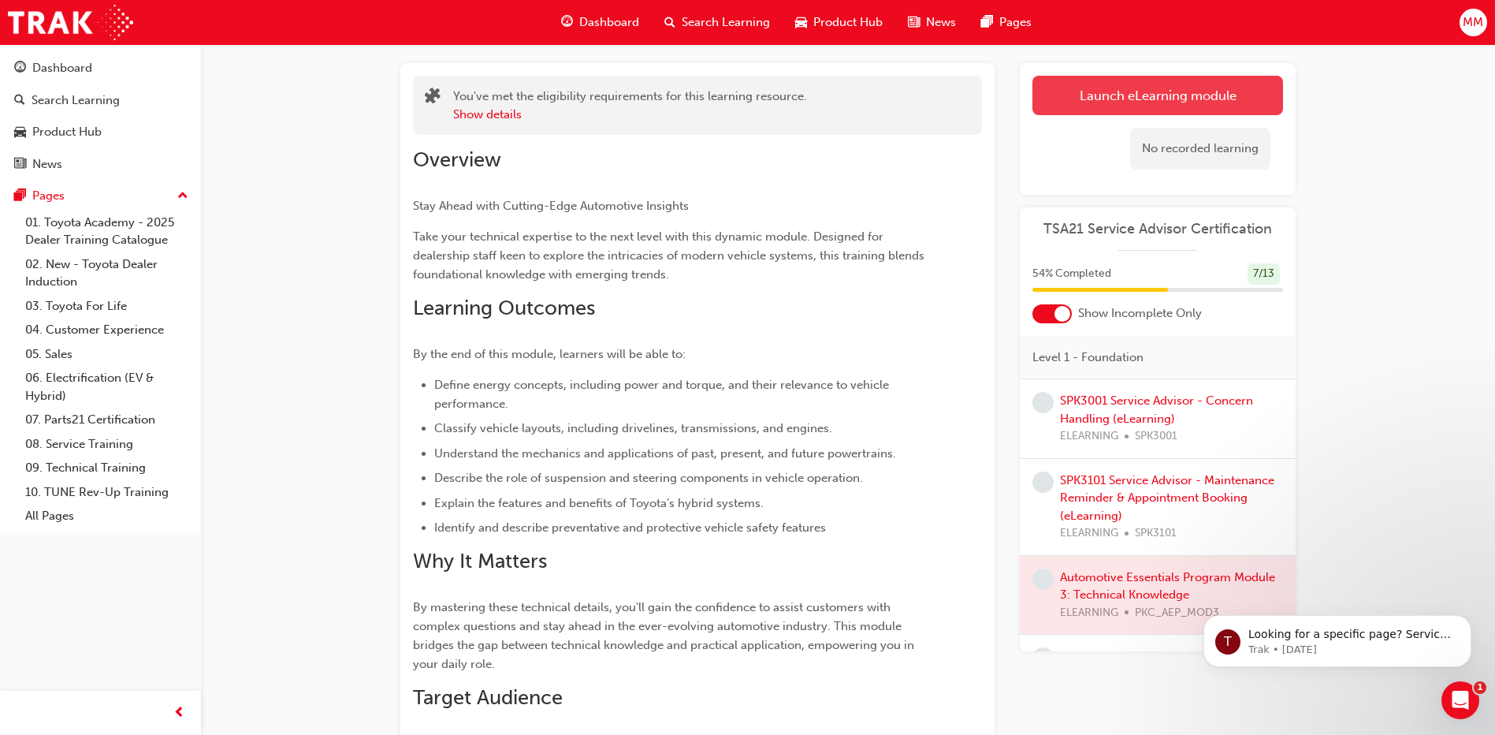
click at [1127, 89] on button "Launch eLearning module" at bounding box center [1157, 95] width 251 height 39
click at [1142, 99] on link "Launch eLearning module" at bounding box center [1157, 95] width 251 height 39
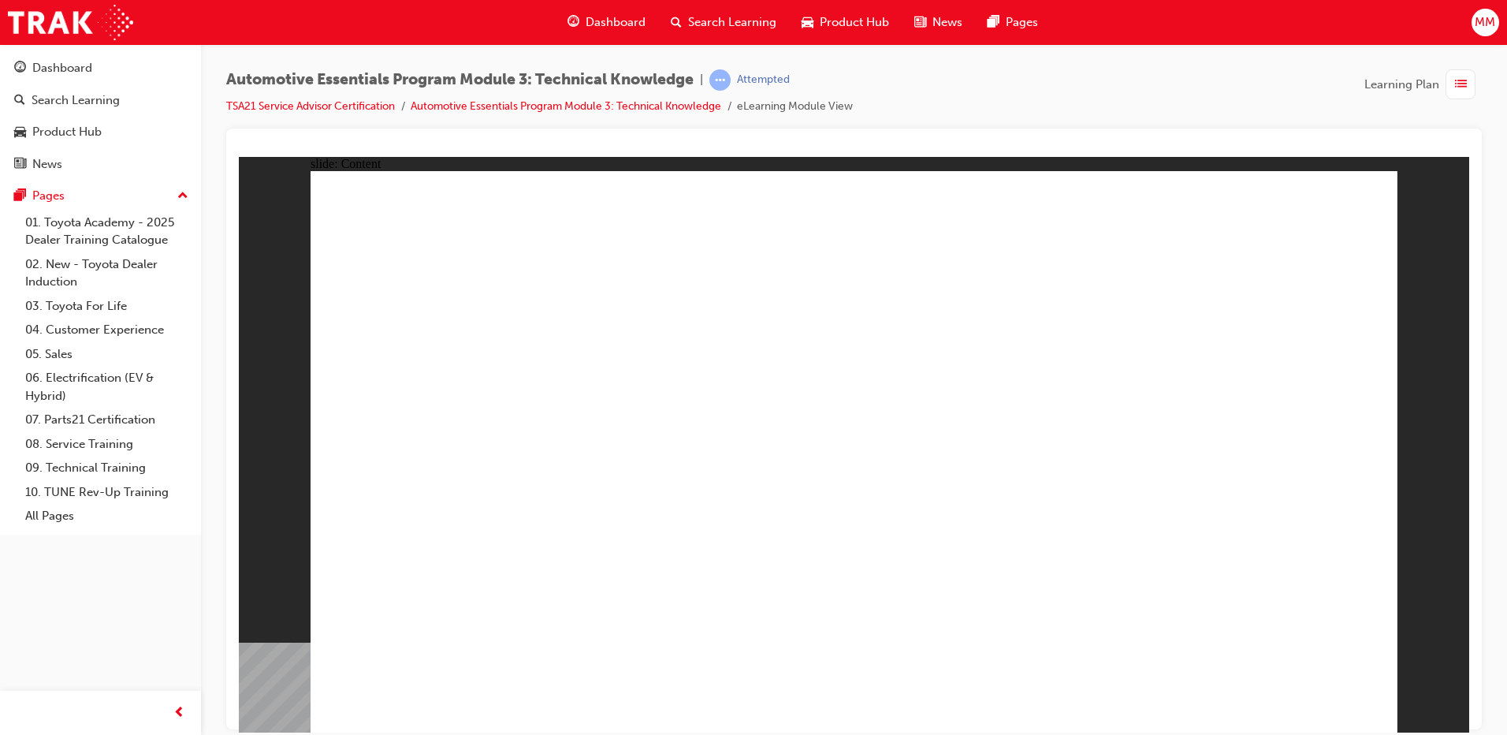
radio input "true"
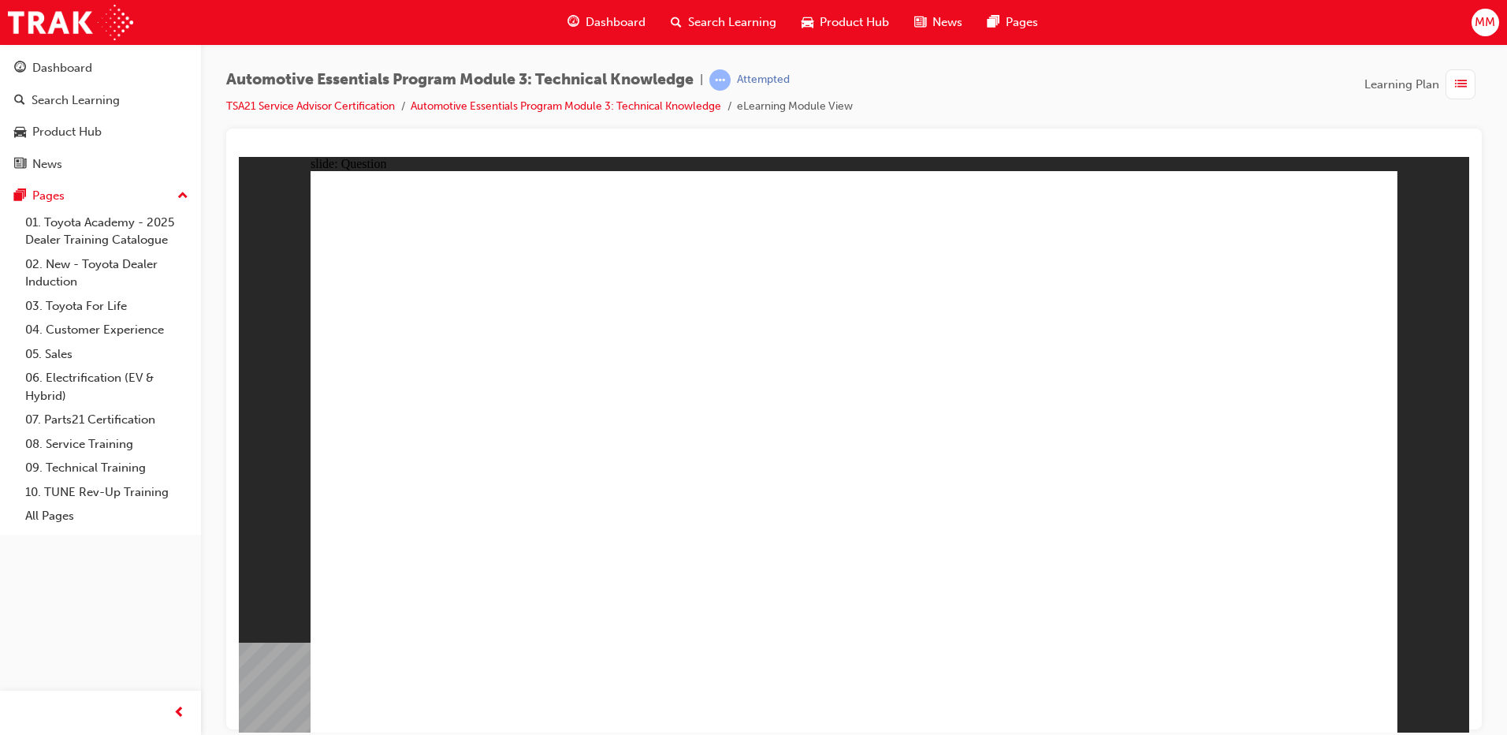
radio input "true"
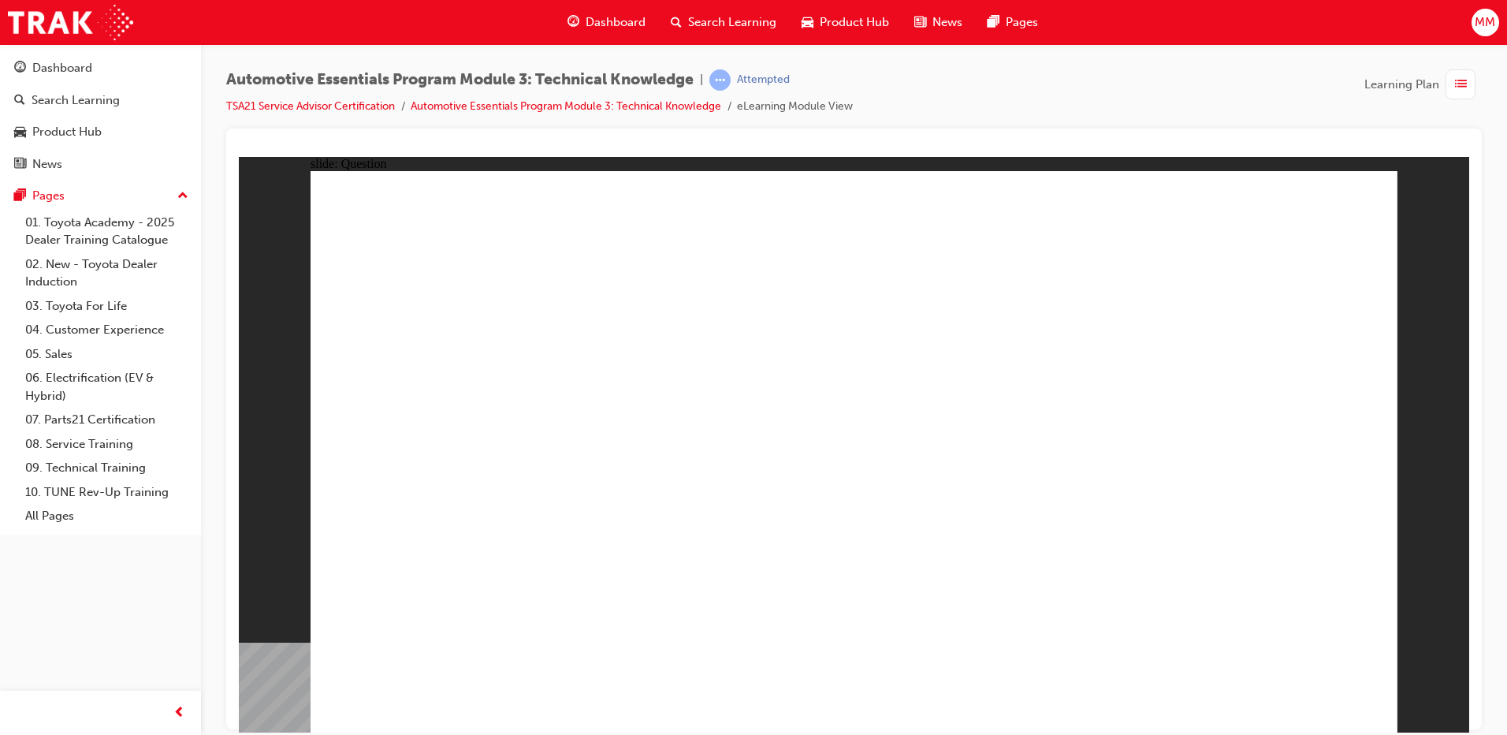
radio input "true"
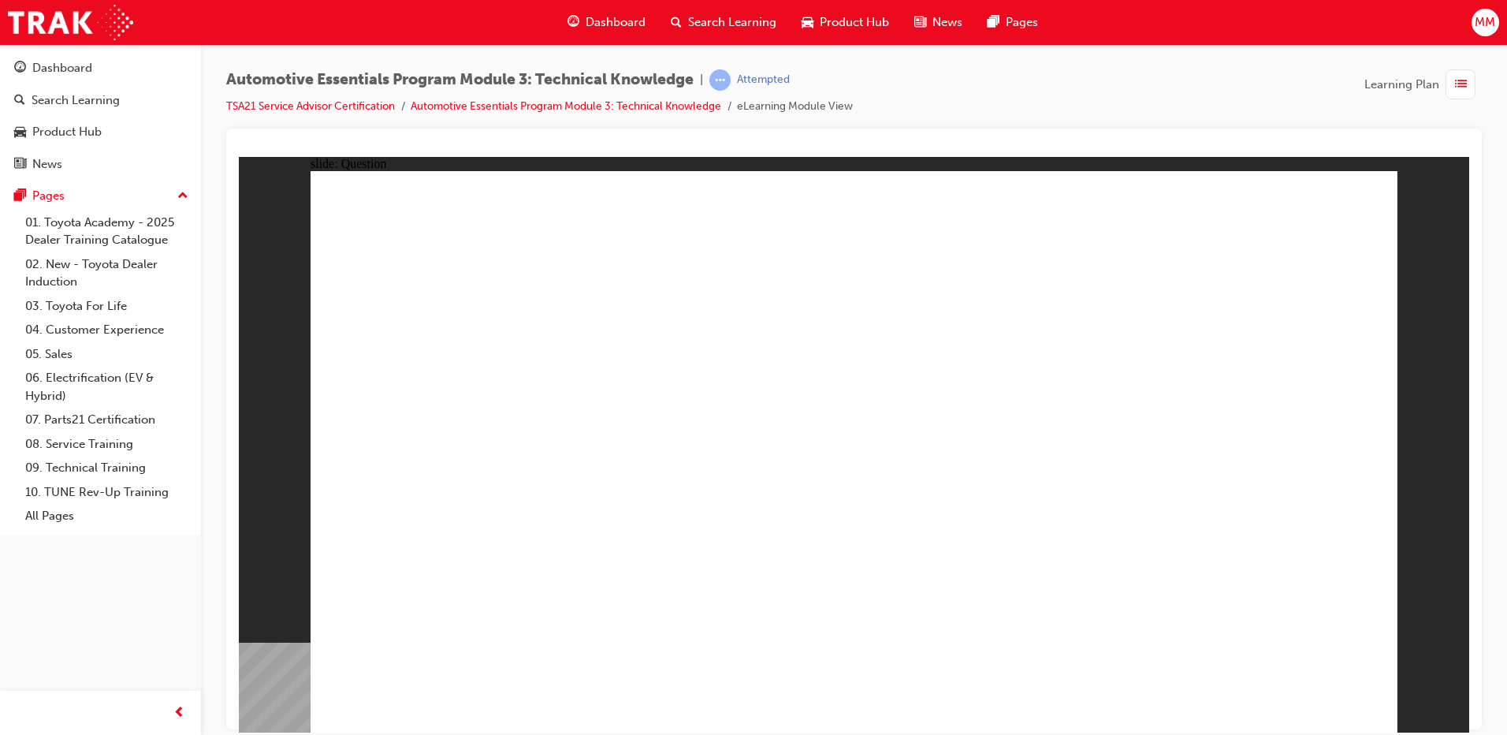
radio input "true"
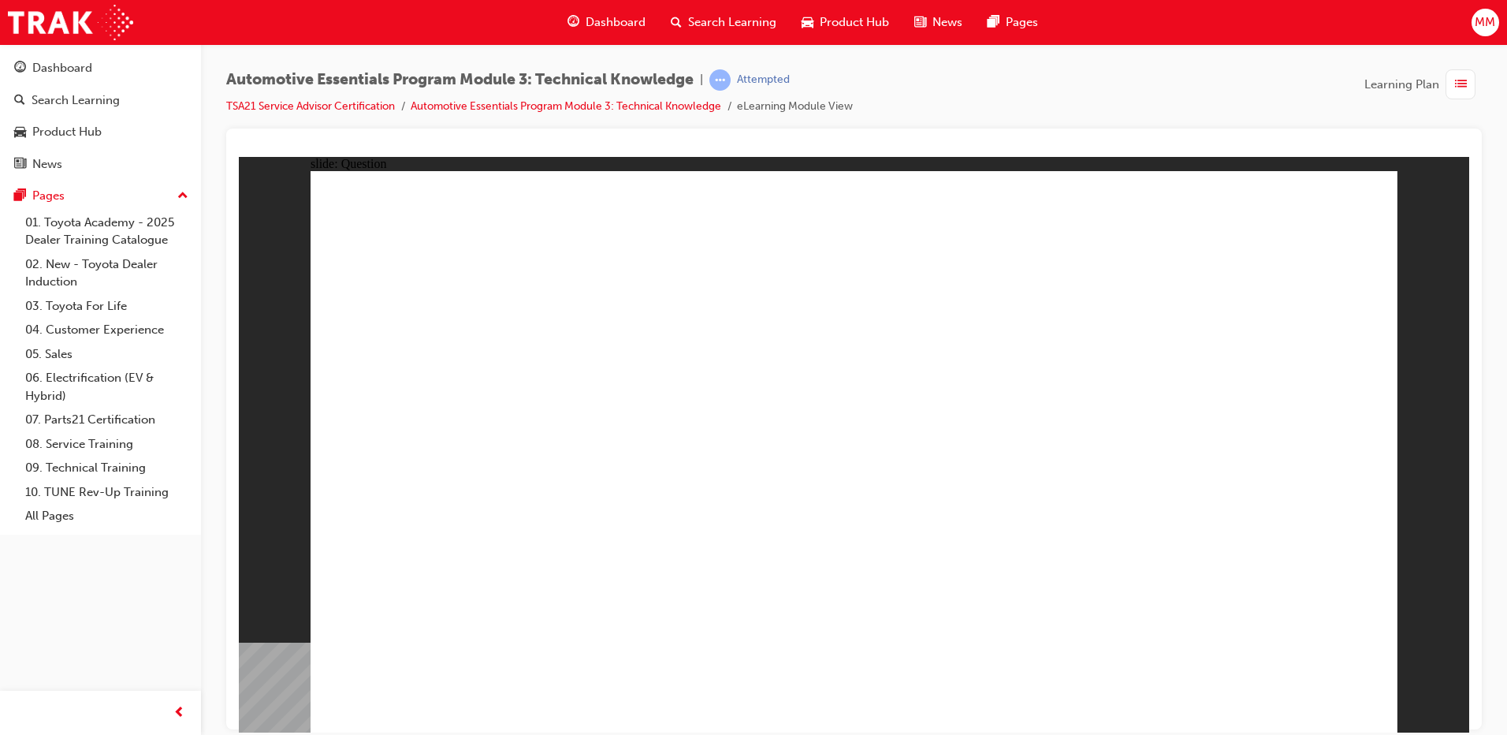
radio input "true"
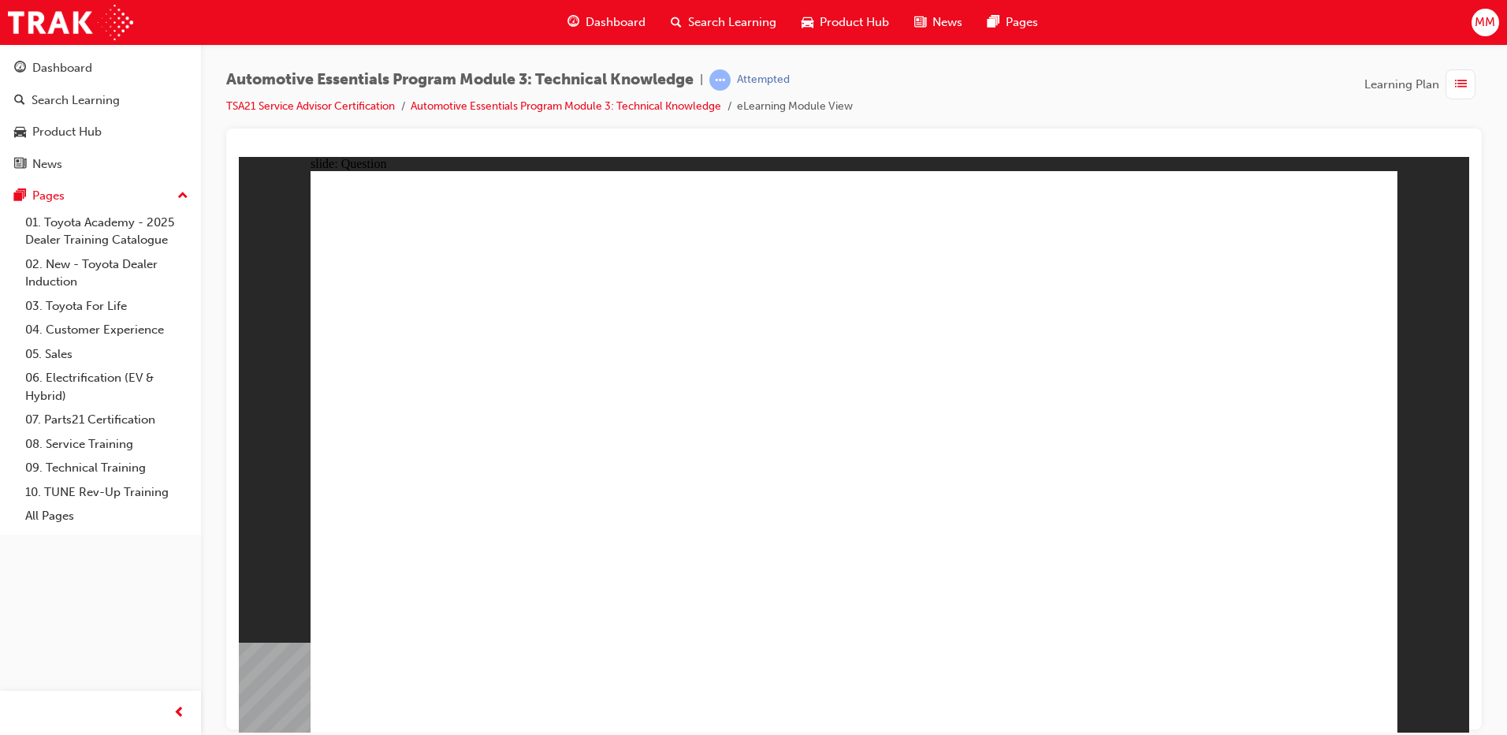
radio input "true"
drag, startPoint x: 634, startPoint y: 629, endPoint x: 638, endPoint y: 611, distance: 18.7
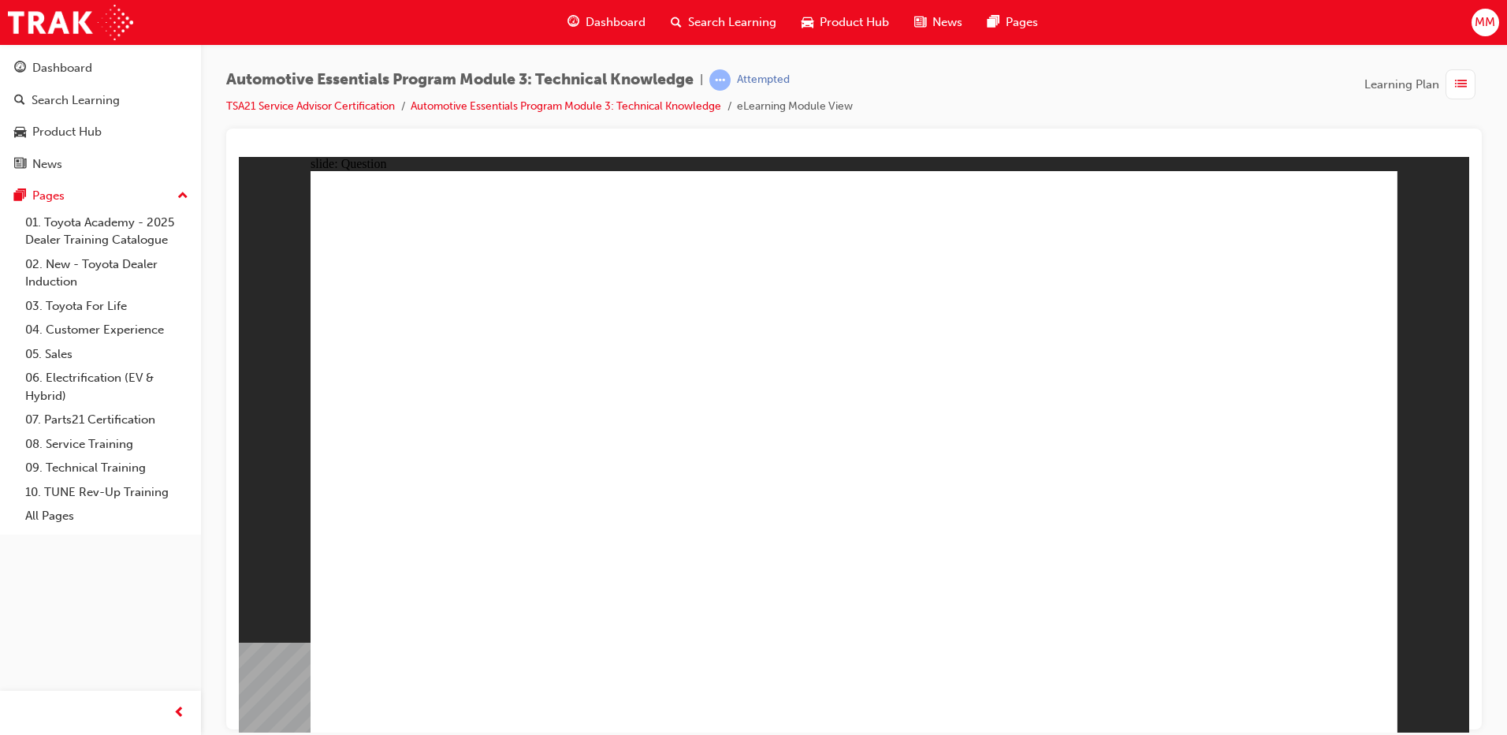
radio input "false"
radio input "true"
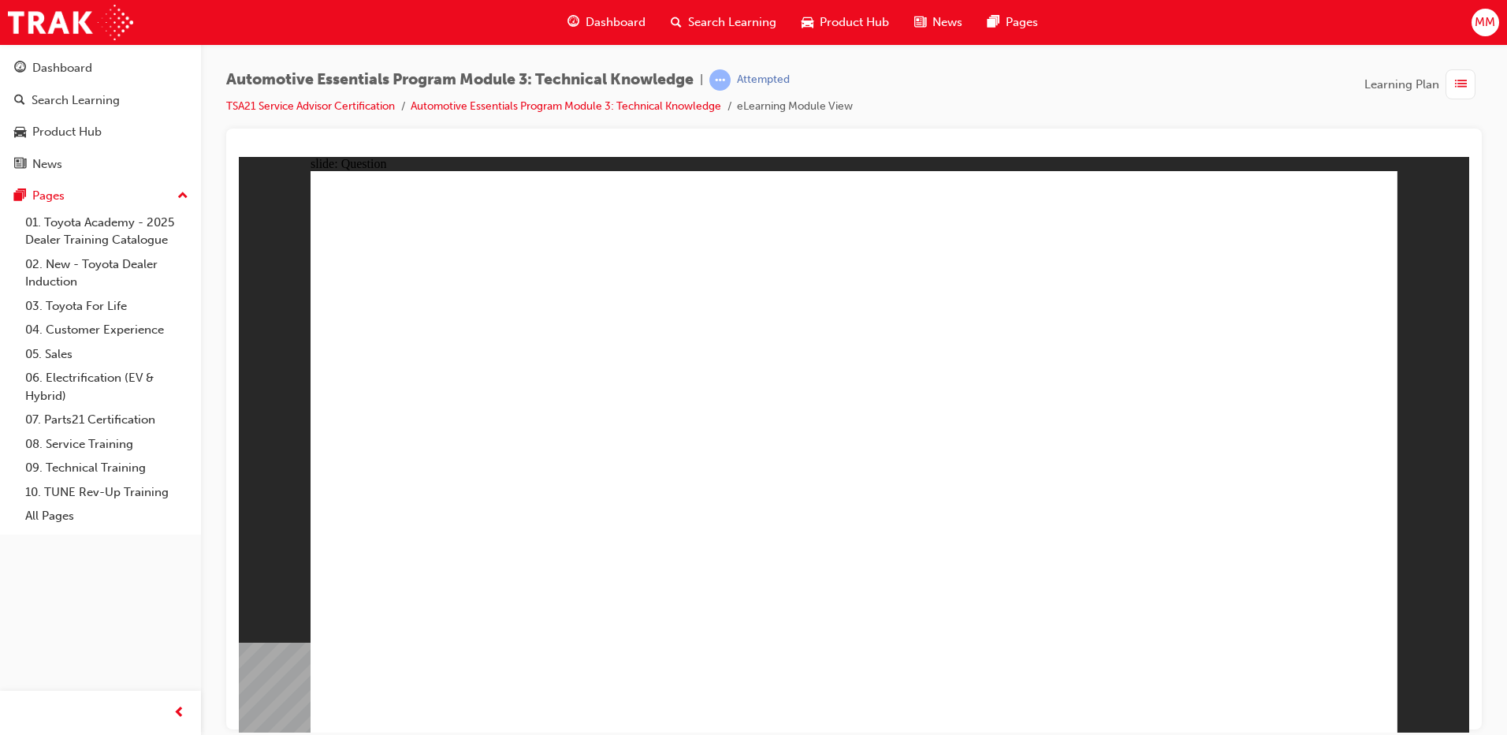
radio input "true"
drag, startPoint x: 1291, startPoint y: 675, endPoint x: 1291, endPoint y: 686, distance: 11.0
radio input "true"
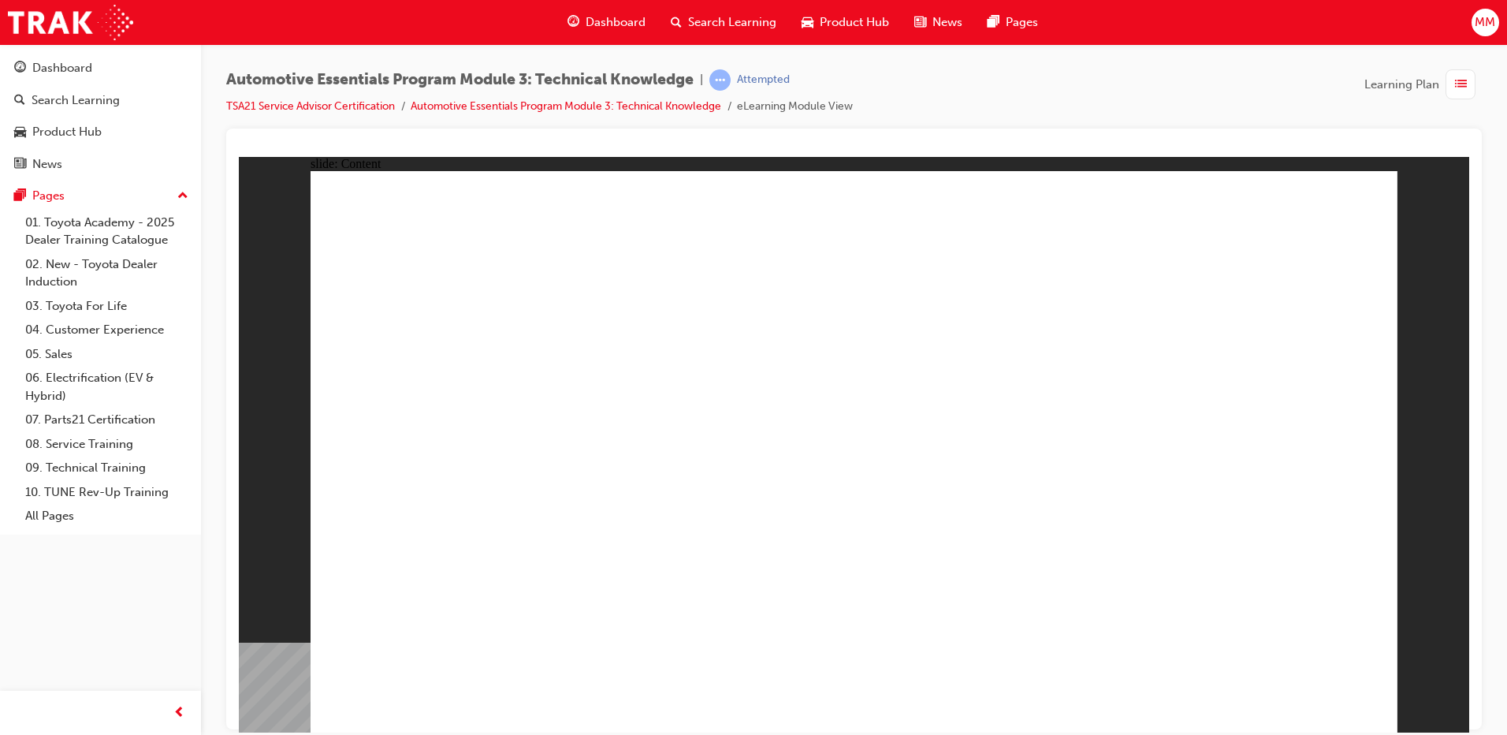
drag, startPoint x: 1290, startPoint y: 220, endPoint x: 1273, endPoint y: 221, distance: 17.4
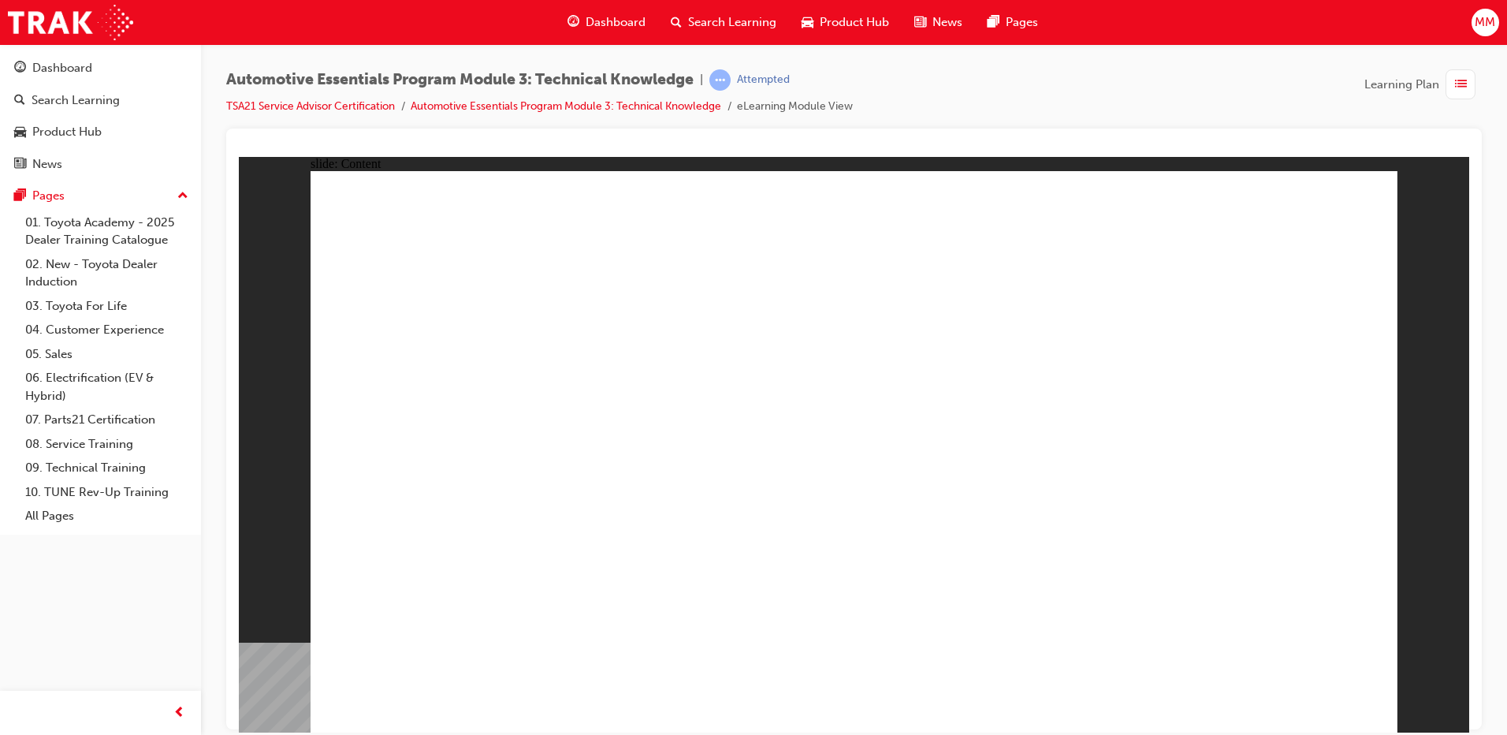
radio input "true"
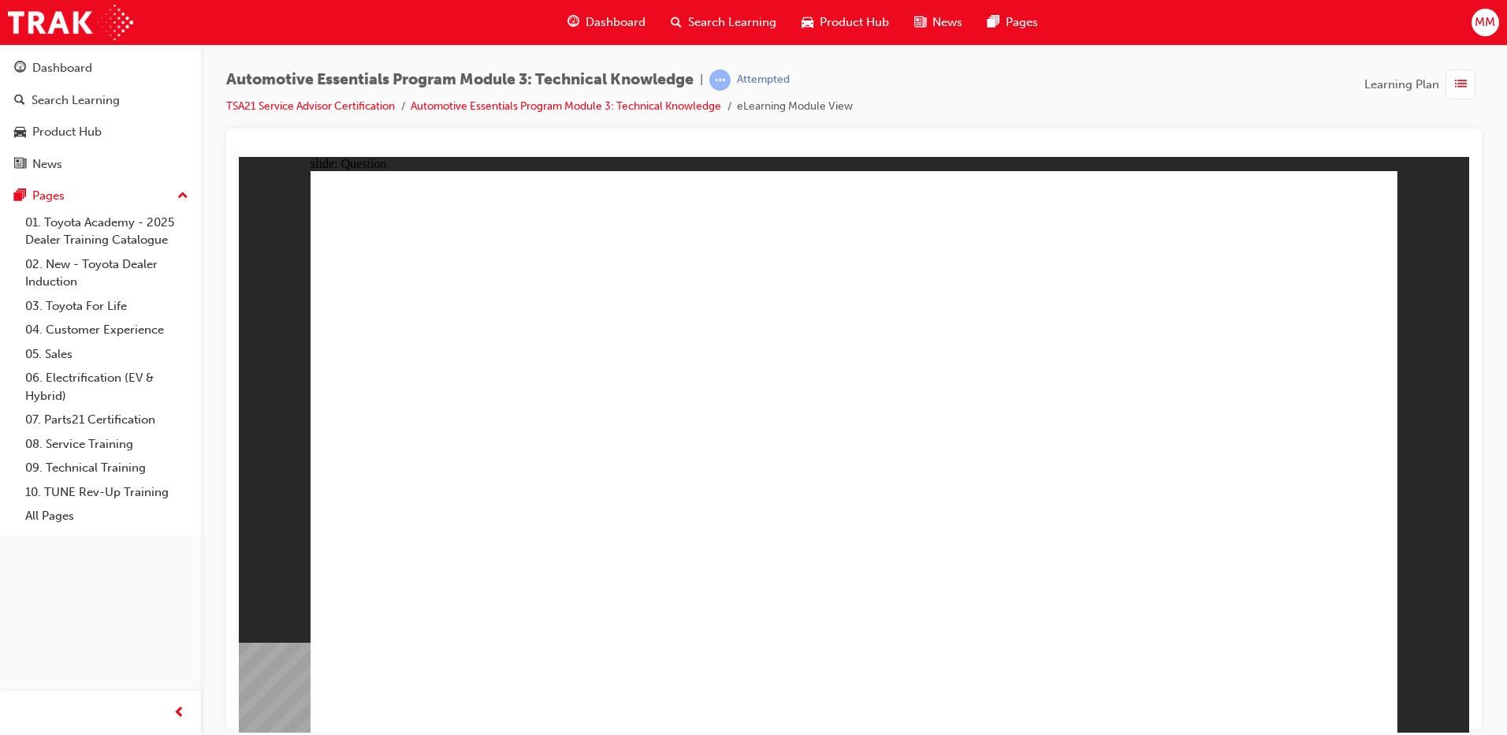
radio input "true"
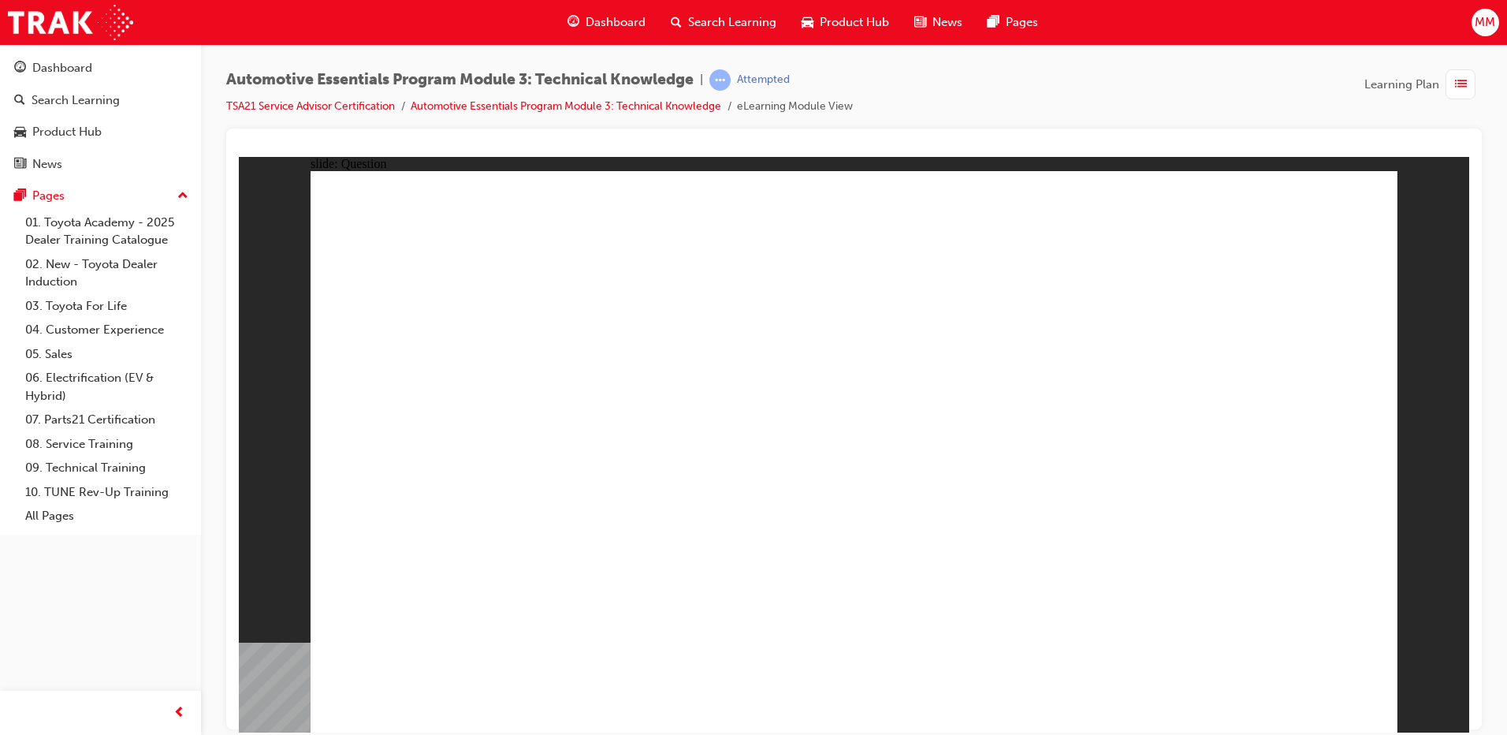
radio input "true"
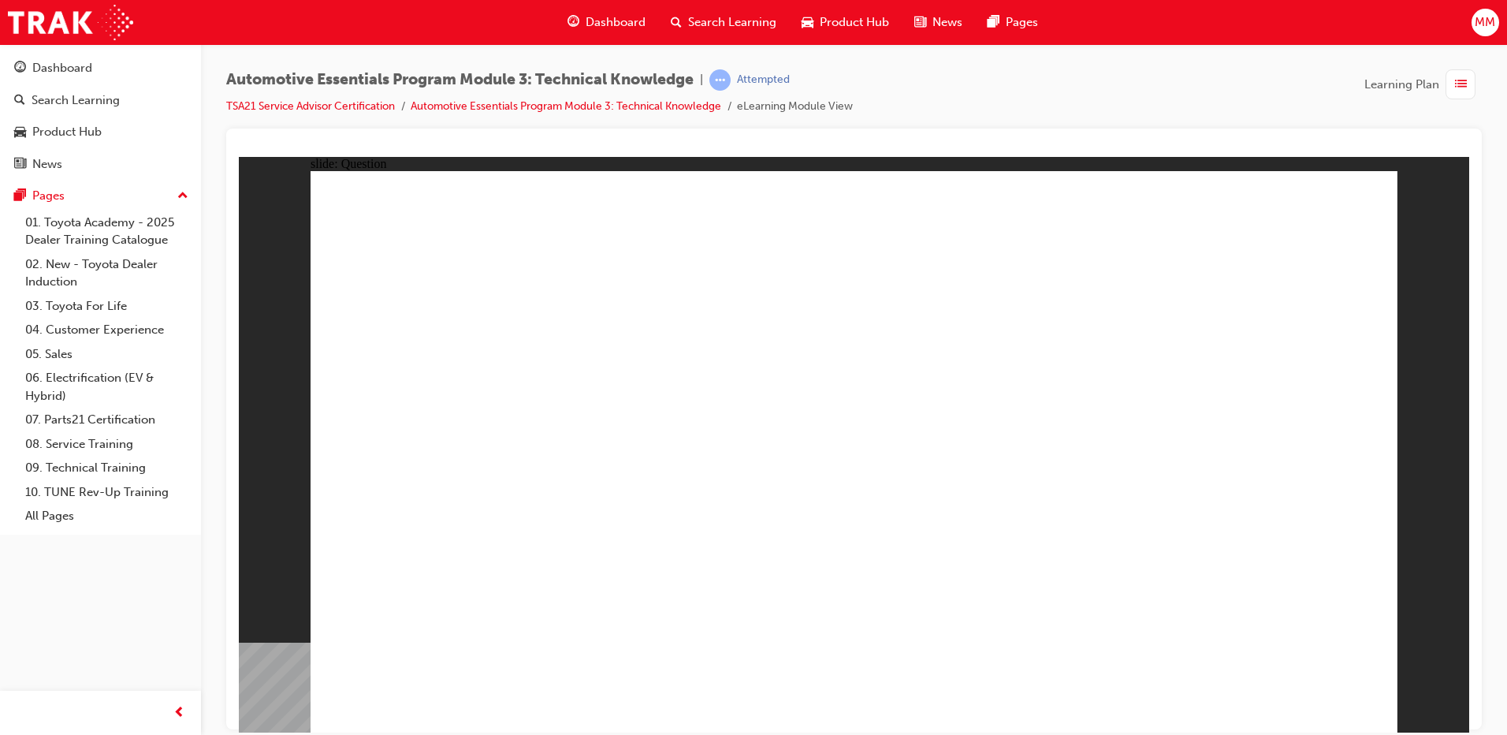
radio input "false"
radio input "true"
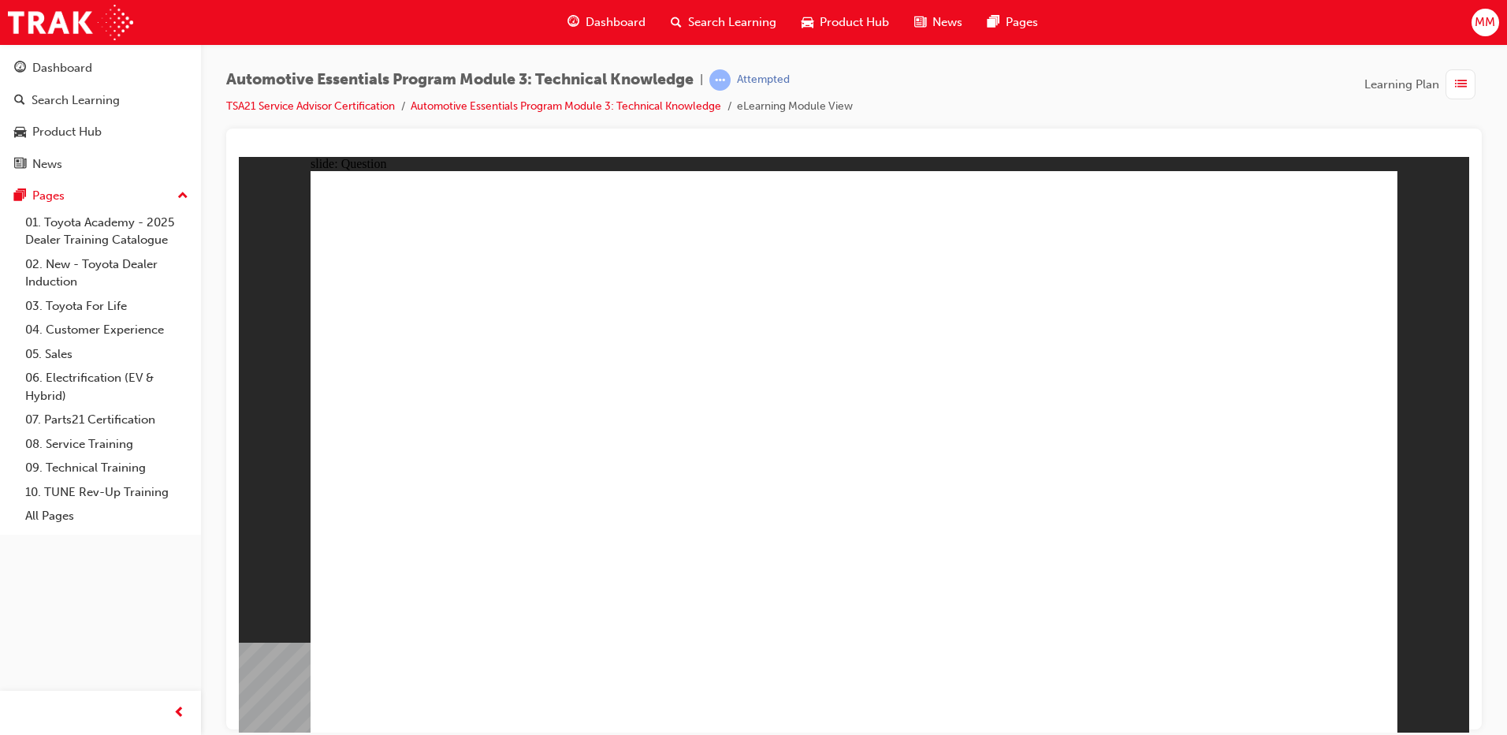
radio input "true"
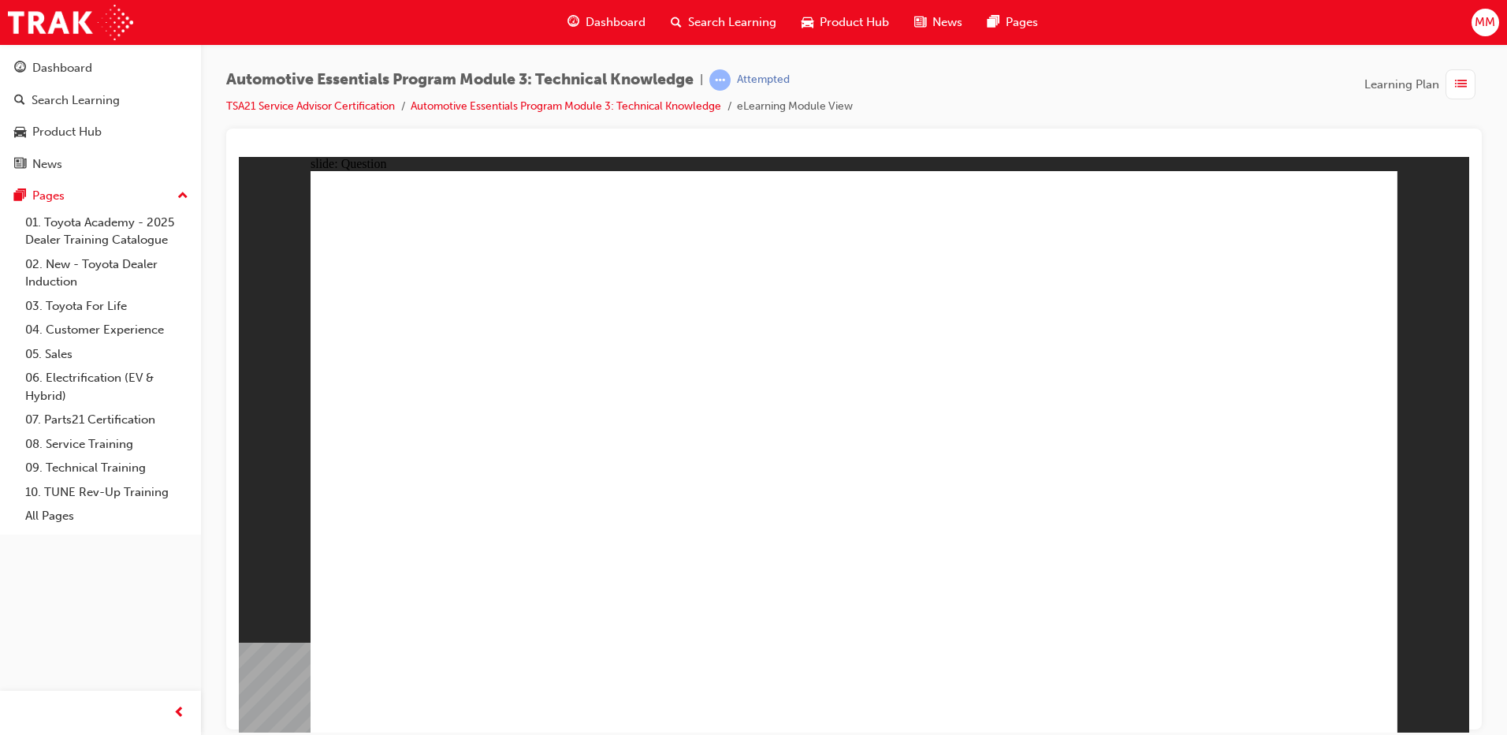
radio input "true"
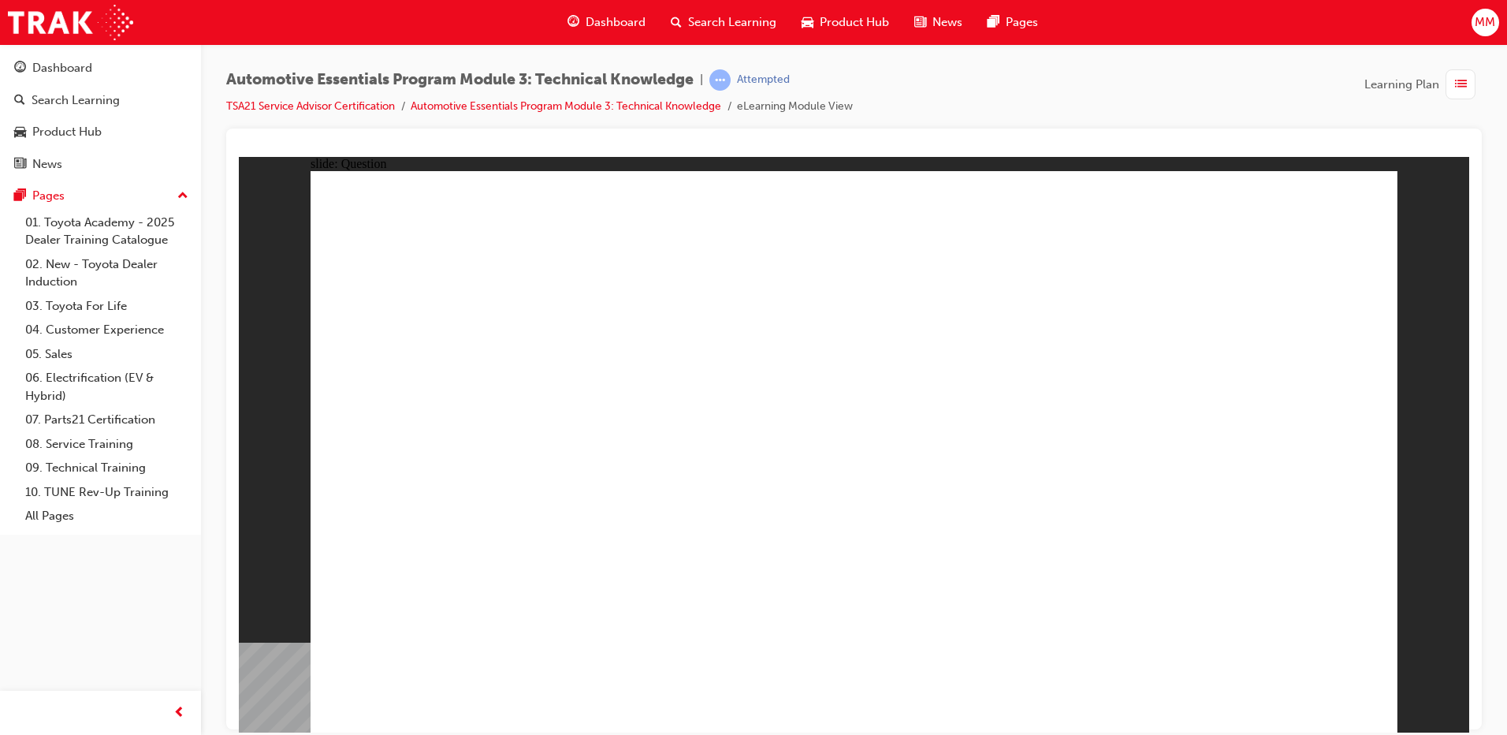
radio input "true"
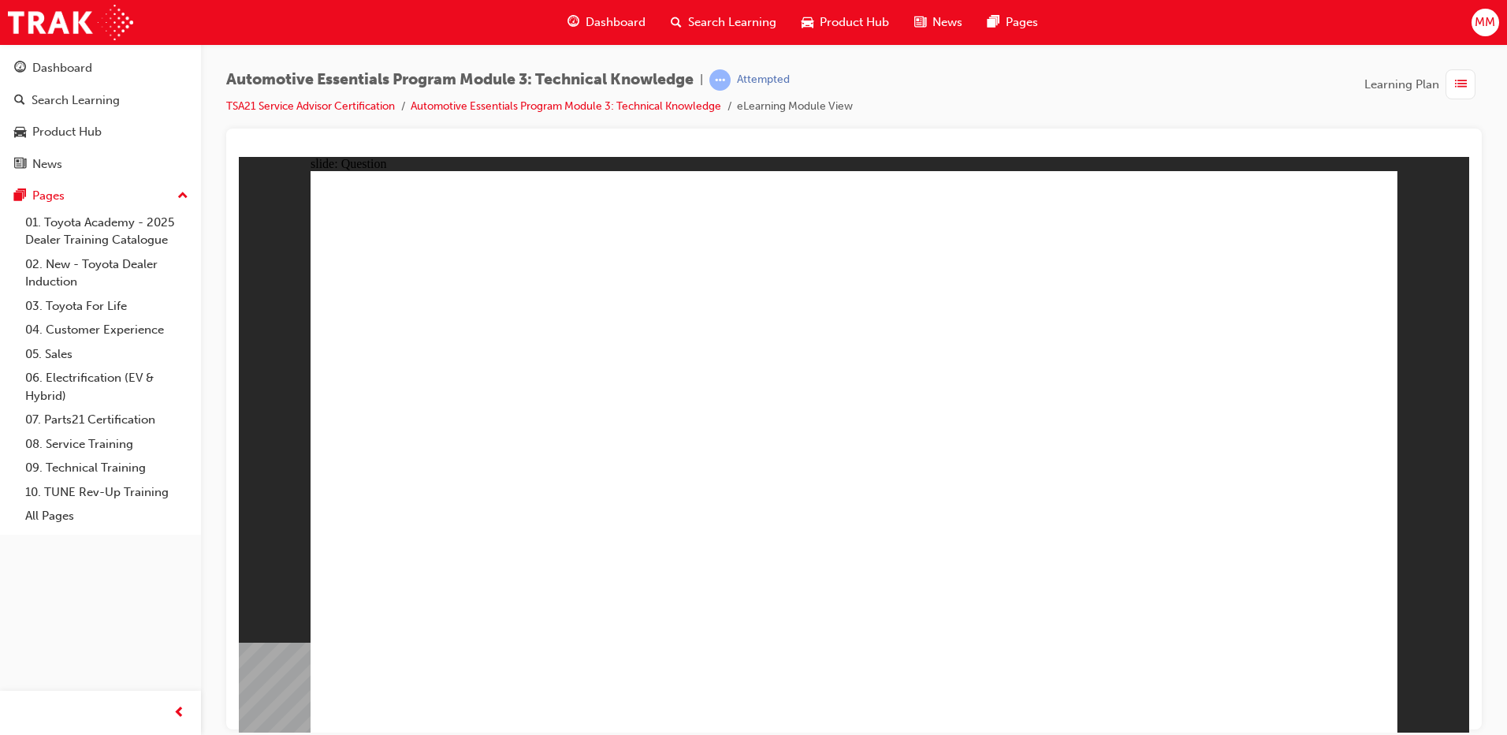
radio input "true"
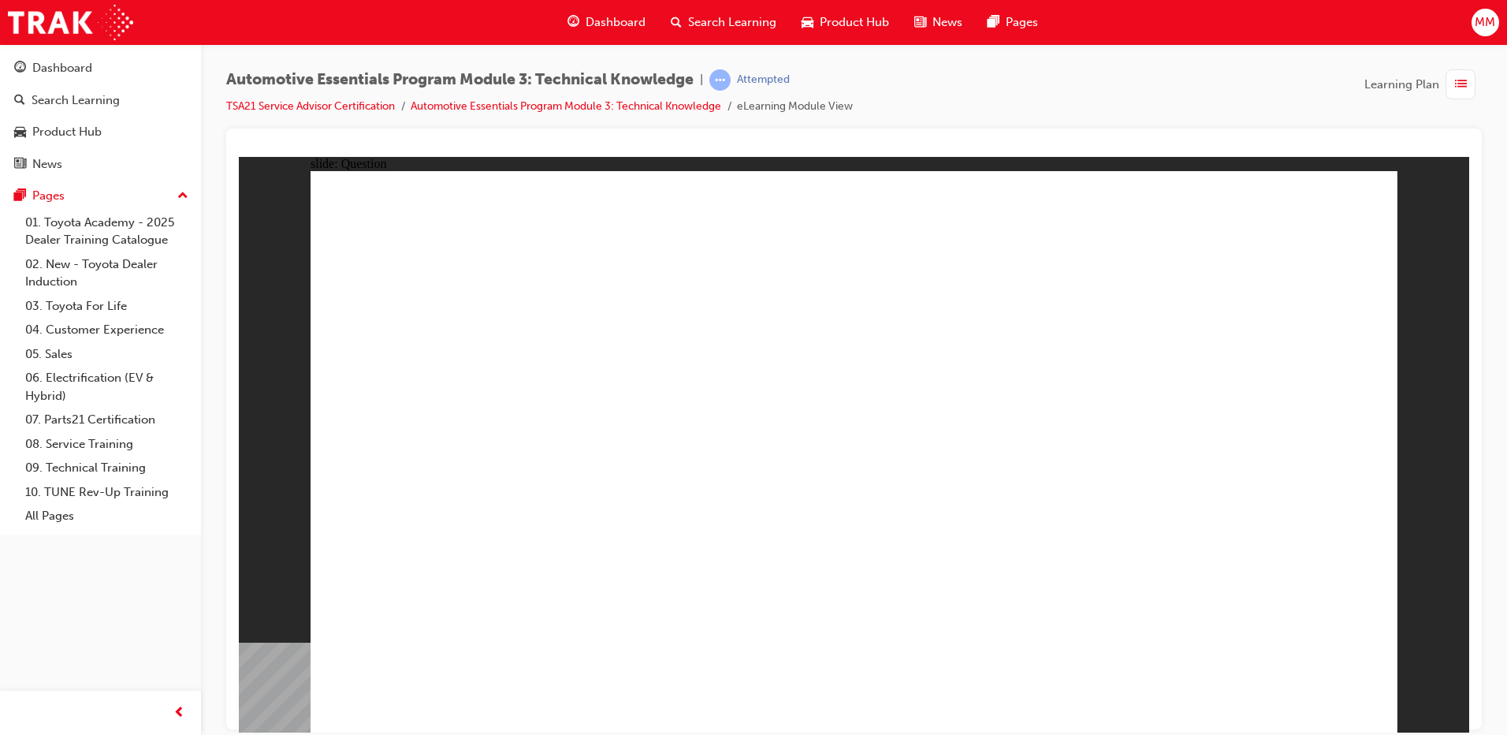
radio input "true"
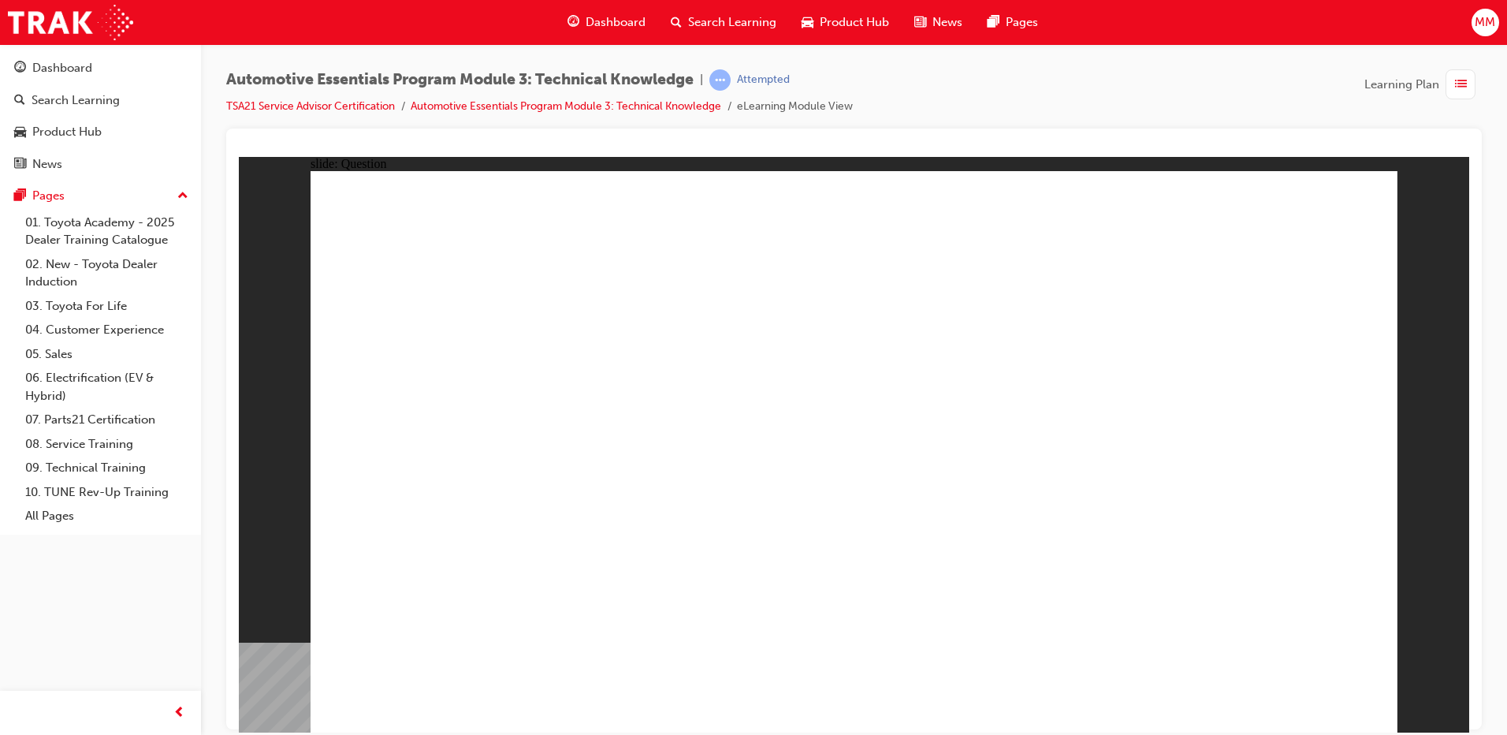
radio input "true"
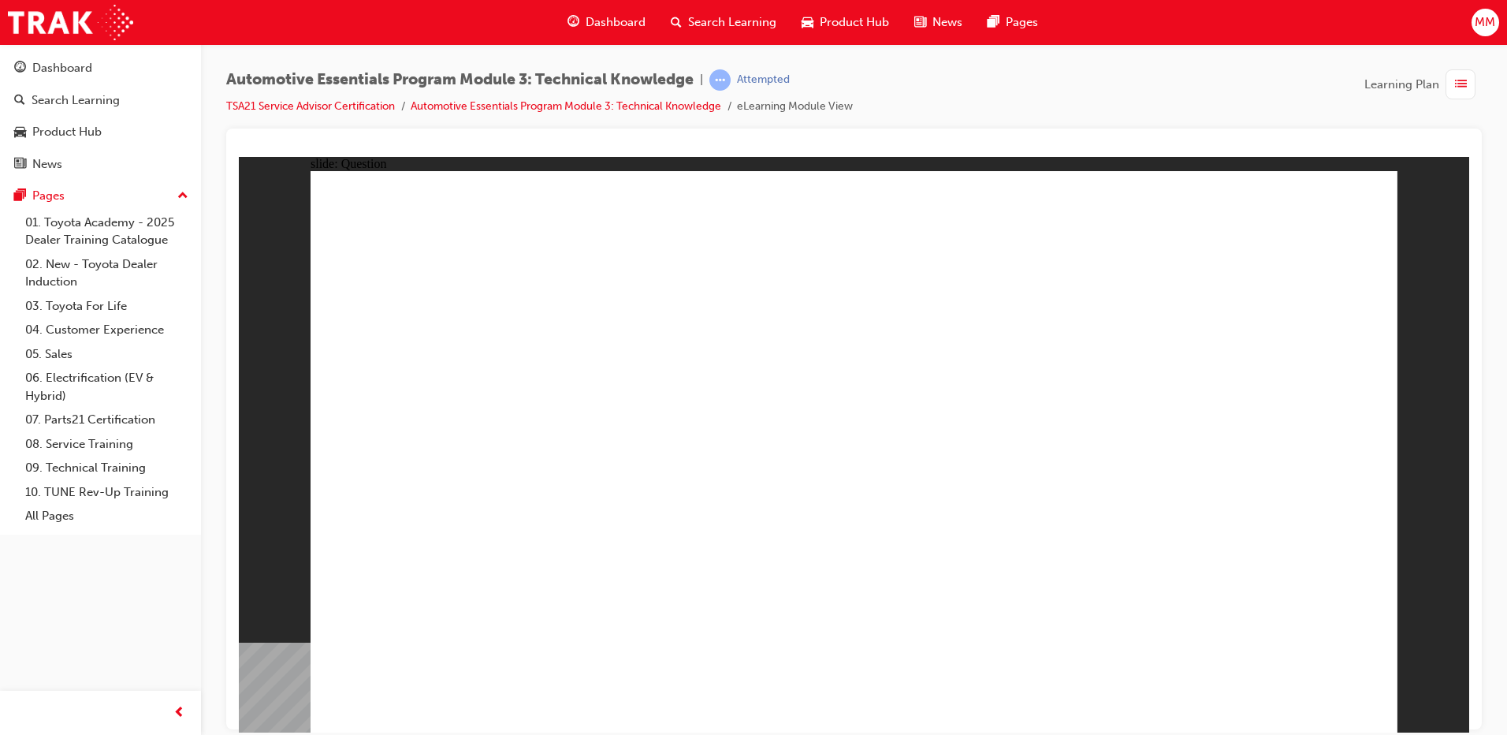
radio input "true"
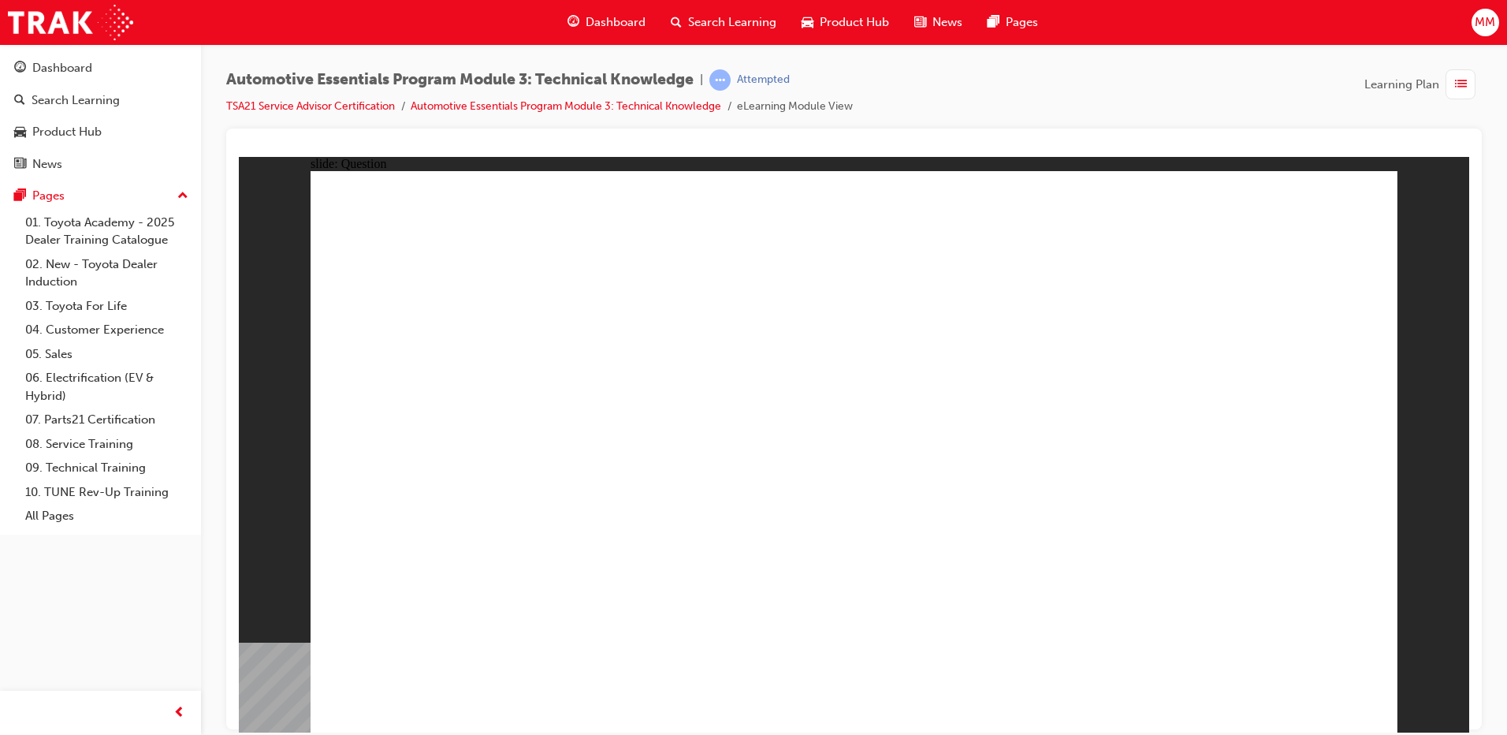
radio input "true"
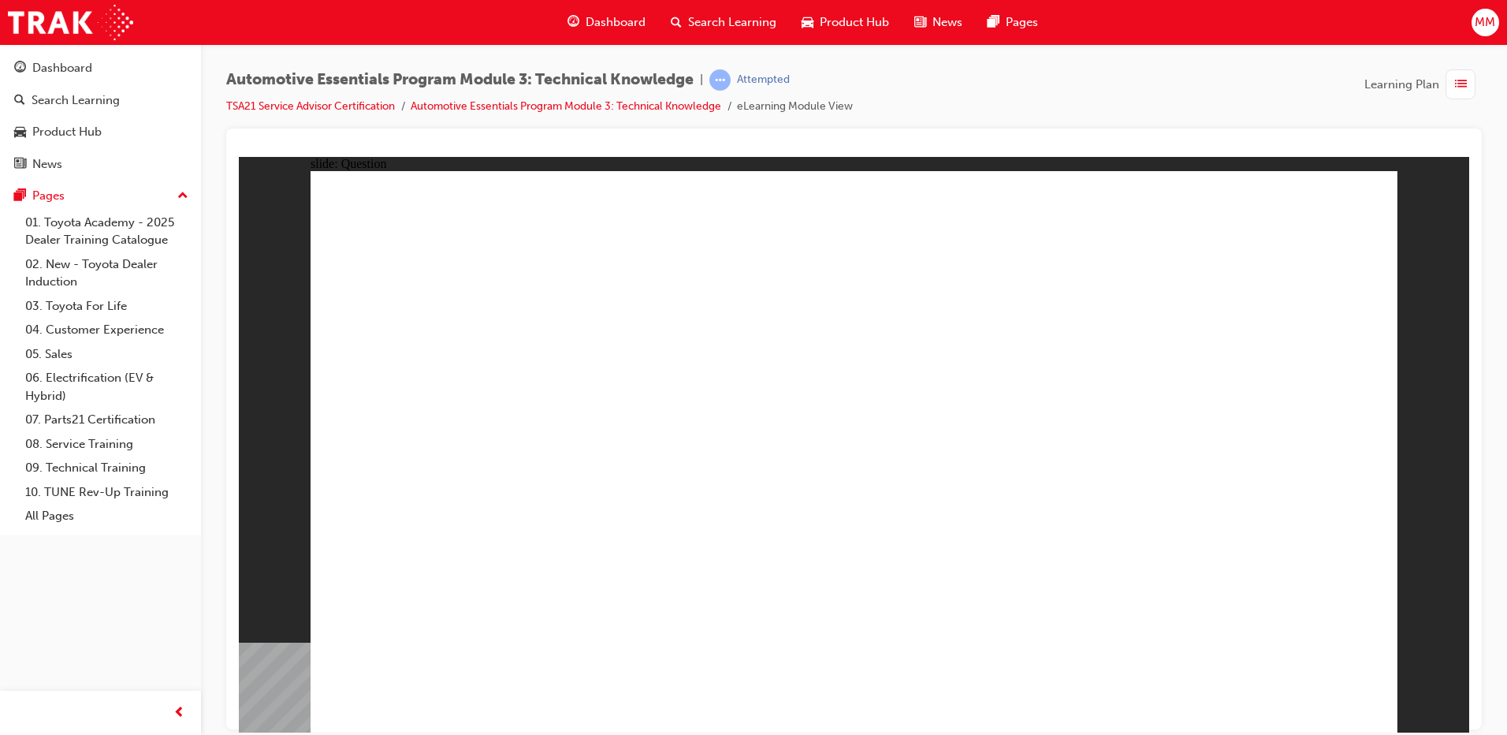
radio input "true"
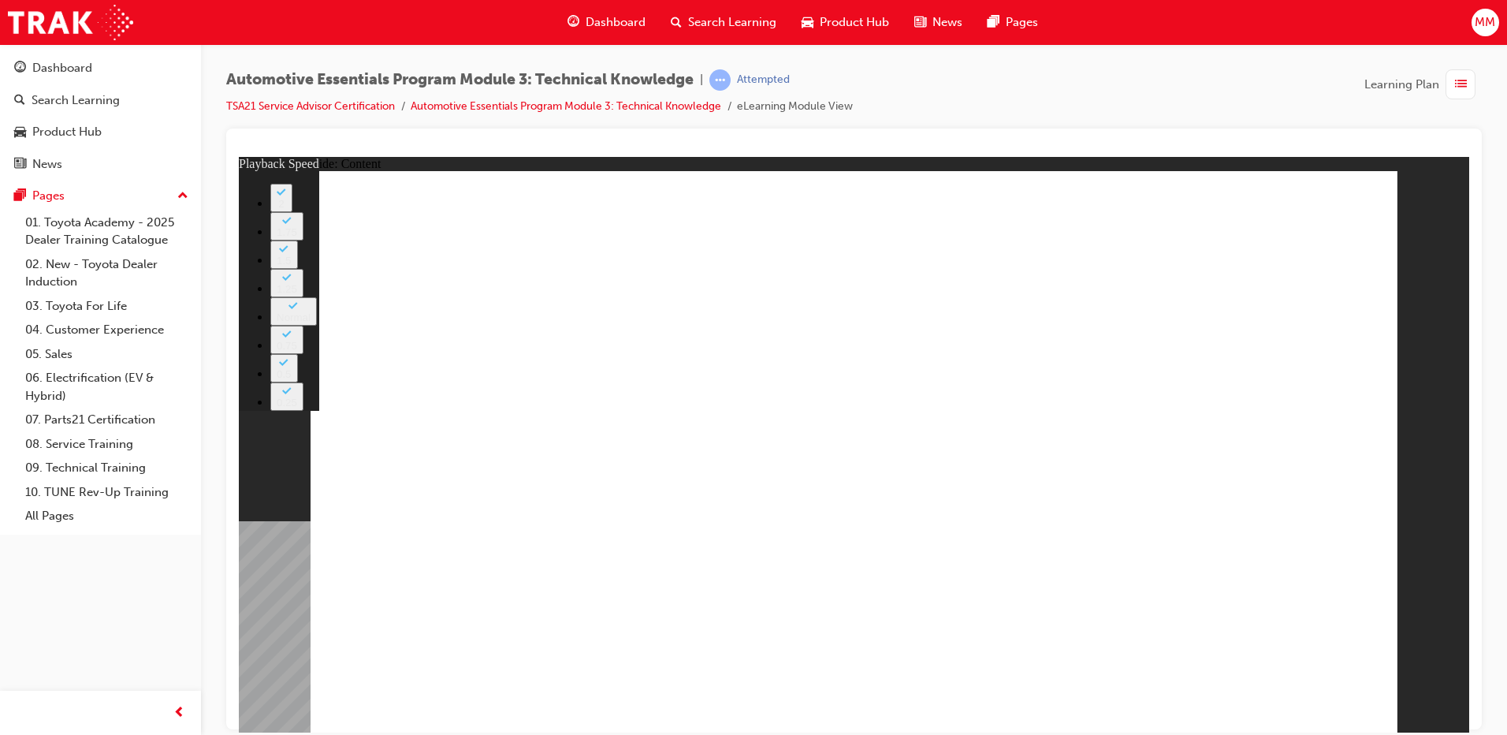
type input "2"
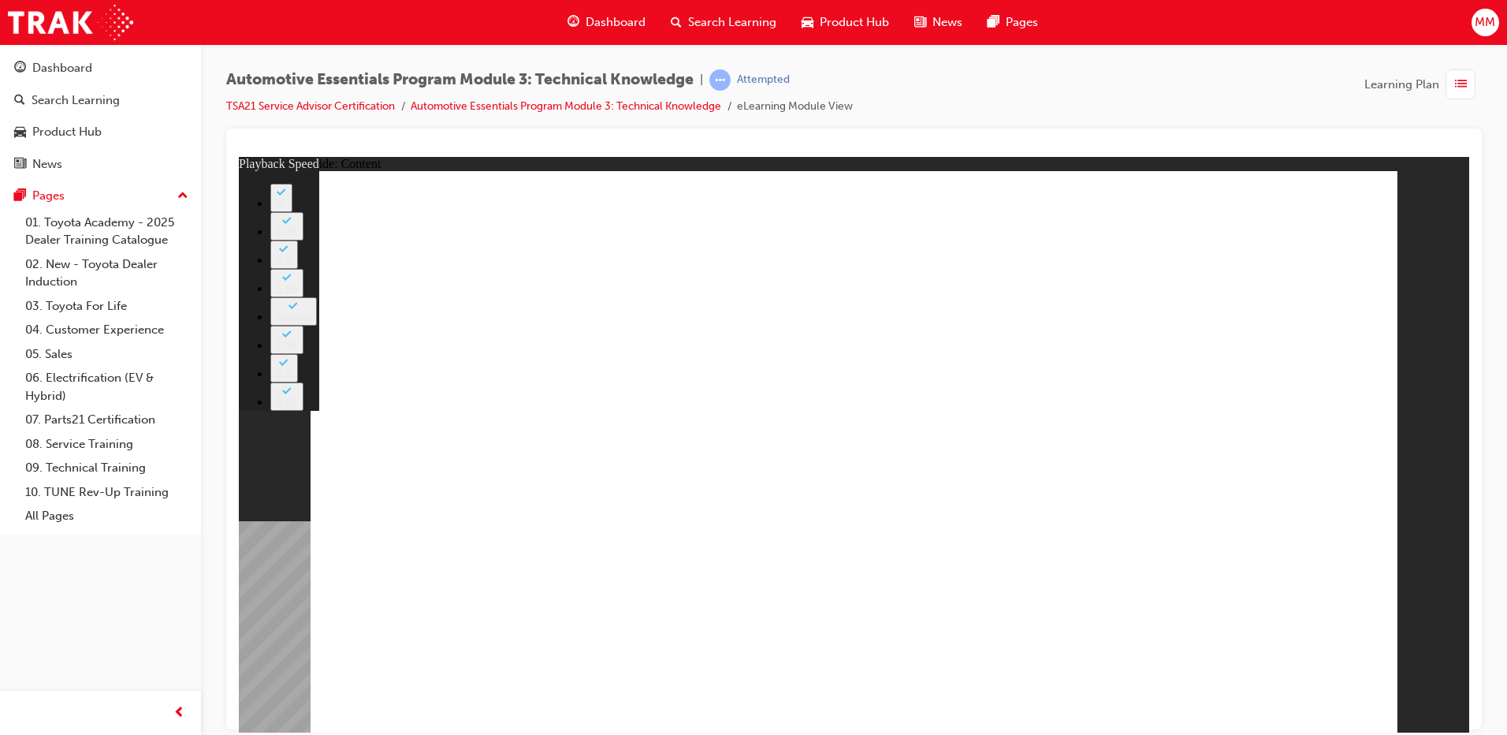
type input "0"
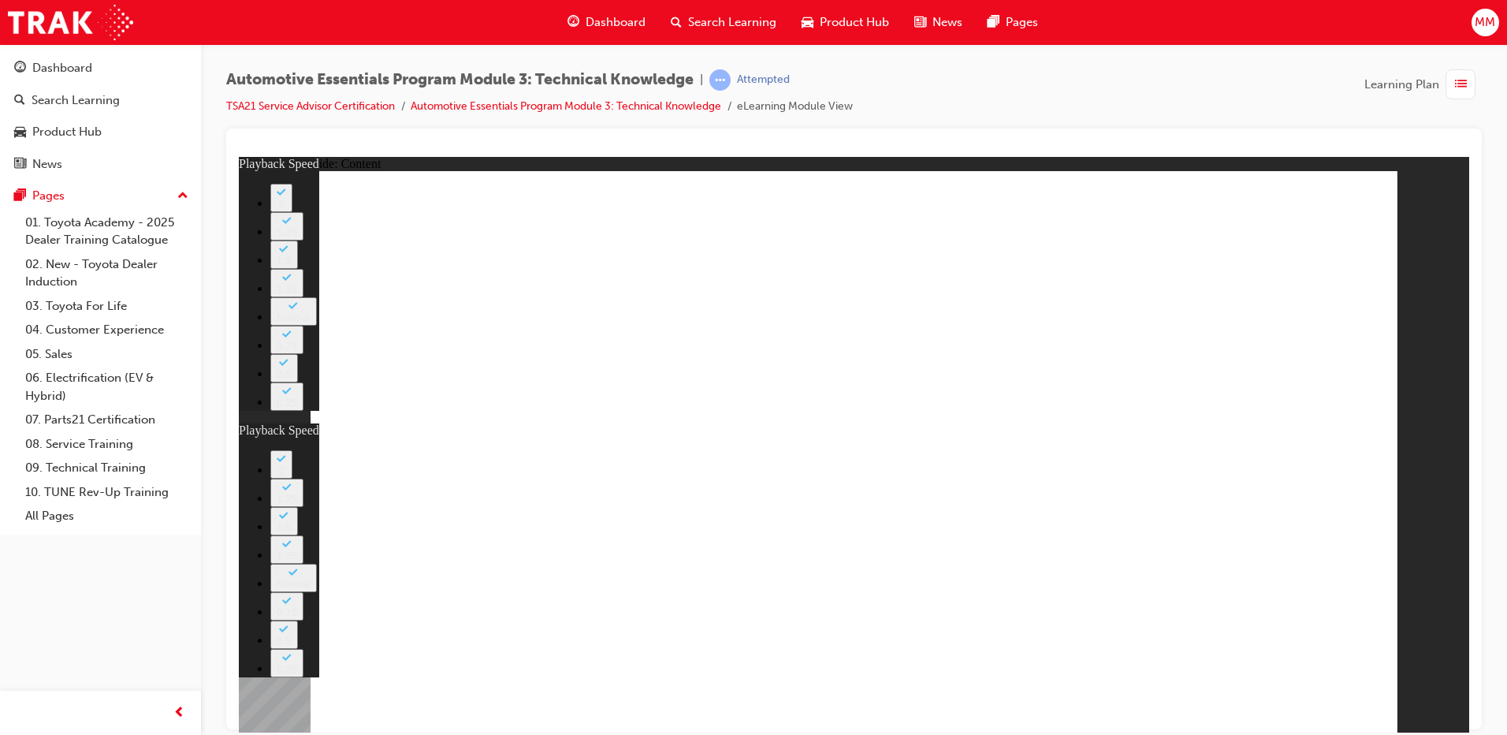
type input "0"
drag, startPoint x: 816, startPoint y: 541, endPoint x: 1230, endPoint y: 534, distance: 414.6
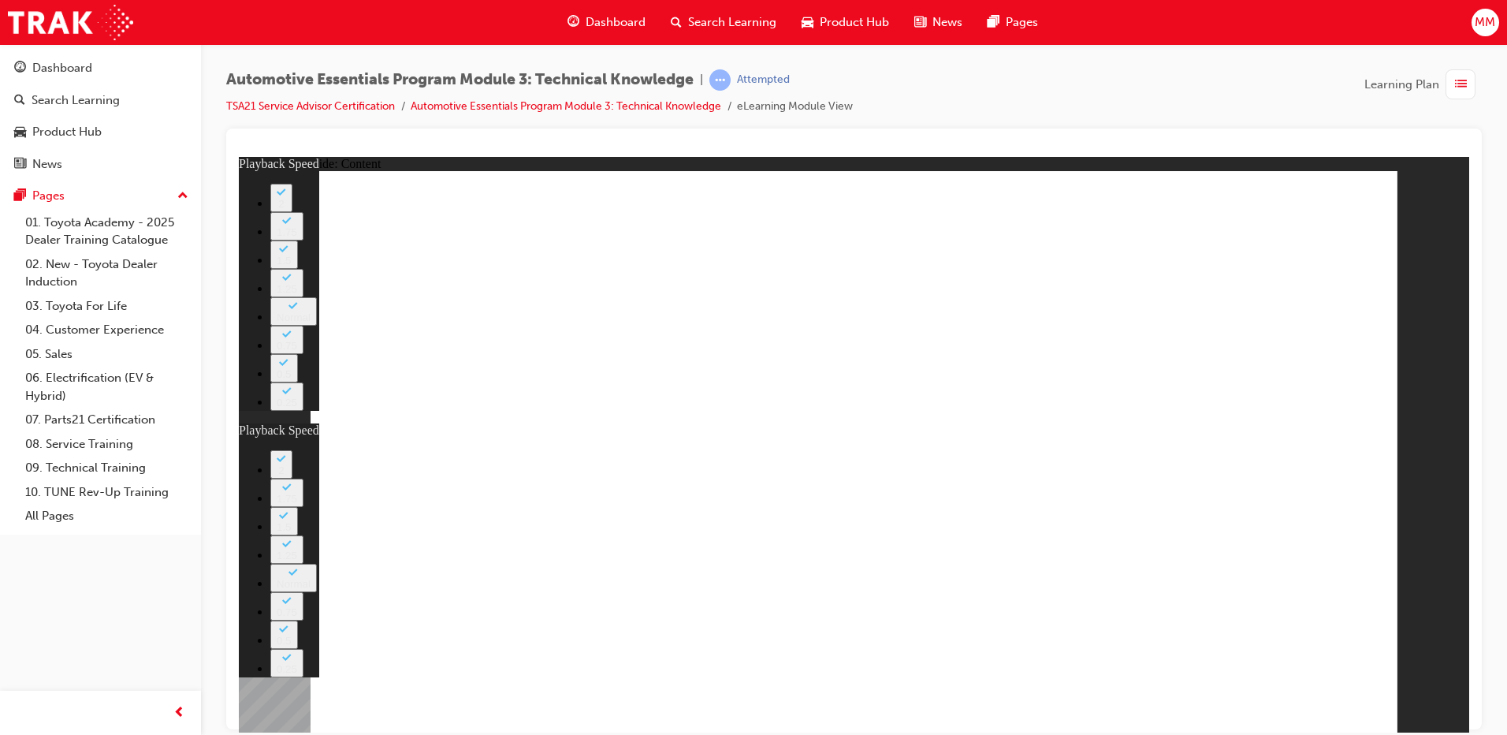
type input "20"
drag, startPoint x: 976, startPoint y: 543, endPoint x: 1263, endPoint y: 546, distance: 286.1
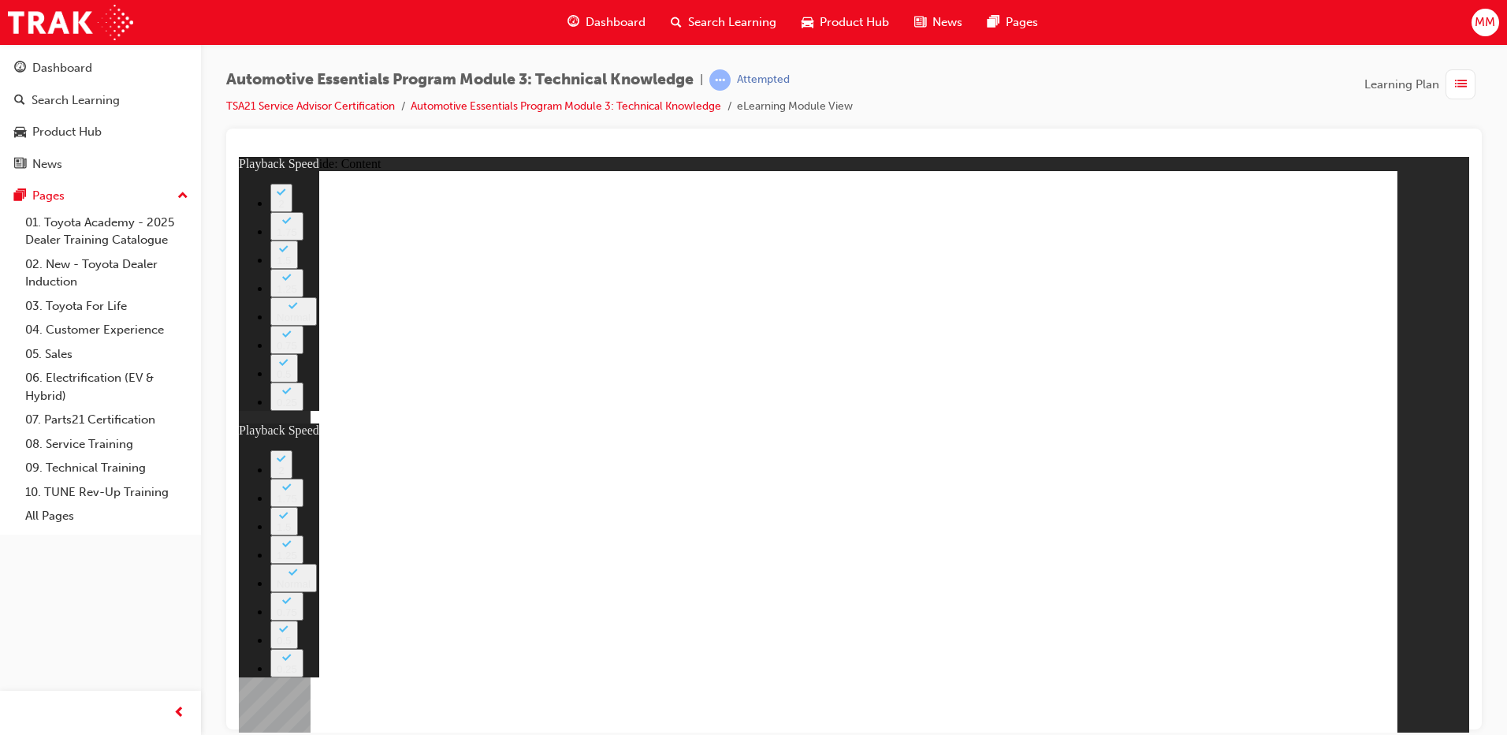
type input "15"
drag, startPoint x: 1046, startPoint y: 212, endPoint x: 1080, endPoint y: 203, distance: 35.0
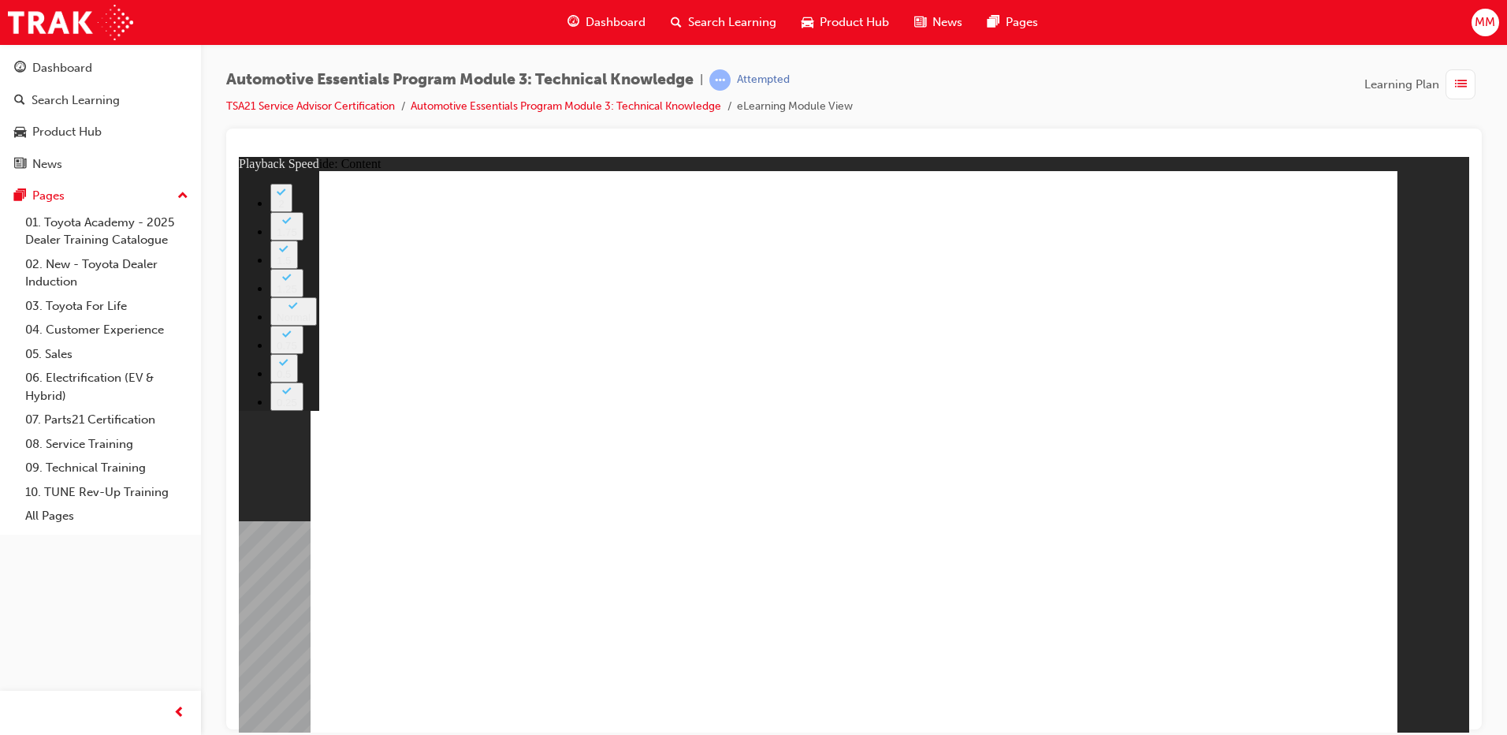
drag, startPoint x: 1136, startPoint y: 209, endPoint x: 1106, endPoint y: 209, distance: 29.9
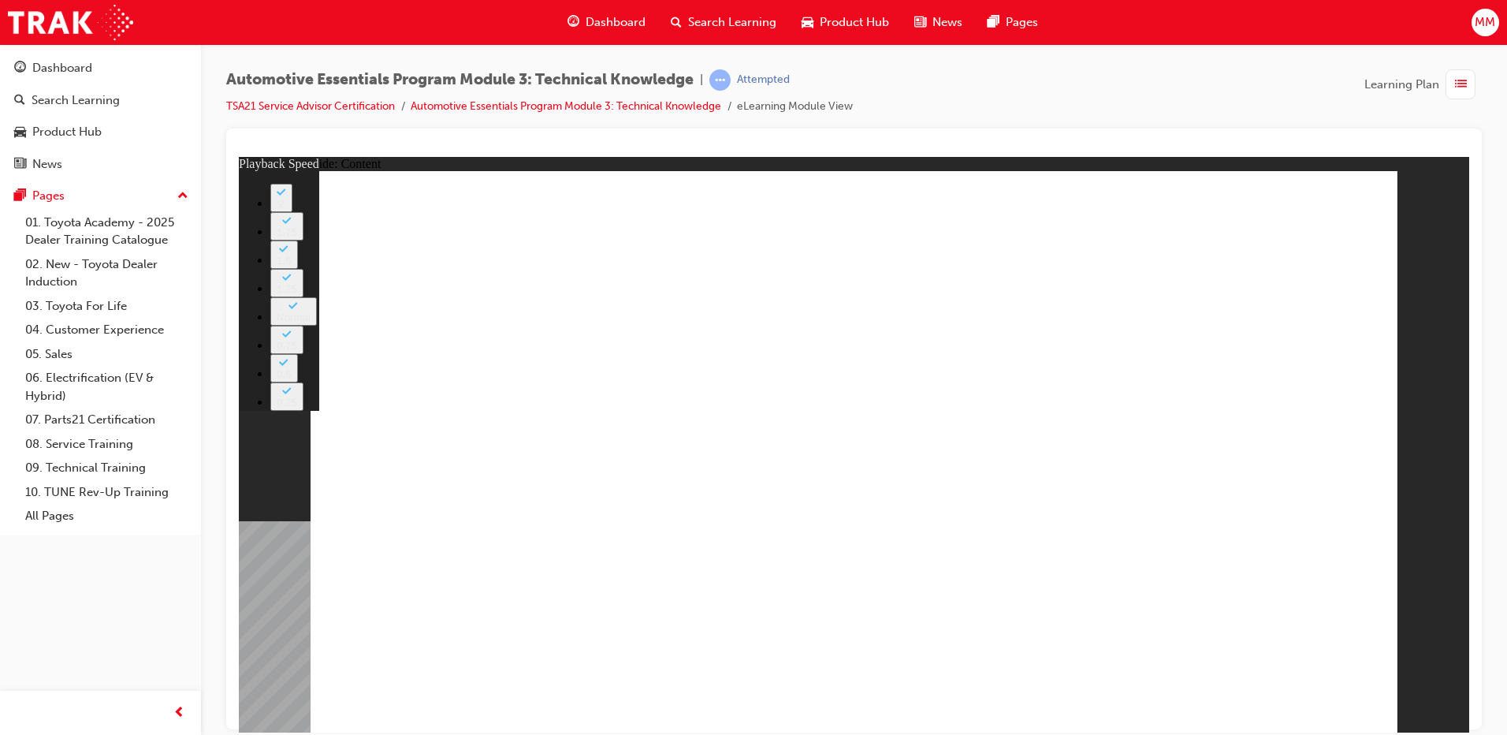
type input "10"
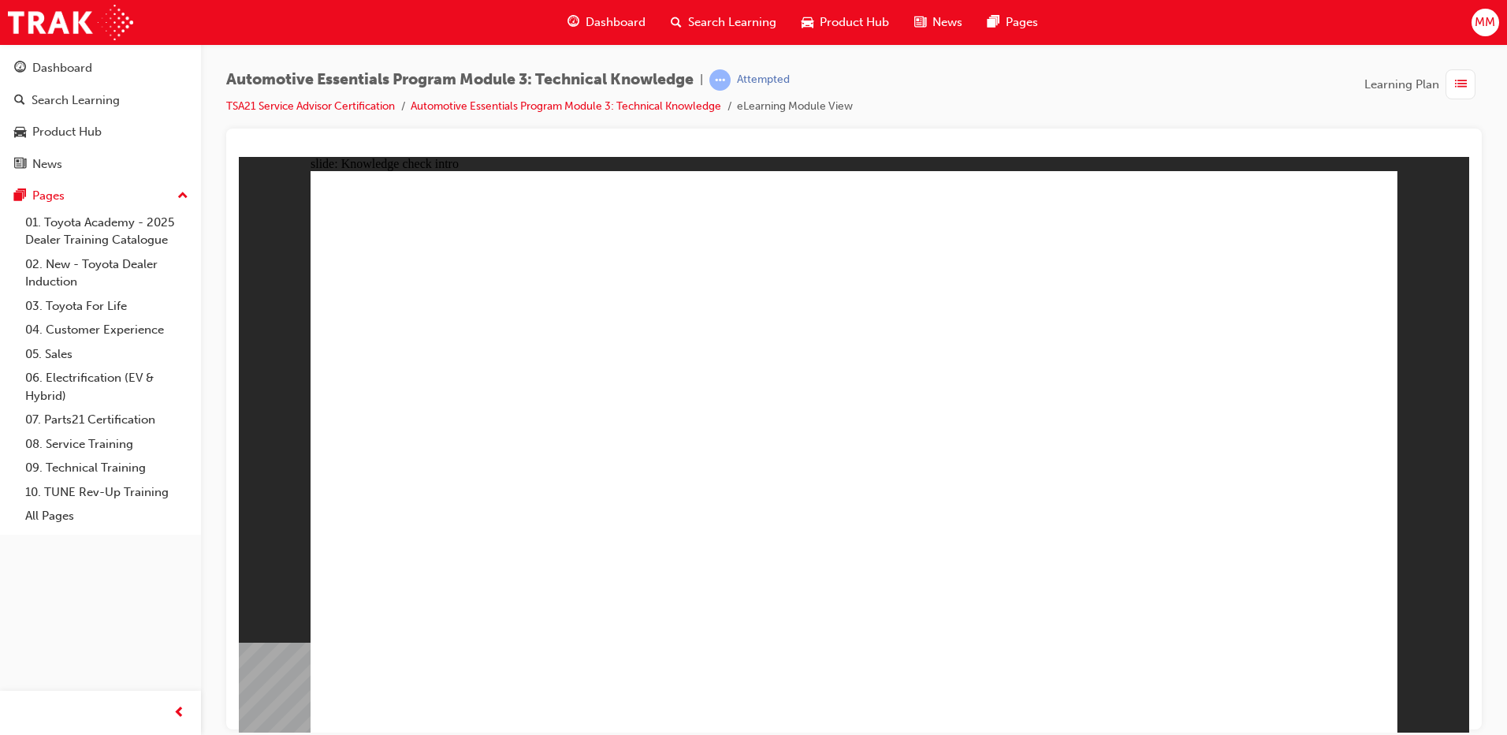
radio input "true"
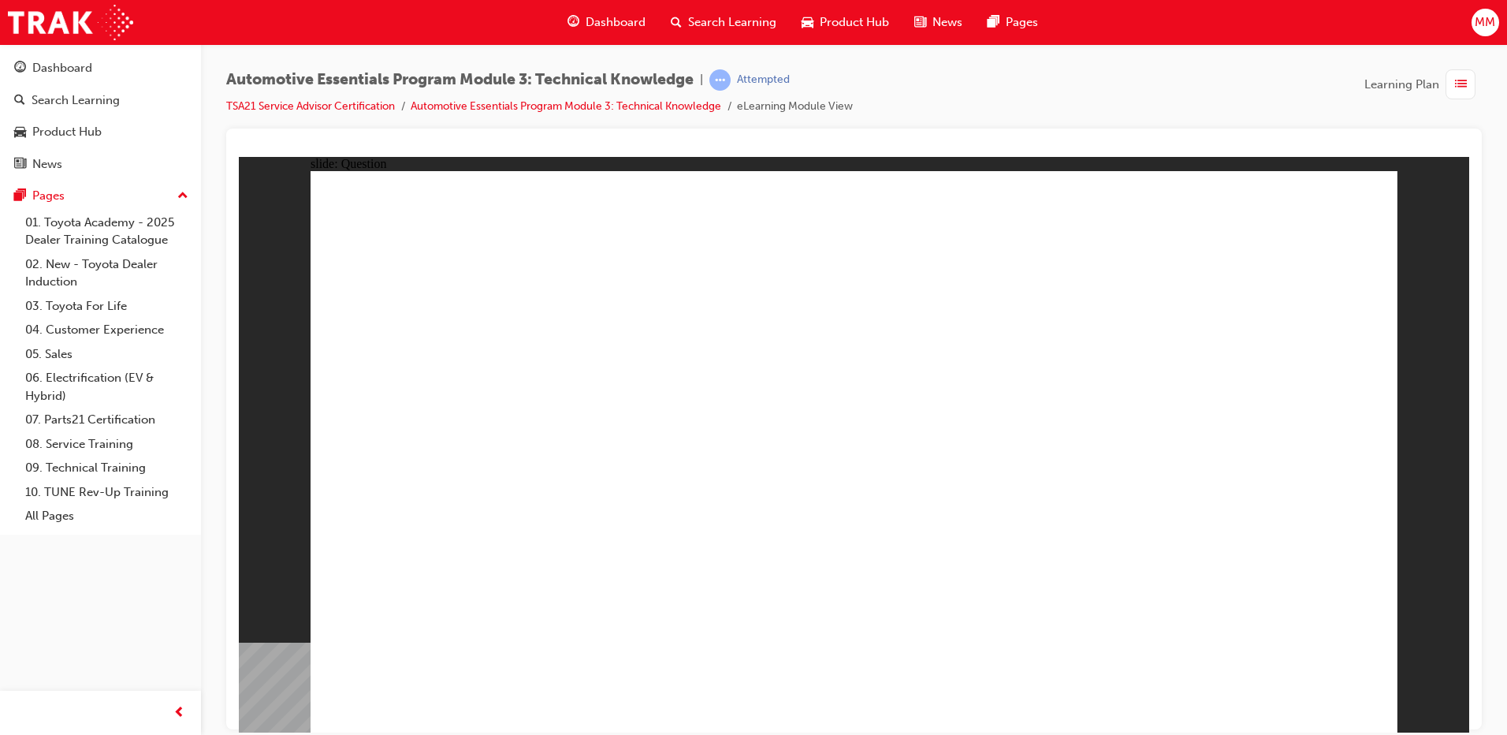
radio input "true"
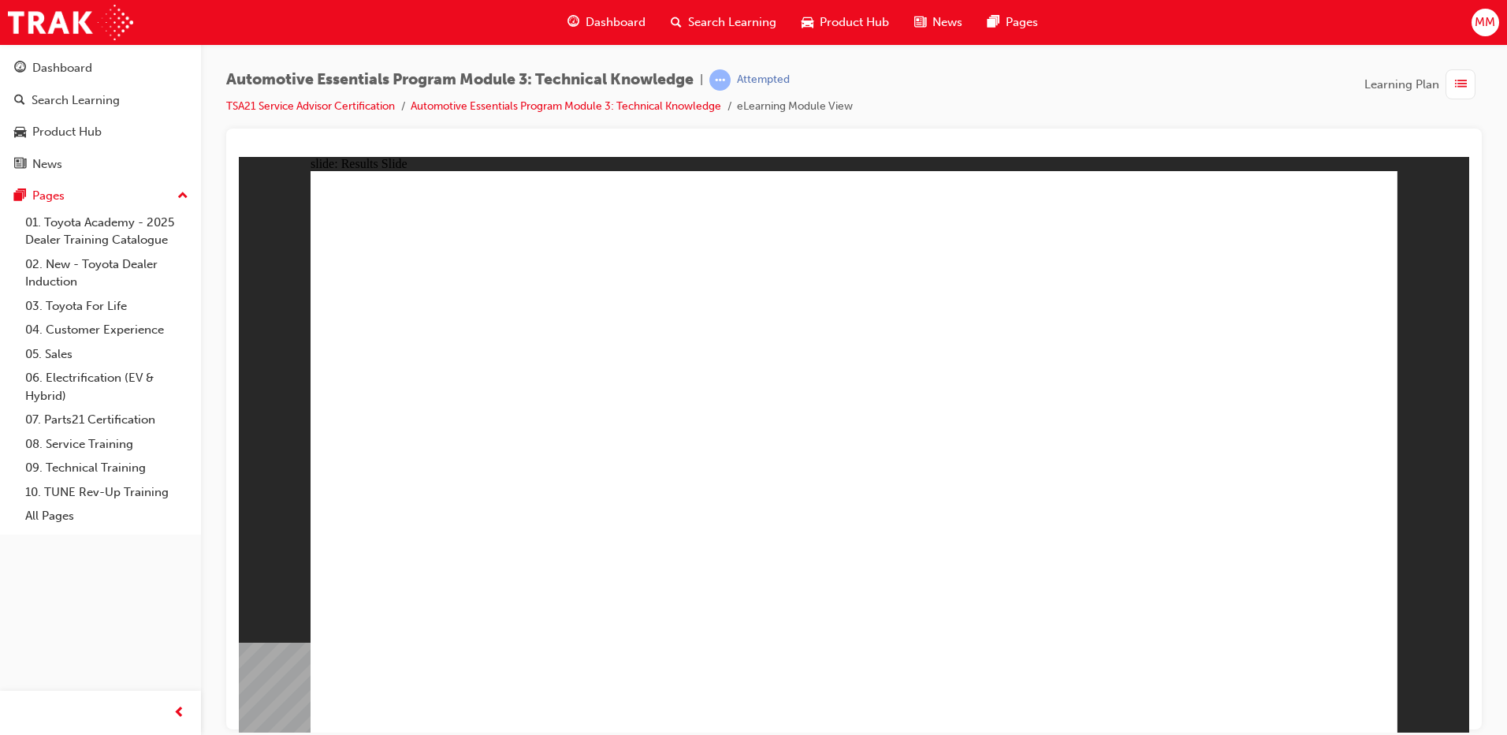
radio input "true"
drag, startPoint x: 1294, startPoint y: 675, endPoint x: 1300, endPoint y: 686, distance: 12.7
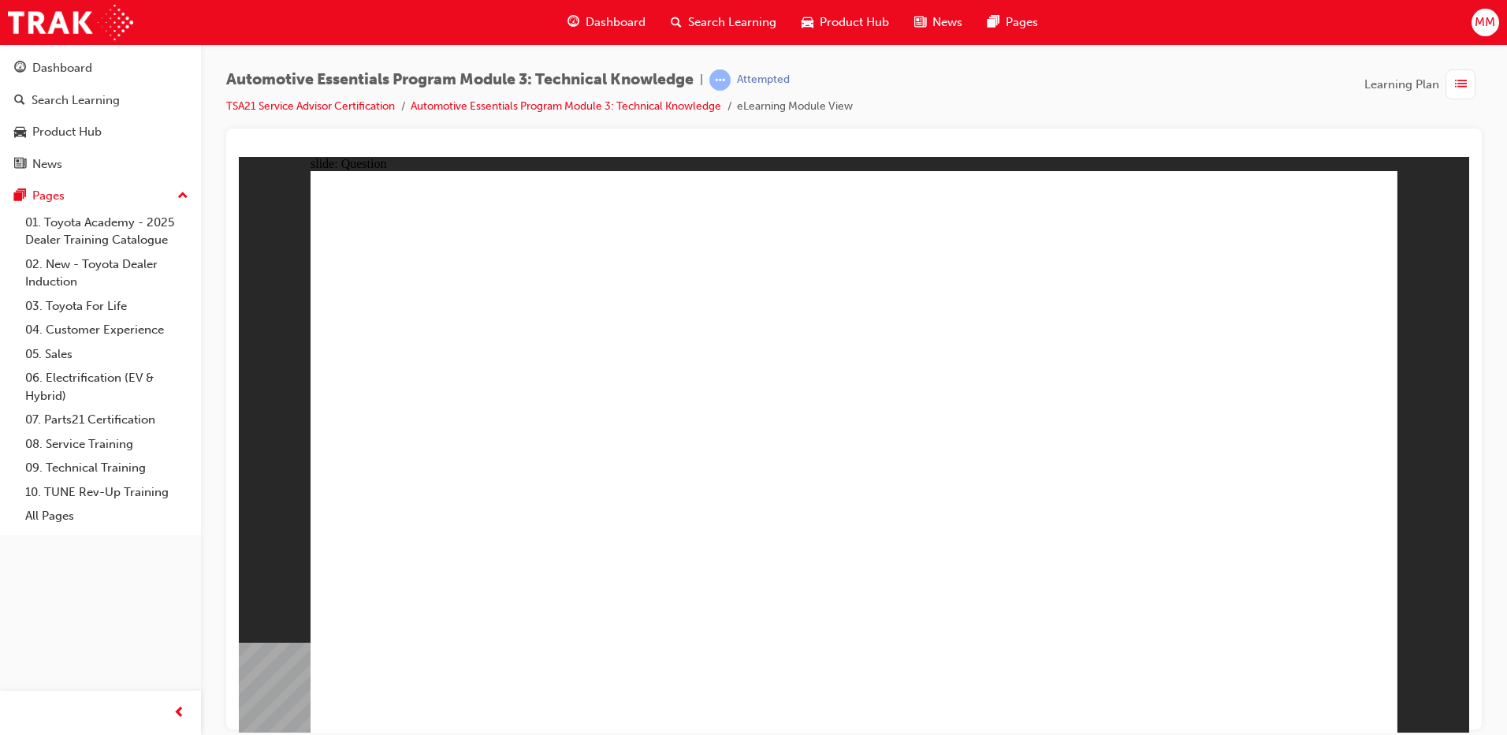
radio input "true"
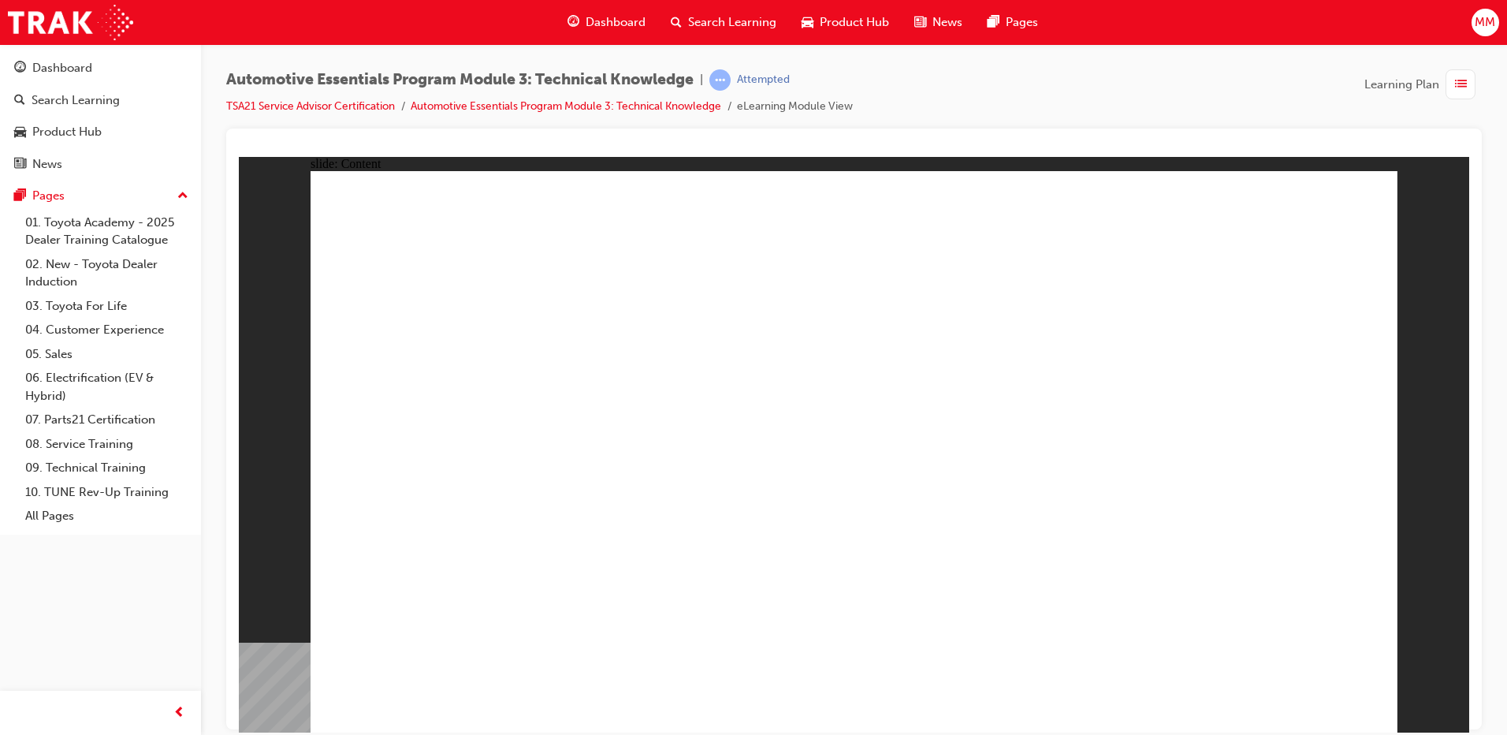
radio input "true"
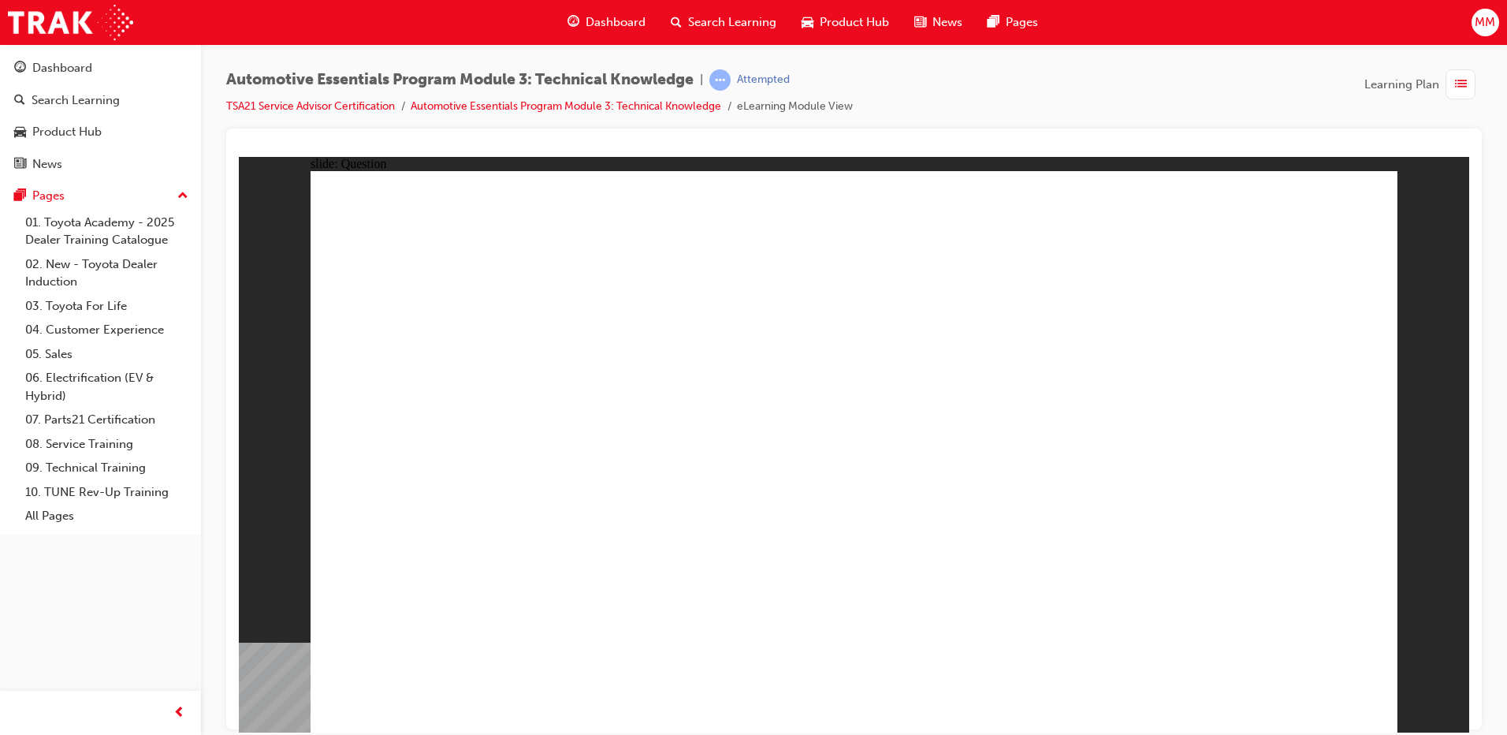
radio input "true"
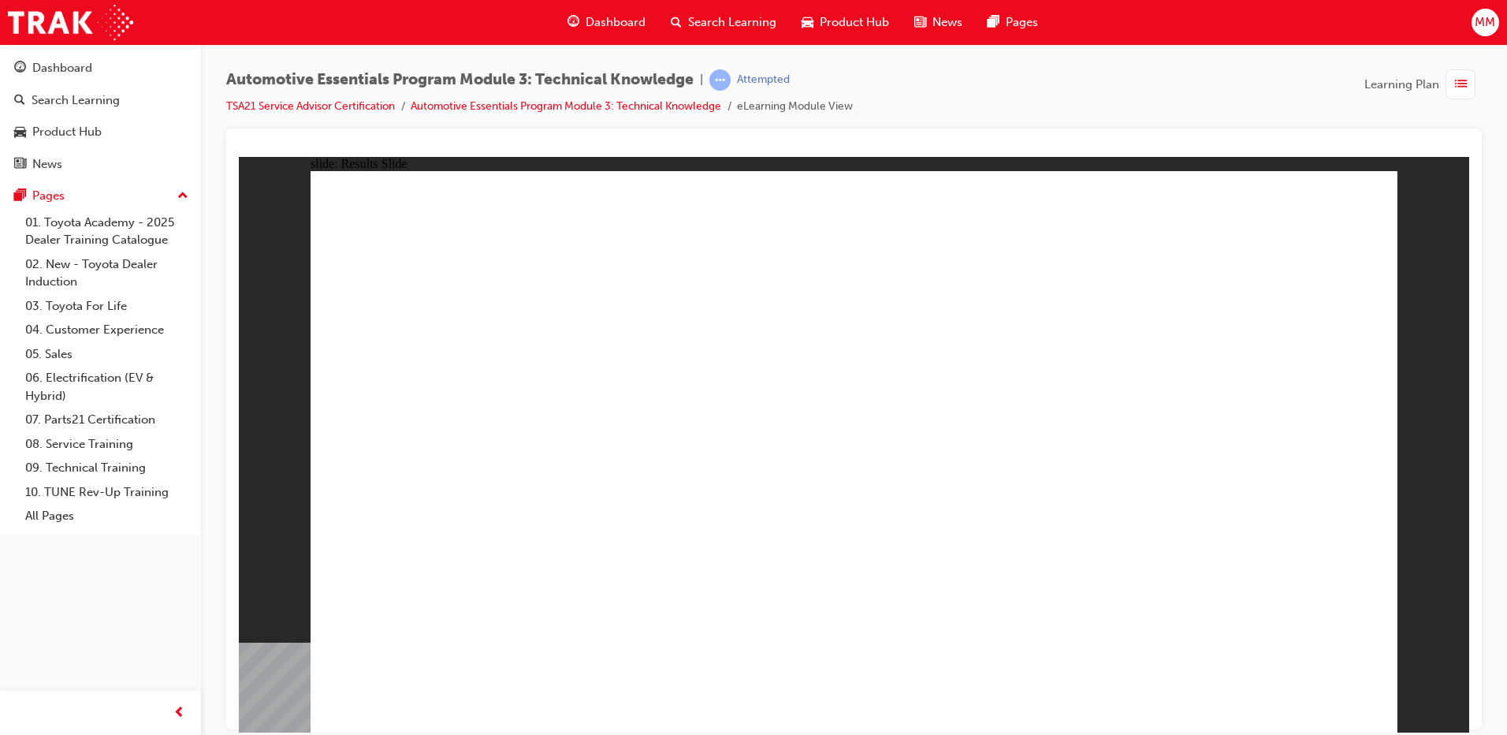
radio input "true"
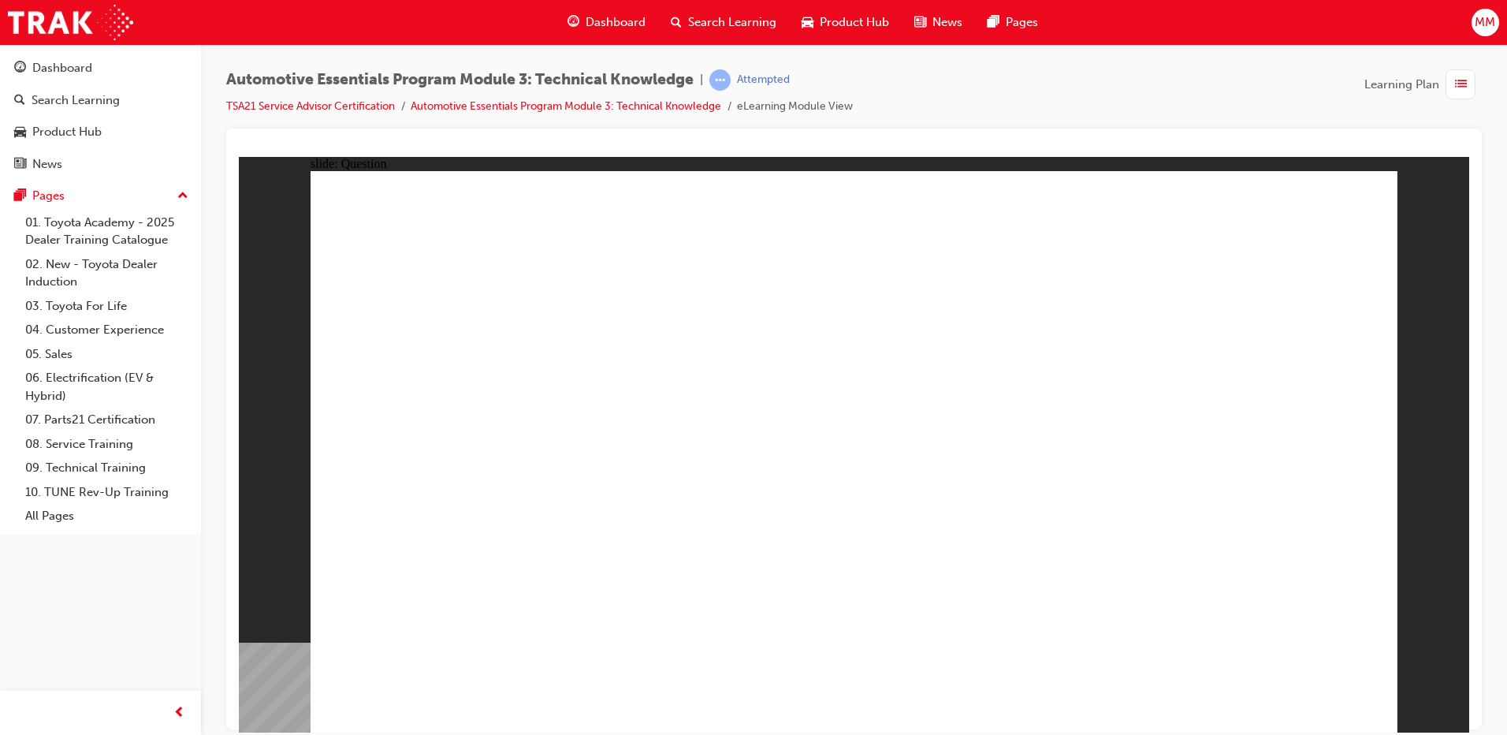
radio input "true"
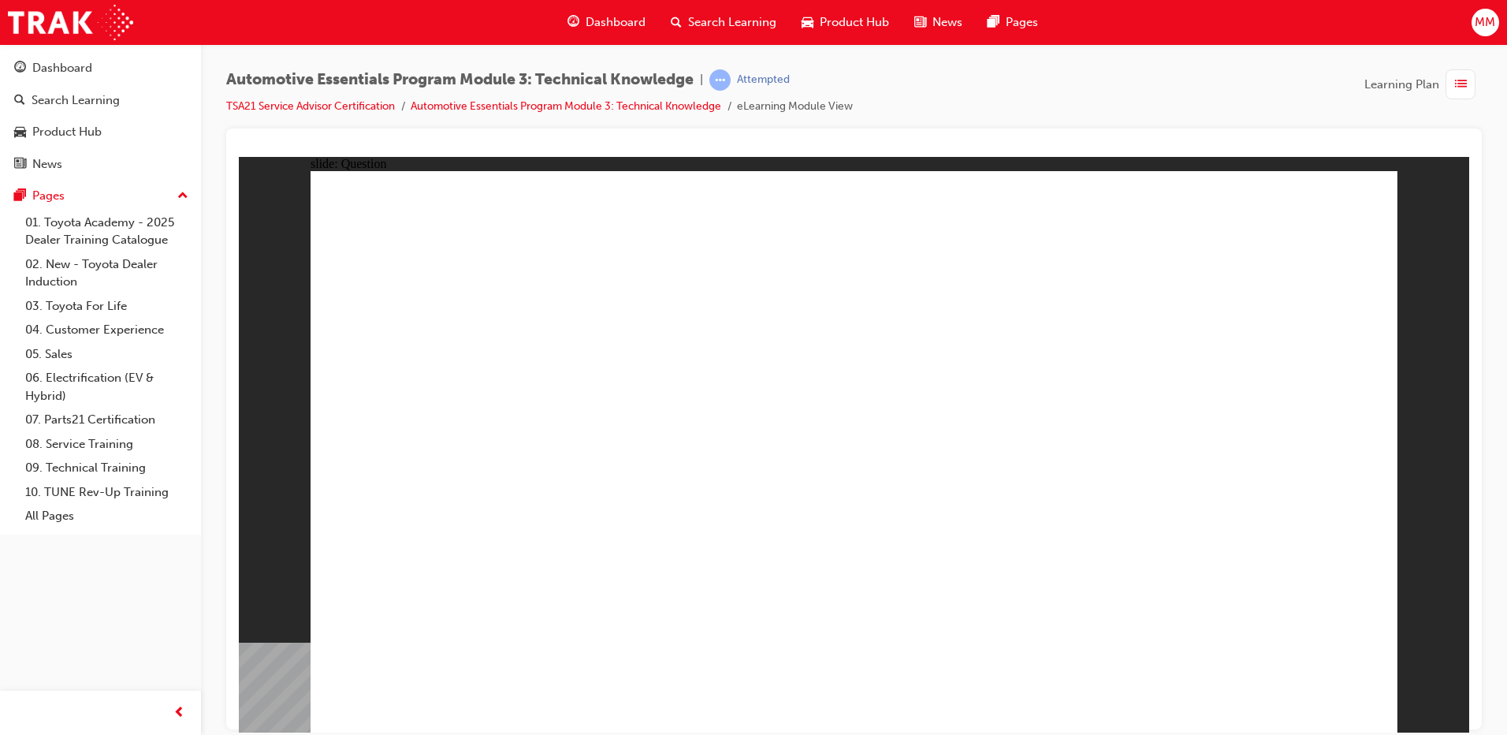
drag, startPoint x: 666, startPoint y: 630, endPoint x: 668, endPoint y: 611, distance: 19.1
radio input "true"
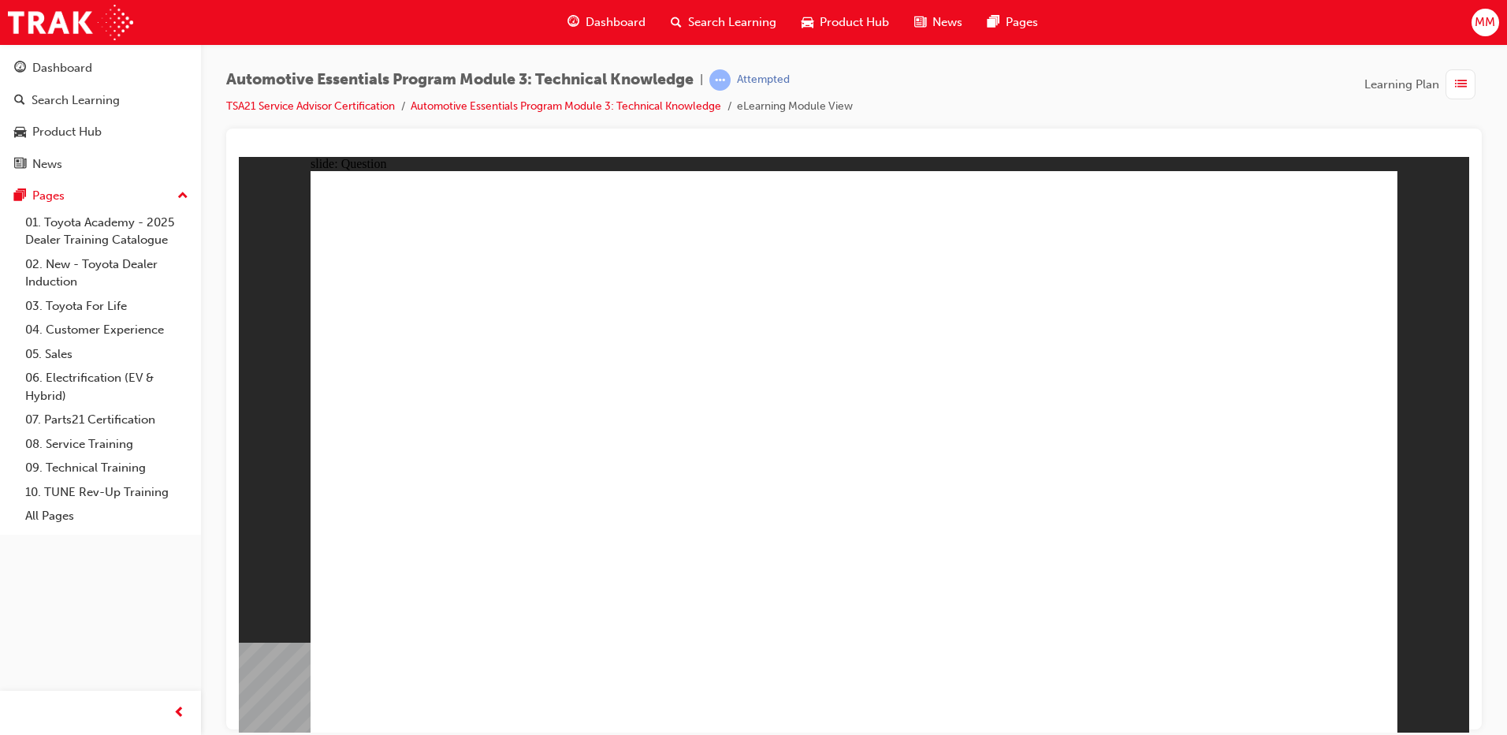
drag, startPoint x: 1318, startPoint y: 680, endPoint x: 1322, endPoint y: 708, distance: 28.8
radio input "true"
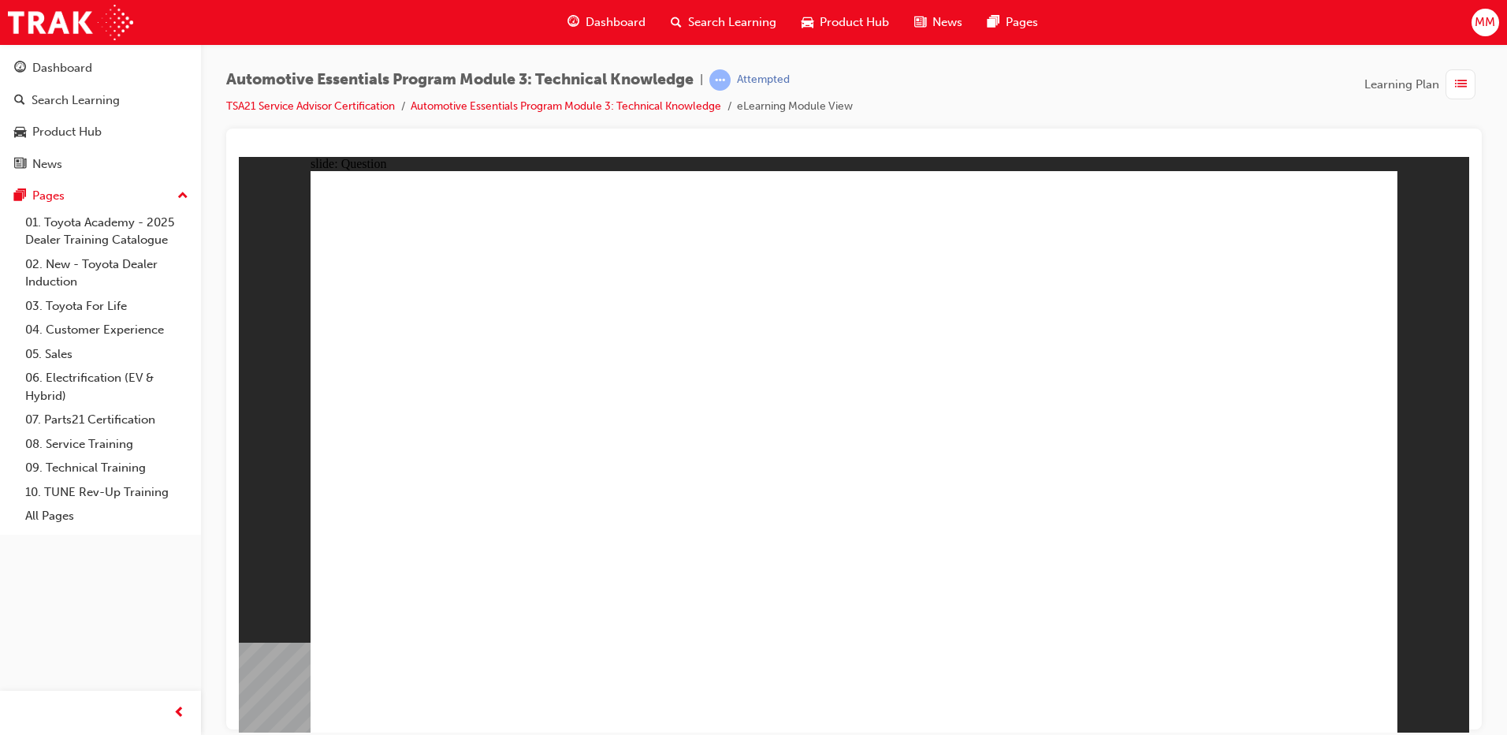
drag, startPoint x: 911, startPoint y: 552, endPoint x: 841, endPoint y: 551, distance: 70.2
radio input "true"
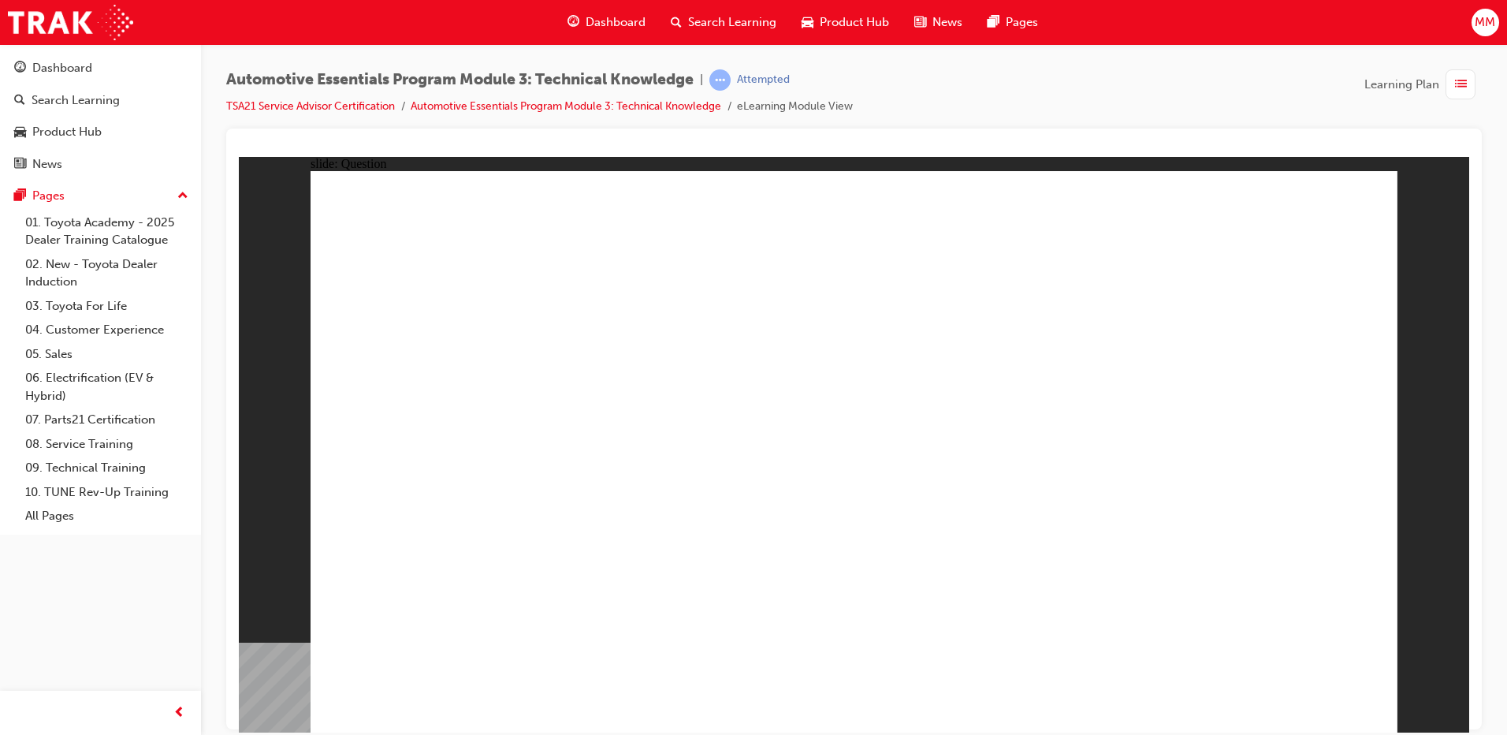
radio input "true"
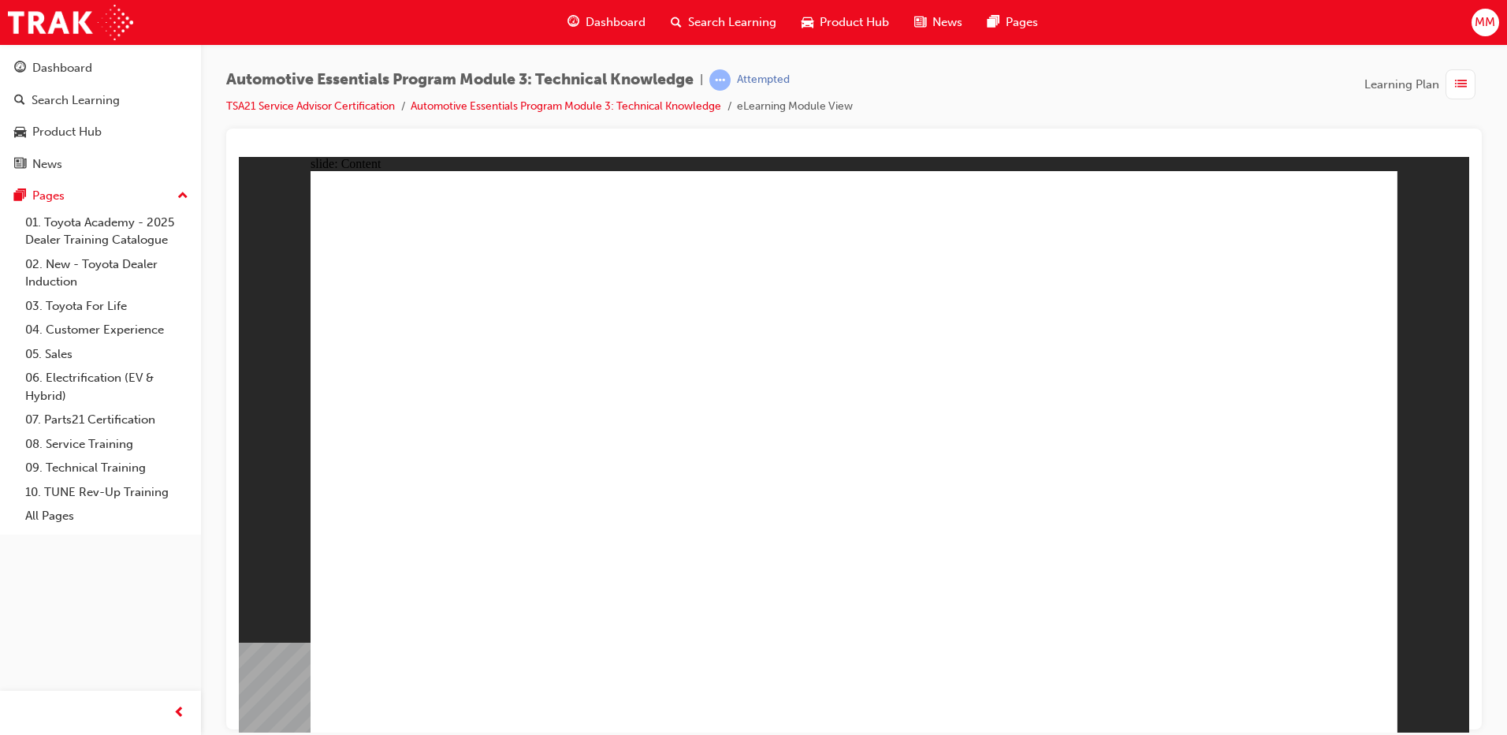
drag, startPoint x: 1026, startPoint y: 522, endPoint x: 1043, endPoint y: 520, distance: 16.6
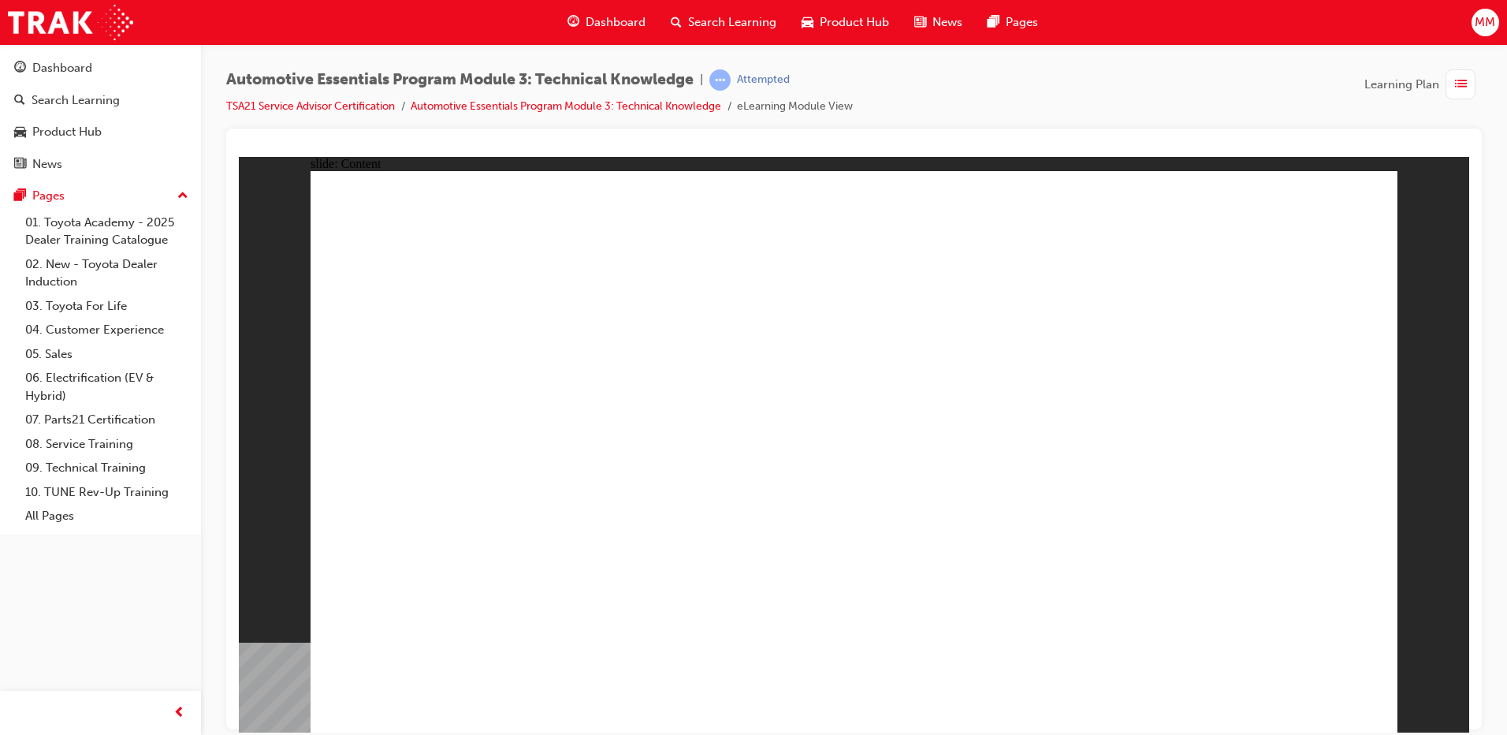
radio input "true"
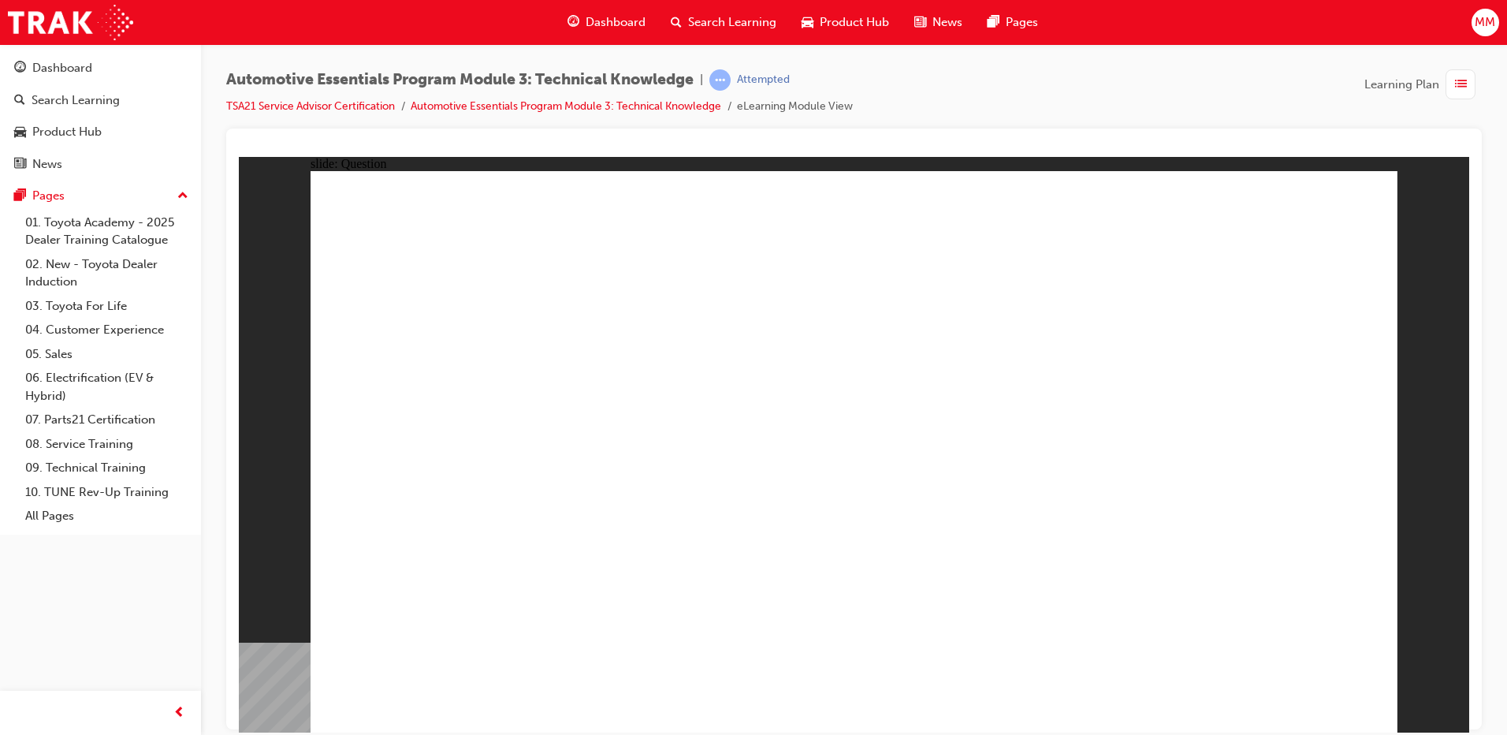
radio input "true"
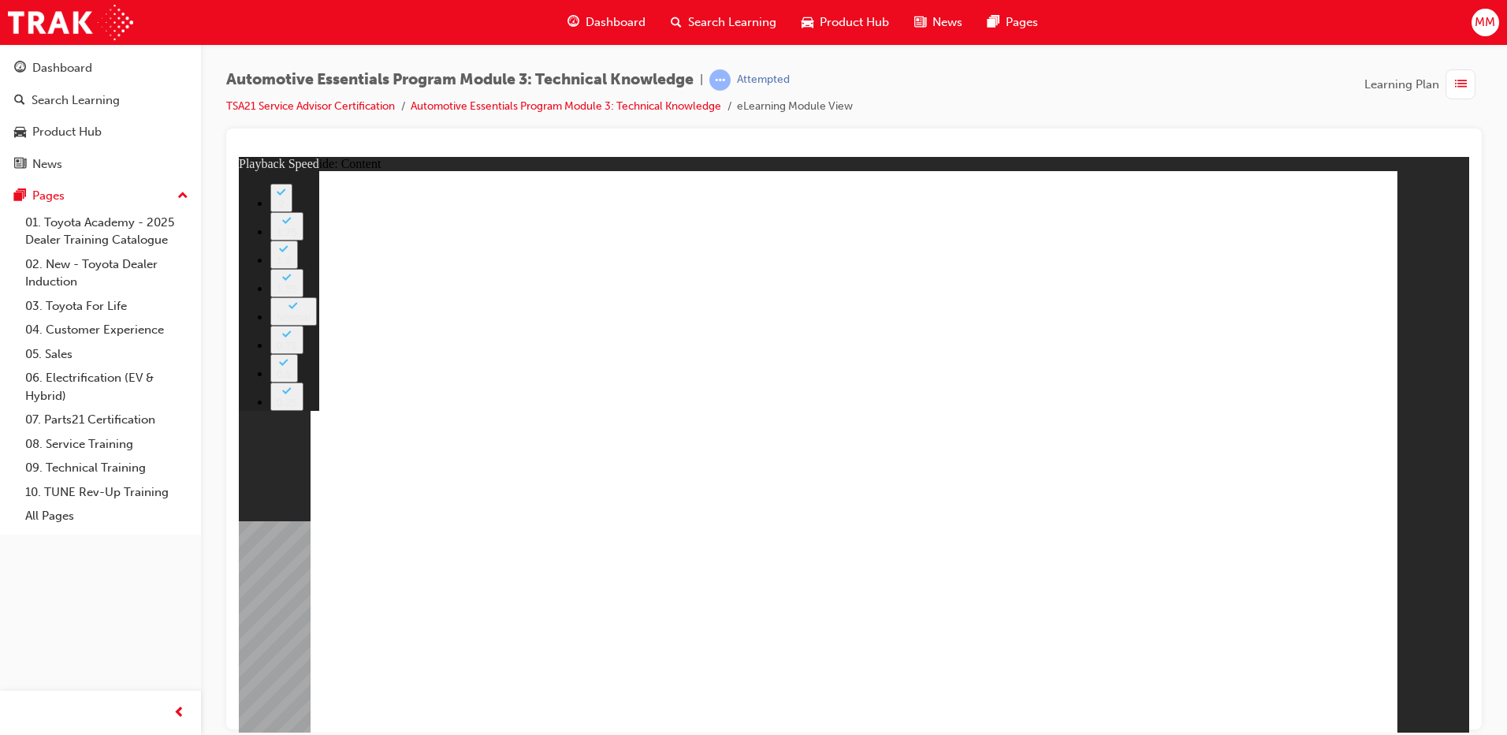
type input "8"
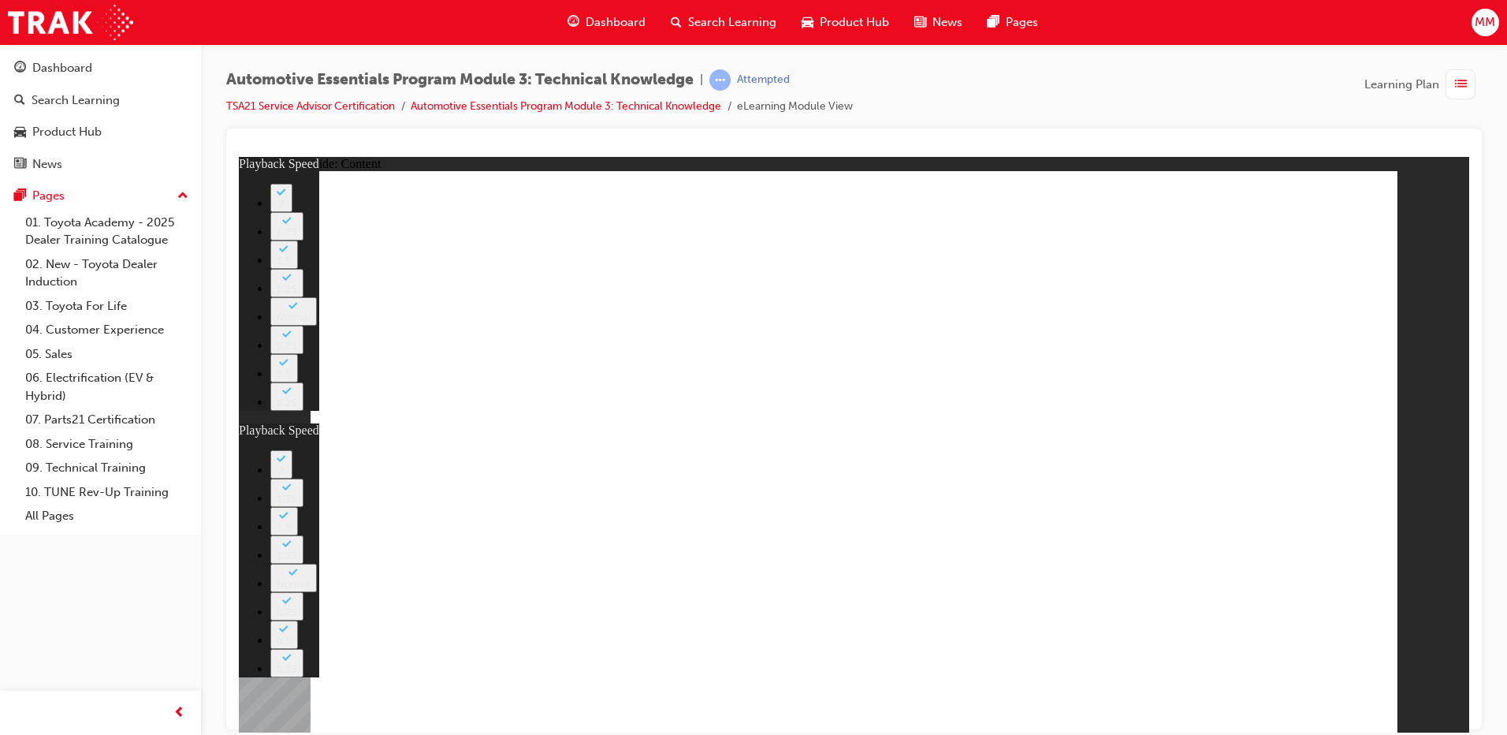
type input "0"
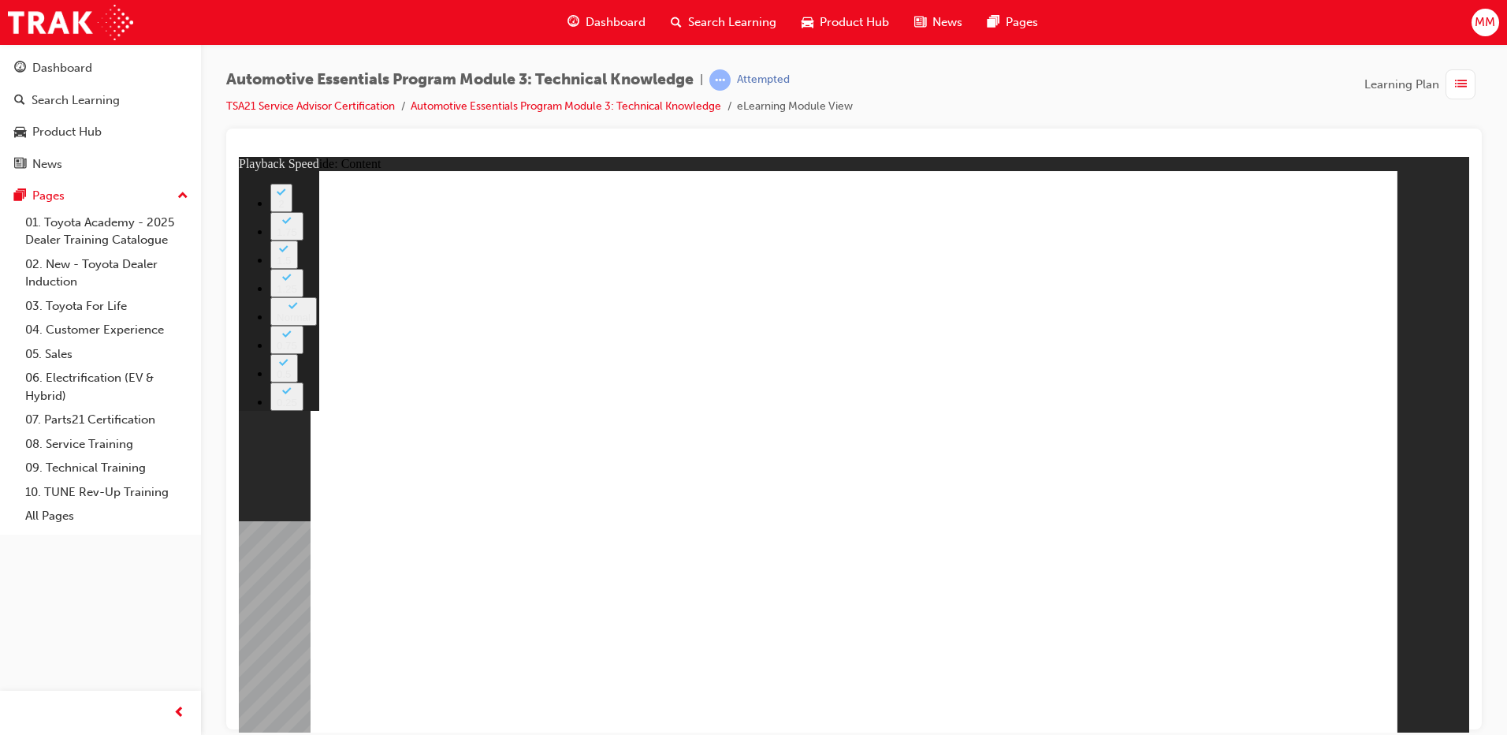
type input "0"
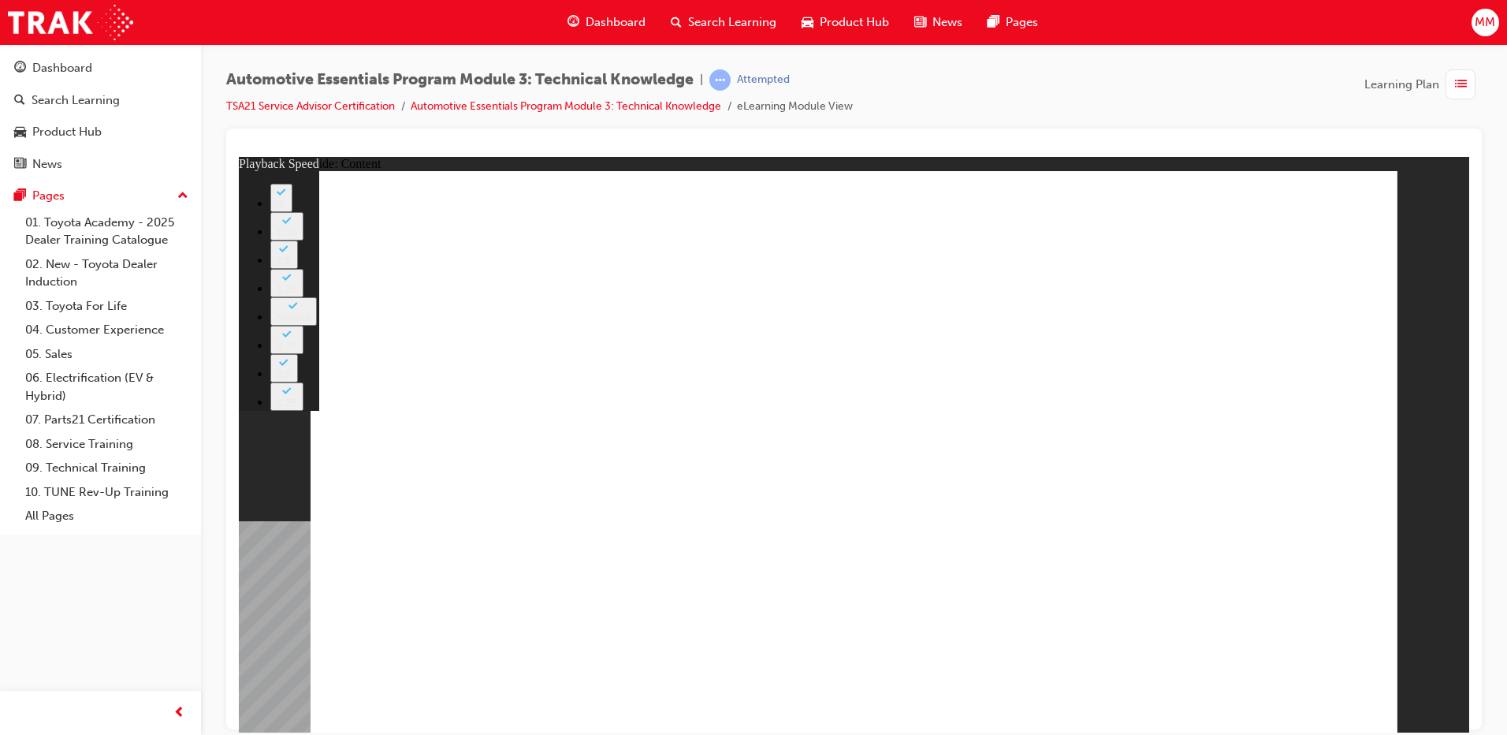
type input "0"
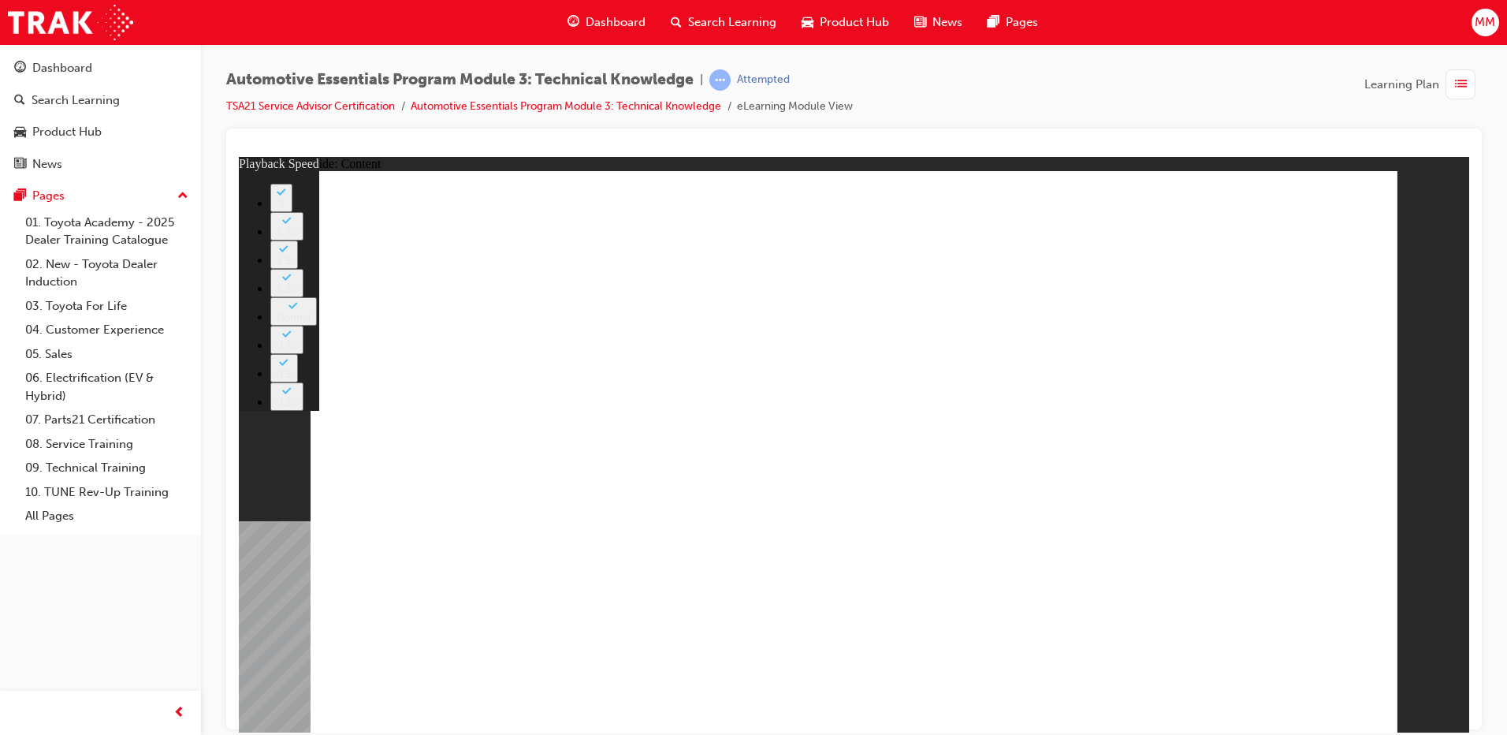
type input "7"
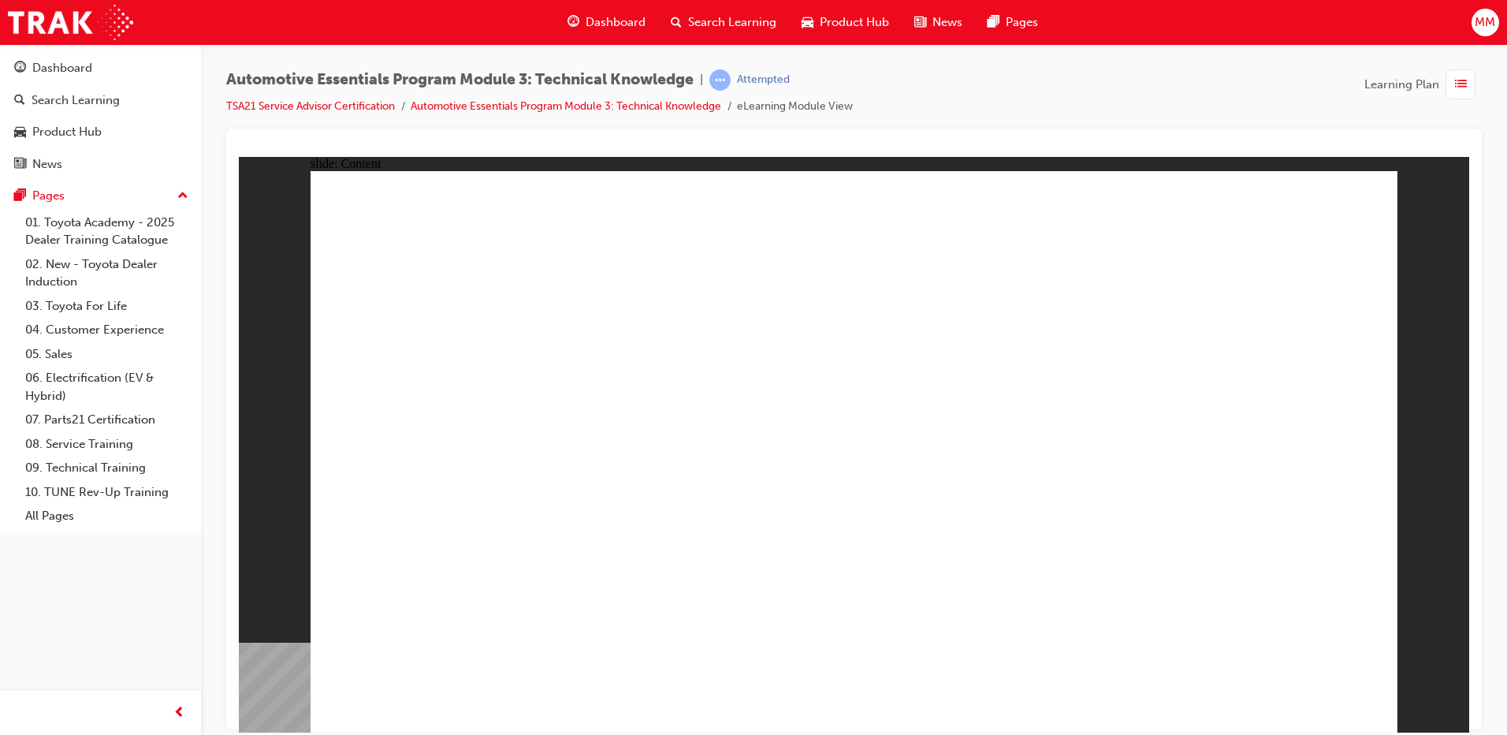
drag, startPoint x: 515, startPoint y: 461, endPoint x: 486, endPoint y: 467, distance: 29.1
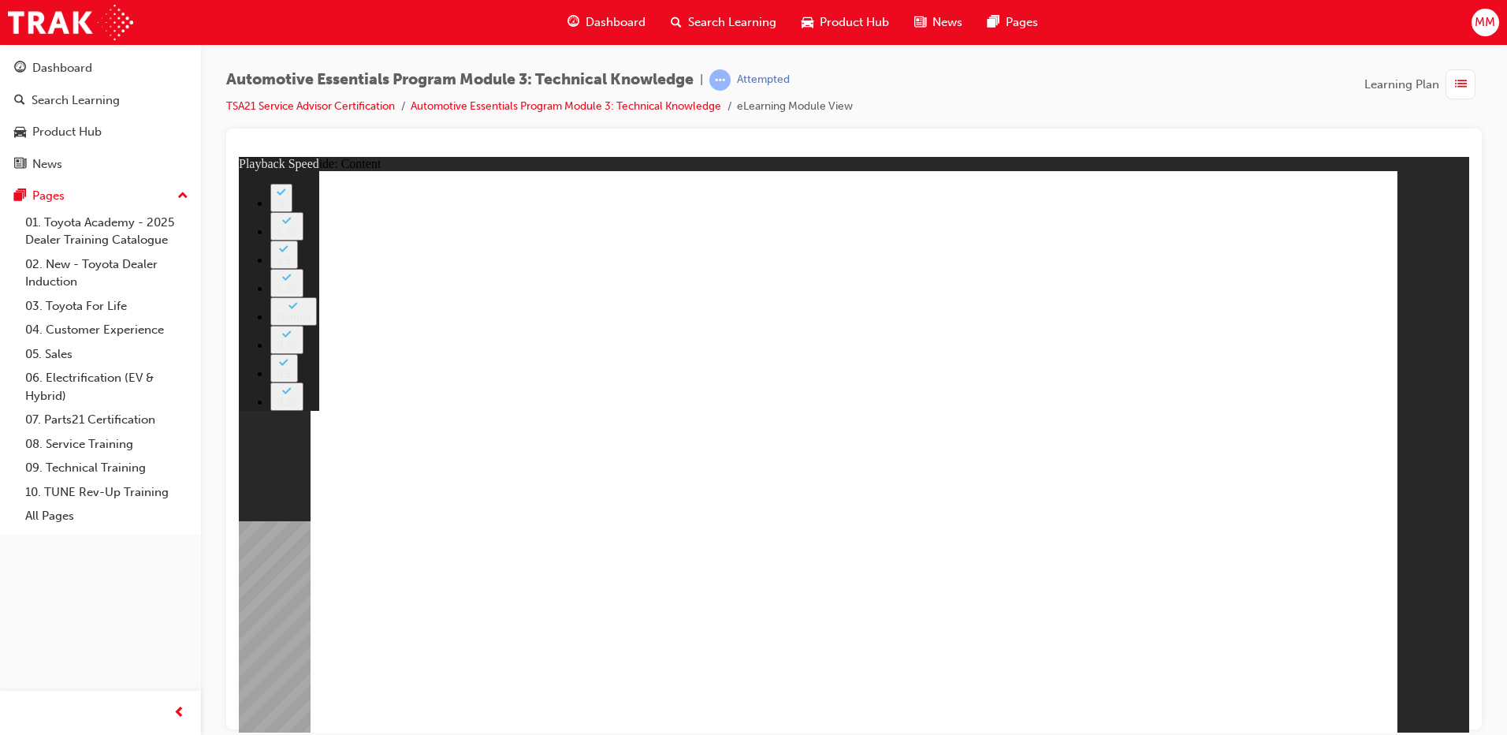
type input "74"
drag, startPoint x: 1306, startPoint y: 678, endPoint x: 1304, endPoint y: 694, distance: 16.7
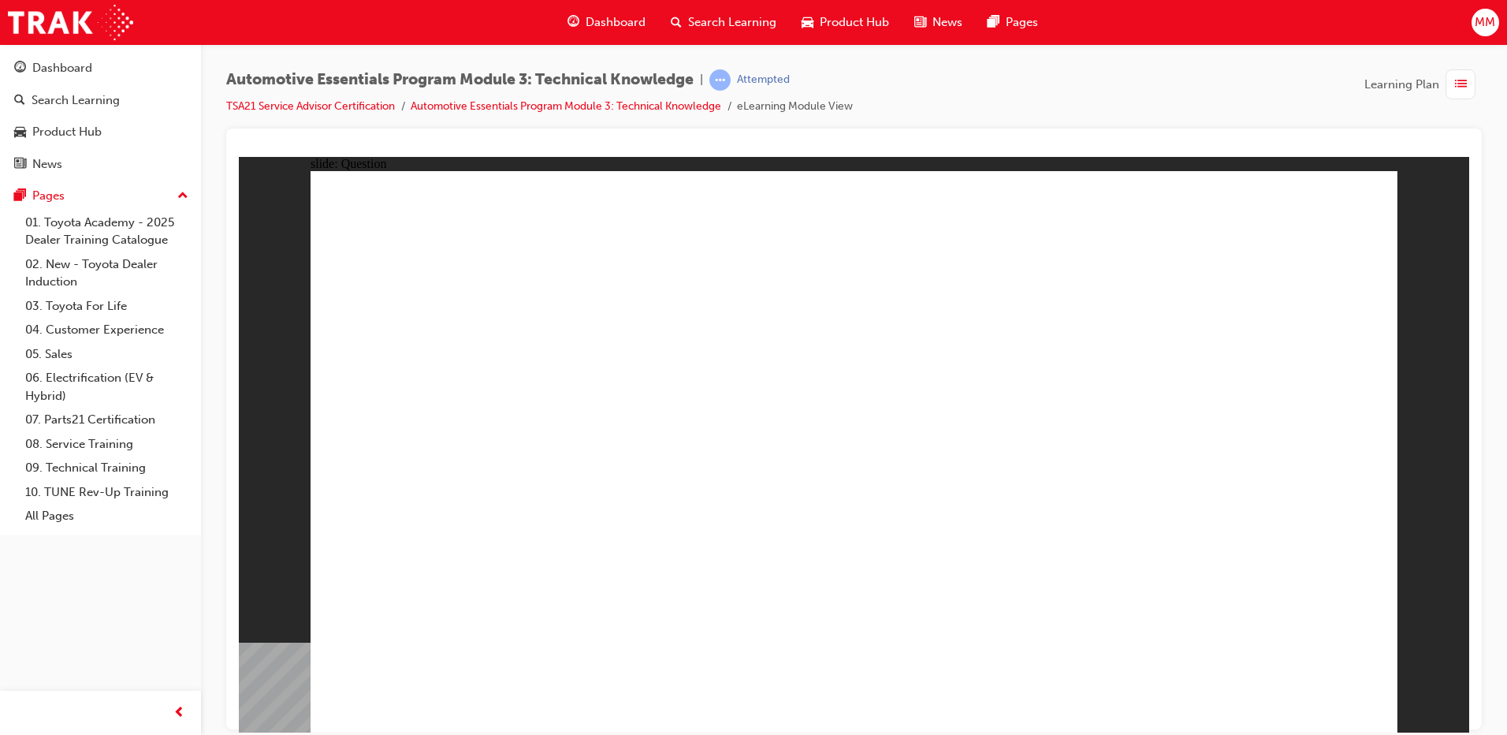
radio input "true"
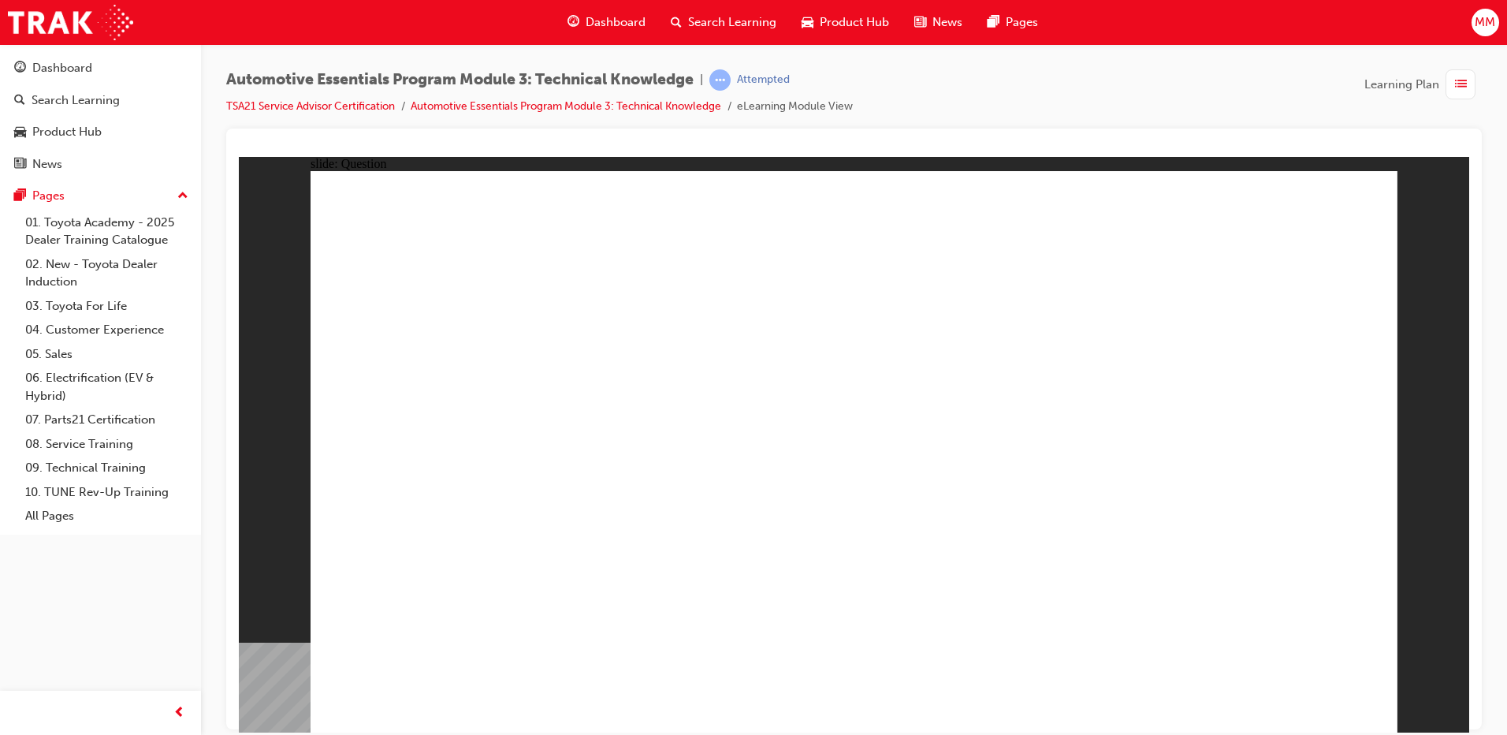
radio input "true"
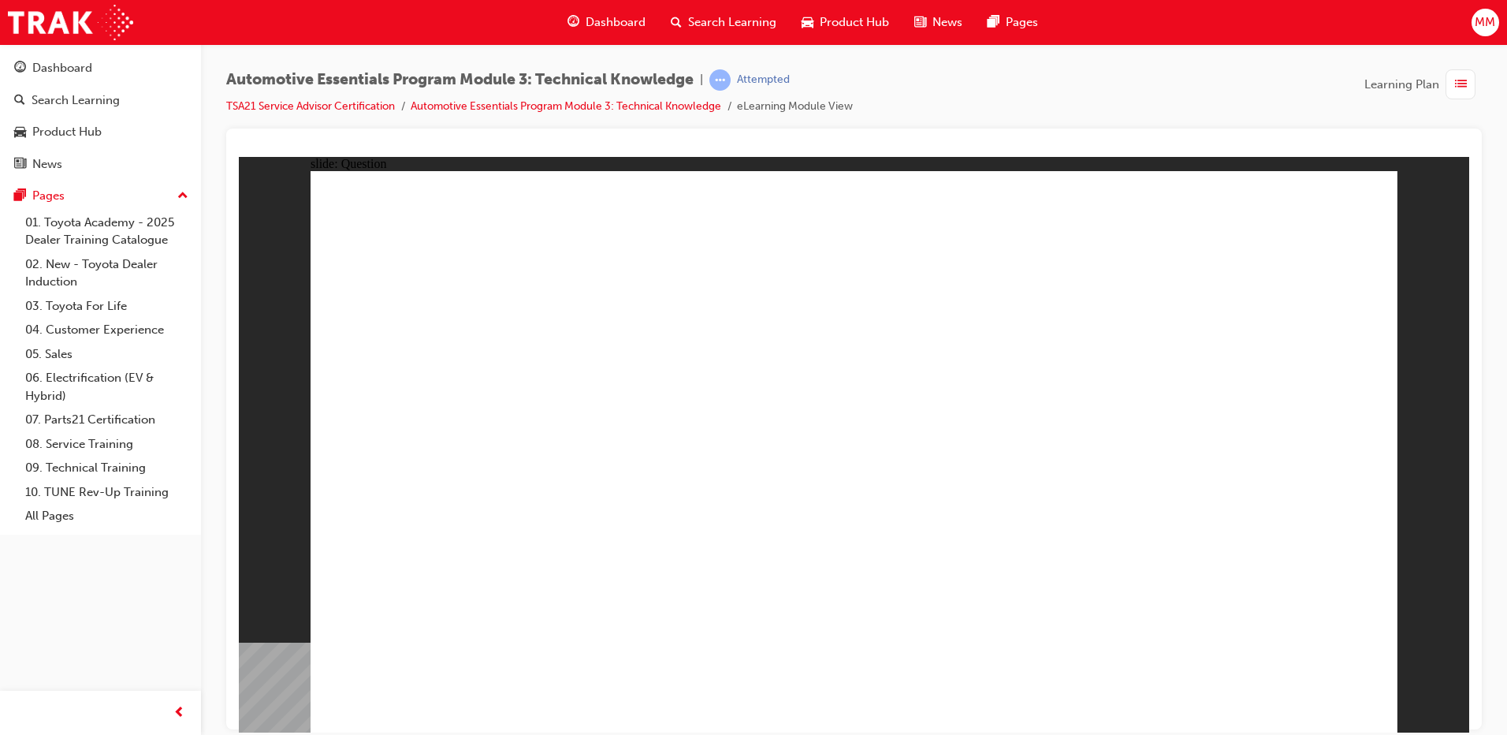
radio input "true"
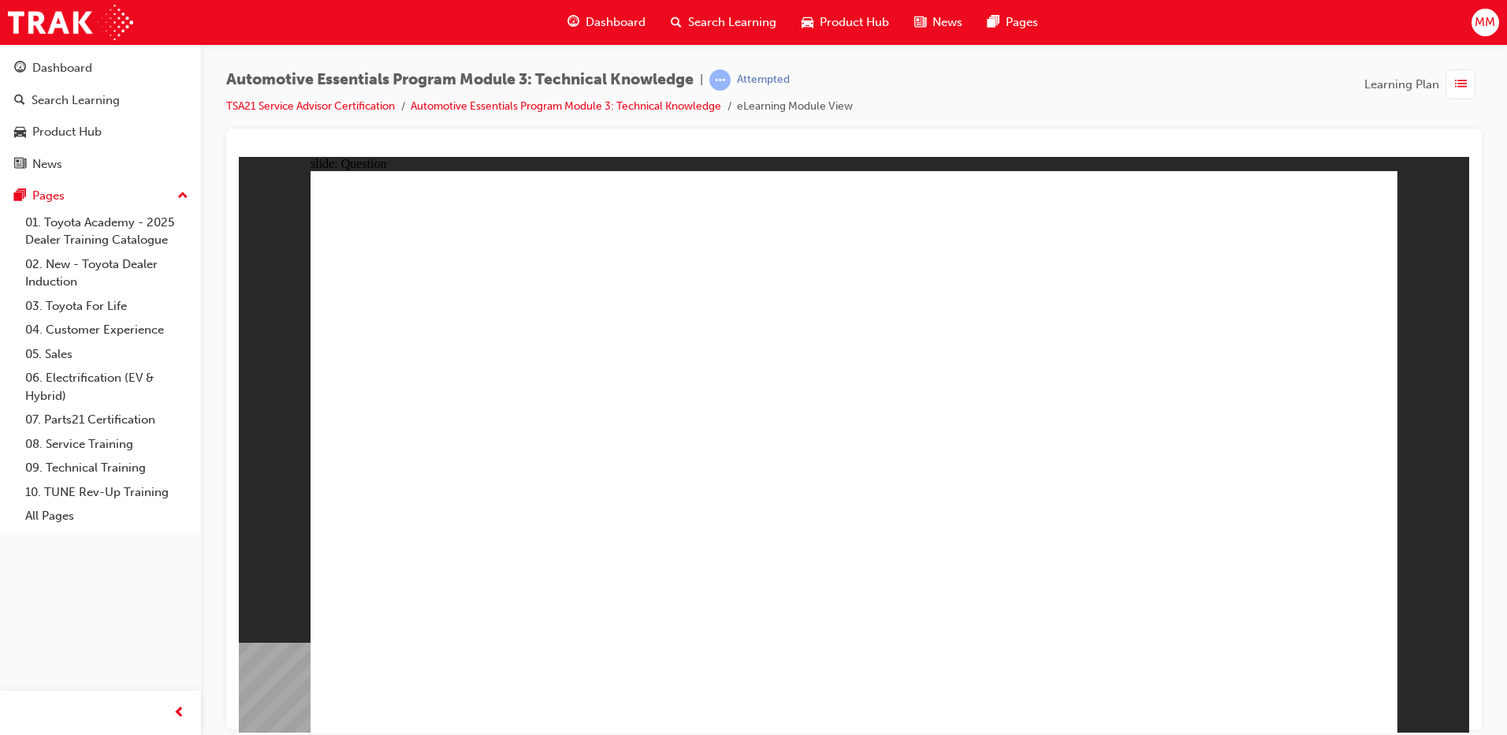
radio input "true"
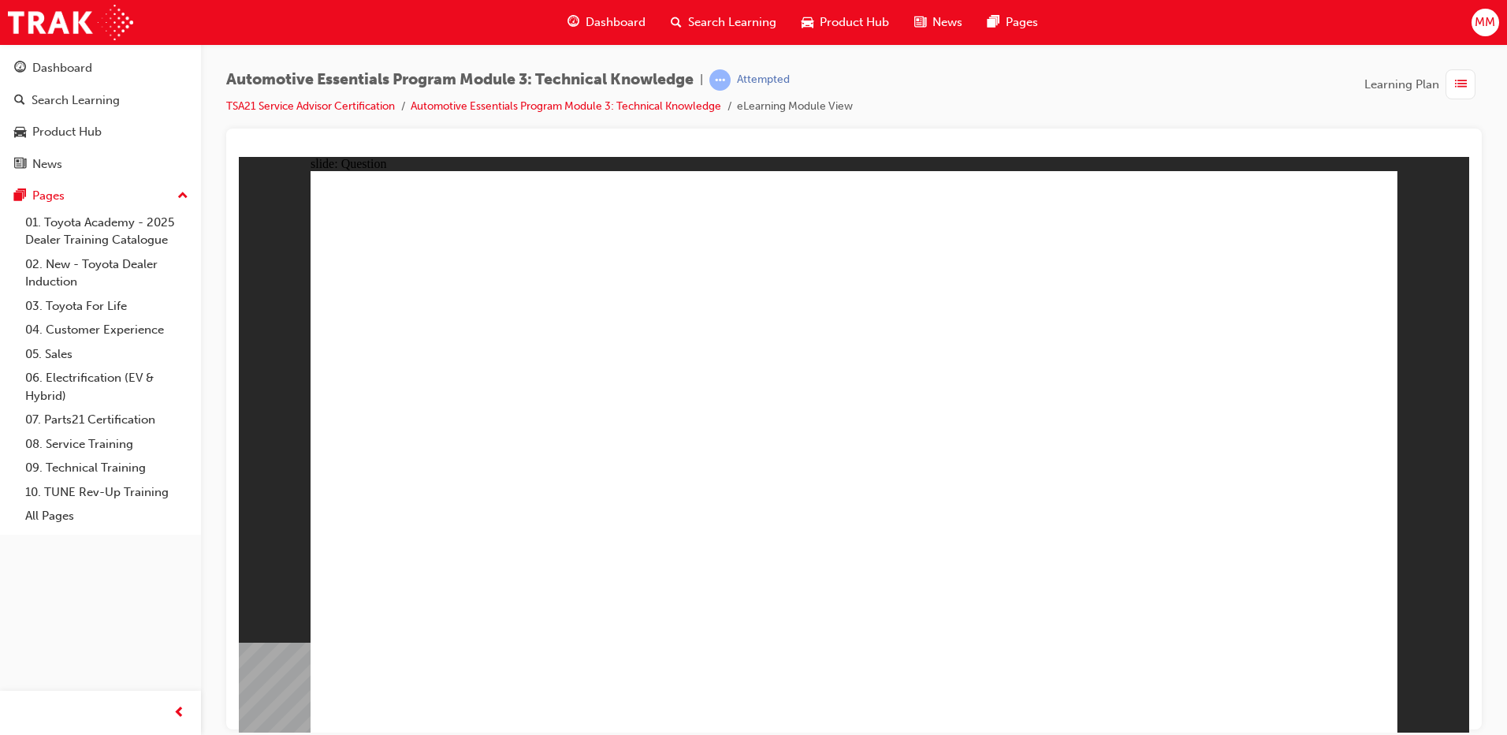
radio input "true"
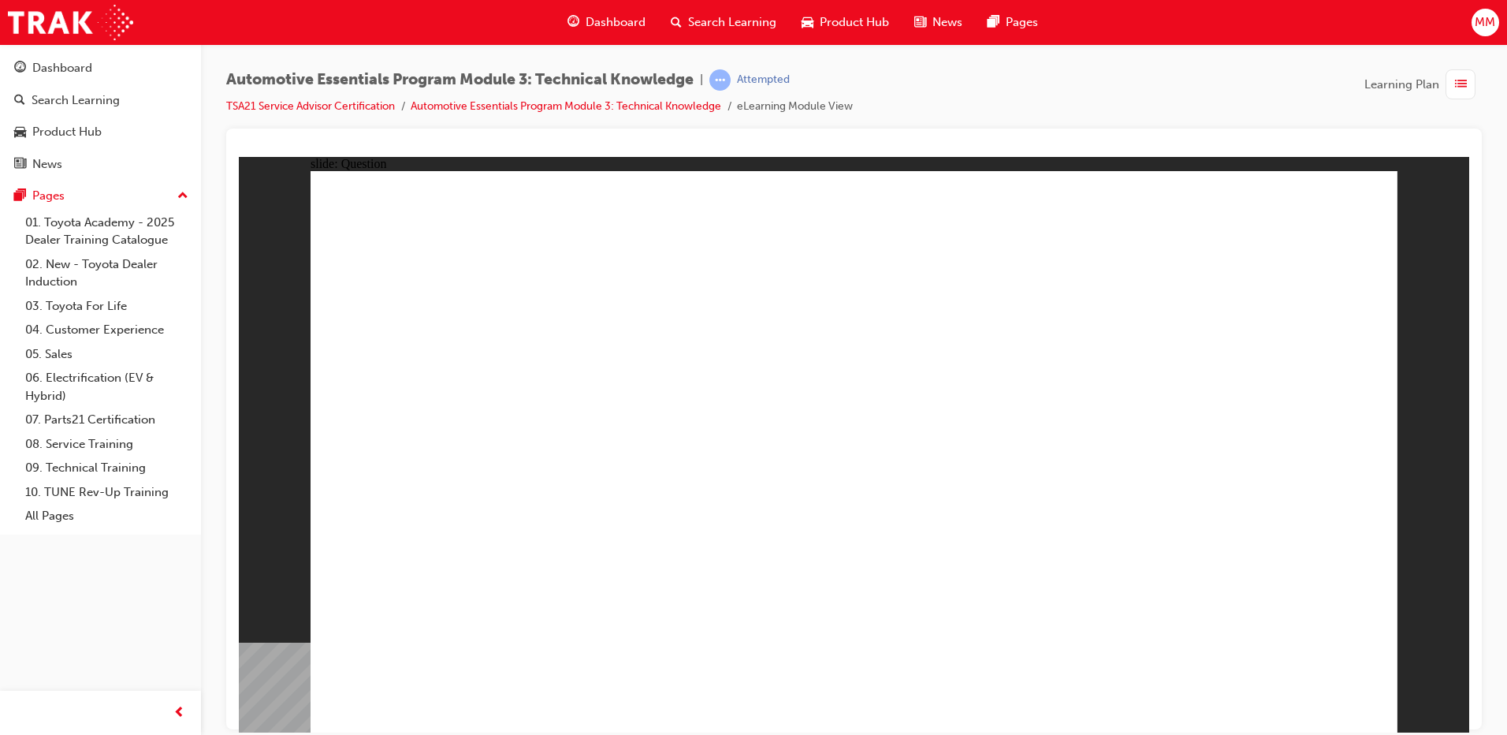
radio input "true"
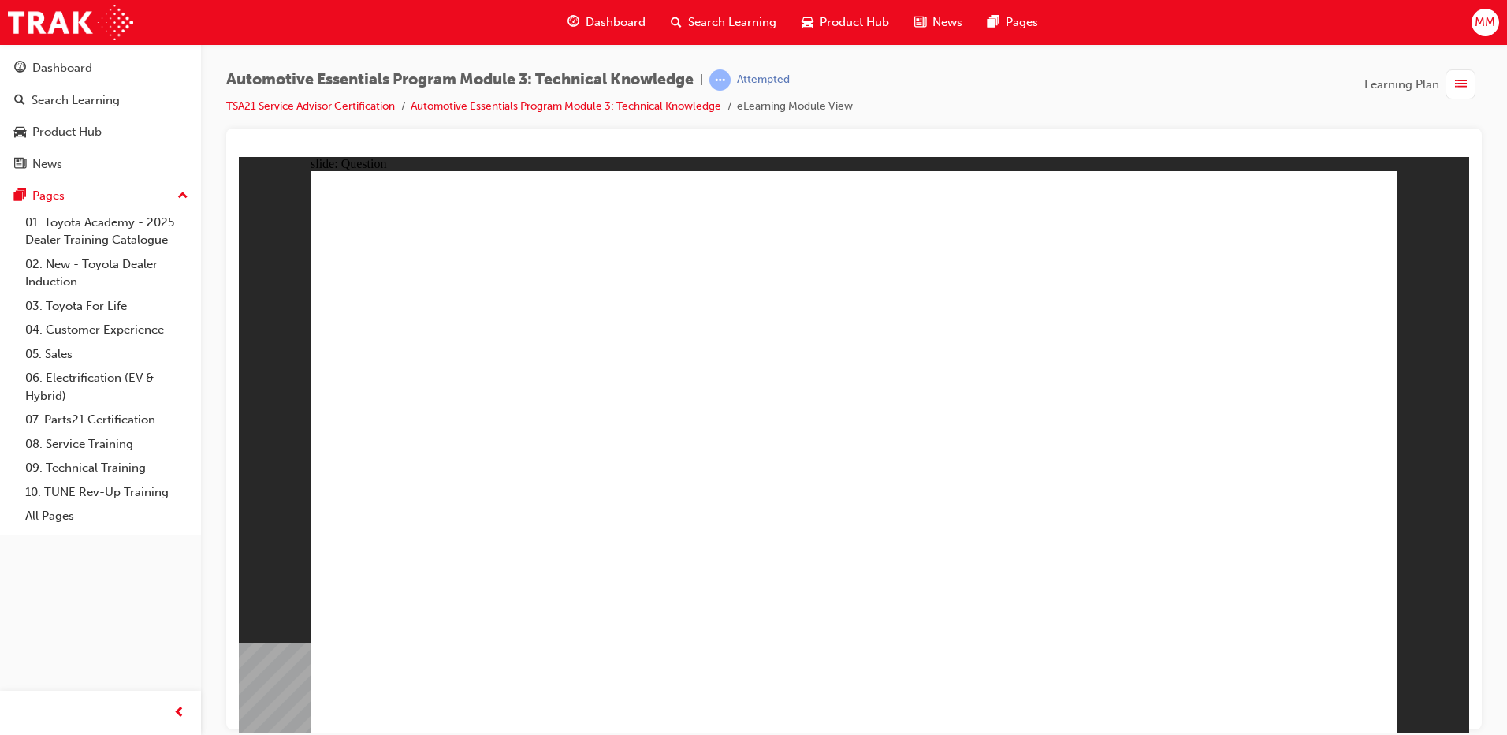
radio input "true"
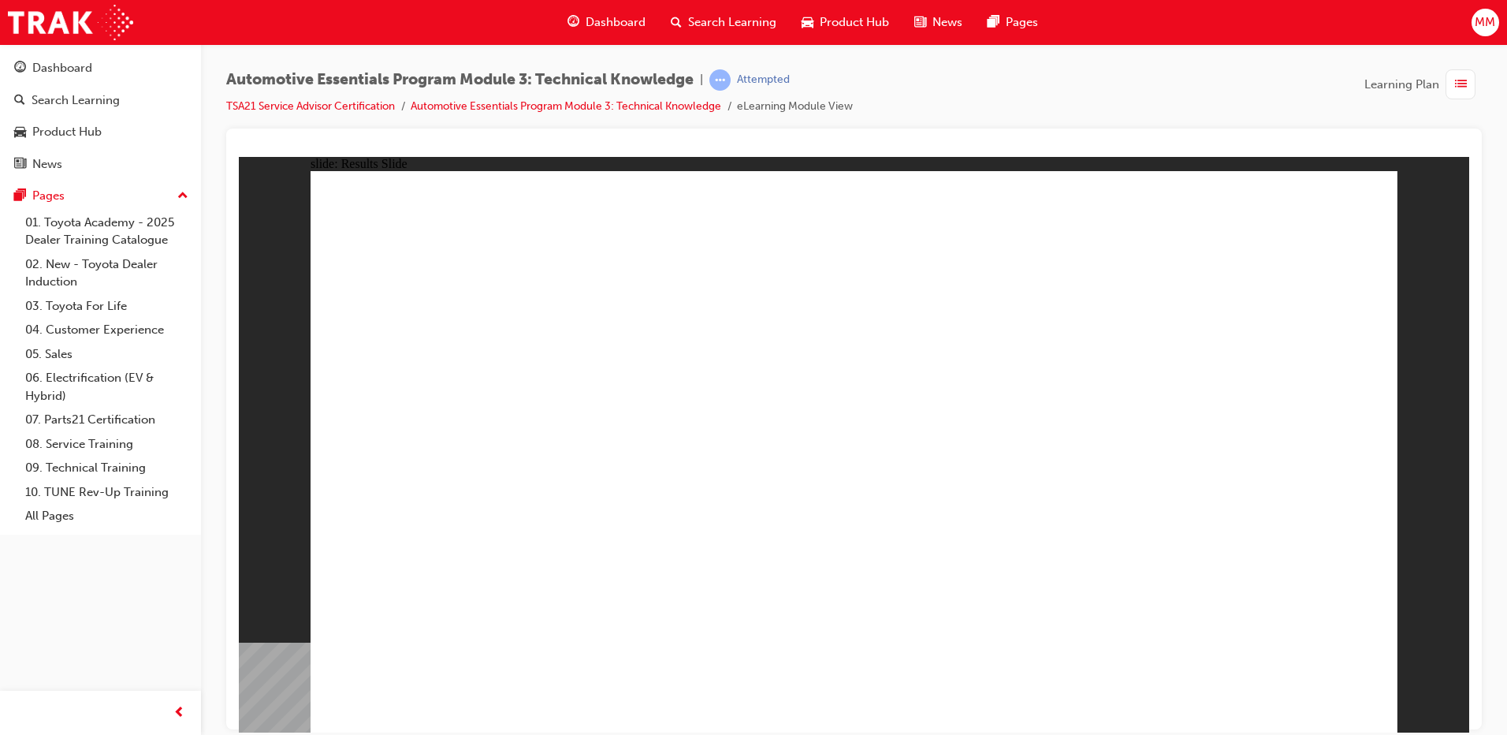
click at [71, 73] on div "Dashboard" at bounding box center [62, 68] width 60 height 18
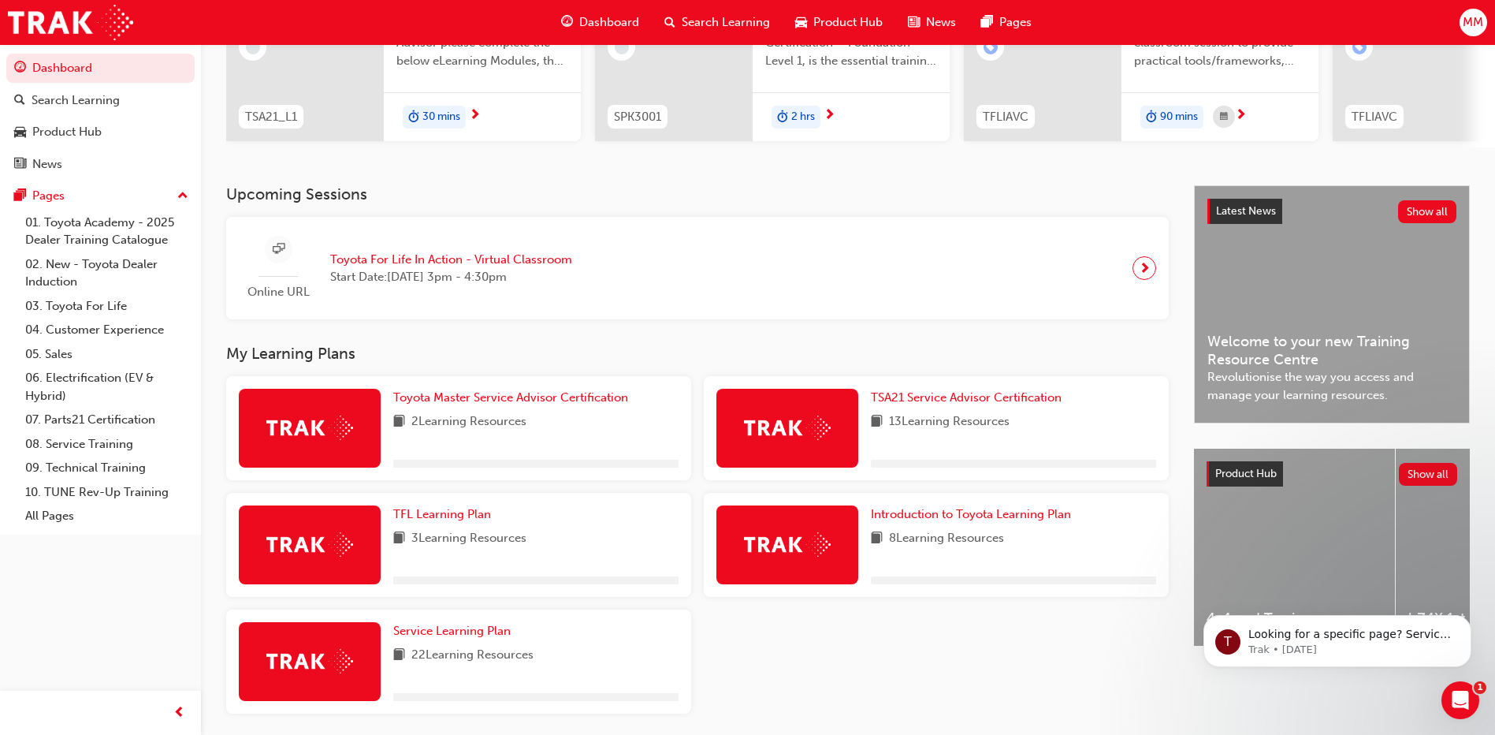
scroll to position [236, 0]
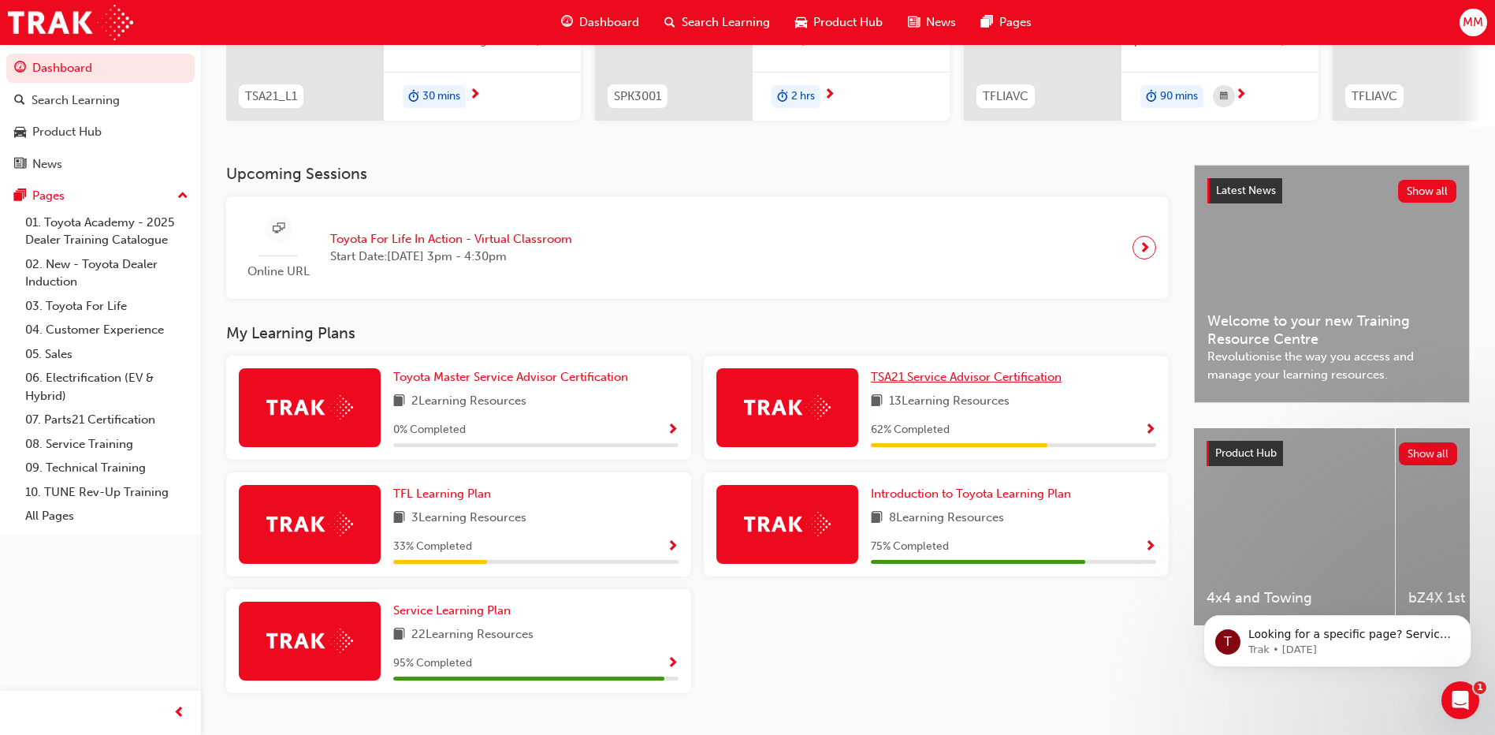
click at [954, 379] on span "TSA21 Service Advisor Certification" at bounding box center [966, 377] width 191 height 14
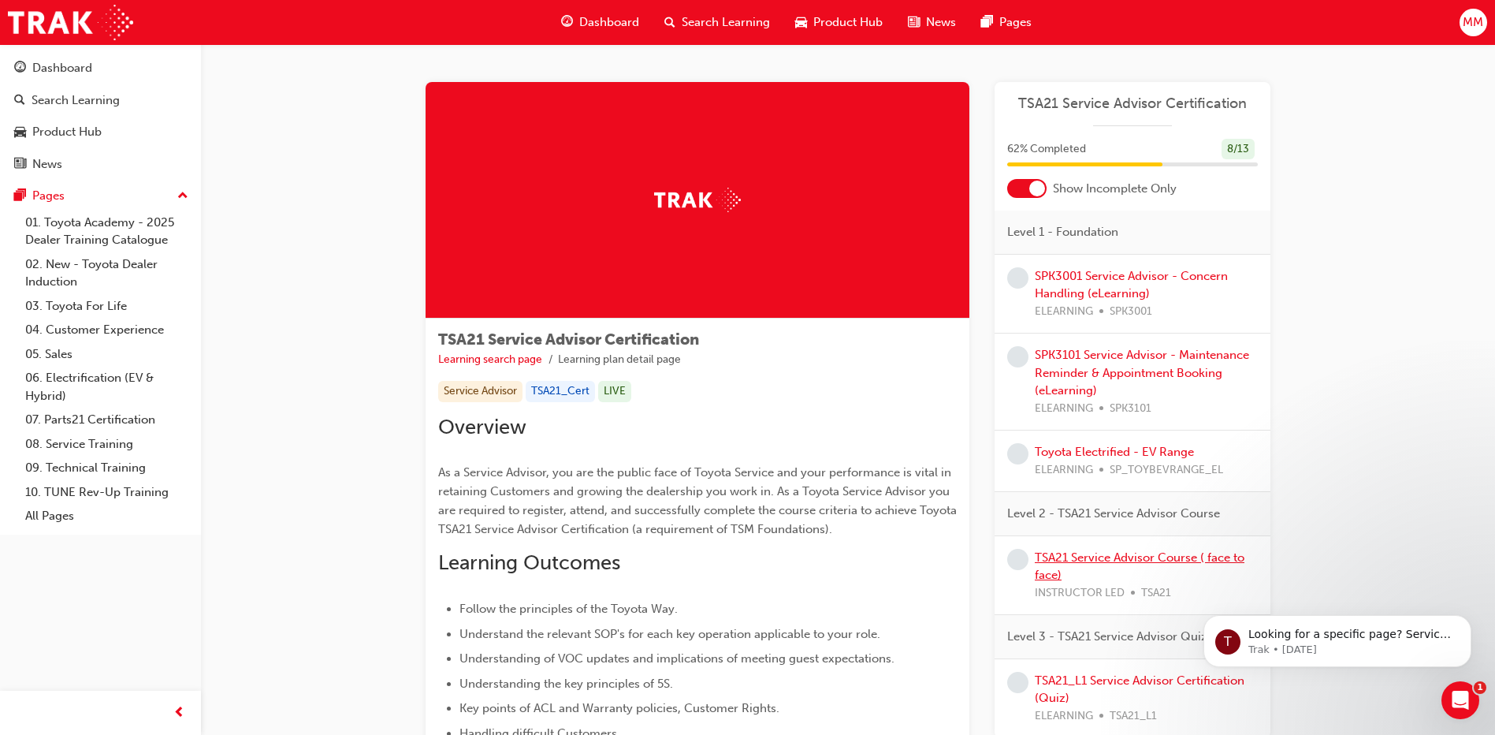
click at [1074, 556] on link "TSA21 Service Advisor Course ( face to face)" at bounding box center [1140, 566] width 210 height 32
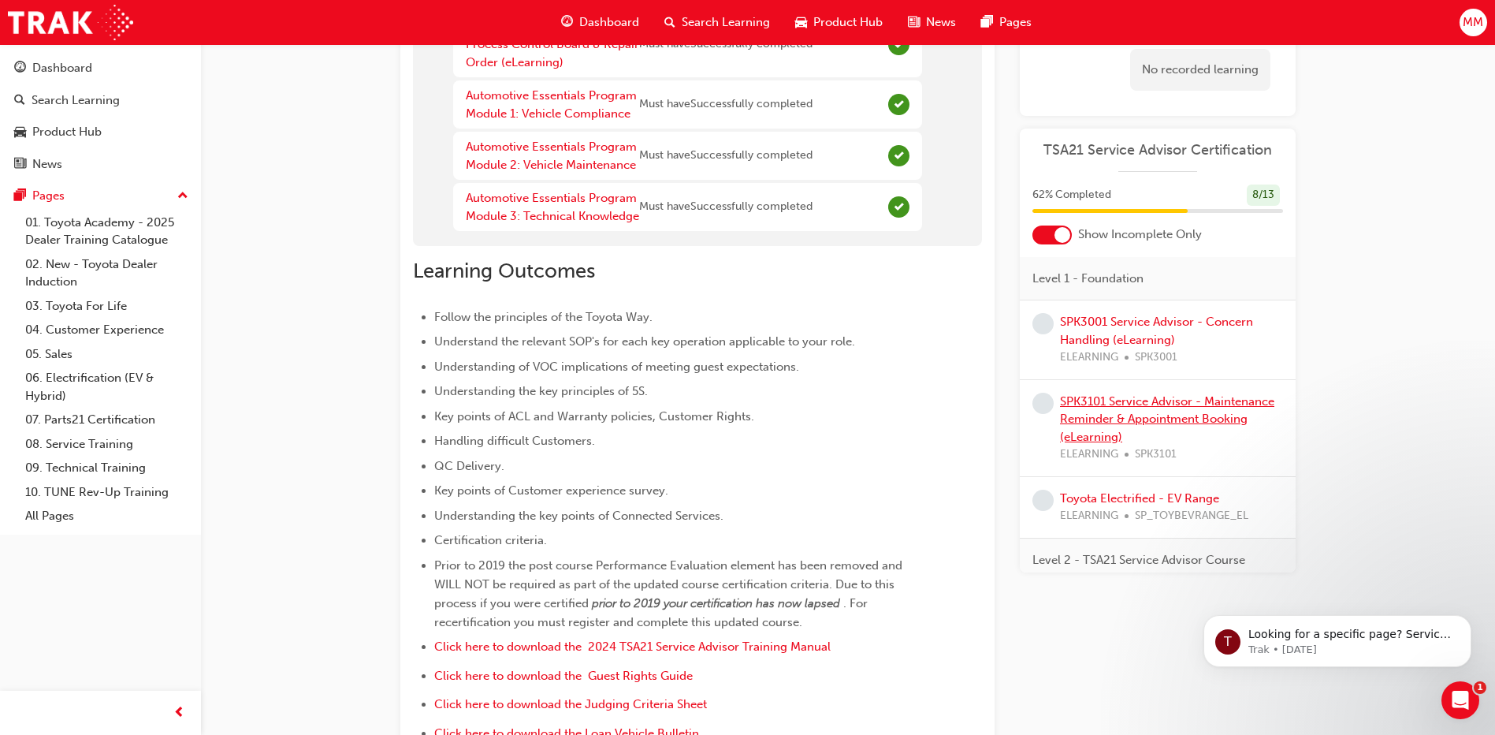
scroll to position [266, 0]
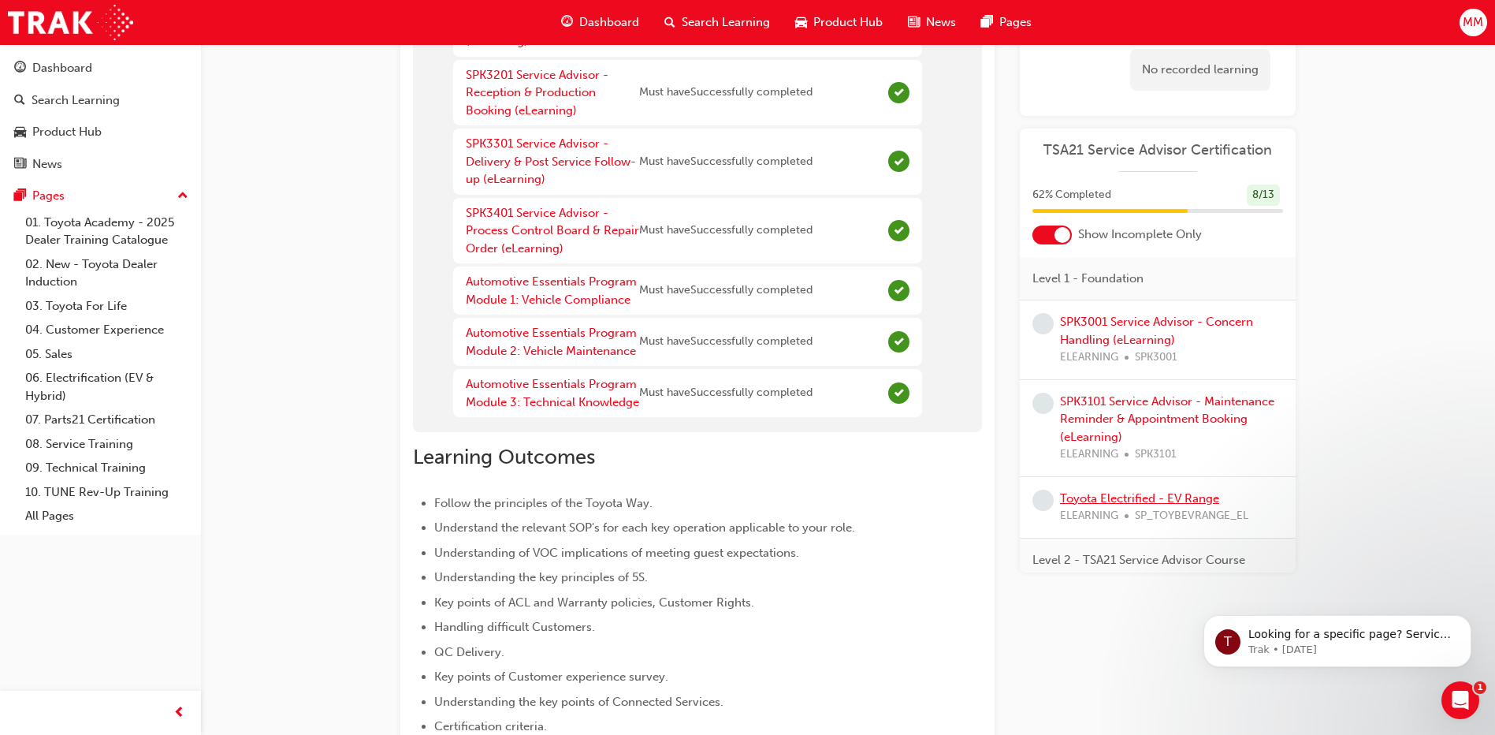
click at [1109, 495] on link "Toyota Electrified - EV Range" at bounding box center [1139, 498] width 159 height 14
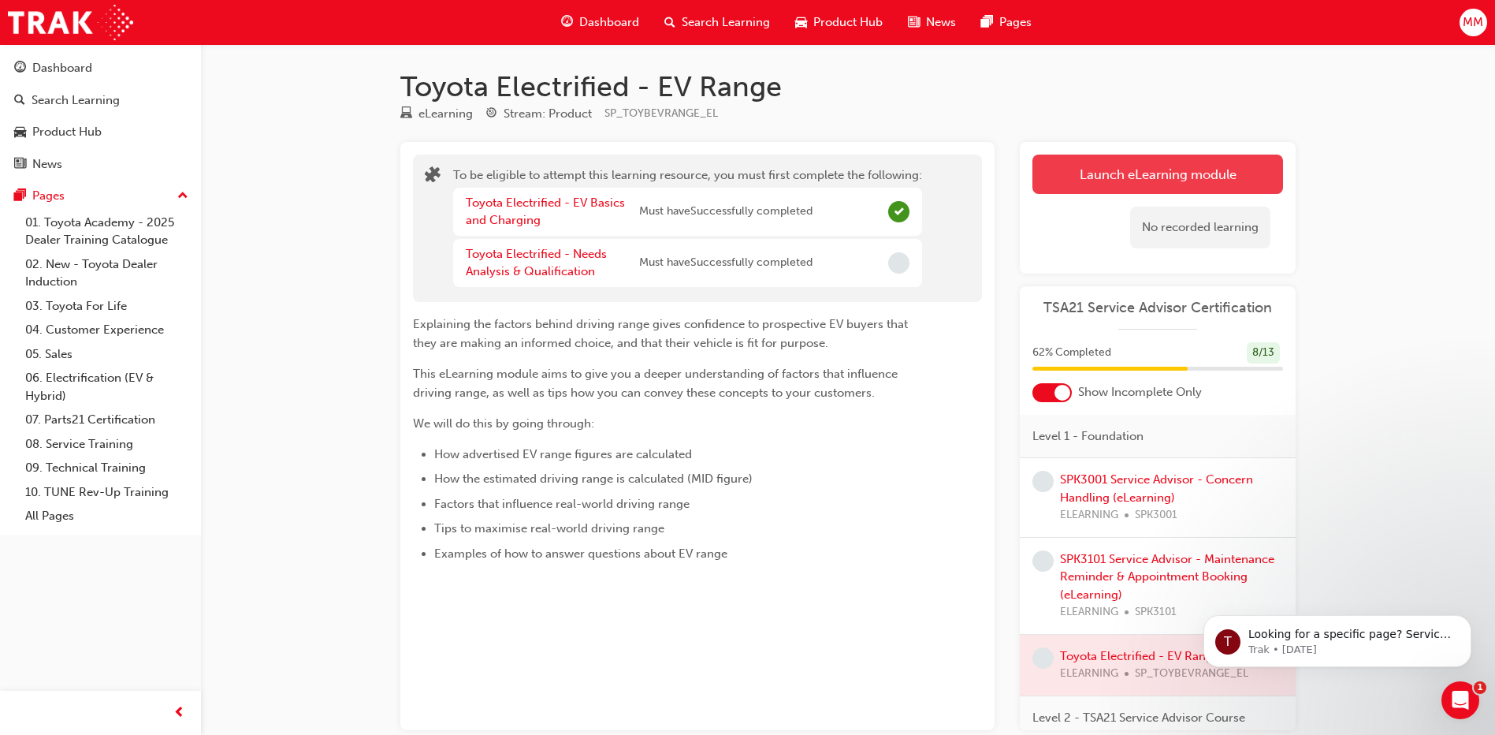
click at [1214, 173] on button "Launch eLearning module" at bounding box center [1157, 173] width 251 height 39
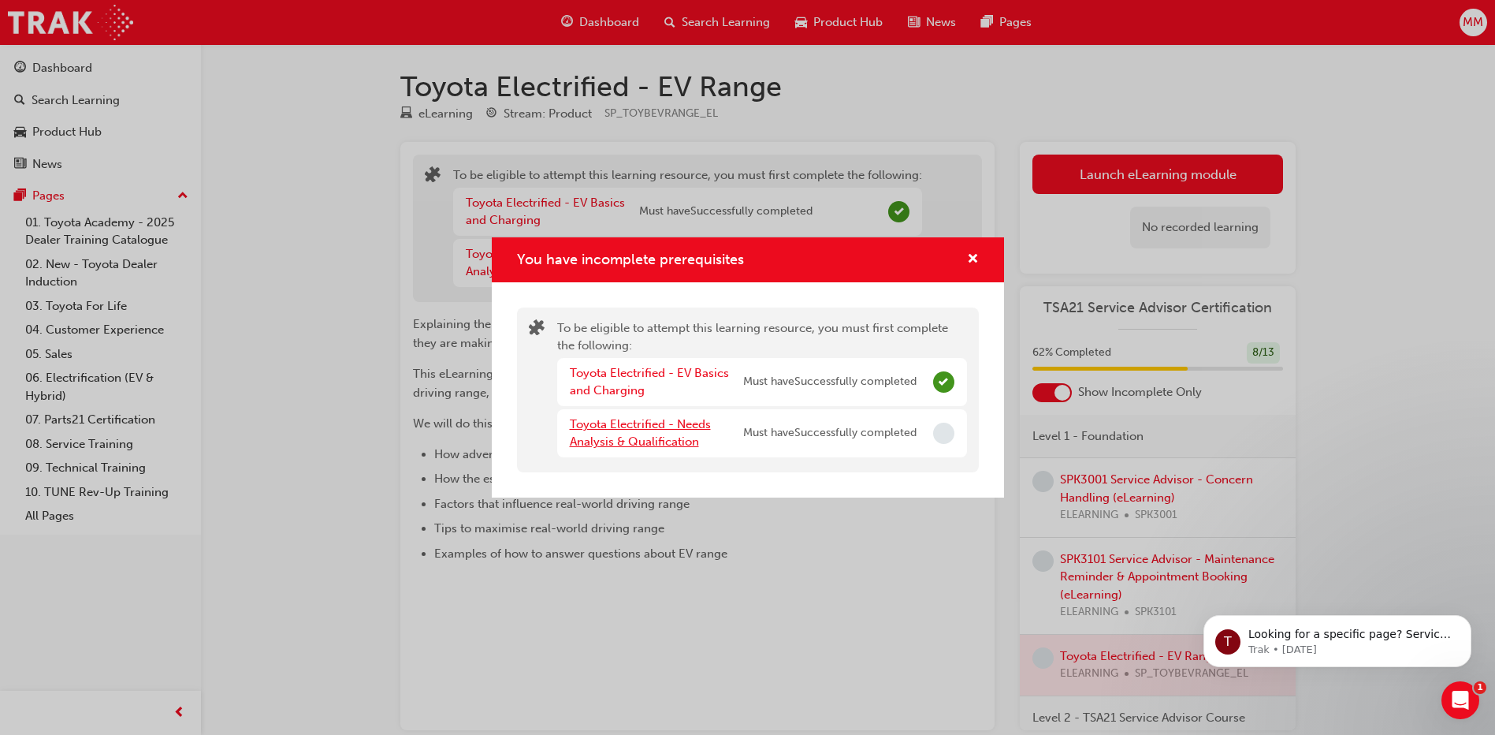
click at [670, 421] on link "Toyota Electrified - Needs Analysis & Qualification" at bounding box center [640, 433] width 141 height 32
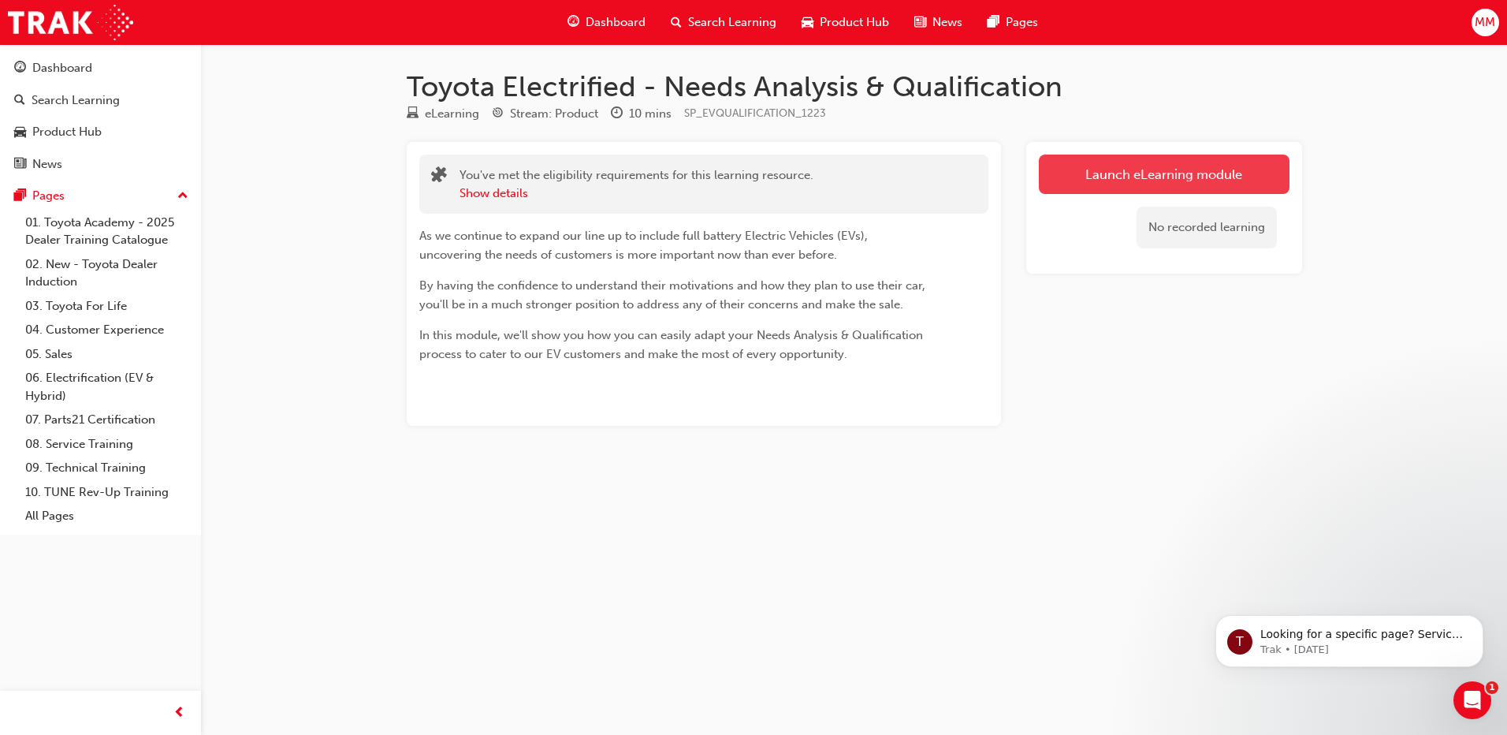
click at [1107, 173] on link "Launch eLearning module" at bounding box center [1164, 173] width 251 height 39
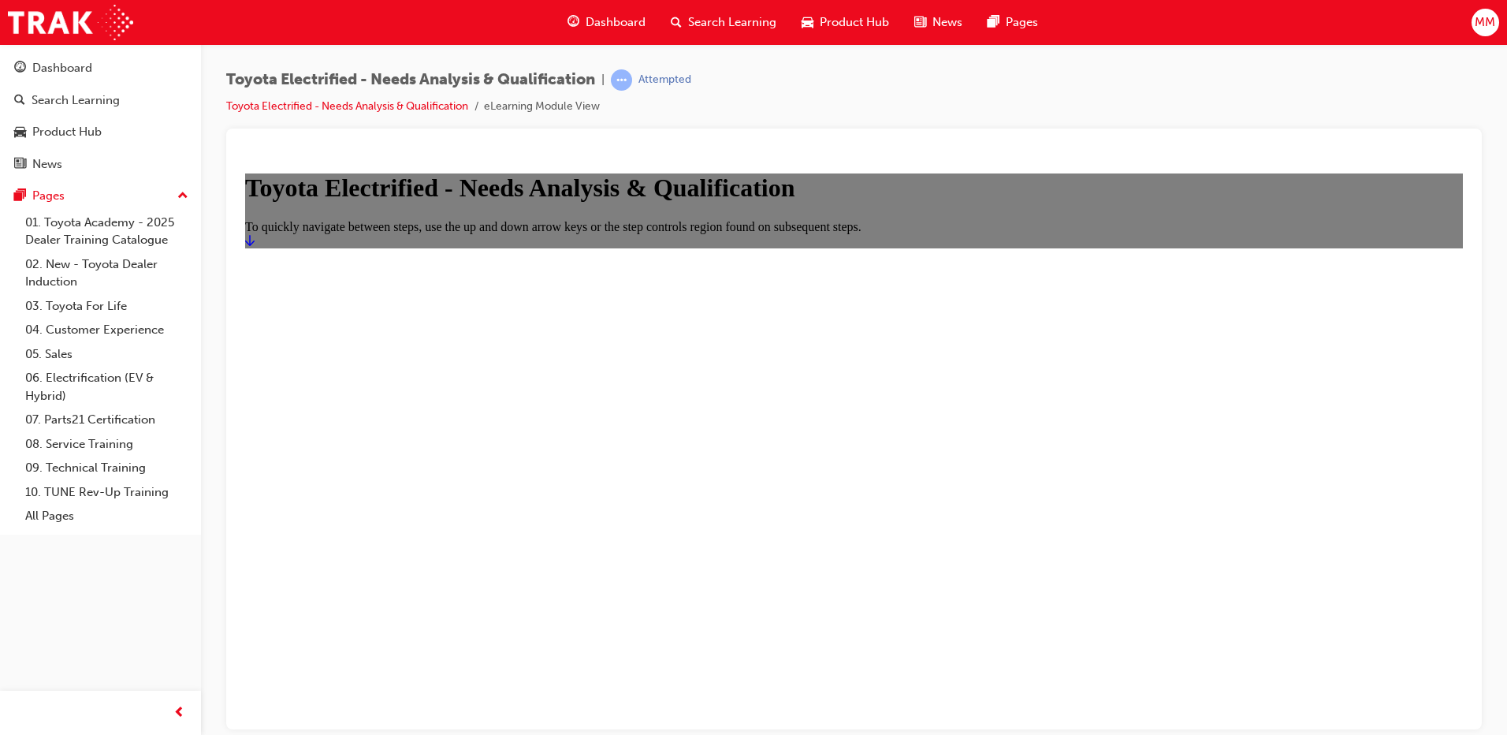
click at [255, 246] on icon "Start" at bounding box center [249, 239] width 9 height 13
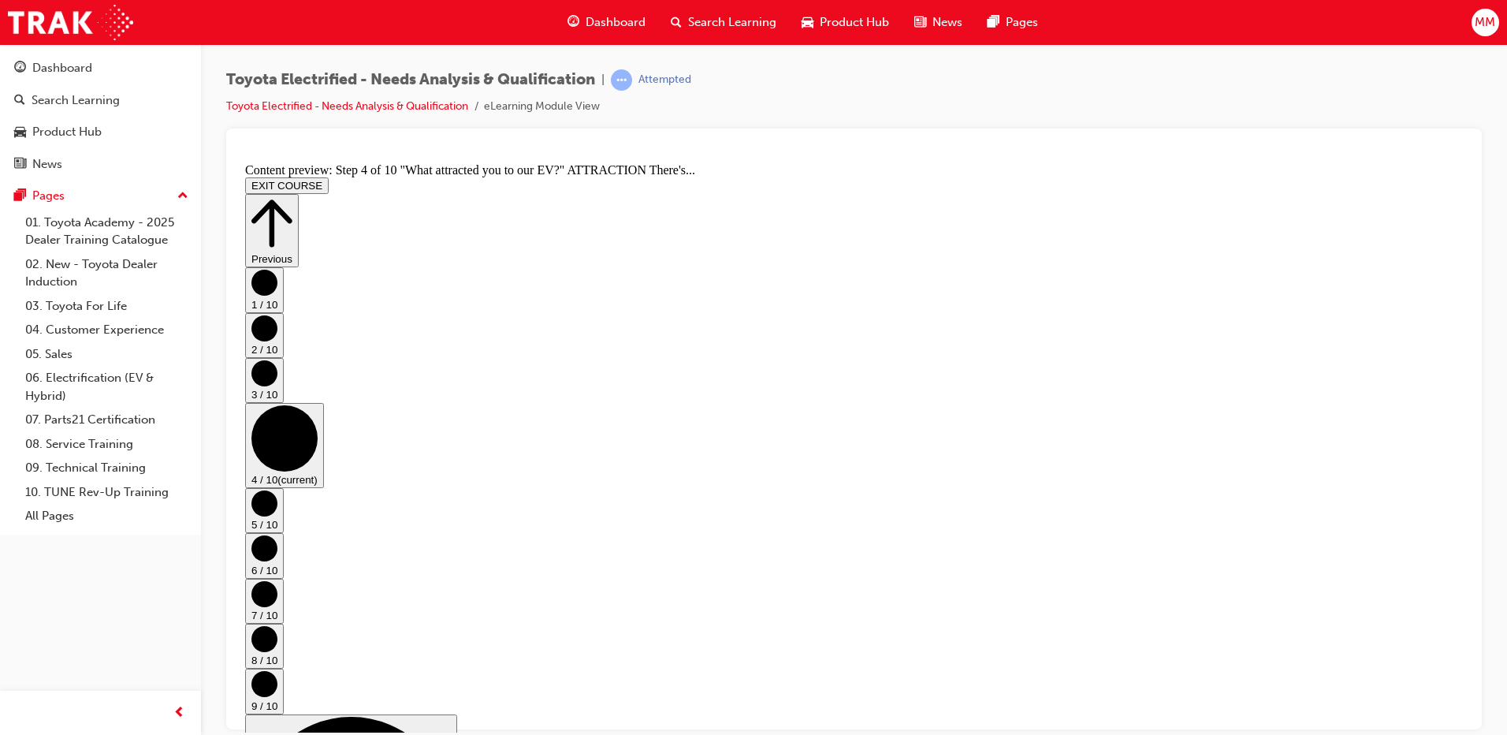
scroll to position [493, 0]
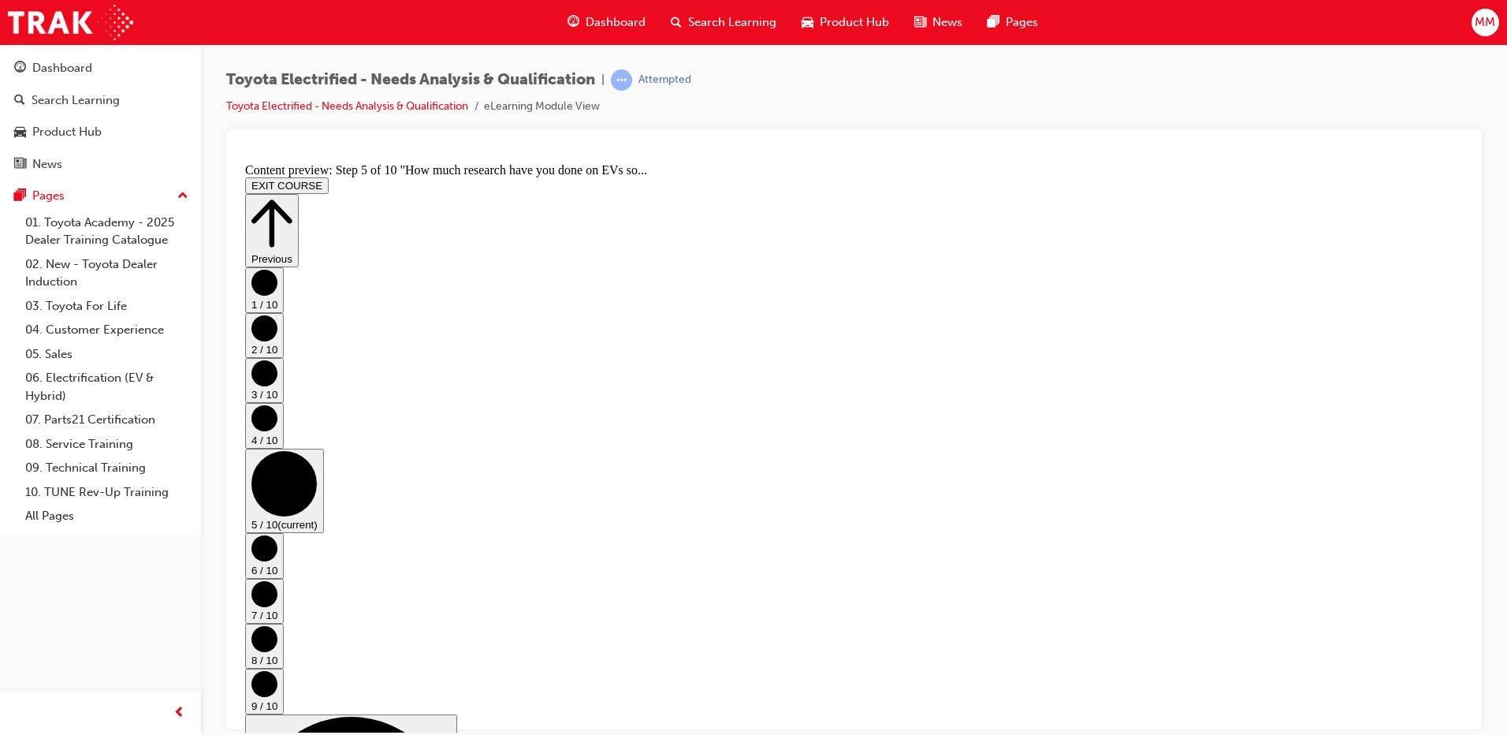
scroll to position [611, 0]
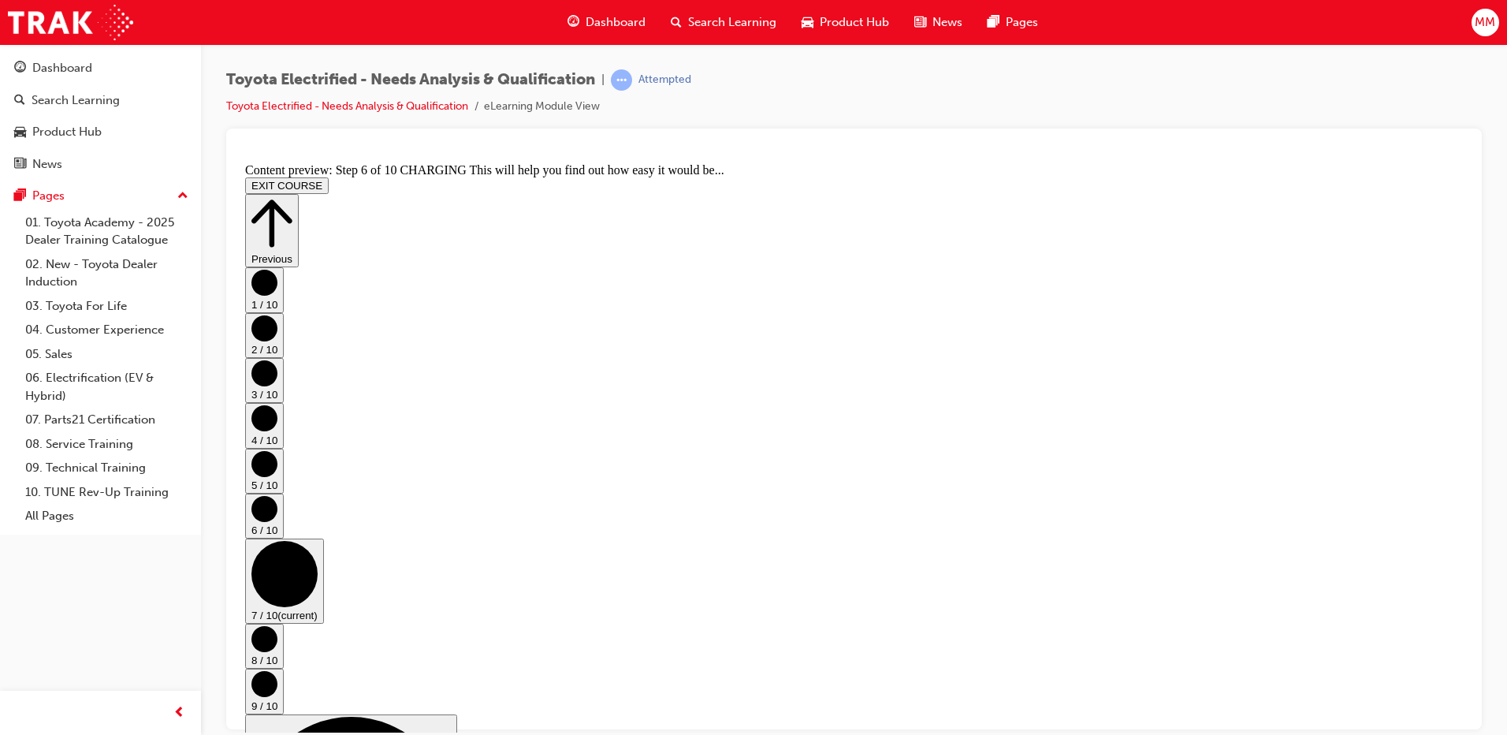
scroll to position [0, 0]
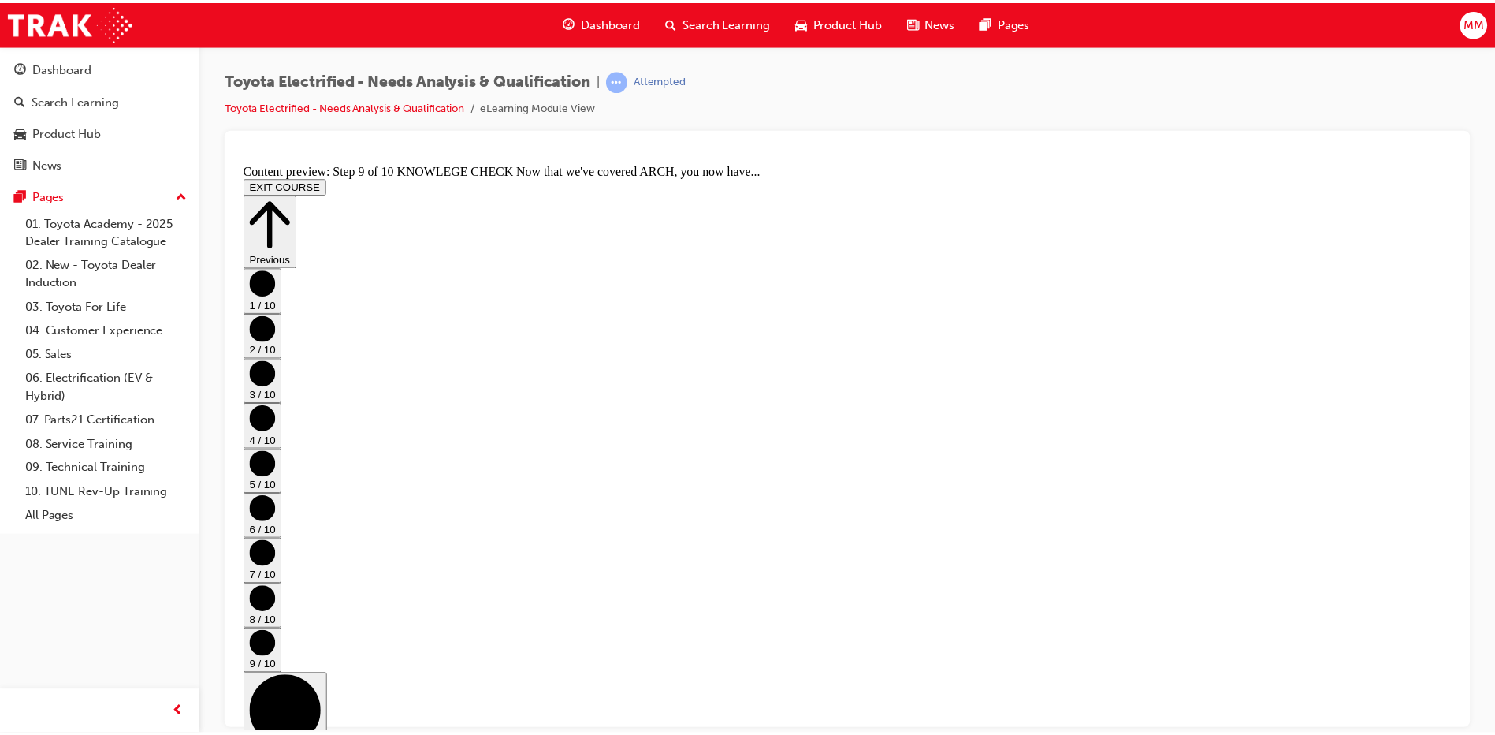
scroll to position [836, 0]
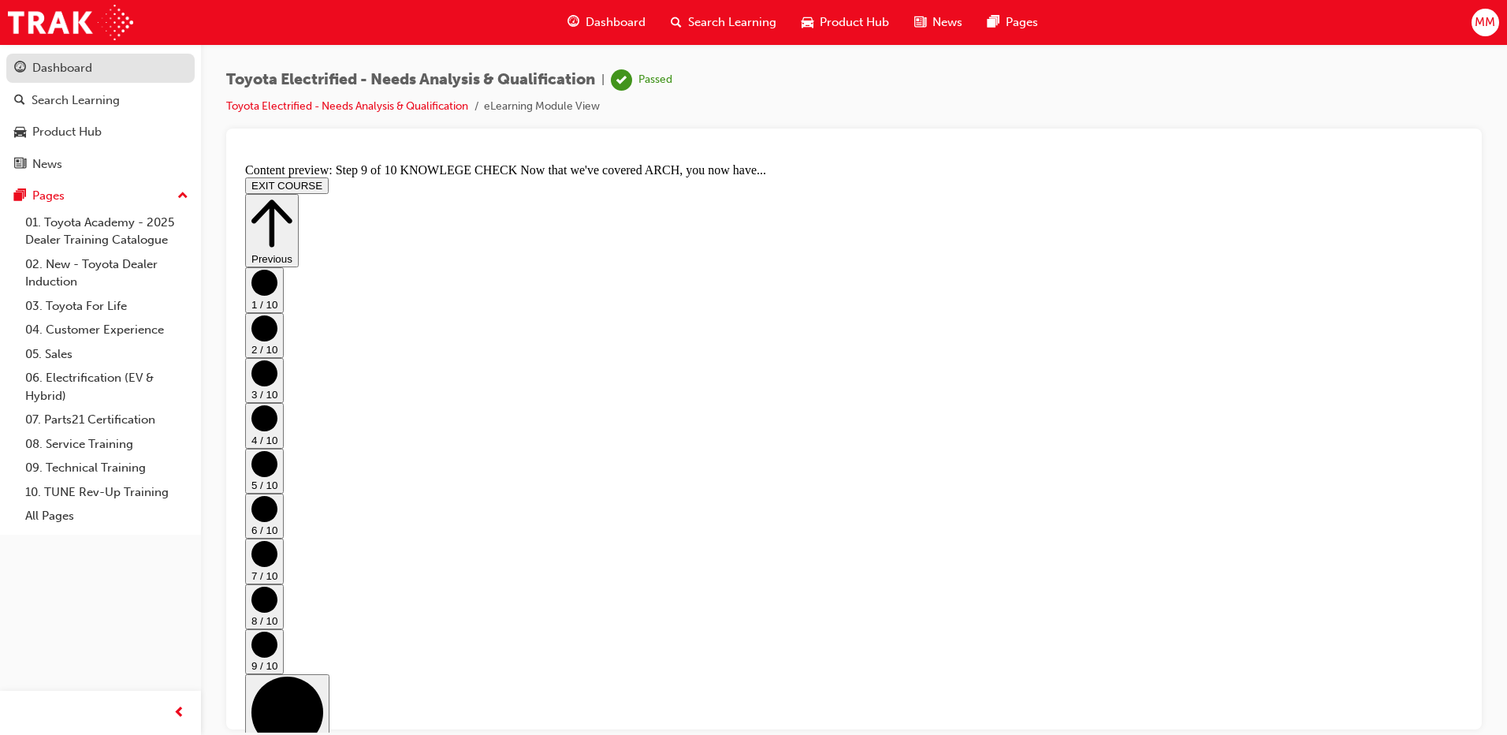
click at [84, 73] on div "Dashboard" at bounding box center [62, 68] width 60 height 18
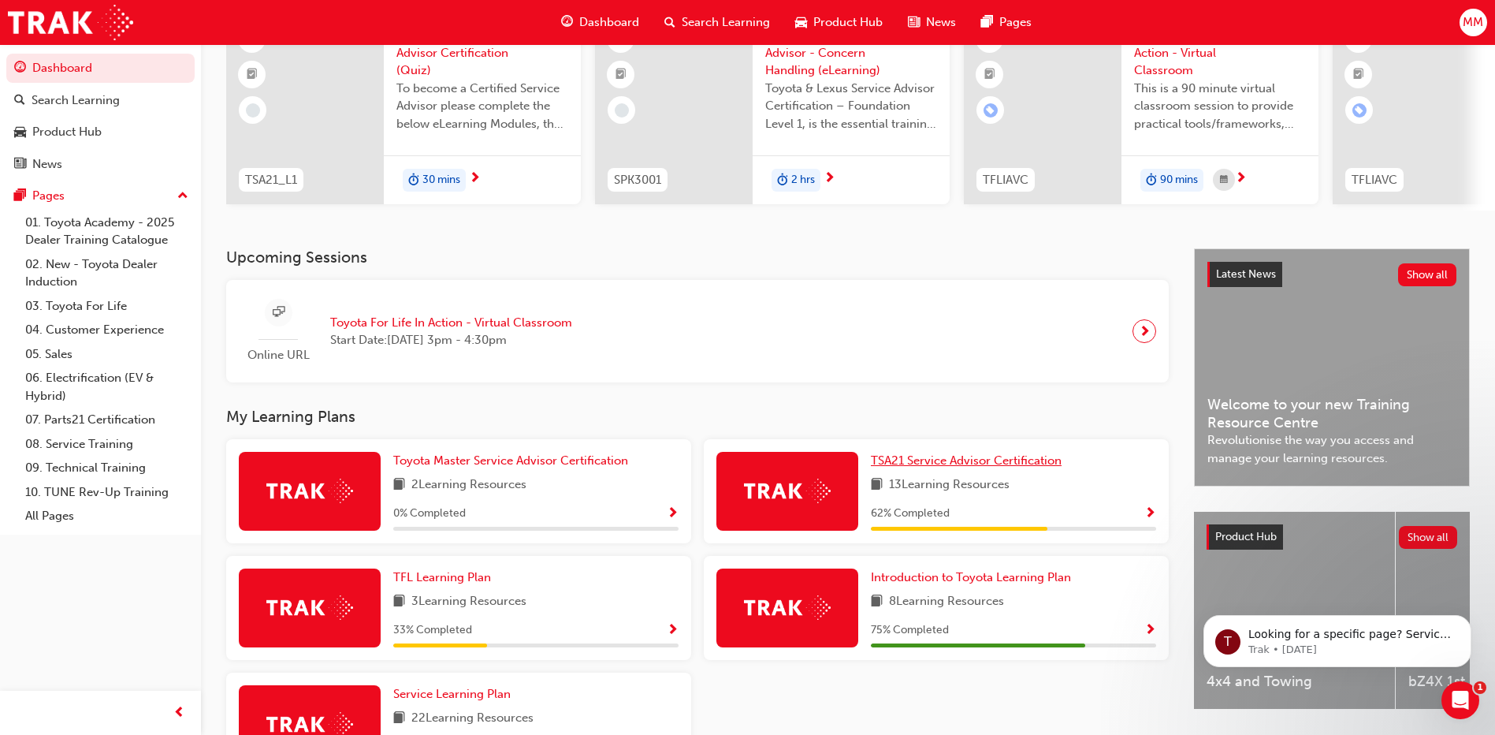
scroll to position [158, 0]
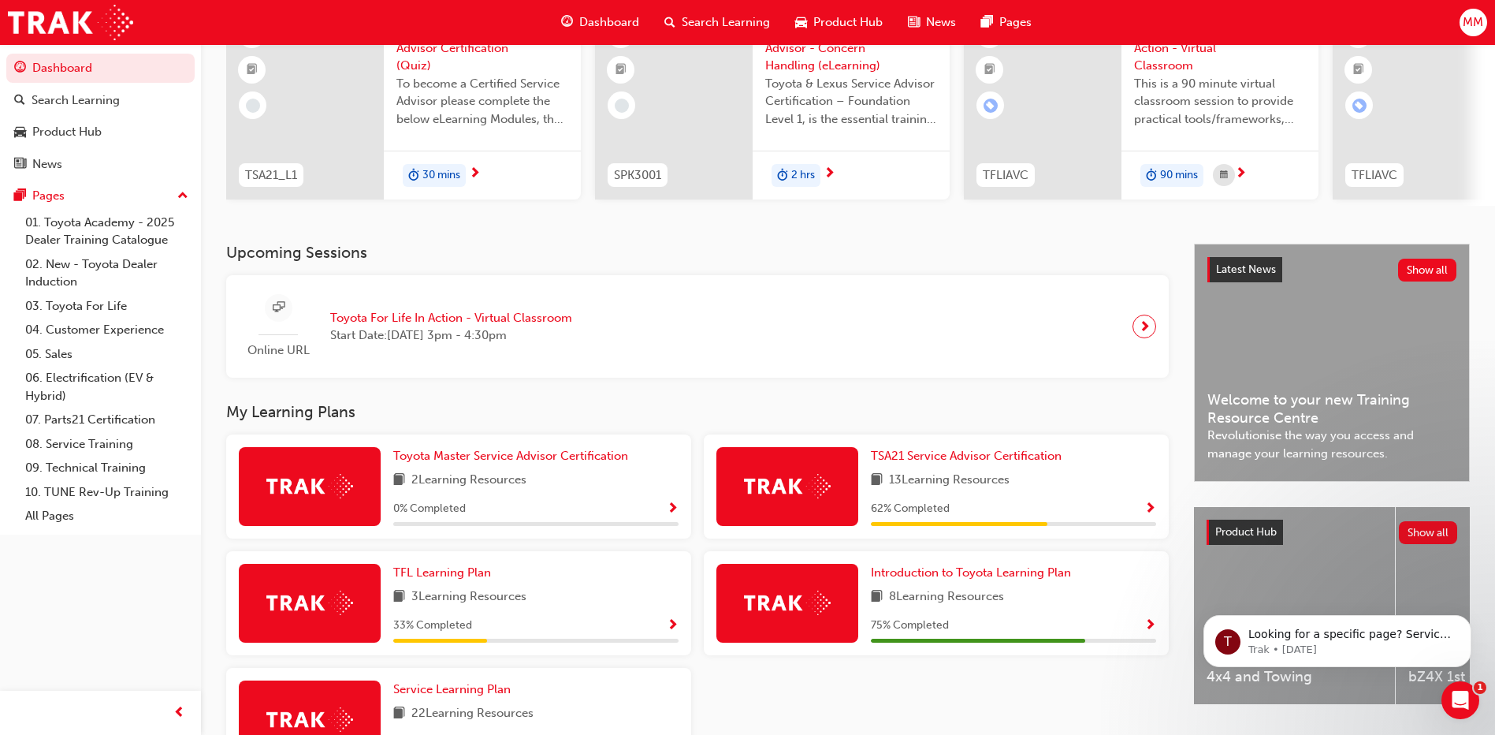
click at [961, 452] on div "TSA21 Service Advisor Certification 13 Learning Resources 62 % Completed" at bounding box center [936, 486] width 465 height 104
click at [967, 456] on span "TSA21 Service Advisor Certification" at bounding box center [966, 455] width 191 height 14
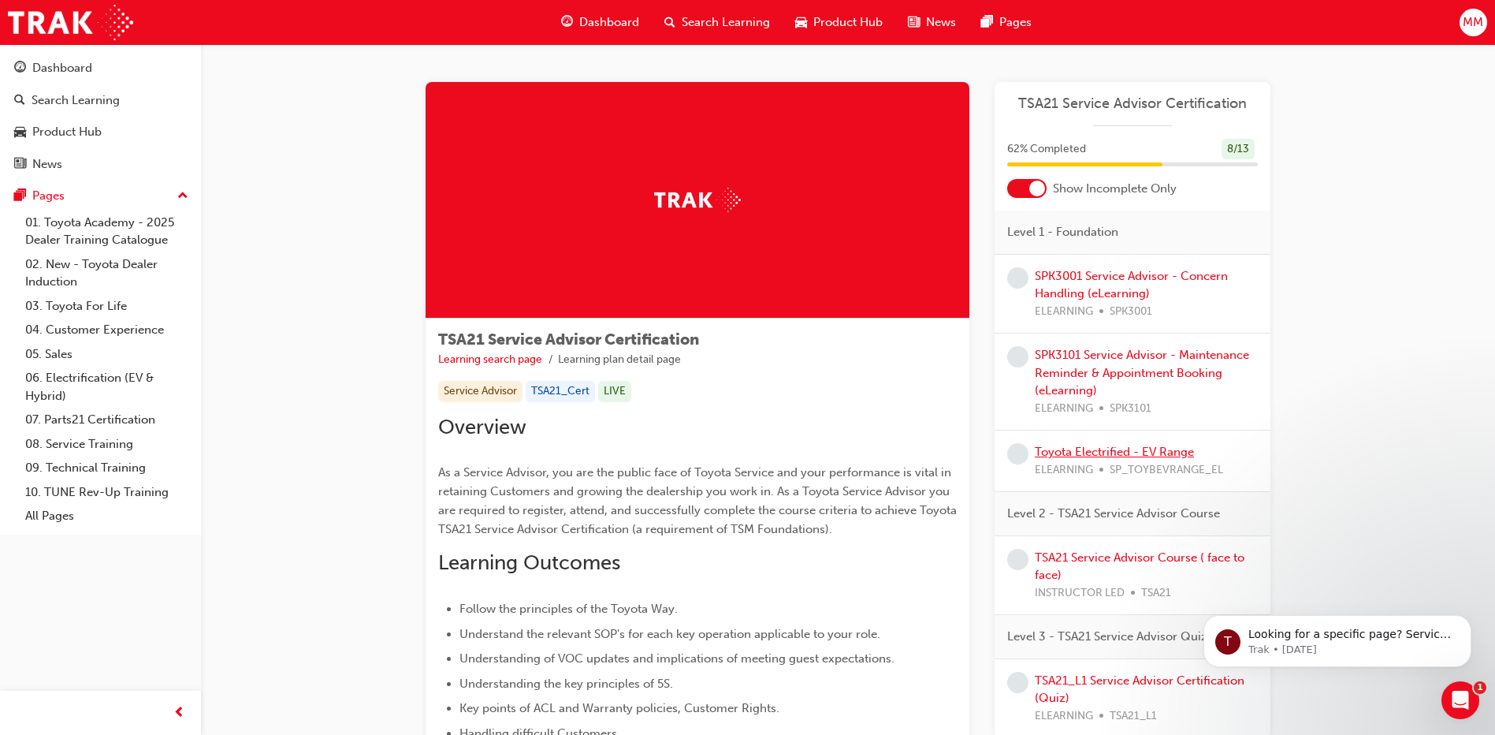
scroll to position [79, 0]
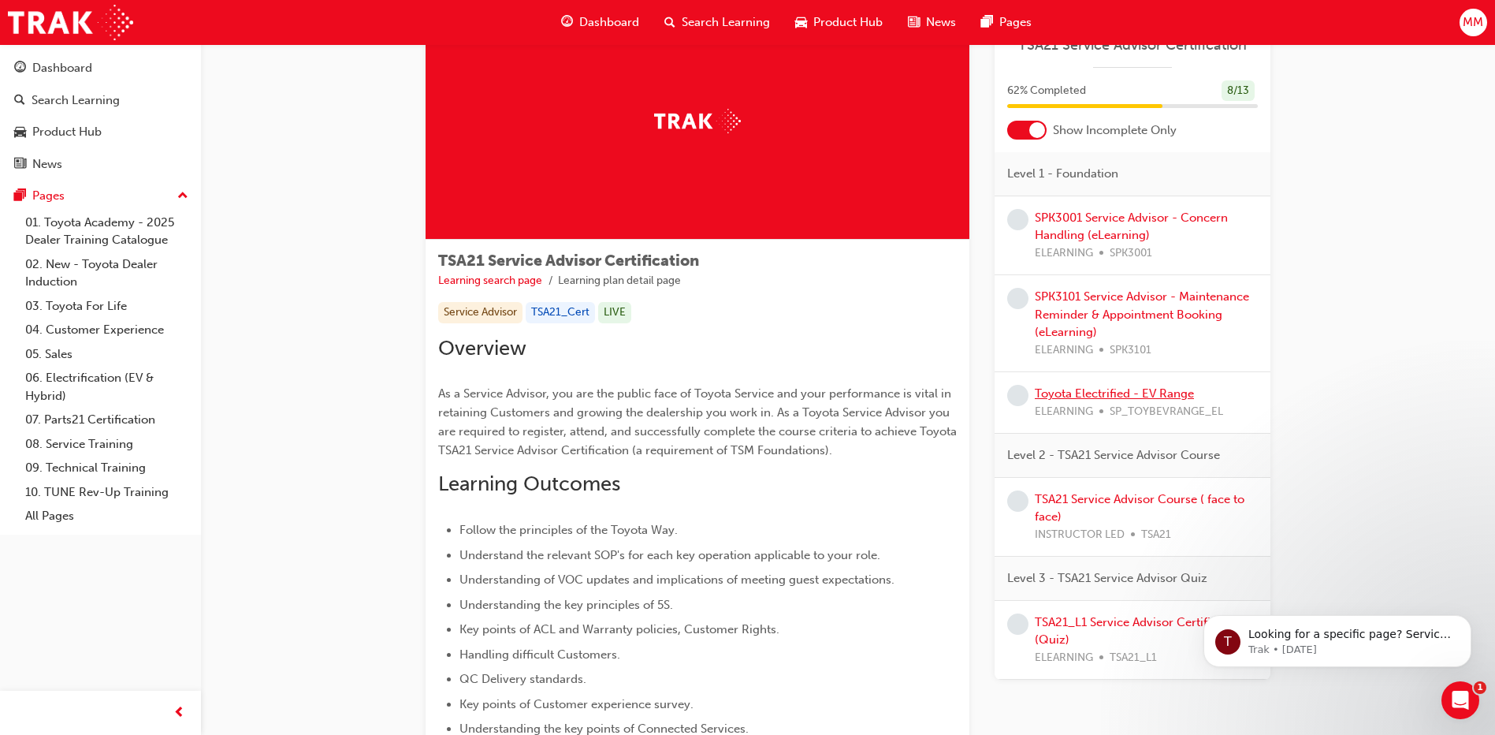
click at [1118, 393] on link "Toyota Electrified - EV Range" at bounding box center [1114, 393] width 159 height 14
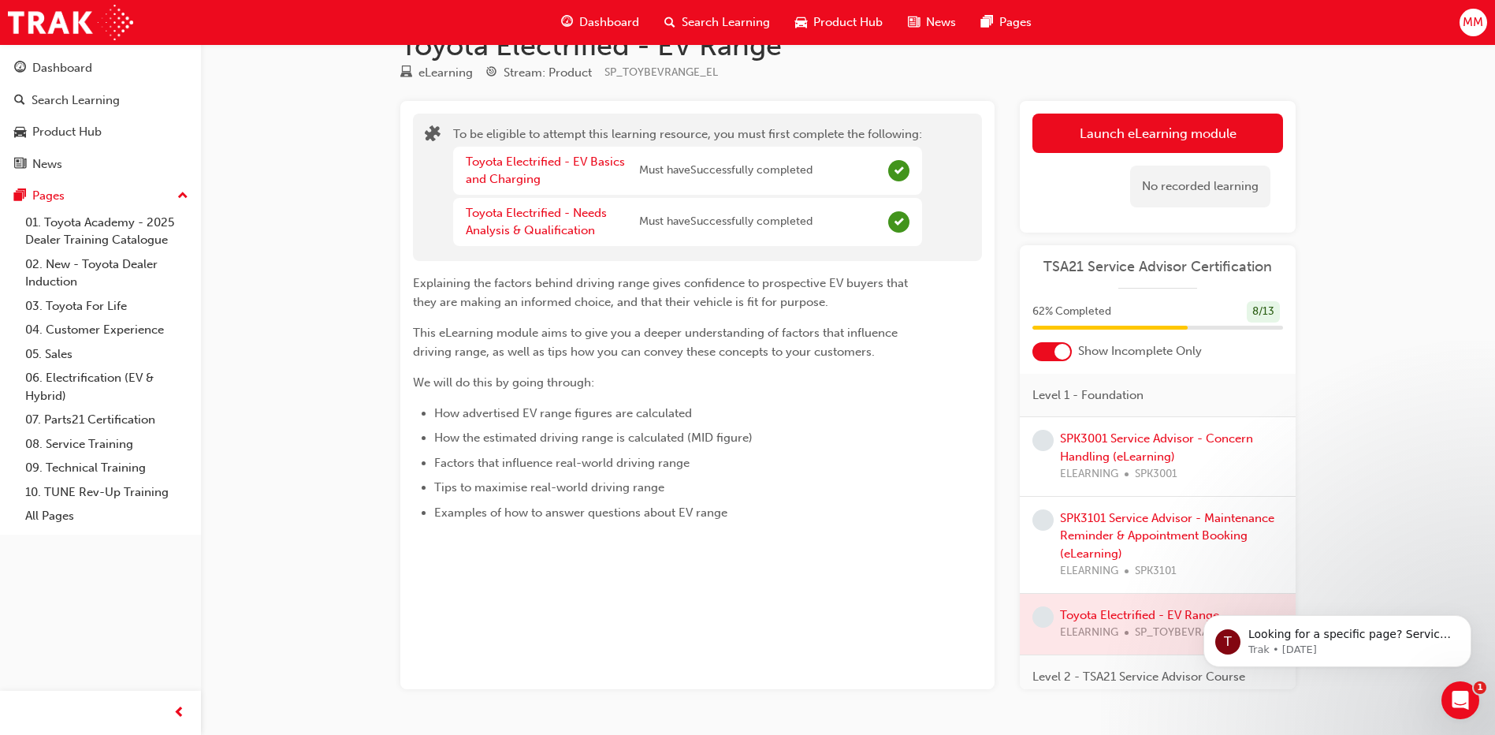
scroll to position [79, 0]
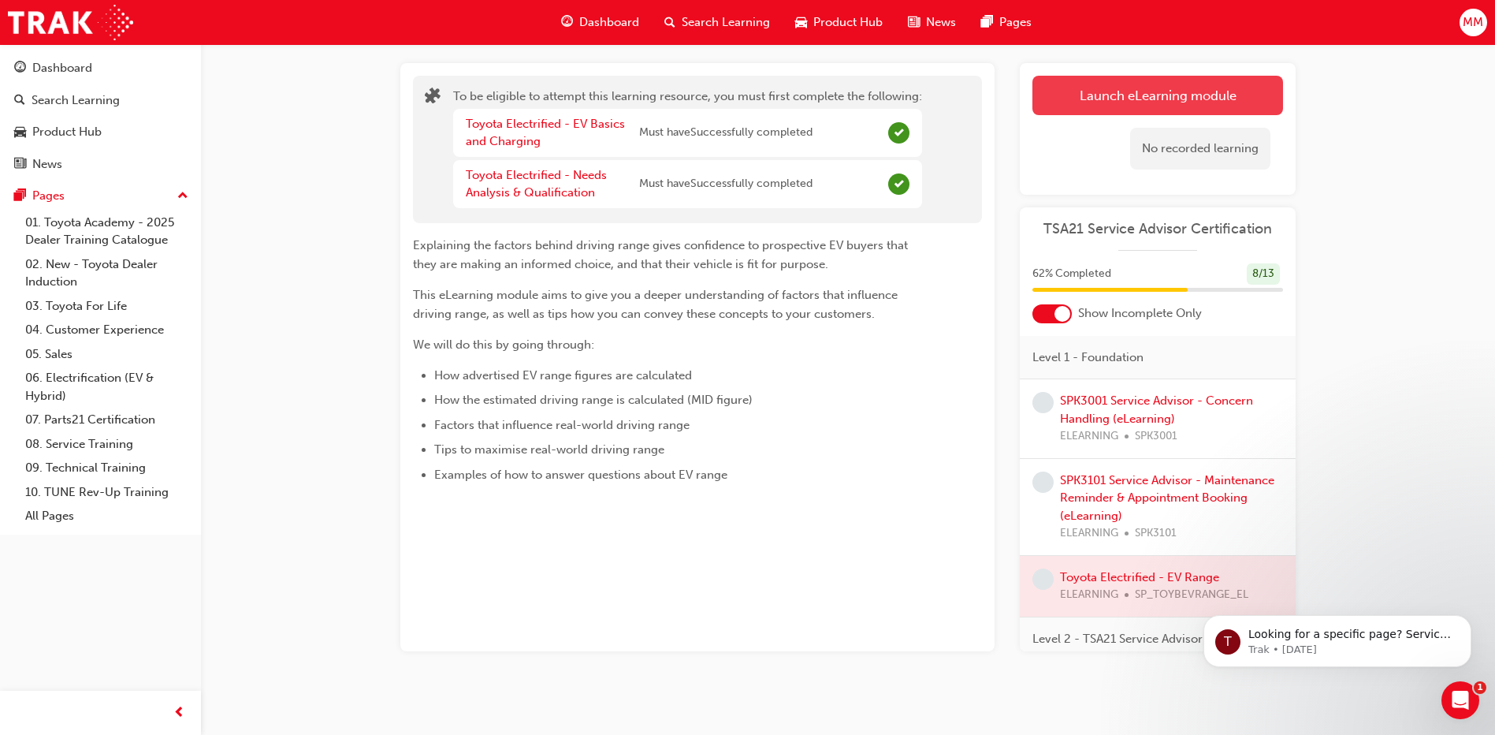
click at [1170, 89] on button "Launch eLearning module" at bounding box center [1157, 95] width 251 height 39
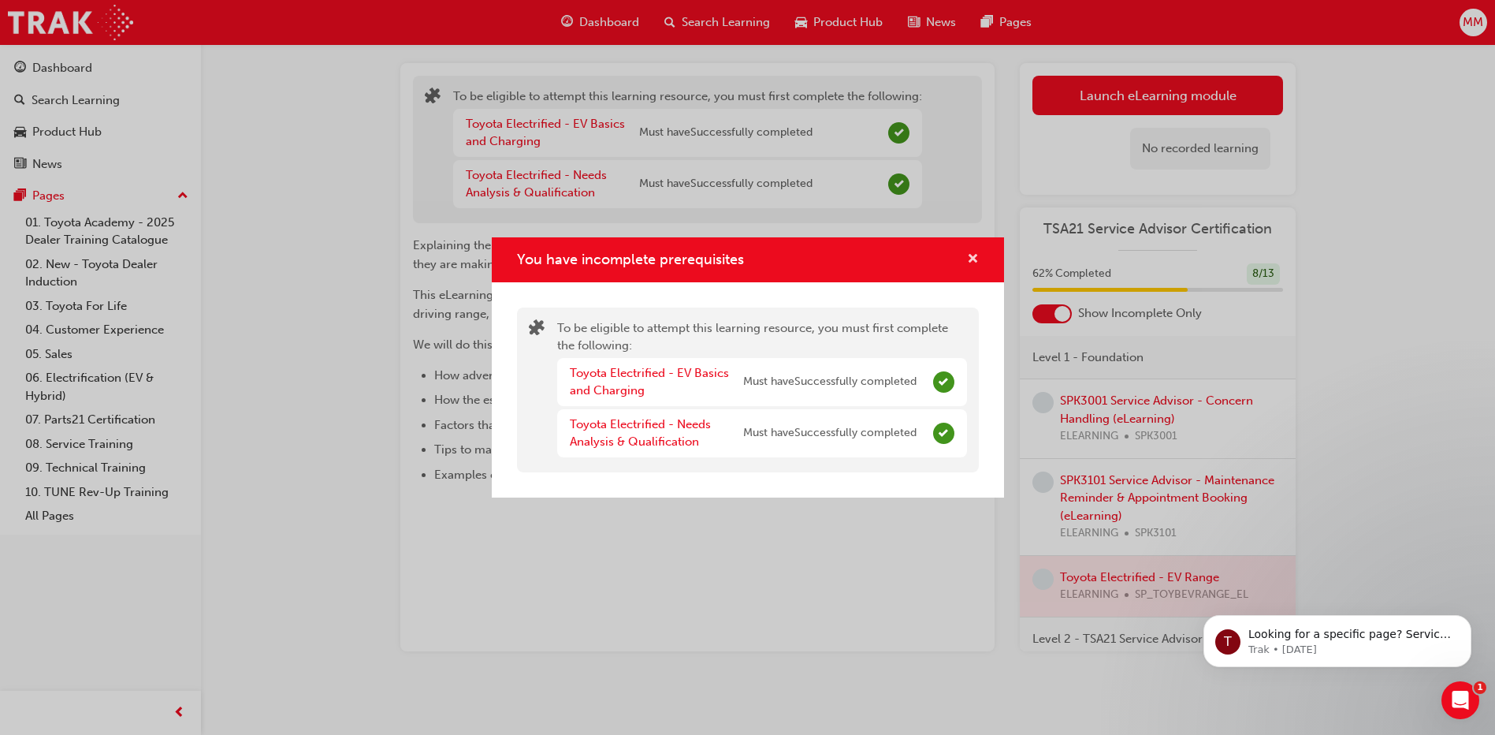
click at [974, 253] on span "cross-icon" at bounding box center [973, 260] width 12 height 14
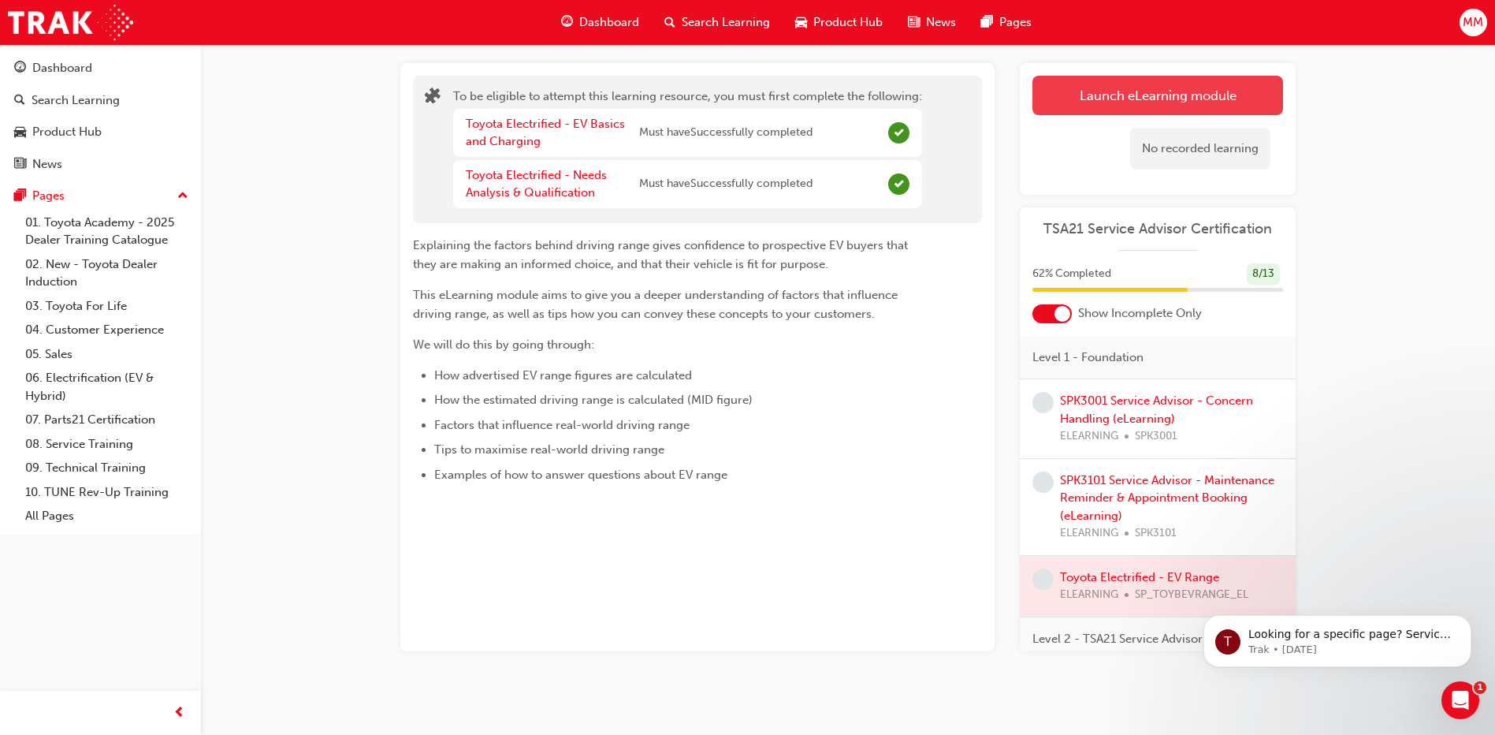
click at [1126, 98] on button "Launch eLearning module" at bounding box center [1157, 95] width 251 height 39
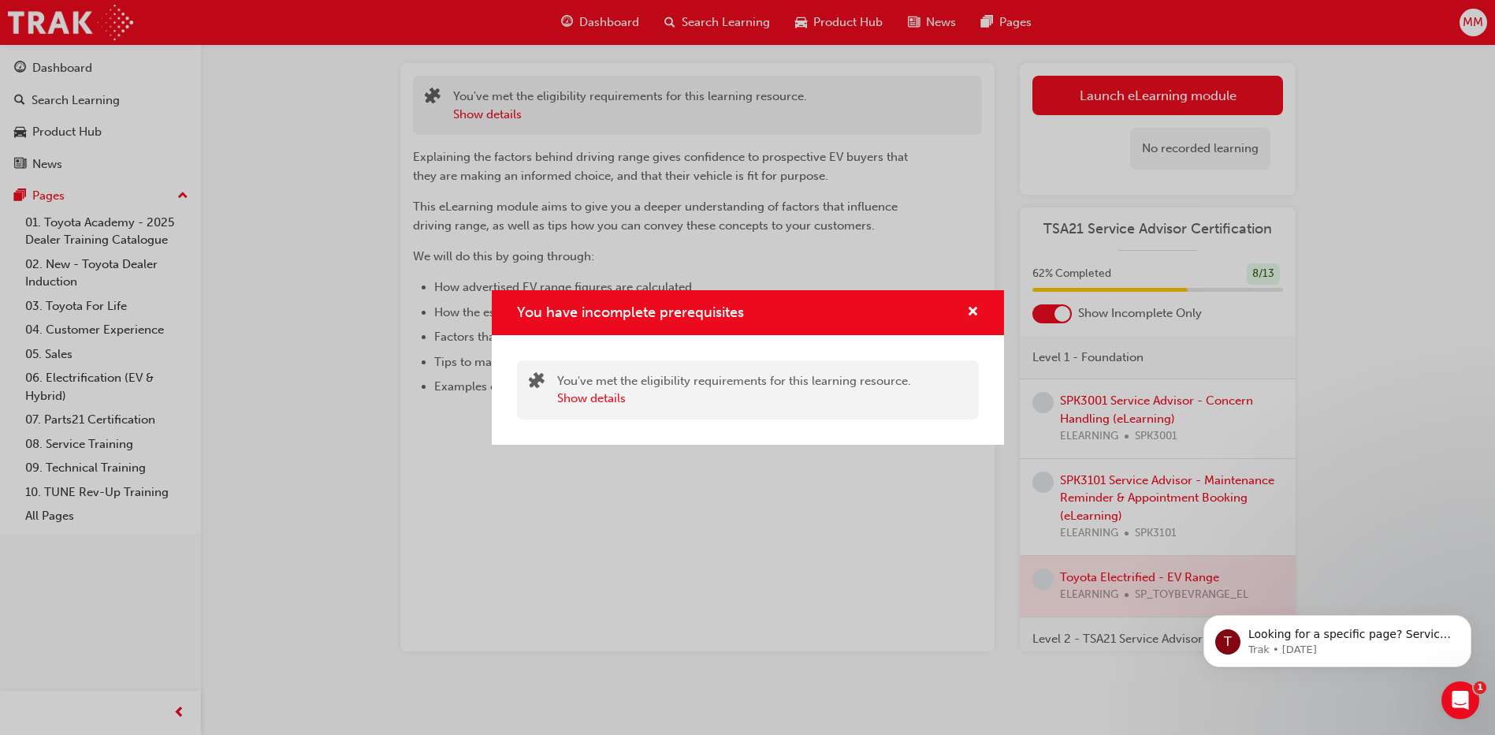
click at [990, 302] on div "You have incomplete prerequisites" at bounding box center [748, 312] width 512 height 45
click at [975, 306] on span "cross-icon" at bounding box center [973, 313] width 12 height 14
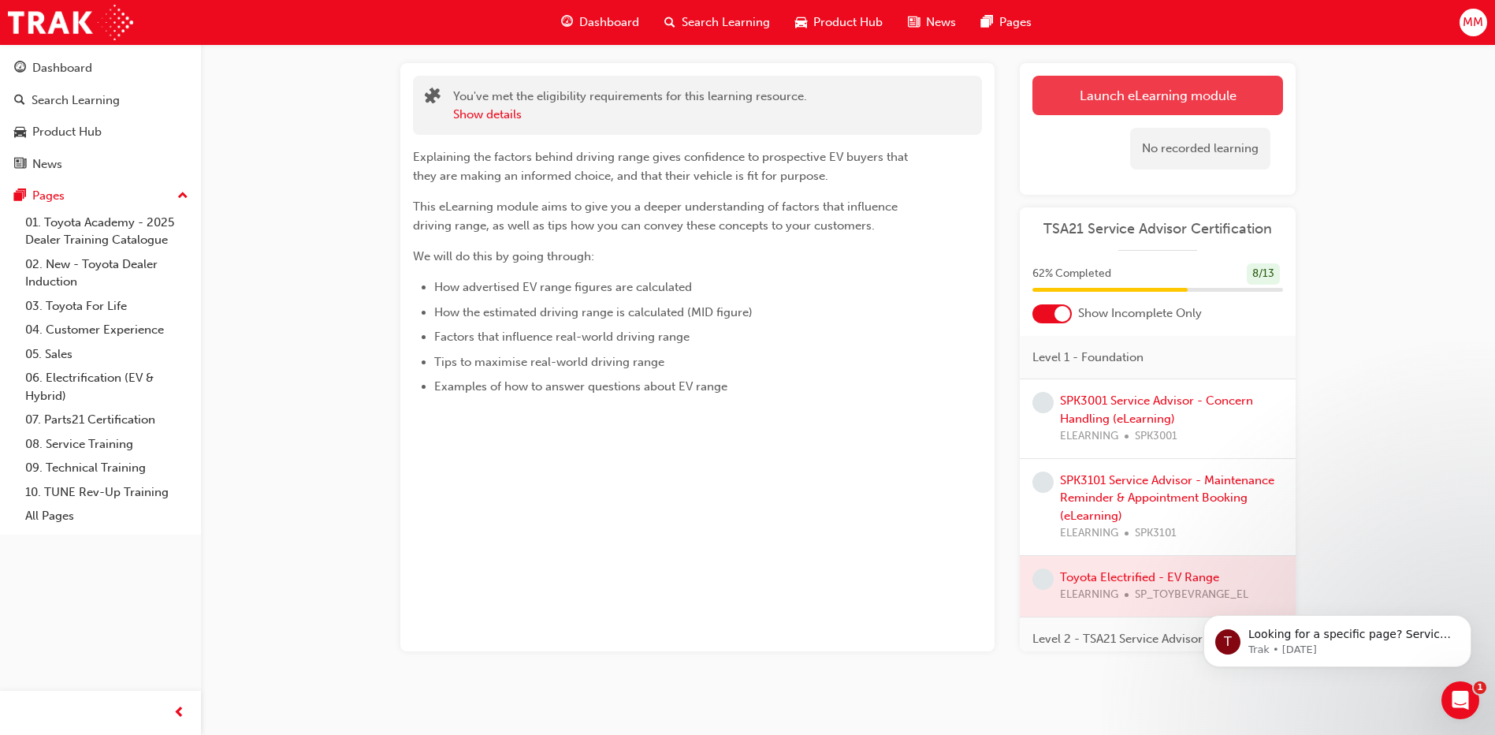
click at [1138, 99] on button "Launch eLearning module" at bounding box center [1157, 95] width 251 height 39
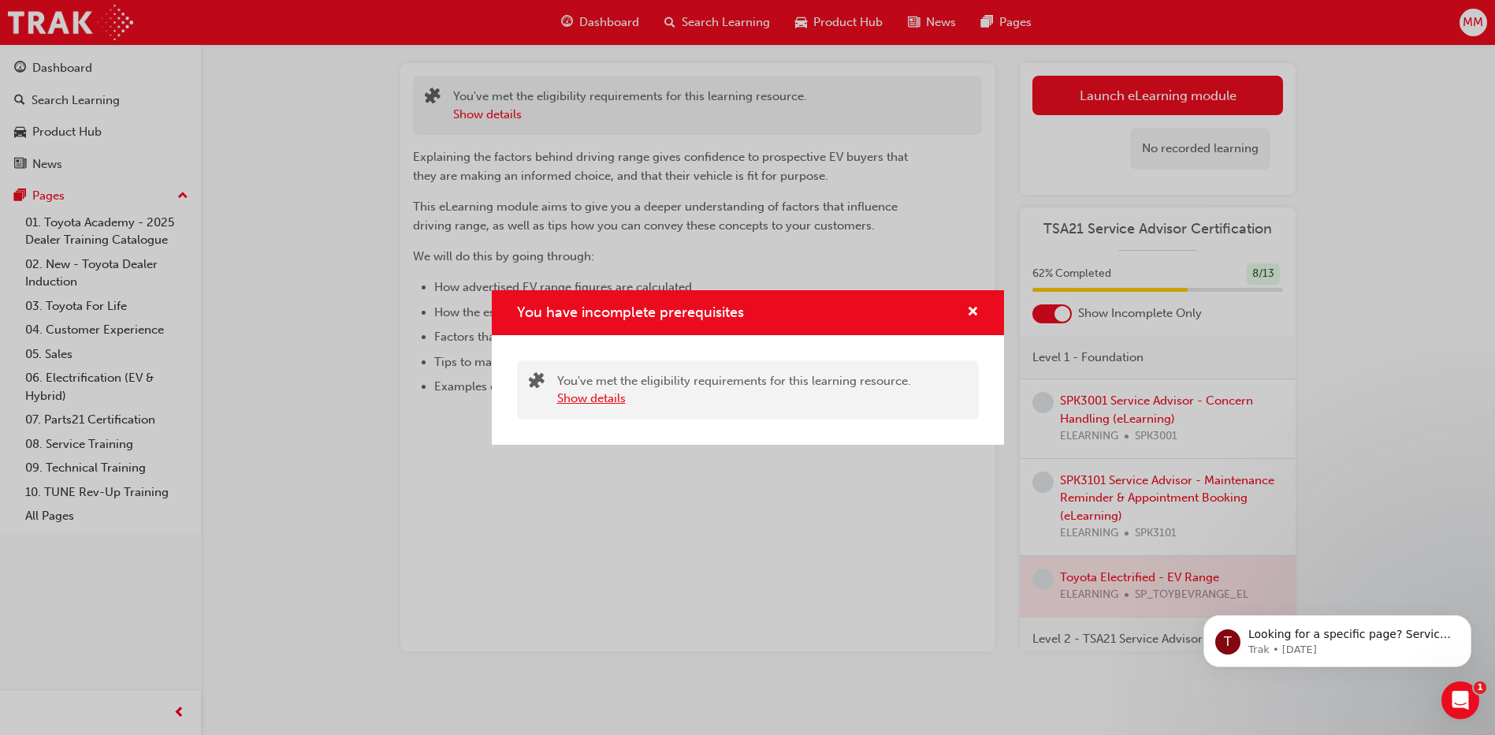
click at [603, 401] on button "Show details" at bounding box center [591, 398] width 69 height 18
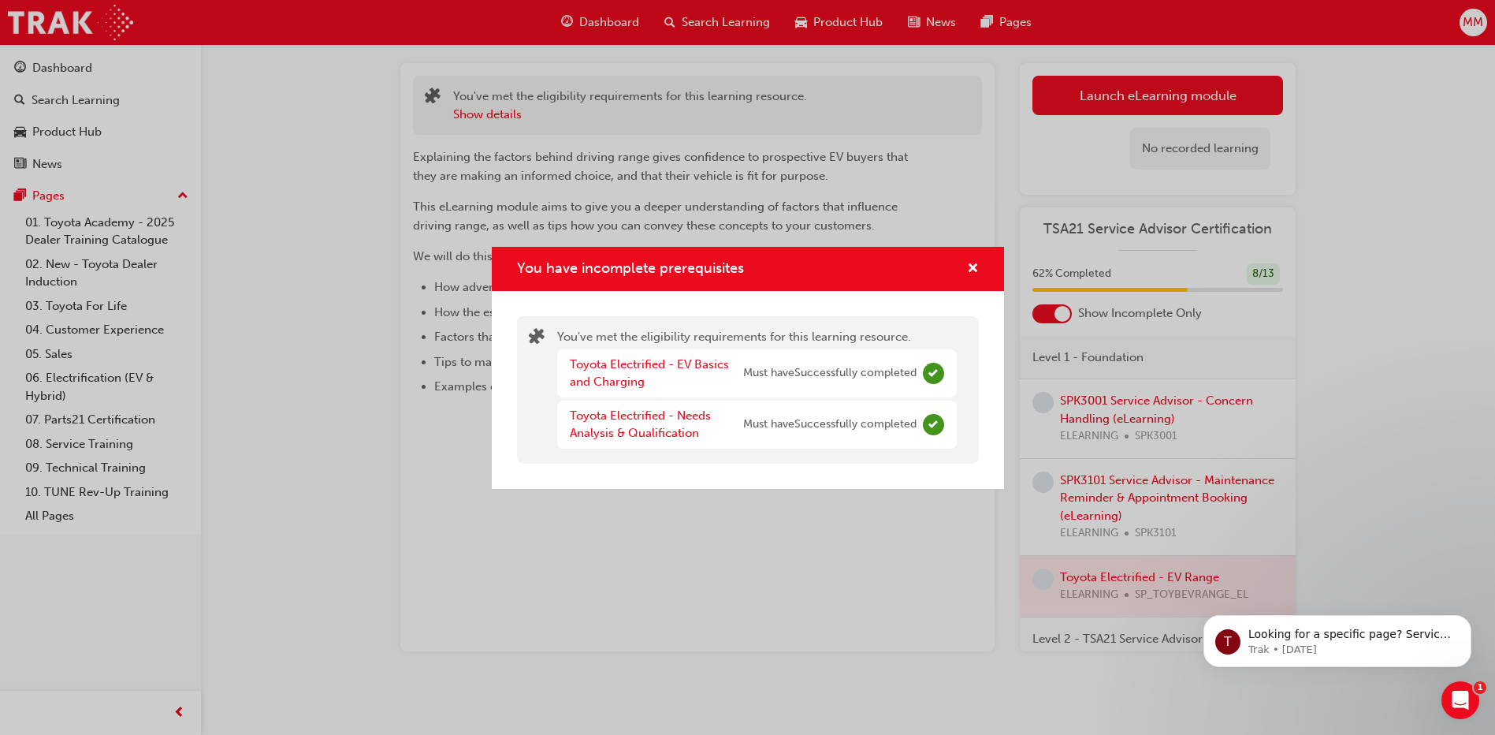
click at [835, 398] on div "Toyota Electrified - EV Basics and Charging Must have Successfully completed To…" at bounding box center [757, 398] width 400 height 99
drag, startPoint x: 835, startPoint y: 398, endPoint x: 801, endPoint y: 422, distance: 41.3
click at [801, 422] on span "Must have Successfully completed" at bounding box center [829, 424] width 173 height 18
click at [980, 270] on div "You have incomplete prerequisites" at bounding box center [748, 269] width 512 height 45
click at [965, 262] on div "You have incomplete prerequisites" at bounding box center [966, 269] width 24 height 20
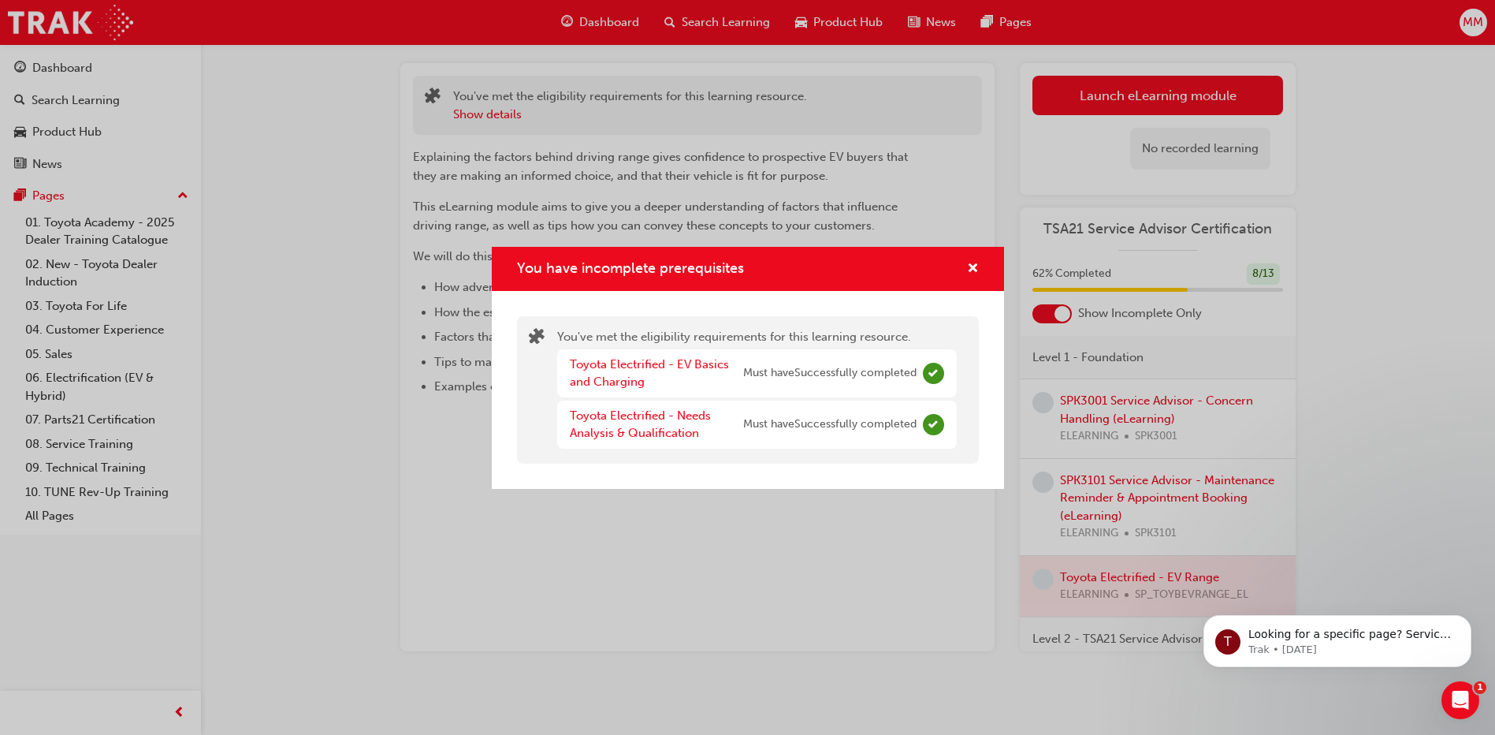
click at [1121, 405] on div "You have incomplete prerequisites You've met the eligibility requirements for t…" at bounding box center [747, 367] width 1495 height 735
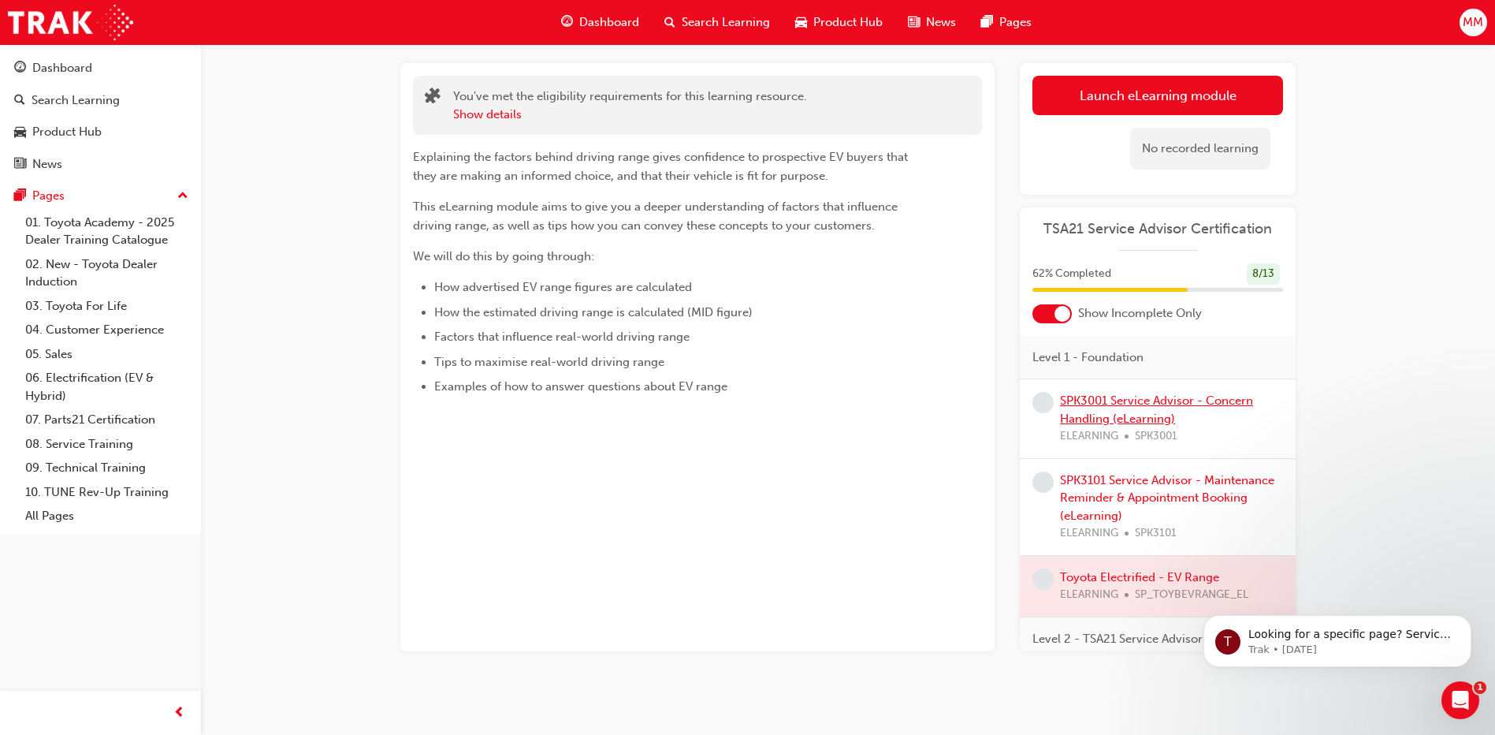
click at [1105, 421] on link "SPK3001 Service Advisor - Concern Handling (eLearning)" at bounding box center [1156, 409] width 193 height 32
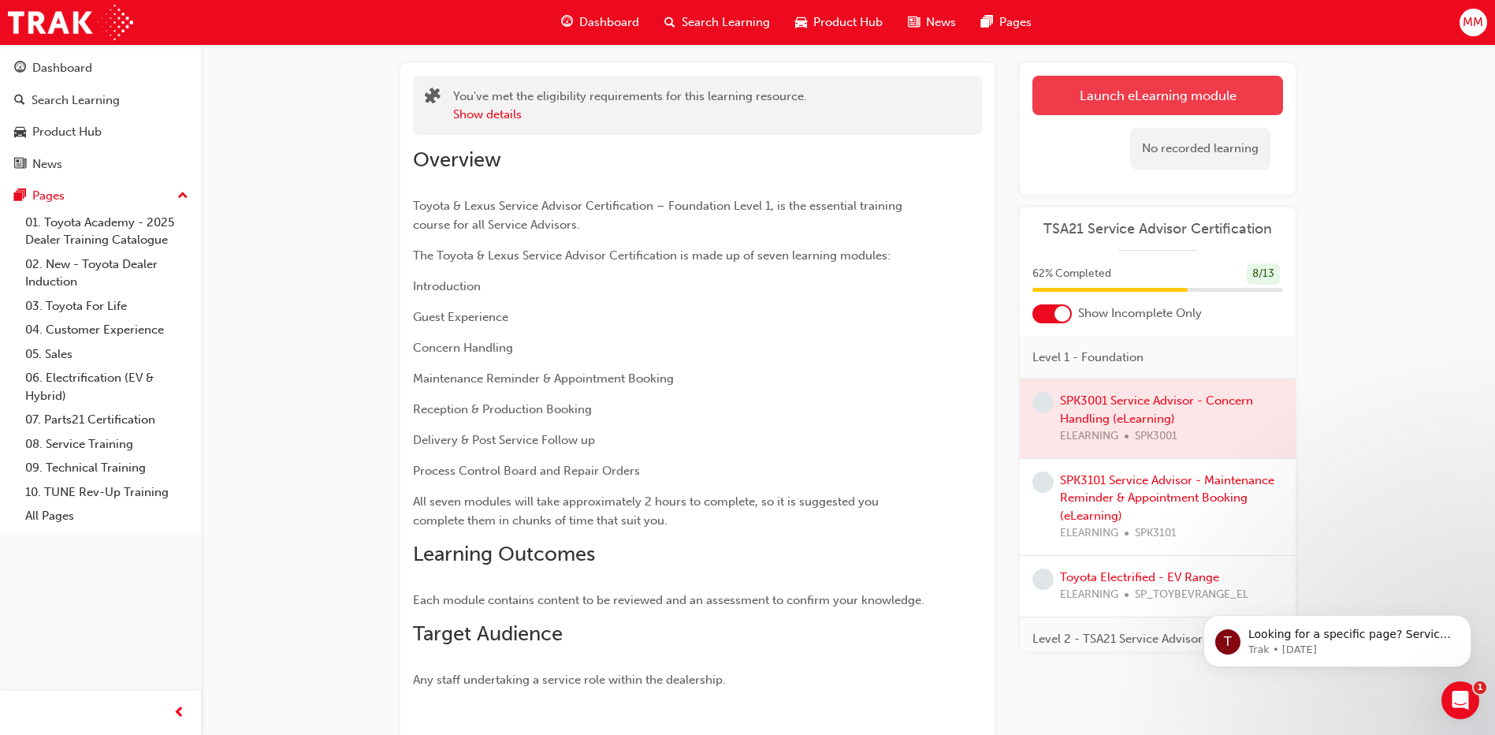
click at [1163, 96] on link "Launch eLearning module" at bounding box center [1157, 95] width 251 height 39
